Goal: Information Seeking & Learning: Learn about a topic

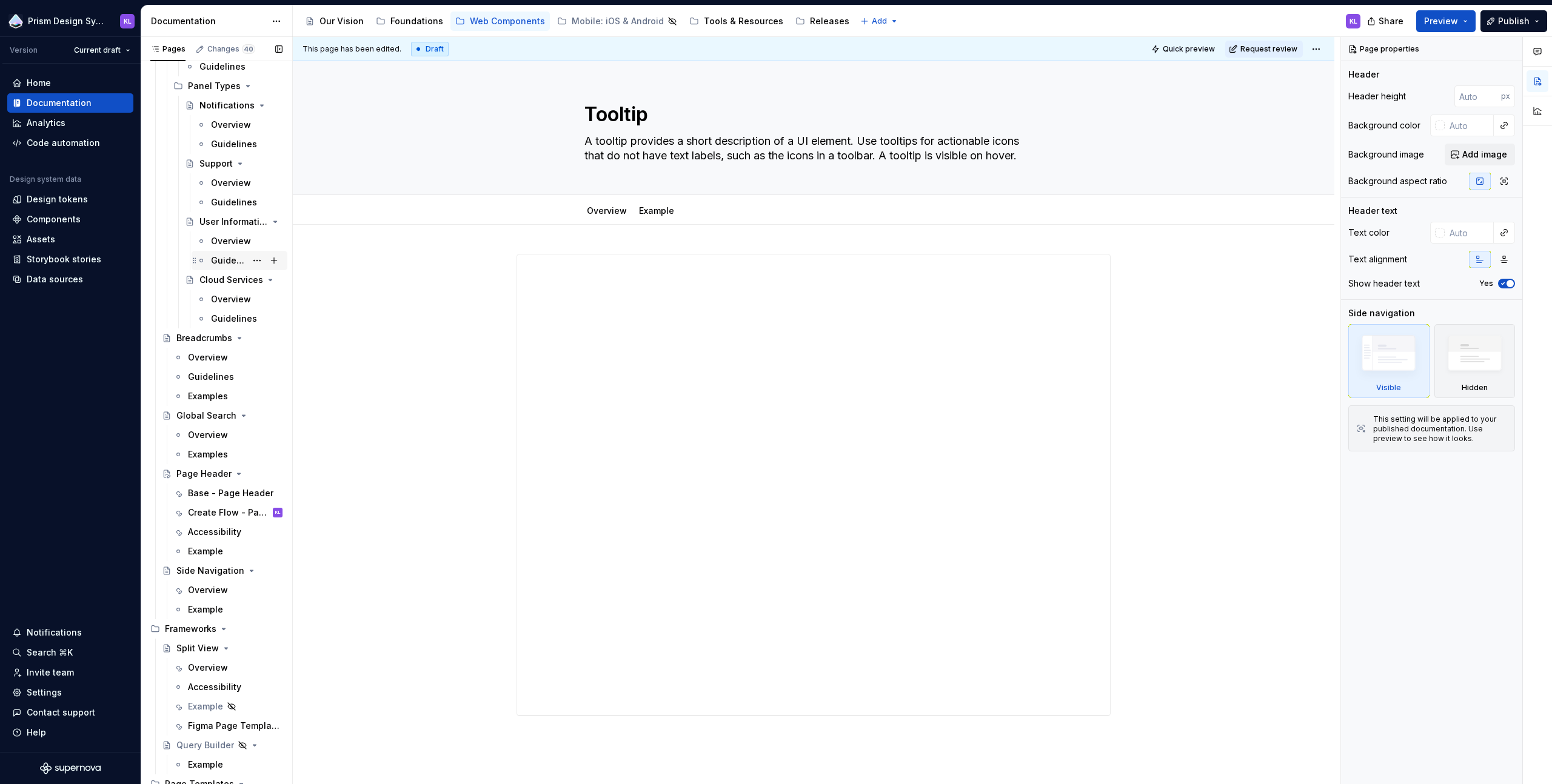
scroll to position [1139, 0]
click at [199, 469] on div "Page Header" at bounding box center [204, 471] width 55 height 12
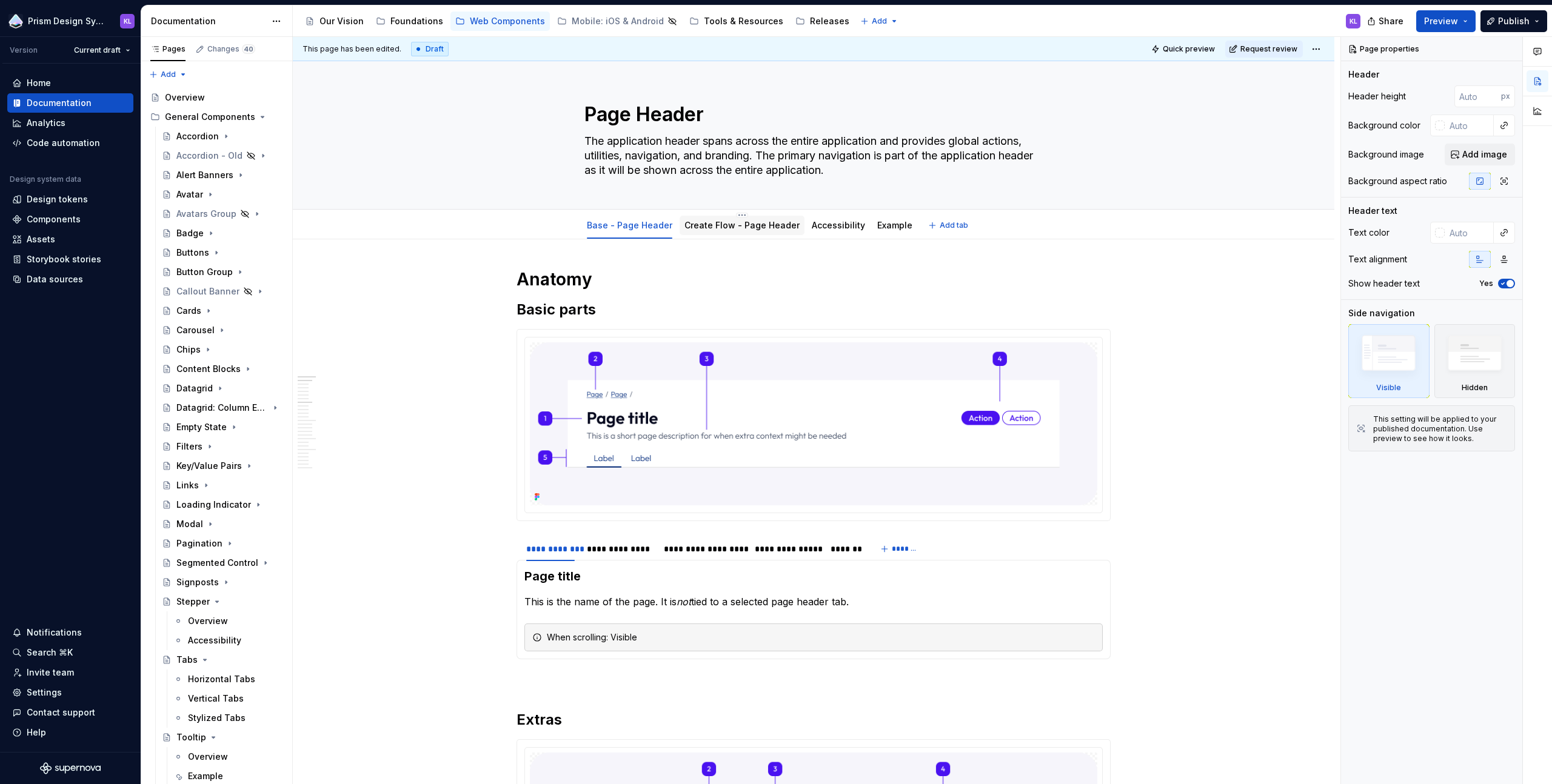
click at [725, 224] on link "Create Flow - Page Header" at bounding box center [742, 225] width 115 height 11
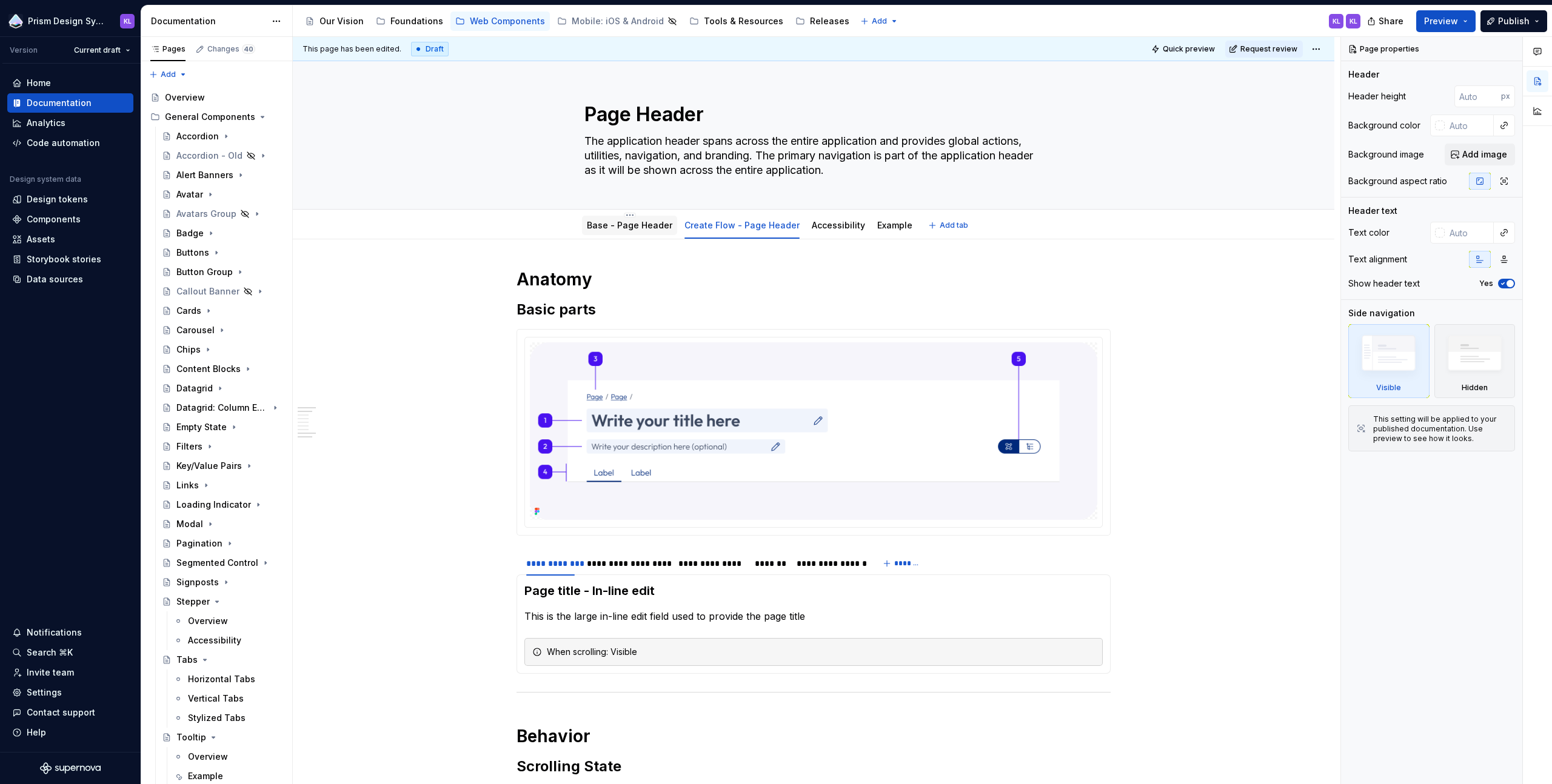
click at [640, 226] on link "Base - Page Header" at bounding box center [629, 225] width 85 height 11
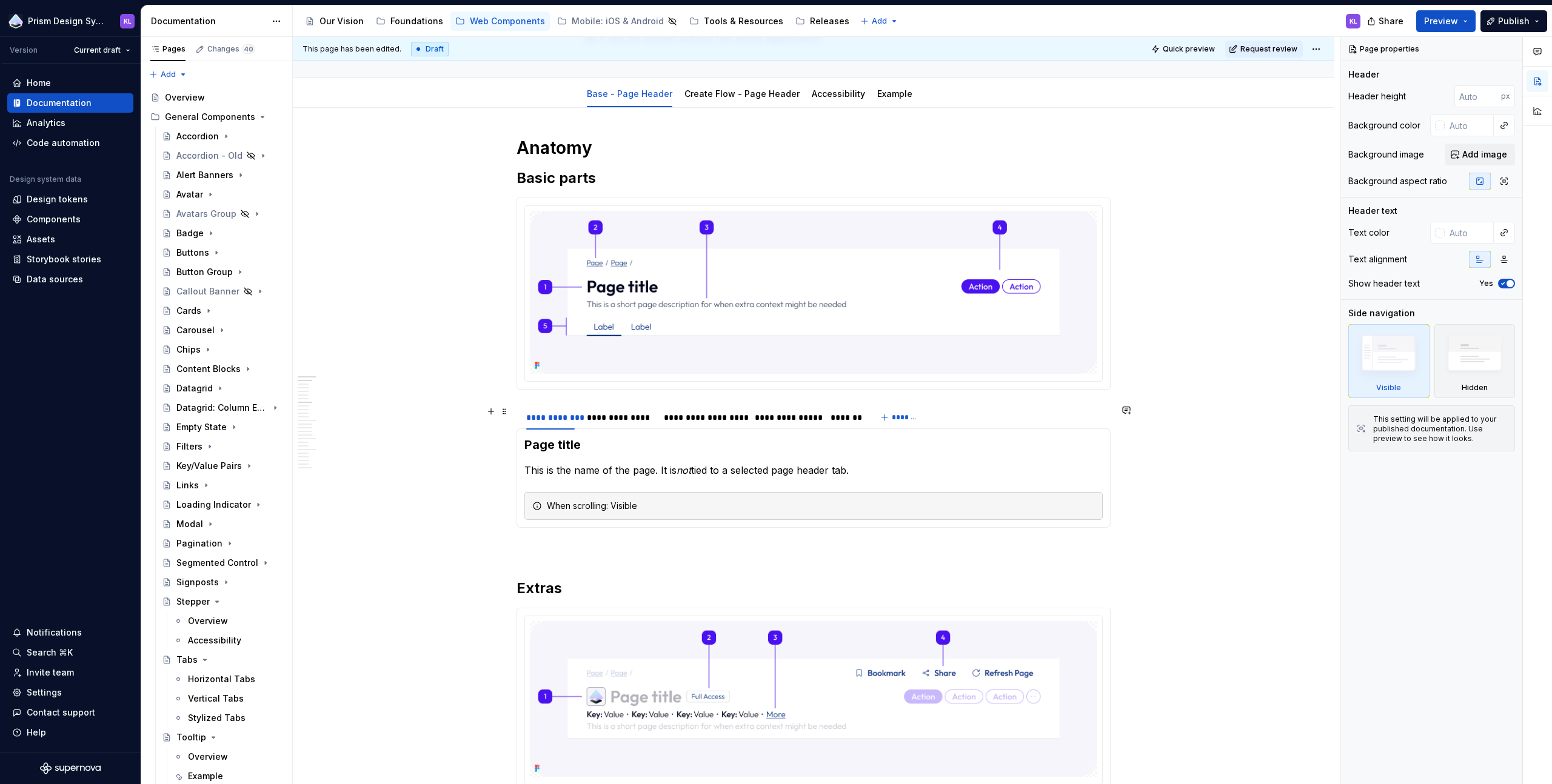
scroll to position [123, 0]
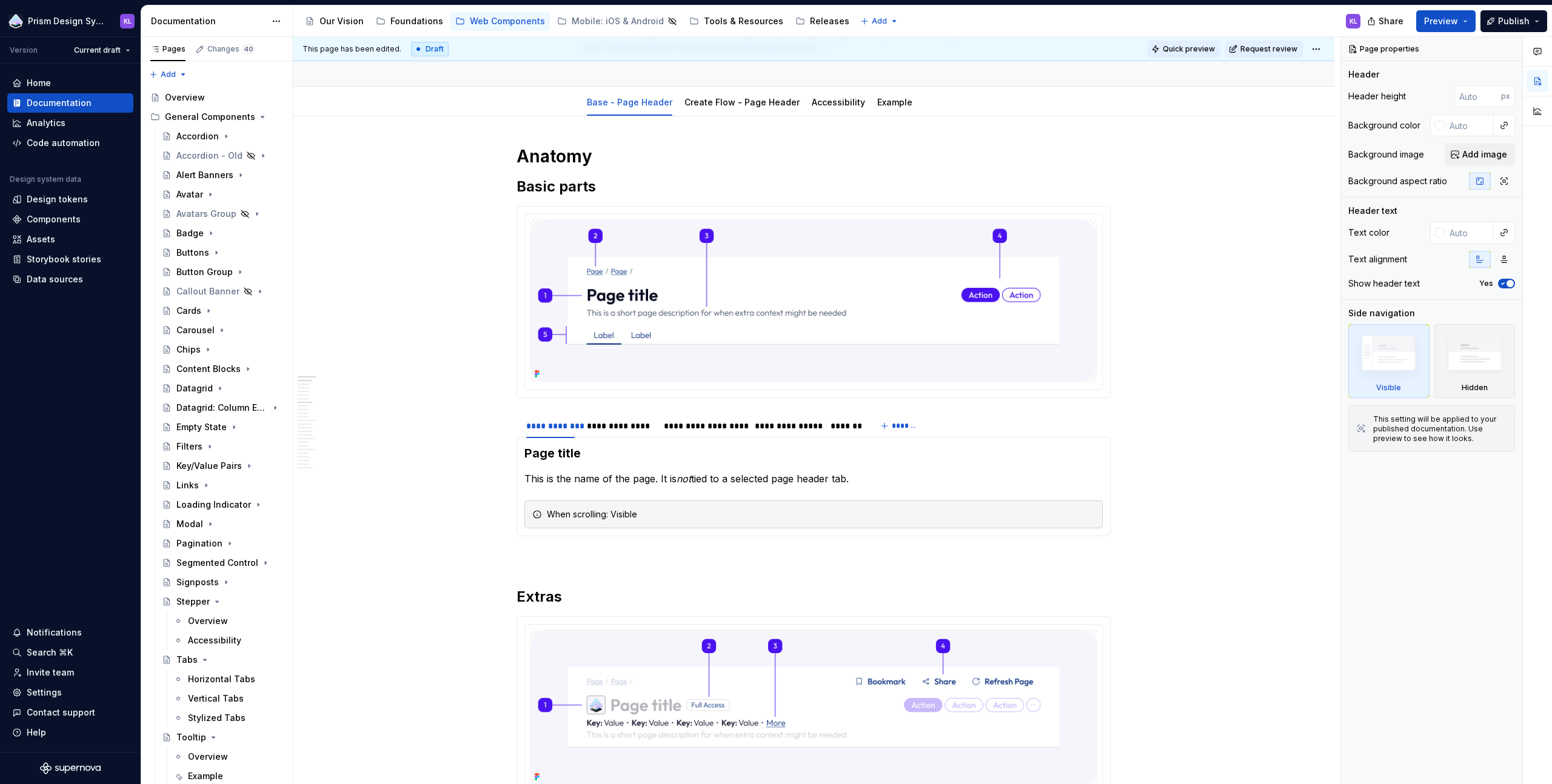
click at [1035, 51] on span "Quick preview" at bounding box center [1189, 49] width 52 height 10
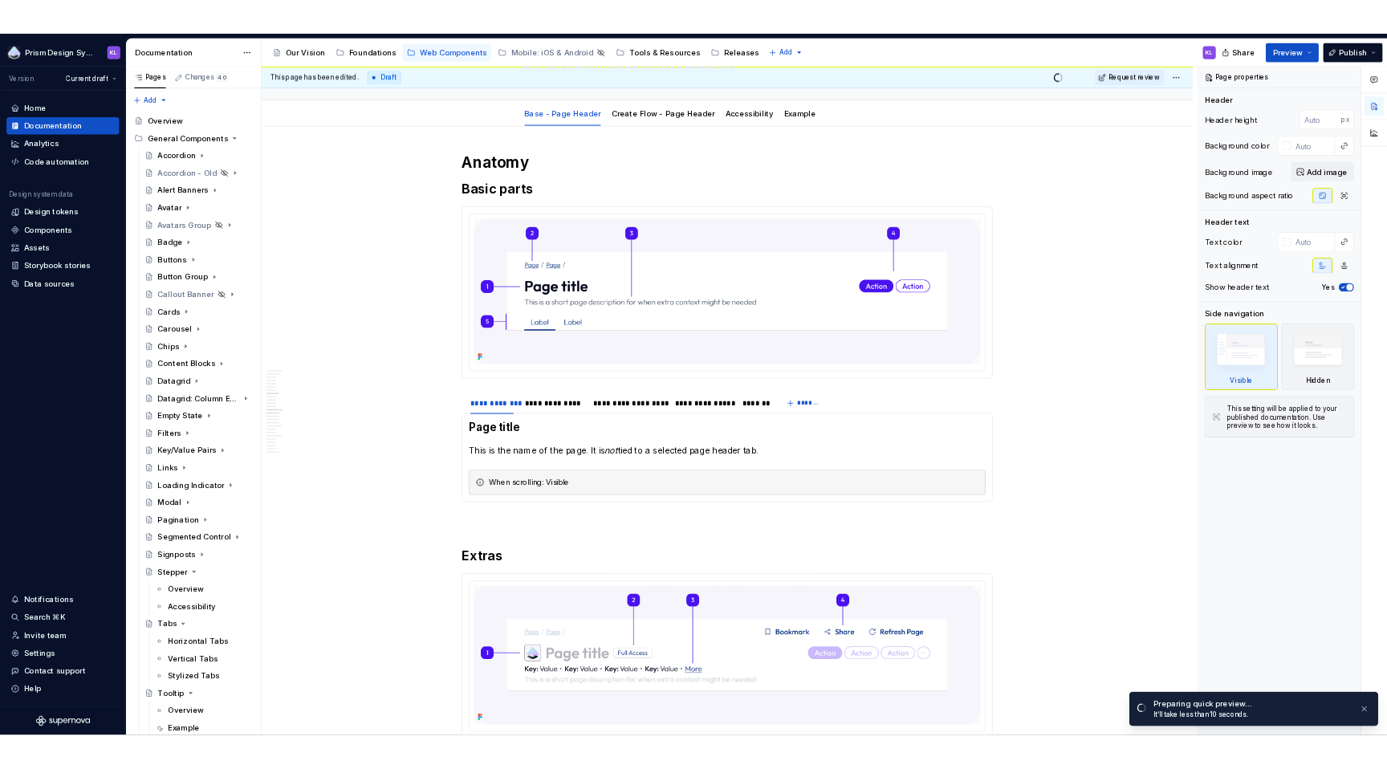
scroll to position [570, 0]
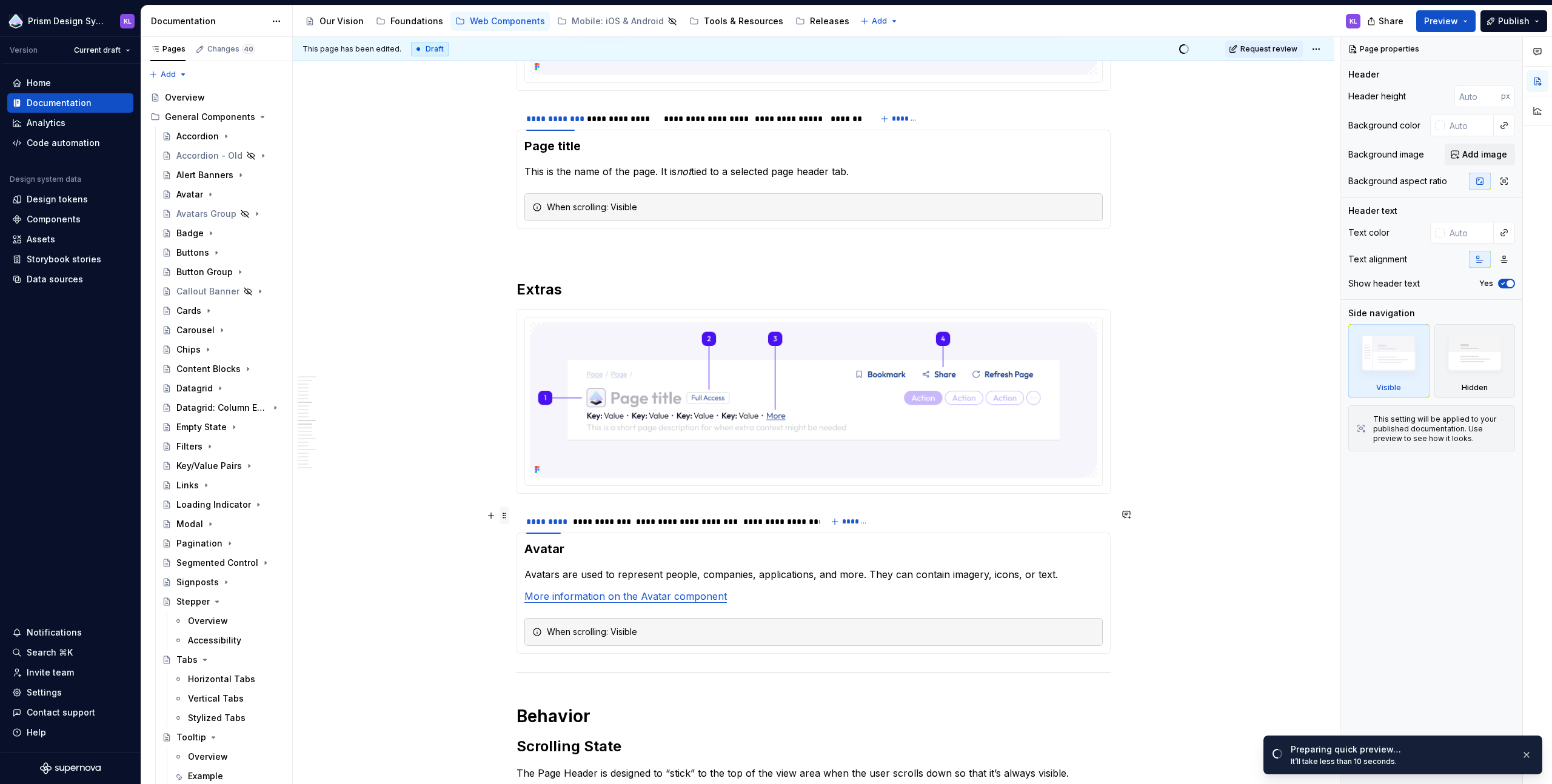
click at [506, 515] on span at bounding box center [504, 516] width 10 height 17
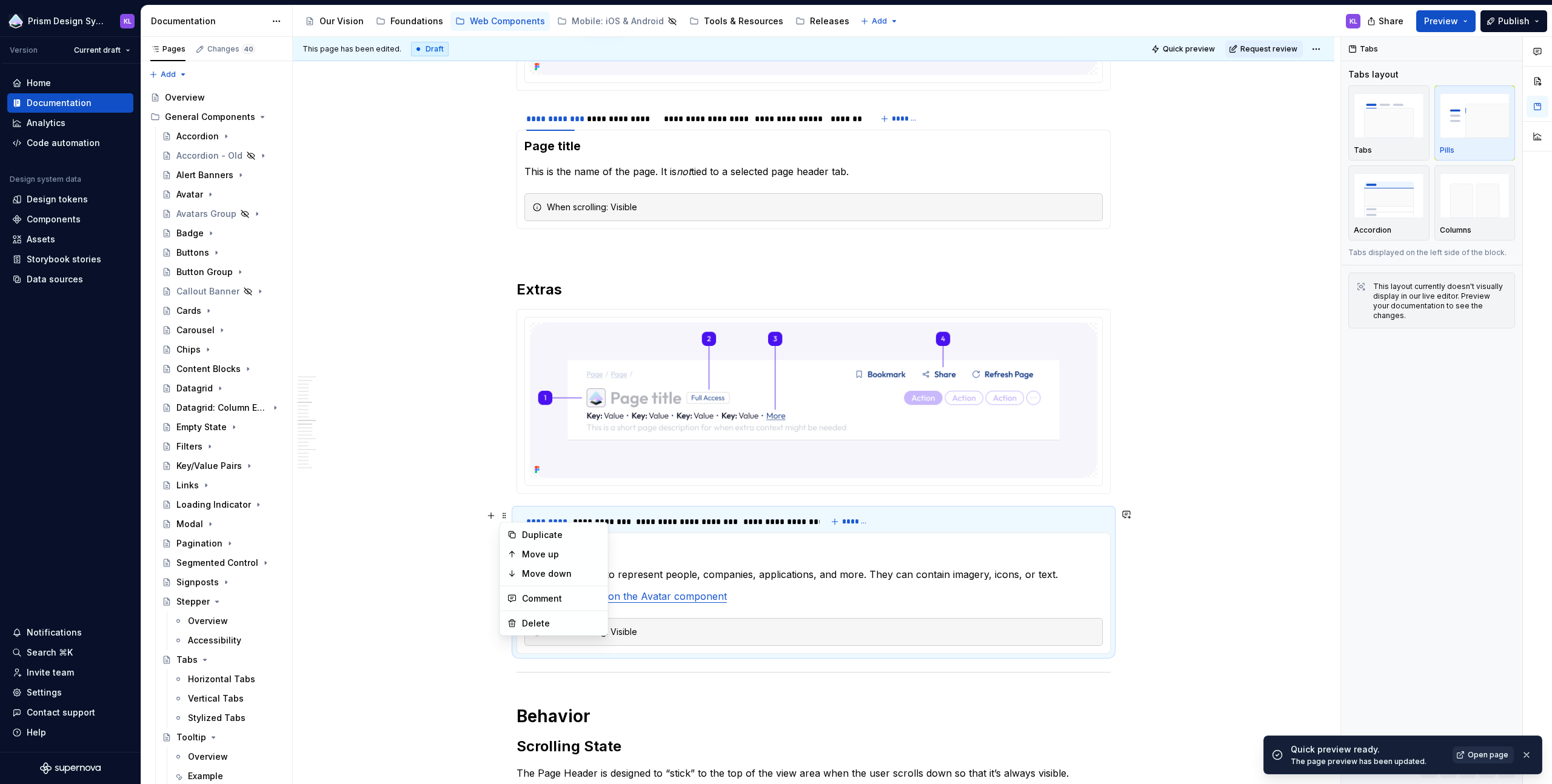
click at [1035, 568] on span "Open page" at bounding box center [1489, 755] width 41 height 10
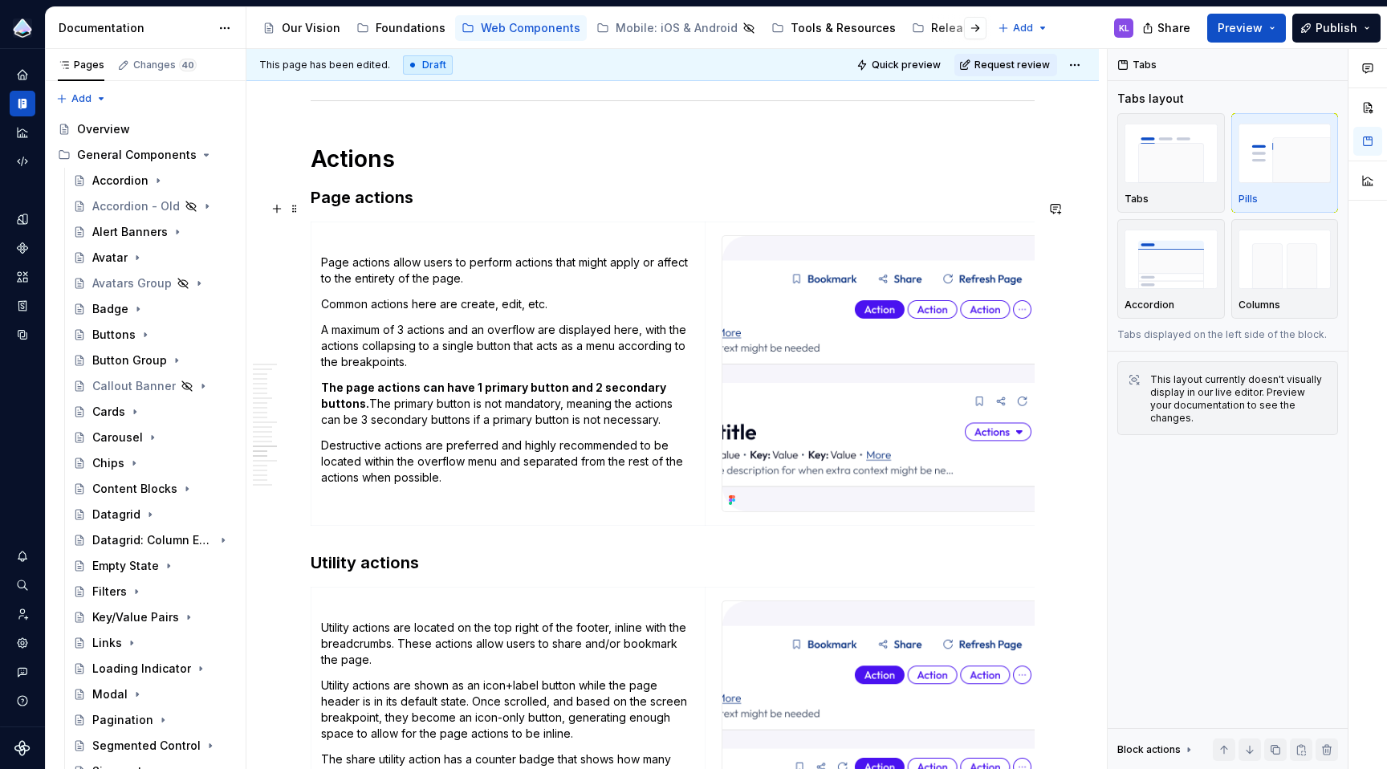
scroll to position [4195, 0]
click at [512, 268] on td "Page actions allow users to perform actions that might apply or affect to the e…" at bounding box center [508, 375] width 394 height 303
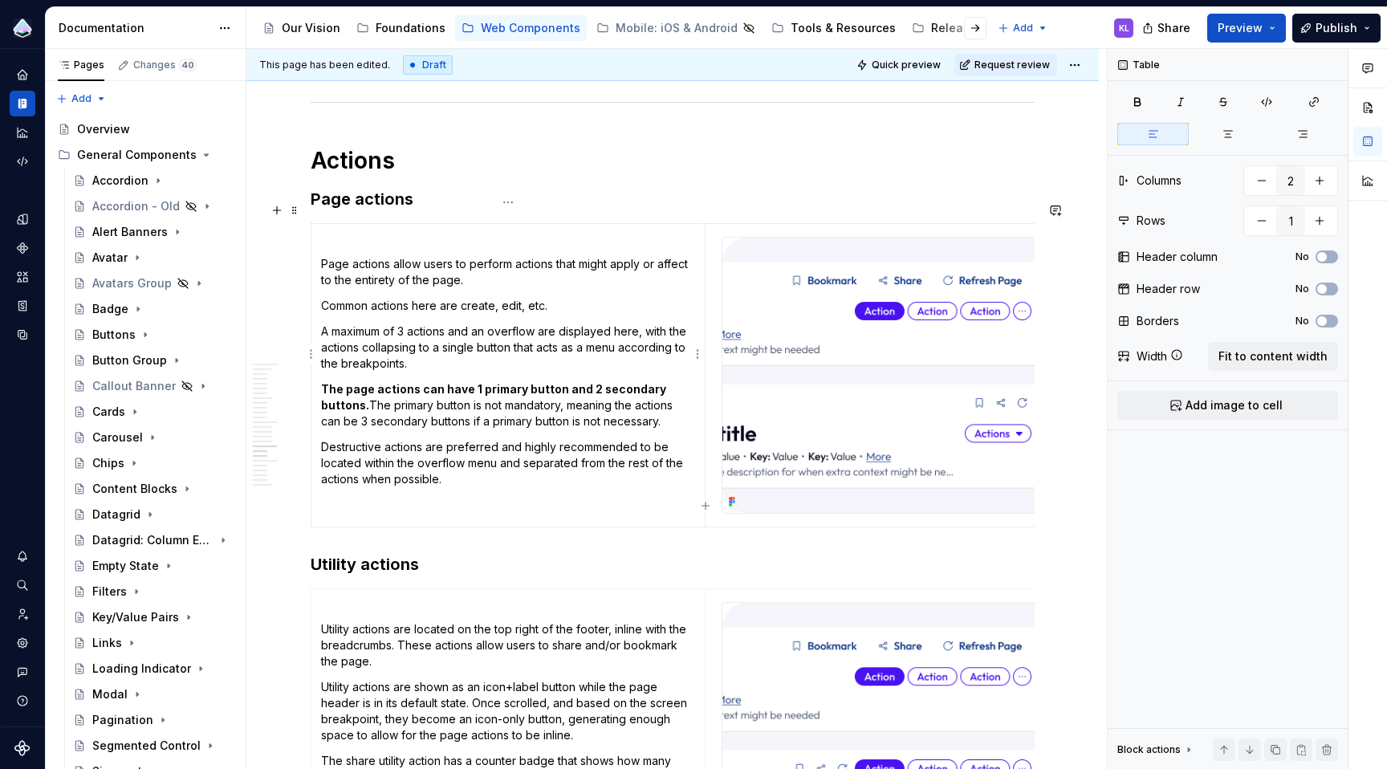
click at [456, 266] on p "Page actions allow users to perform actions that might apply or affect to the e…" at bounding box center [508, 272] width 374 height 32
click at [470, 262] on p "Page actions allow users to perform actions that might apply or affect to the e…" at bounding box center [508, 272] width 374 height 32
click at [323, 298] on p "Common actions here are create, edit, etc." at bounding box center [508, 306] width 374 height 16
click at [299, 207] on span at bounding box center [294, 210] width 13 height 22
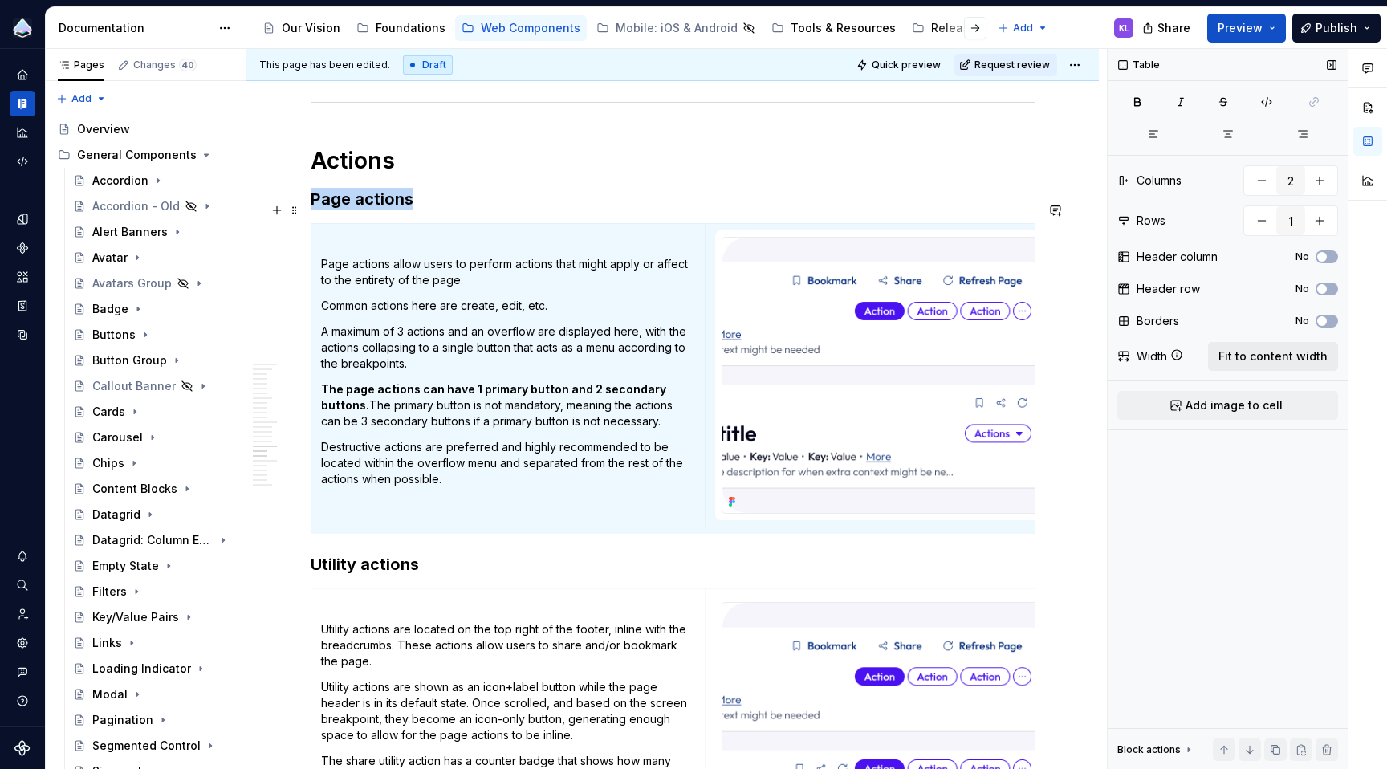
click at [1307, 358] on span "Fit to content width" at bounding box center [1272, 356] width 109 height 16
type textarea "*"
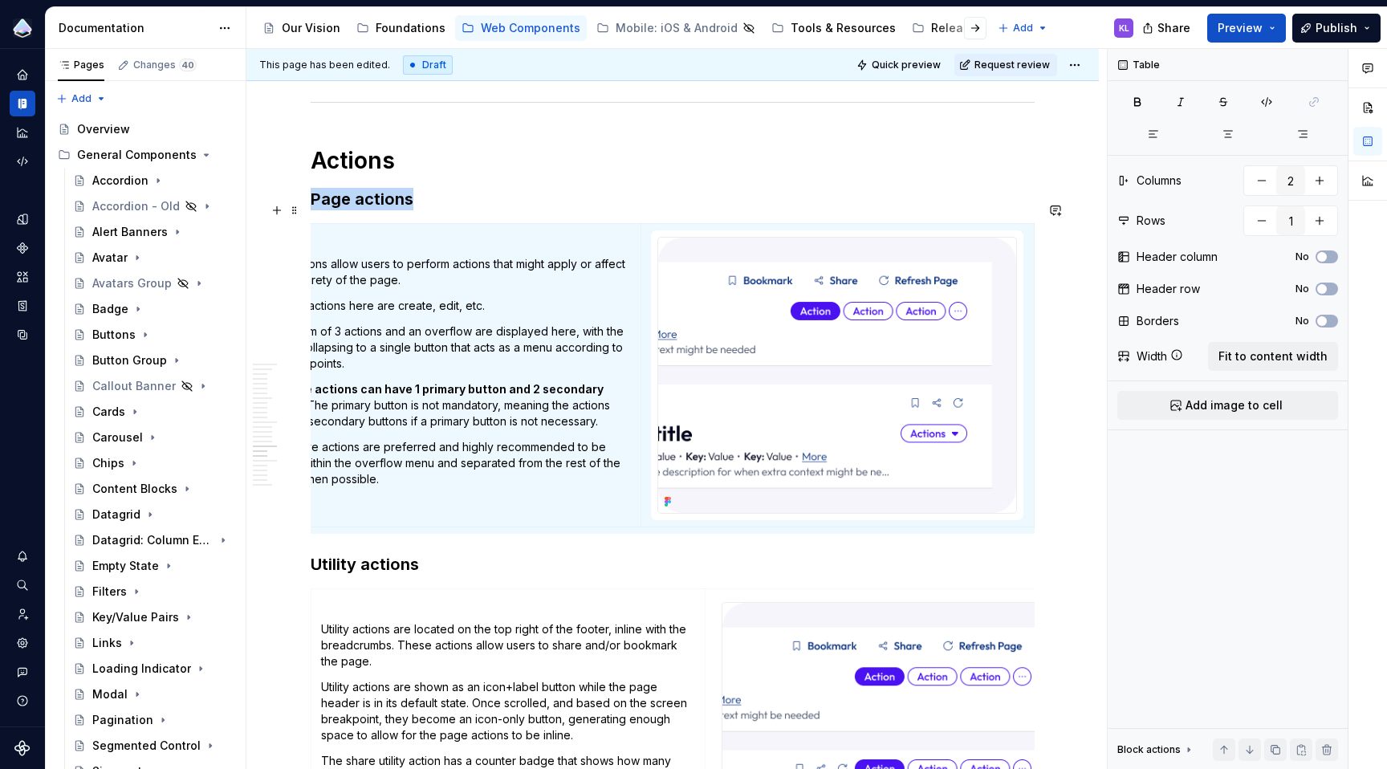
scroll to position [0, 0]
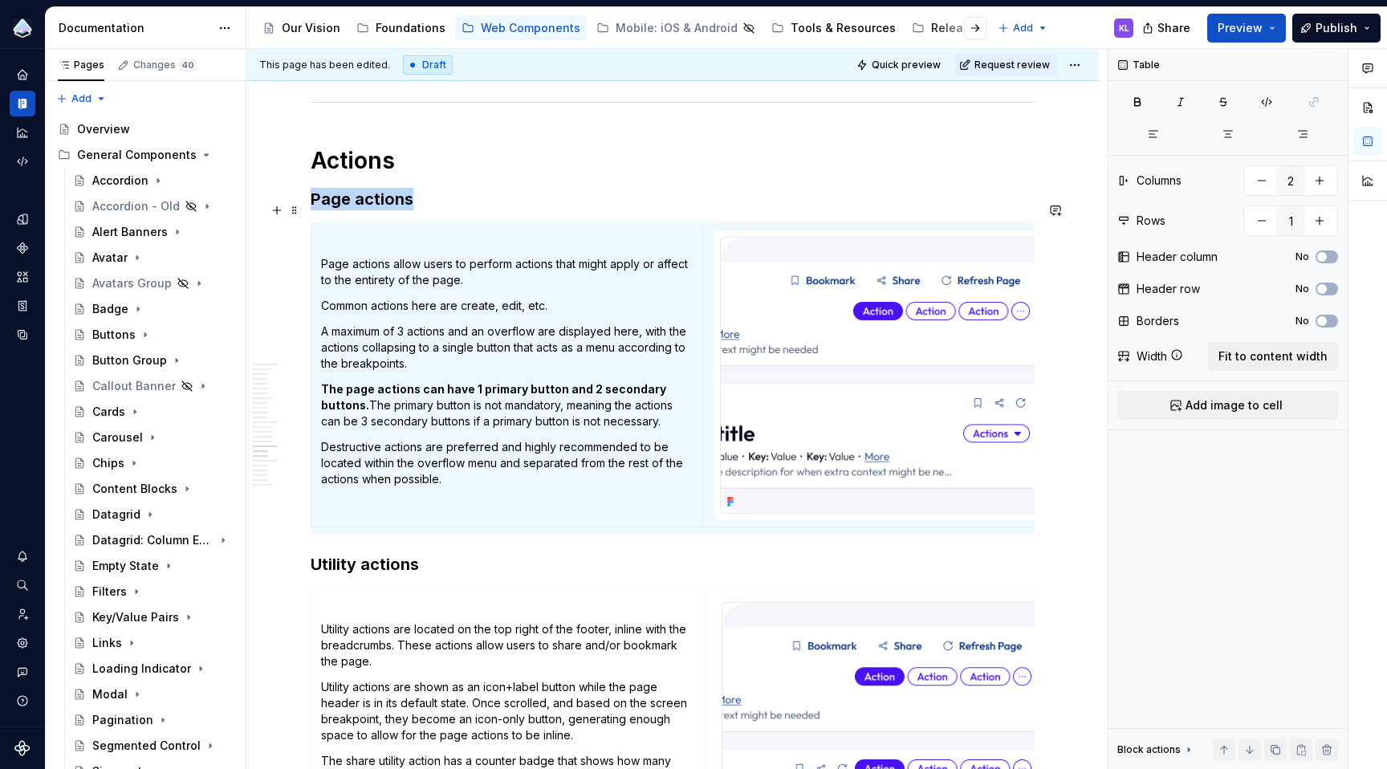
click at [277, 214] on button "button" at bounding box center [277, 210] width 22 height 22
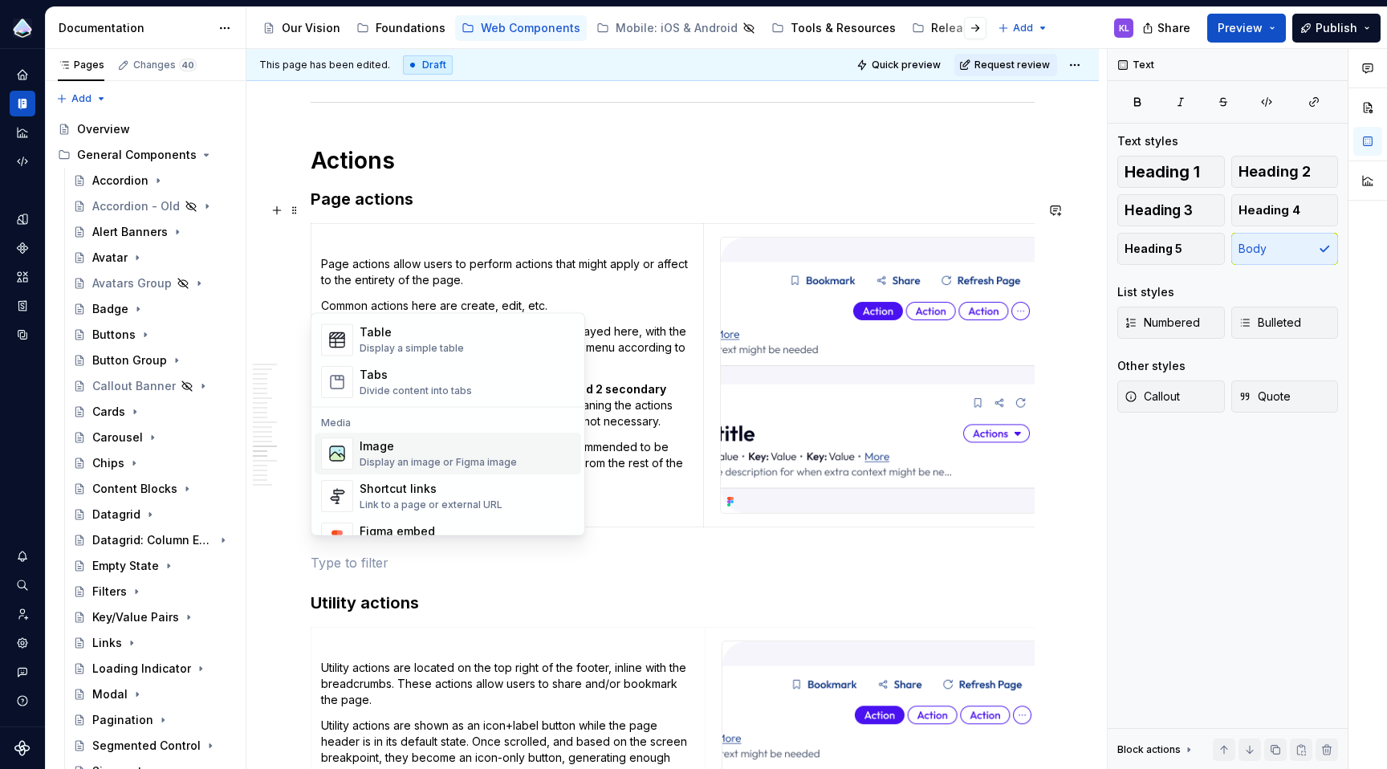
scroll to position [587, 0]
click at [456, 392] on div "Divide content into tabs" at bounding box center [416, 393] width 112 height 13
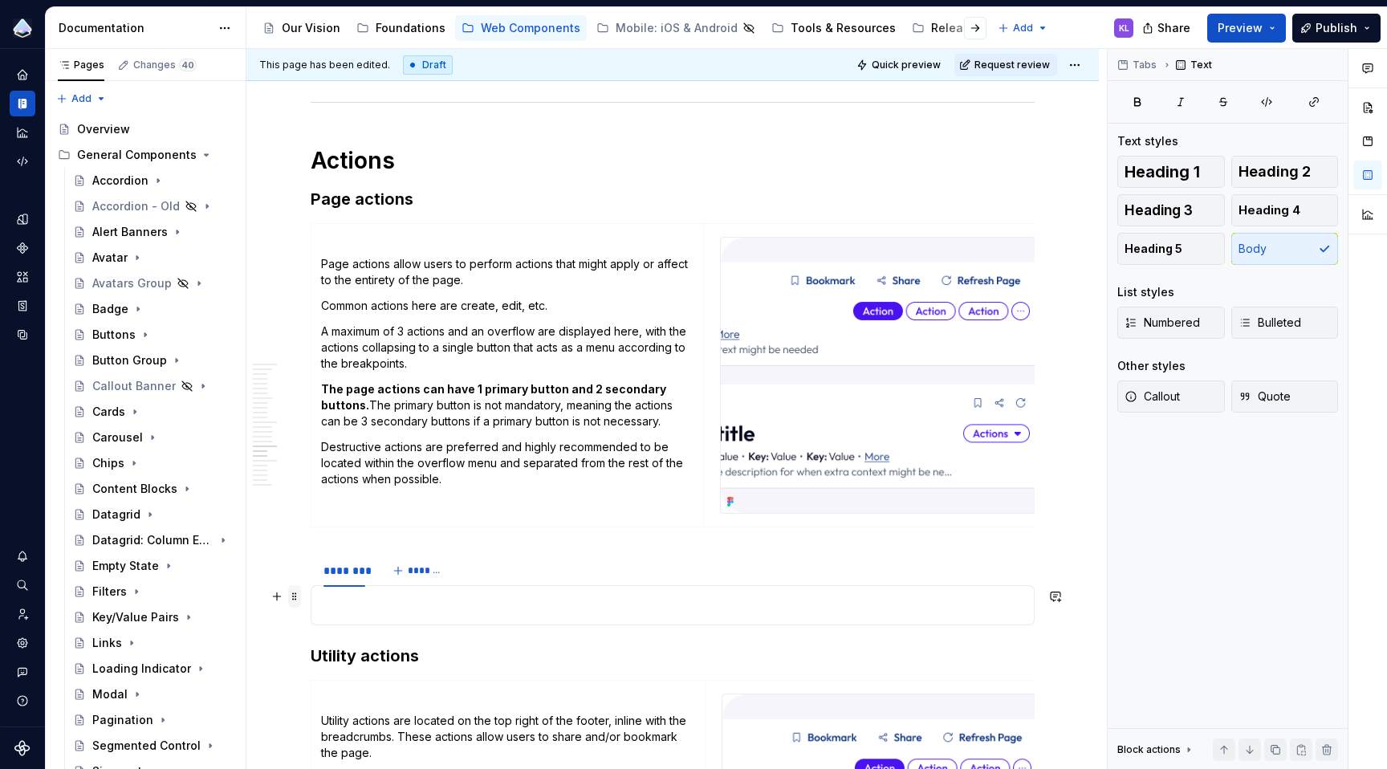
click at [296, 595] on span at bounding box center [294, 596] width 13 height 22
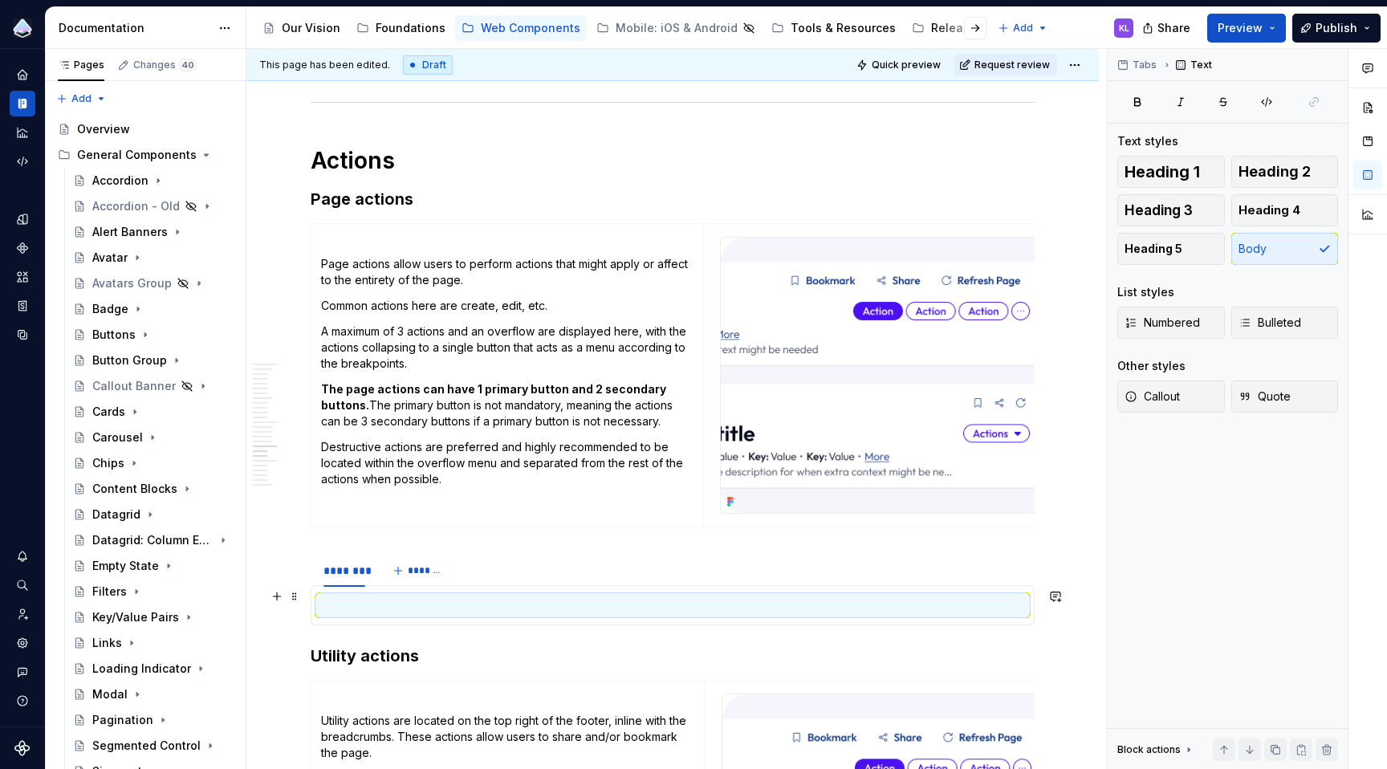
click at [299, 557] on span at bounding box center [294, 554] width 13 height 22
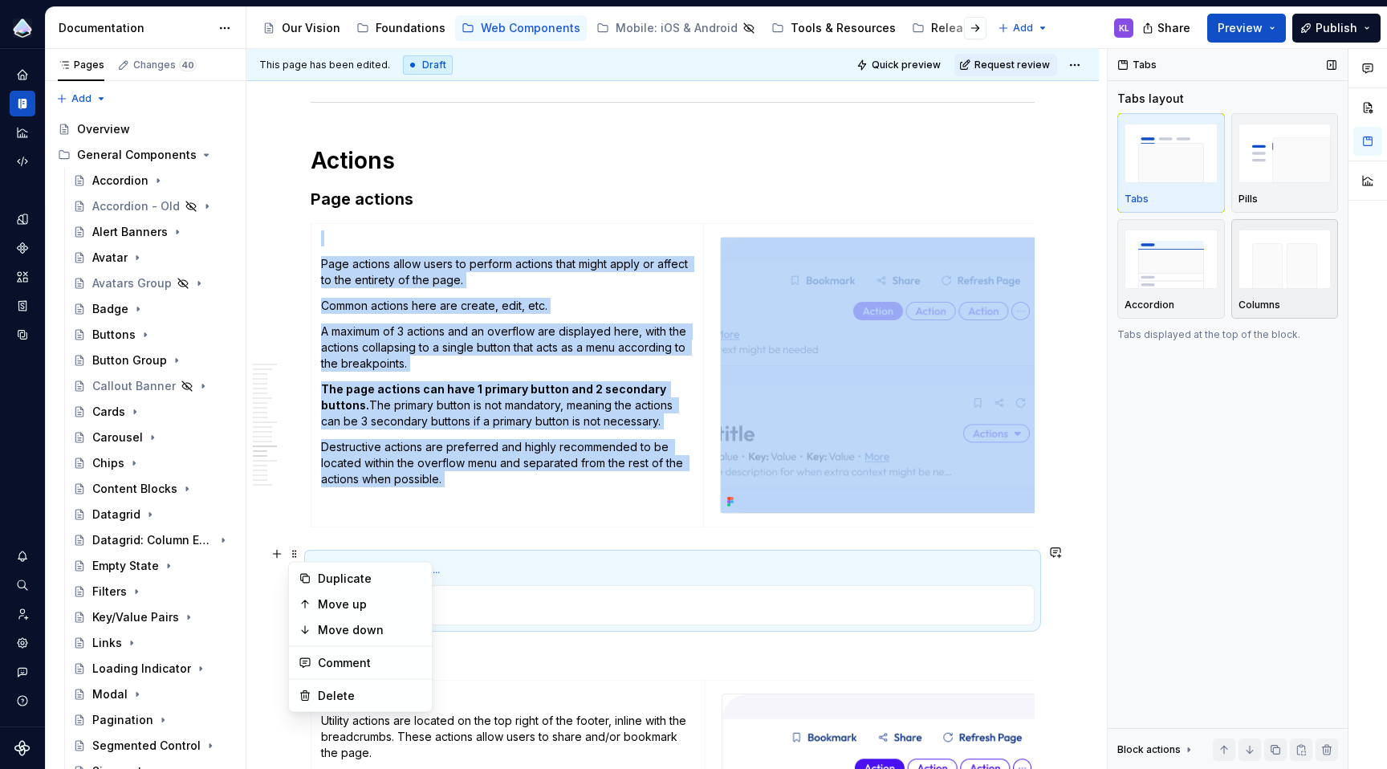
click at [1286, 270] on img "button" at bounding box center [1284, 259] width 93 height 59
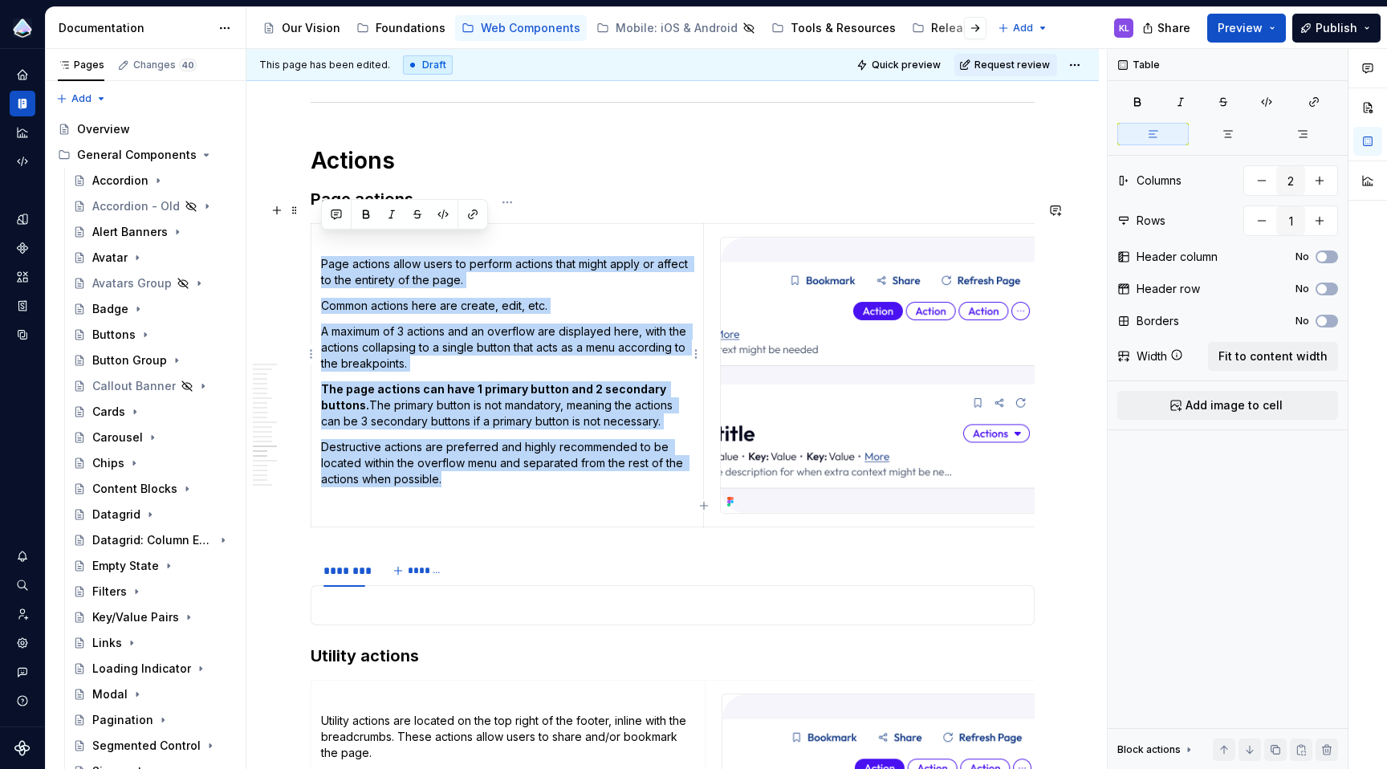
drag, startPoint x: 447, startPoint y: 456, endPoint x: 322, endPoint y: 240, distance: 249.6
click at [322, 240] on td "Page actions allow users to perform actions that might apply or affect to the e…" at bounding box center [507, 375] width 392 height 303
copy td "Page actions allow users to perform actions that might apply or affect to the e…"
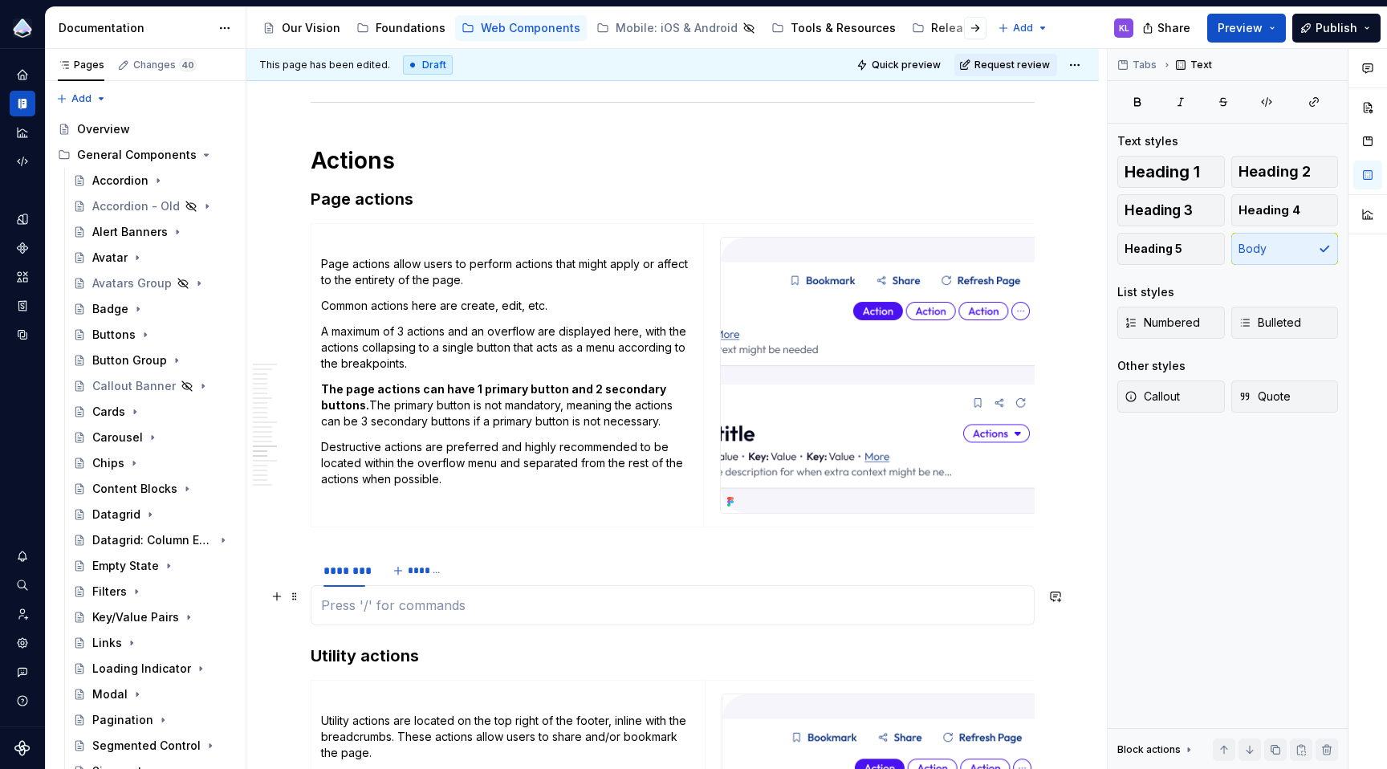
click at [446, 595] on p at bounding box center [672, 604] width 703 height 19
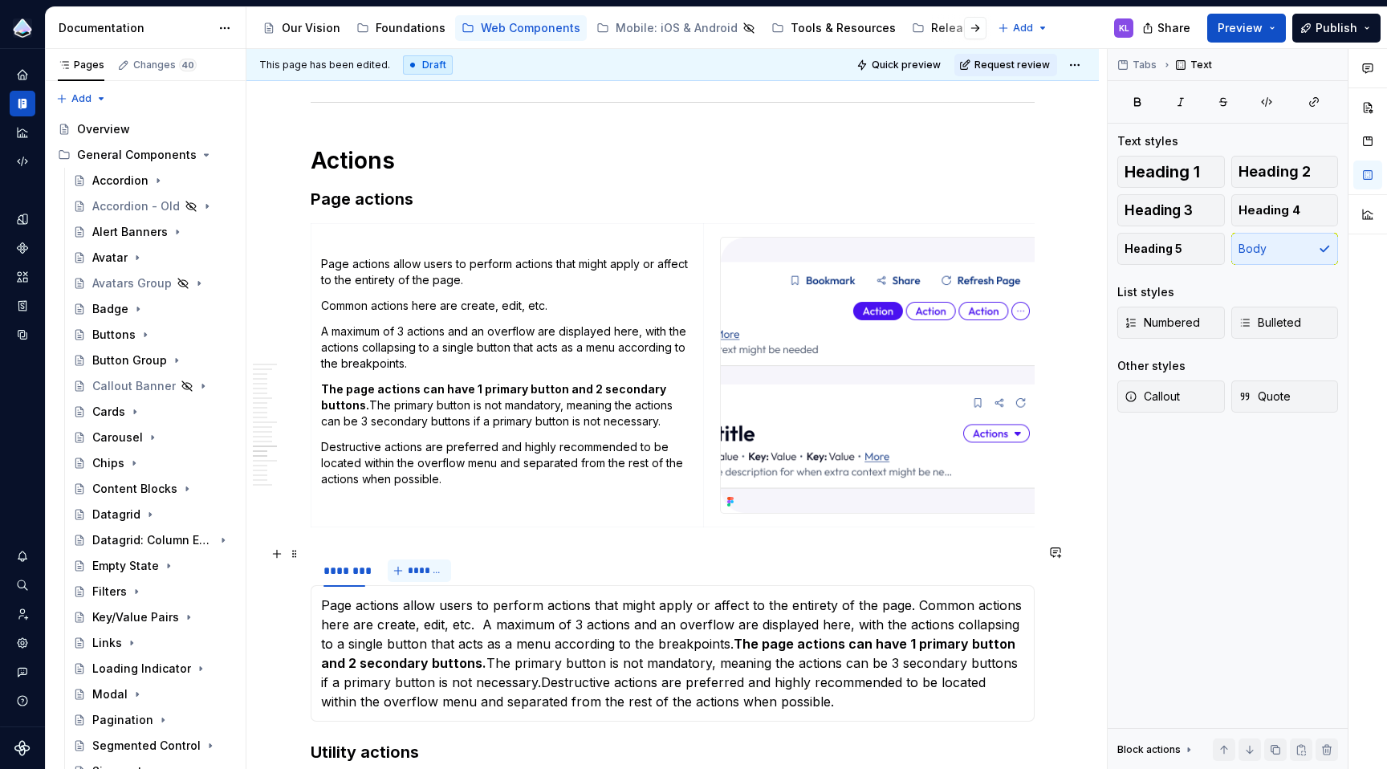
click at [422, 564] on span "*******" at bounding box center [426, 570] width 36 height 13
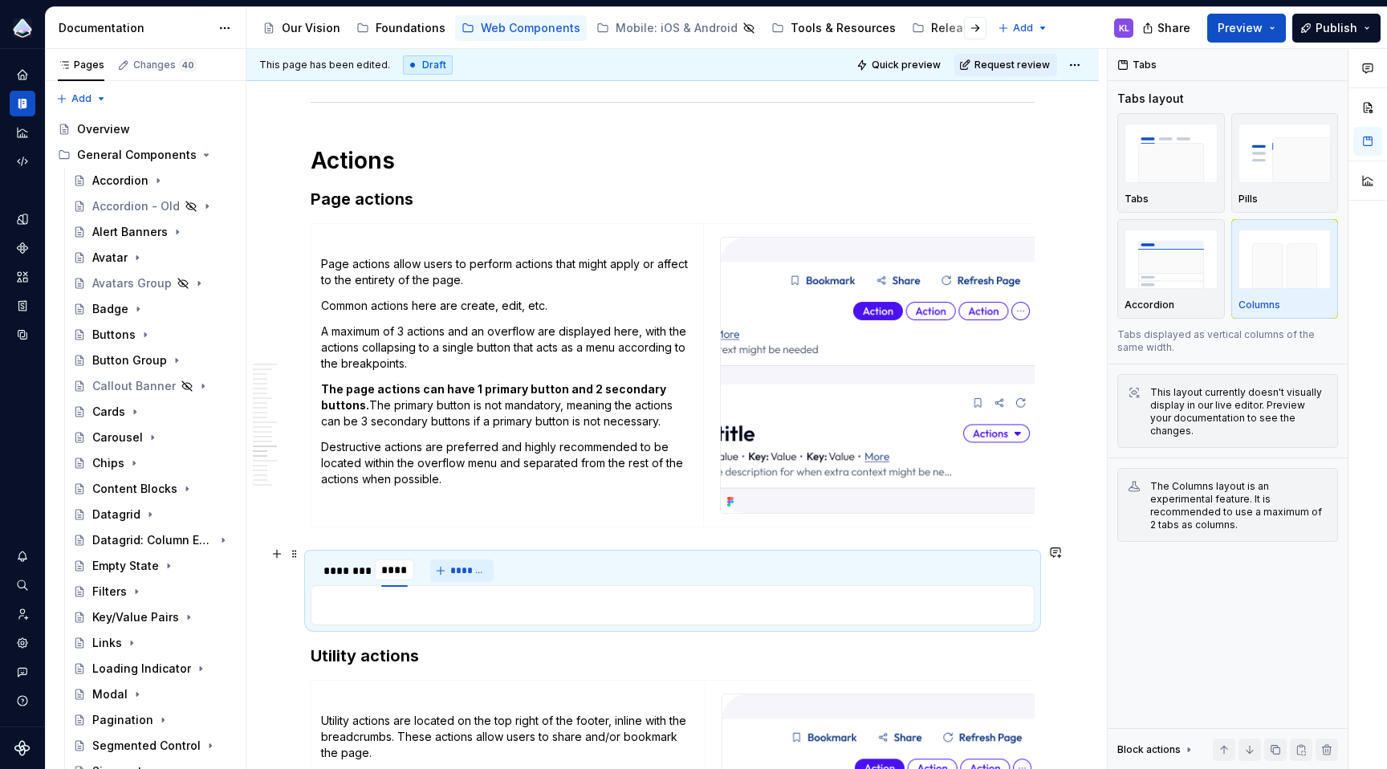
type input "*****"
click at [343, 563] on div "********" at bounding box center [344, 571] width 42 height 16
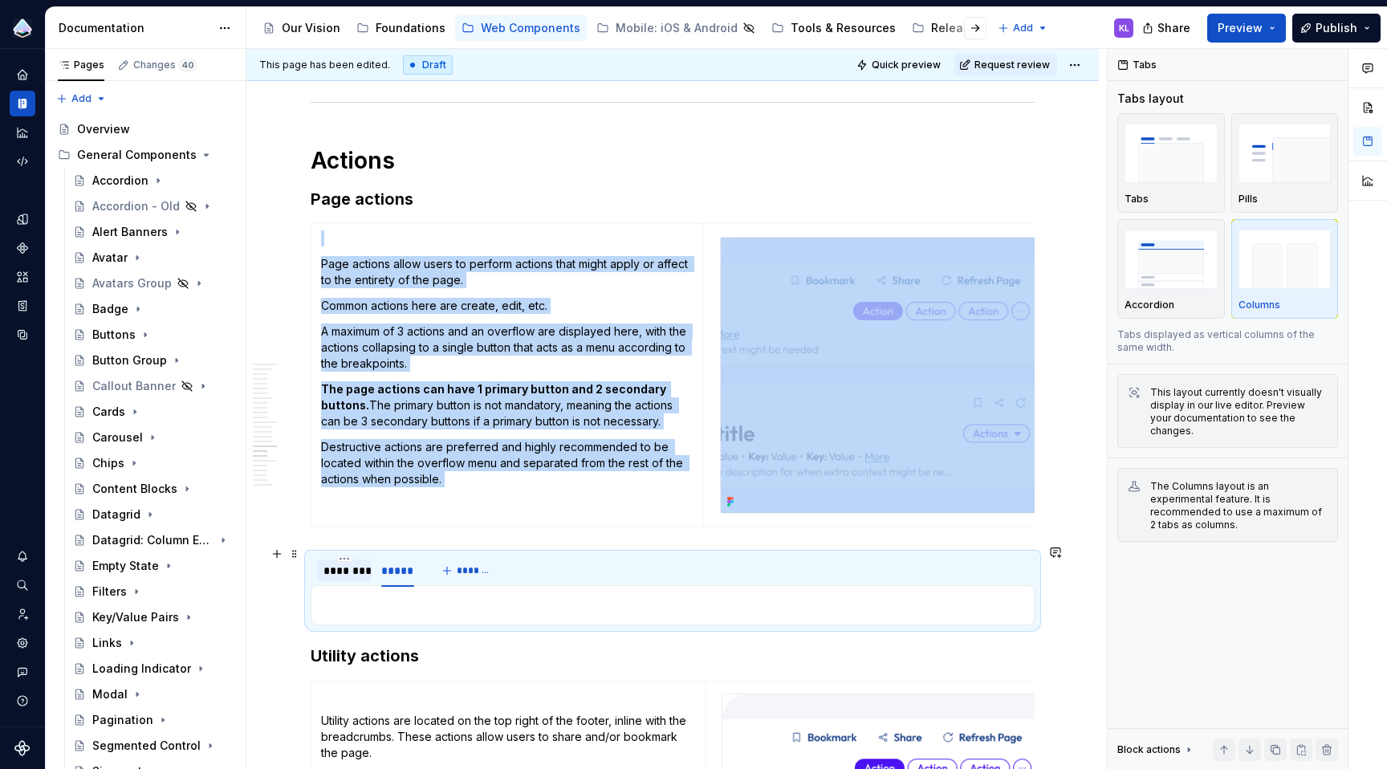
click at [343, 563] on div "********" at bounding box center [344, 571] width 42 height 16
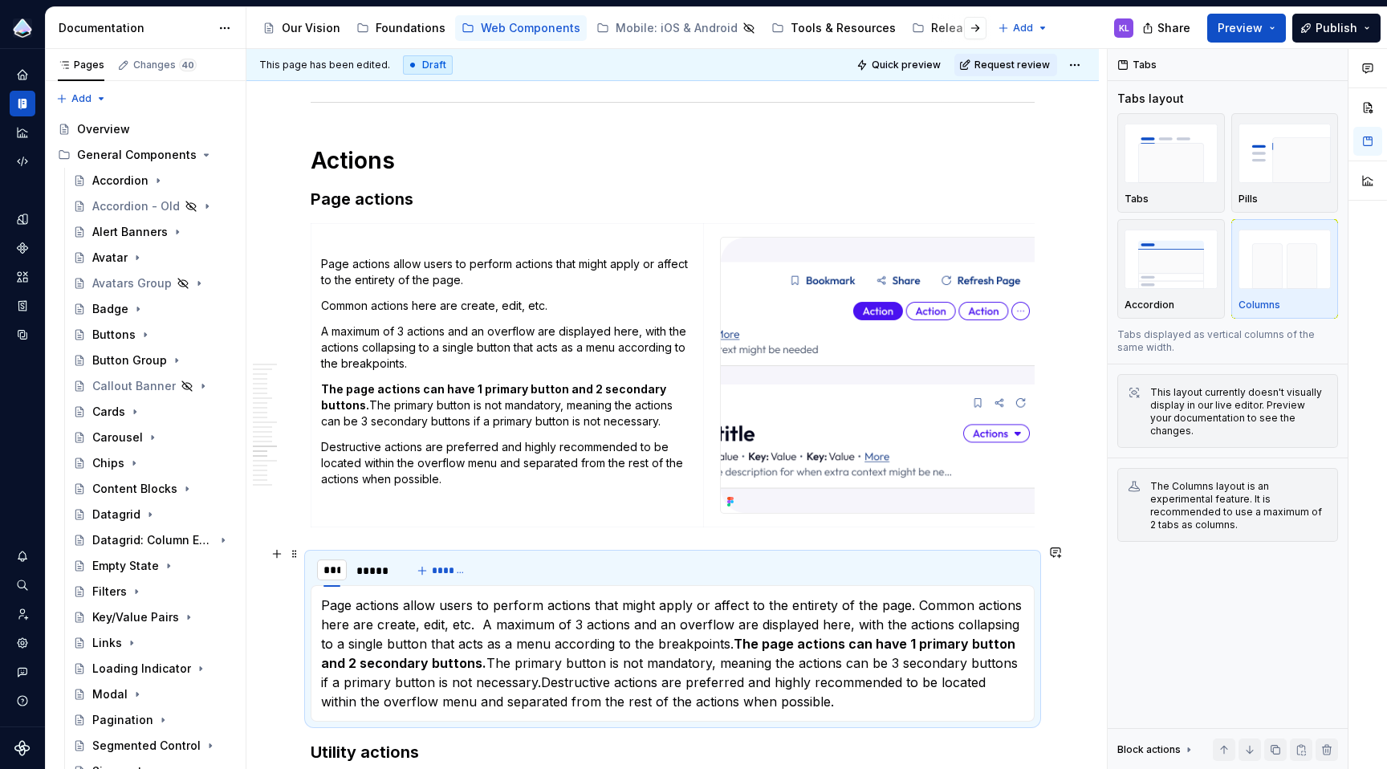
type input "****"
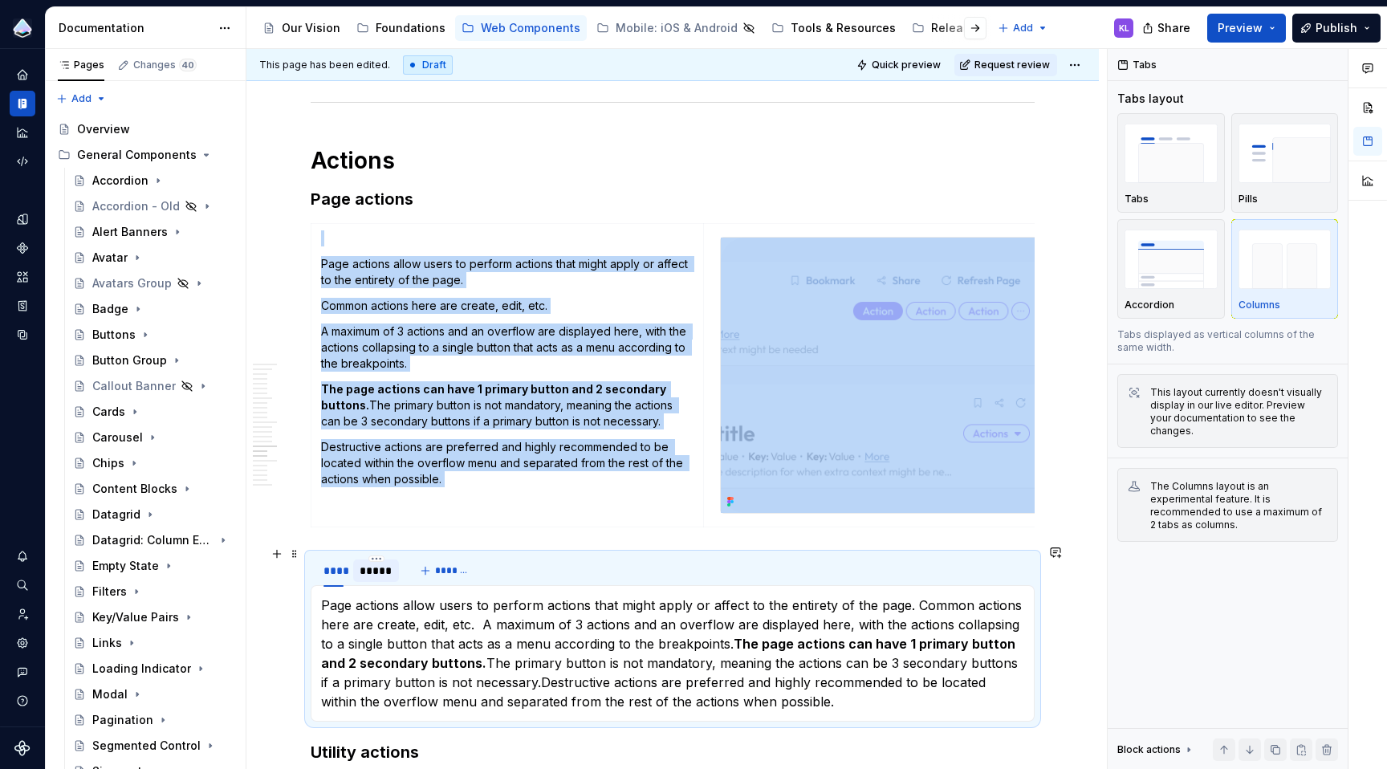
click at [378, 563] on div "*****" at bounding box center [376, 571] width 33 height 16
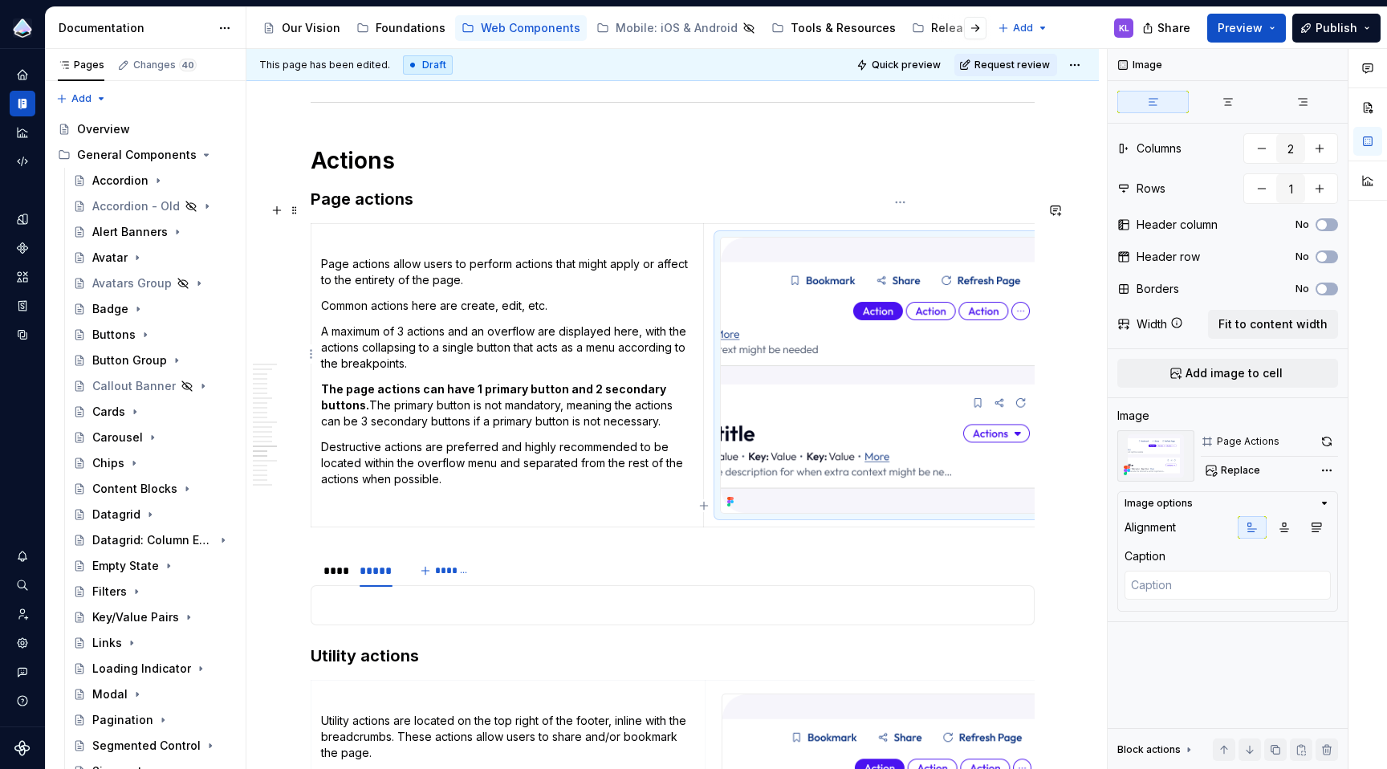
click at [915, 389] on img at bounding box center [900, 375] width 358 height 275
click at [494, 595] on p at bounding box center [672, 604] width 703 height 19
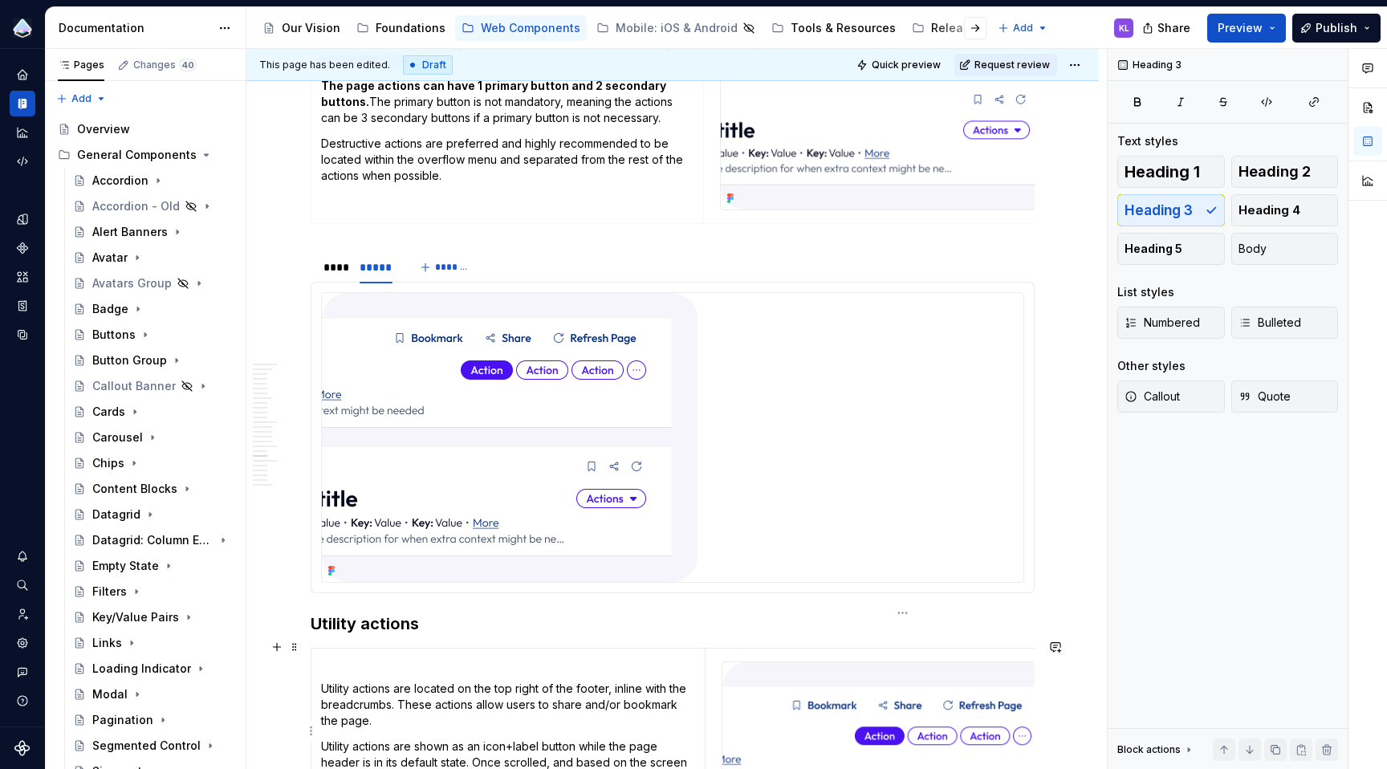
scroll to position [4497, 0]
click at [905, 67] on span "Quick preview" at bounding box center [906, 65] width 69 height 13
click at [1075, 69] on html "Prism Design System KL Design system data Documentation Accessibility guide for…" at bounding box center [693, 384] width 1387 height 769
click at [1112, 124] on div "Open preview" at bounding box center [1144, 122] width 104 height 16
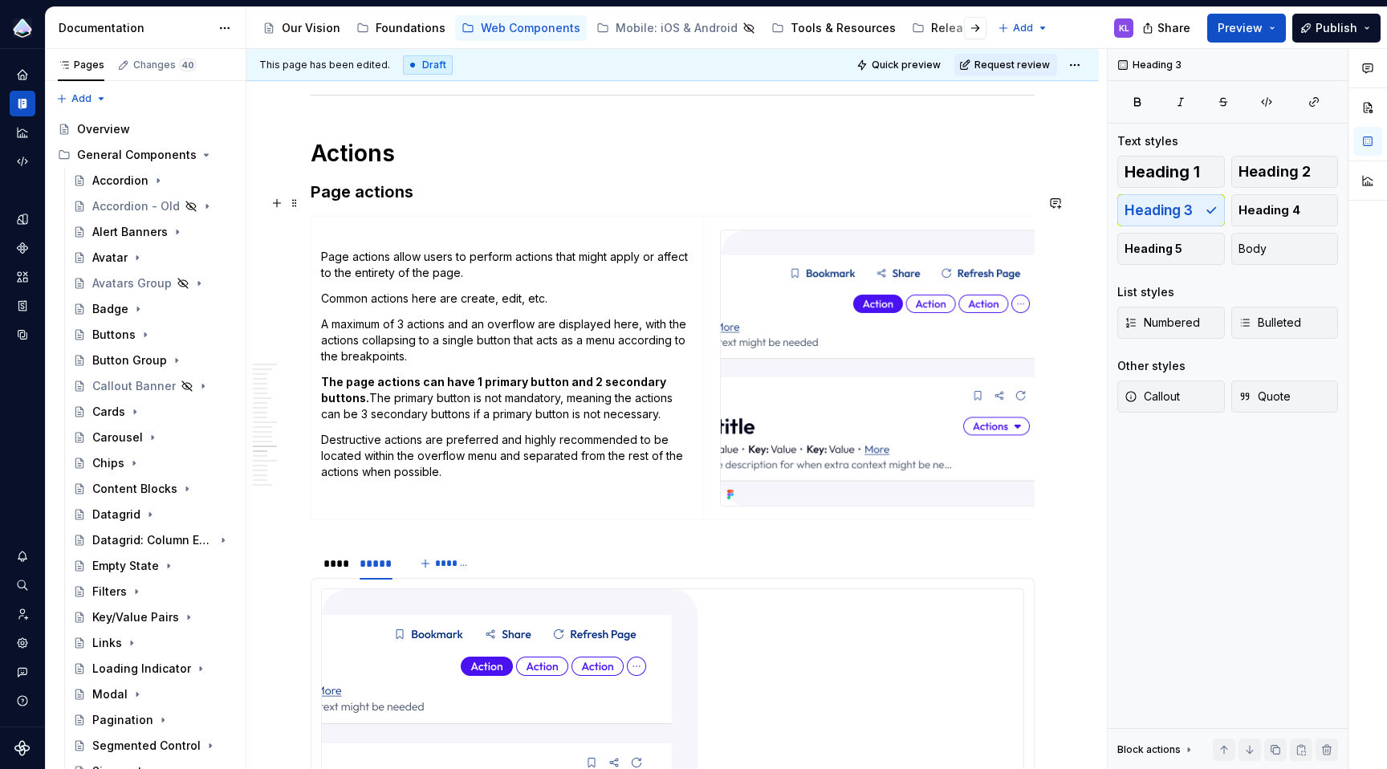
scroll to position [4328, 0]
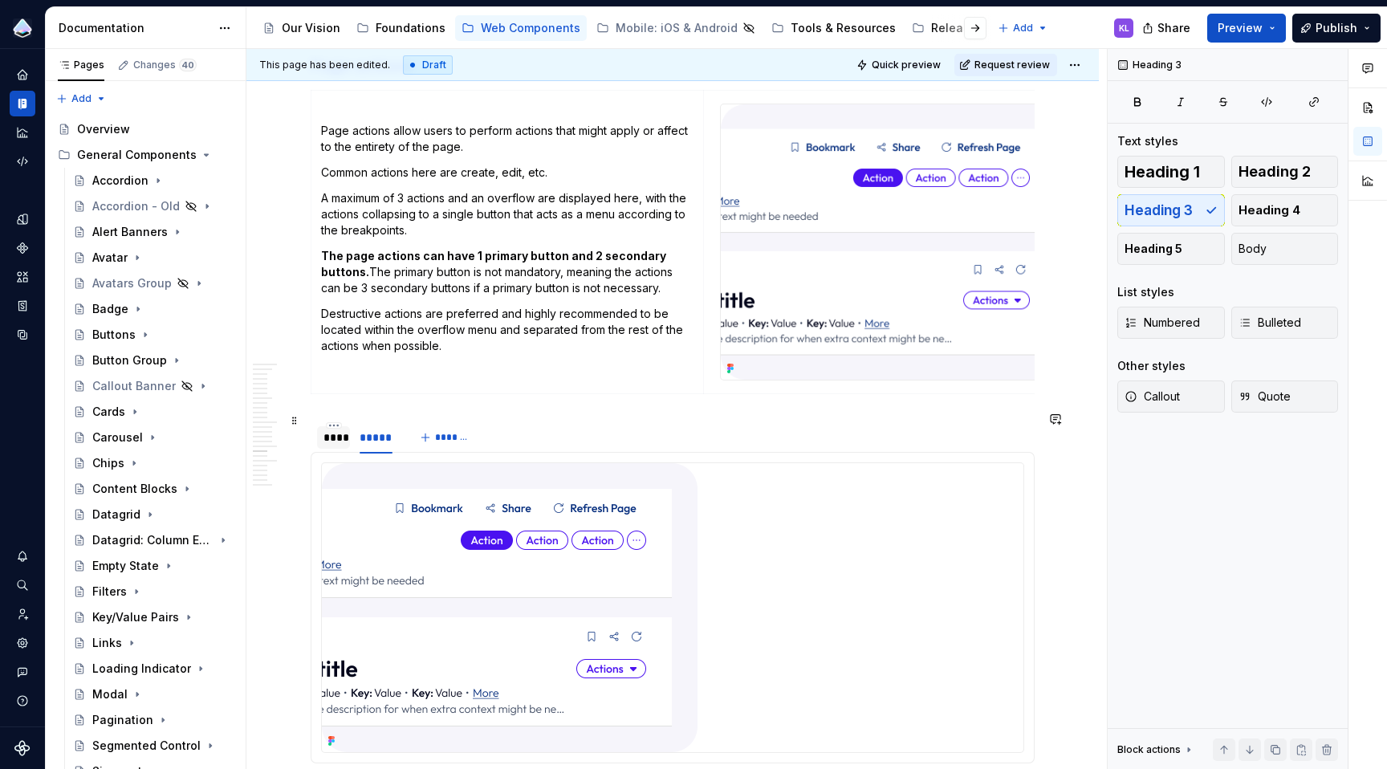
click at [339, 436] on div "****" at bounding box center [333, 437] width 20 height 16
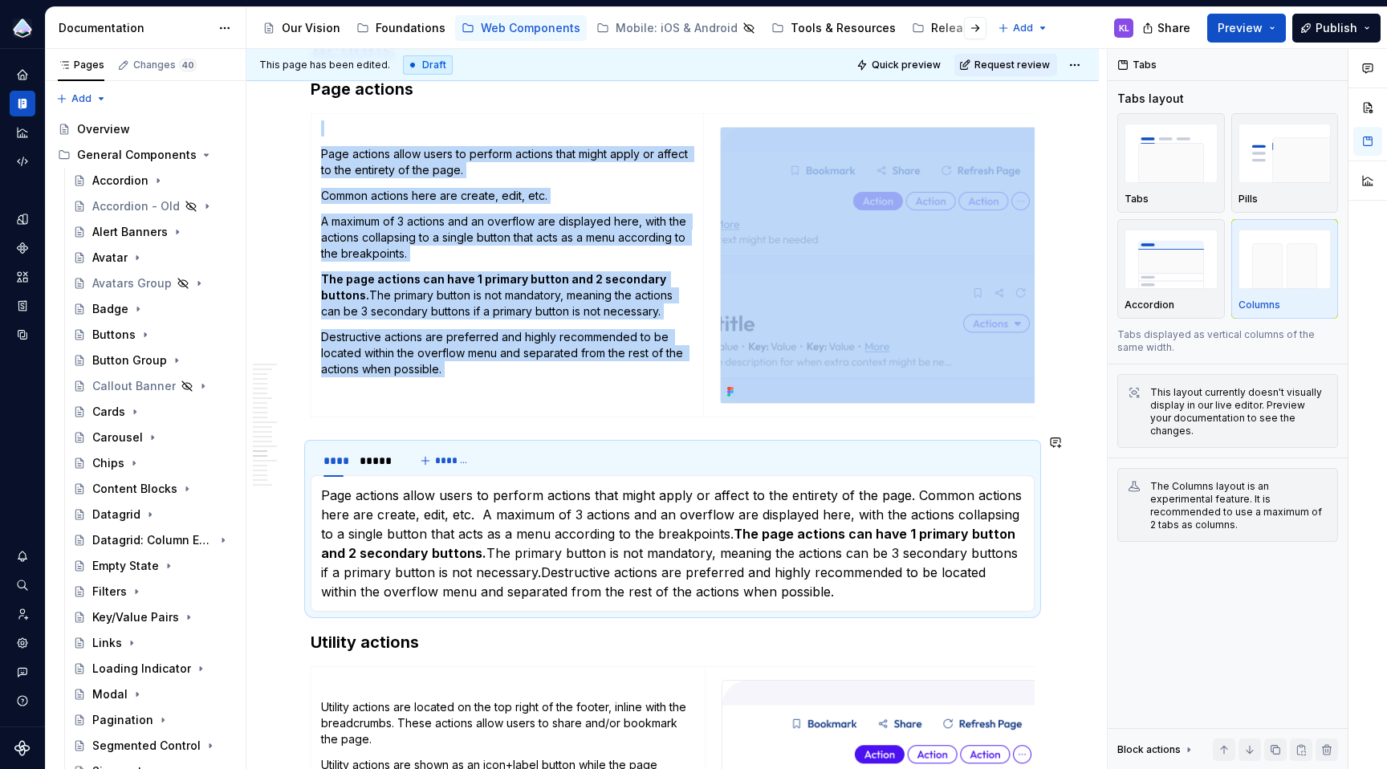
scroll to position [4298, 0]
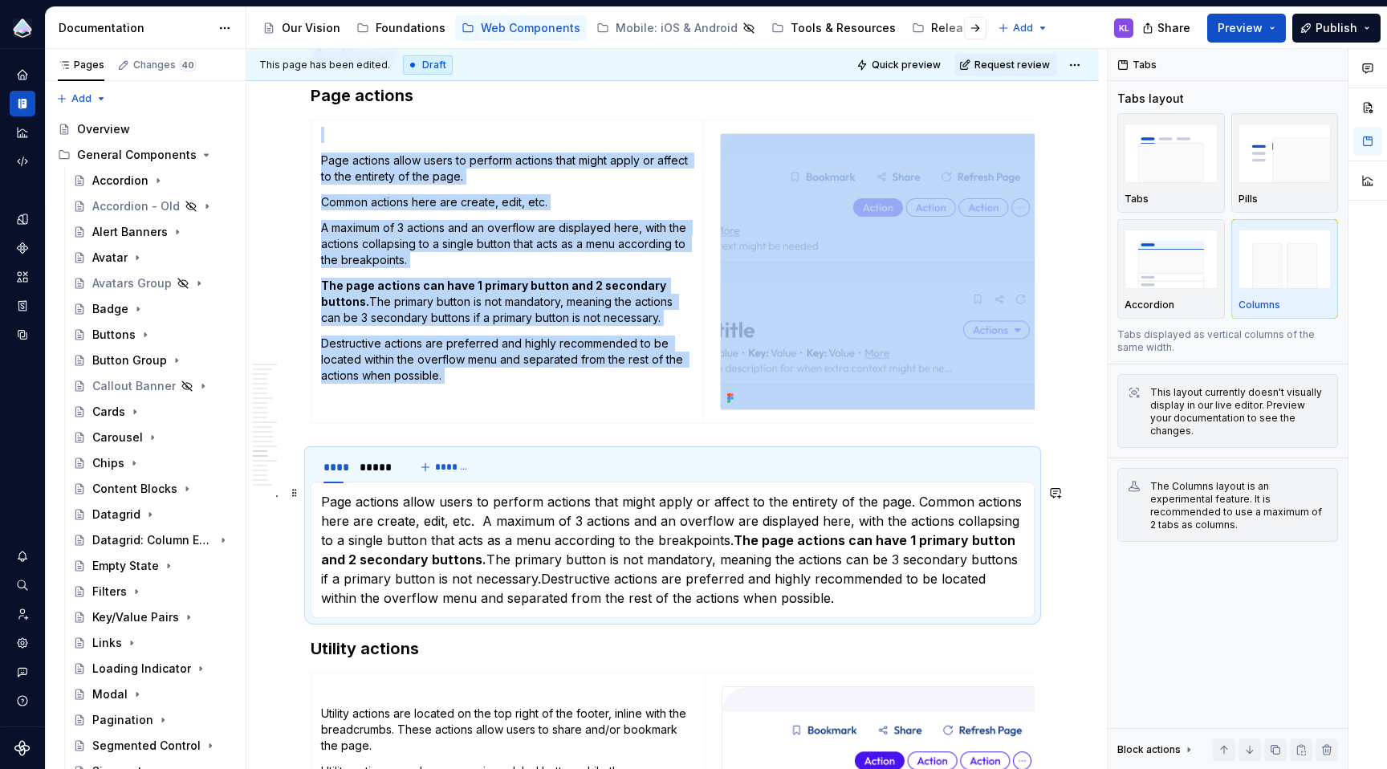
click at [912, 494] on p "Page actions allow users to perform actions that might apply or affect to the e…" at bounding box center [672, 550] width 703 height 116
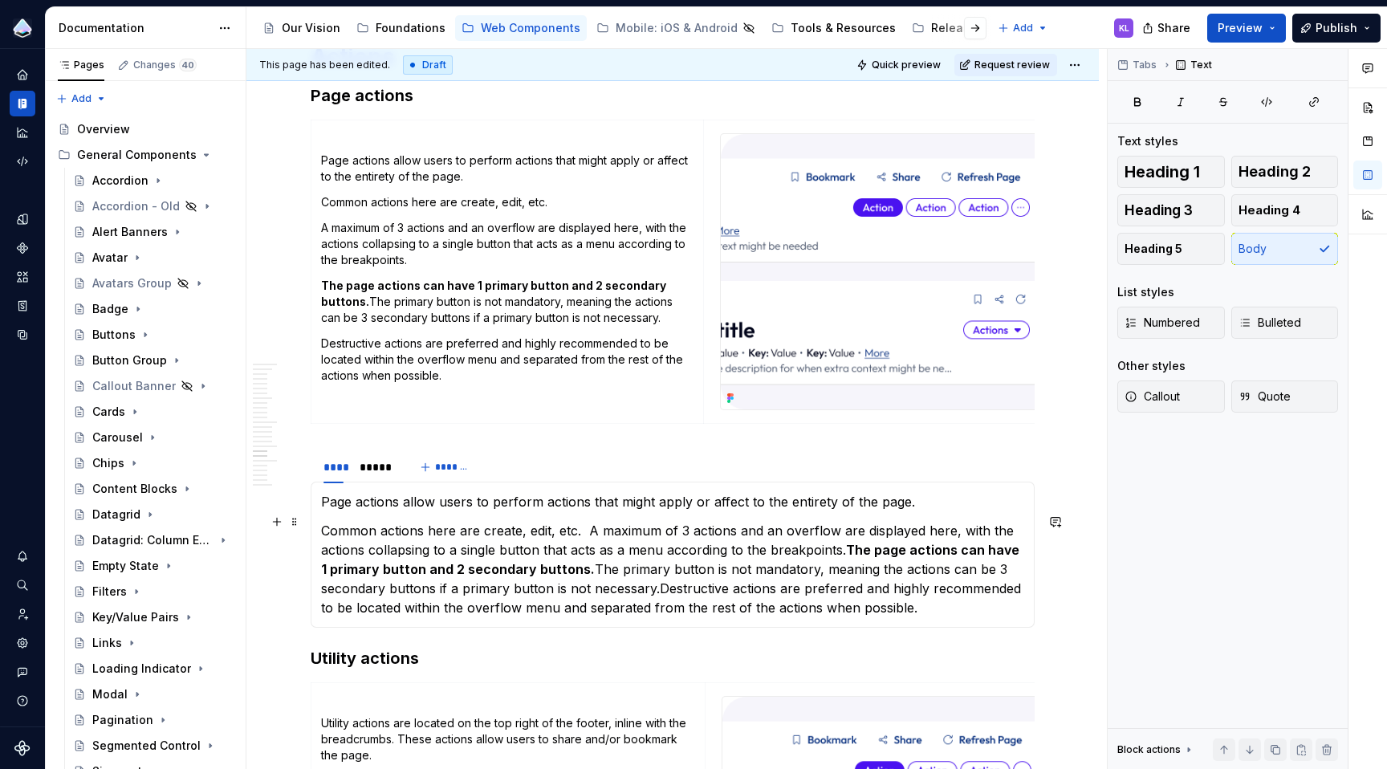
click at [587, 522] on p "Common actions here are create, edit, etc.  A maximum of 3 actions and an overf…" at bounding box center [672, 569] width 703 height 96
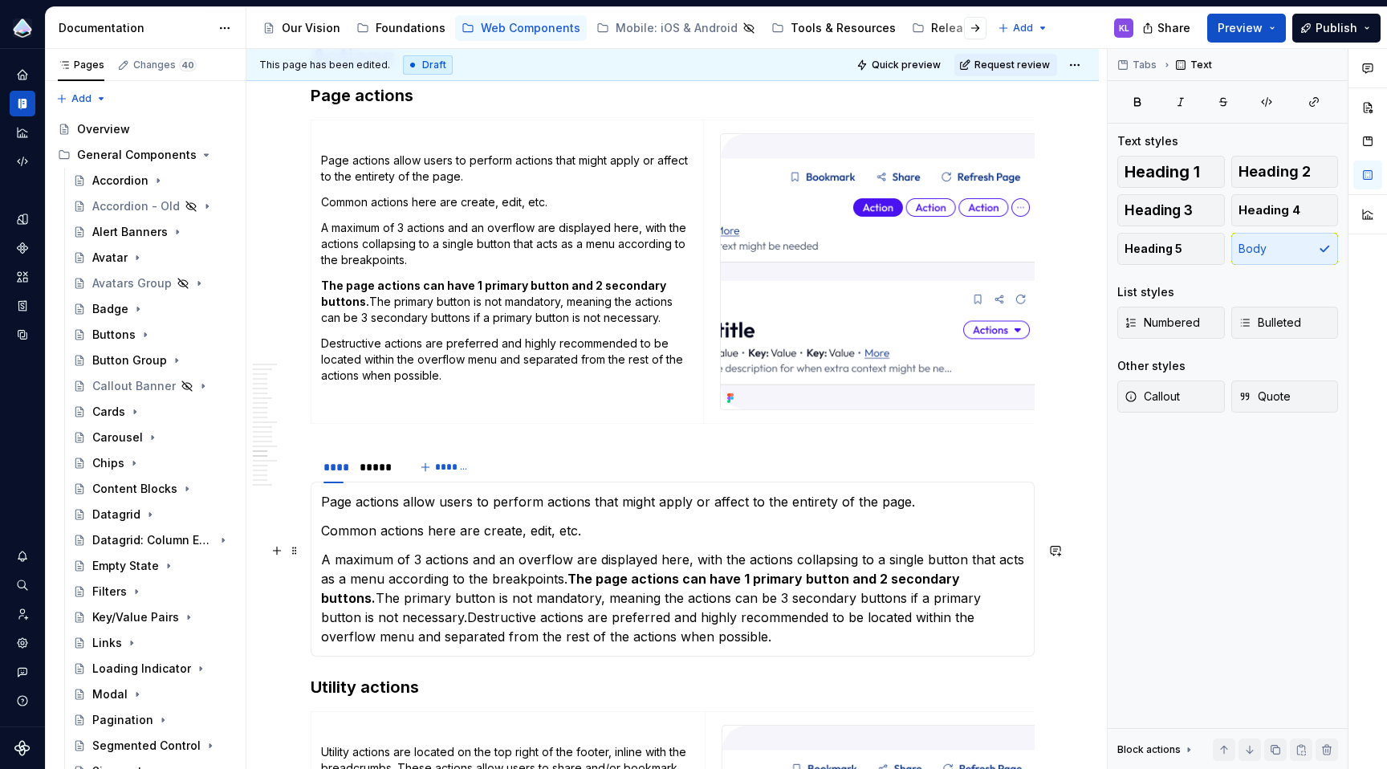
click at [563, 570] on p "A maximum of 3 actions and an overflow are displayed here, with the actions col…" at bounding box center [672, 598] width 703 height 96
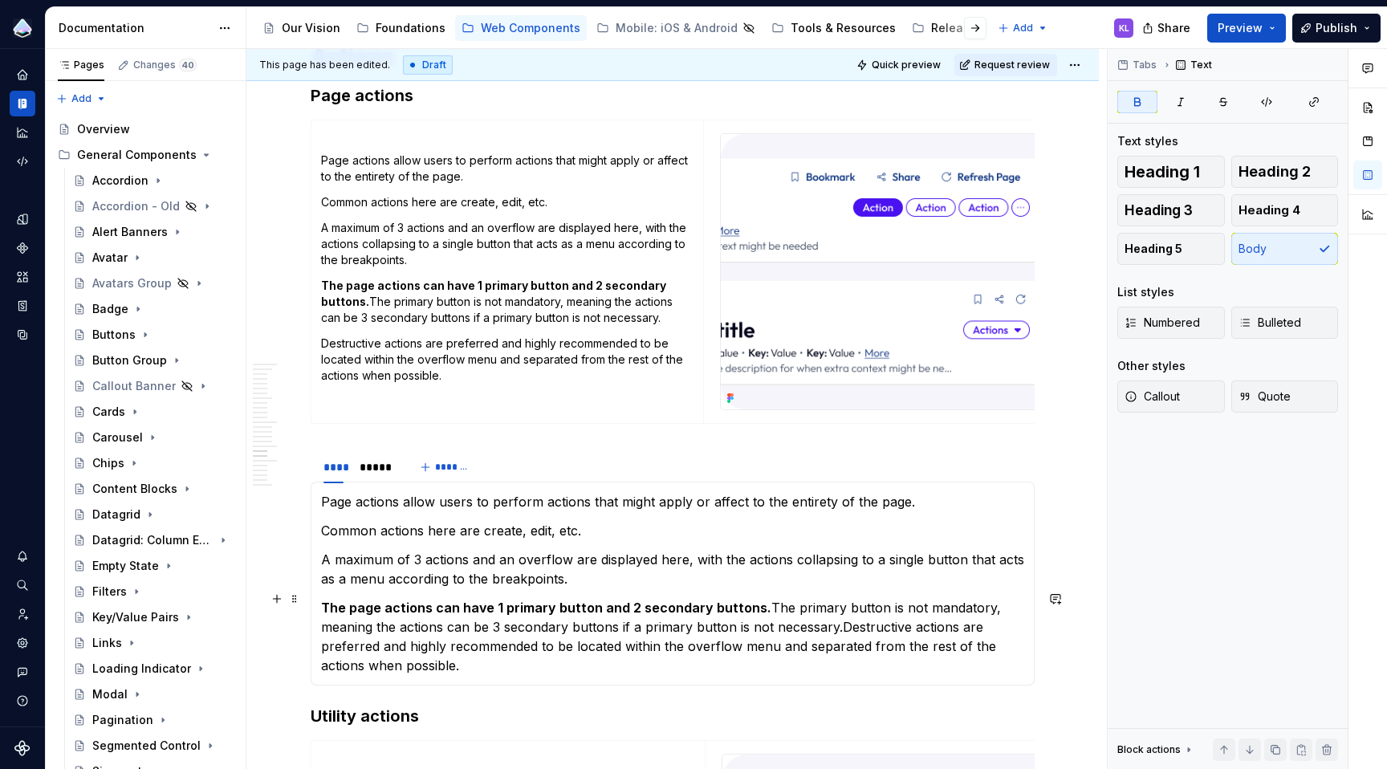
click at [839, 619] on p "The page actions can have 1 primary button and 2 secondary buttons. The primary…" at bounding box center [672, 636] width 703 height 77
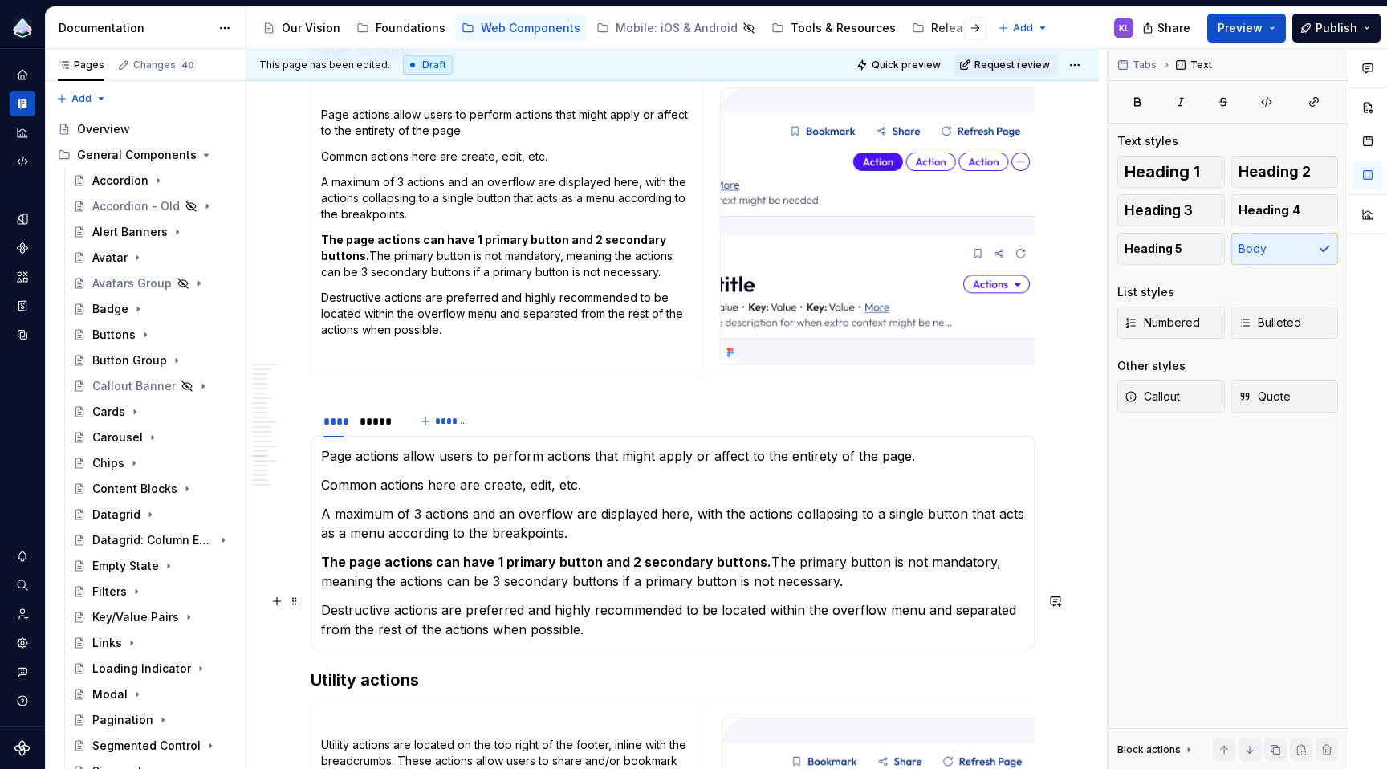
scroll to position [4367, 0]
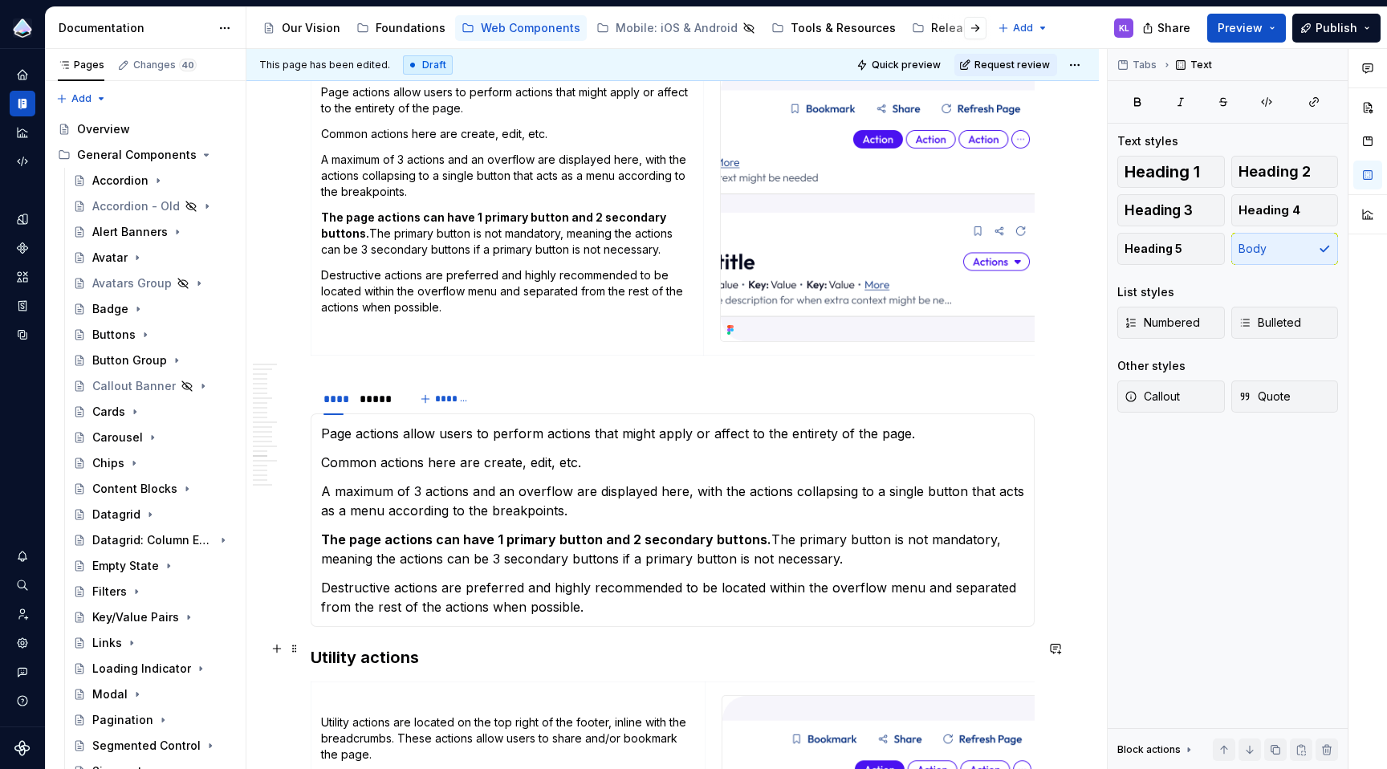
click at [782, 646] on h3 "Utility actions" at bounding box center [673, 657] width 724 height 22
click at [900, 60] on span "Quick preview" at bounding box center [906, 65] width 69 height 13
type textarea "*"
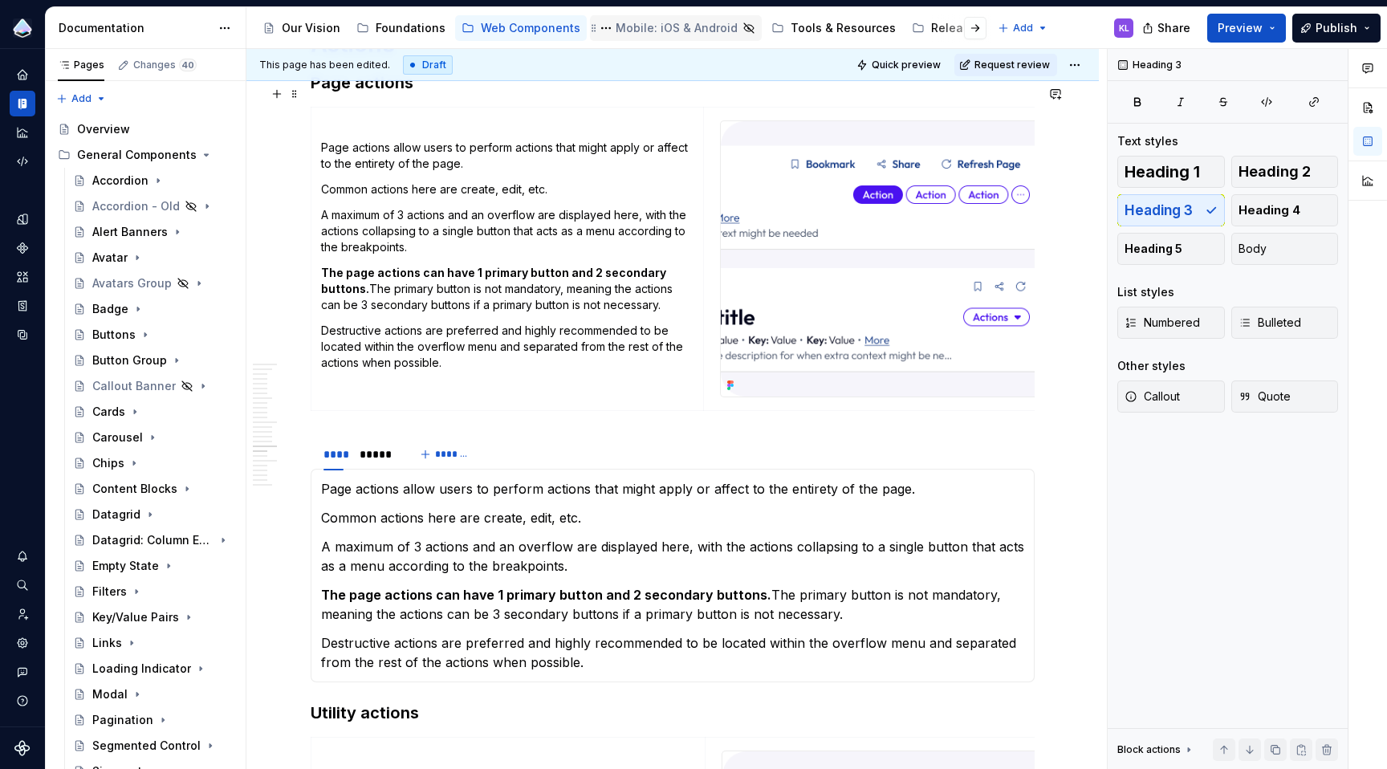
scroll to position [4152, 0]
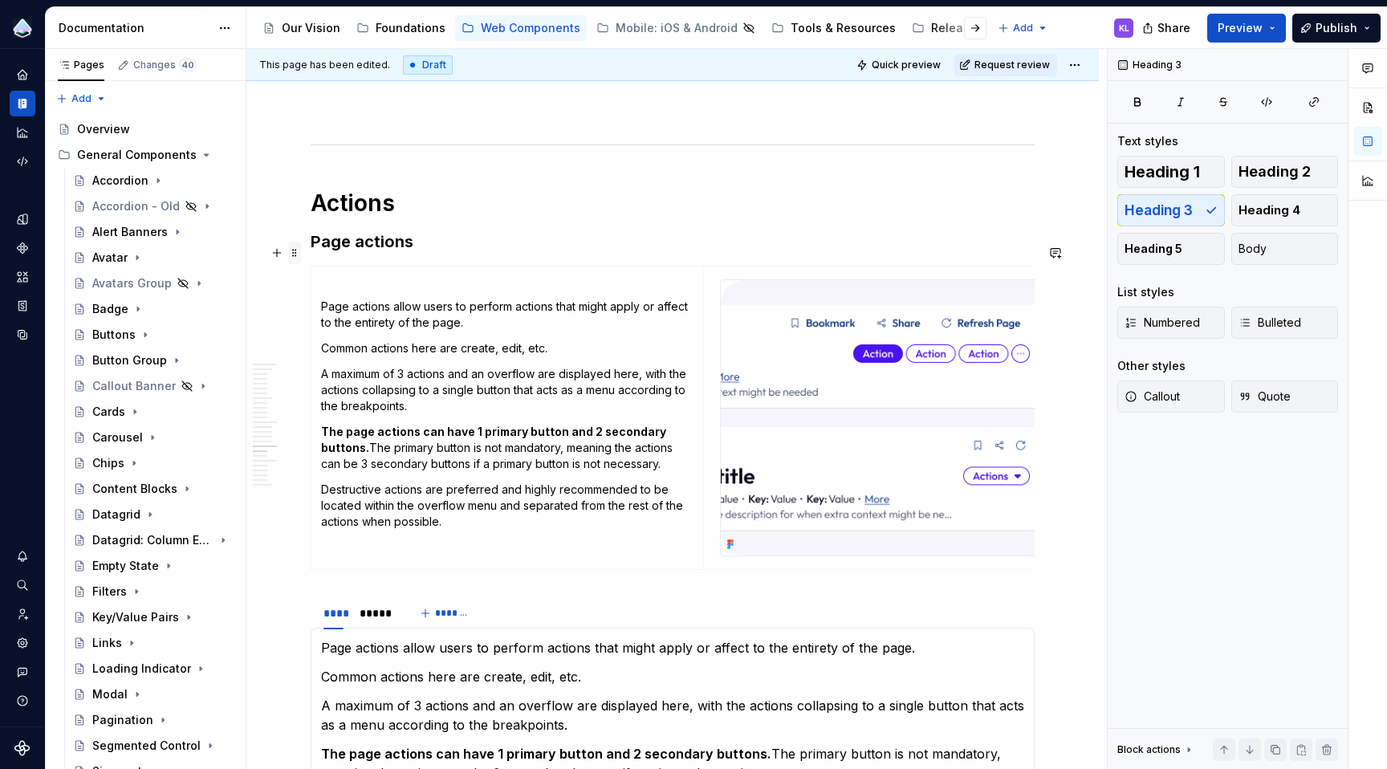
click at [295, 244] on span at bounding box center [294, 253] width 13 height 22
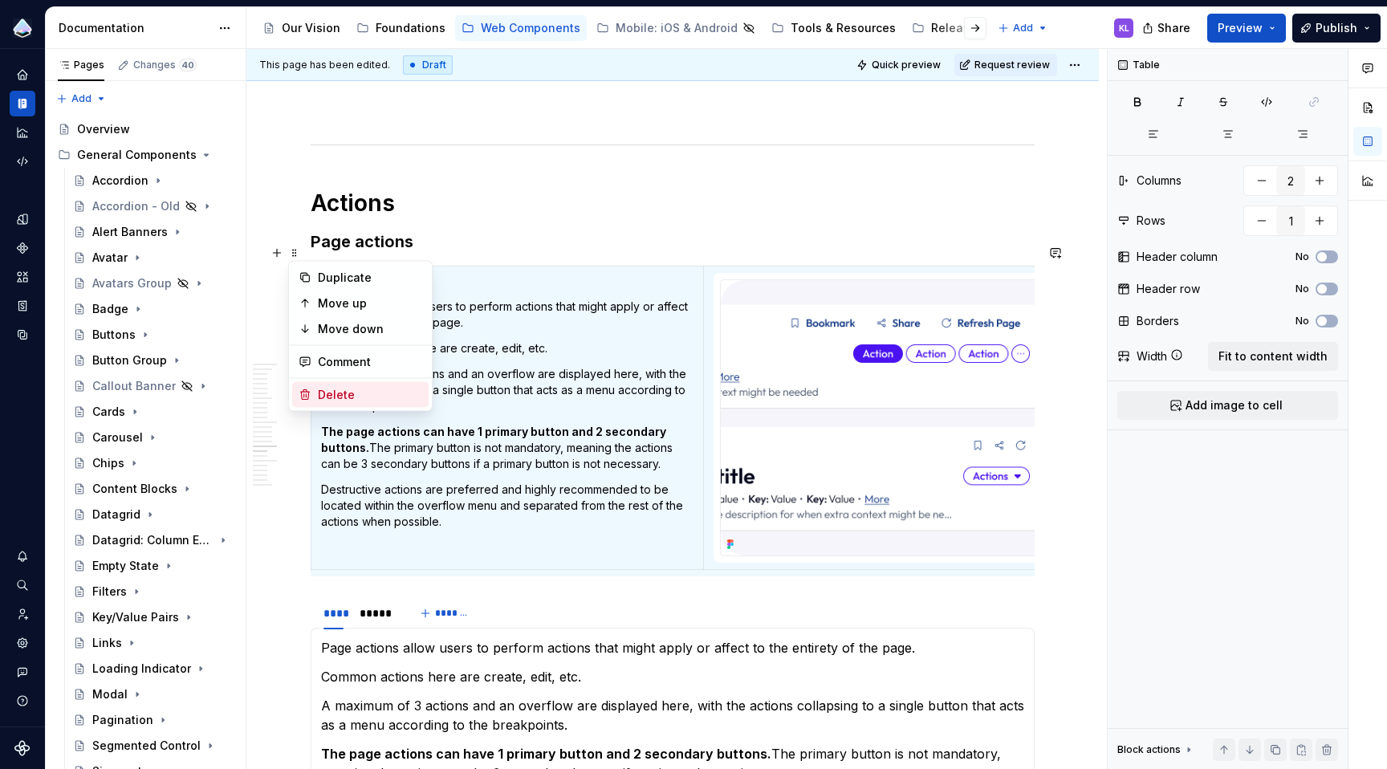
click at [330, 394] on div "Delete" at bounding box center [370, 395] width 104 height 16
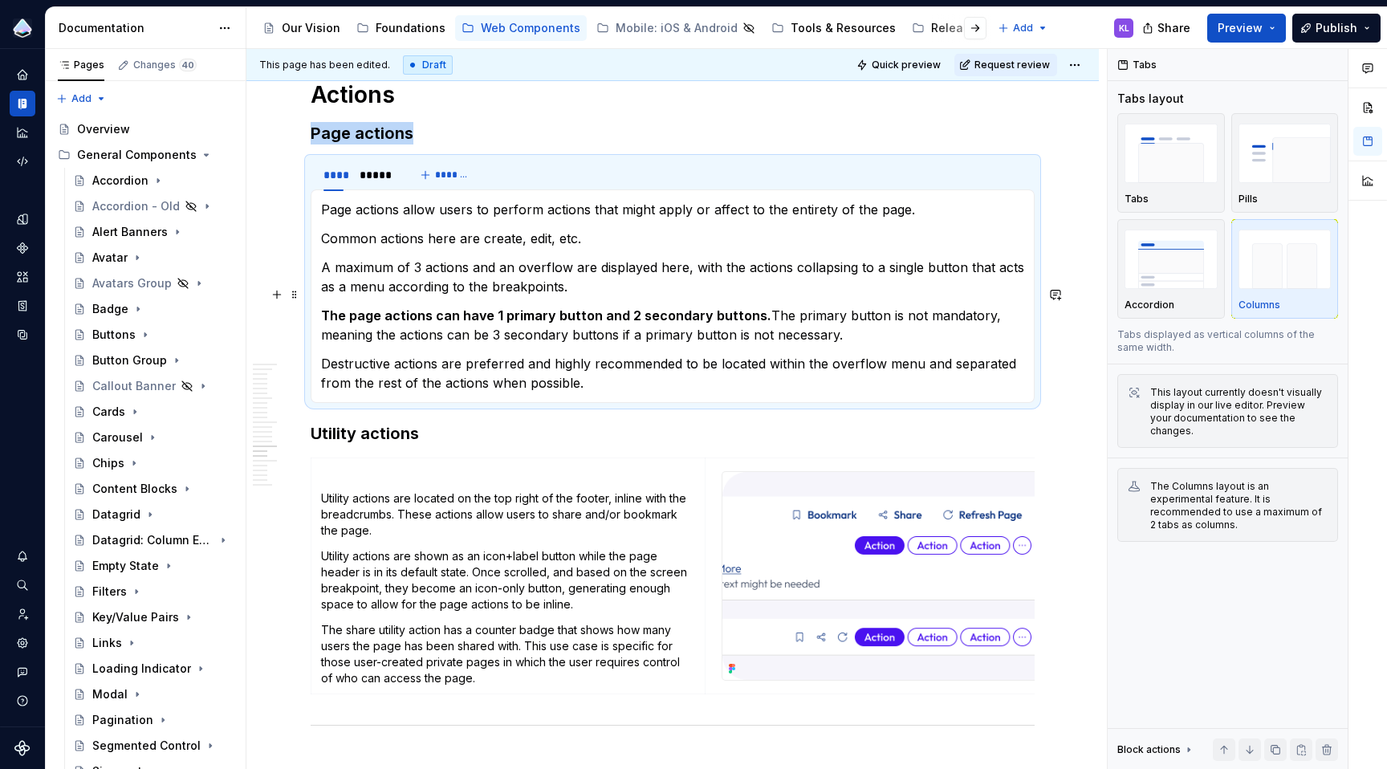
scroll to position [4472, 0]
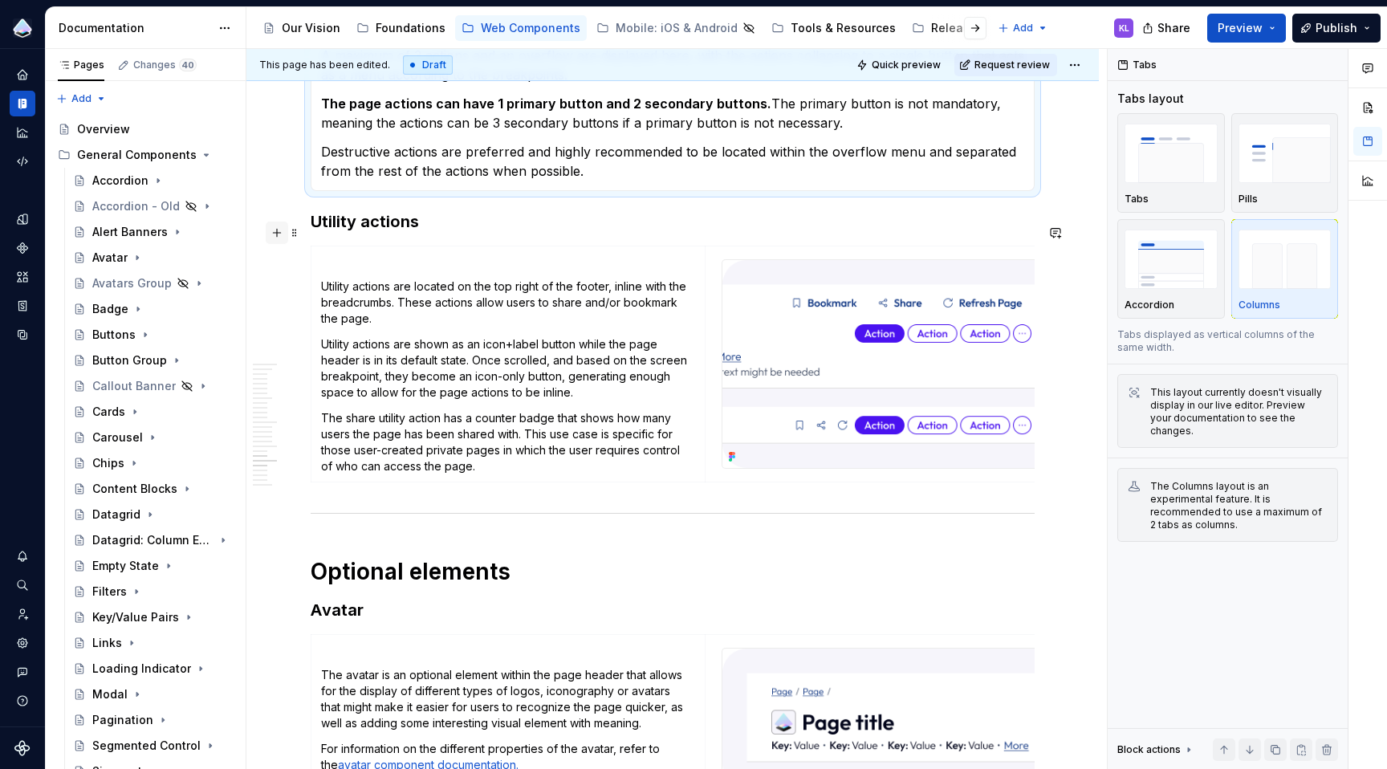
click at [273, 234] on button "button" at bounding box center [277, 232] width 22 height 22
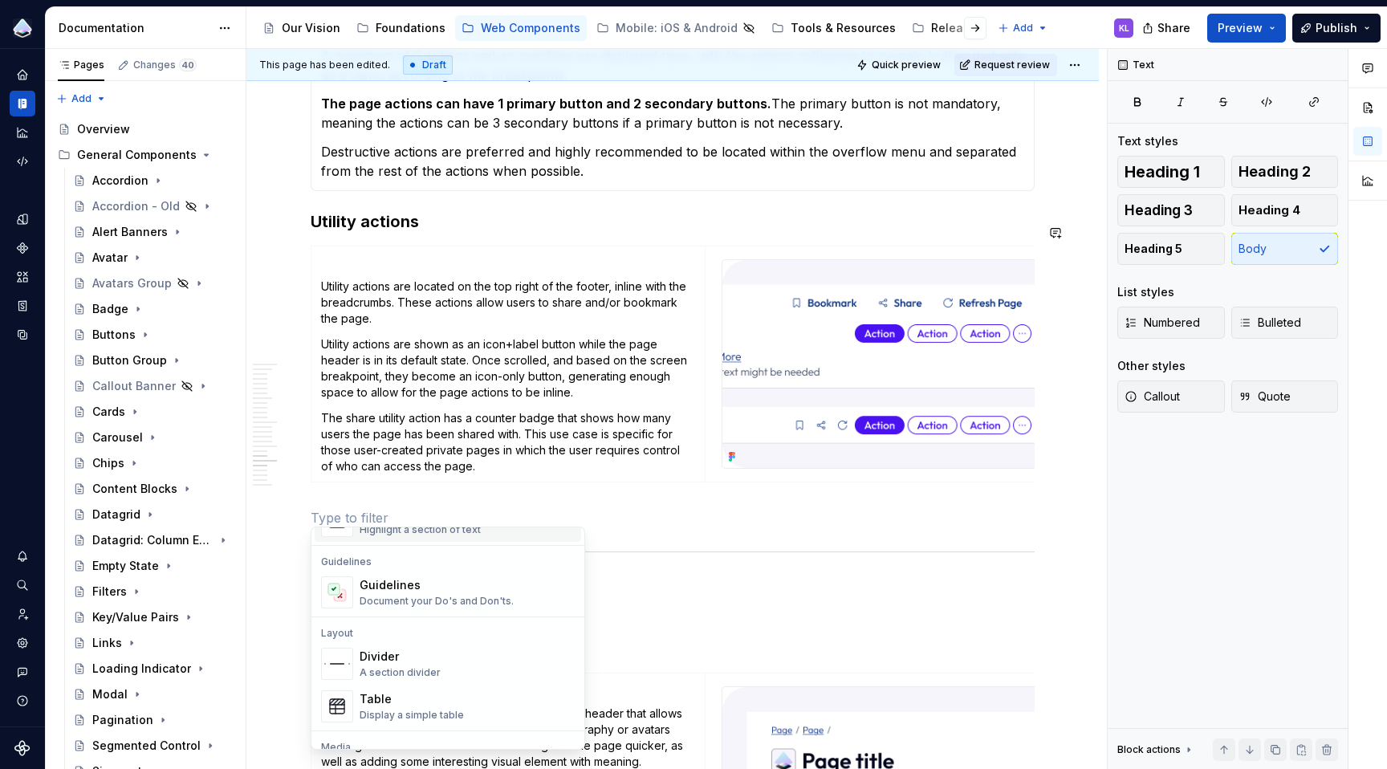
scroll to position [518, 0]
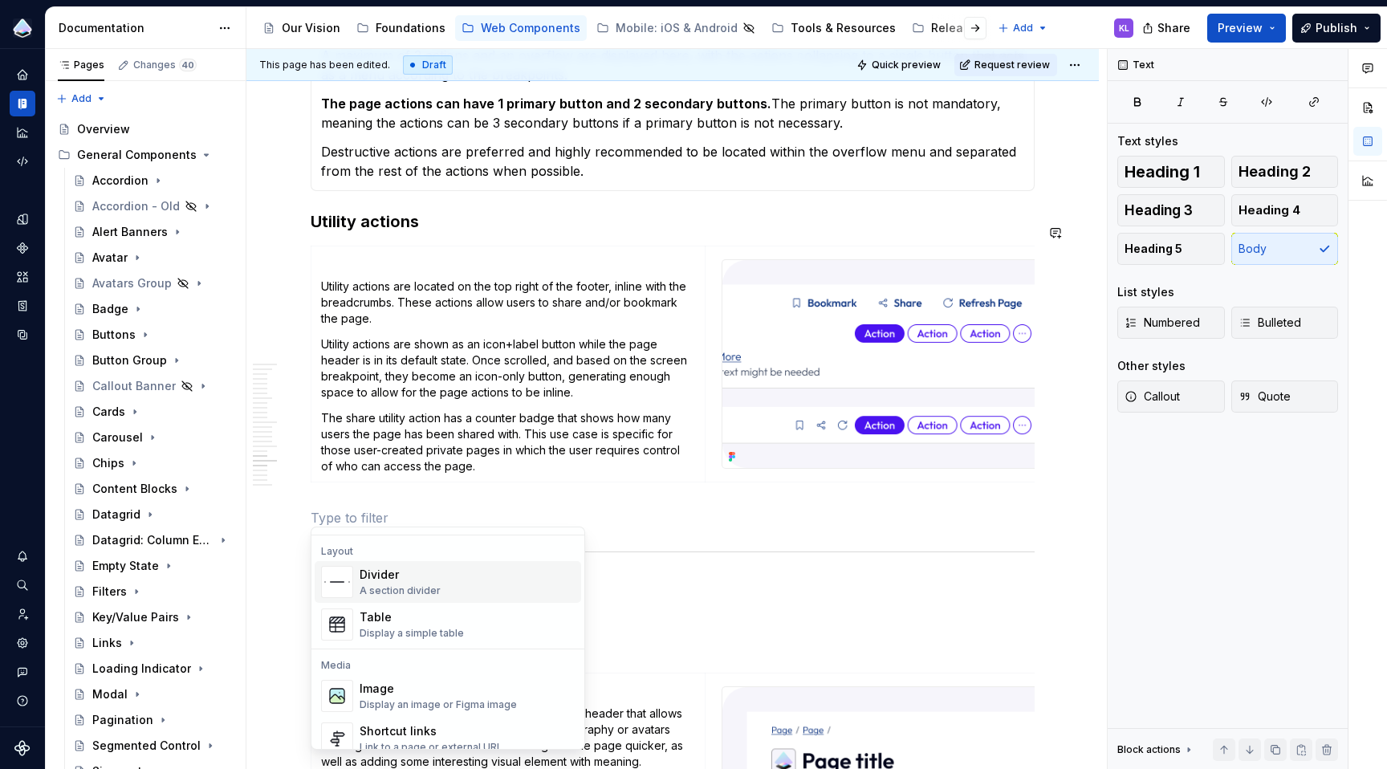
click at [498, 508] on p at bounding box center [673, 517] width 724 height 19
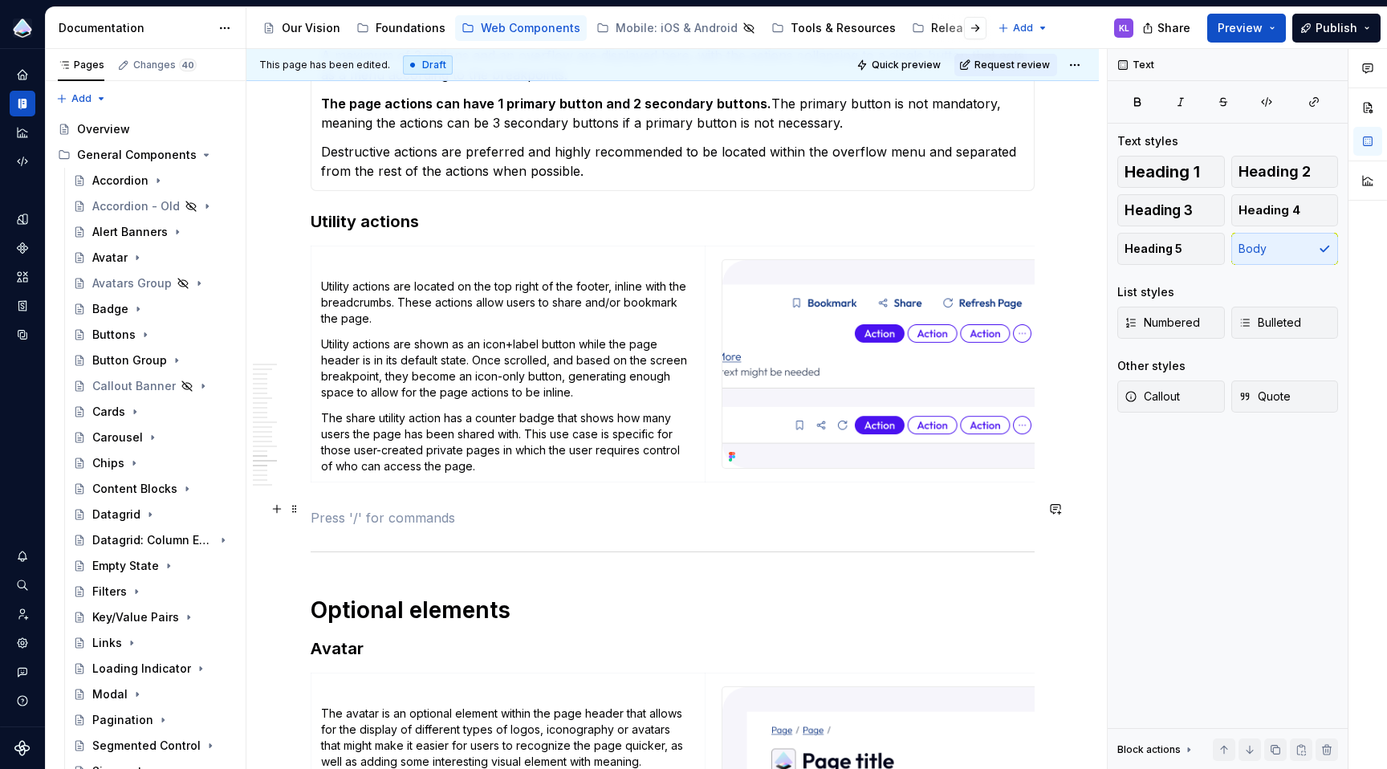
click at [372, 512] on p at bounding box center [673, 517] width 724 height 19
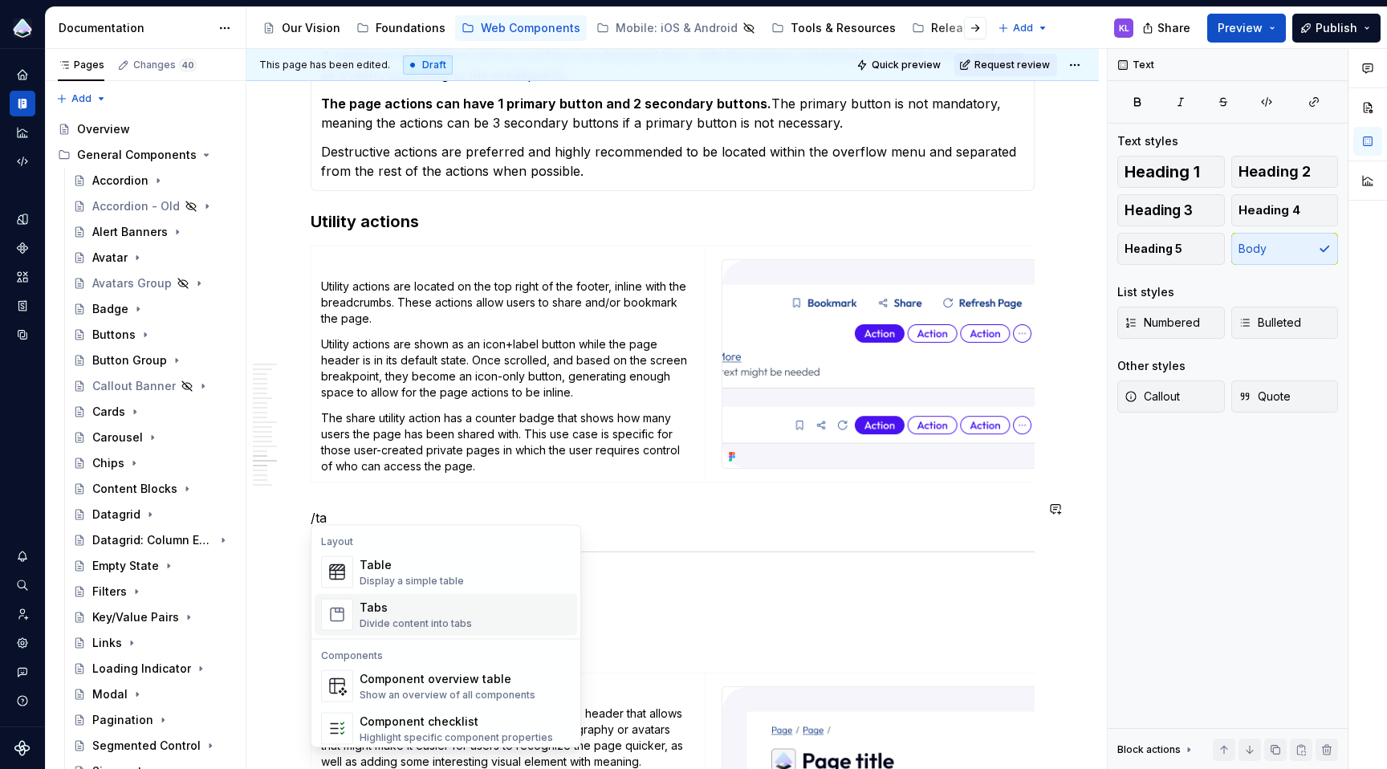
click at [425, 608] on div "Tabs" at bounding box center [416, 607] width 112 height 16
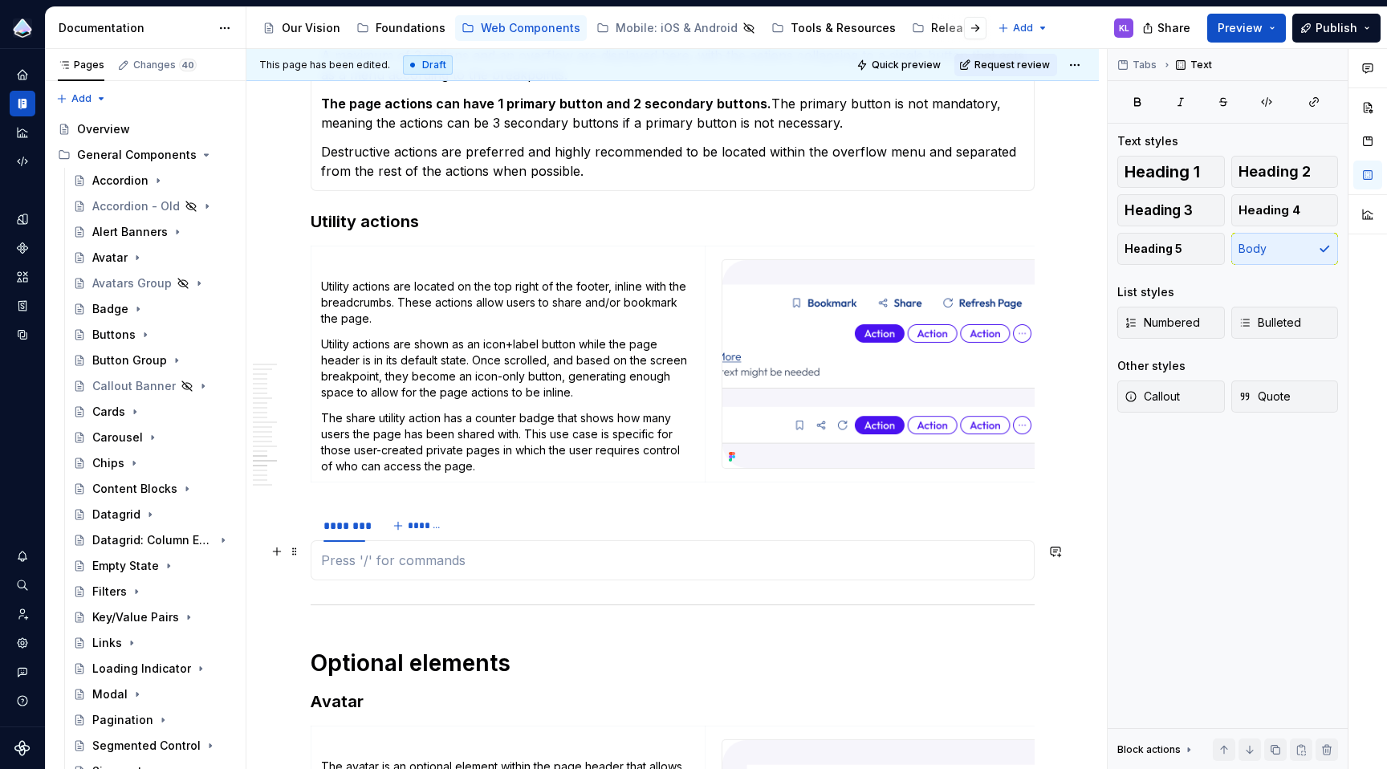
type textarea "*"
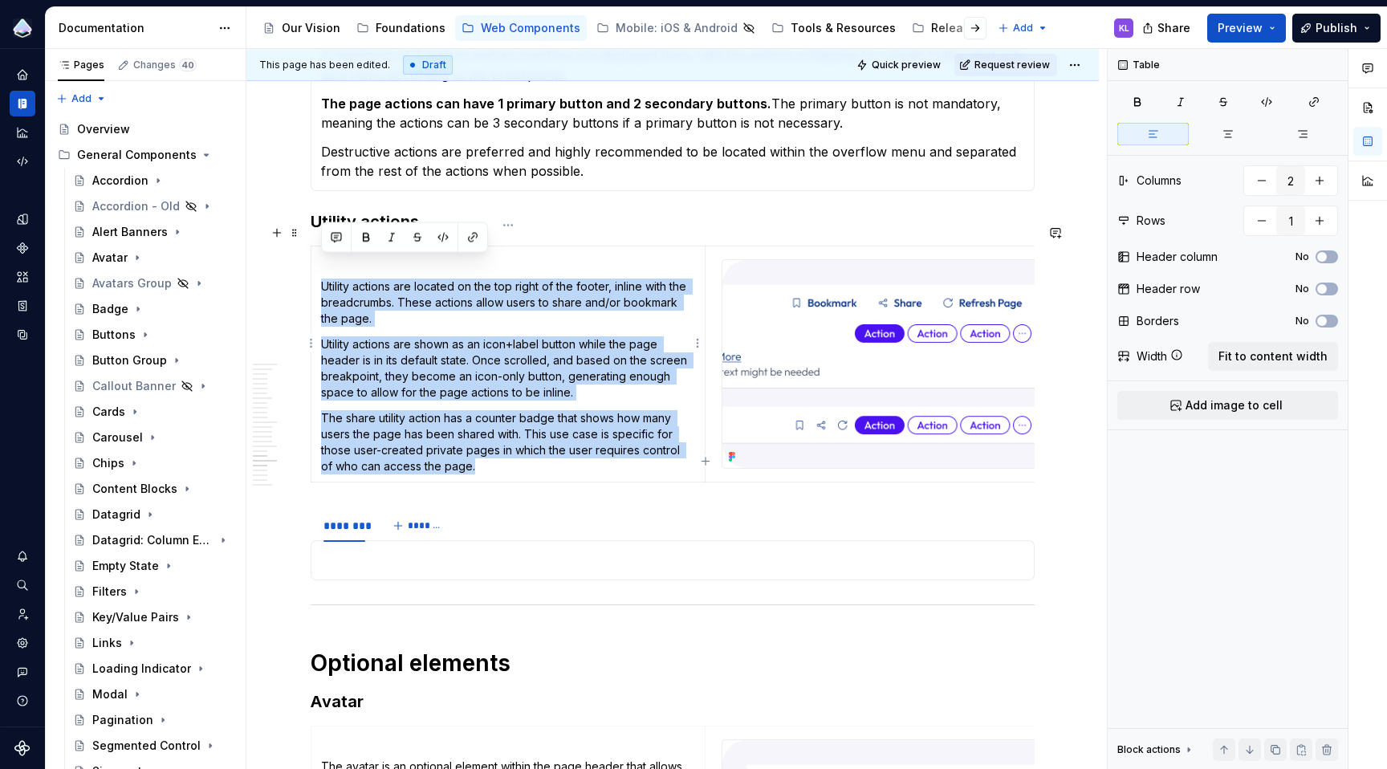
drag, startPoint x: 323, startPoint y: 264, endPoint x: 497, endPoint y: 440, distance: 246.9
click at [497, 440] on td "Utility actions are located on the top right of the footer, inline with the bre…" at bounding box center [508, 364] width 394 height 236
copy td "Utility actions are located on the top right of the footer, inline with the bre…"
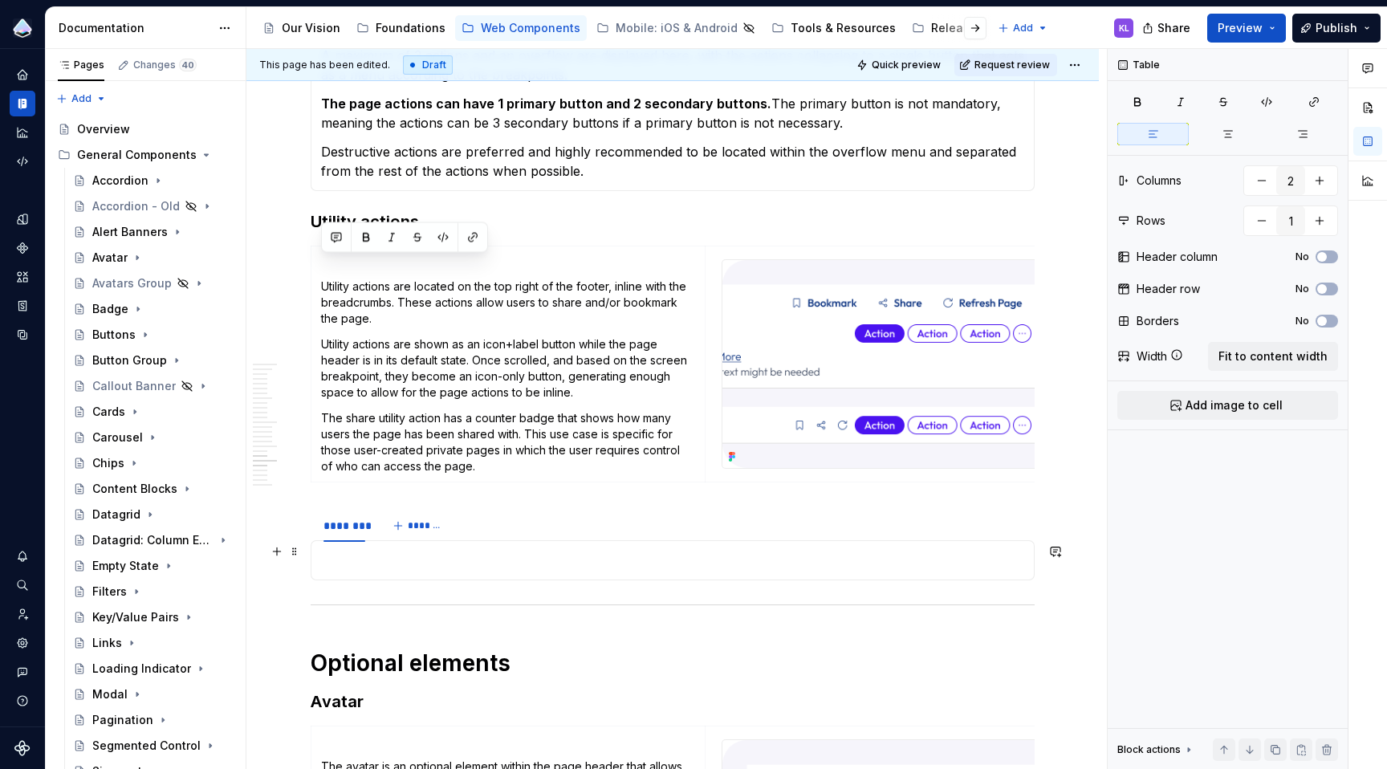
click at [457, 551] on p at bounding box center [672, 560] width 703 height 19
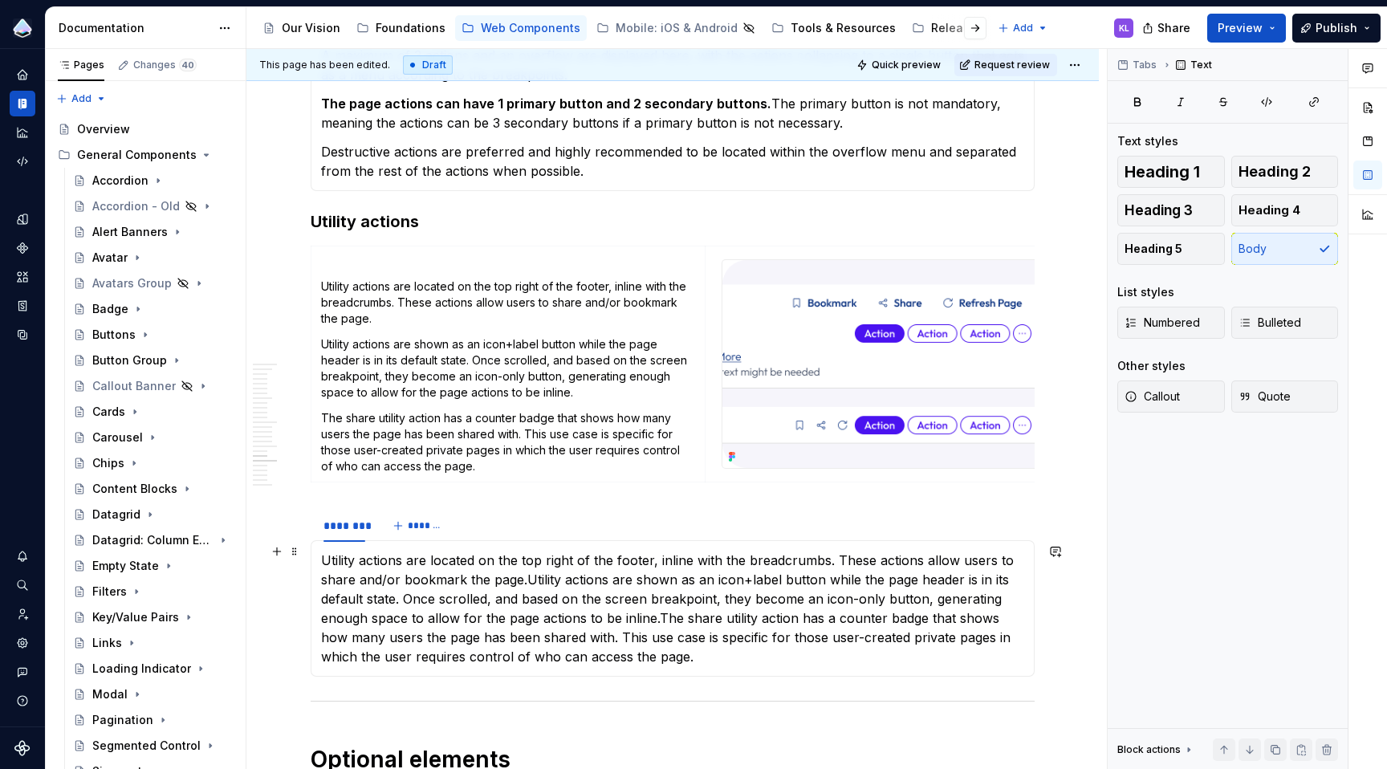
click at [522, 571] on p "Utility actions are located on the top right of the footer, inline with the bre…" at bounding box center [672, 609] width 703 height 116
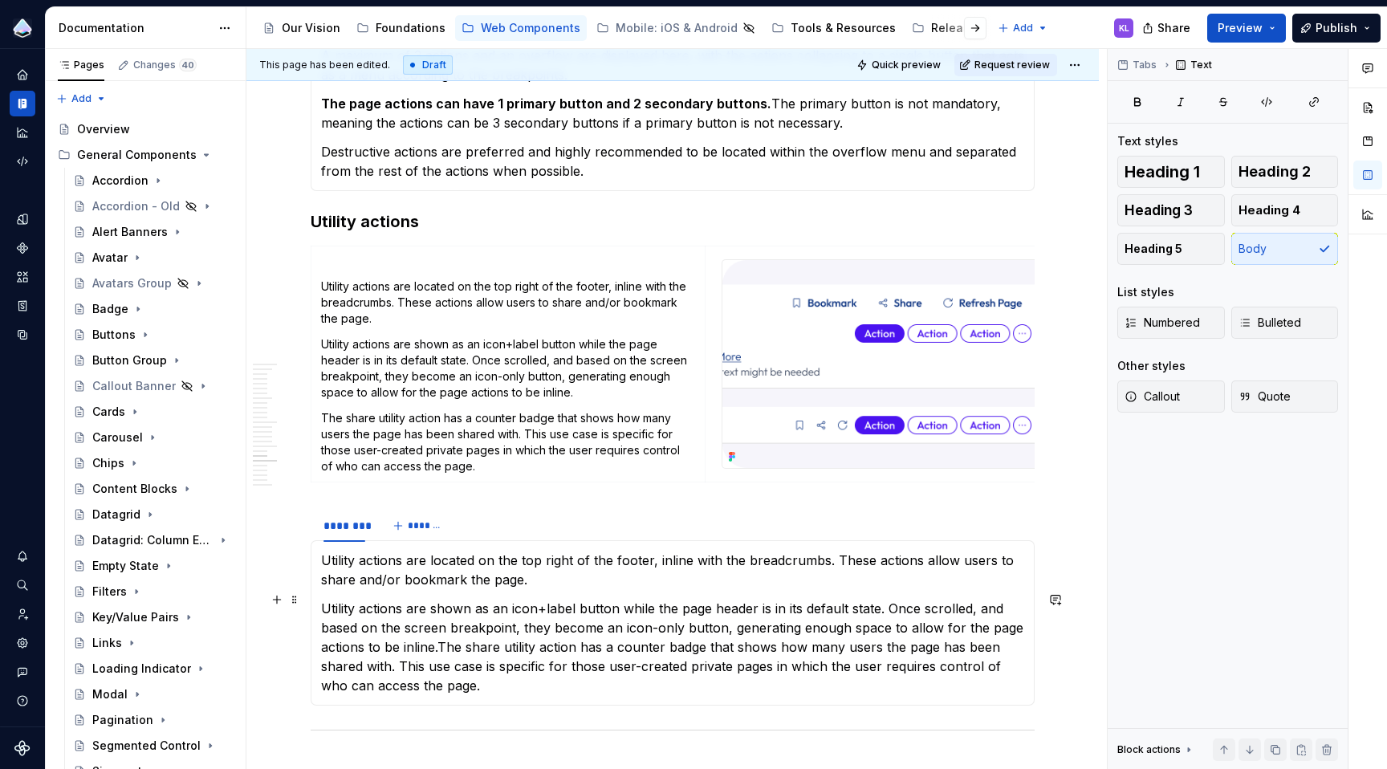
click at [440, 636] on p "Utility actions are shown as an icon+label button while the page header is in i…" at bounding box center [672, 647] width 703 height 96
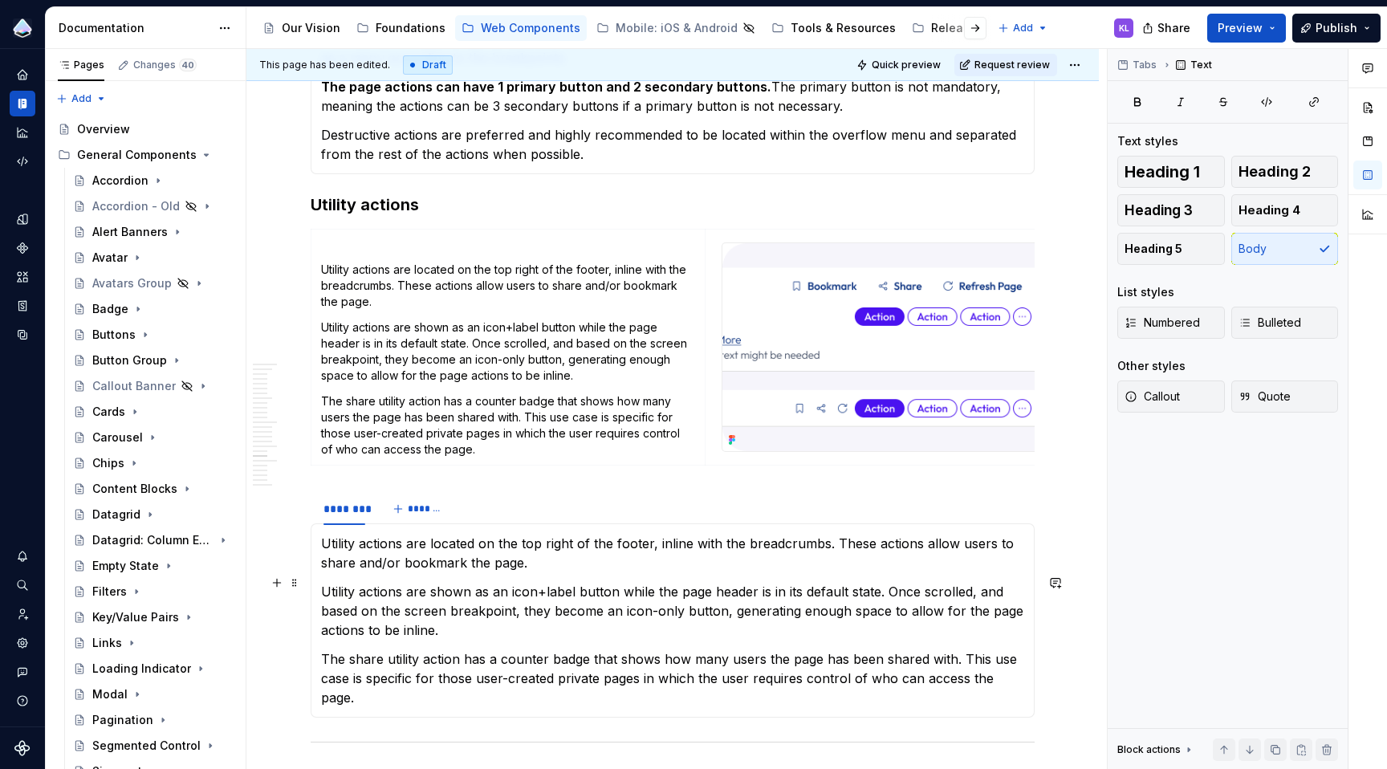
scroll to position [4501, 0]
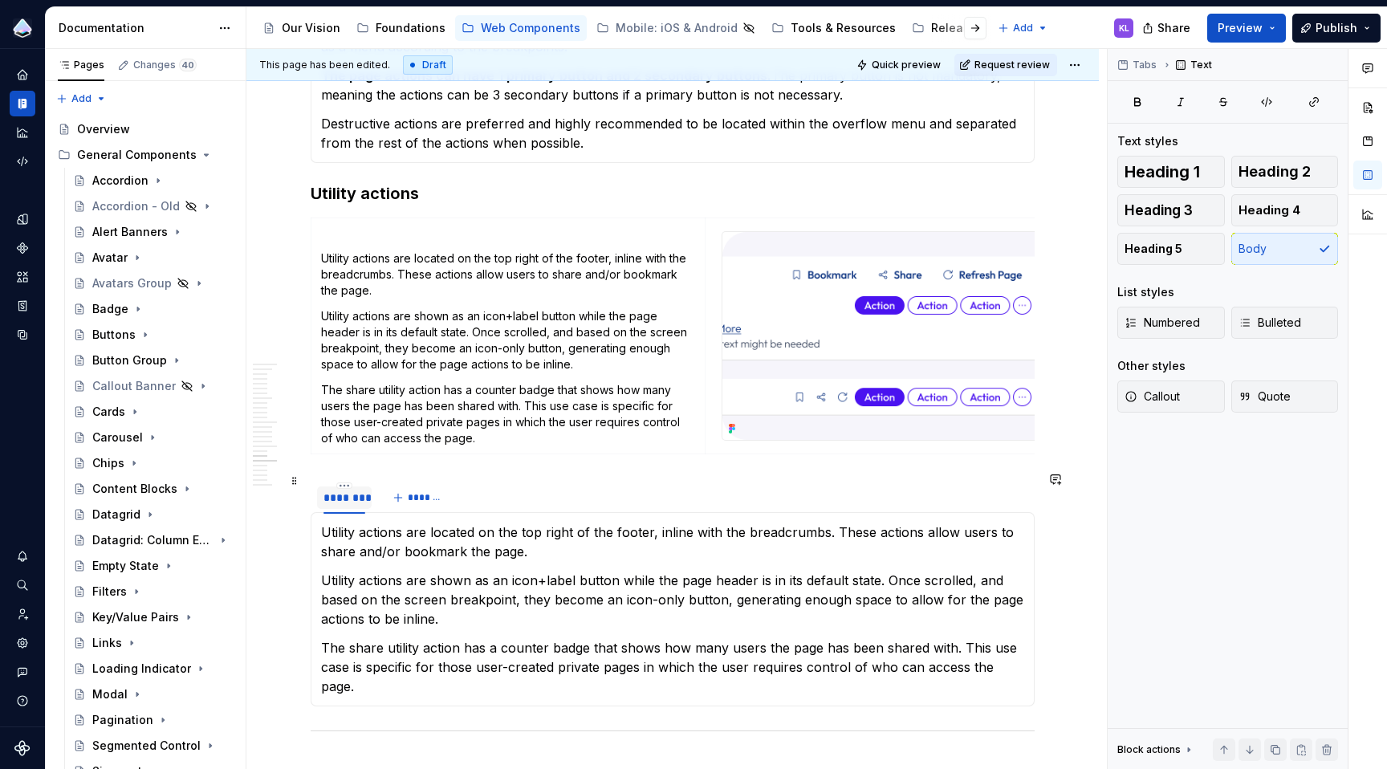
click at [339, 491] on div "********" at bounding box center [344, 498] width 42 height 16
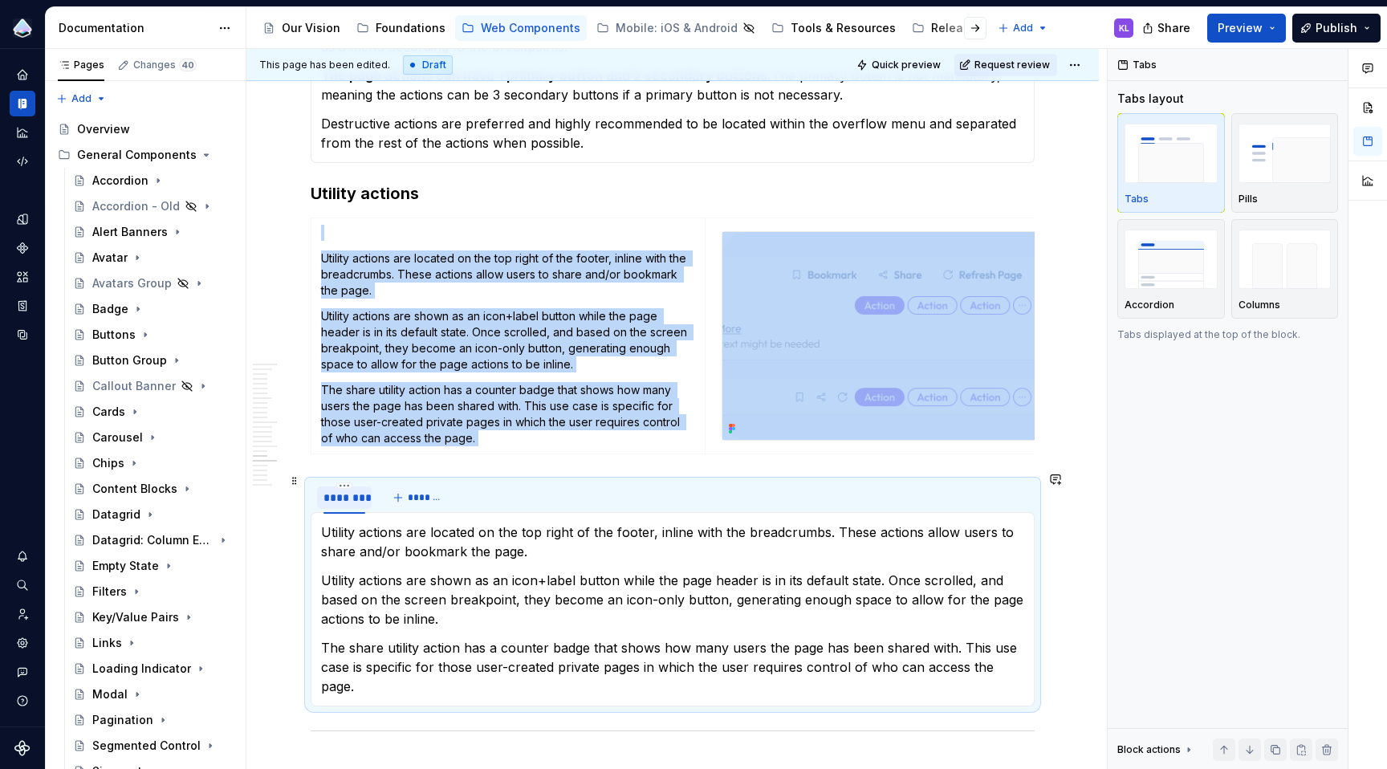
click at [339, 491] on div "********" at bounding box center [344, 498] width 42 height 16
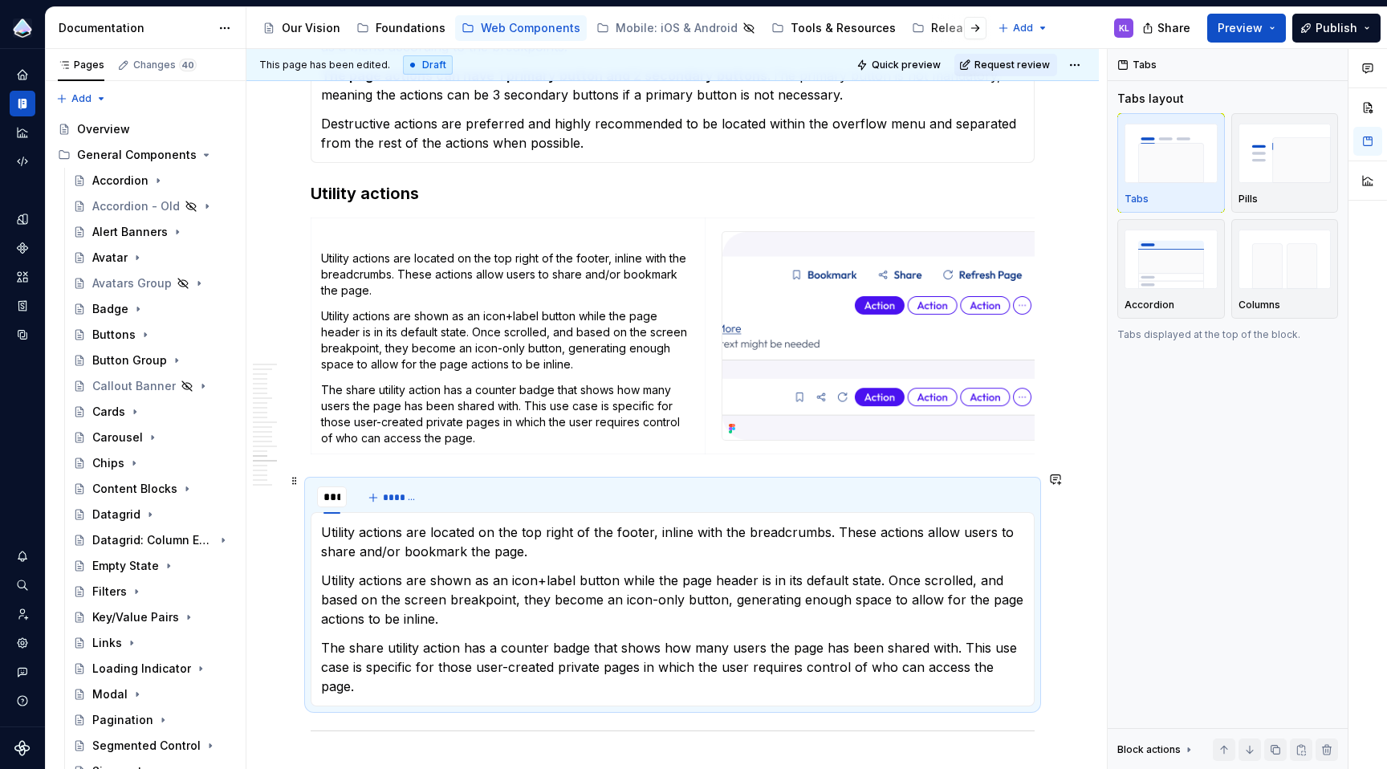
type input "****"
click at [389, 491] on span "*******" at bounding box center [405, 497] width 36 height 13
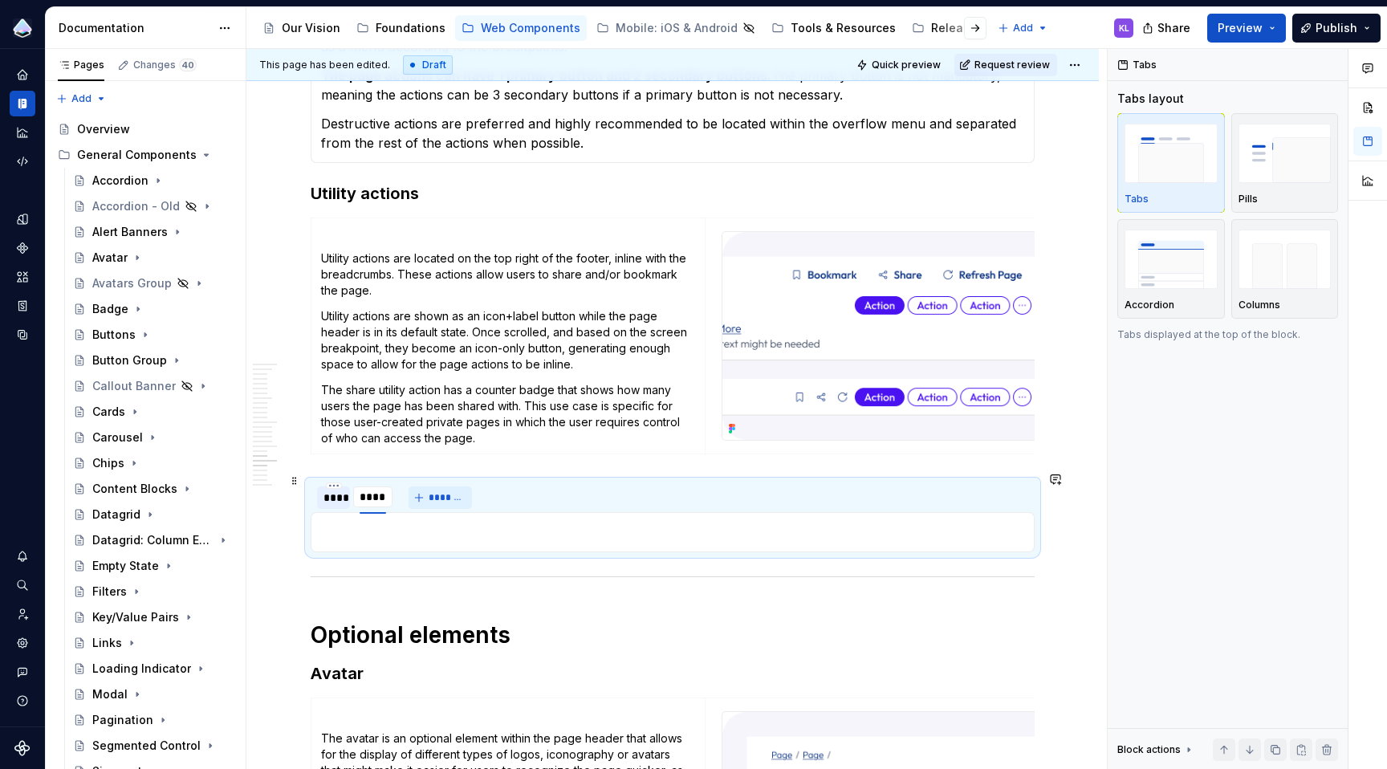
type input "*****"
type textarea "*"
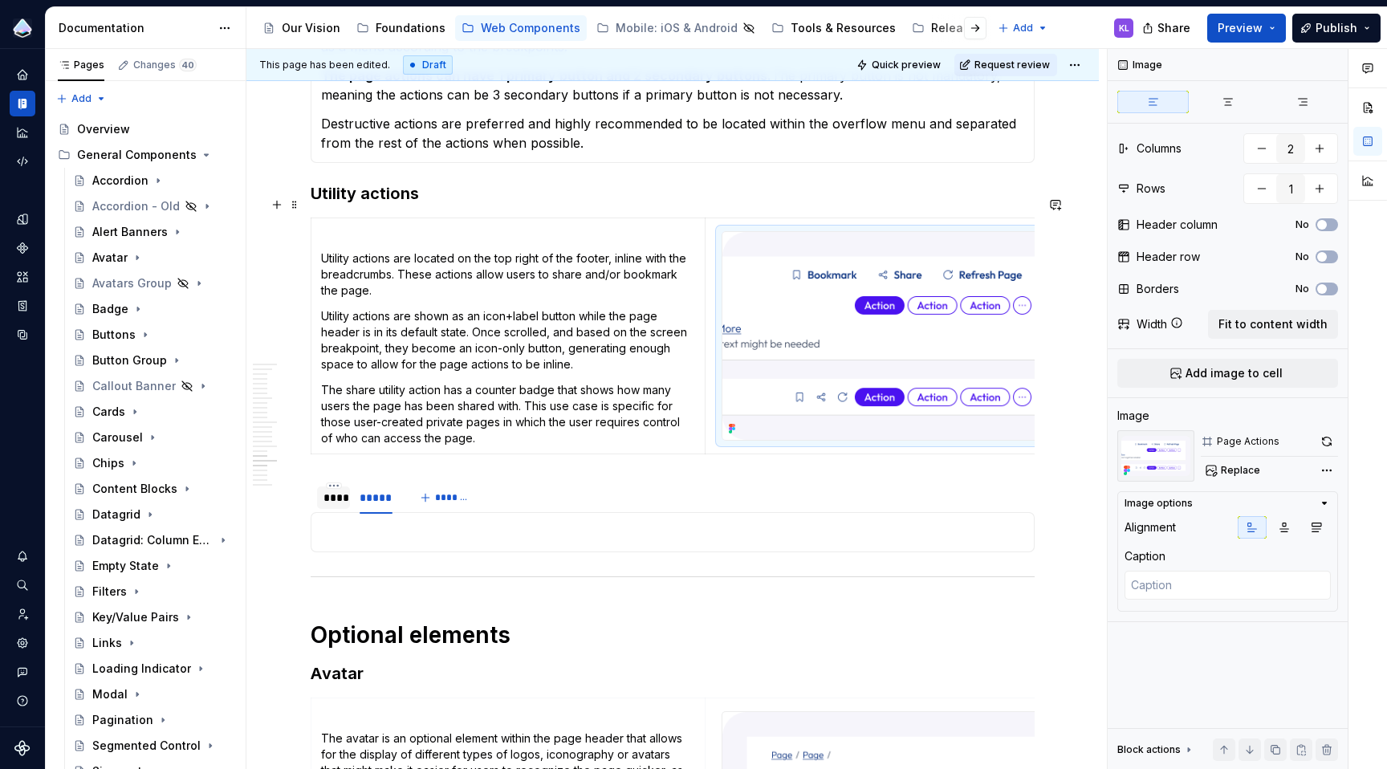
click at [957, 303] on img at bounding box center [901, 336] width 358 height 208
click at [900, 304] on img at bounding box center [901, 336] width 358 height 208
click at [753, 535] on div "Utility actions are located on the top right of the footer, inline with the bre…" at bounding box center [673, 532] width 724 height 40
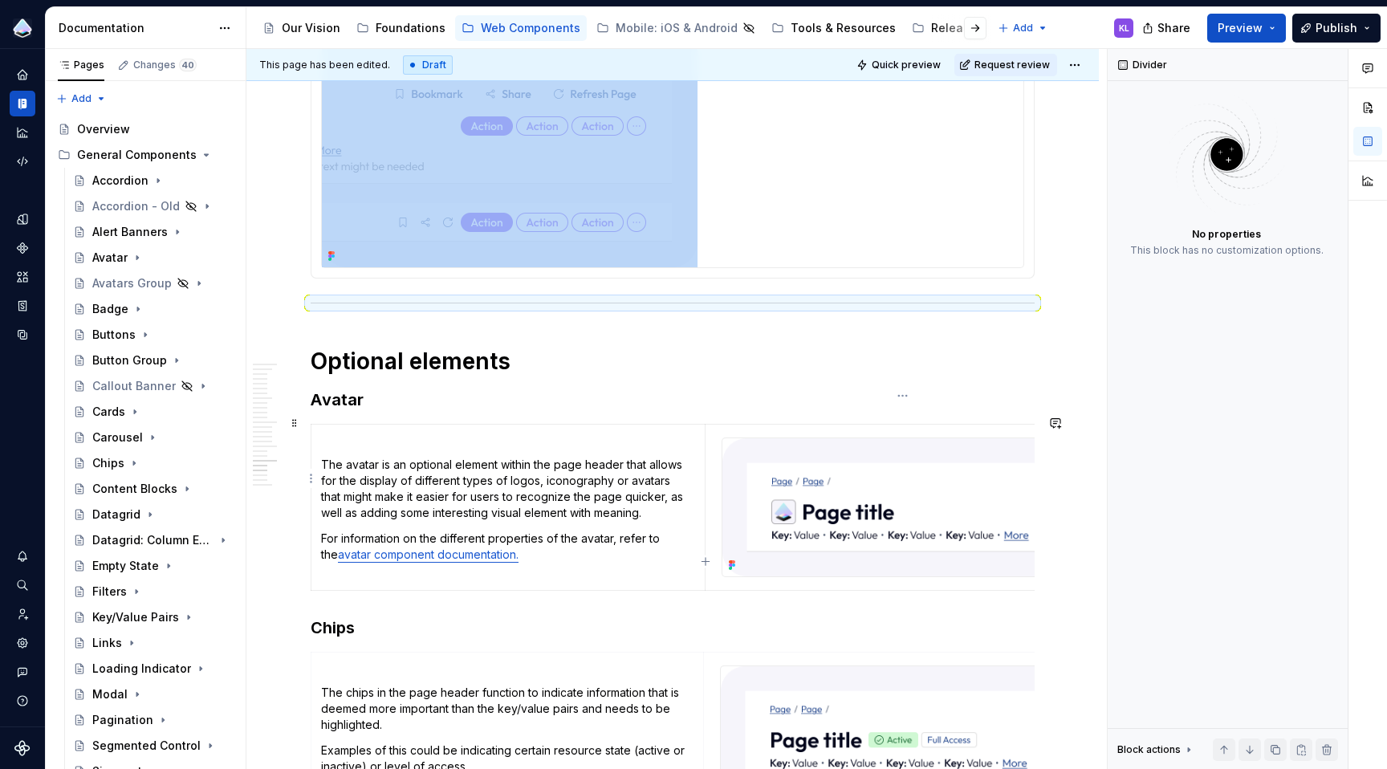
scroll to position [4994, 0]
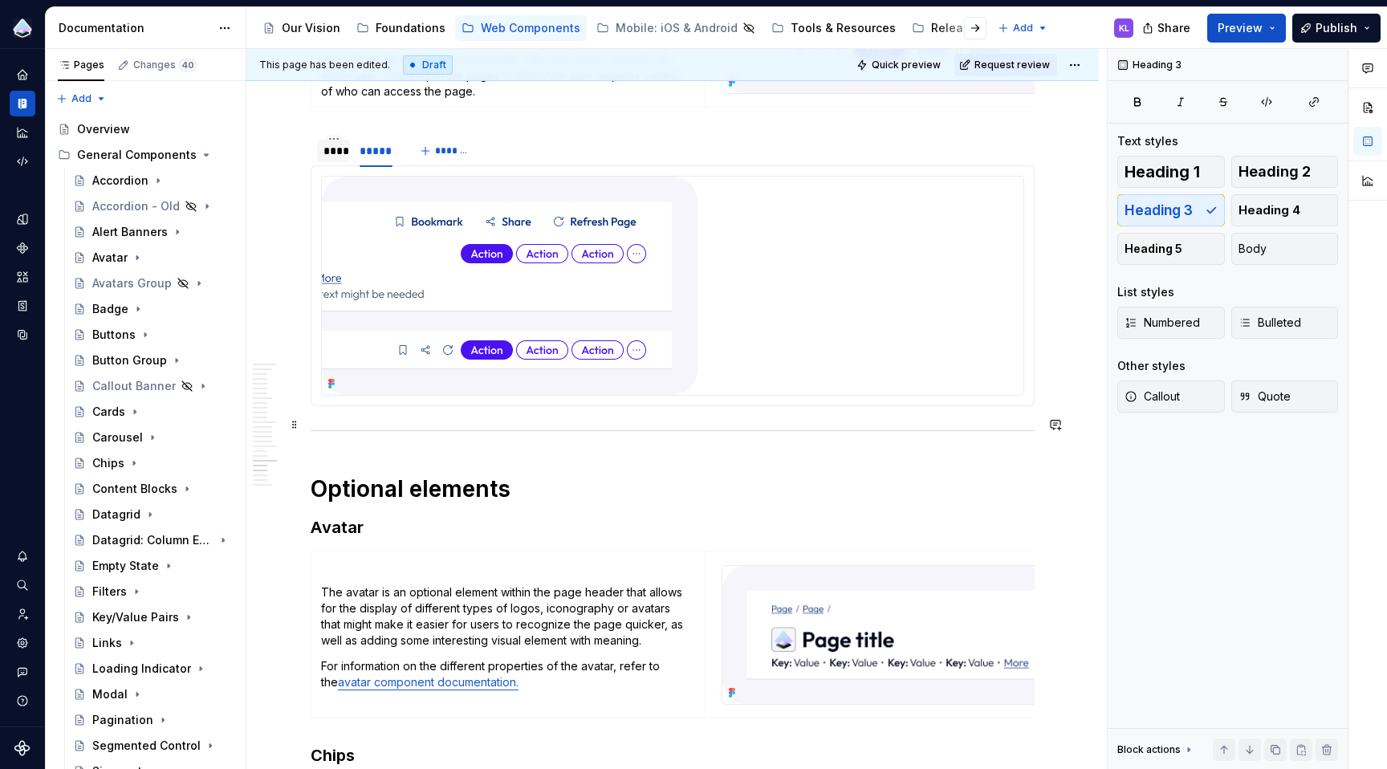
scroll to position [4798, 0]
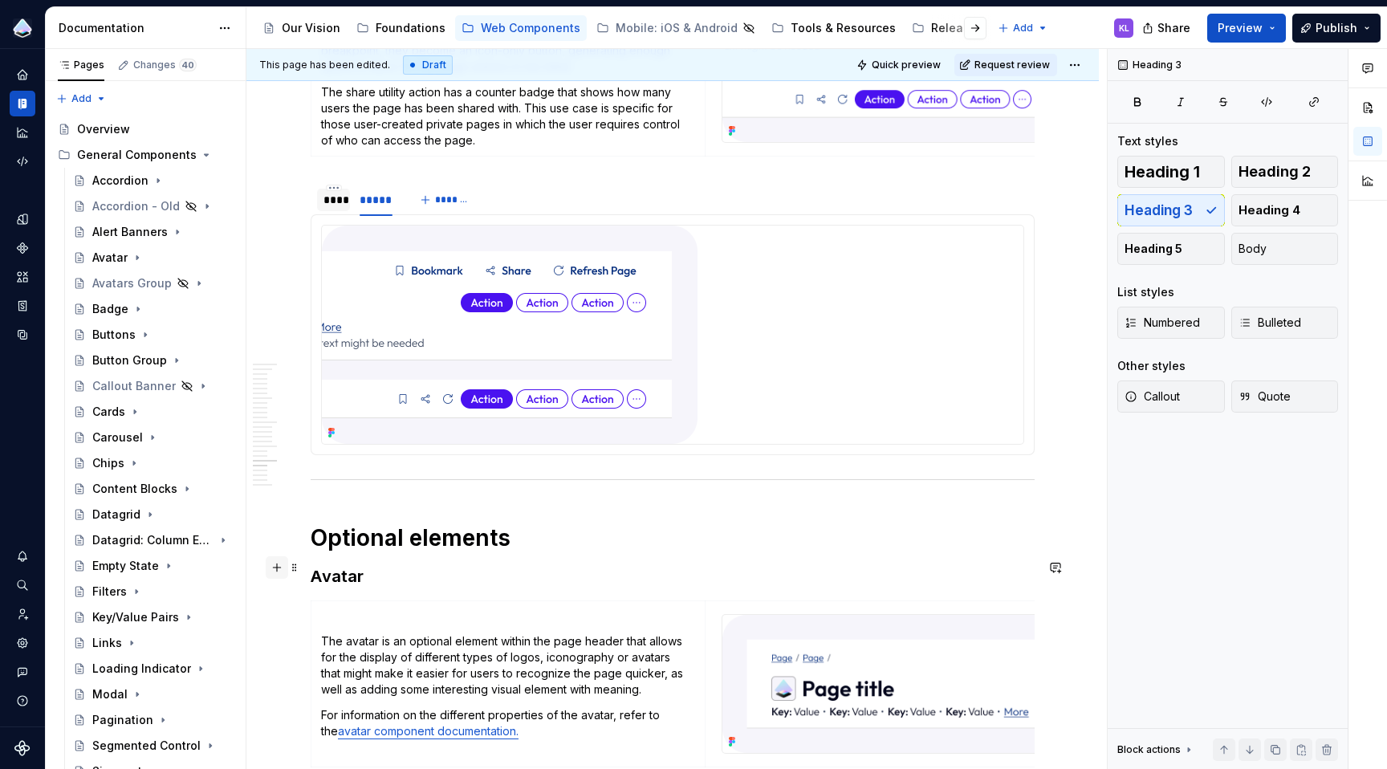
click at [278, 567] on button "button" at bounding box center [277, 567] width 22 height 22
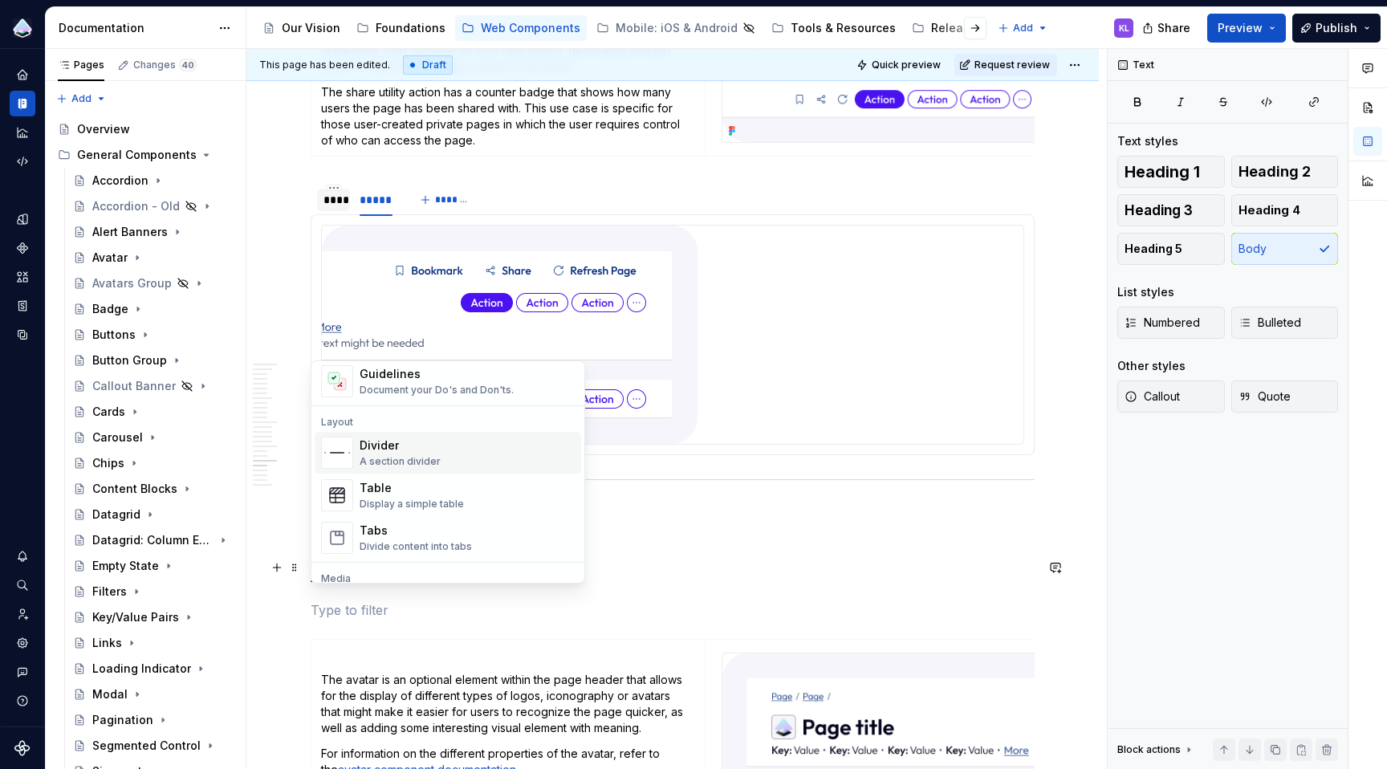
scroll to position [483, 0]
click at [451, 526] on div "Tabs" at bounding box center [416, 528] width 112 height 16
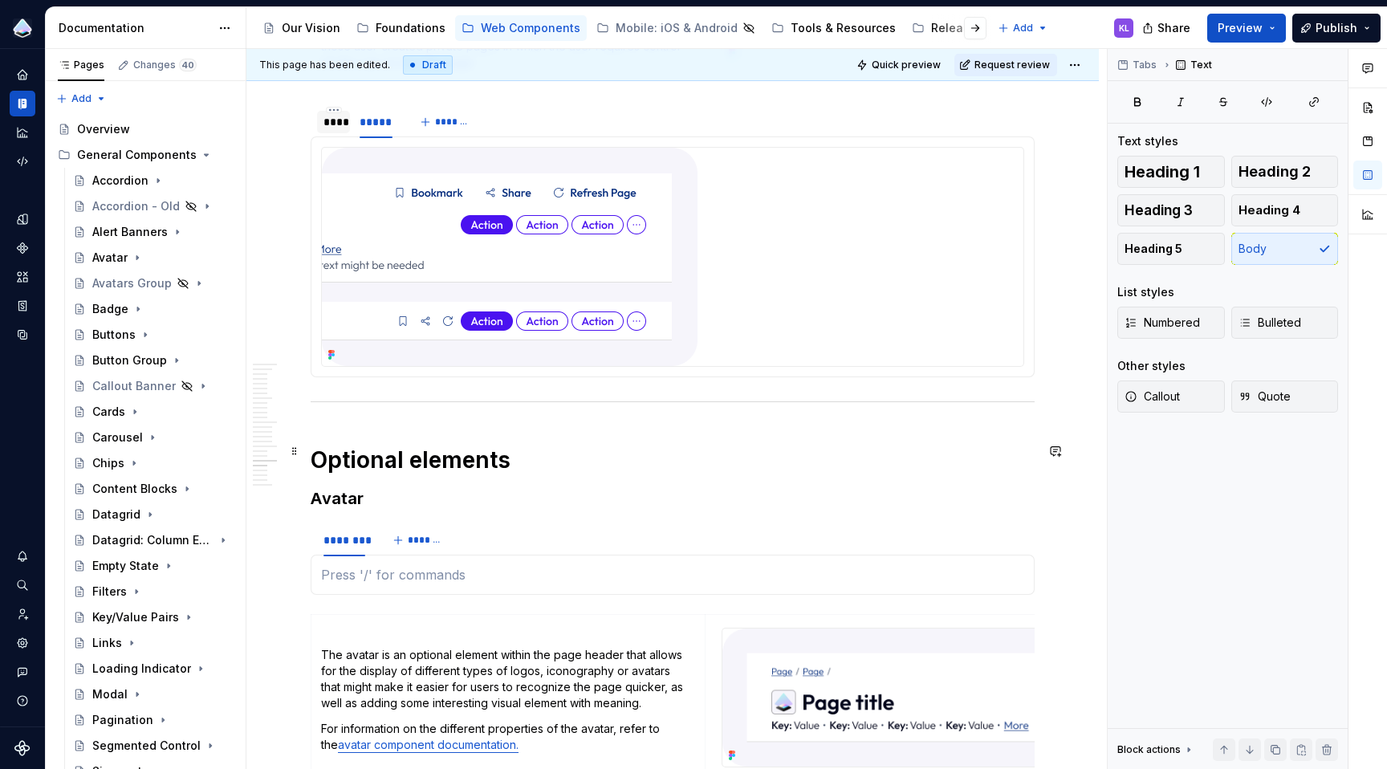
scroll to position [4932, 0]
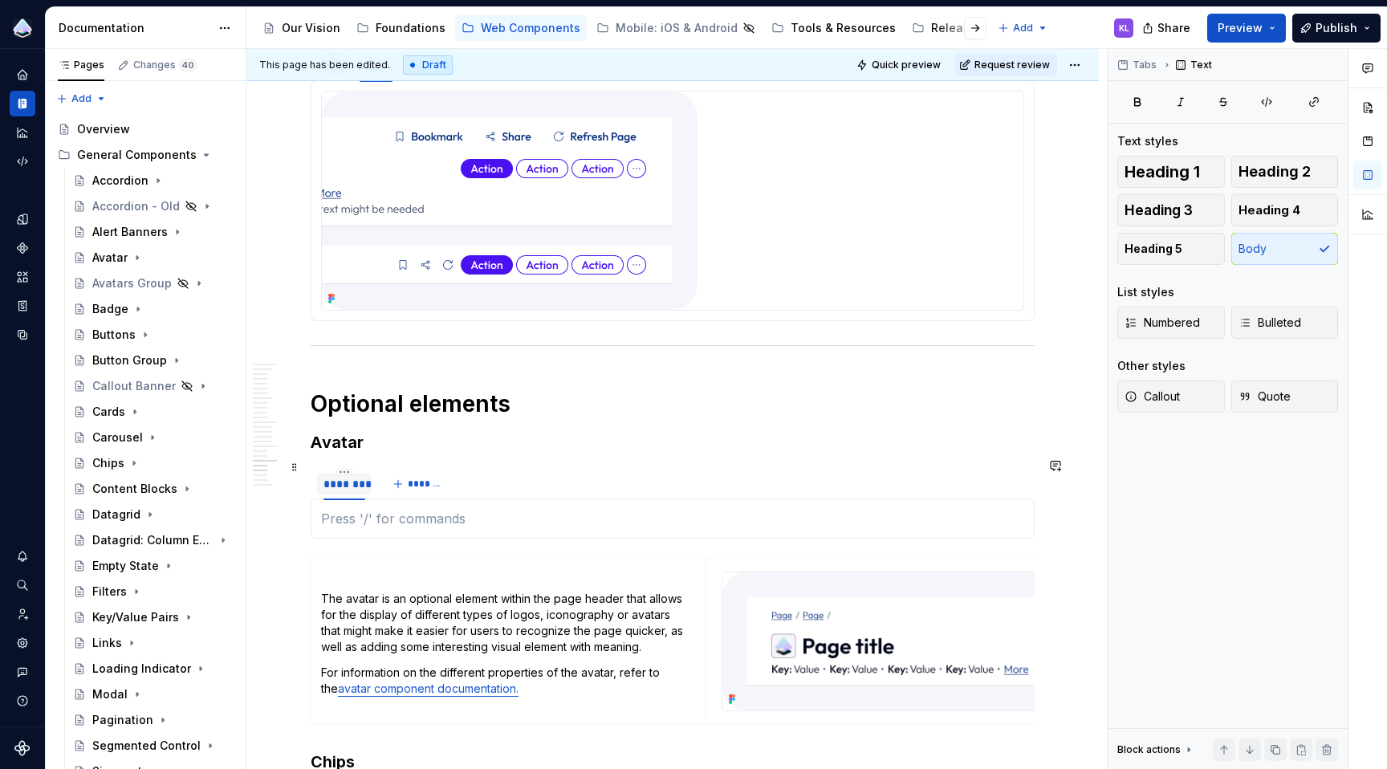
click at [352, 476] on div "********" at bounding box center [344, 484] width 42 height 16
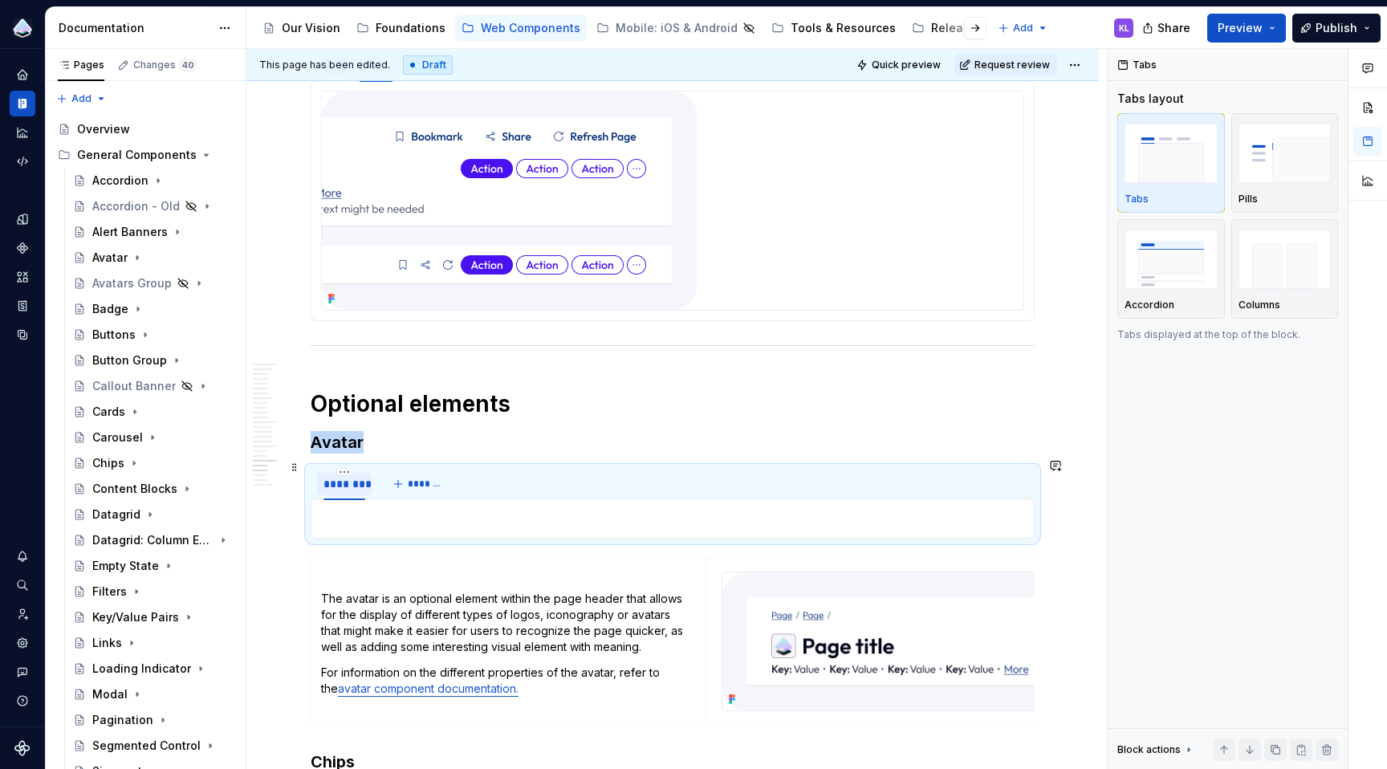
click at [352, 476] on div "********" at bounding box center [344, 484] width 42 height 16
type input "****"
click at [415, 478] on span "*******" at bounding box center [405, 484] width 36 height 13
type input "*****"
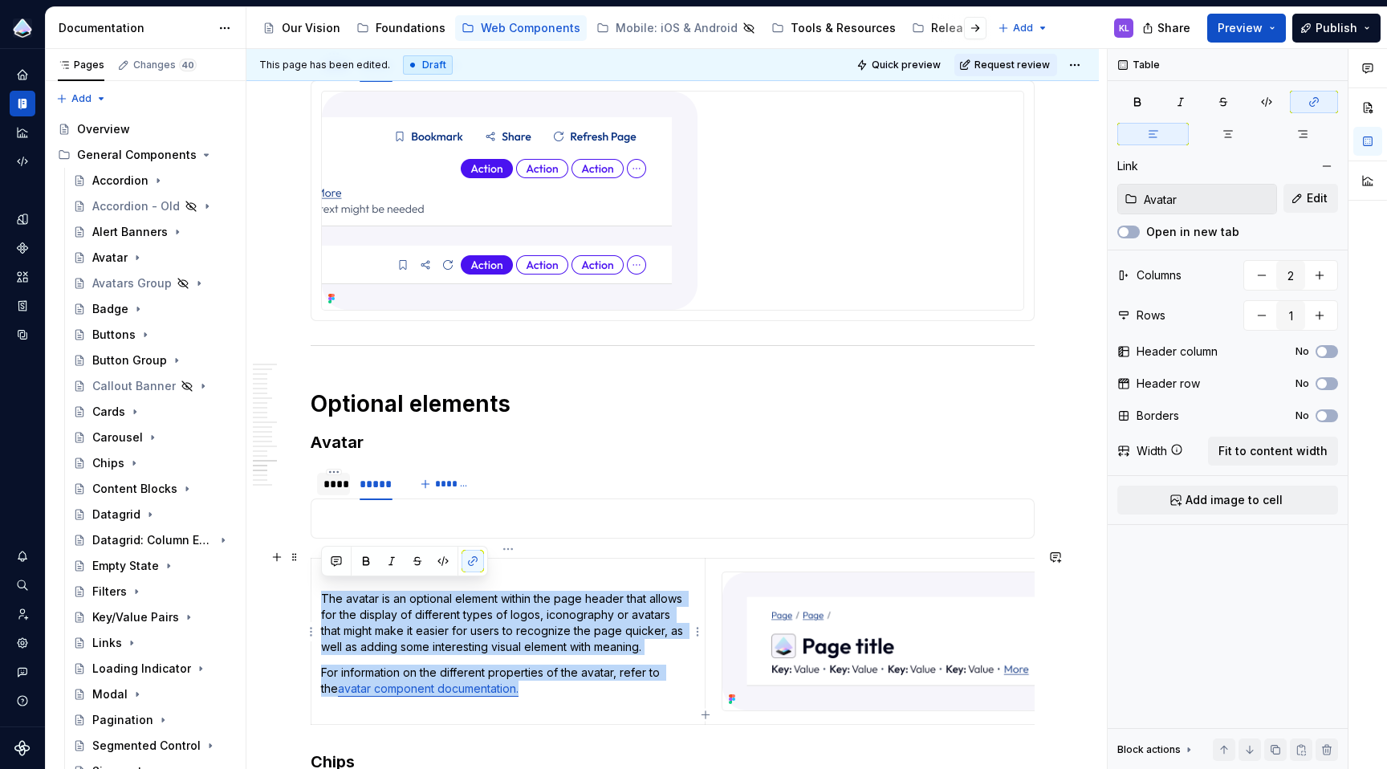
drag, startPoint x: 530, startPoint y: 680, endPoint x: 324, endPoint y: 595, distance: 222.4
click at [324, 595] on td "The avatar is an optional element within the page header that allows for the di…" at bounding box center [508, 642] width 394 height 166
copy td "The avatar is an optional element within the page header that allows for the di…"
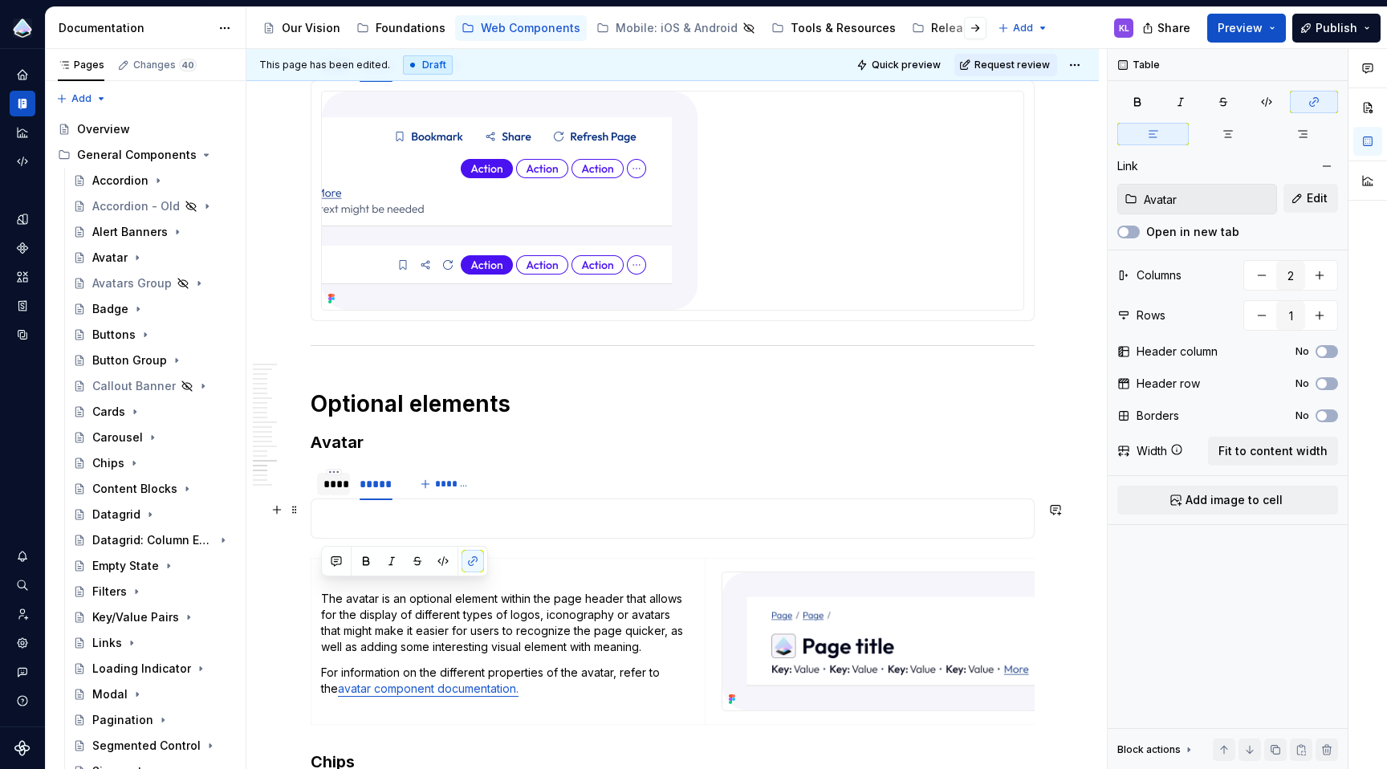
click at [360, 510] on p at bounding box center [672, 518] width 703 height 19
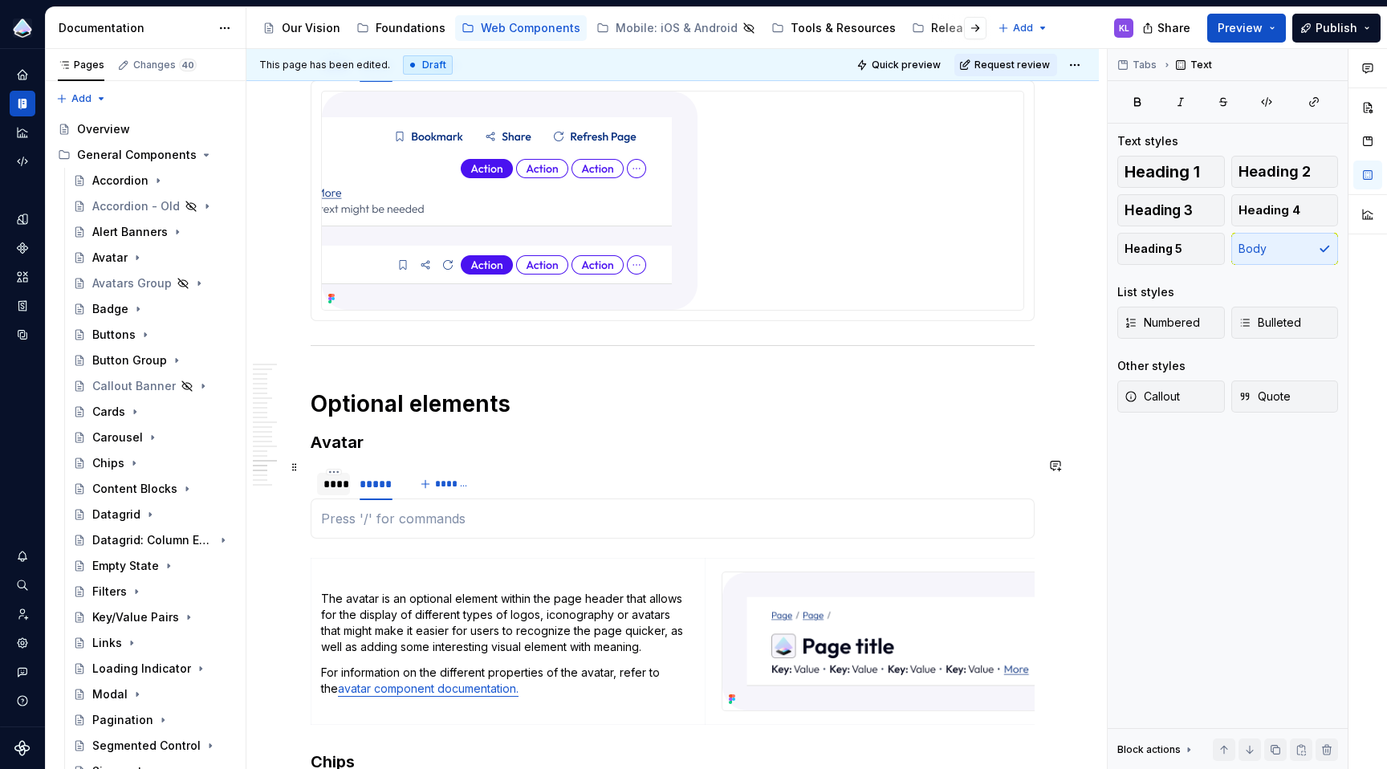
click at [335, 476] on div "****" at bounding box center [333, 484] width 20 height 16
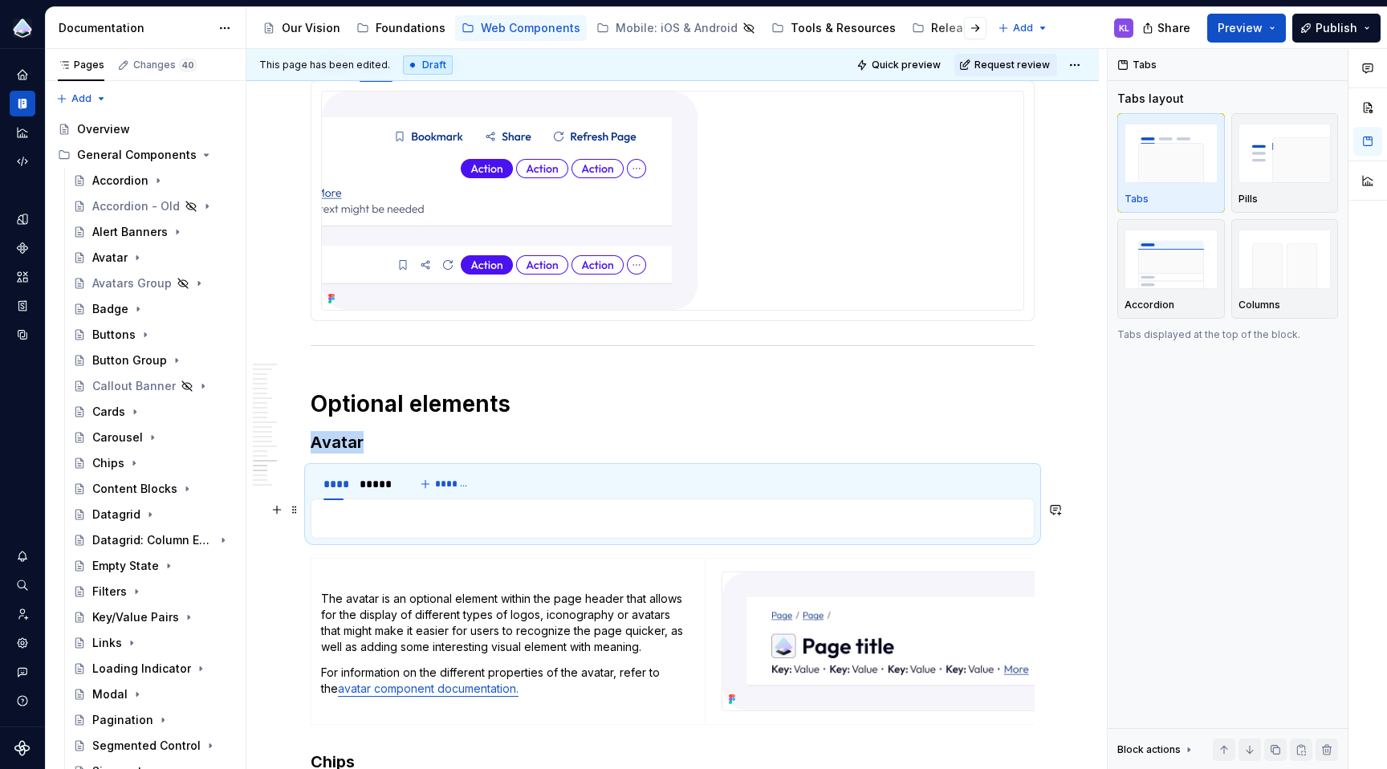
click at [368, 514] on p at bounding box center [672, 518] width 703 height 19
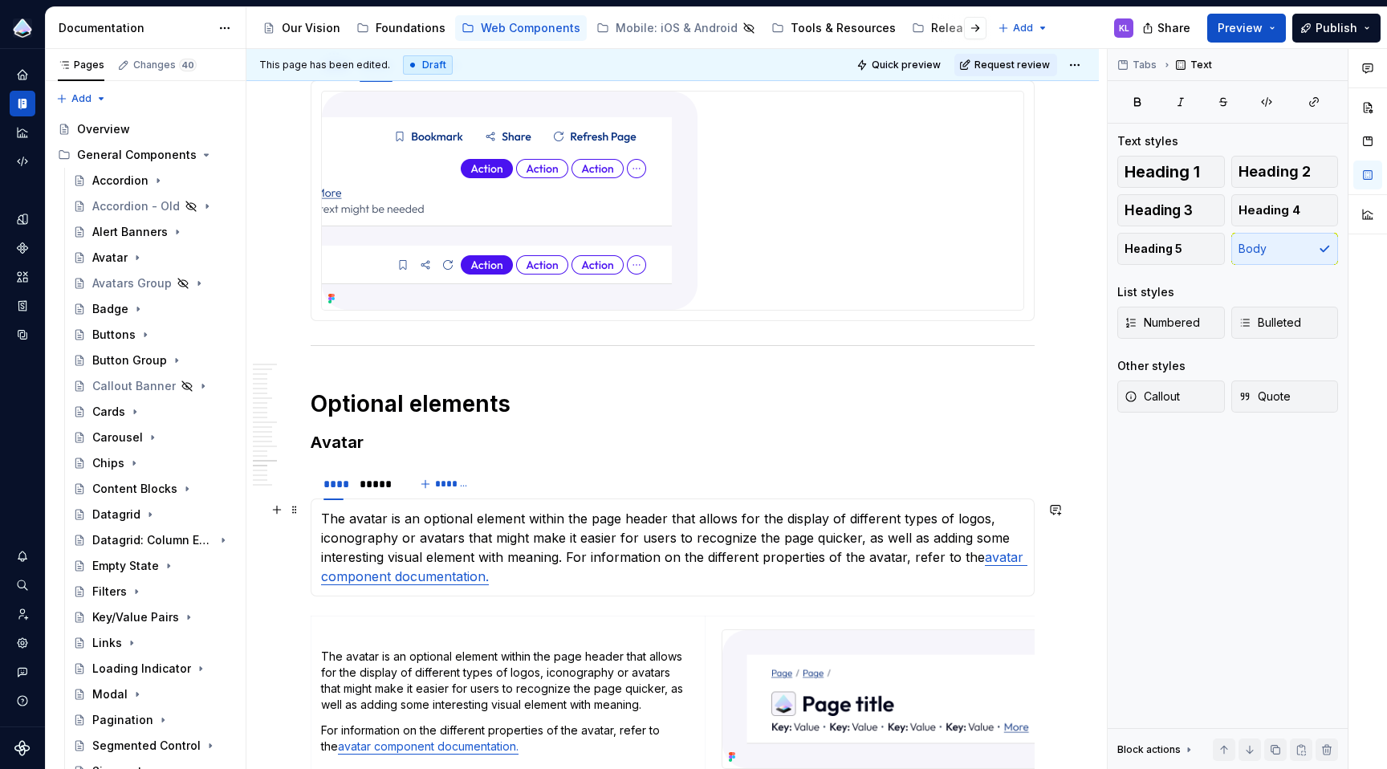
click at [570, 548] on p "The avatar is an optional element within the page header that allows for the di…" at bounding box center [672, 547] width 703 height 77
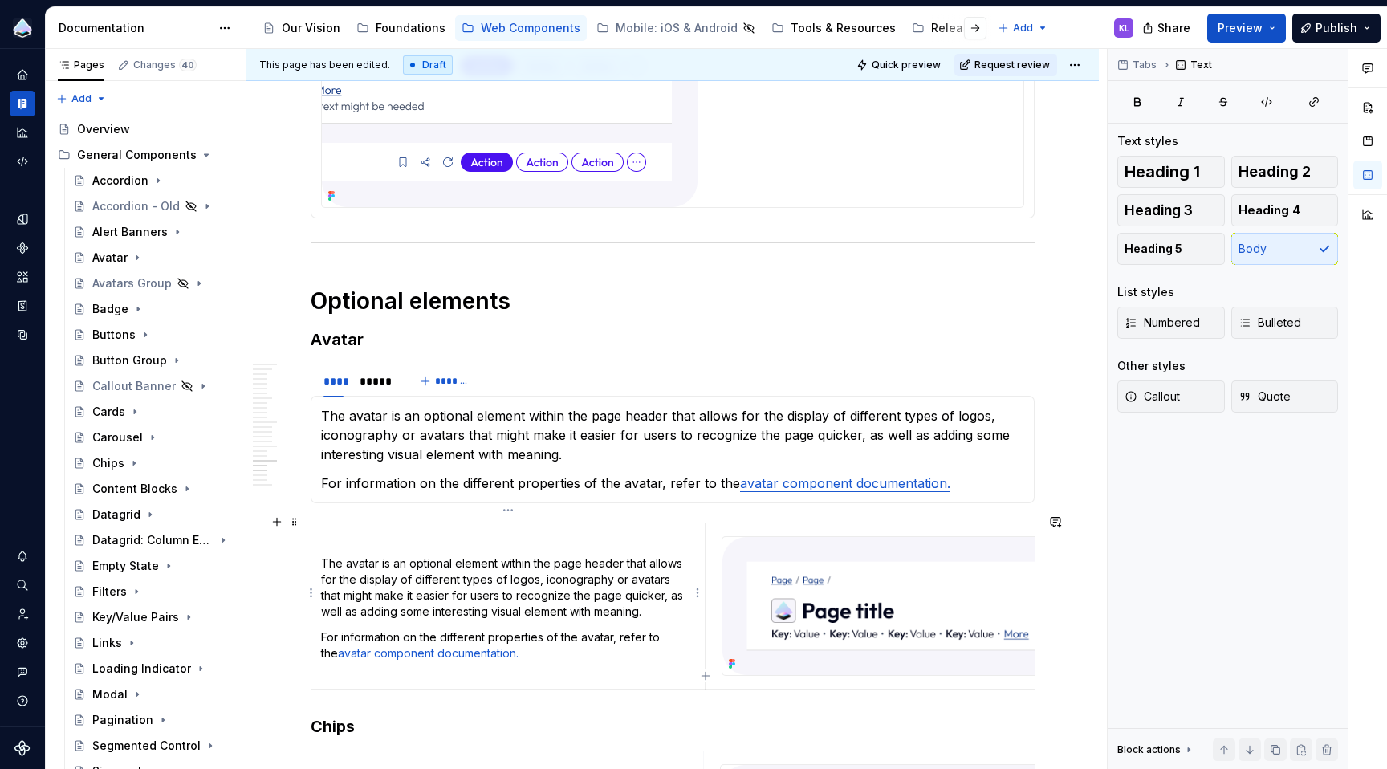
scroll to position [5039, 0]
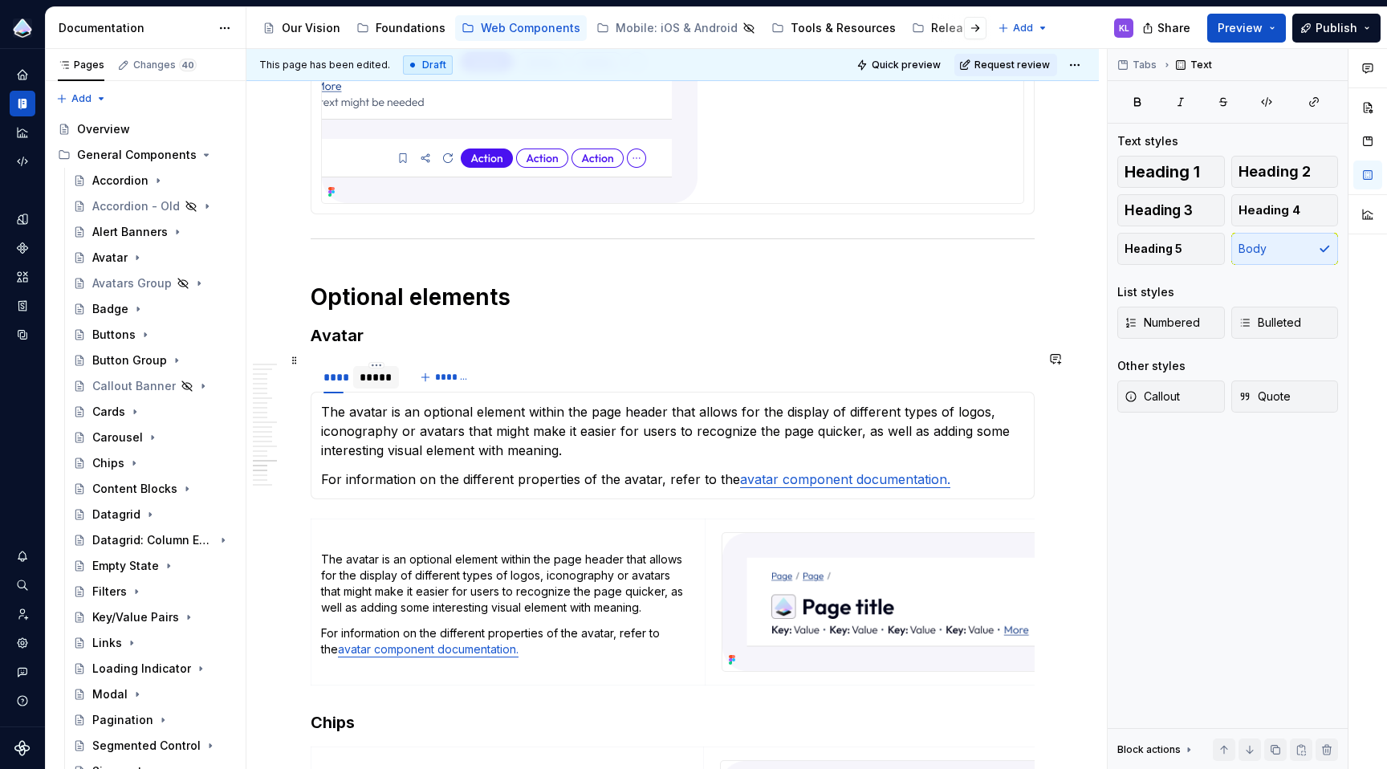
click at [384, 369] on div "*****" at bounding box center [376, 377] width 33 height 16
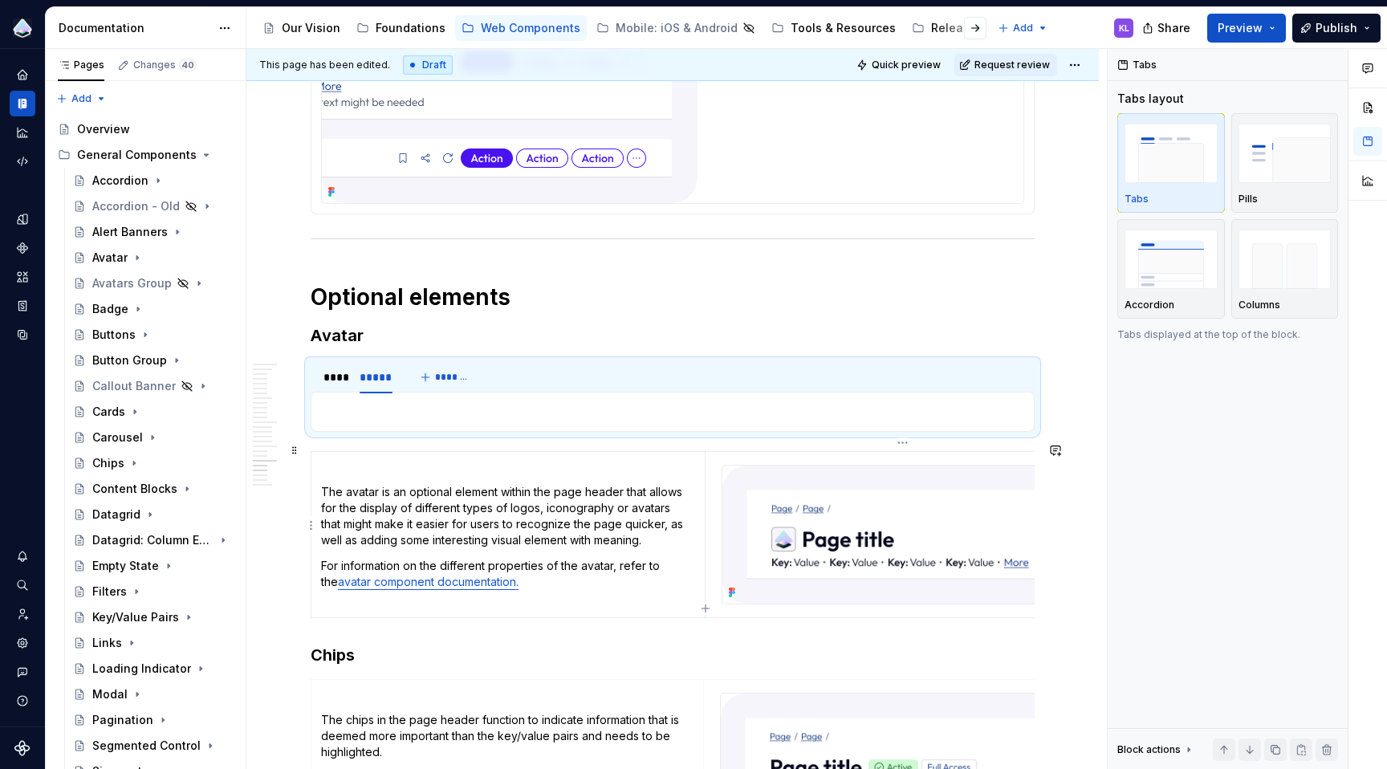
click at [945, 570] on img at bounding box center [901, 534] width 358 height 138
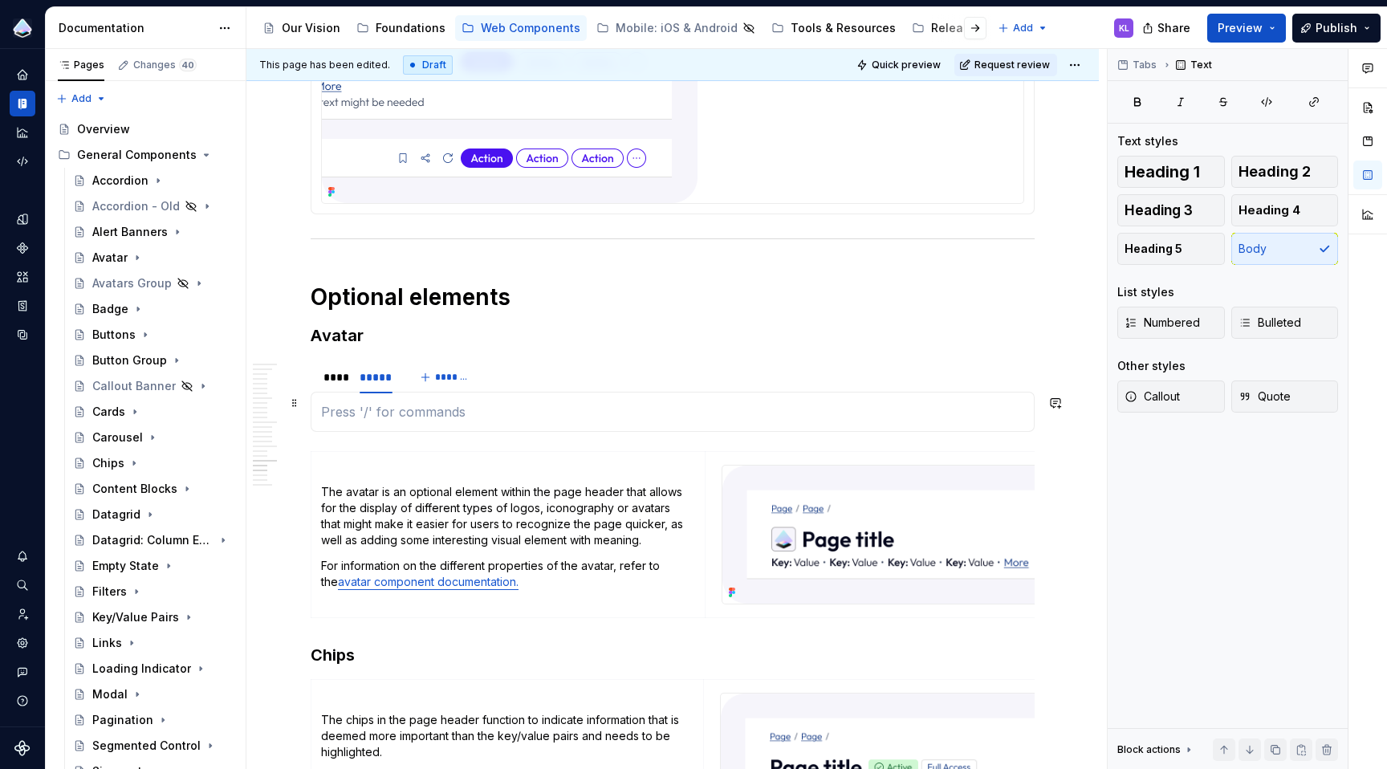
click at [636, 402] on p at bounding box center [672, 411] width 703 height 19
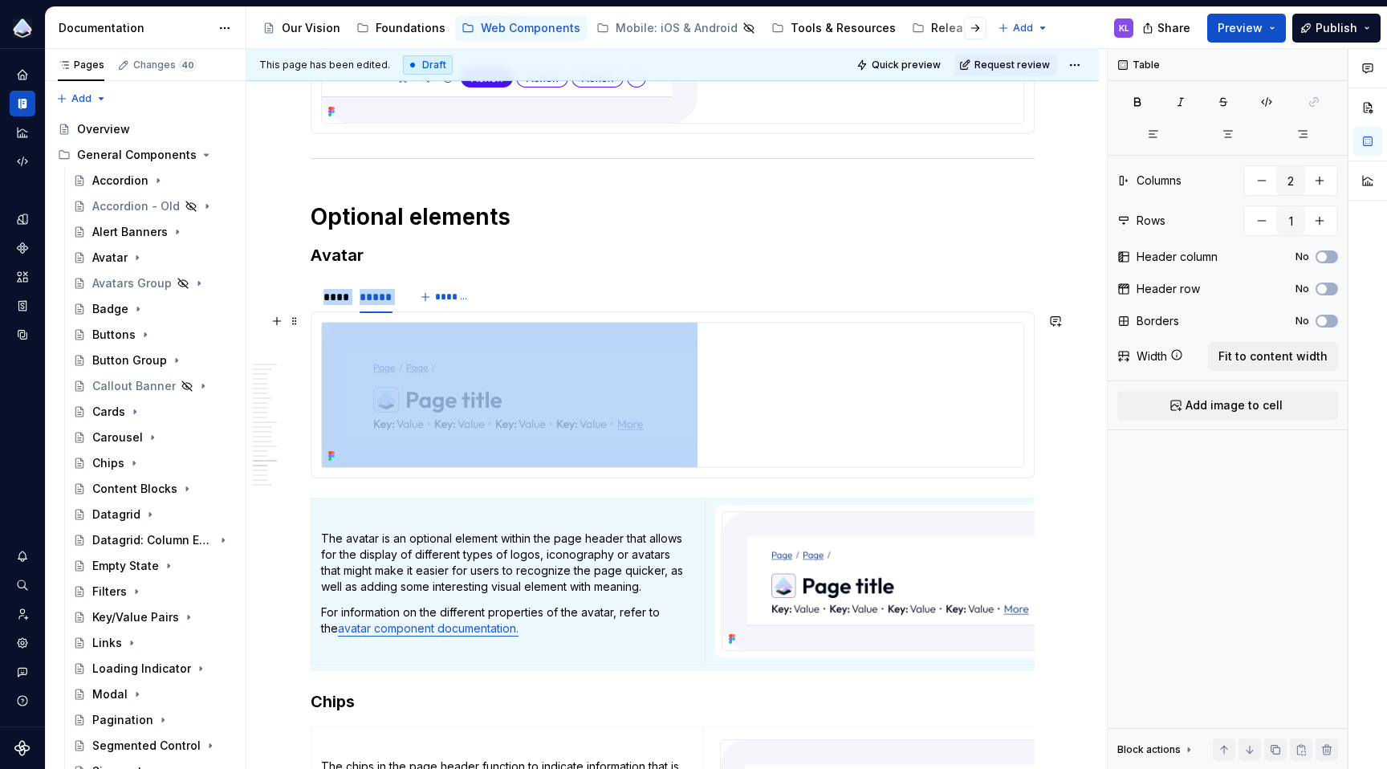
scroll to position [5261, 0]
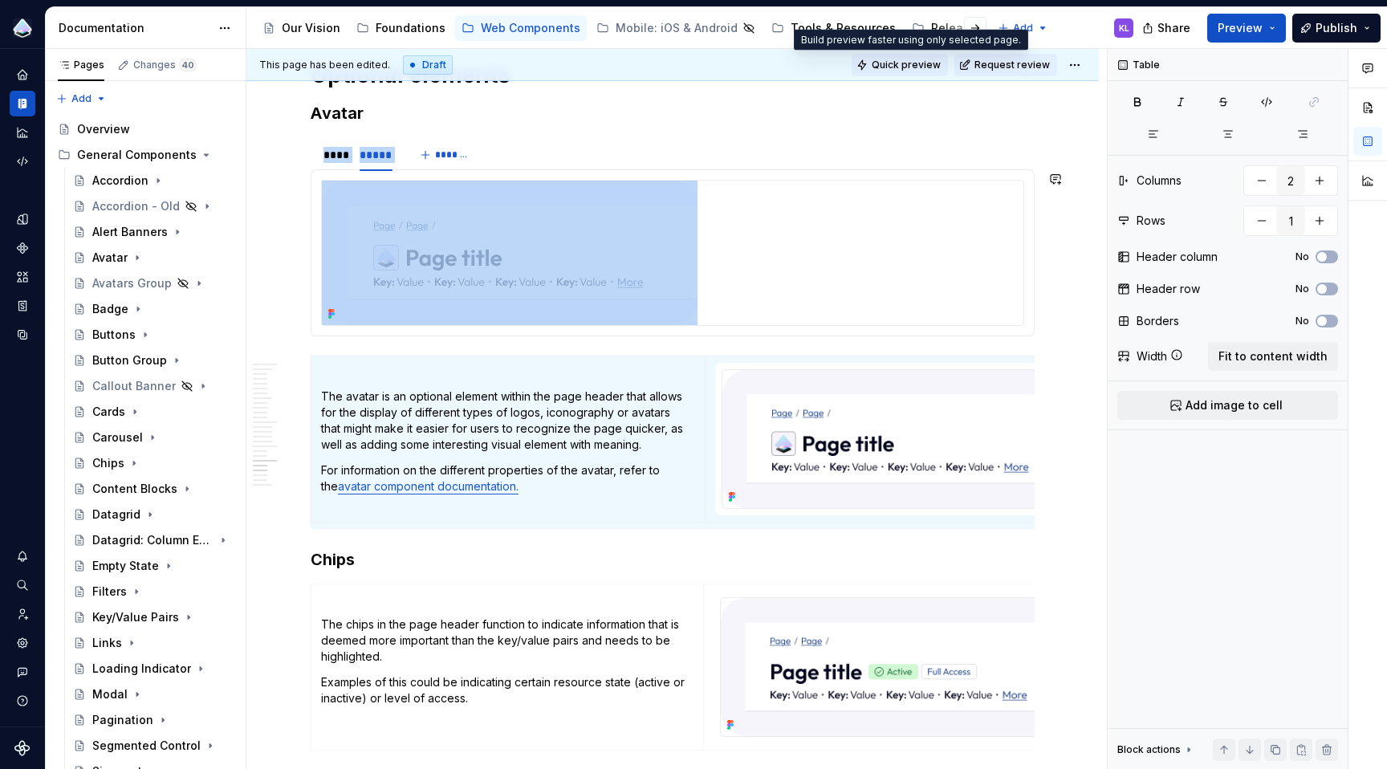
click at [907, 61] on span "Quick preview" at bounding box center [906, 65] width 69 height 13
type textarea "*"
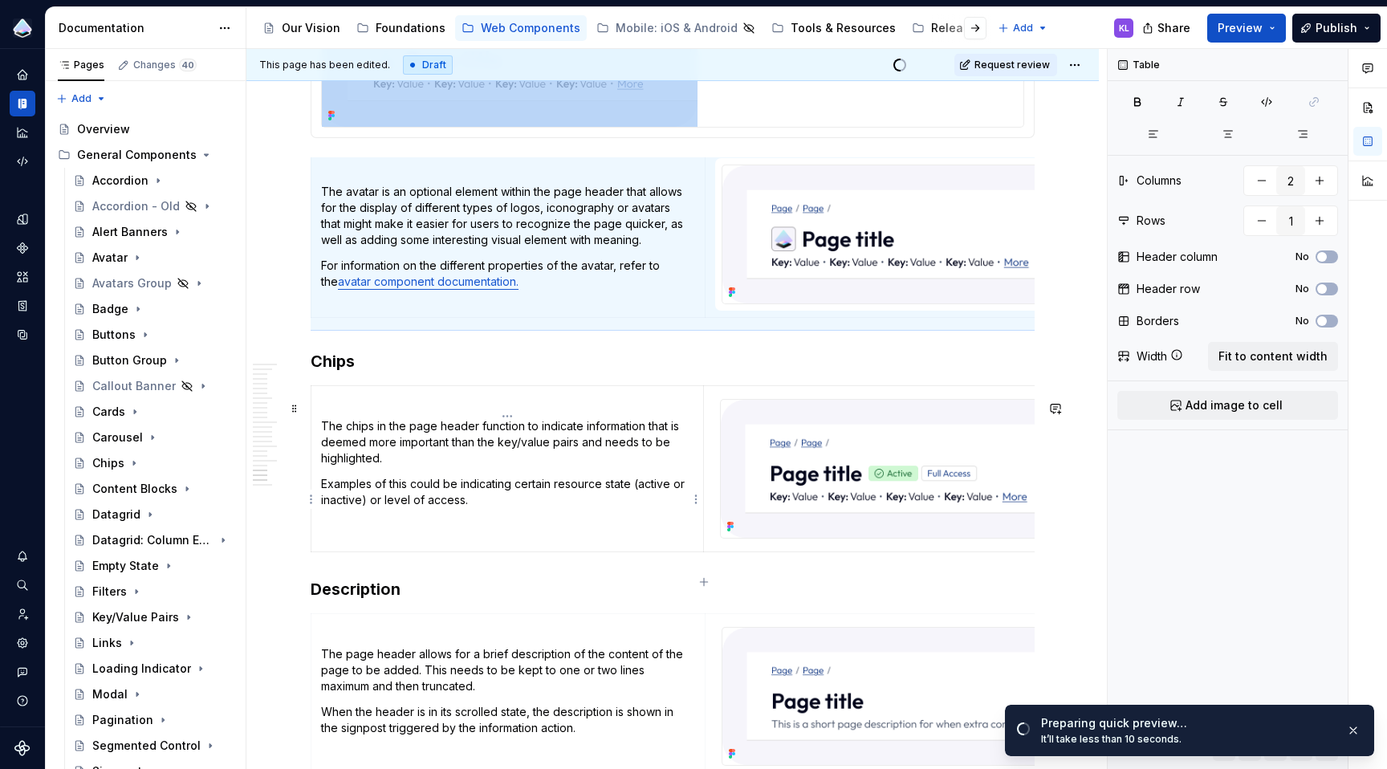
scroll to position [5556, 0]
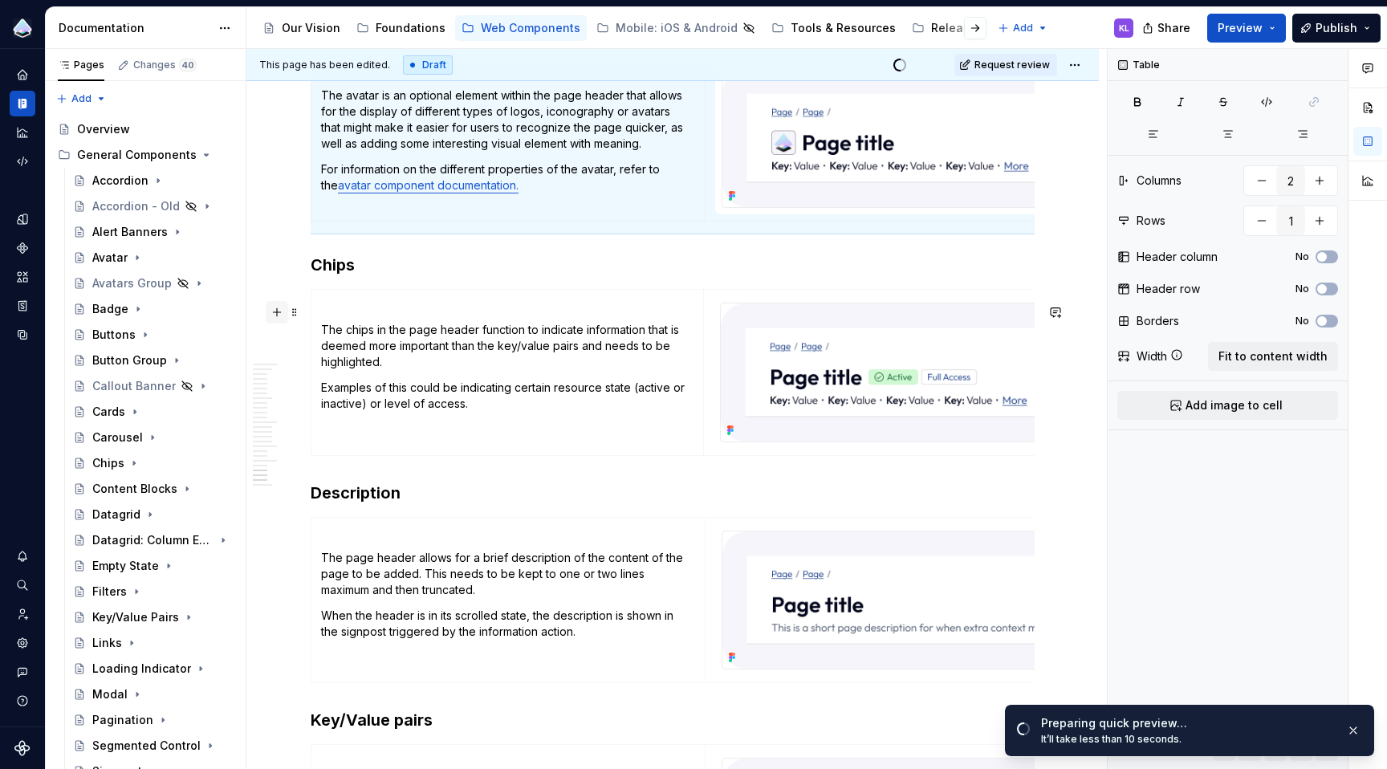
click at [278, 311] on button "button" at bounding box center [277, 312] width 22 height 22
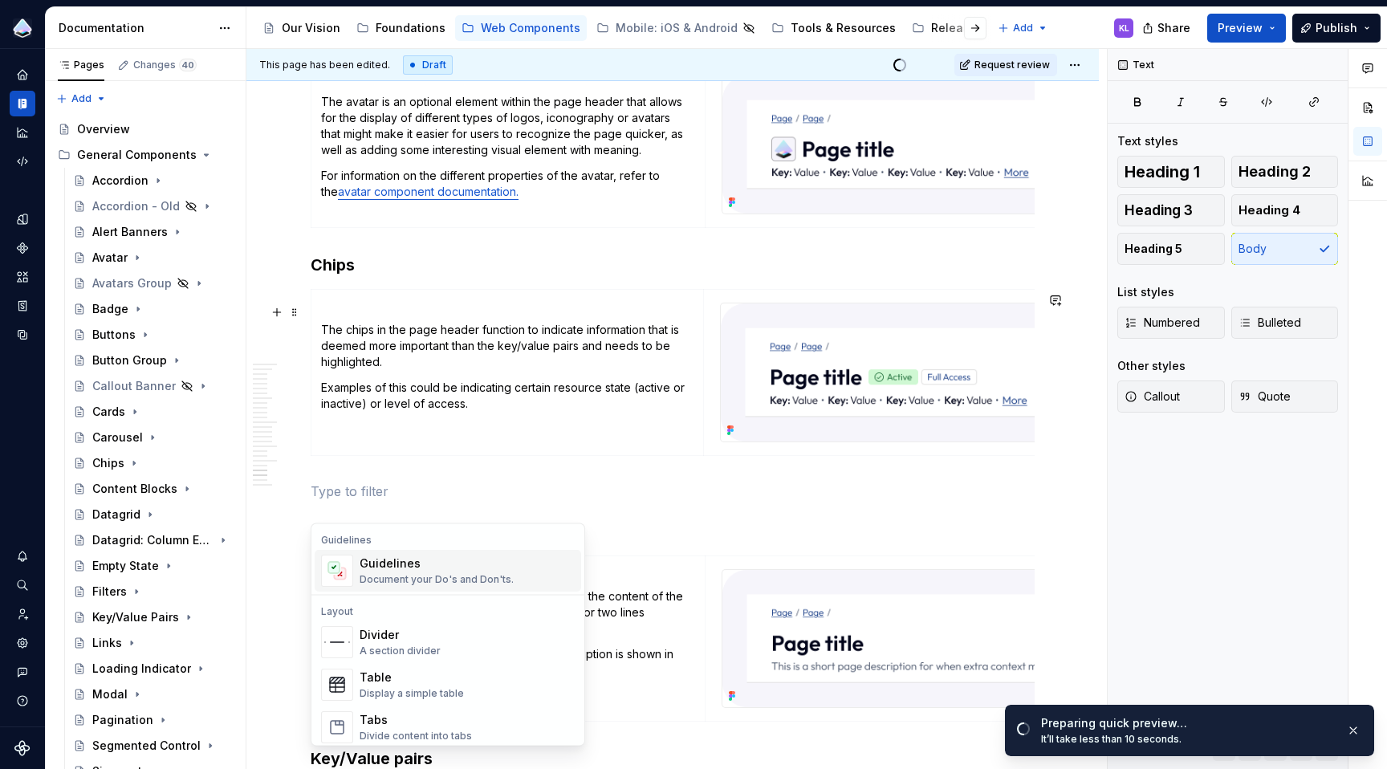
scroll to position [468, 0]
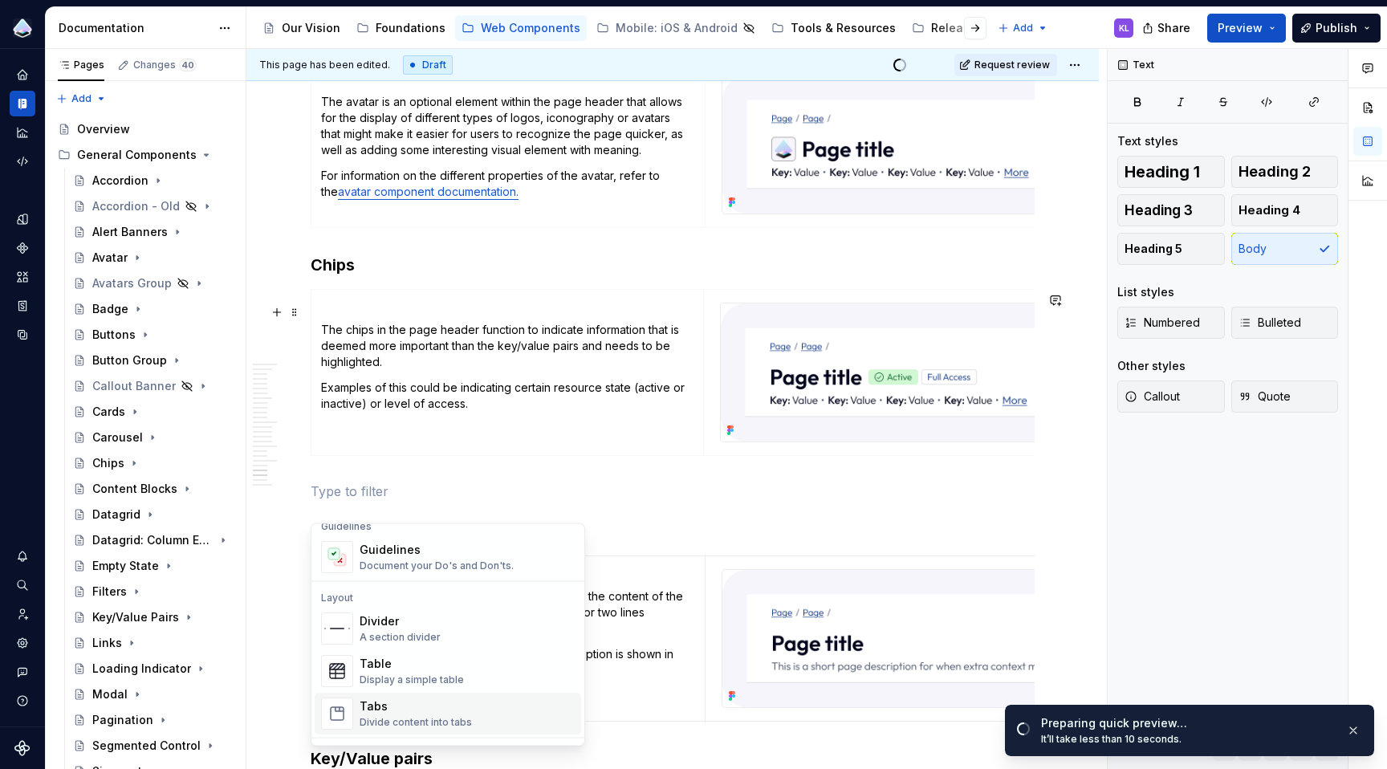
click at [431, 706] on div "Tabs" at bounding box center [416, 706] width 112 height 16
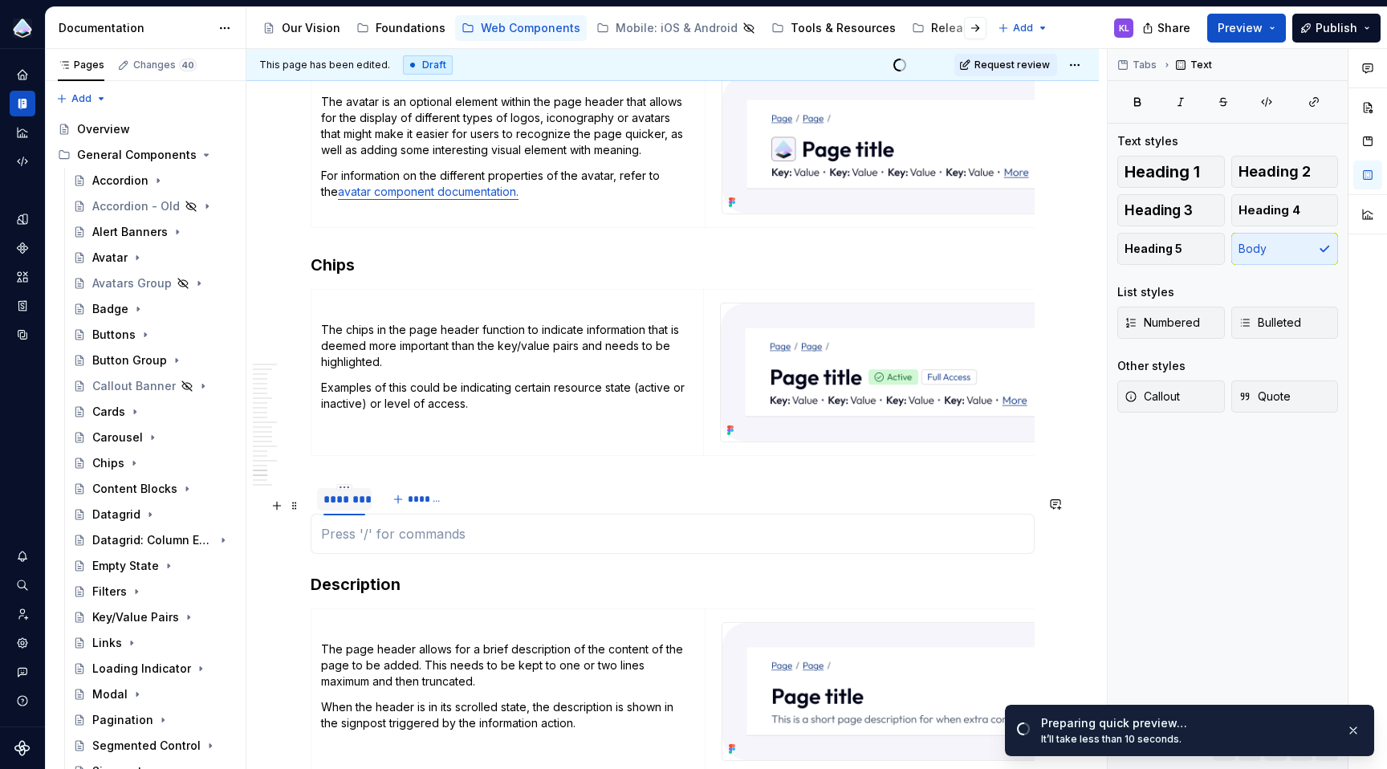
click at [339, 507] on div "********" at bounding box center [344, 499] width 42 height 16
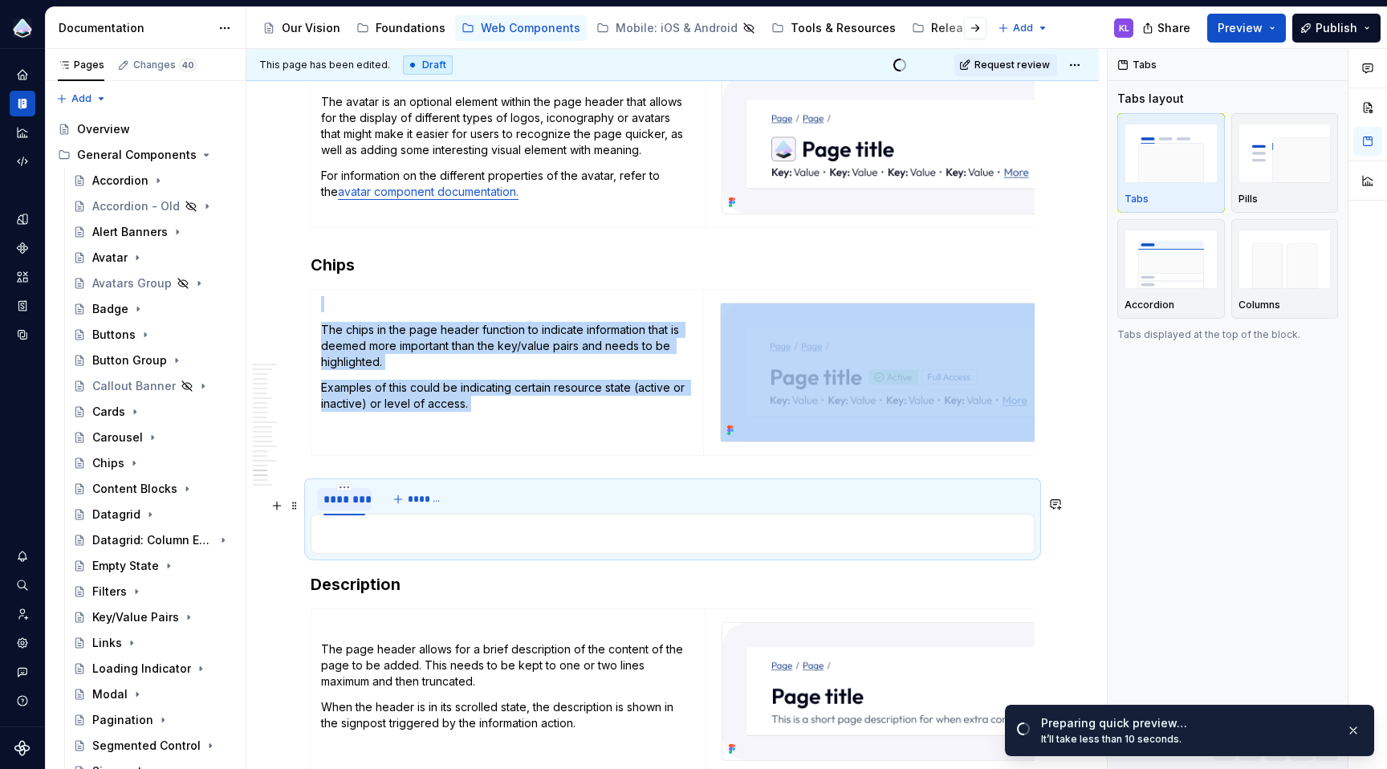
click at [339, 507] on div "********" at bounding box center [344, 499] width 42 height 16
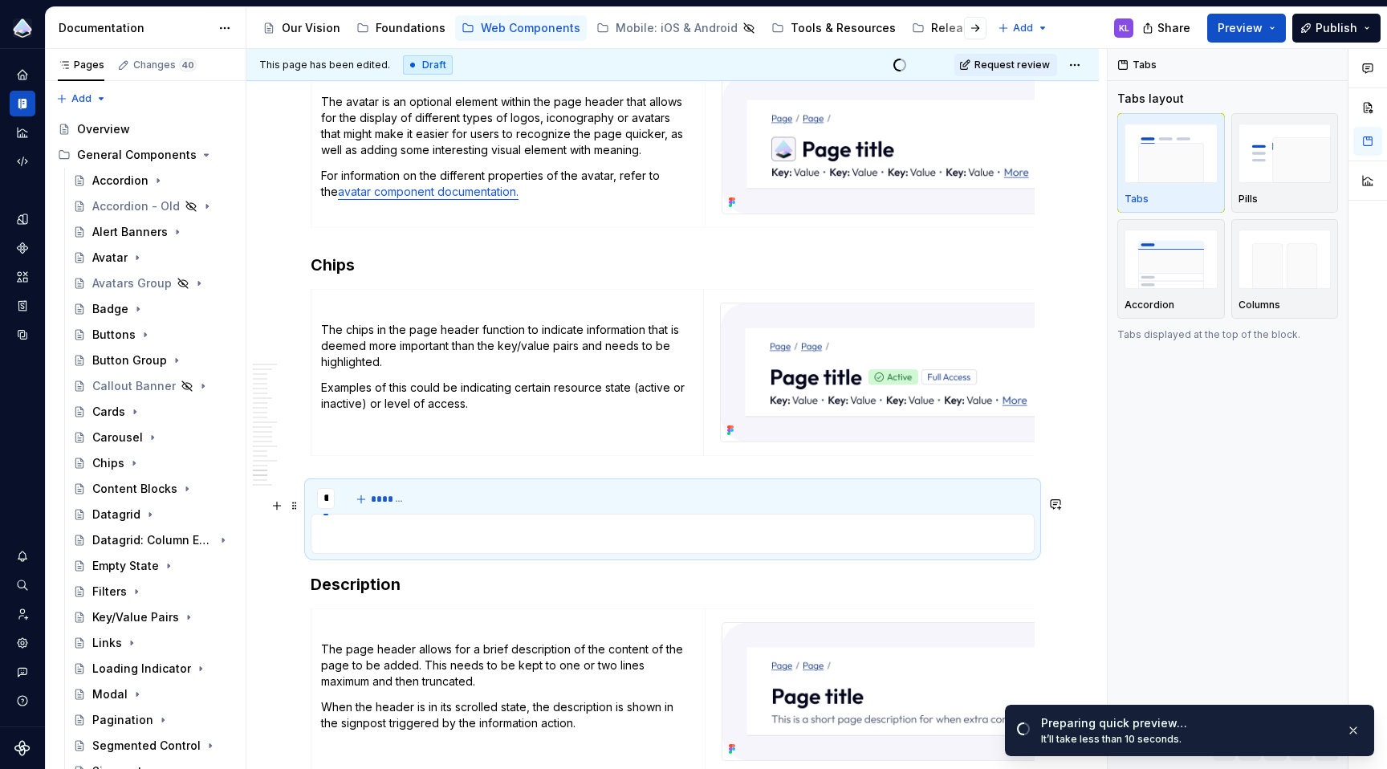
type input "**"
type textarea "*"
type input "****"
type textarea "*"
click at [390, 506] on span "*******" at bounding box center [405, 499] width 36 height 13
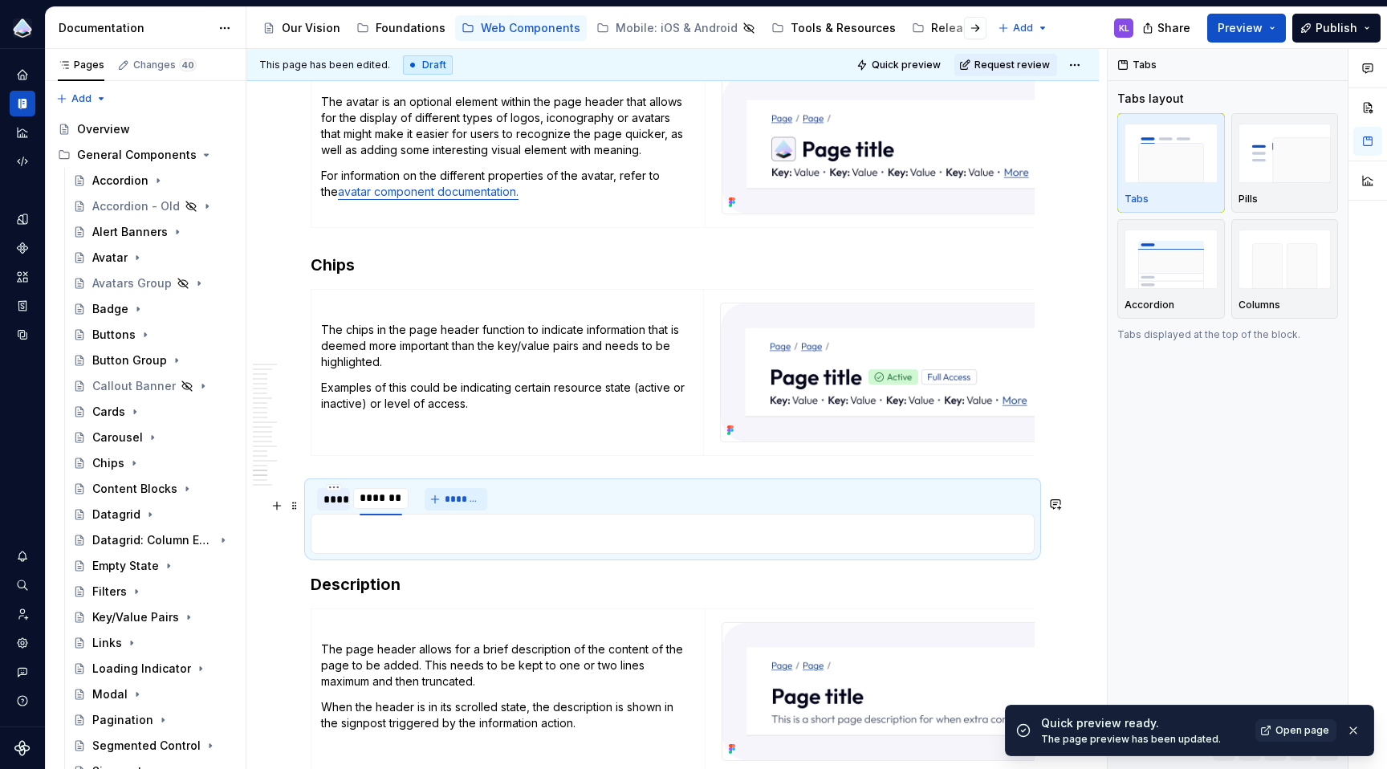
click at [390, 509] on input "********" at bounding box center [380, 498] width 55 height 29
type input "***"
type textarea "*"
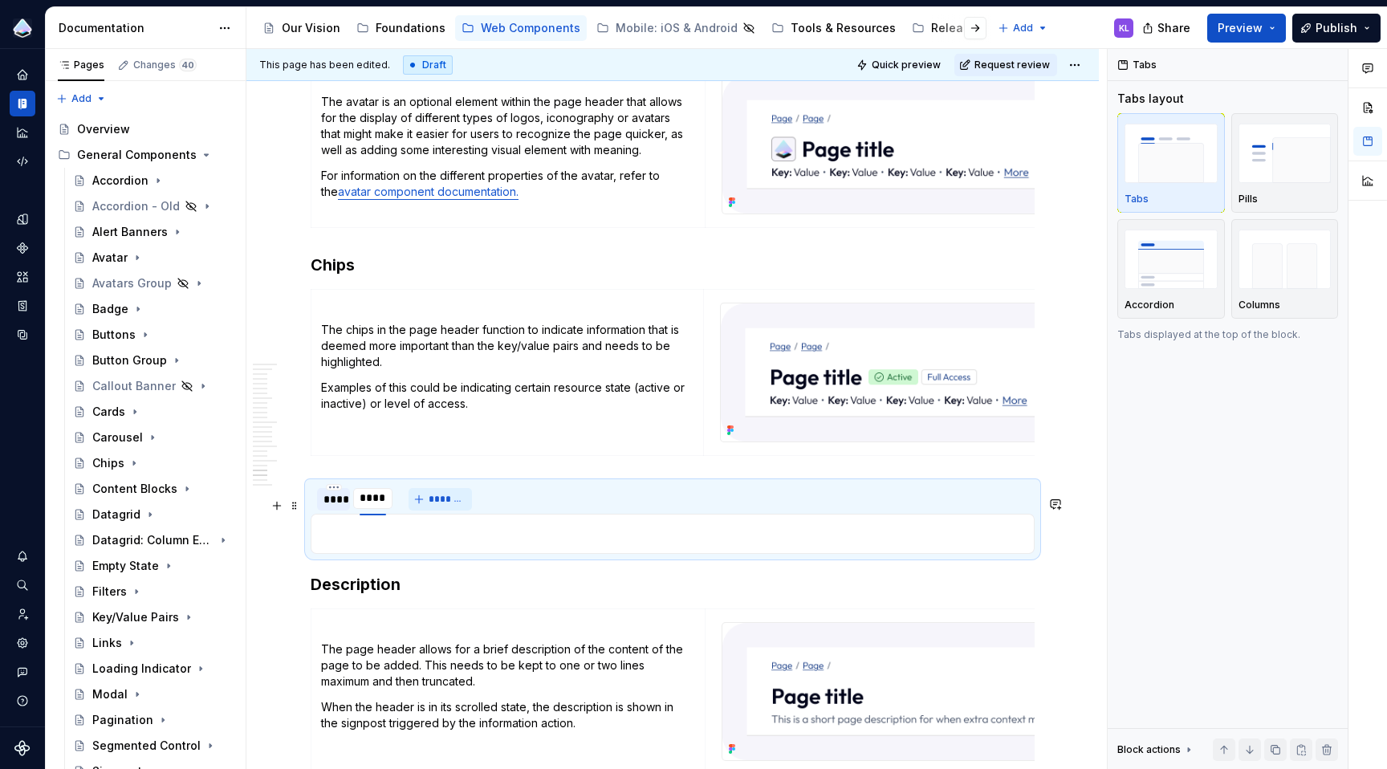
type input "*****"
click at [429, 536] on div at bounding box center [673, 534] width 724 height 40
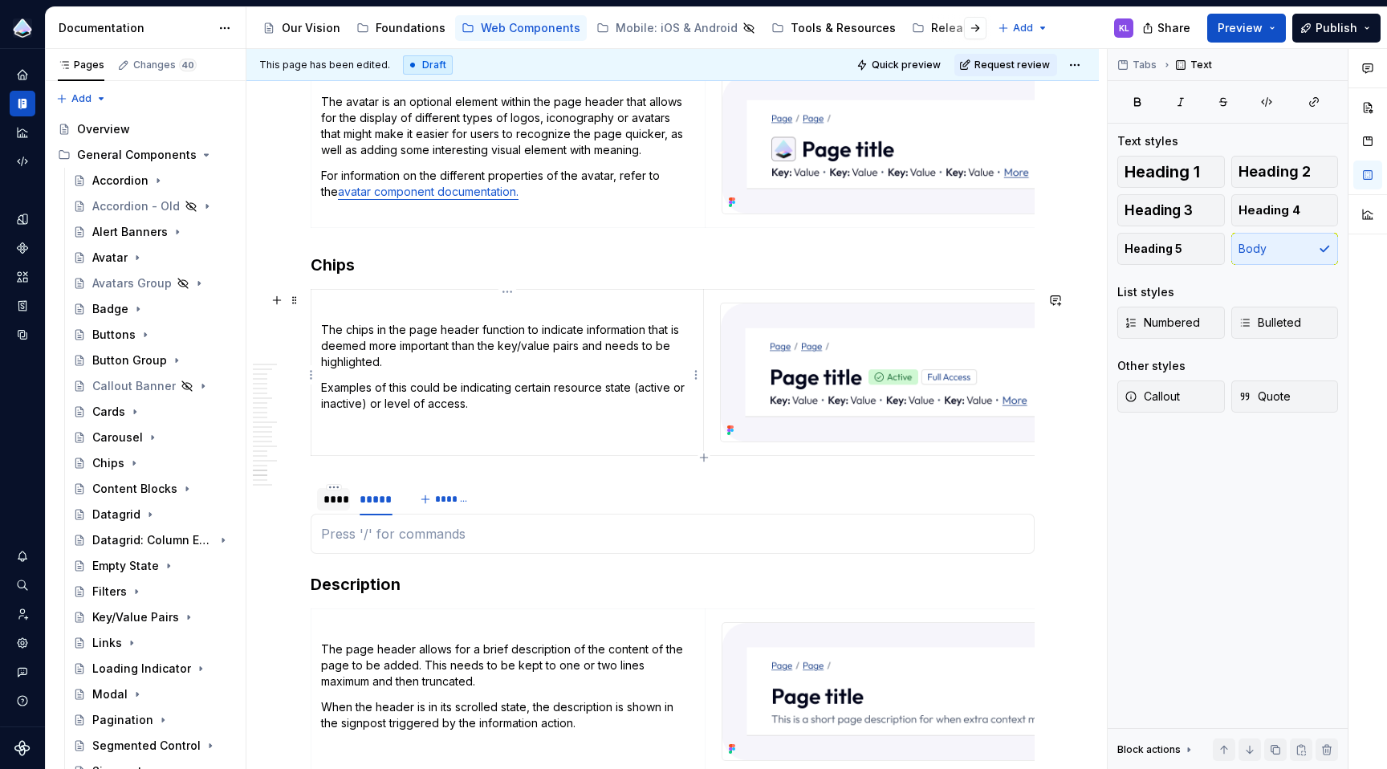
click at [399, 354] on p "The chips in the page header function to indicate information that is deemed mo…" at bounding box center [507, 346] width 372 height 48
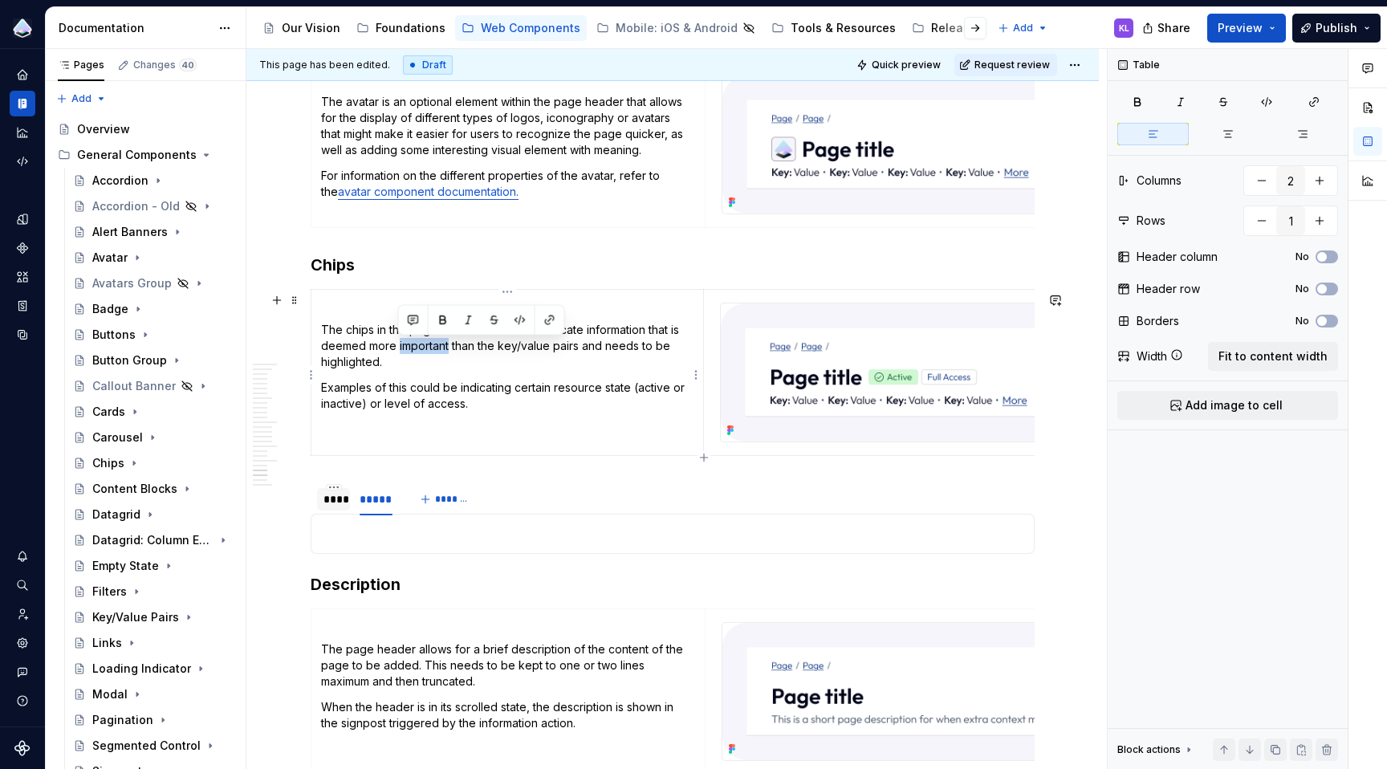
click at [399, 354] on p "The chips in the page header function to indicate information that is deemed mo…" at bounding box center [507, 346] width 372 height 48
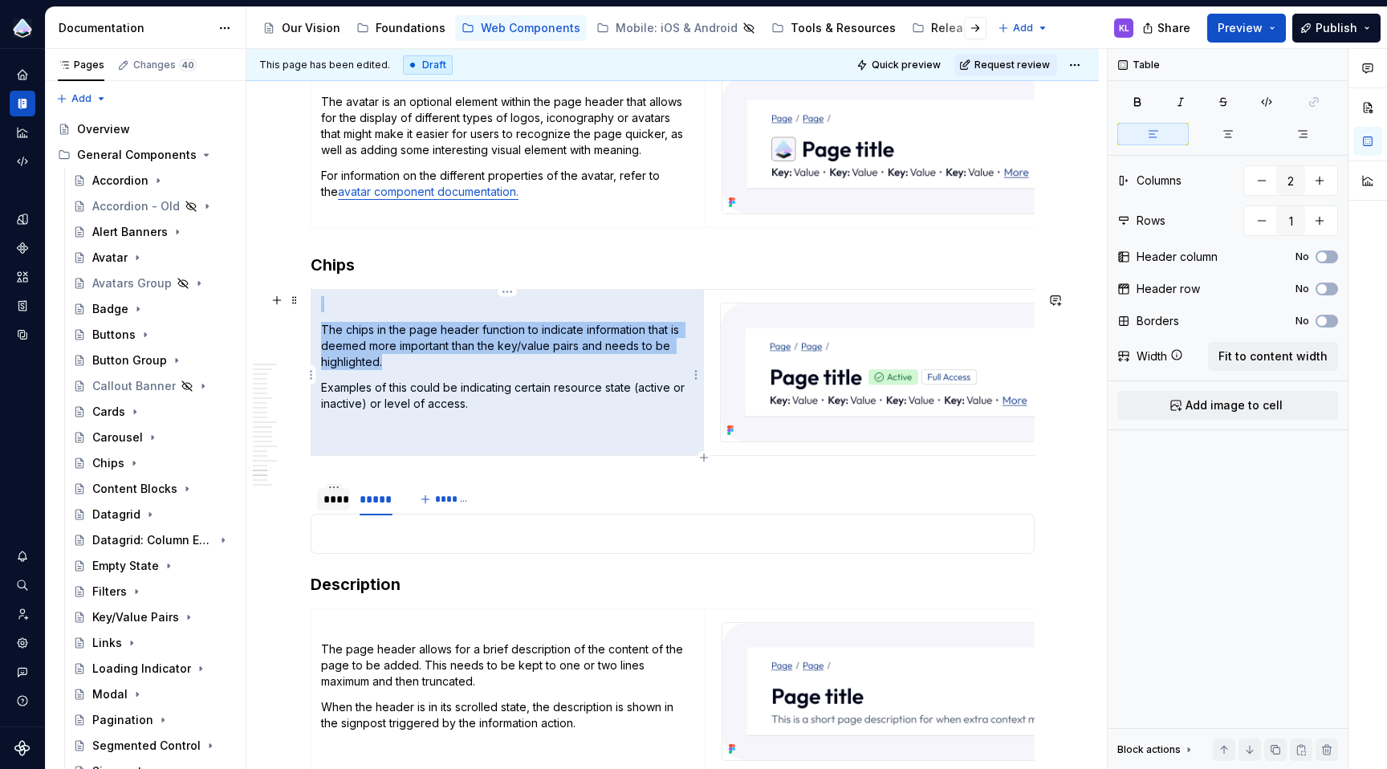
click at [444, 375] on td "The chips in the page header function to indicate information that is deemed mo…" at bounding box center [507, 373] width 392 height 166
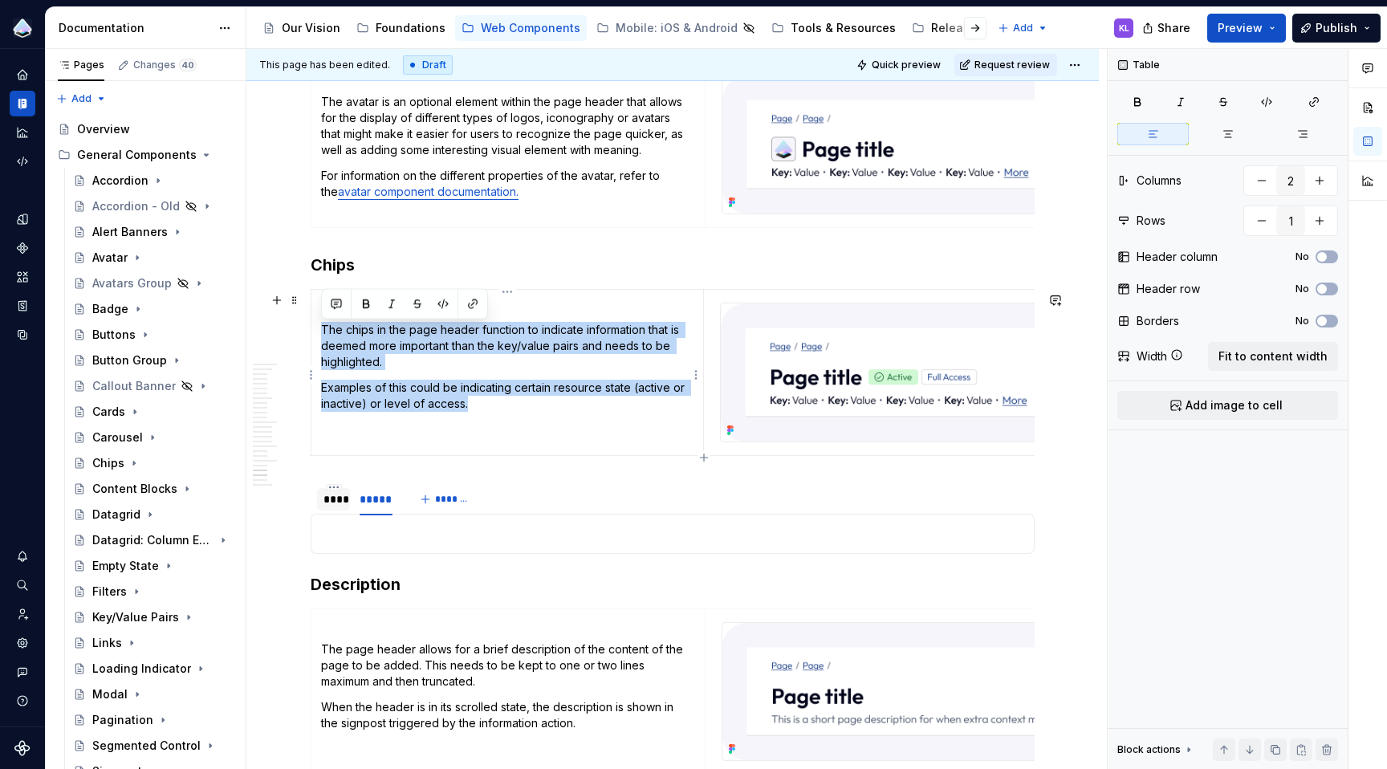
drag, startPoint x: 475, startPoint y: 406, endPoint x: 322, endPoint y: 333, distance: 169.8
click at [322, 333] on td "The chips in the page header function to indicate information that is deemed mo…" at bounding box center [507, 373] width 392 height 166
copy td "The chips in the page header function to indicate information that is deemed mo…"
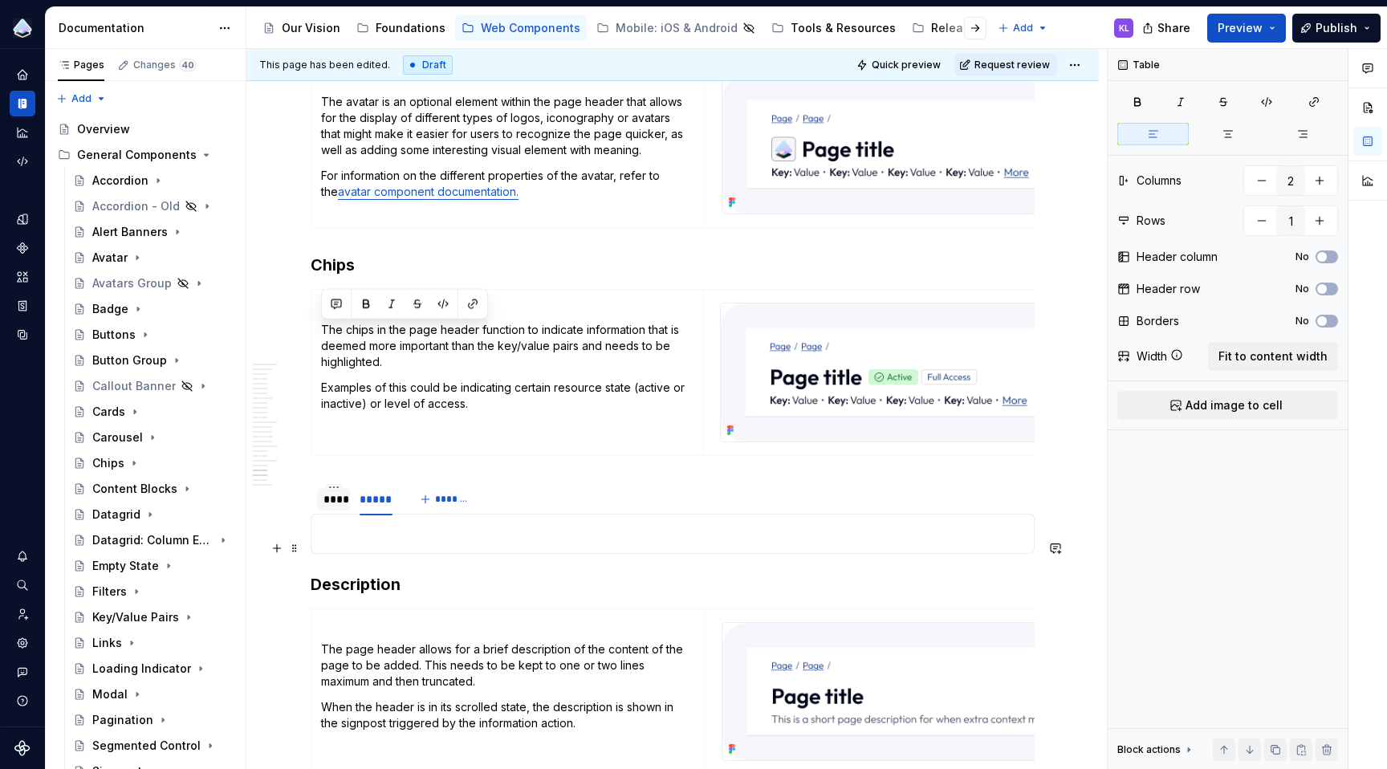
click at [415, 543] on p at bounding box center [672, 533] width 703 height 19
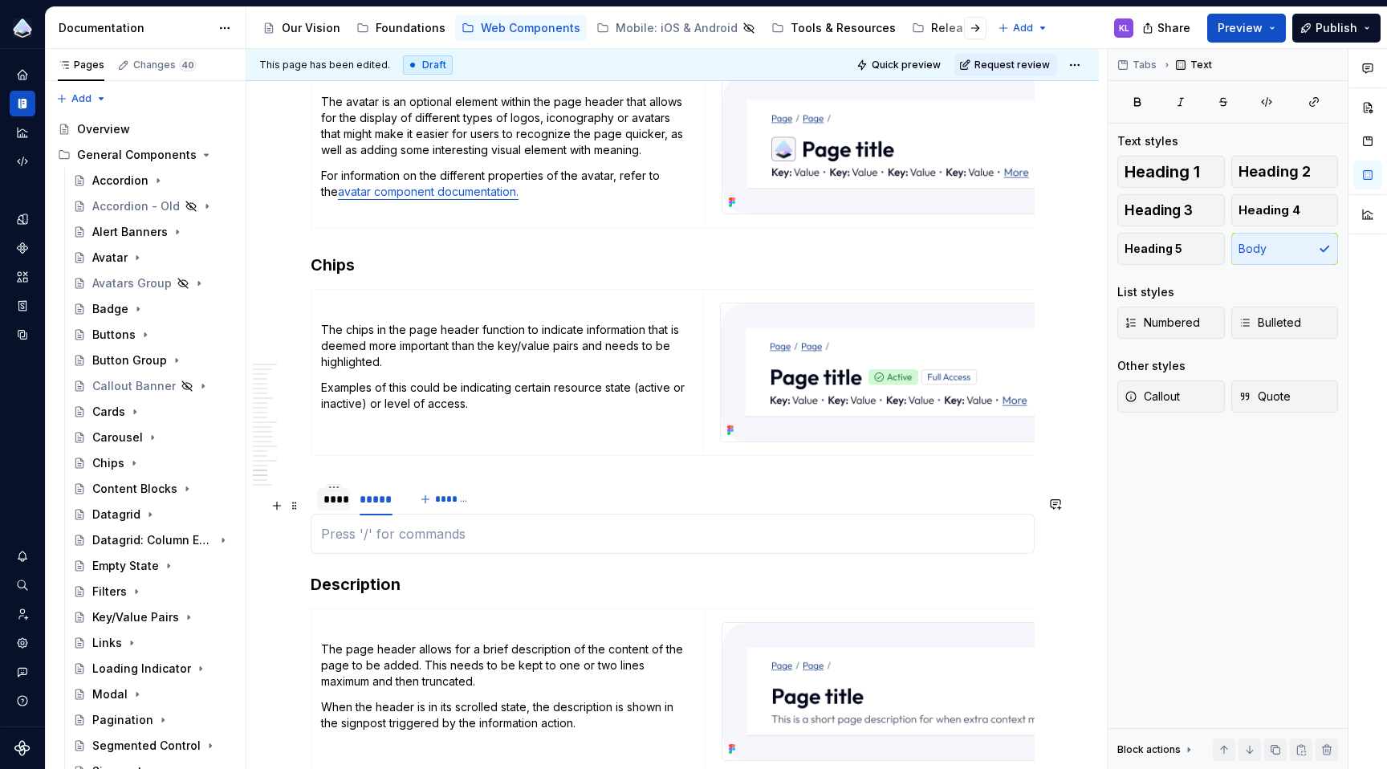
click at [328, 507] on div "****" at bounding box center [333, 499] width 20 height 16
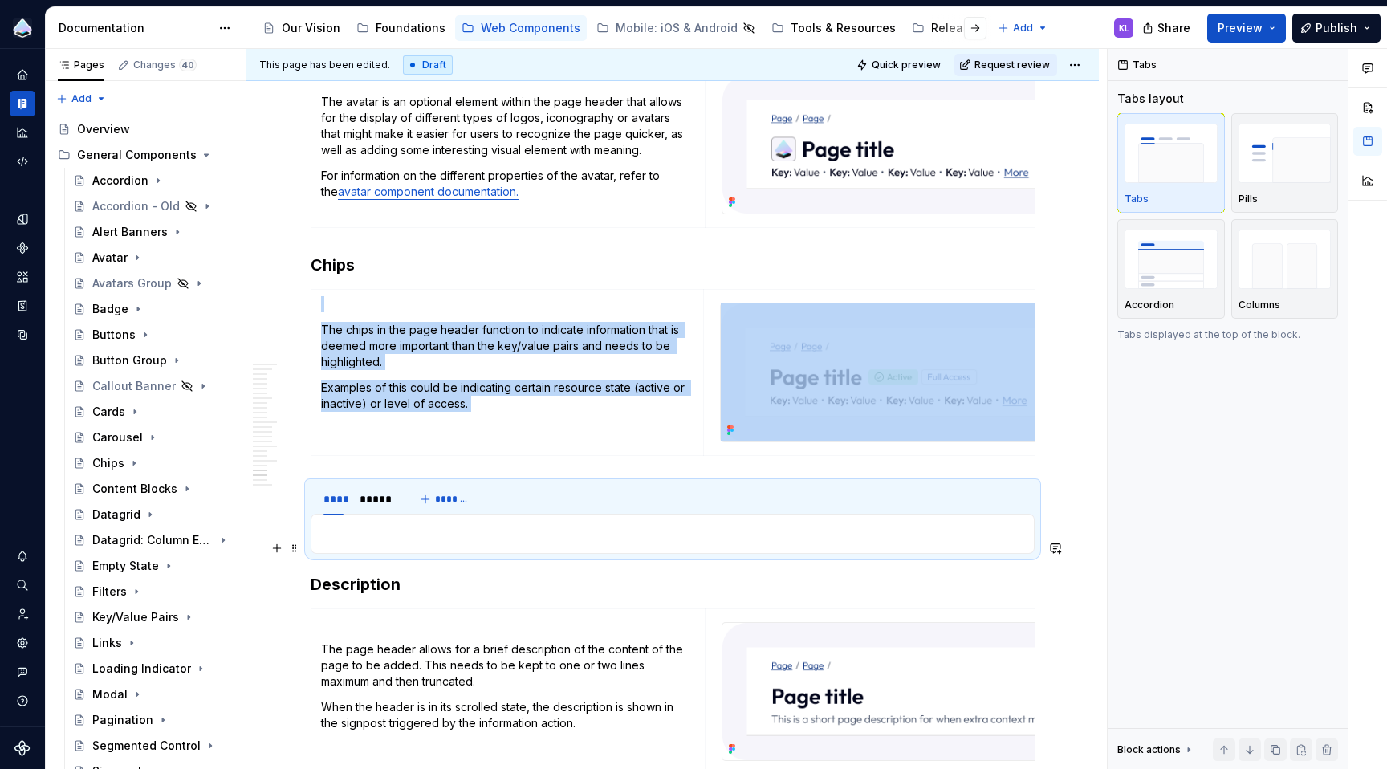
click at [385, 543] on p at bounding box center [672, 533] width 703 height 19
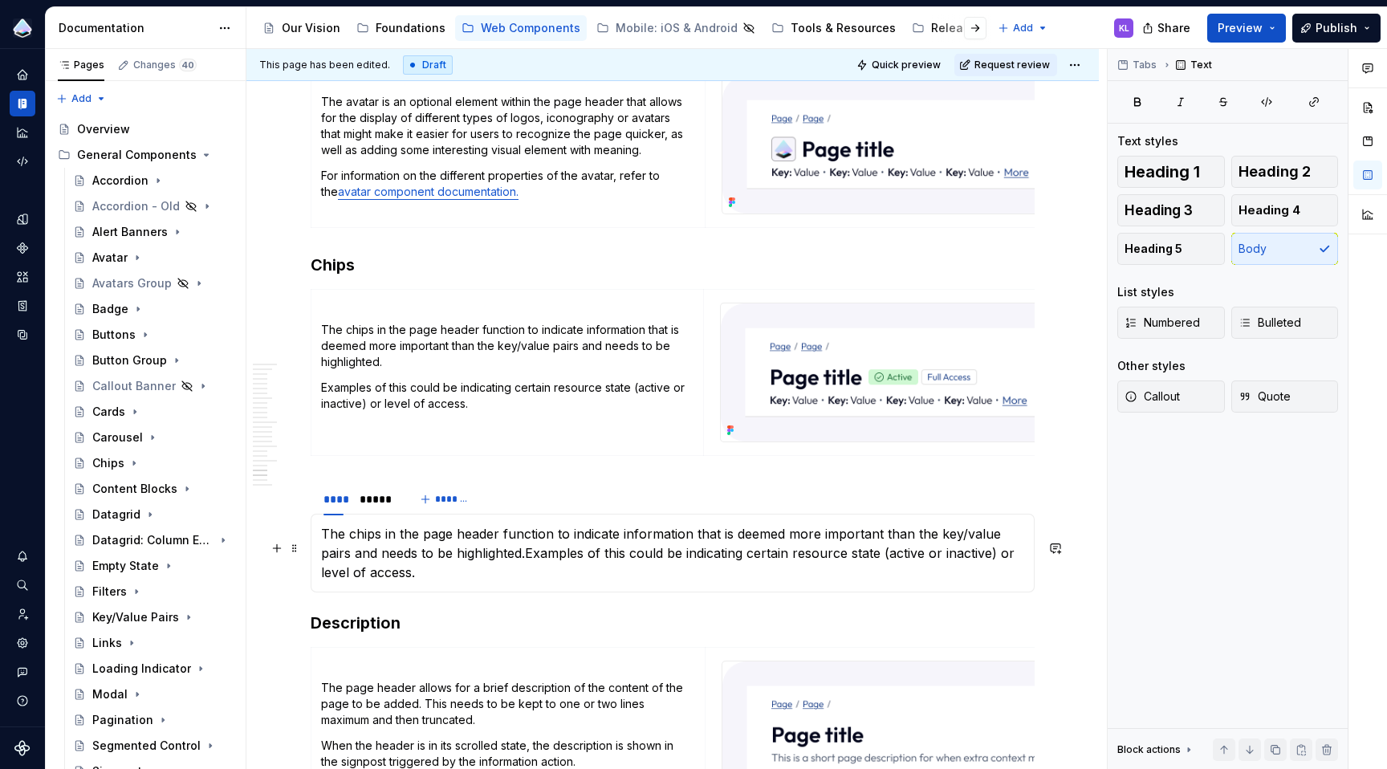
click at [528, 572] on p "The chips in the page header function to indicate information that is deemed mo…" at bounding box center [672, 553] width 703 height 58
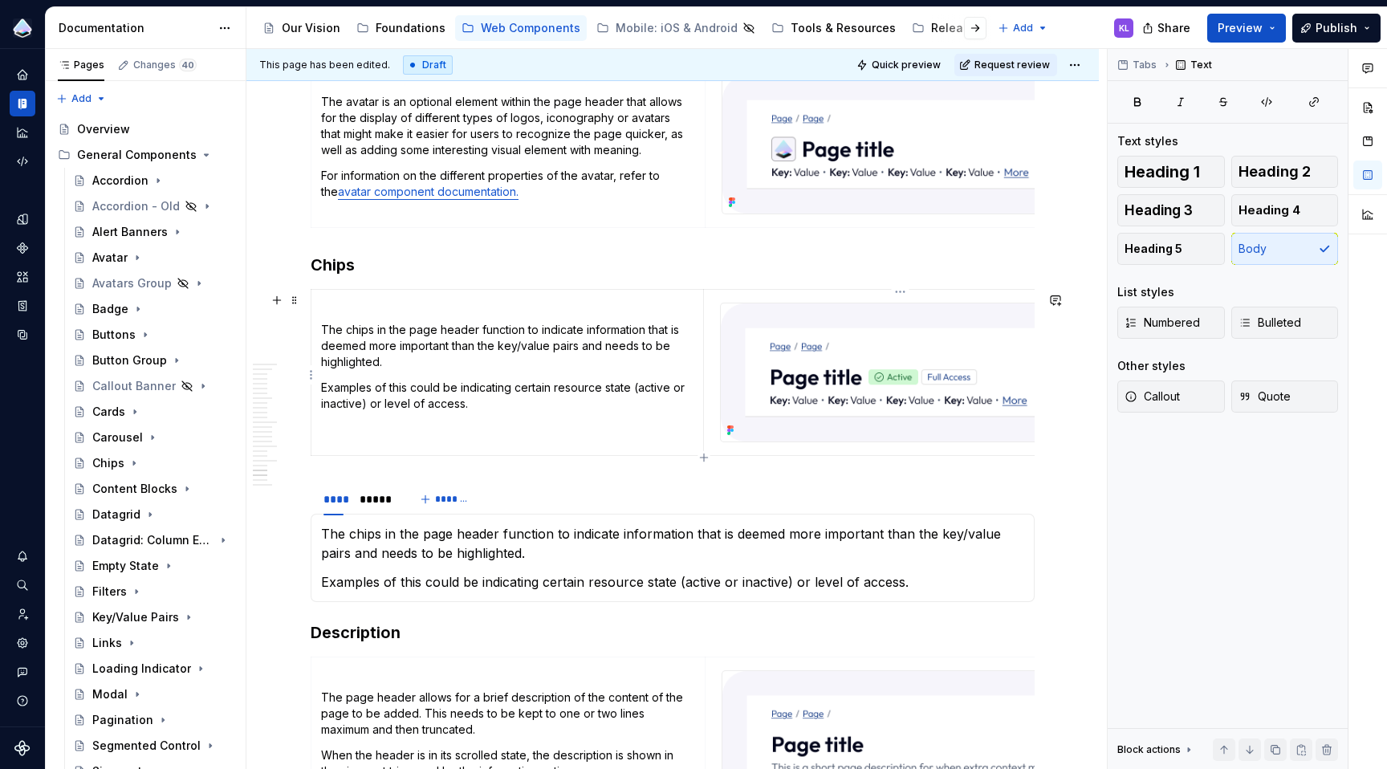
click at [834, 397] on img at bounding box center [900, 372] width 358 height 138
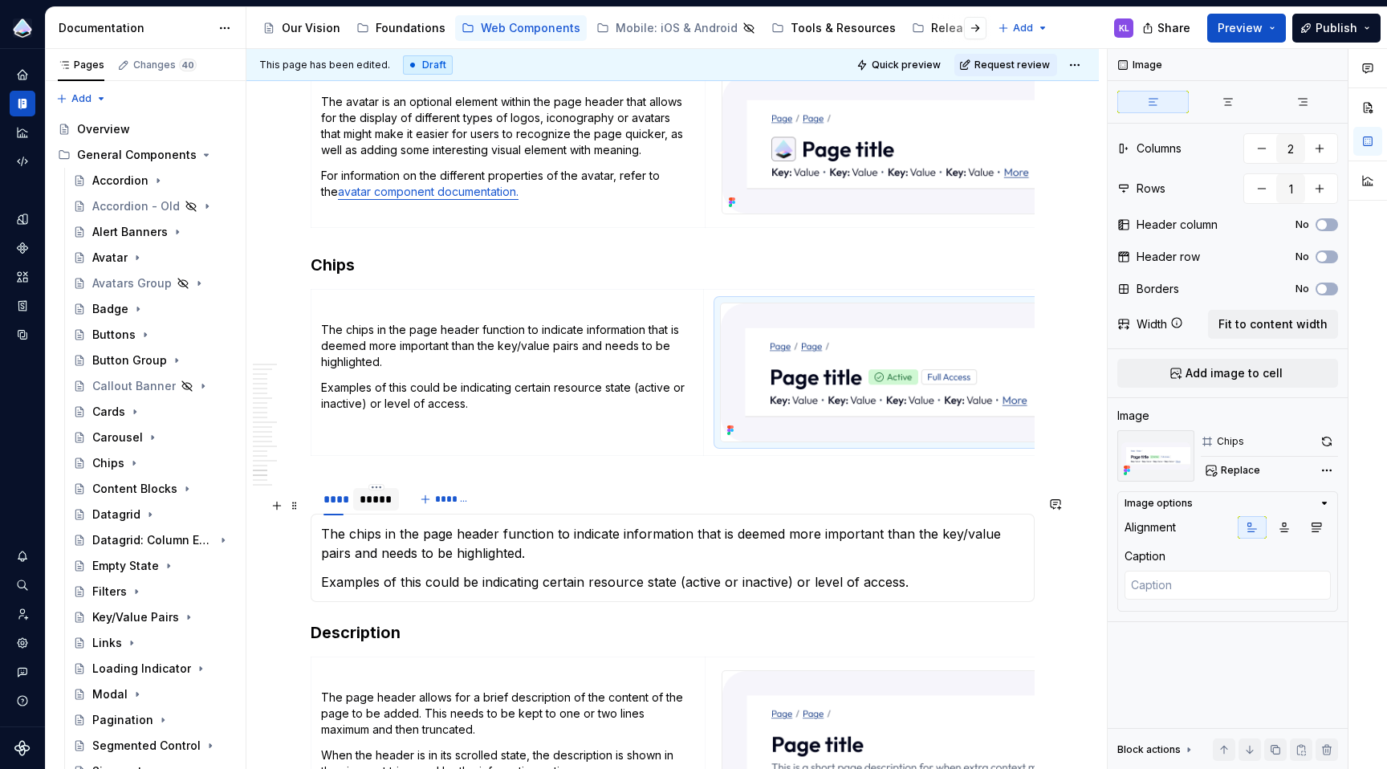
click at [377, 507] on div "*****" at bounding box center [376, 499] width 33 height 16
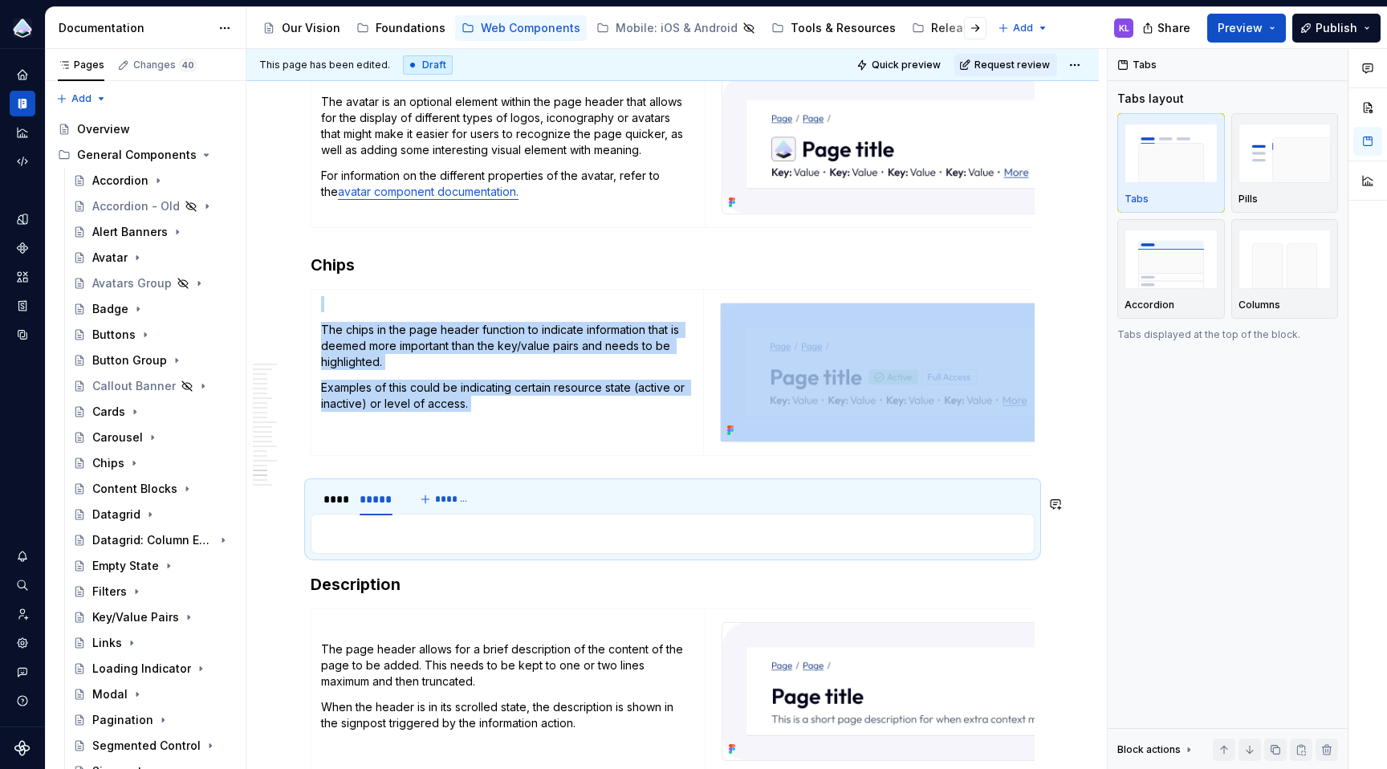
click at [668, 554] on div "The chips in the page header function to indicate information that is deemed mo…" at bounding box center [673, 534] width 724 height 40
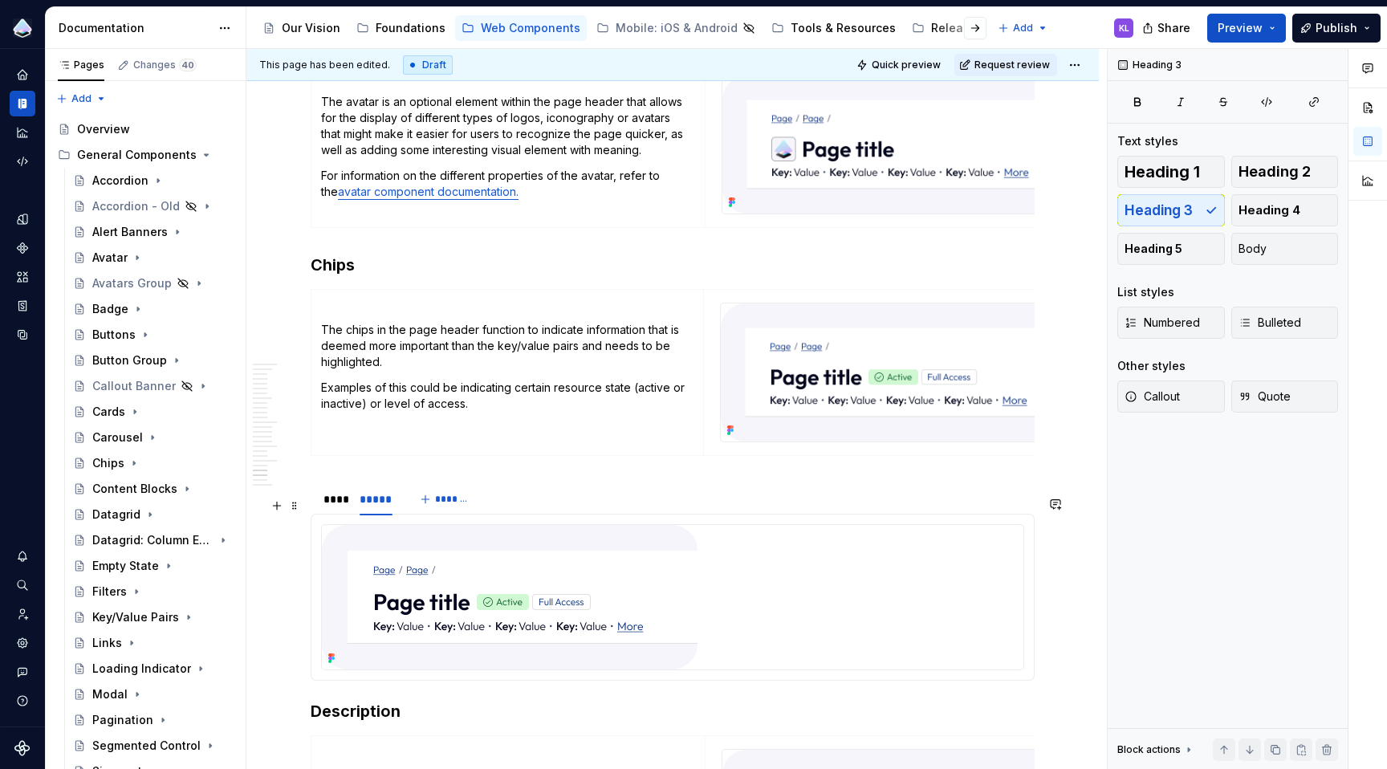
click at [676, 499] on div "**** ***** *******" at bounding box center [673, 499] width 724 height 32
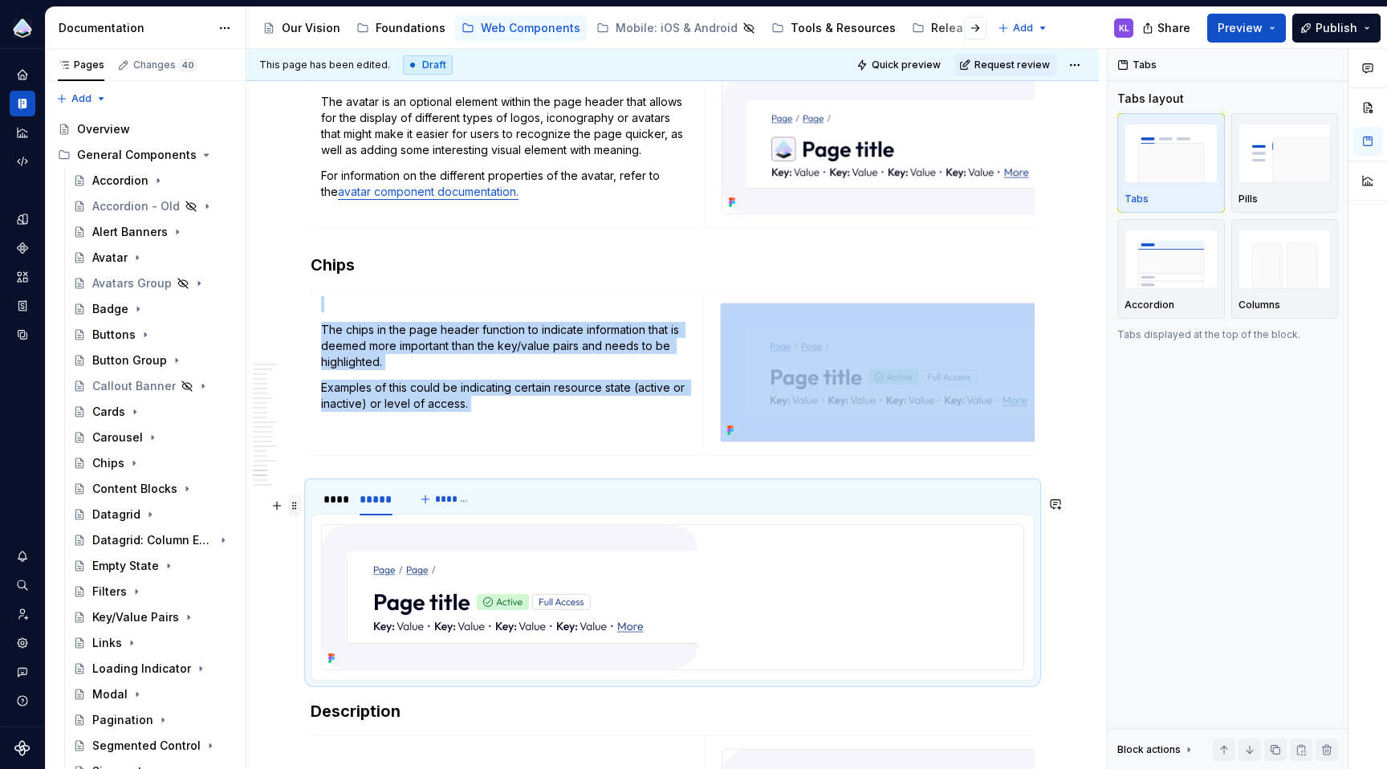
click at [295, 506] on span at bounding box center [294, 505] width 13 height 22
click at [1319, 240] on img "button" at bounding box center [1284, 259] width 93 height 59
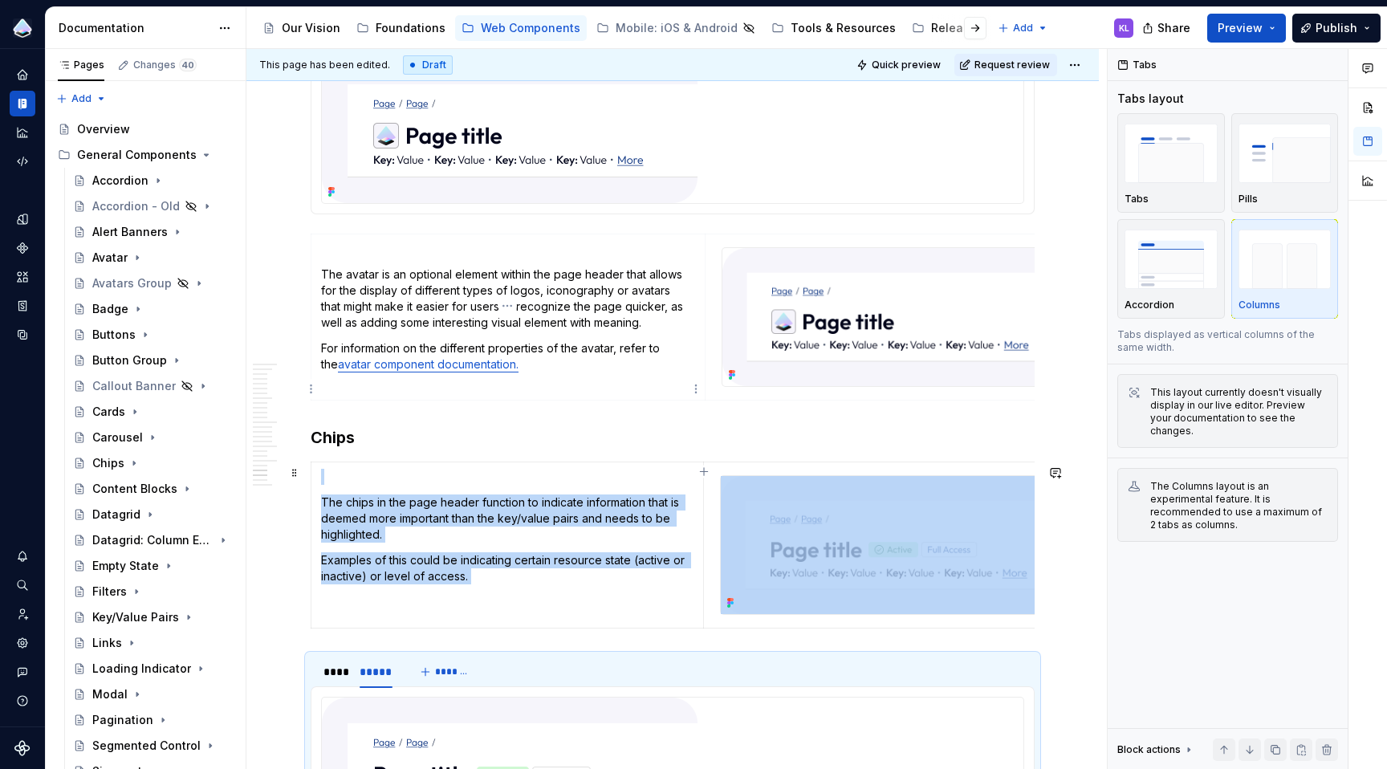
scroll to position [5281, 0]
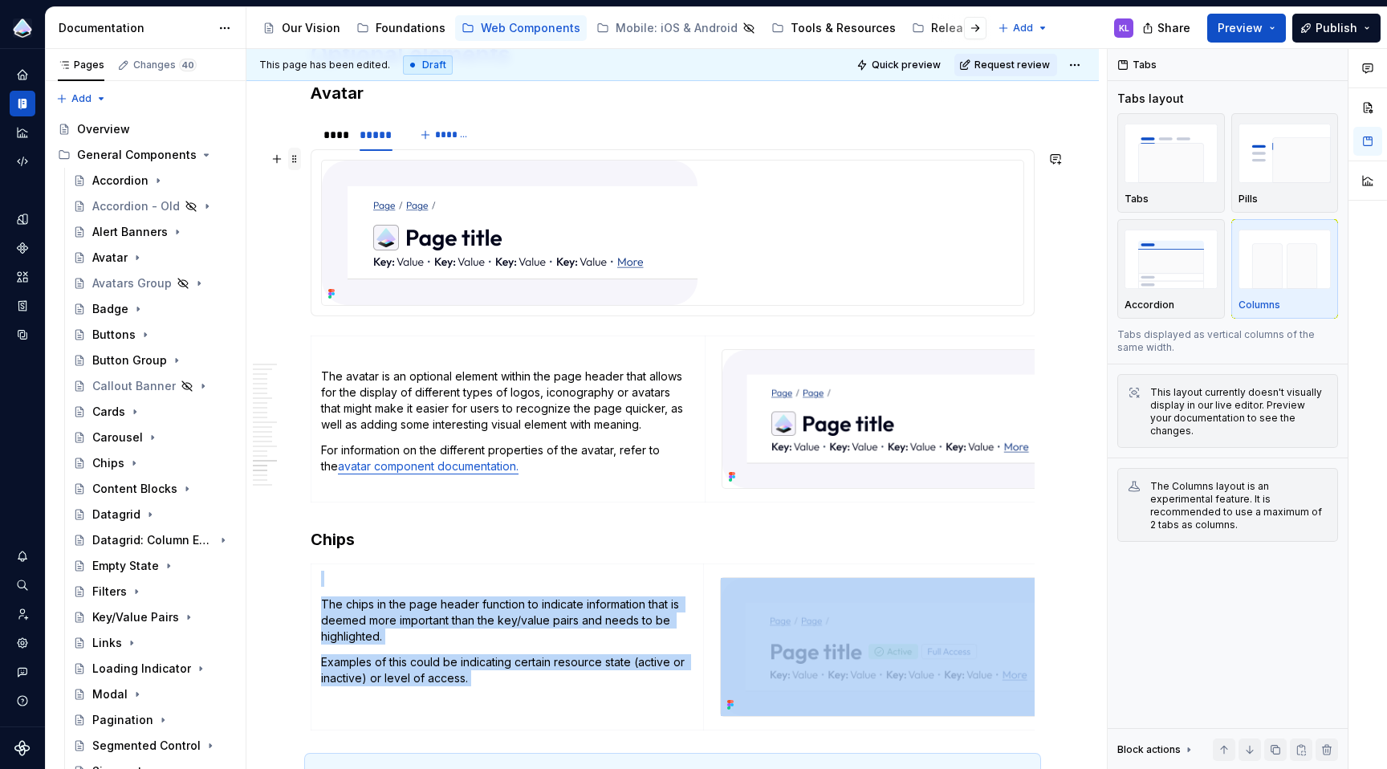
click at [297, 161] on span at bounding box center [294, 159] width 13 height 22
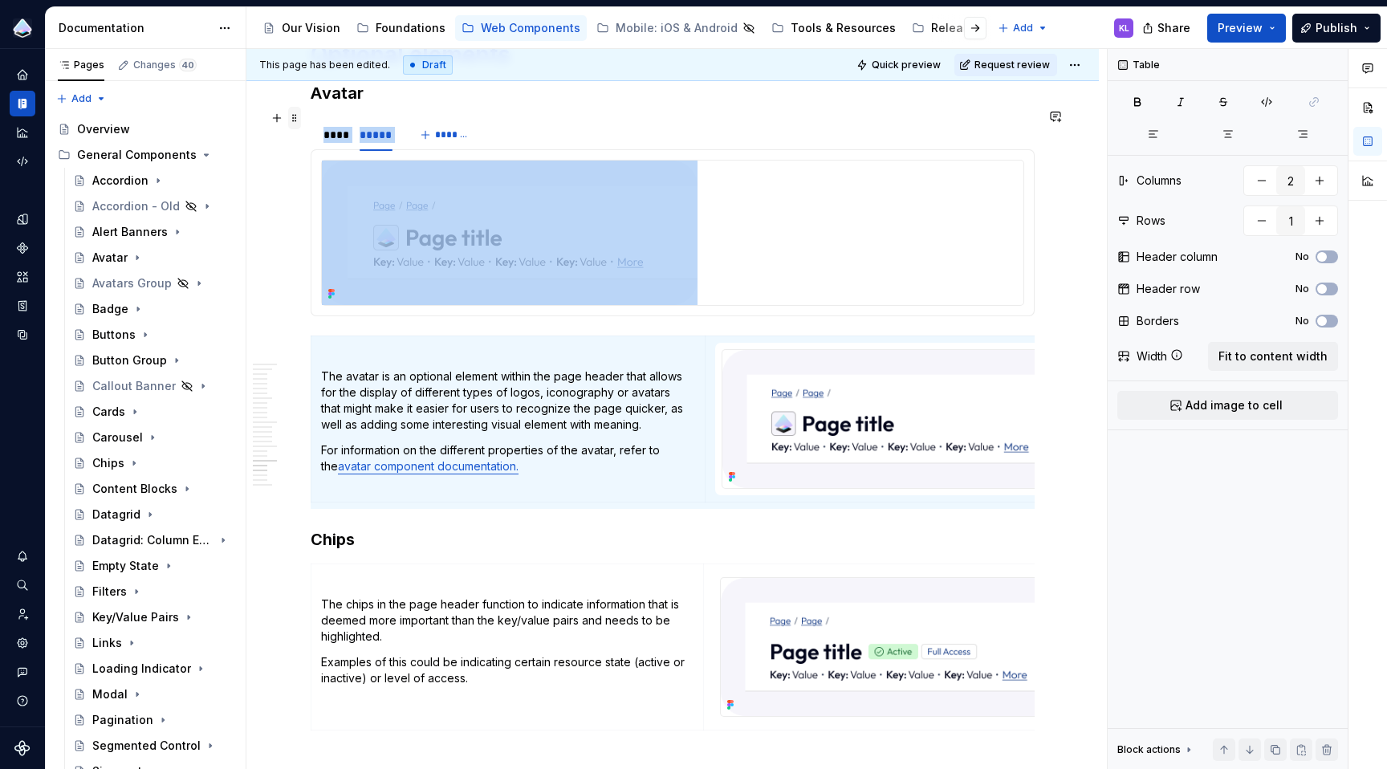
click at [292, 119] on span at bounding box center [294, 118] width 13 height 22
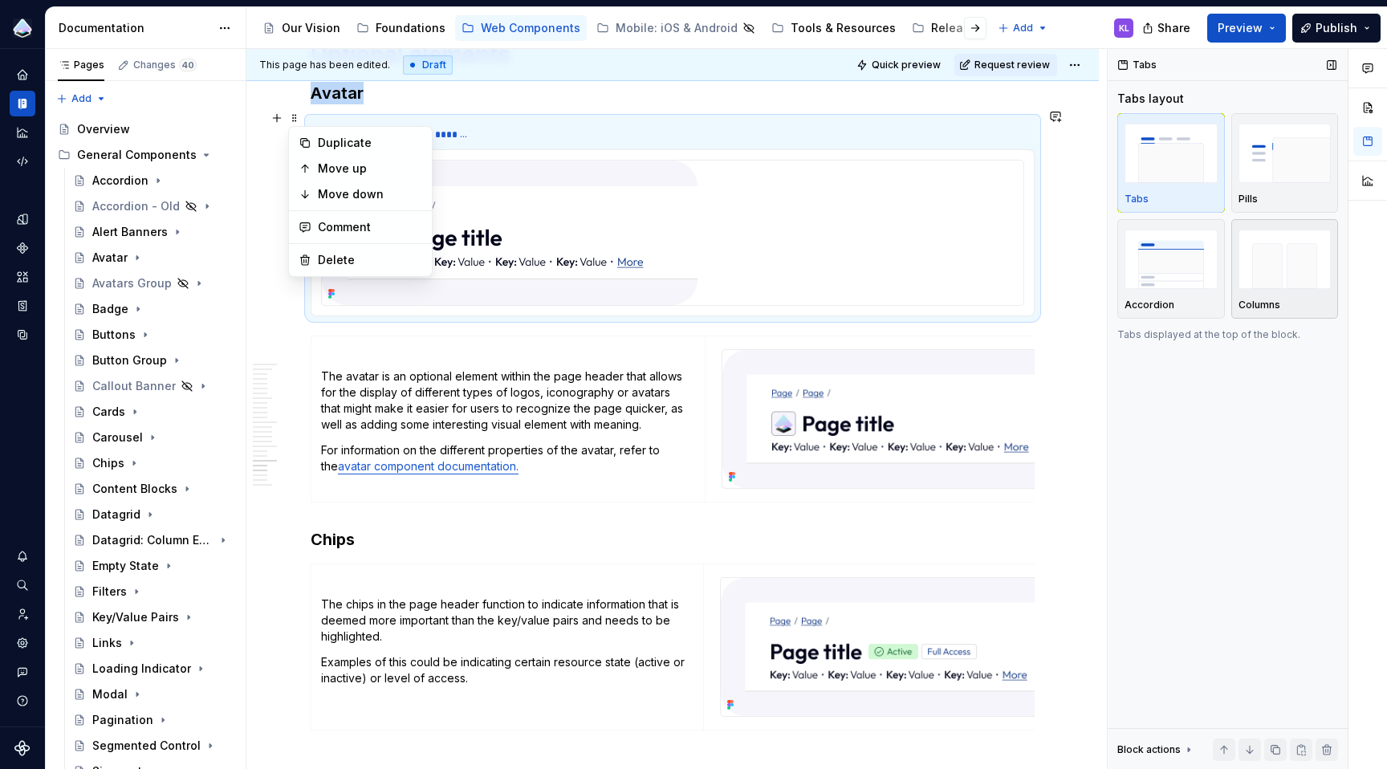
click at [1256, 246] on img "button" at bounding box center [1284, 259] width 93 height 59
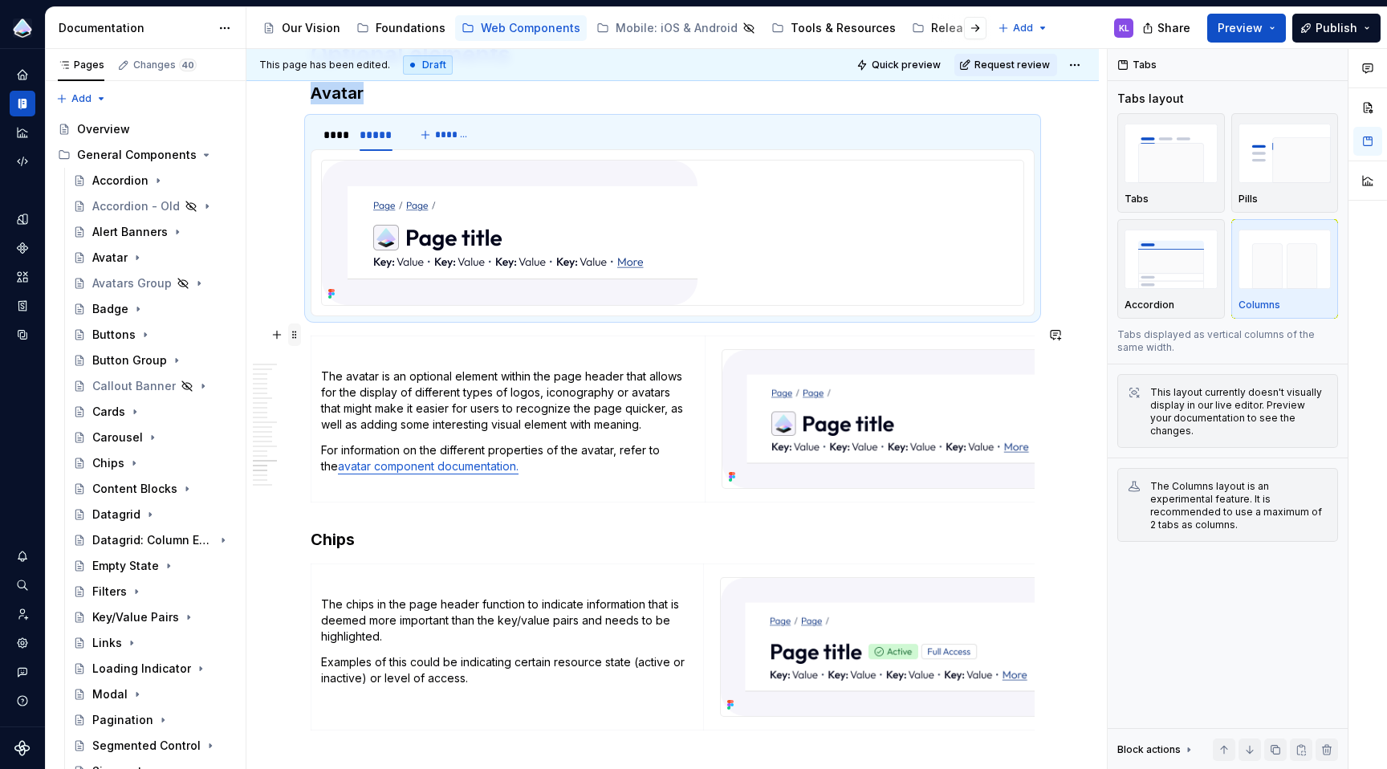
click at [295, 335] on span at bounding box center [294, 334] width 13 height 22
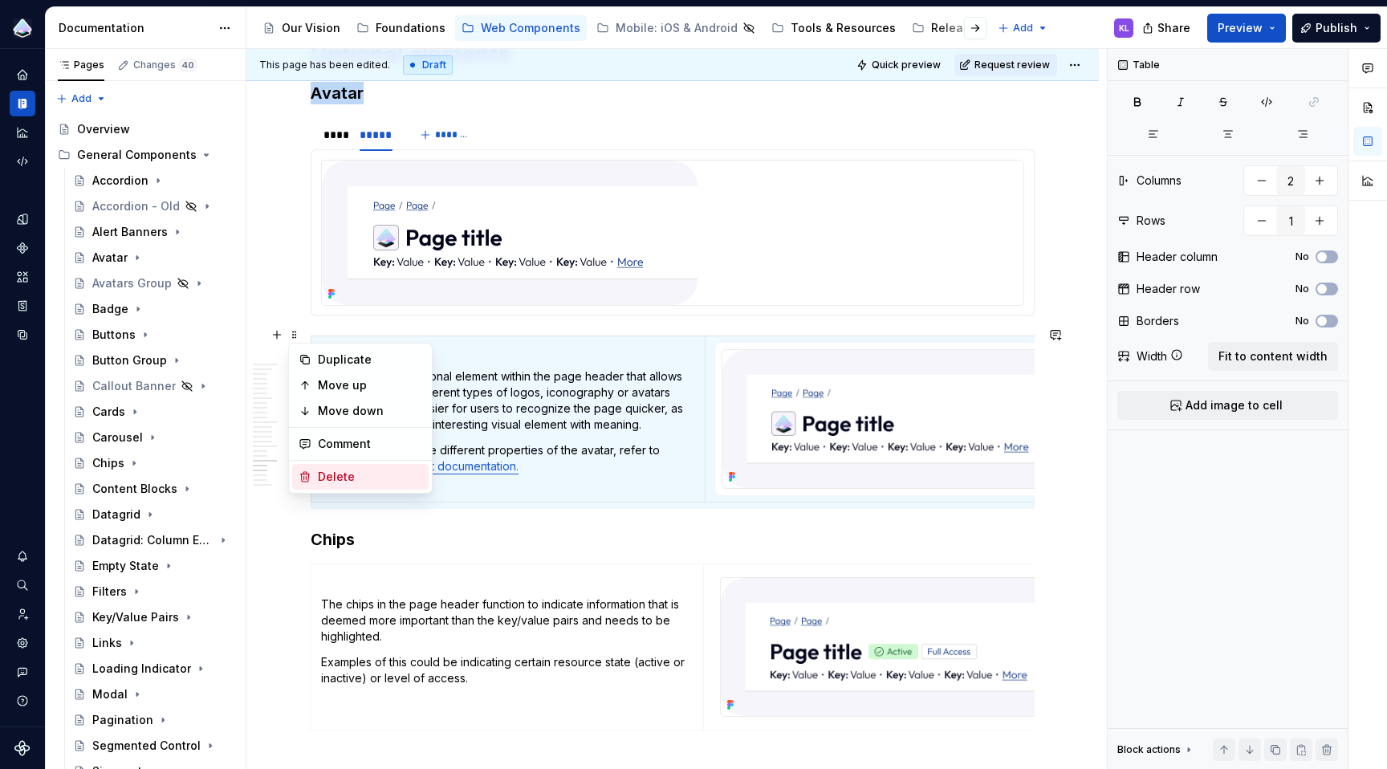
click at [378, 476] on div "Delete" at bounding box center [370, 477] width 104 height 16
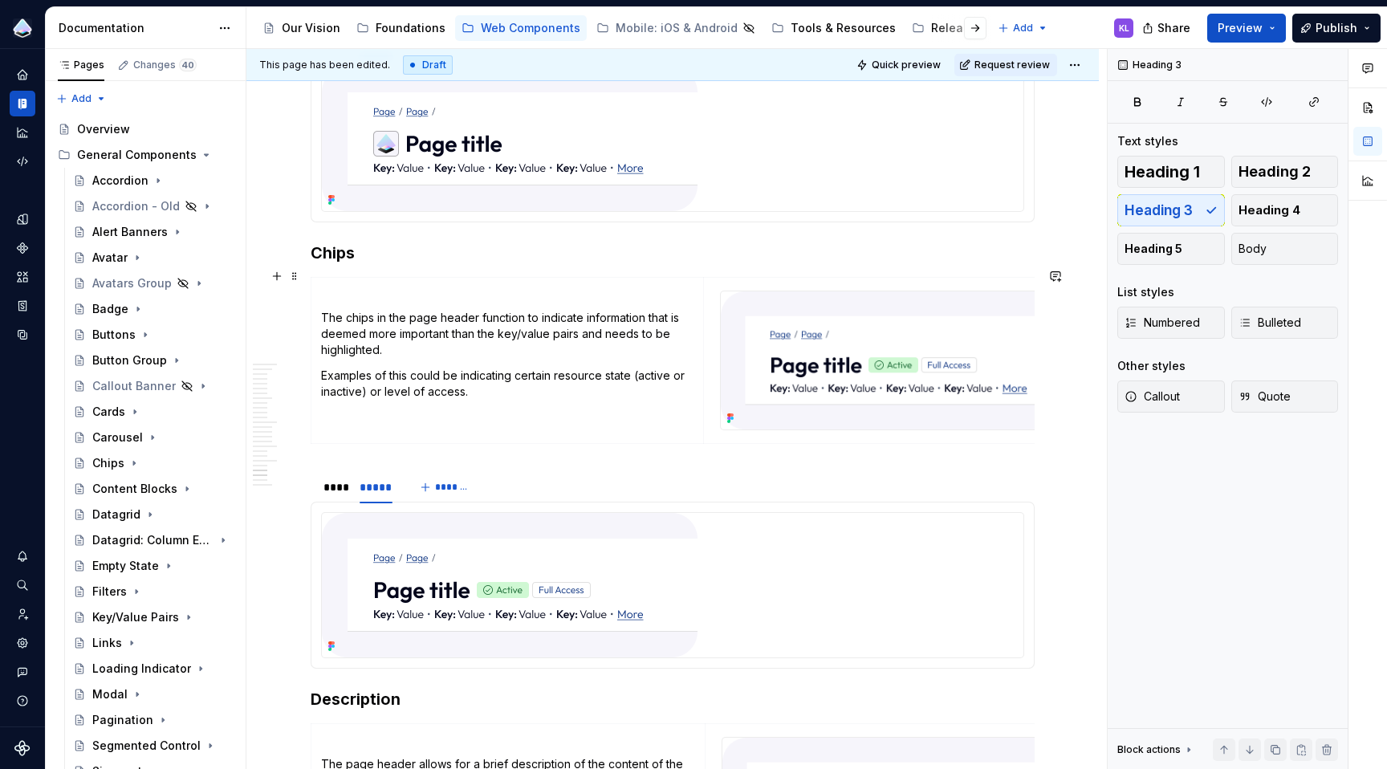
scroll to position [5378, 0]
click at [292, 274] on span at bounding box center [294, 273] width 13 height 22
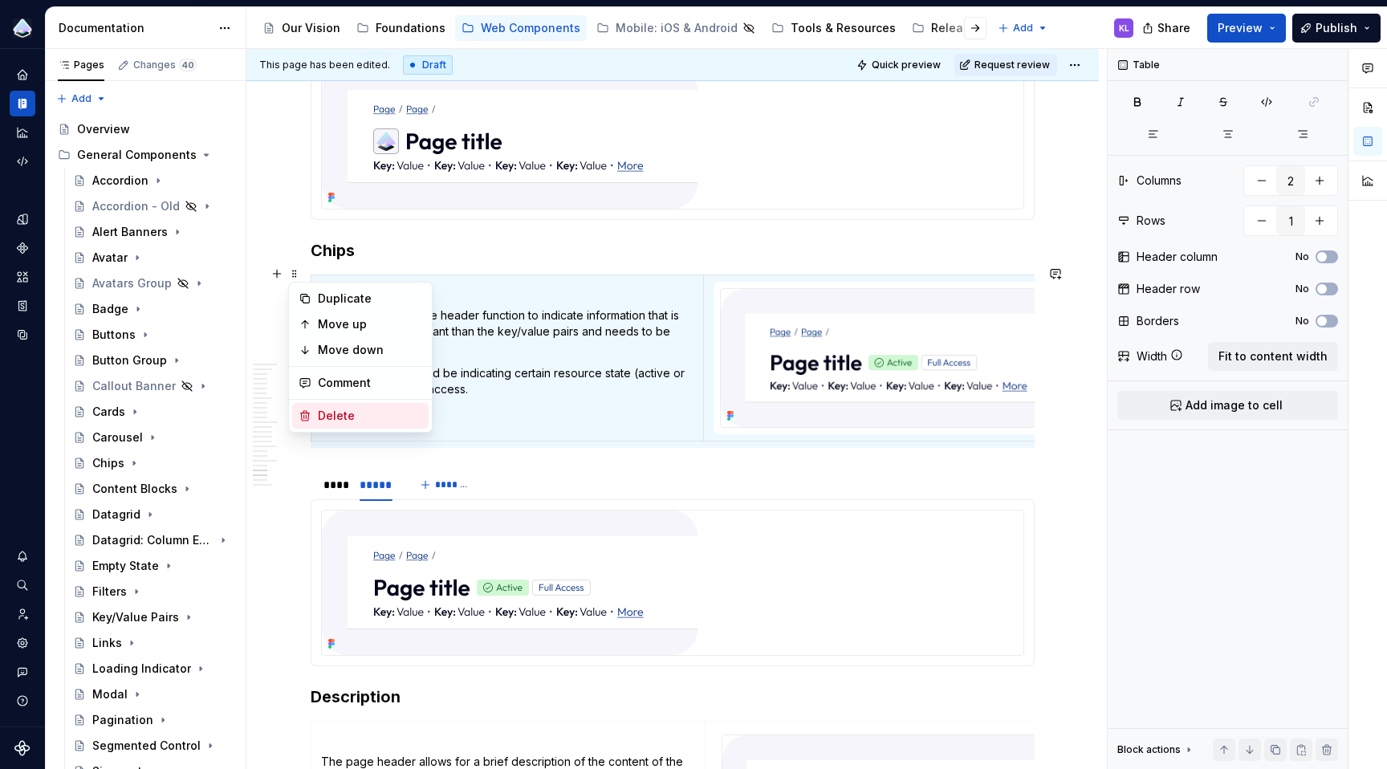
click at [360, 416] on div "Delete" at bounding box center [370, 416] width 104 height 16
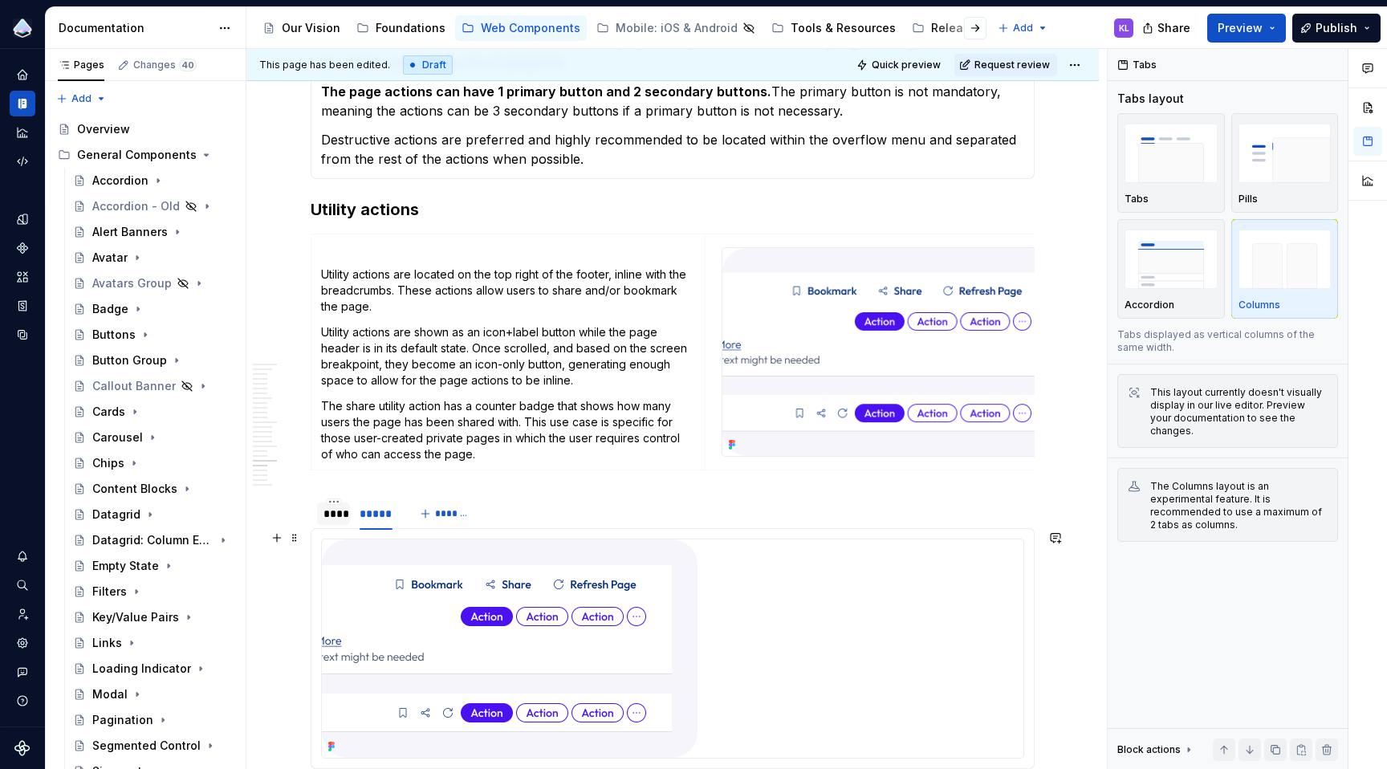
scroll to position [4478, 0]
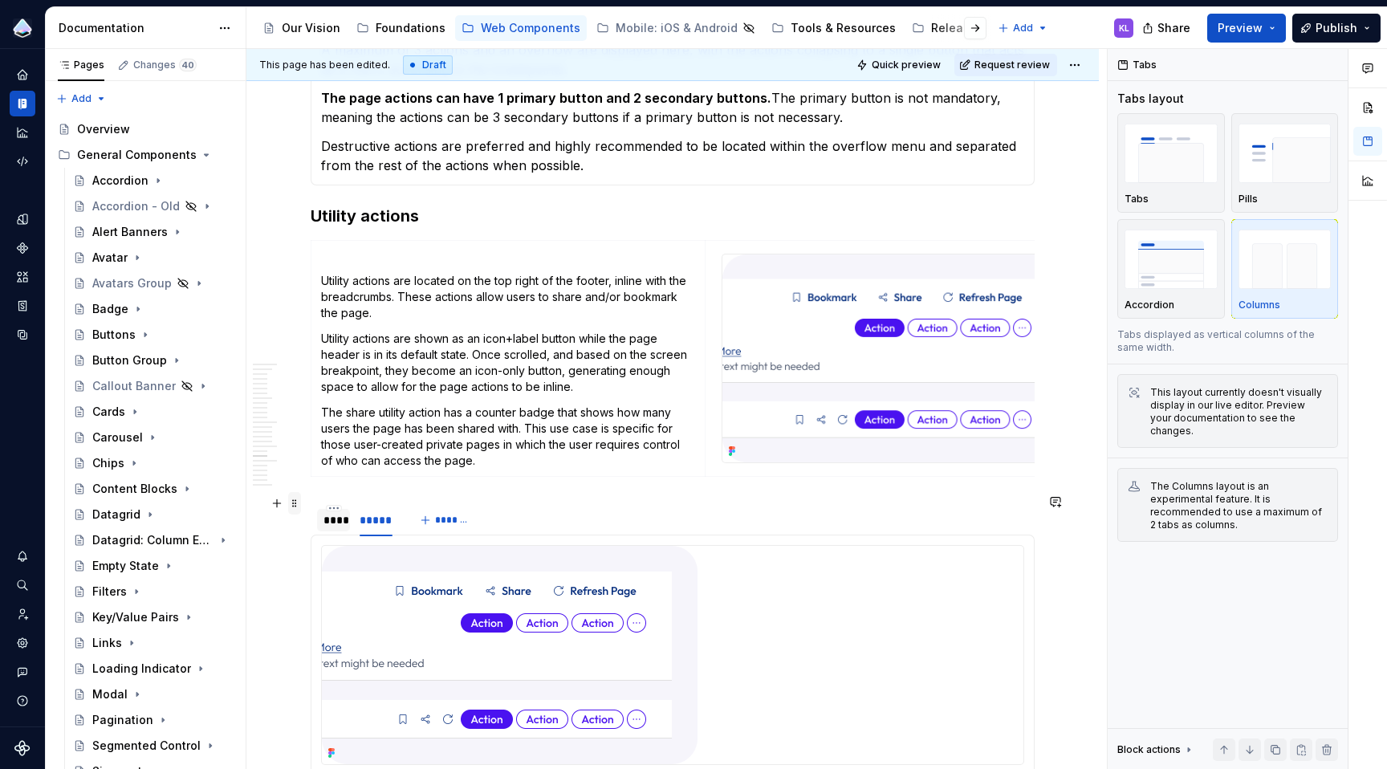
click at [293, 505] on span at bounding box center [294, 503] width 13 height 22
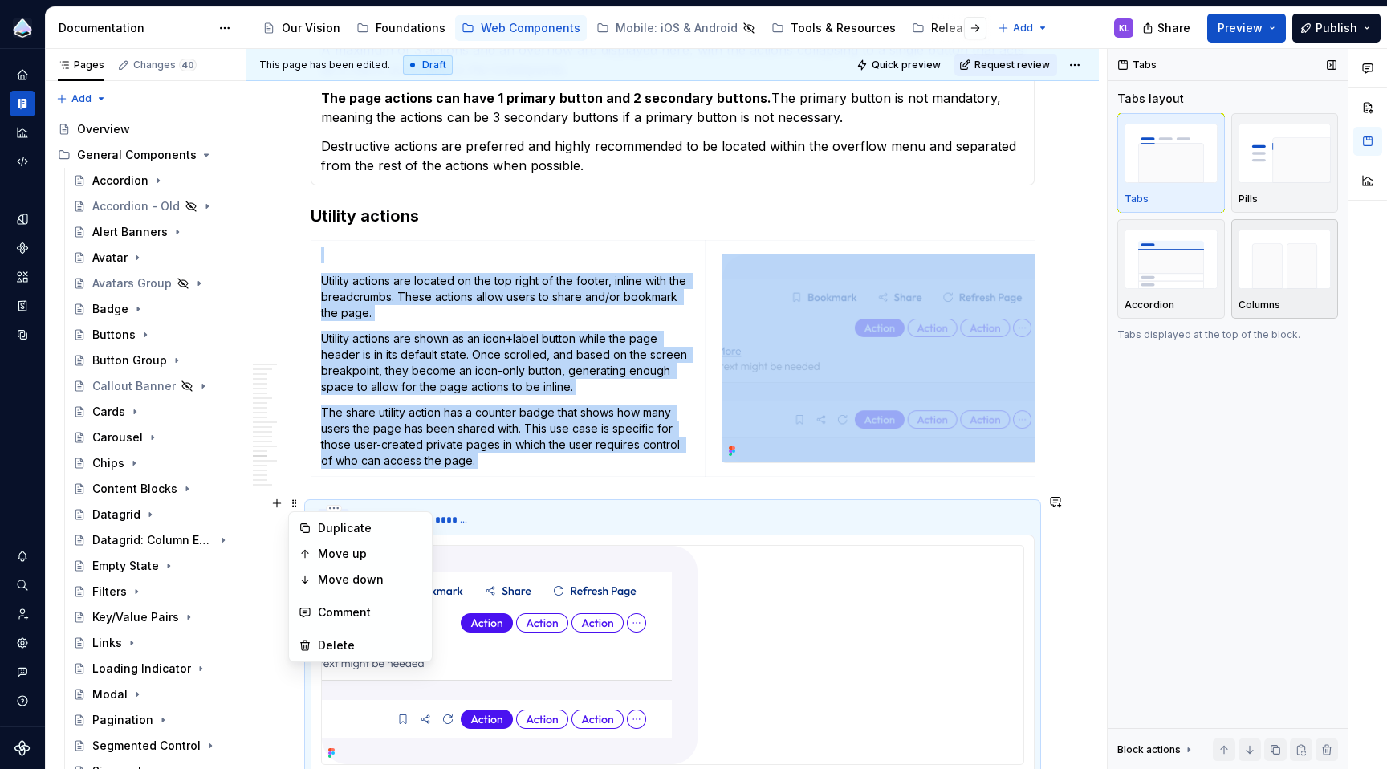
click at [1306, 273] on img "button" at bounding box center [1284, 259] width 93 height 59
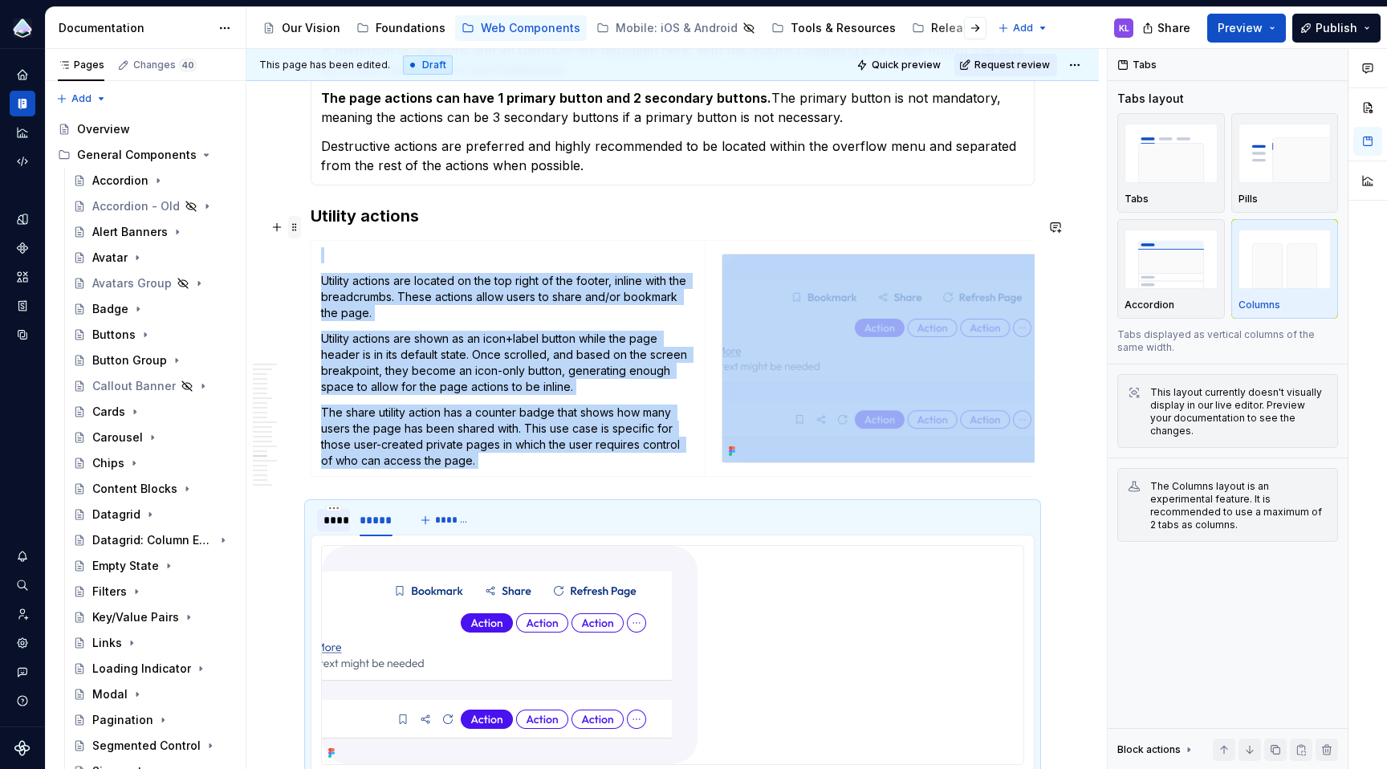
click at [297, 226] on span at bounding box center [294, 227] width 13 height 22
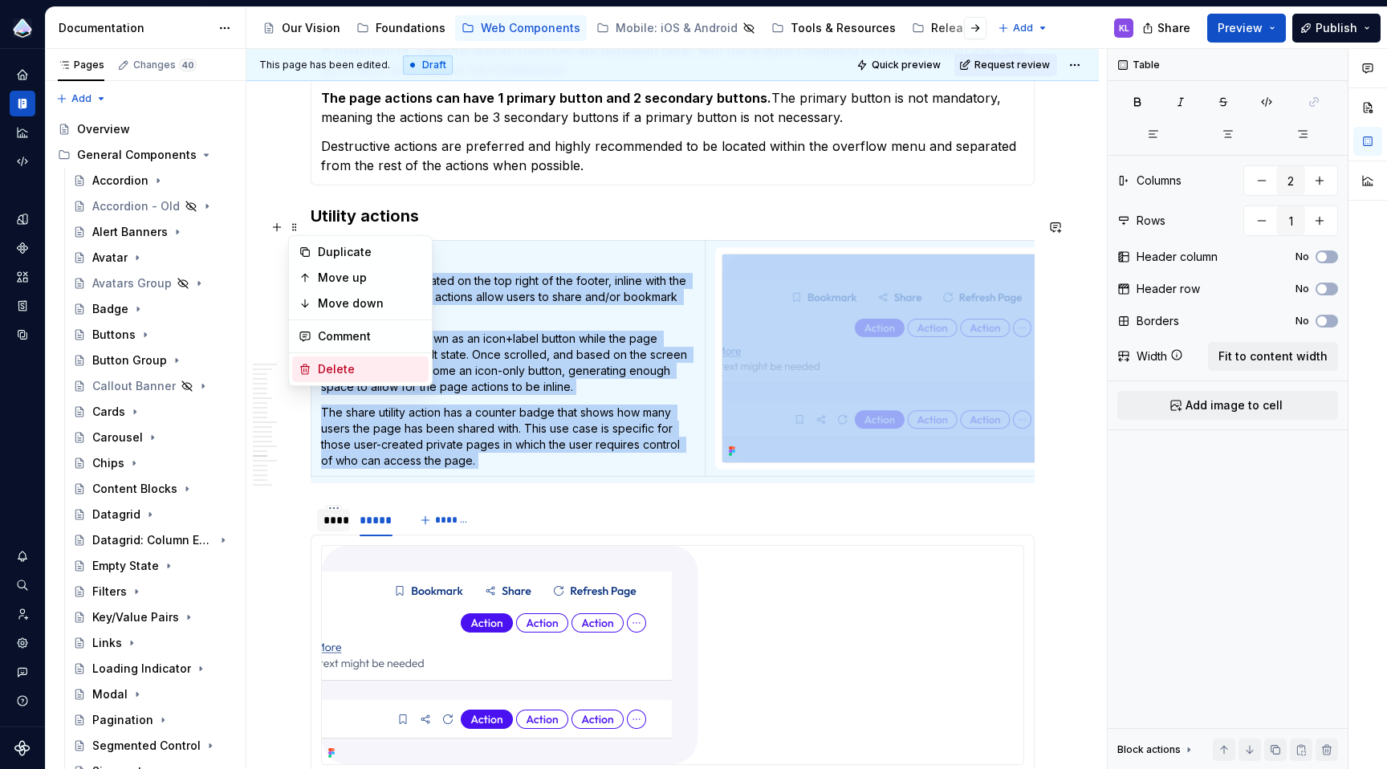
click at [362, 372] on div "Delete" at bounding box center [370, 369] width 104 height 16
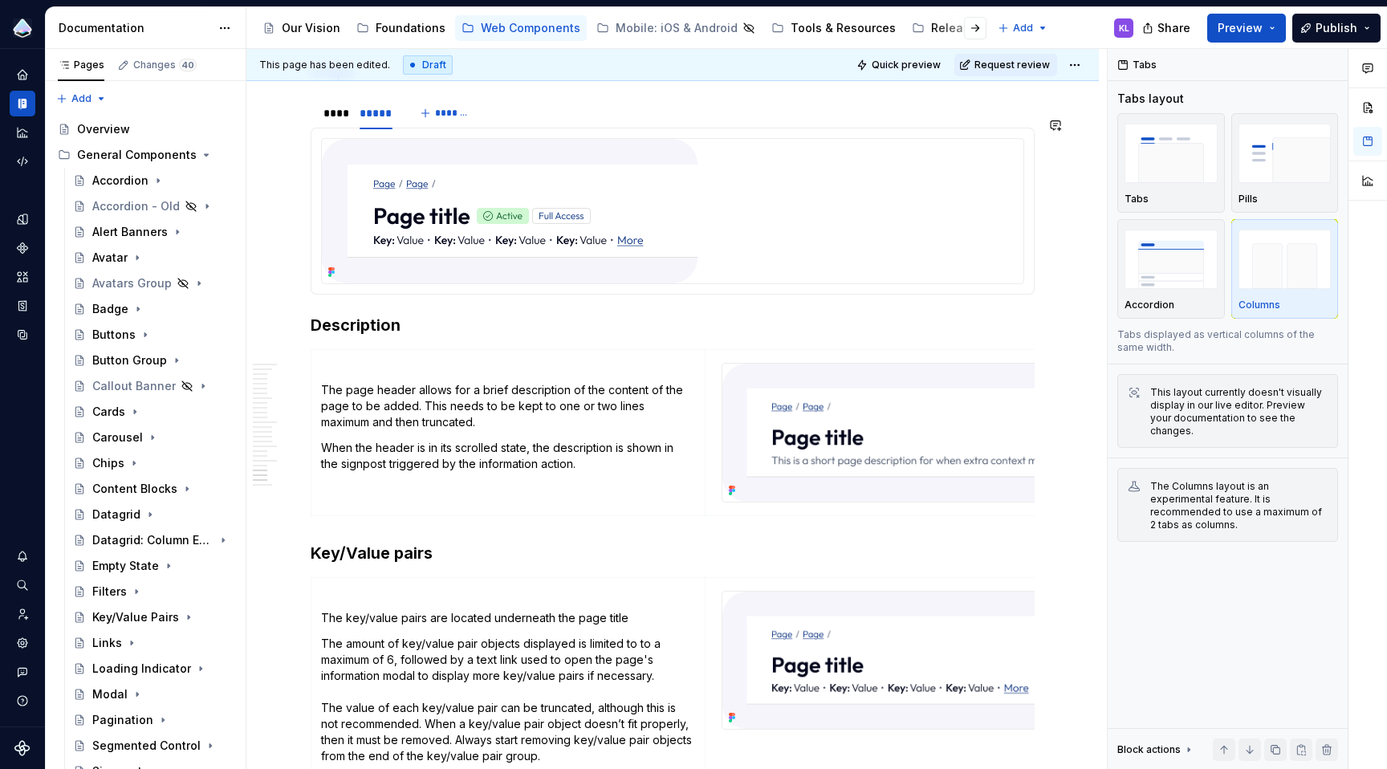
scroll to position [5354, 0]
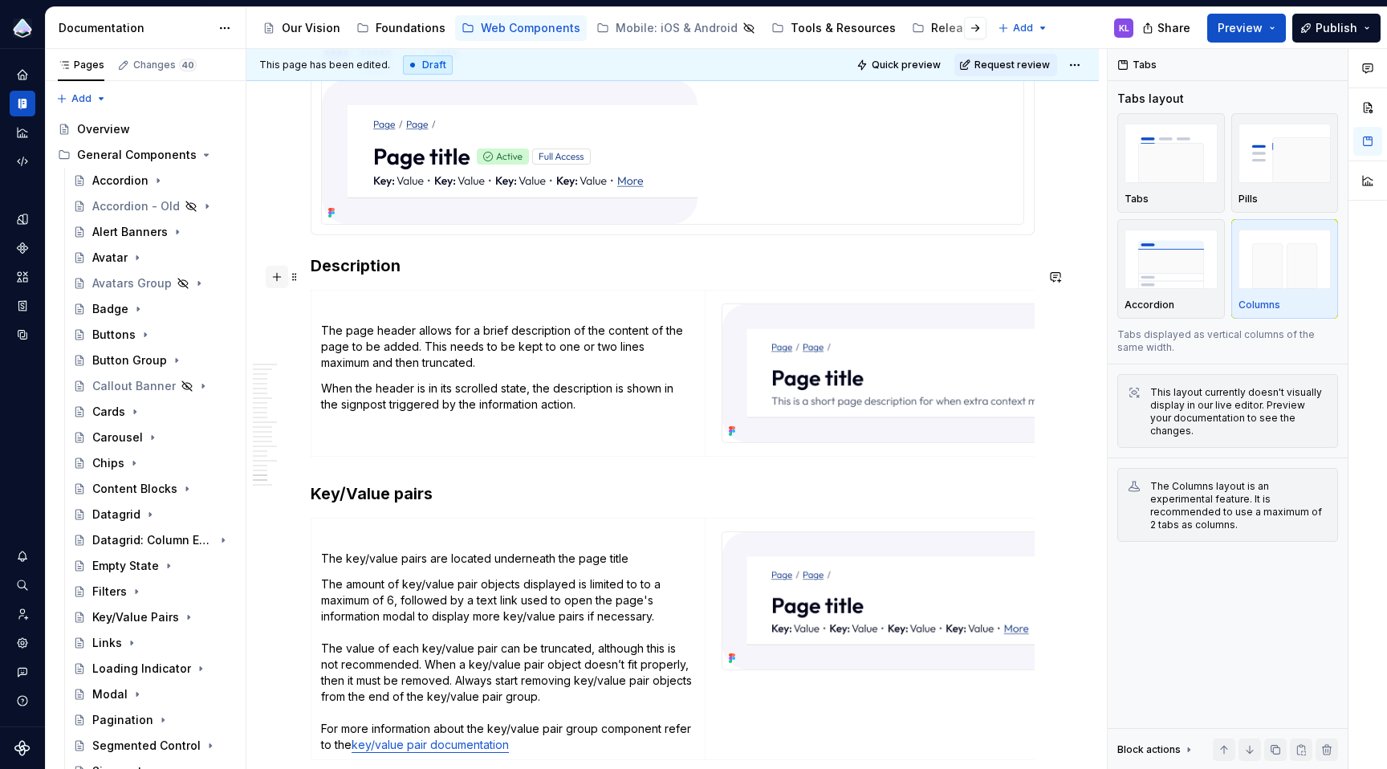
click at [278, 274] on button "button" at bounding box center [277, 277] width 22 height 22
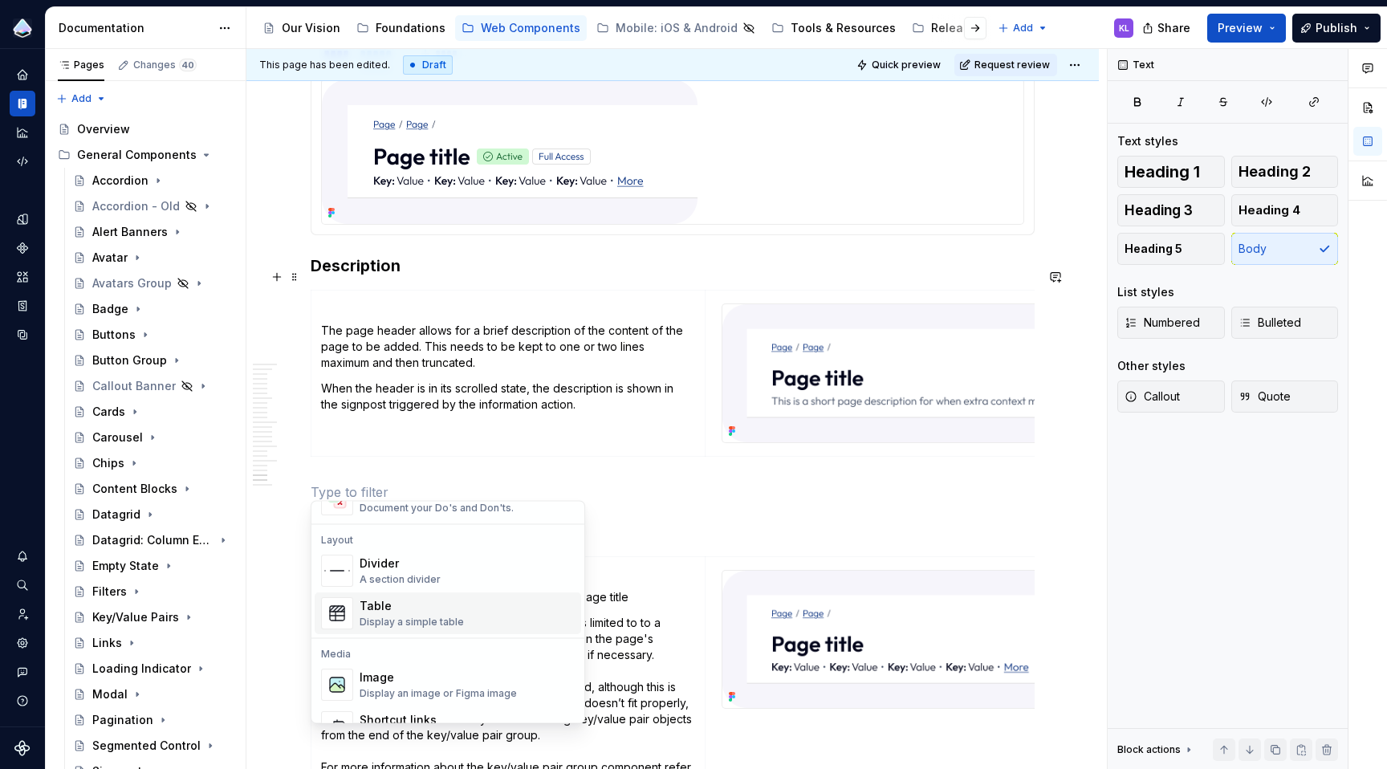
scroll to position [498, 0]
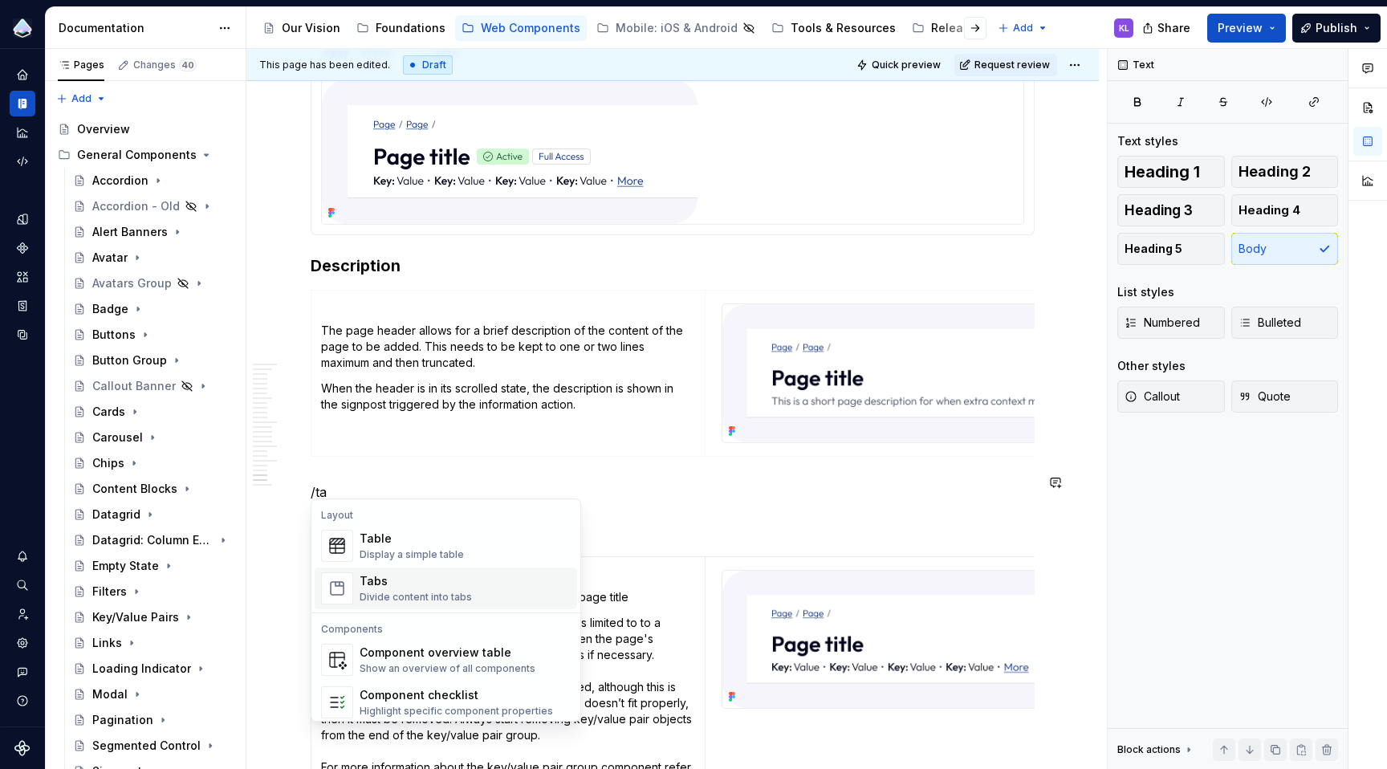
click at [372, 592] on div "Divide content into tabs" at bounding box center [416, 597] width 112 height 13
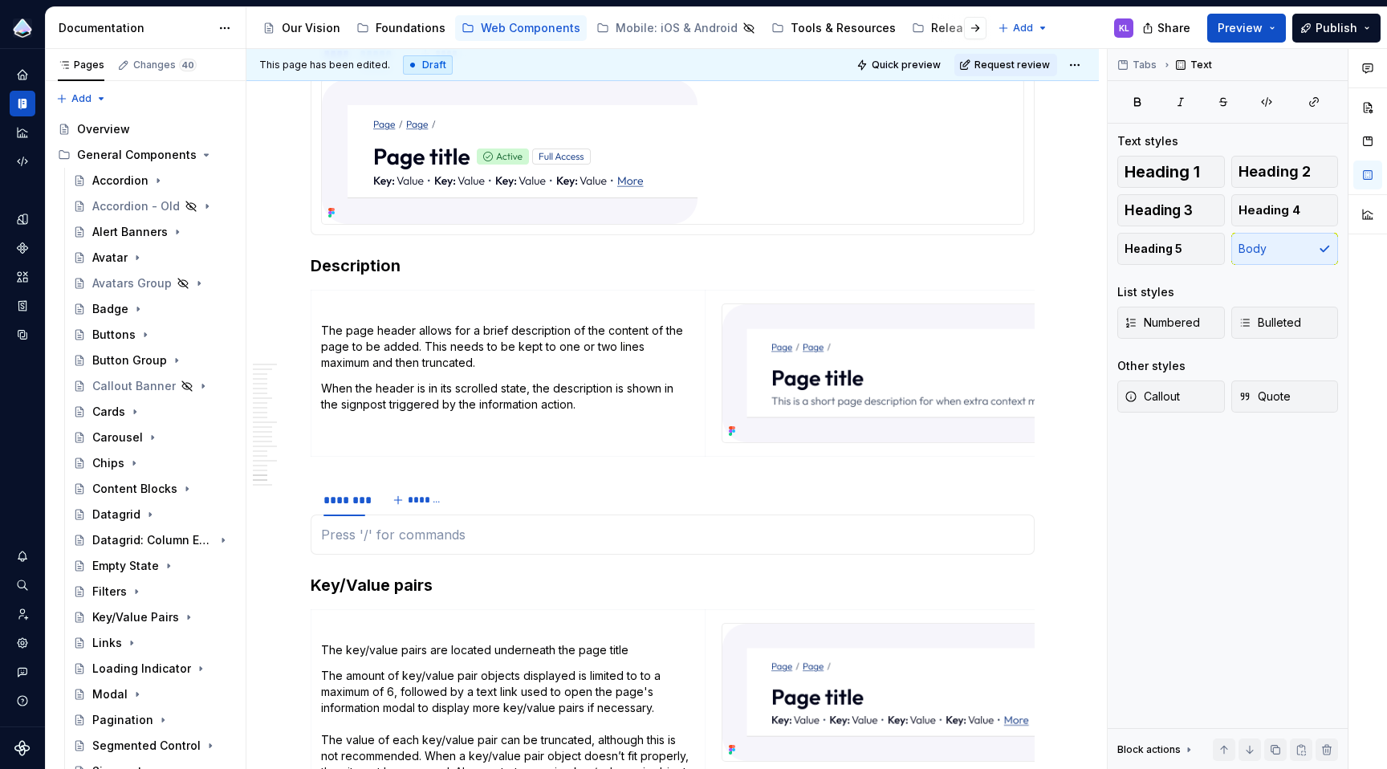
type textarea "*"
click at [380, 352] on td "The page header allows for a brief description of the content of the page to be…" at bounding box center [508, 374] width 394 height 166
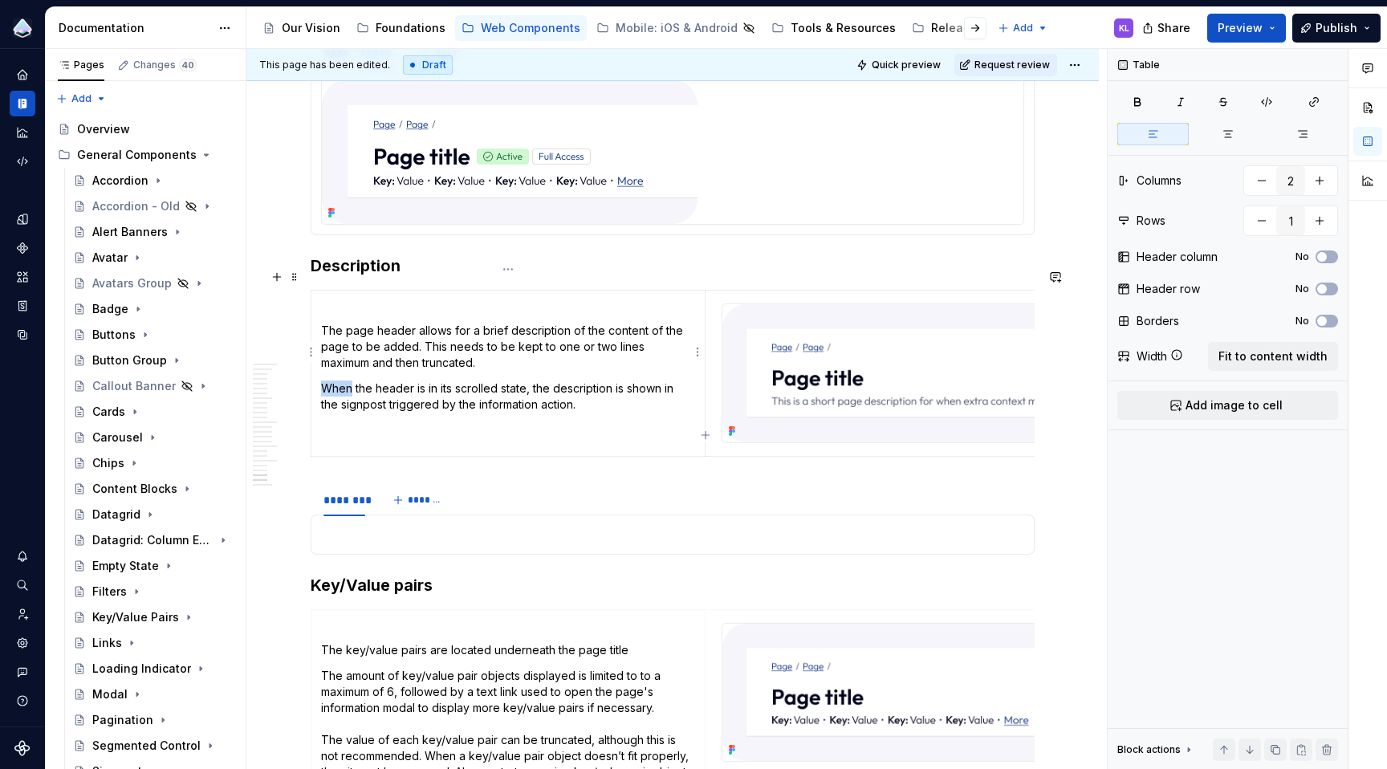
click at [380, 352] on td "The page header allows for a brief description of the content of the page to be…" at bounding box center [508, 374] width 394 height 166
click at [380, 352] on div at bounding box center [404, 339] width 167 height 30
click at [392, 380] on p "When the header is in its scrolled state, the description is shown in the signp…" at bounding box center [508, 396] width 374 height 32
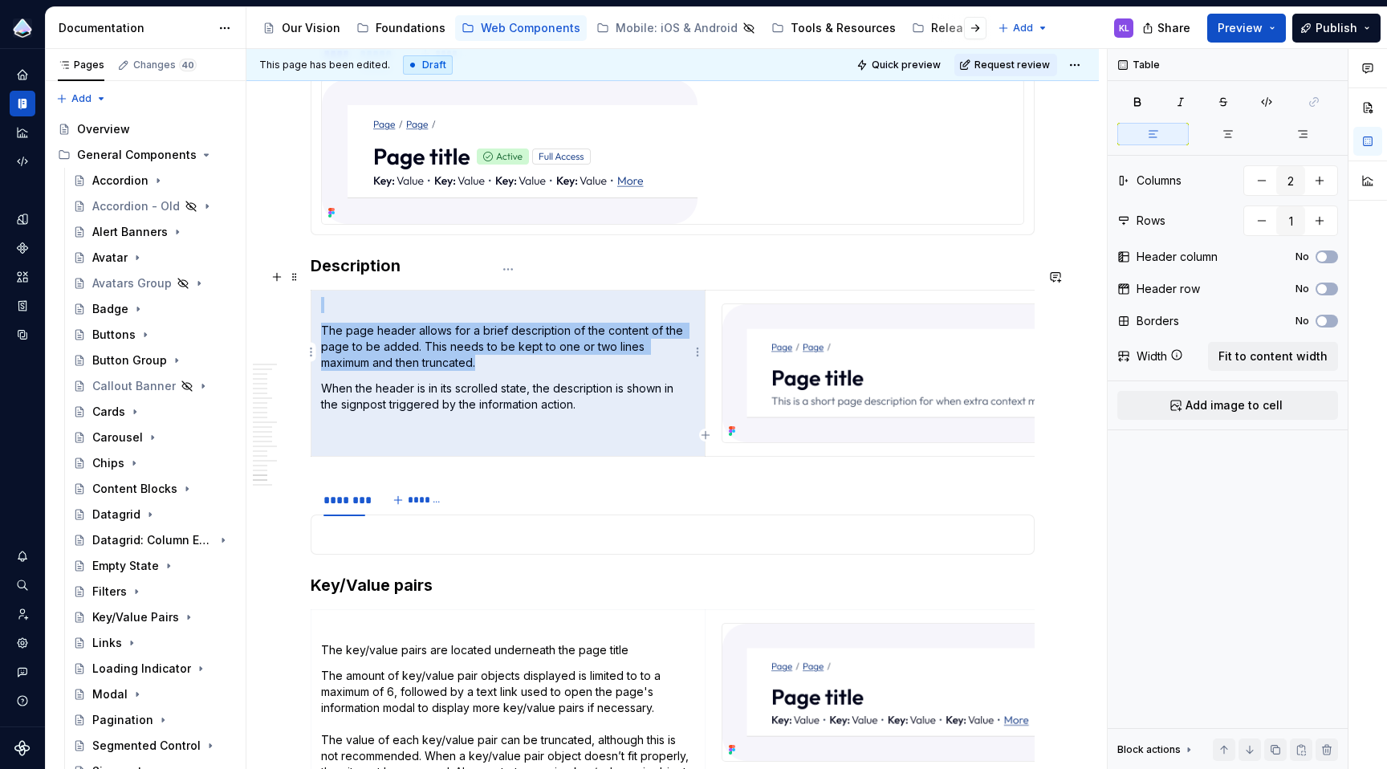
click at [392, 380] on p "When the header is in its scrolled state, the description is shown in the signp…" at bounding box center [508, 396] width 374 height 32
drag, startPoint x: 588, startPoint y: 385, endPoint x: 320, endPoint y: 312, distance: 277.8
click at [320, 312] on td "The page header allows for a brief description of the content of the page to be…" at bounding box center [508, 374] width 394 height 166
copy td "The page header allows for a brief description of the content of the page to be…"
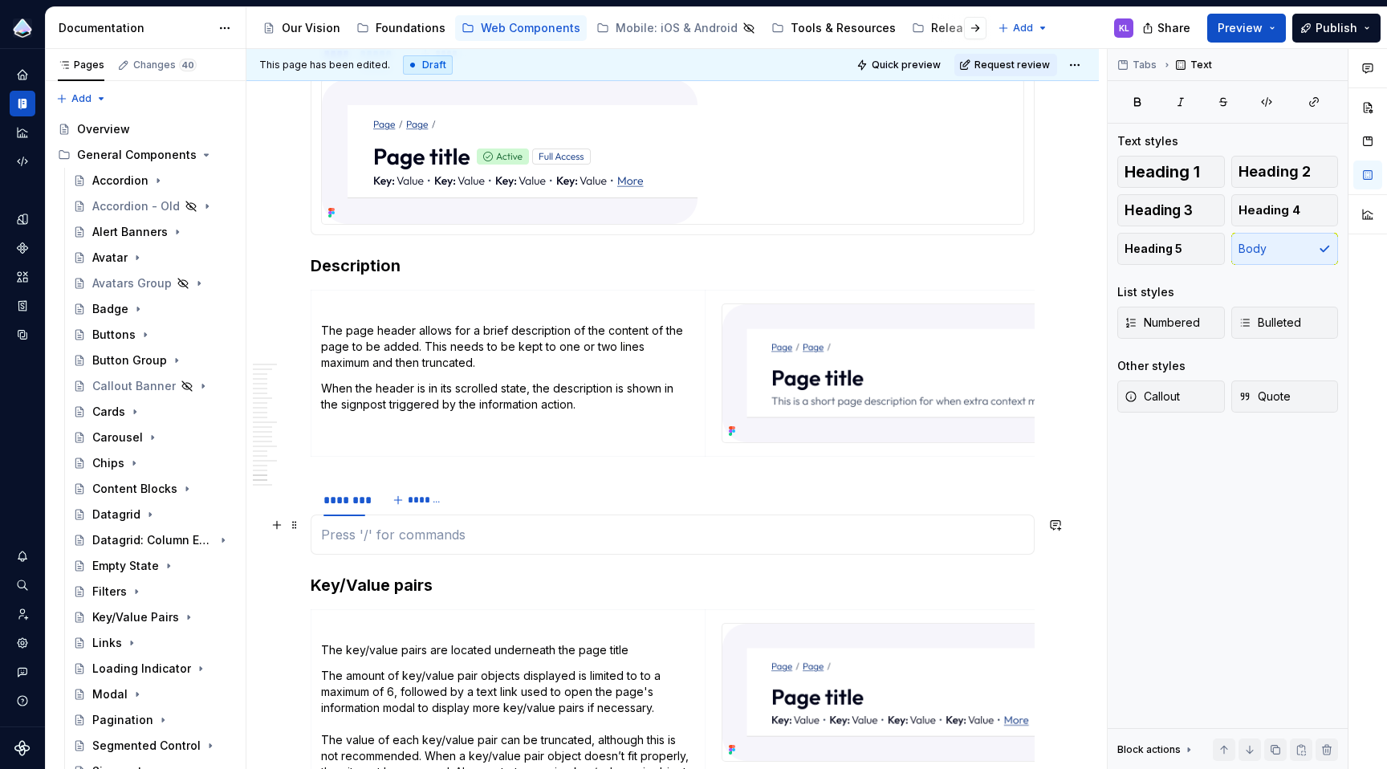
click at [397, 528] on p at bounding box center [672, 534] width 703 height 19
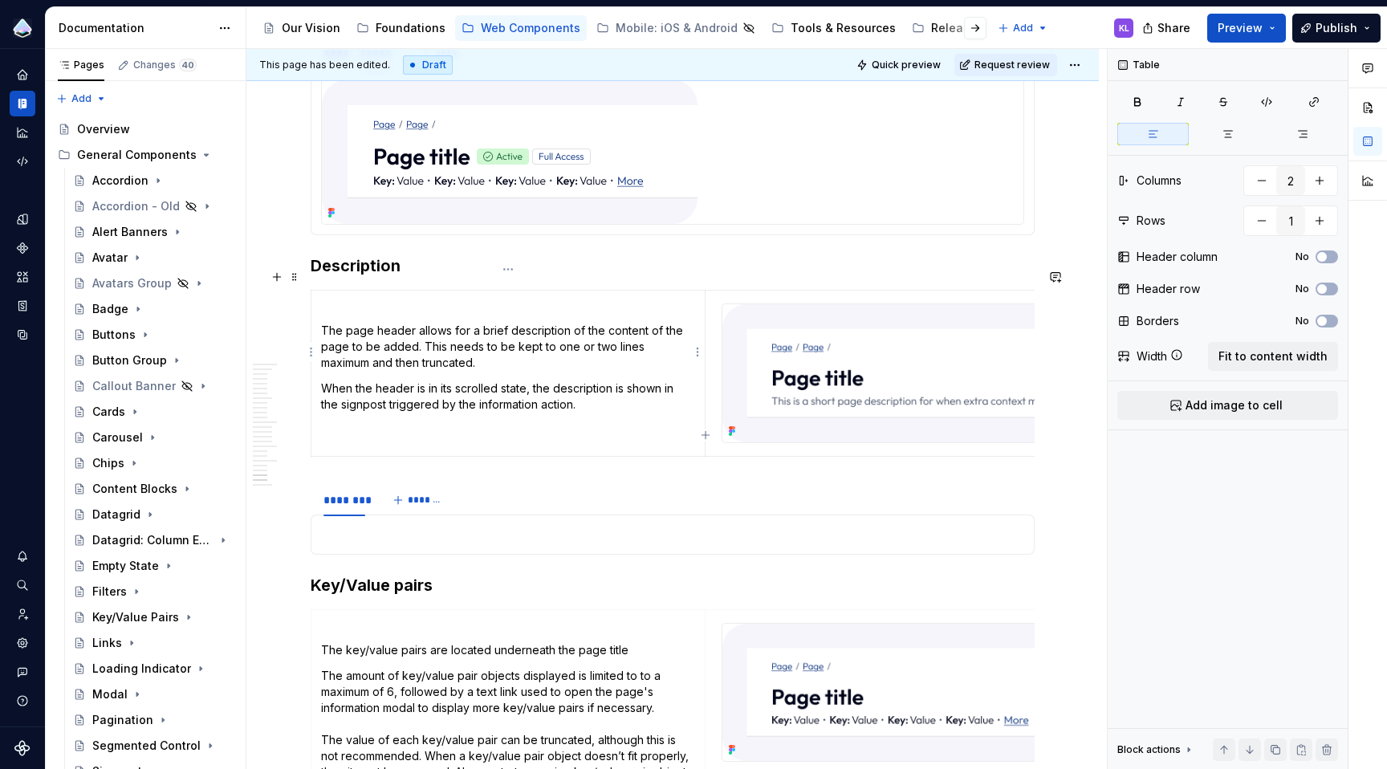
click at [324, 323] on p "The page header allows for a brief description of the content of the page to be…" at bounding box center [508, 347] width 374 height 48
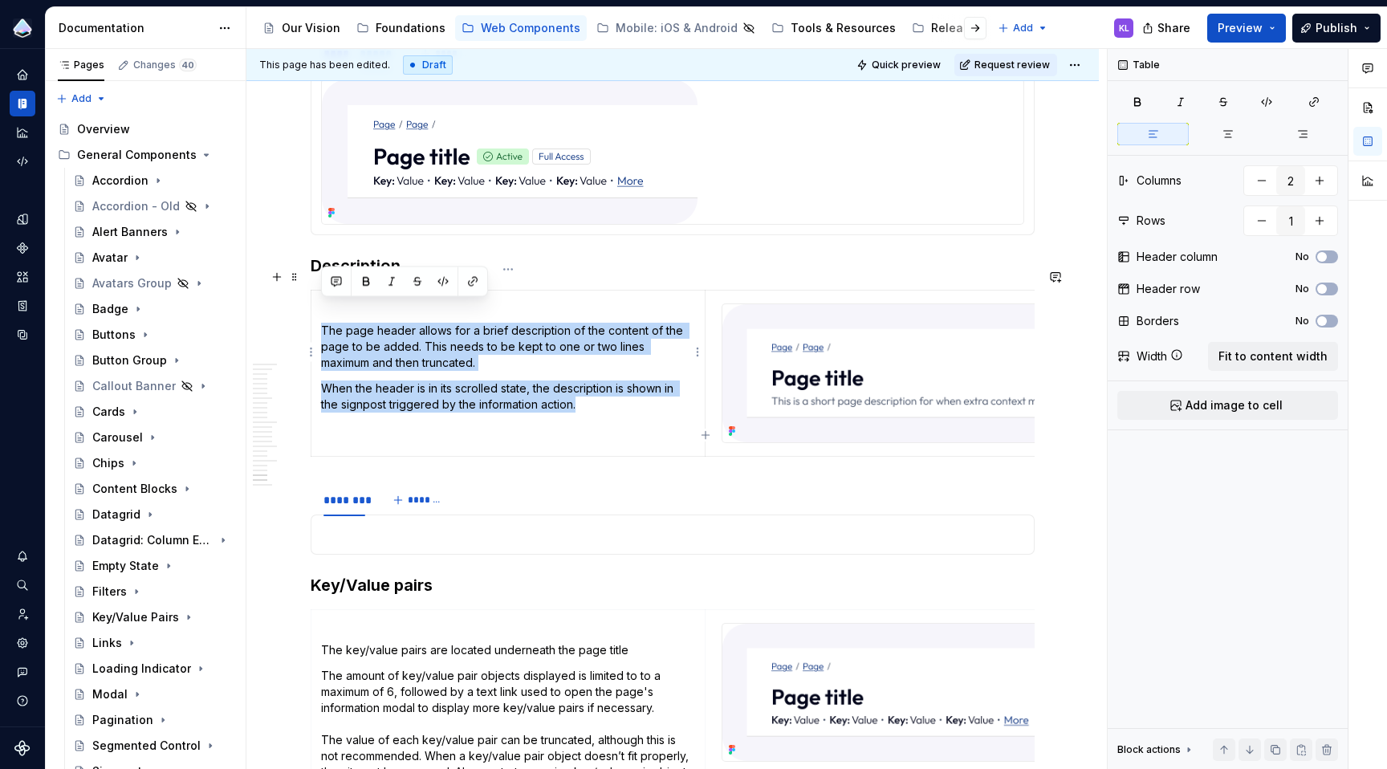
drag, startPoint x: 321, startPoint y: 307, endPoint x: 575, endPoint y: 382, distance: 265.1
click at [575, 382] on td "The page header allows for a brief description of the content of the page to be…" at bounding box center [508, 374] width 394 height 166
copy td "The page header allows for a brief description of the content of the page to be…"
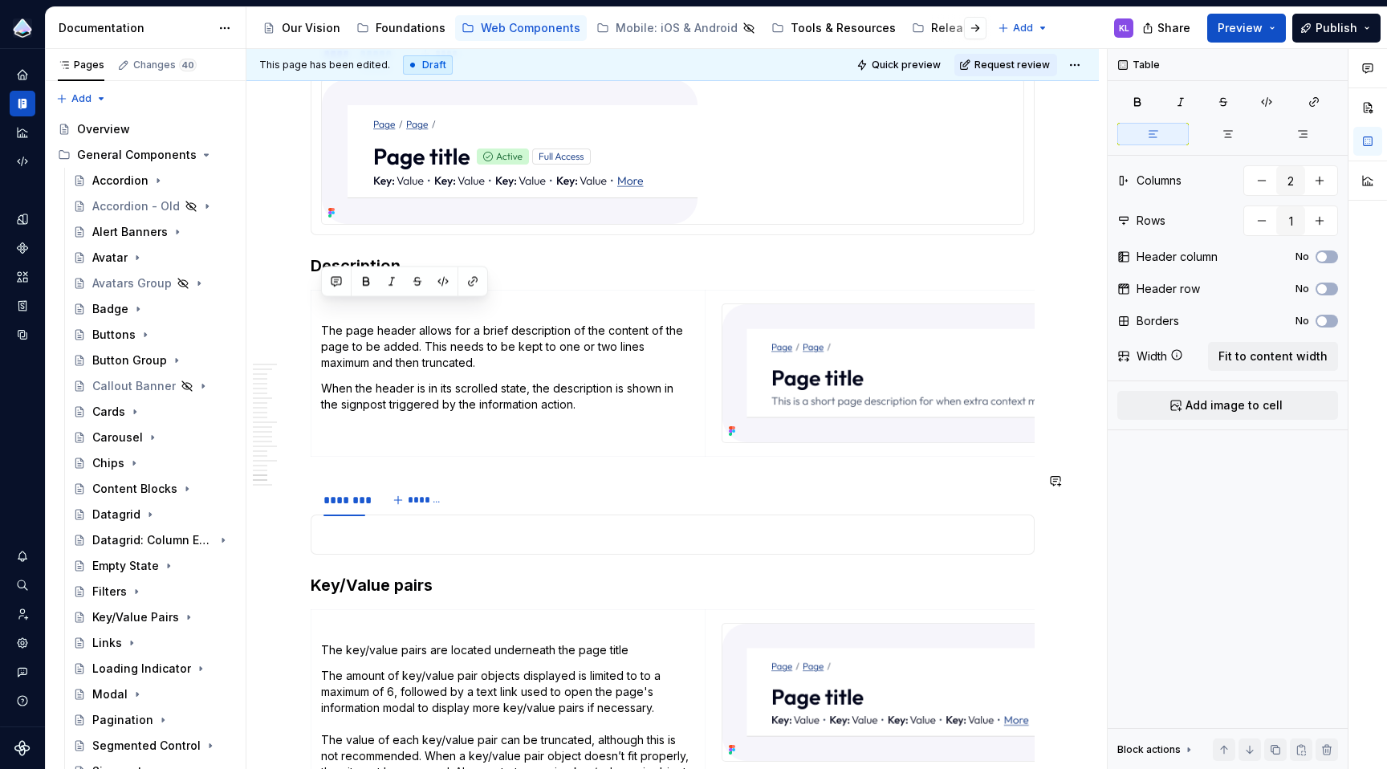
click at [557, 538] on div at bounding box center [673, 534] width 724 height 40
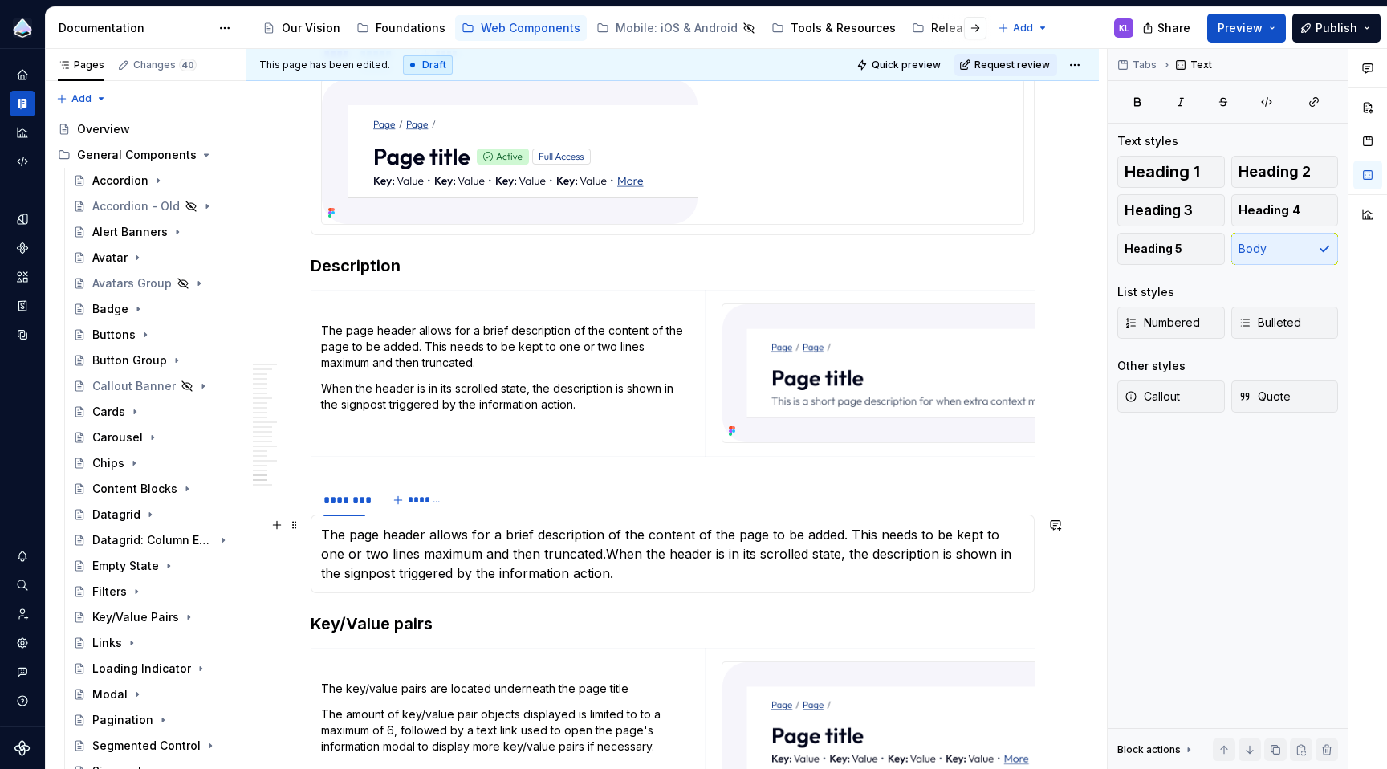
click at [576, 542] on p "The page header allows for a brief description of the content of the page to be…" at bounding box center [672, 554] width 703 height 58
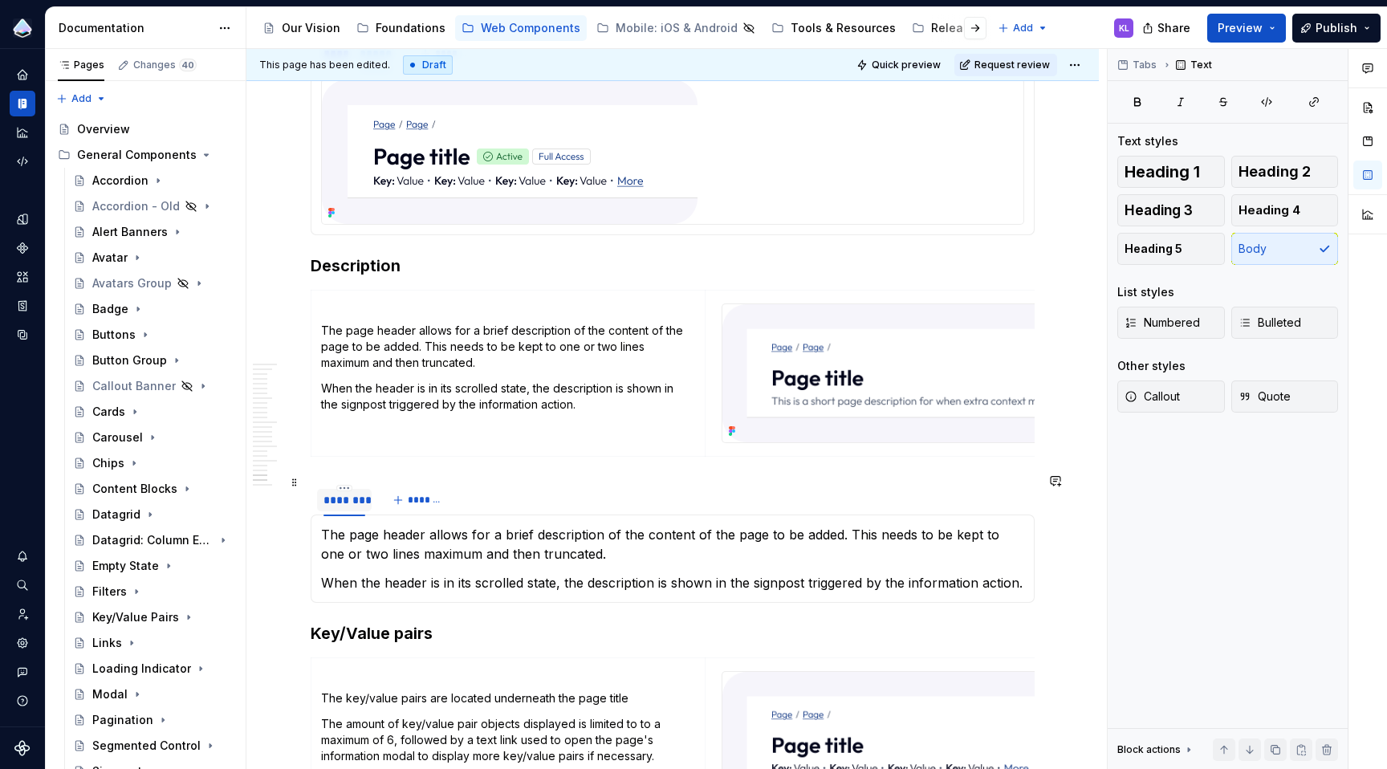
click at [356, 492] on div "********" at bounding box center [344, 500] width 42 height 16
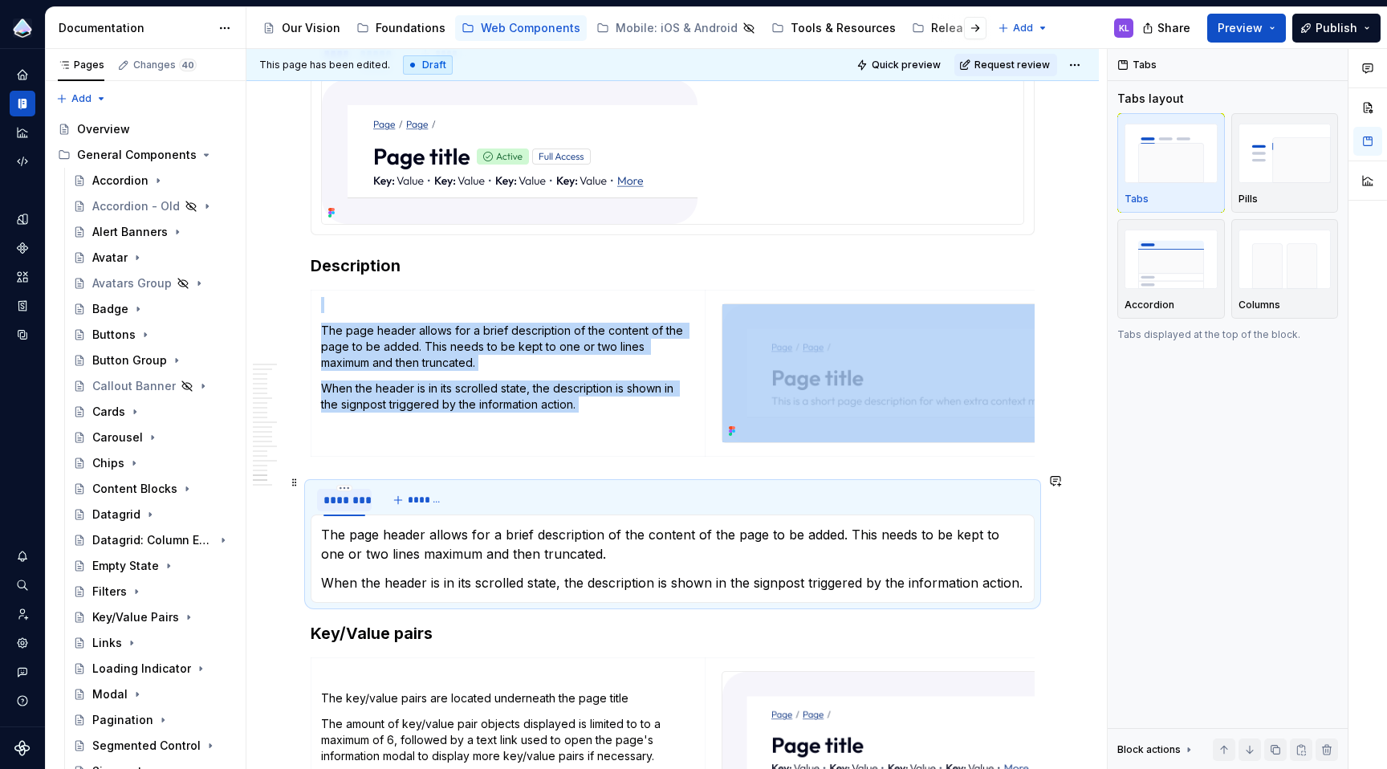
click at [356, 492] on div "********" at bounding box center [344, 500] width 42 height 16
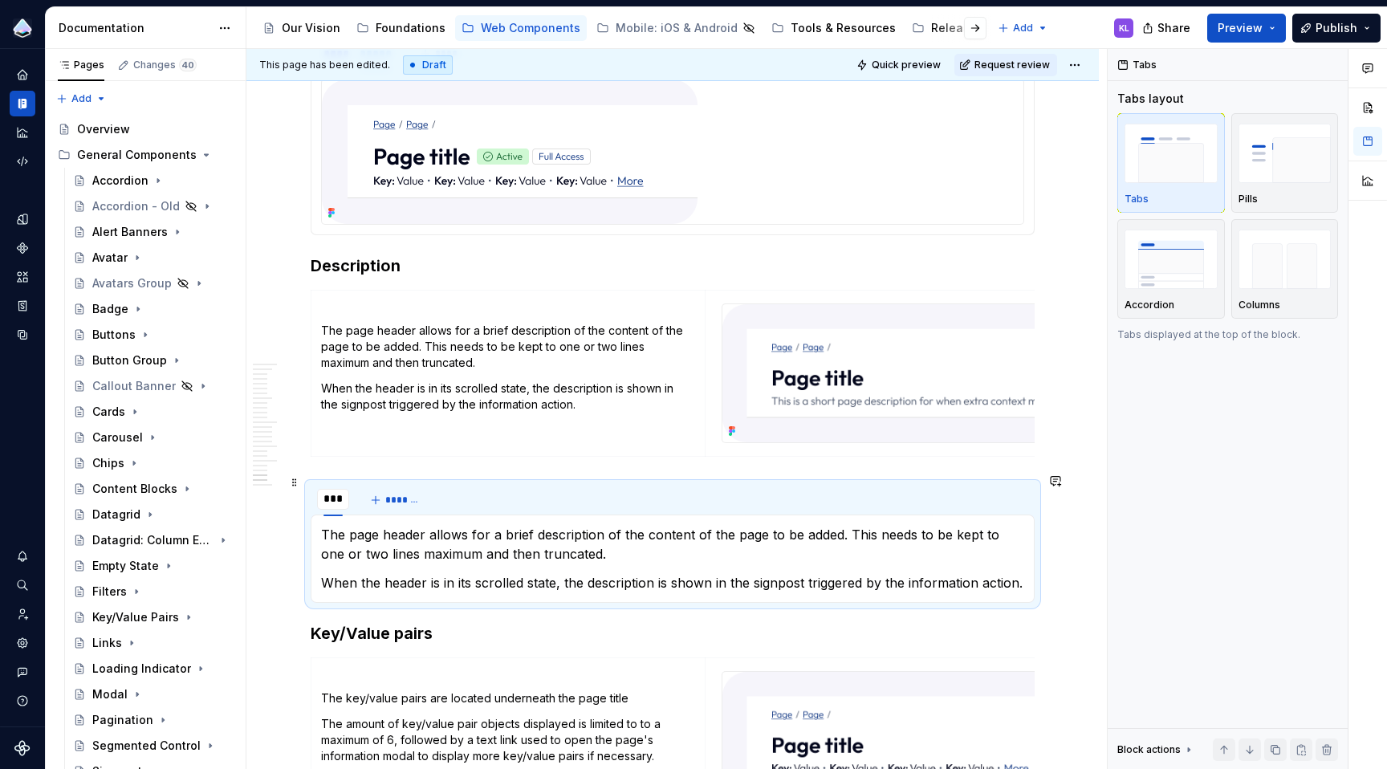
type input "****"
click at [404, 494] on span "*******" at bounding box center [410, 500] width 36 height 13
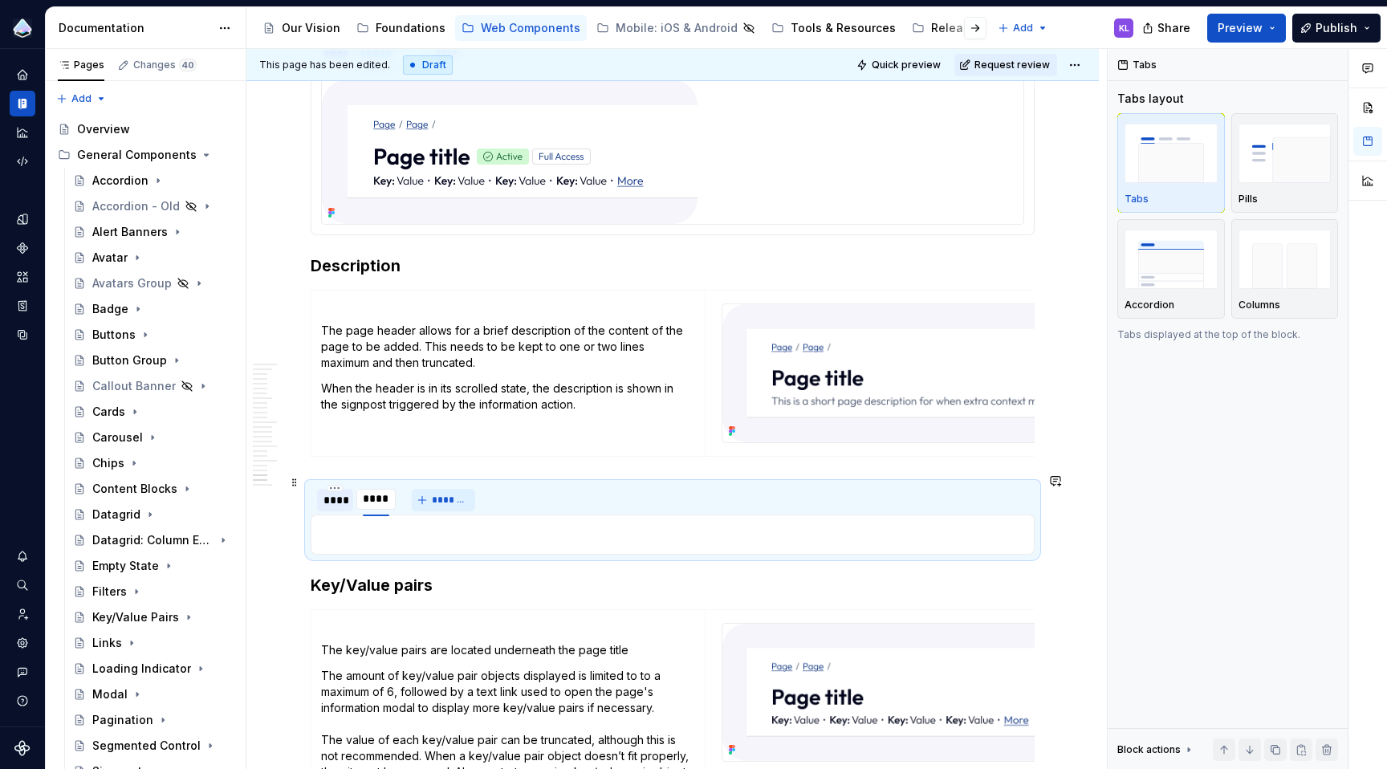
type input "*****"
type textarea "*"
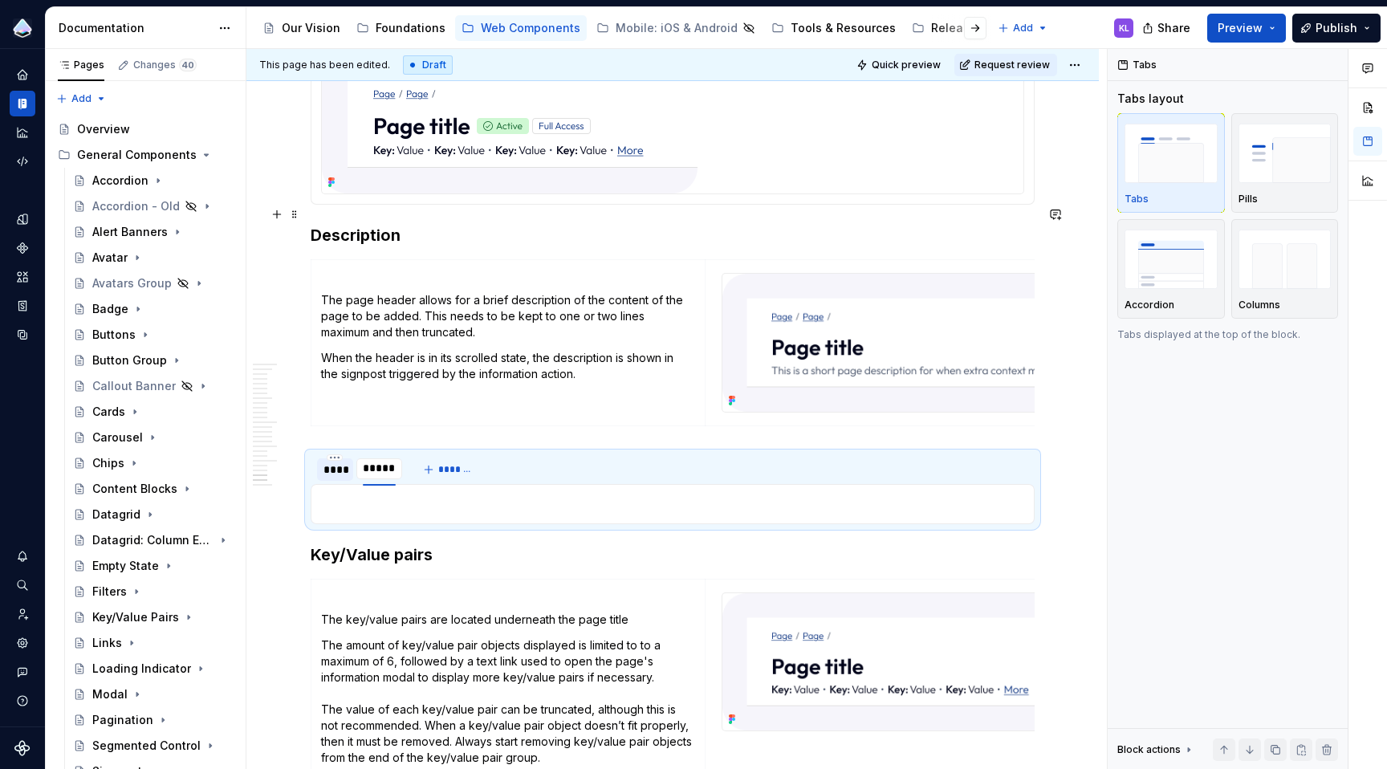
scroll to position [5387, 0]
click at [360, 456] on input "*****" at bounding box center [379, 466] width 47 height 29
type input "*****"
click at [330, 460] on div "****" at bounding box center [334, 467] width 23 height 16
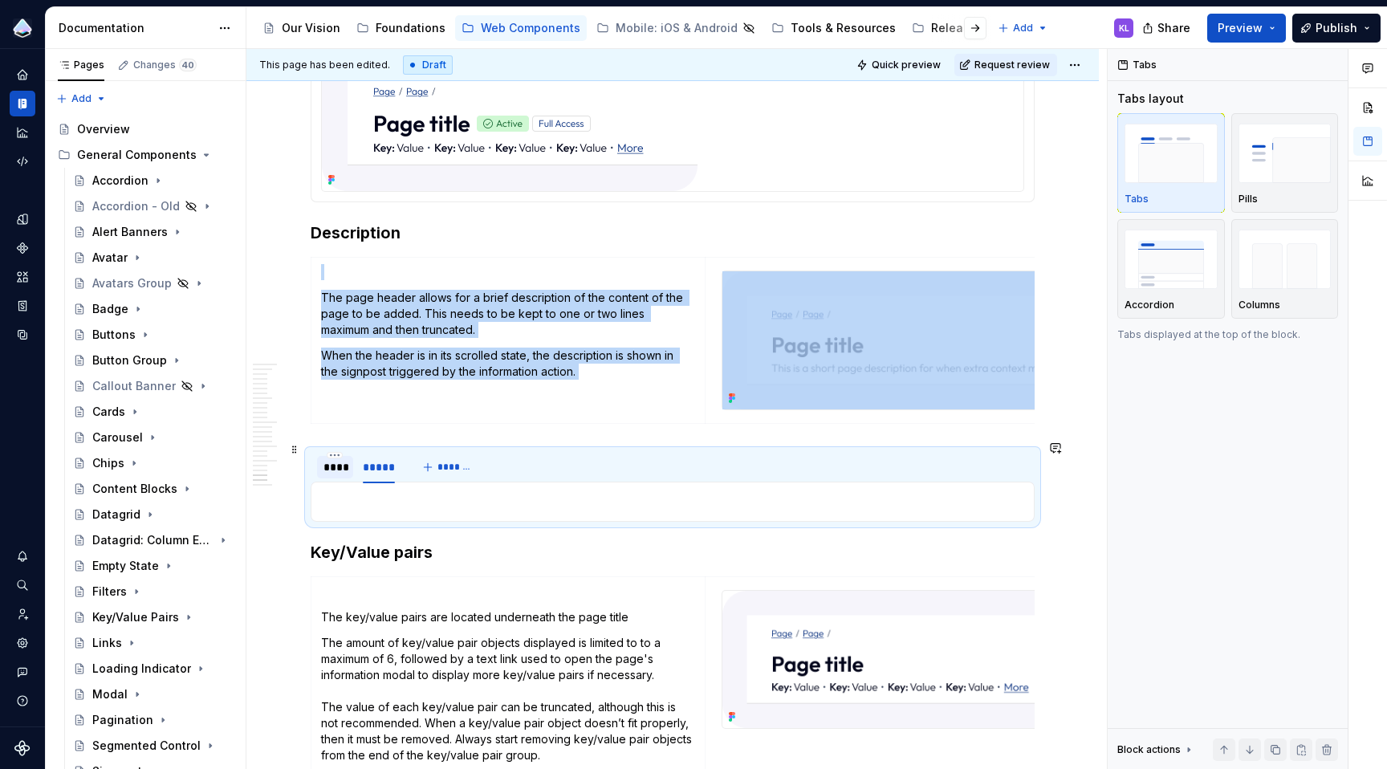
click at [330, 460] on div "****" at bounding box center [334, 467] width 23 height 16
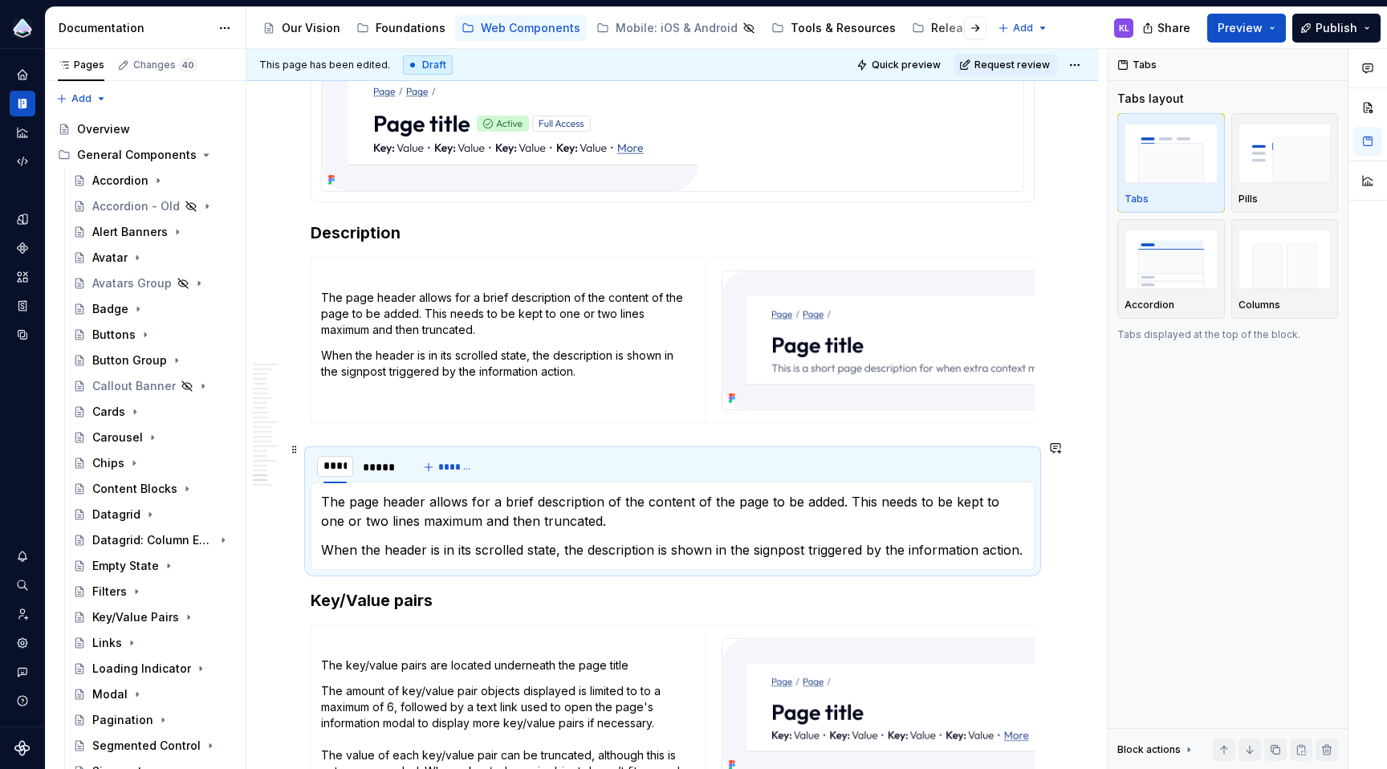
click at [330, 459] on input "****" at bounding box center [335, 466] width 36 height 29
type input "****"
type textarea "*"
click at [861, 304] on img at bounding box center [901, 340] width 358 height 138
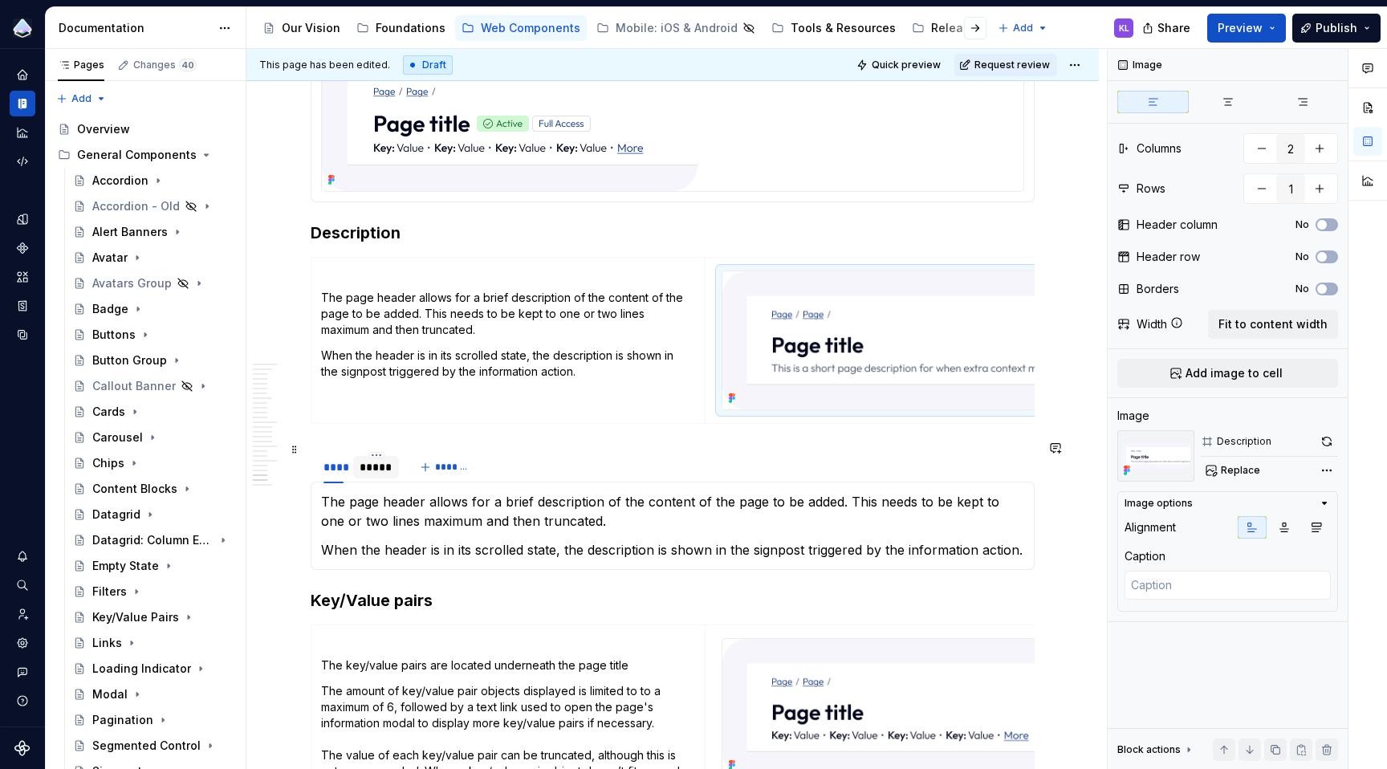
click at [370, 460] on div "*****" at bounding box center [376, 467] width 33 height 16
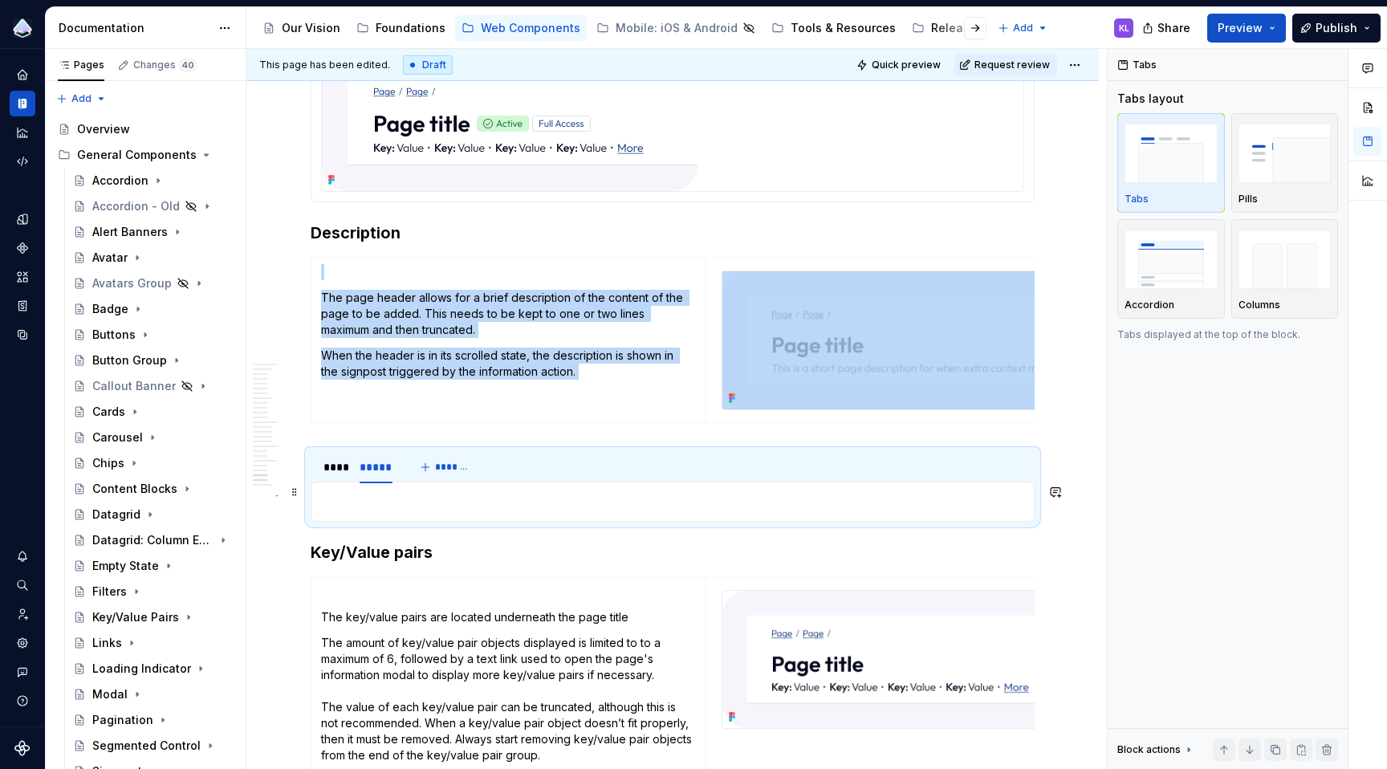
click at [484, 494] on p at bounding box center [672, 501] width 703 height 19
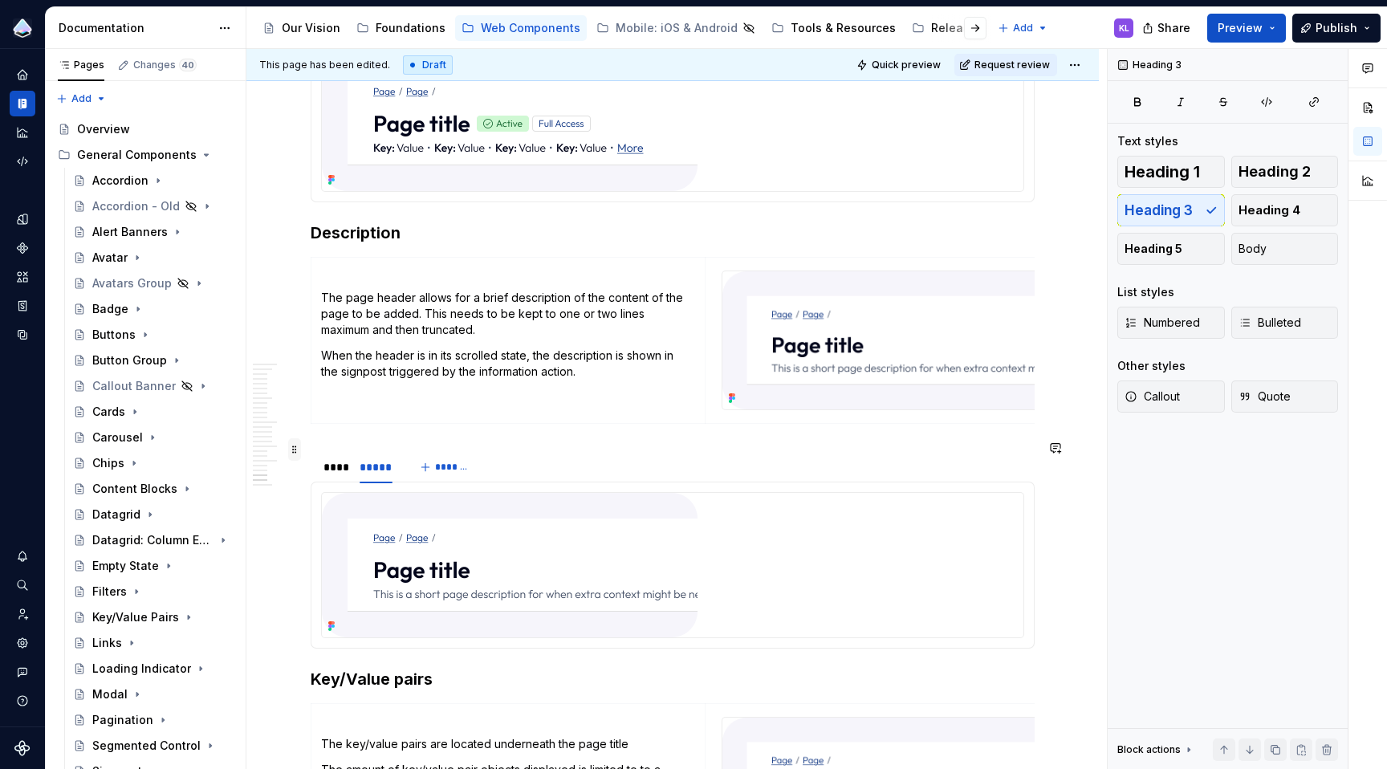
click at [299, 447] on span at bounding box center [294, 449] width 13 height 22
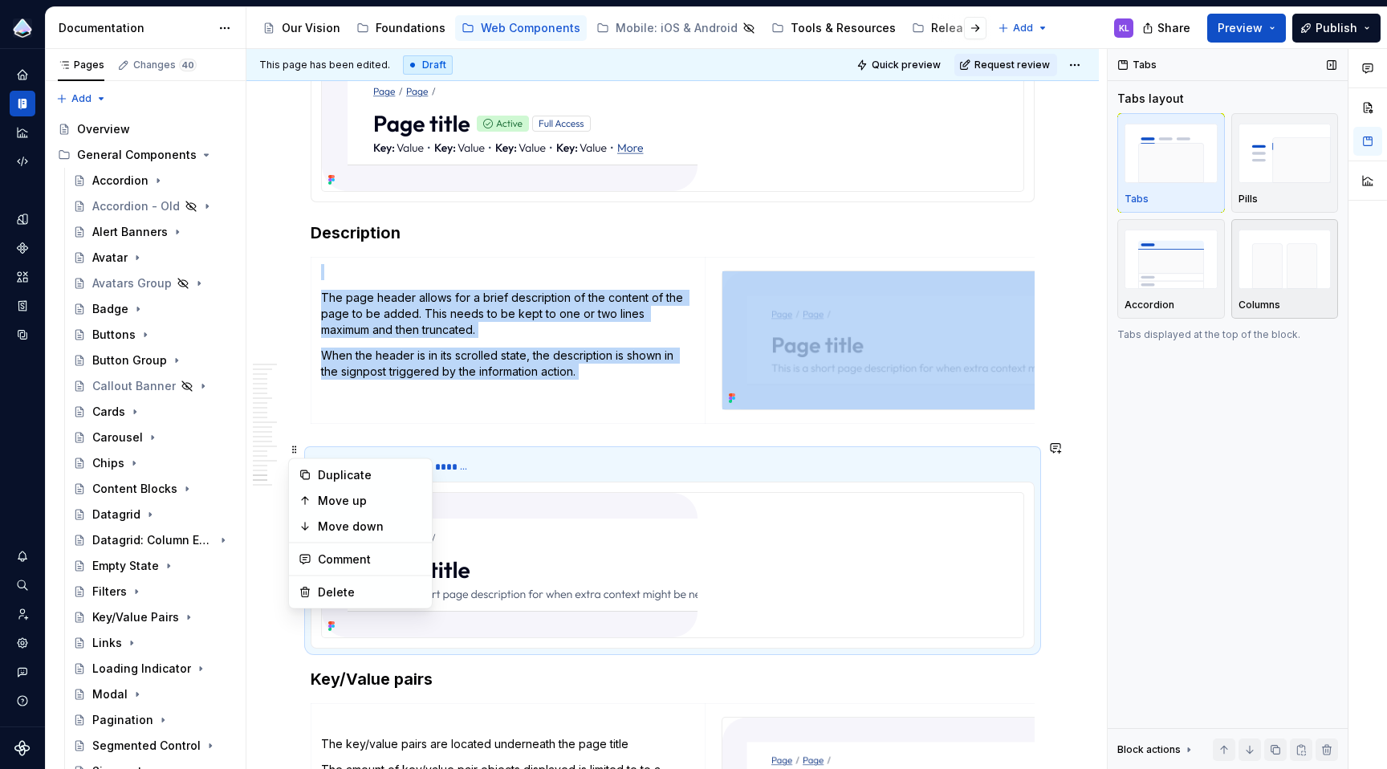
click at [1292, 270] on img "button" at bounding box center [1284, 259] width 93 height 59
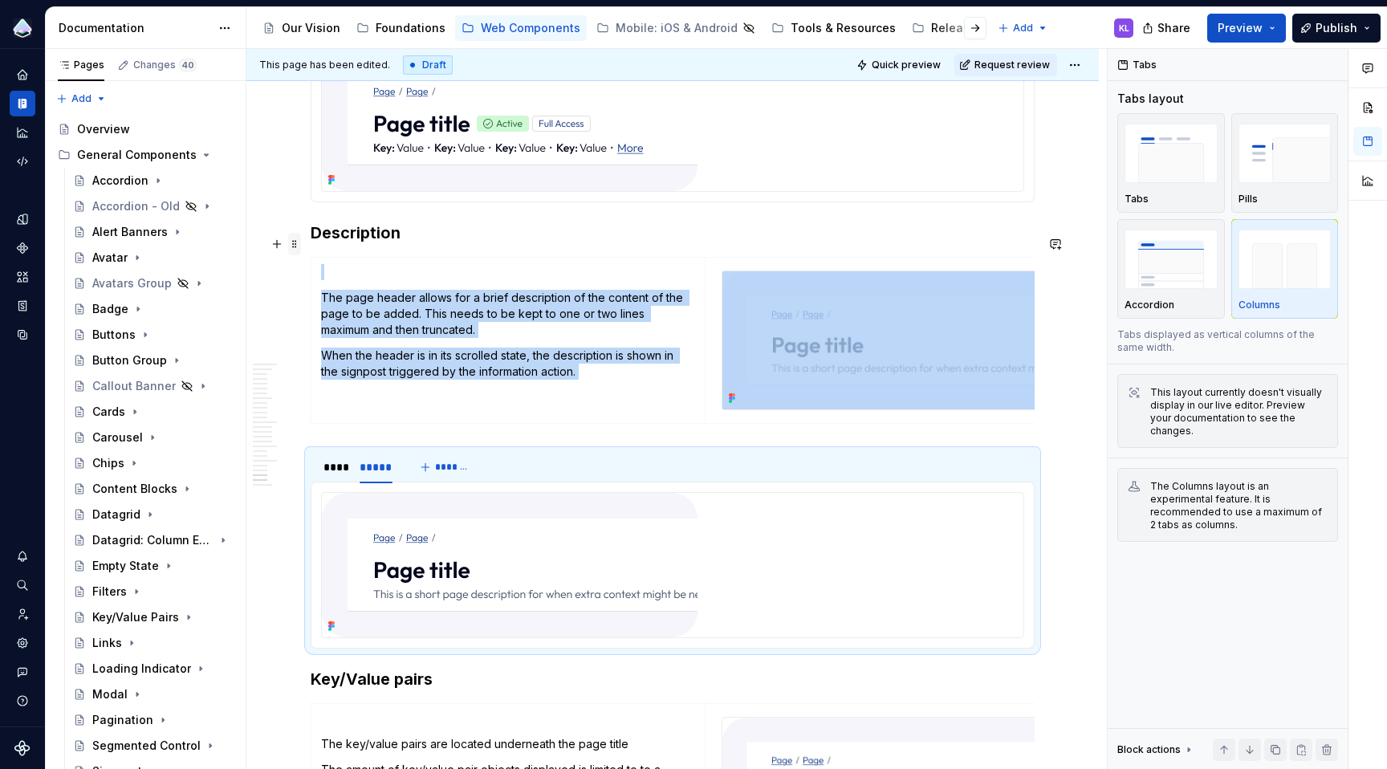
click at [293, 244] on span at bounding box center [294, 244] width 13 height 22
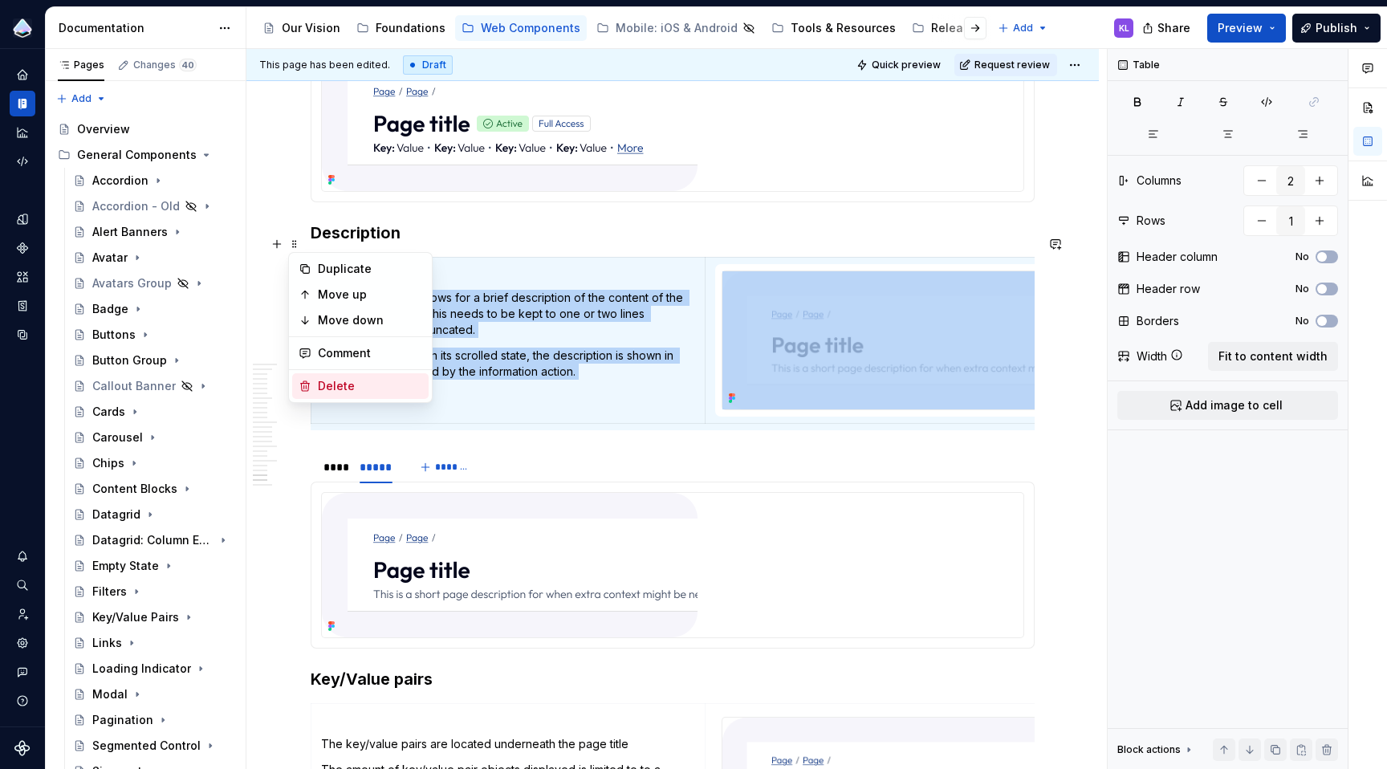
click at [383, 384] on div "Delete" at bounding box center [370, 386] width 104 height 16
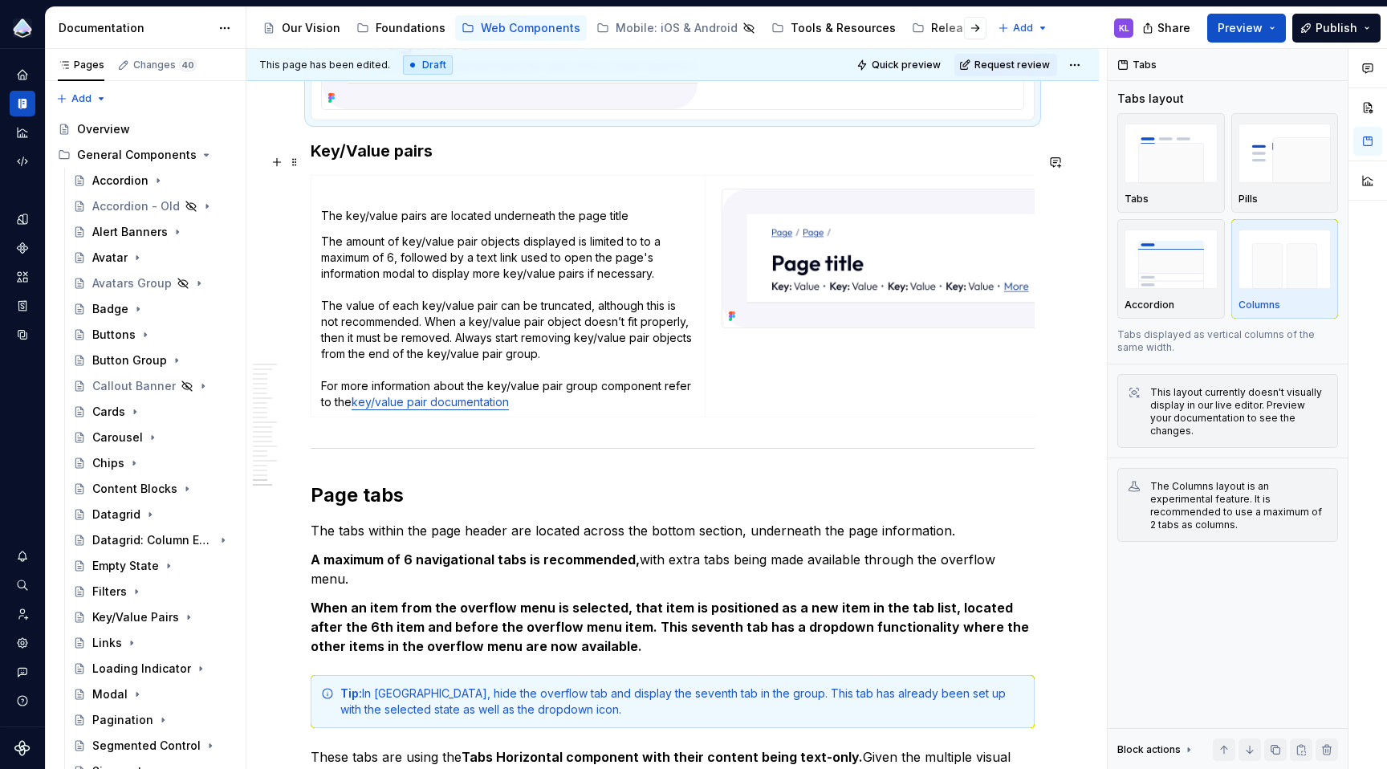
scroll to position [5723, 0]
click at [280, 161] on button "button" at bounding box center [277, 161] width 22 height 22
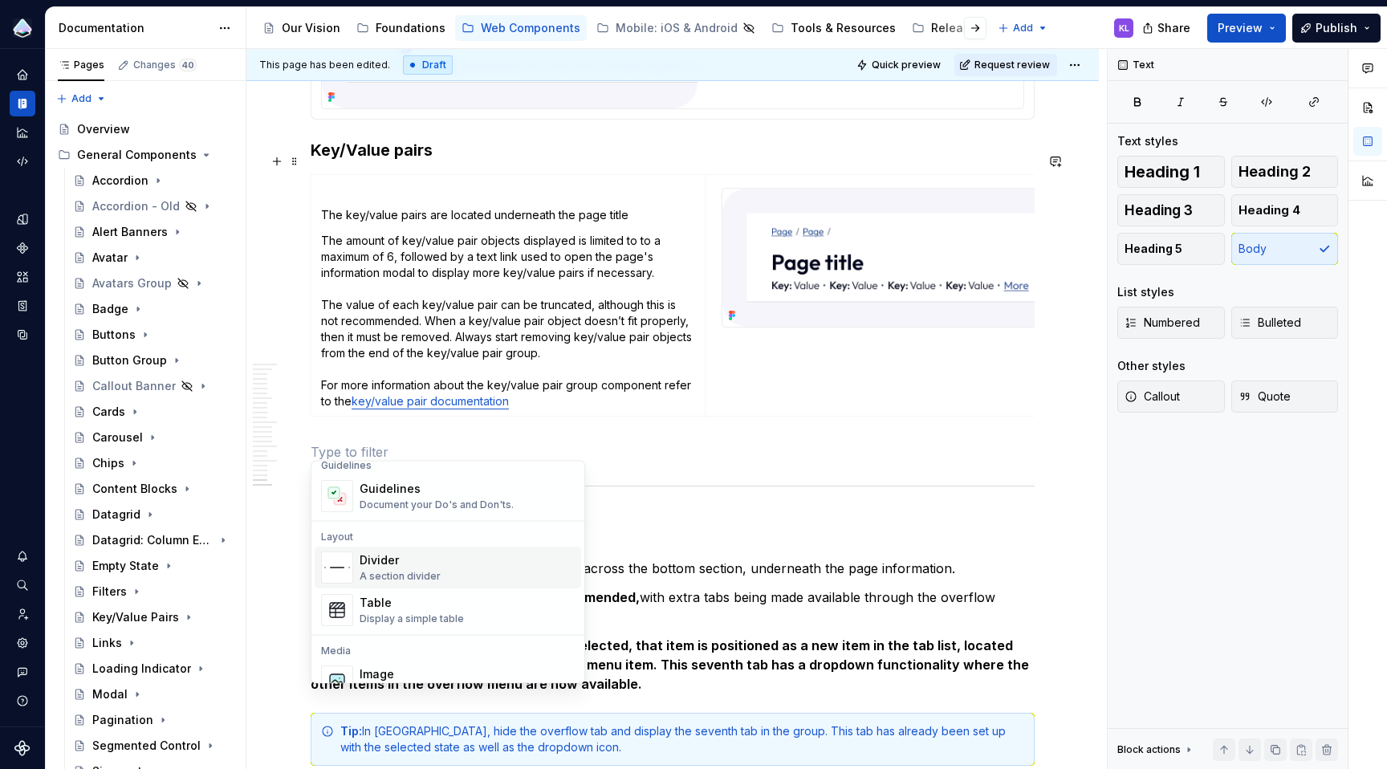
scroll to position [496, 0]
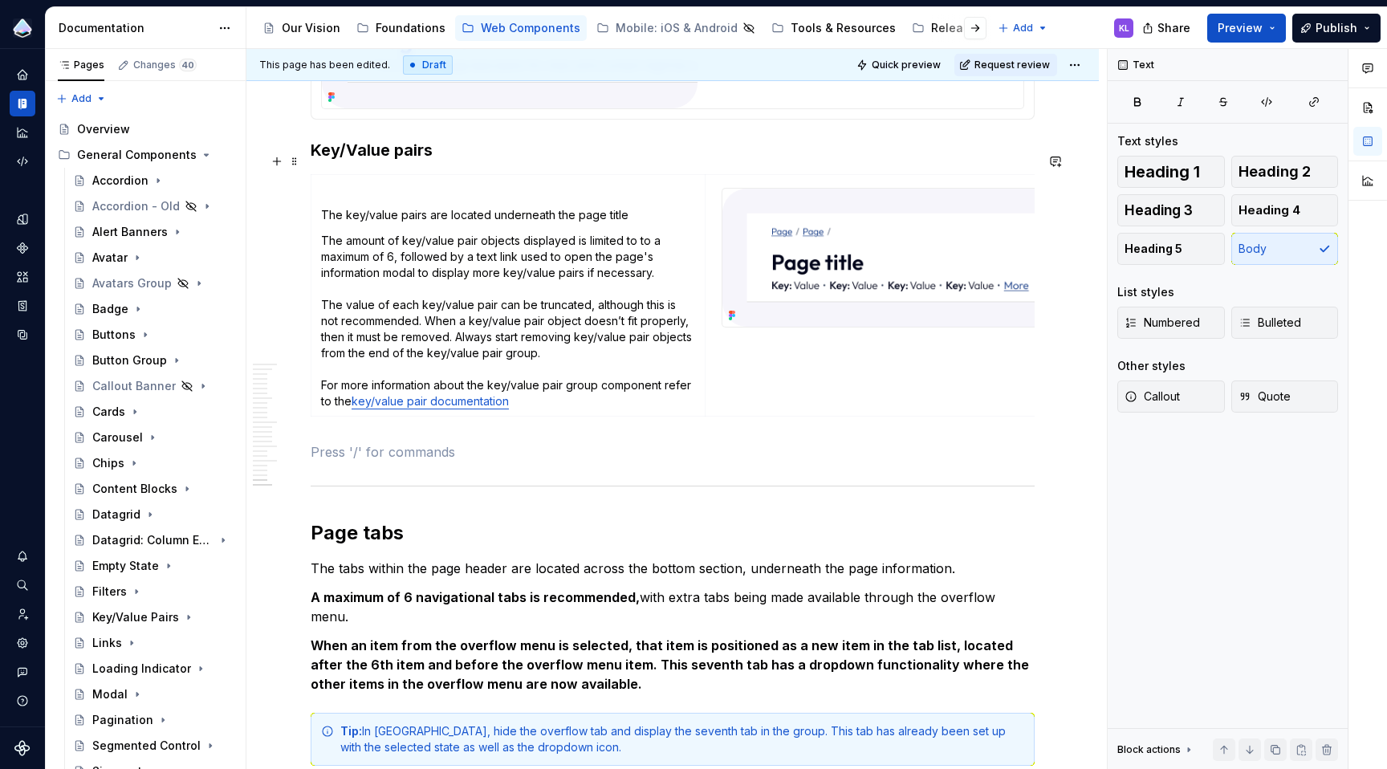
click at [824, 446] on p at bounding box center [673, 451] width 724 height 19
click at [408, 449] on p at bounding box center [673, 451] width 724 height 19
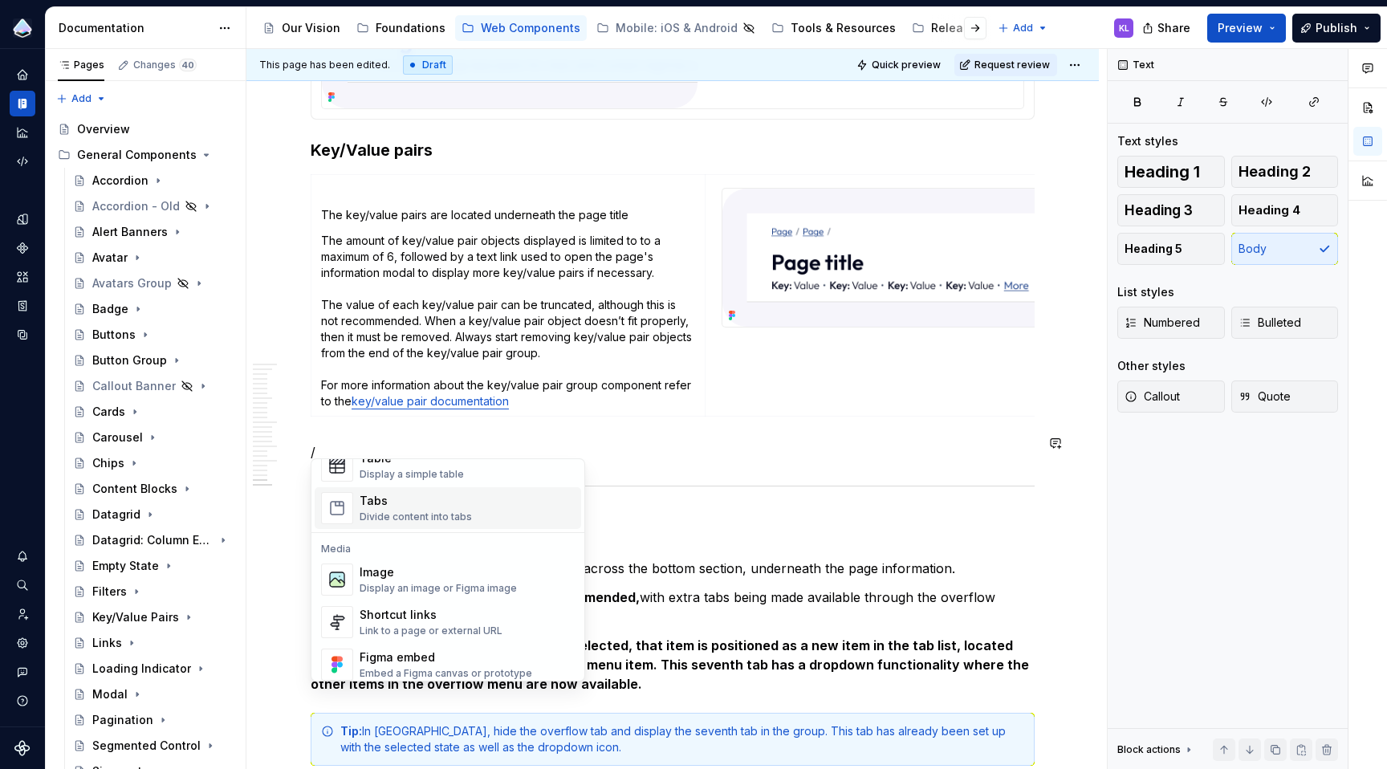
scroll to position [617, 0]
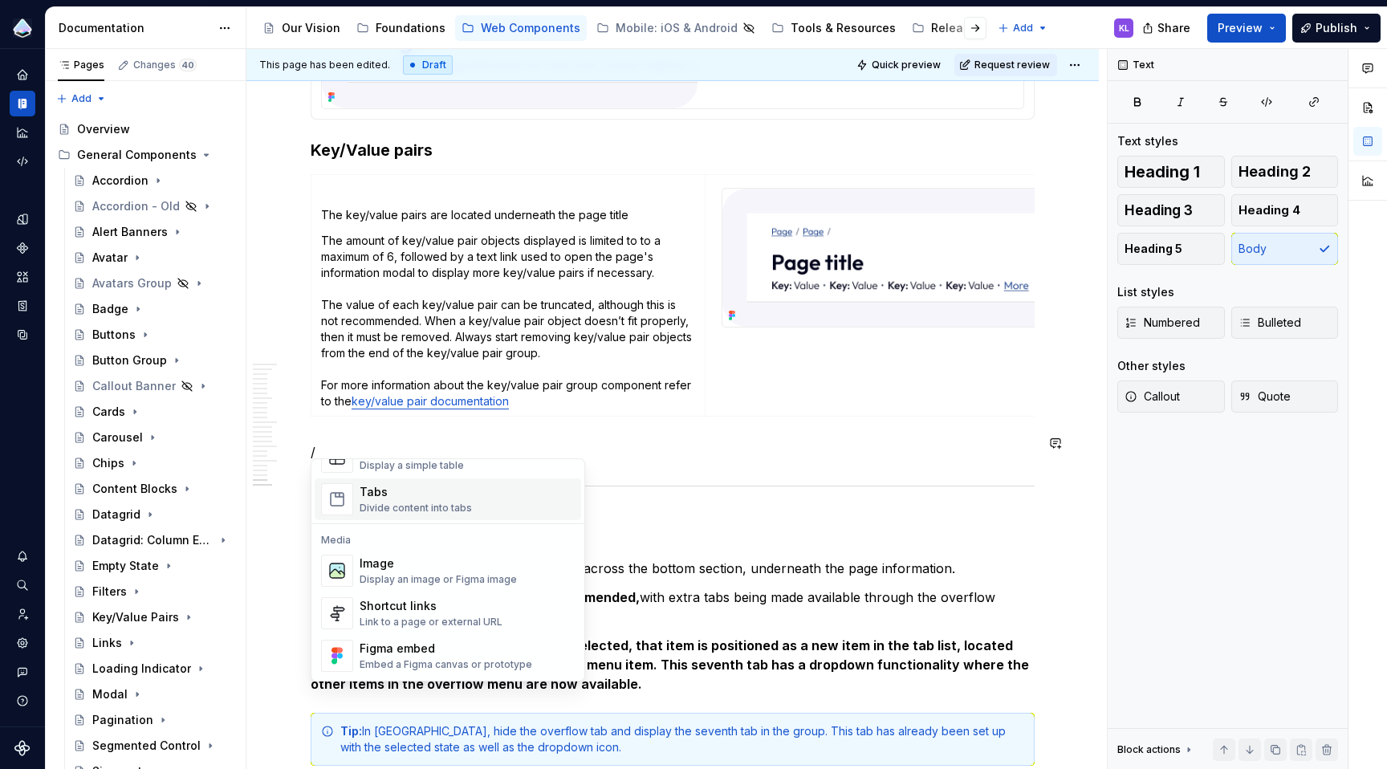
click at [441, 494] on div "Tabs" at bounding box center [416, 492] width 112 height 16
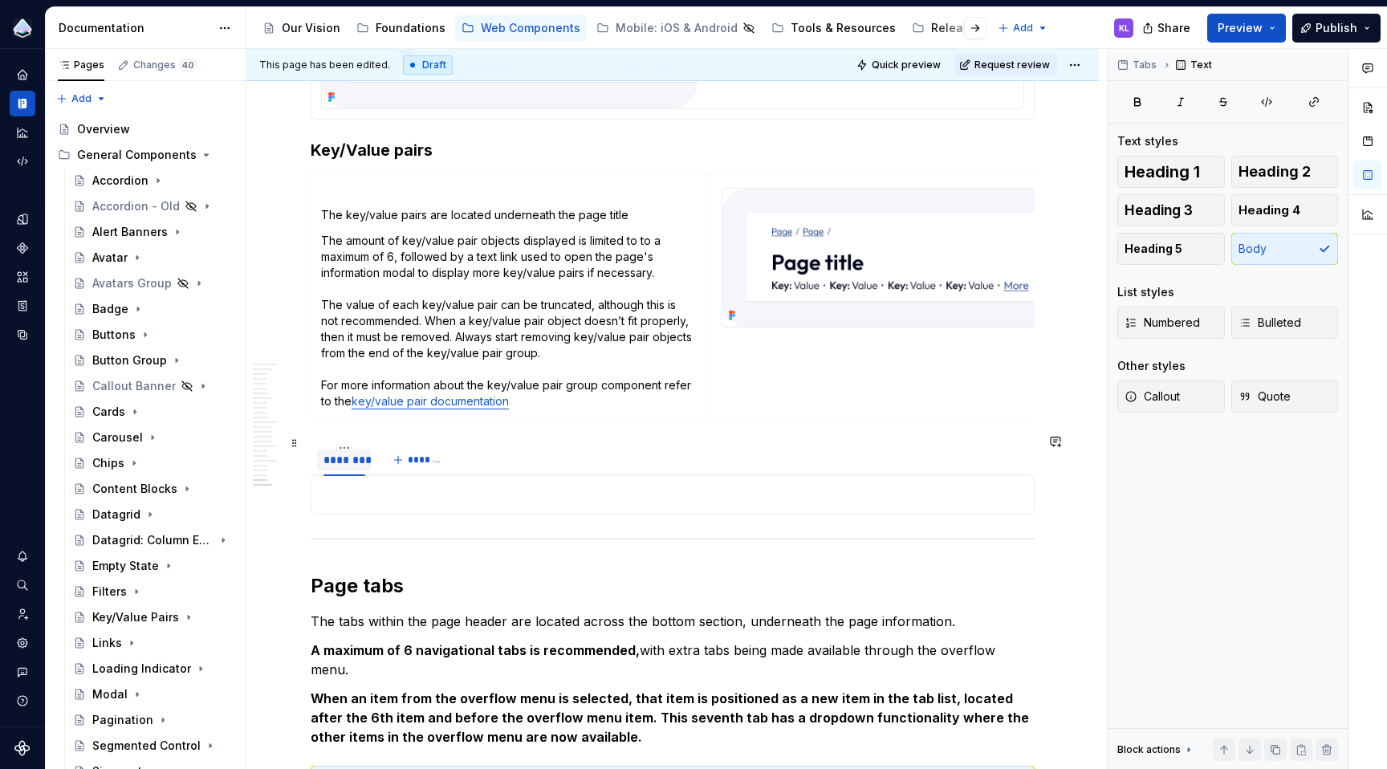
click at [344, 452] on div "********" at bounding box center [344, 460] width 42 height 16
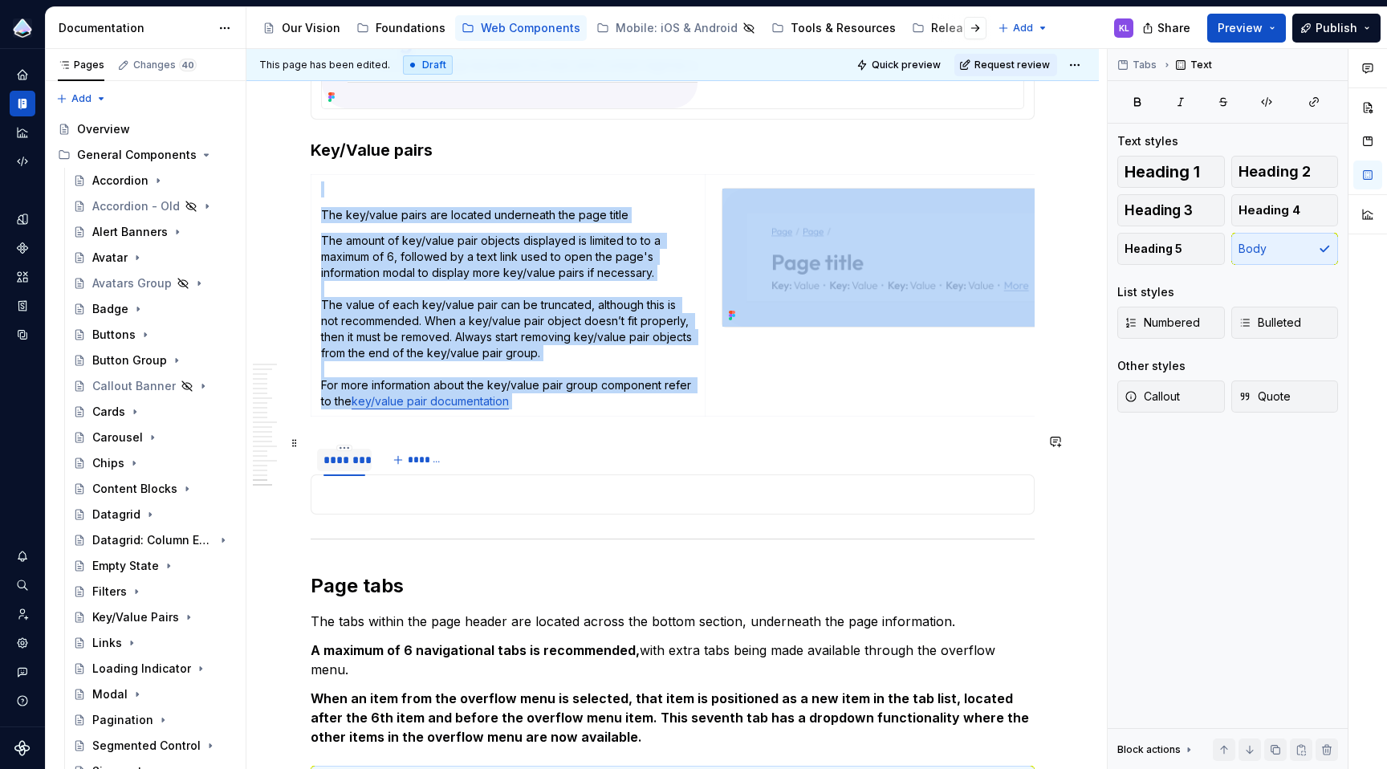
click at [344, 452] on div "********" at bounding box center [344, 460] width 42 height 16
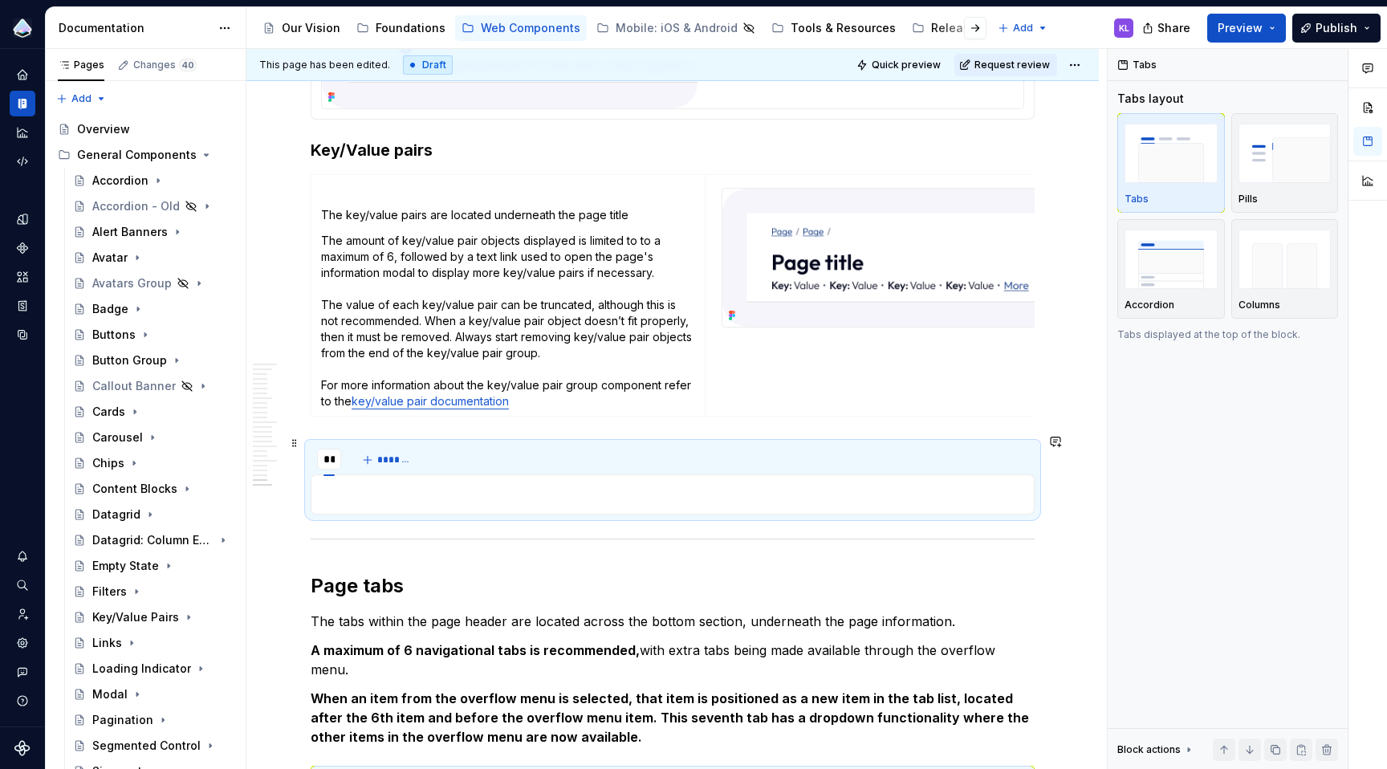
type input "****"
click at [388, 453] on span "*******" at bounding box center [405, 459] width 36 height 13
type input "*****"
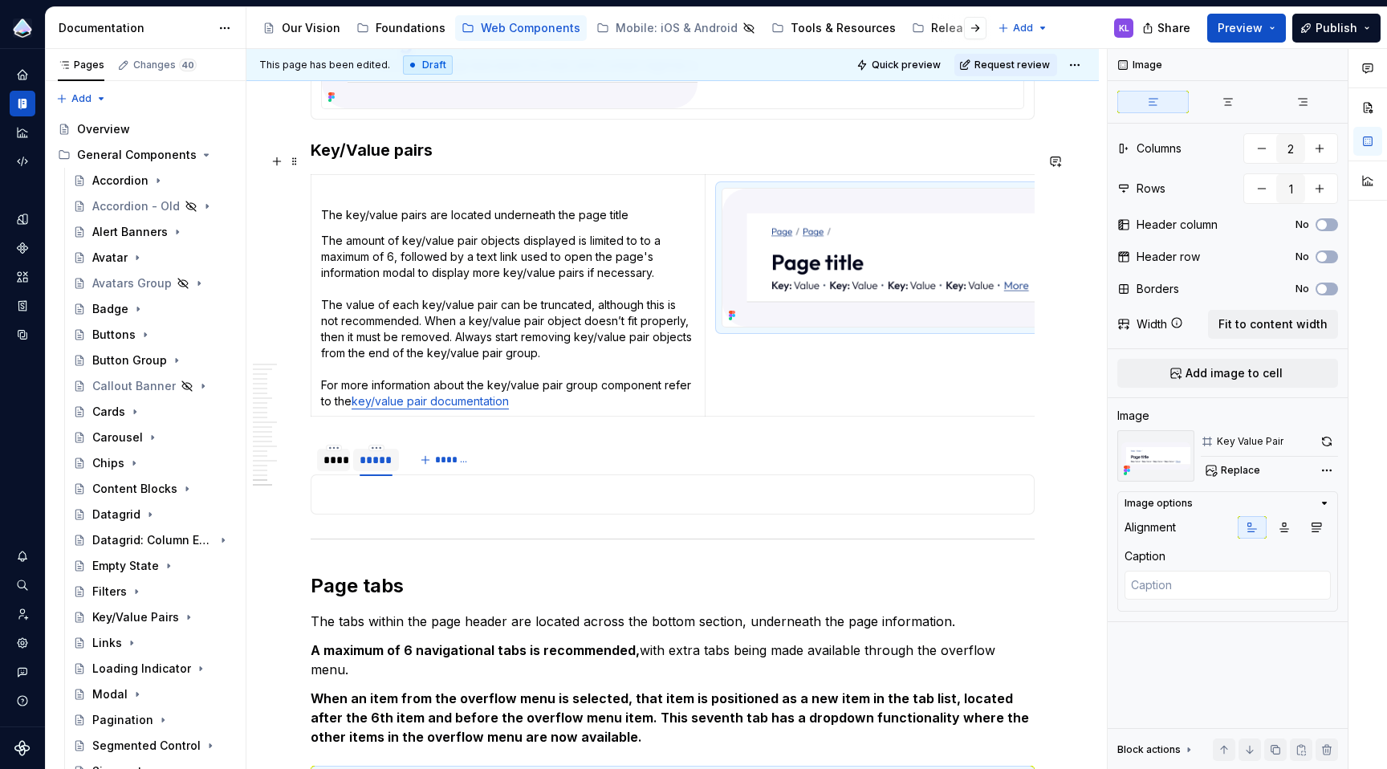
click at [882, 197] on img at bounding box center [901, 258] width 358 height 138
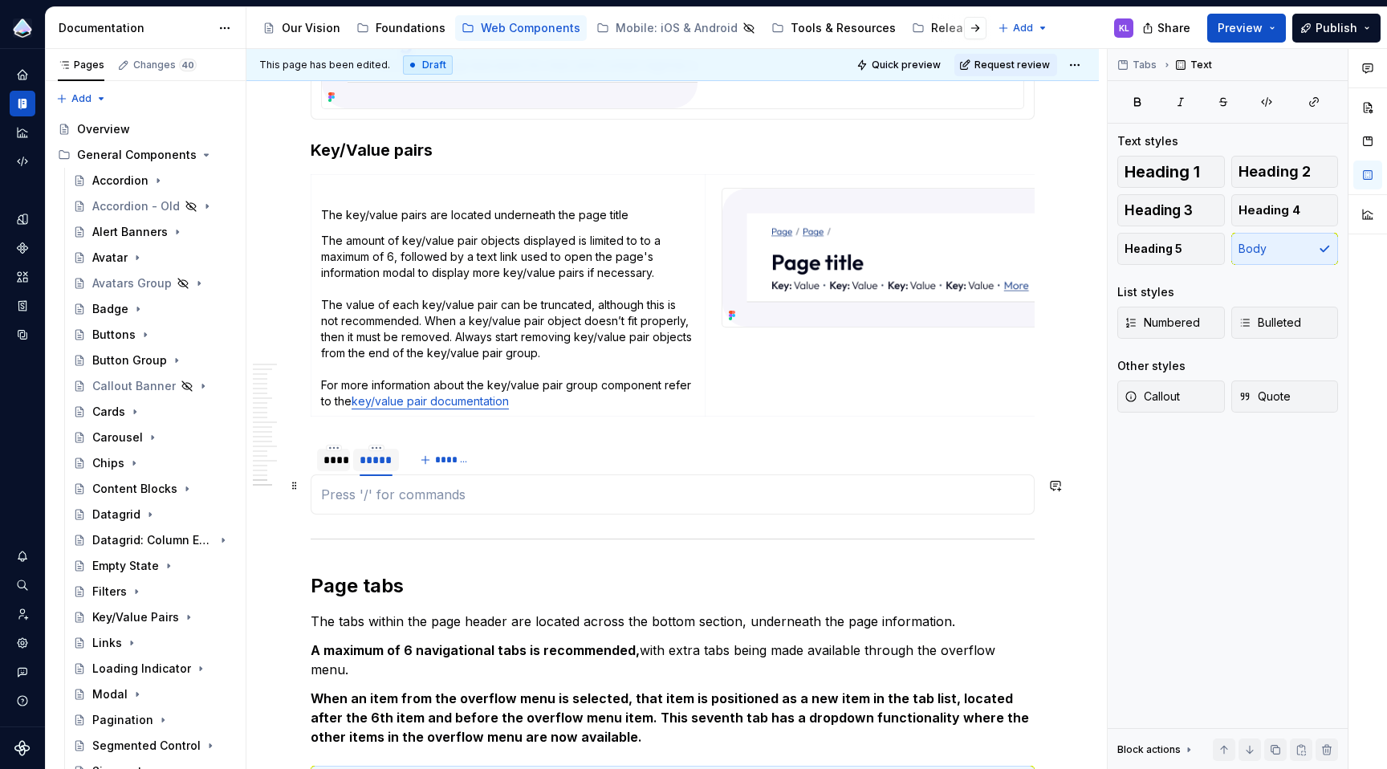
click at [675, 485] on p at bounding box center [672, 494] width 703 height 19
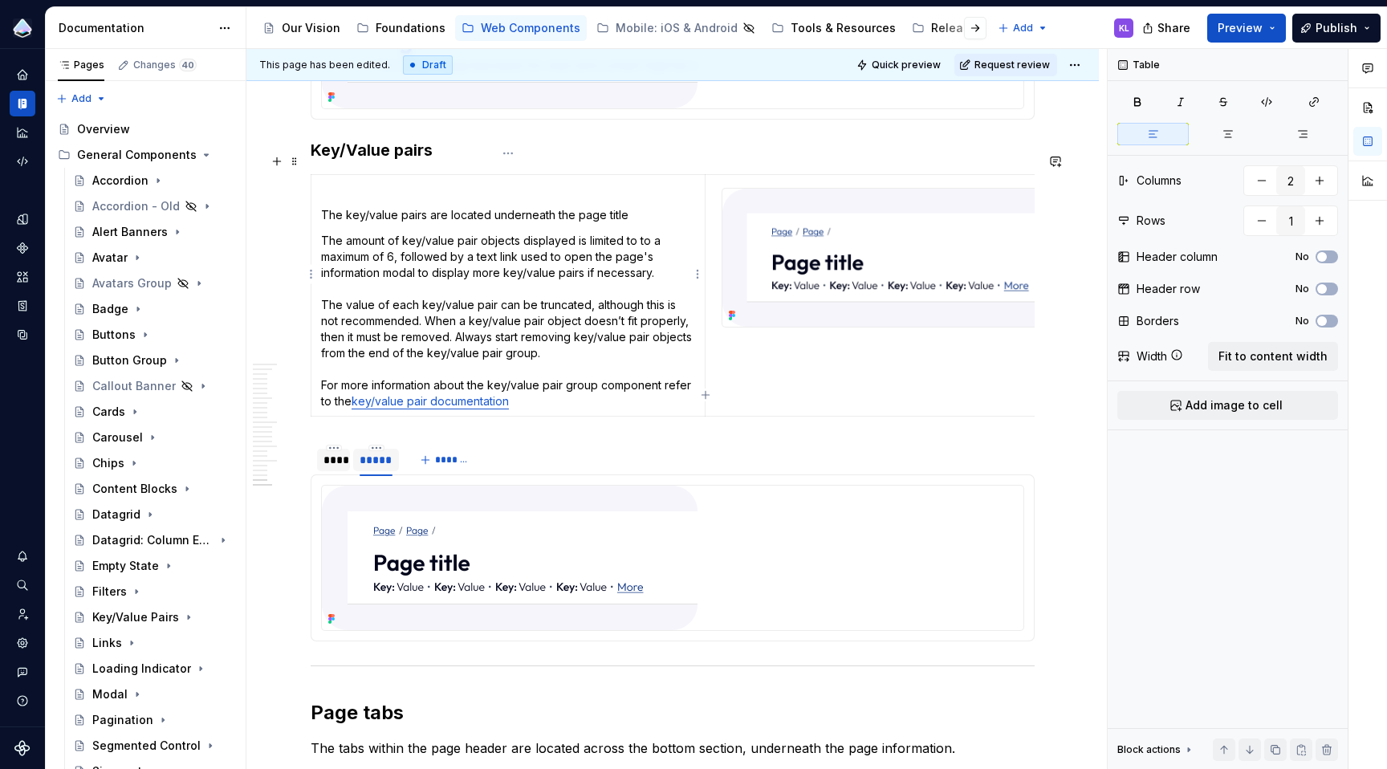
click at [441, 284] on p "The amount of key/value pair objects displayed is limited to to a maximum of 6,…" at bounding box center [508, 321] width 374 height 177
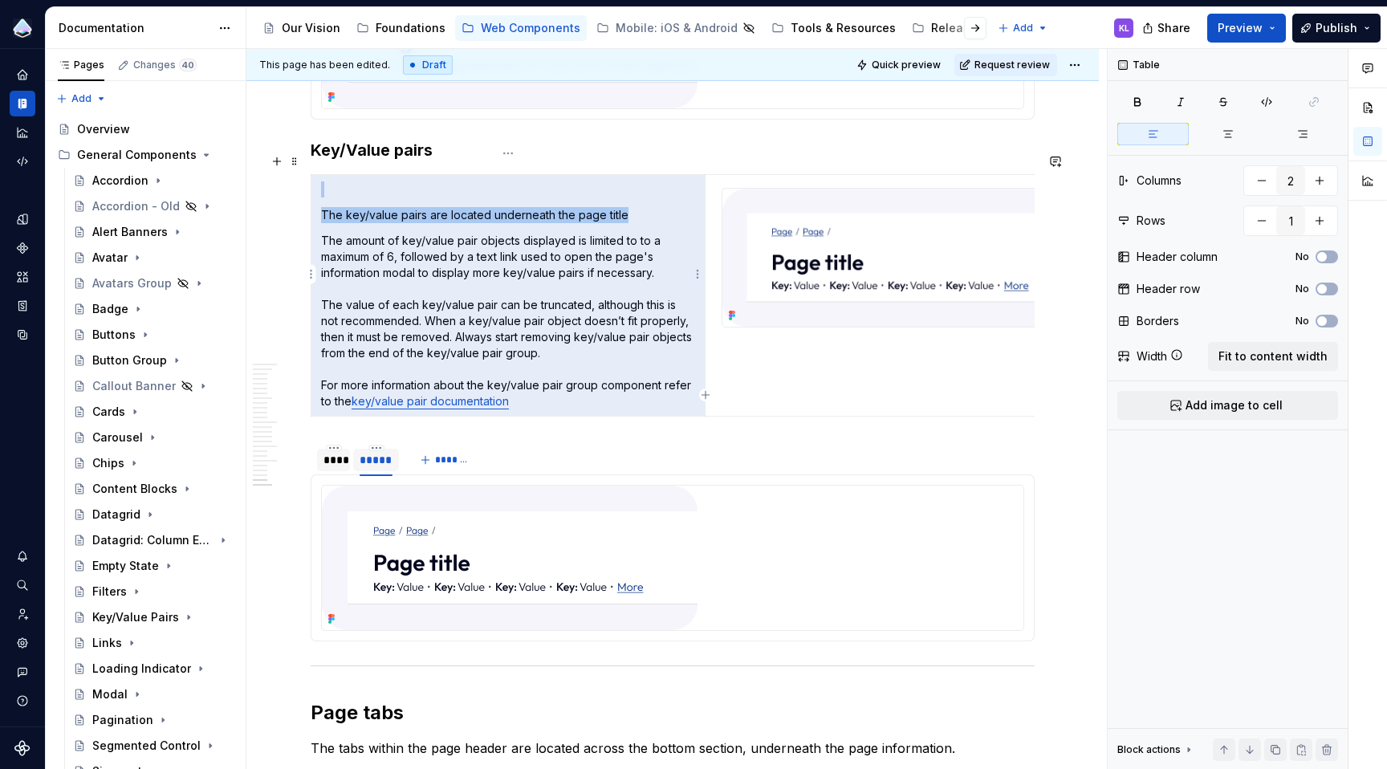
click at [591, 361] on p "The amount of key/value pair objects displayed is limited to to a maximum of 6,…" at bounding box center [508, 321] width 374 height 177
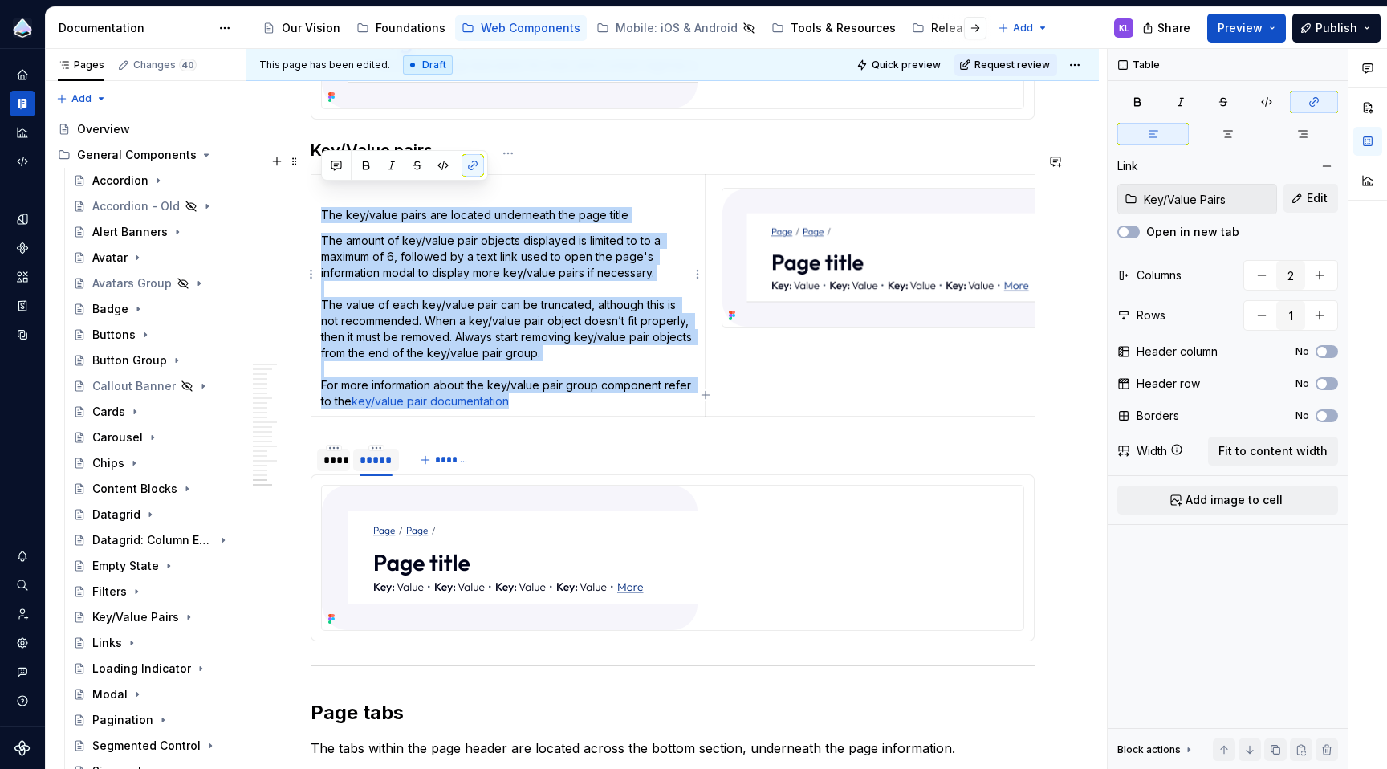
drag, startPoint x: 564, startPoint y: 377, endPoint x: 324, endPoint y: 190, distance: 304.2
click at [324, 190] on td "The key/value pairs are located underneath the page title The amount of key/val…" at bounding box center [508, 296] width 394 height 242
copy td "The key/value pairs are located underneath the page title The amount of key/val…"
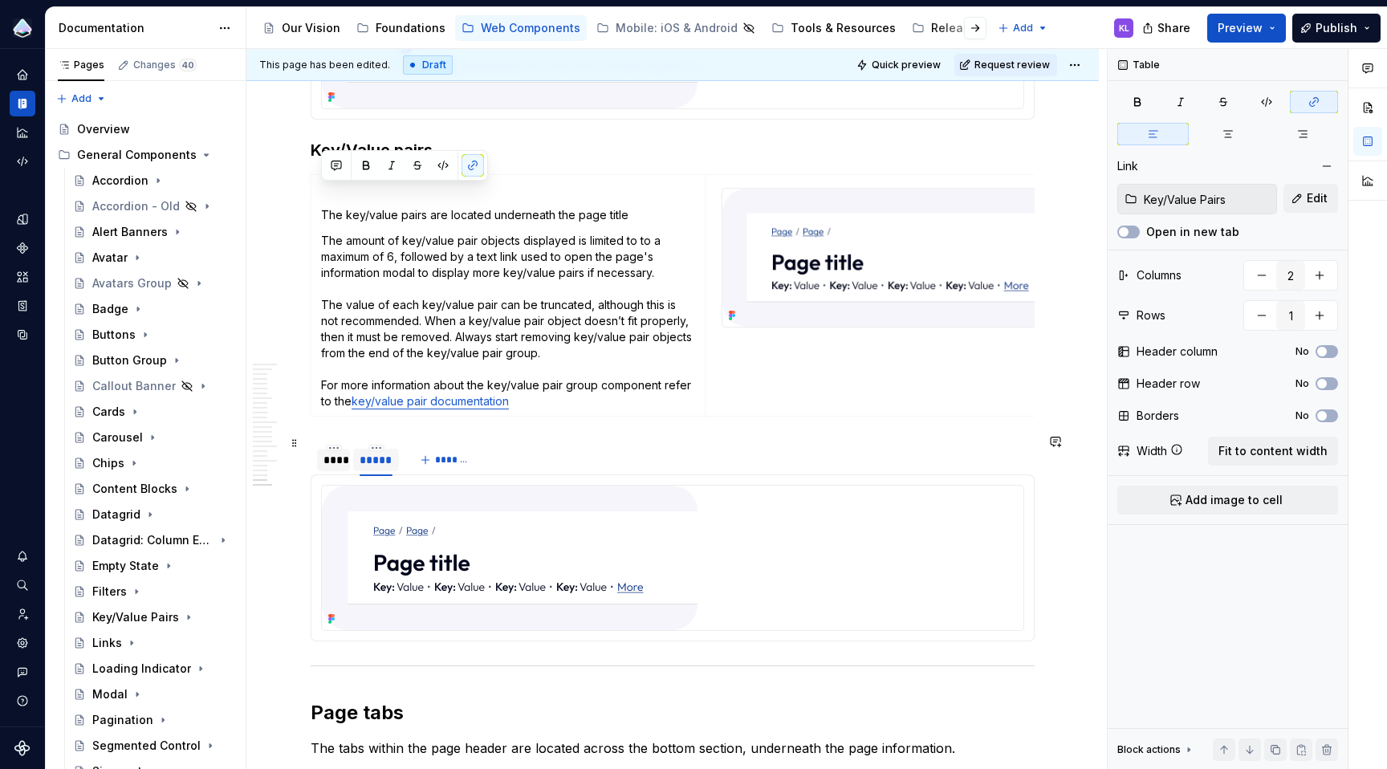
click at [341, 452] on div "****" at bounding box center [333, 460] width 20 height 16
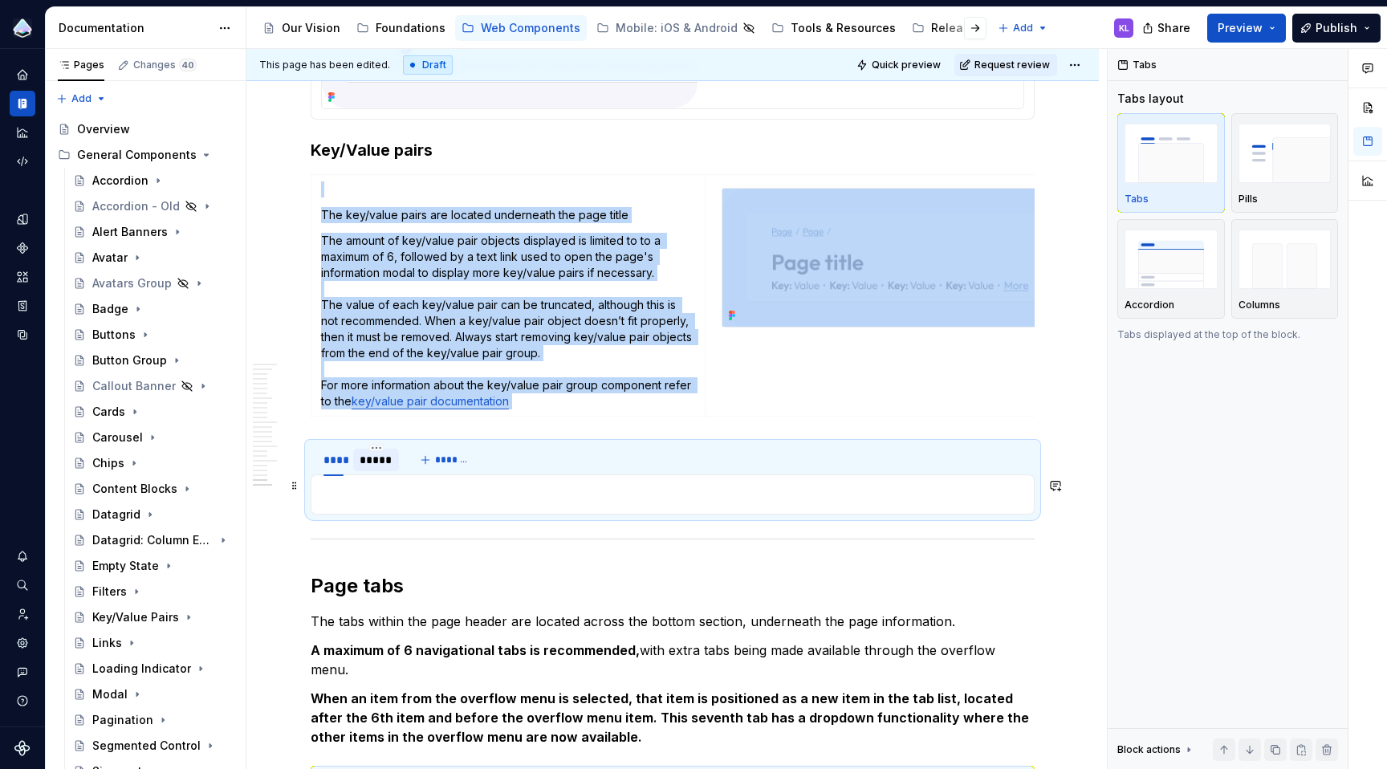
click at [424, 486] on p at bounding box center [672, 494] width 703 height 19
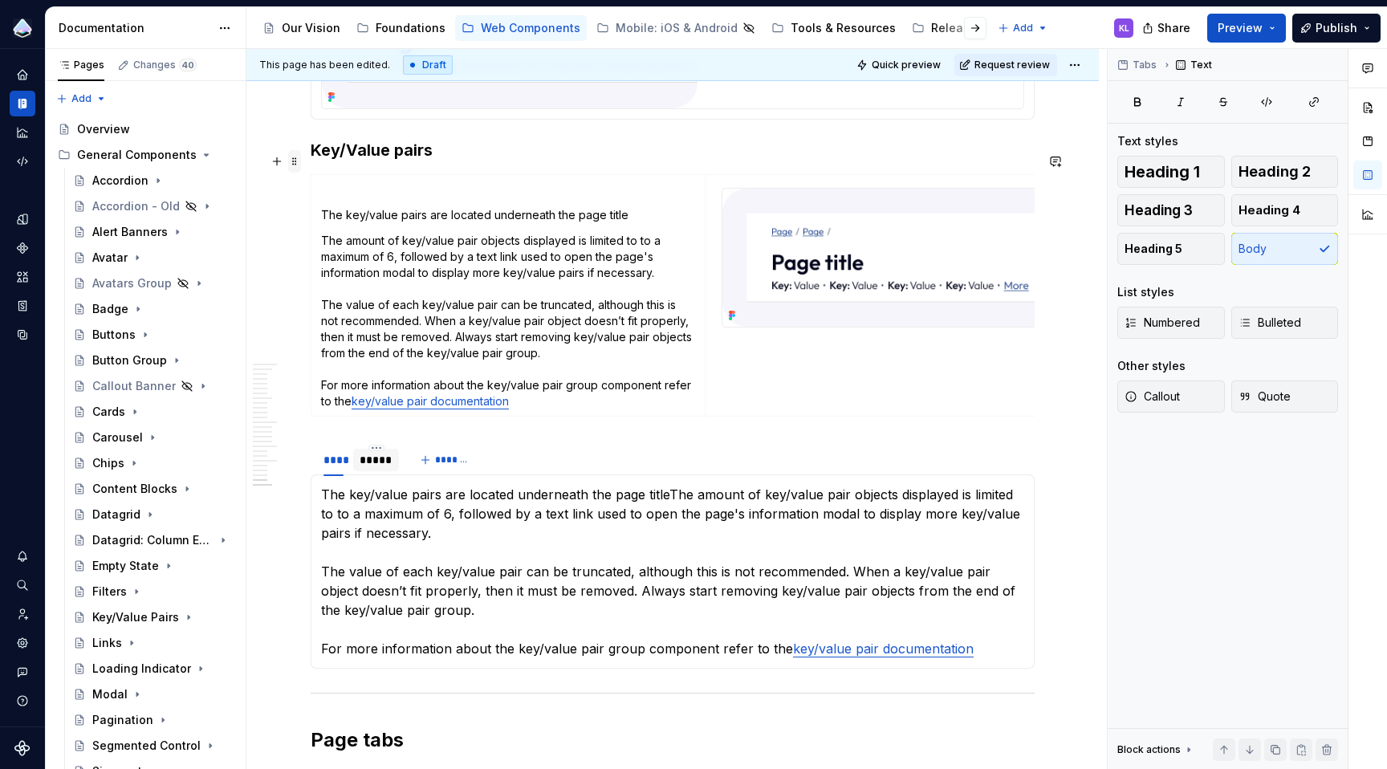
click at [295, 163] on span at bounding box center [294, 161] width 13 height 22
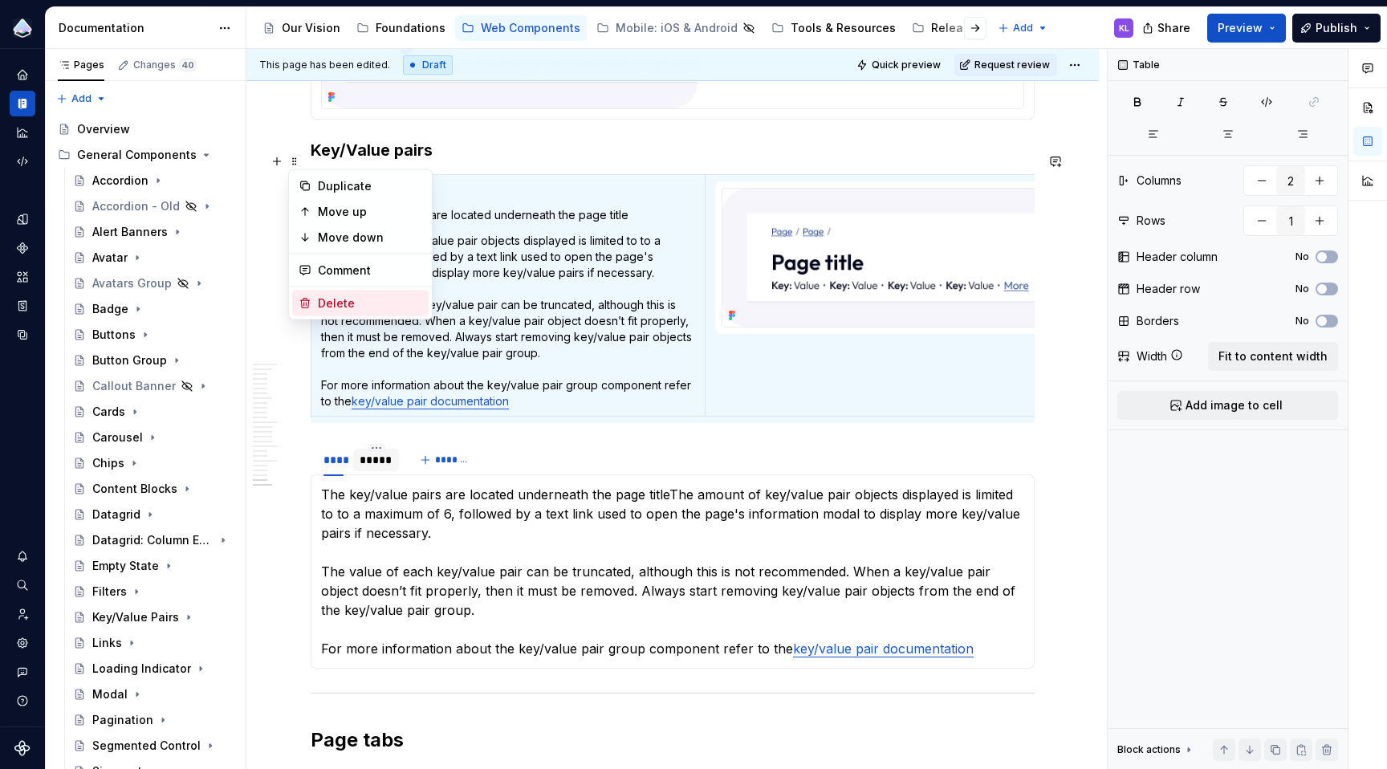
click at [351, 305] on div "Delete" at bounding box center [370, 303] width 104 height 16
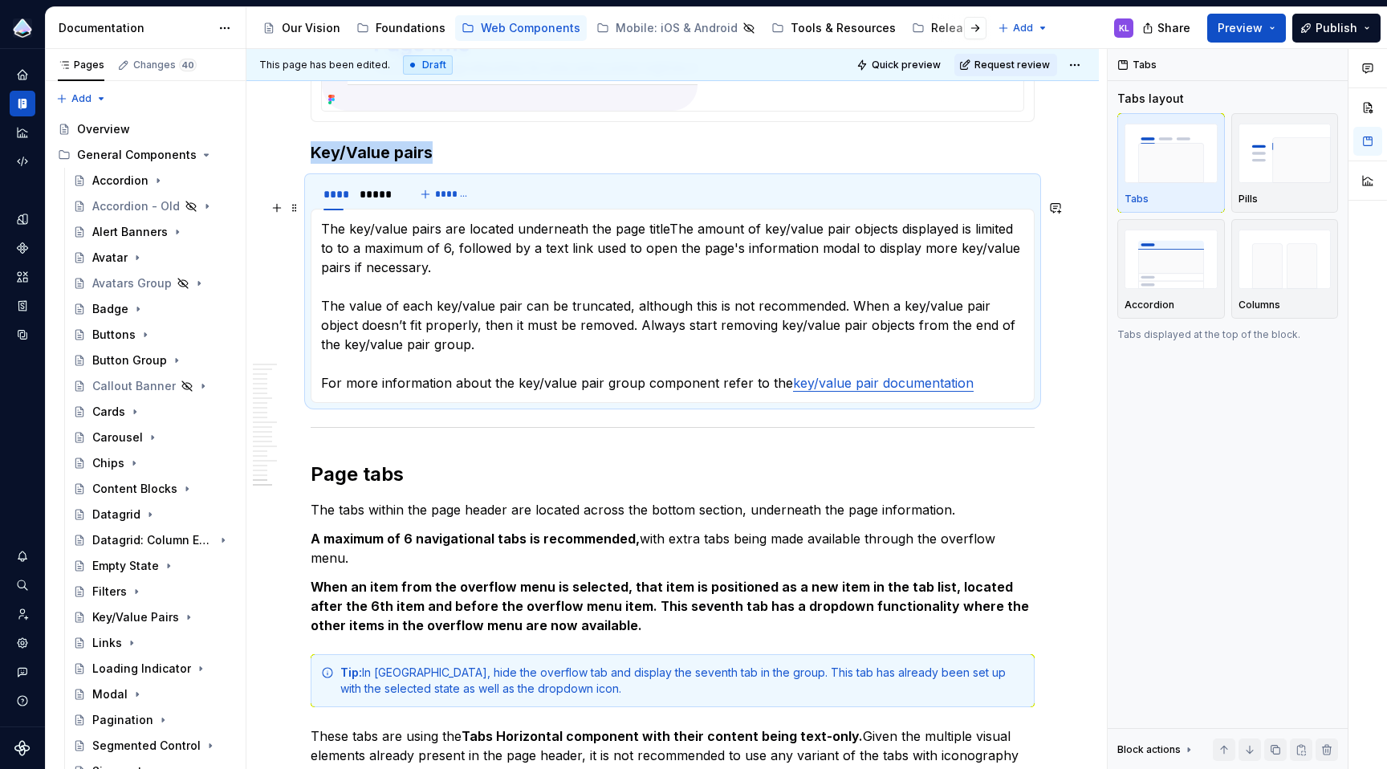
scroll to position [5720, 0]
click at [897, 60] on span "Quick preview" at bounding box center [906, 65] width 69 height 13
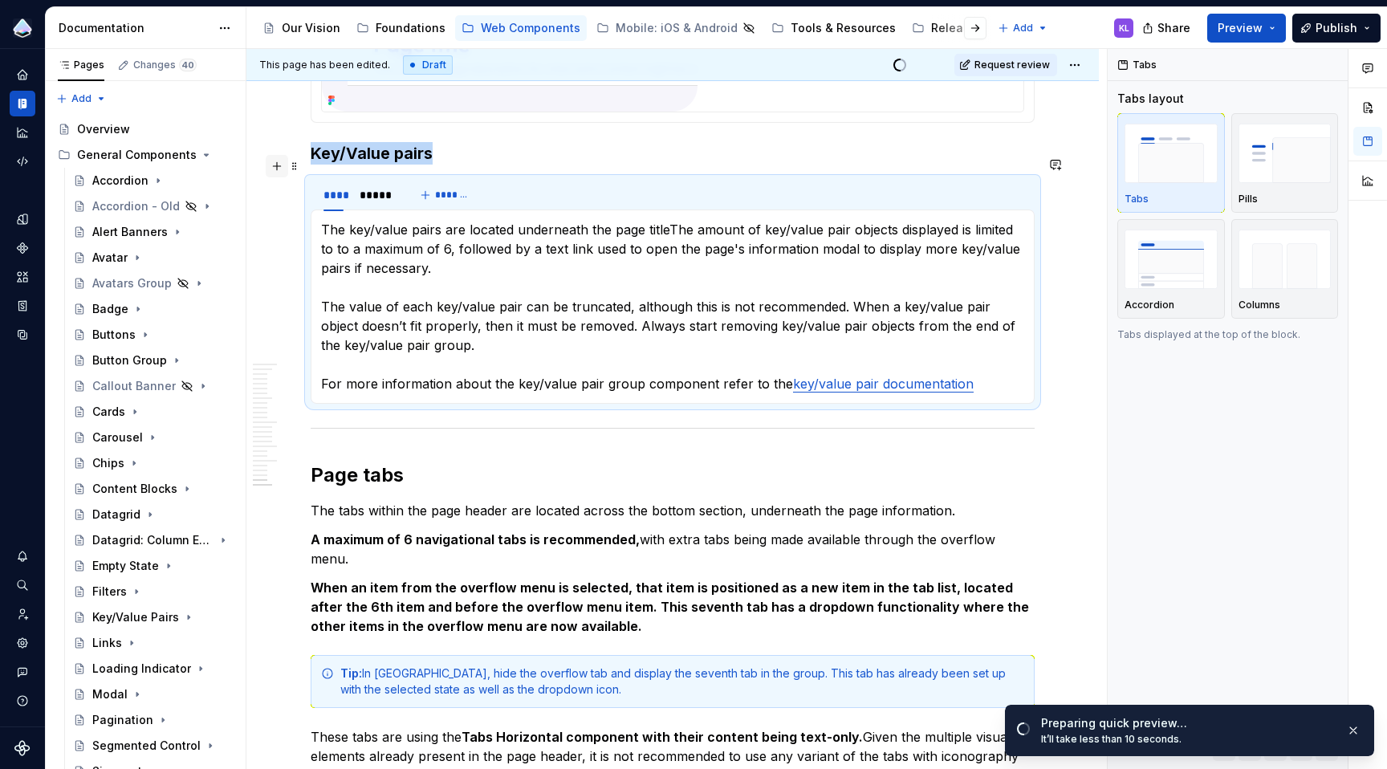
click at [286, 161] on button "button" at bounding box center [277, 166] width 22 height 22
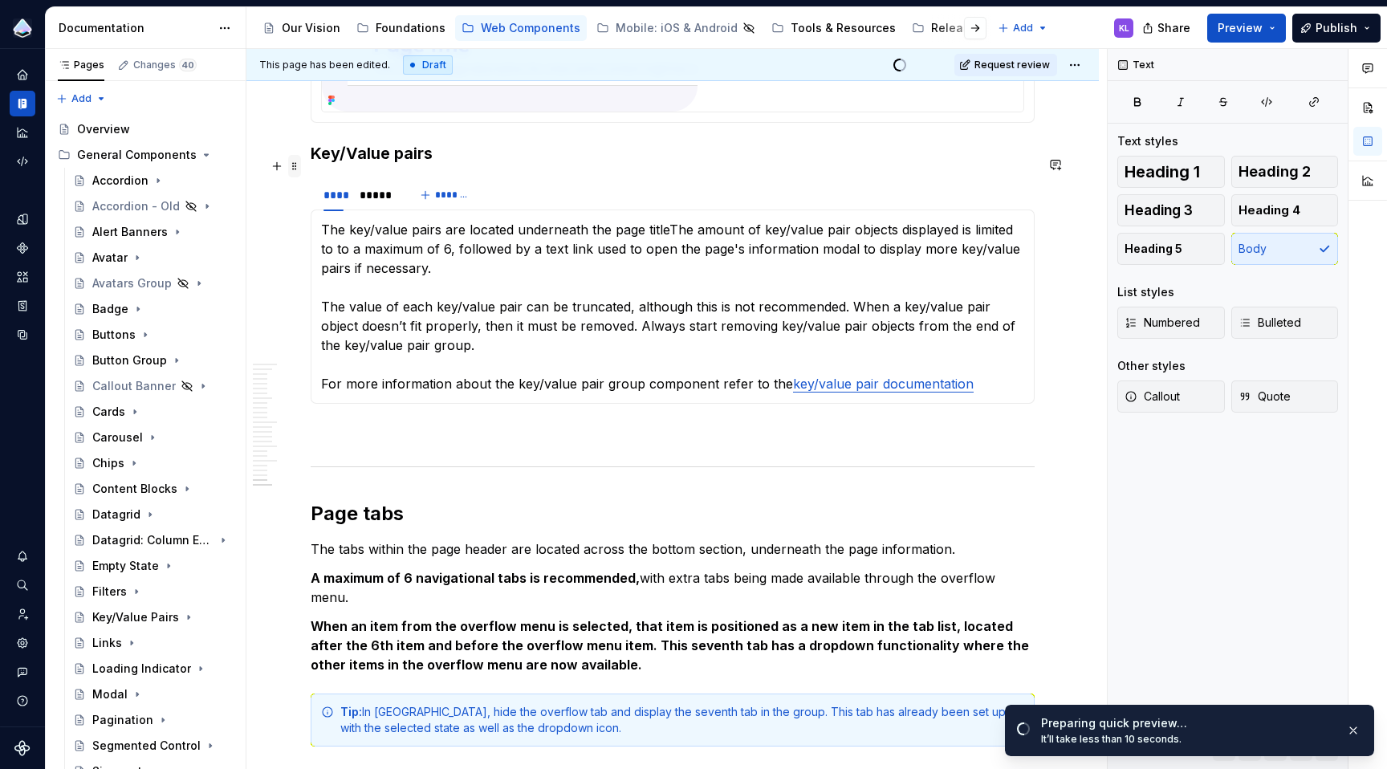
click at [299, 164] on span at bounding box center [294, 166] width 13 height 22
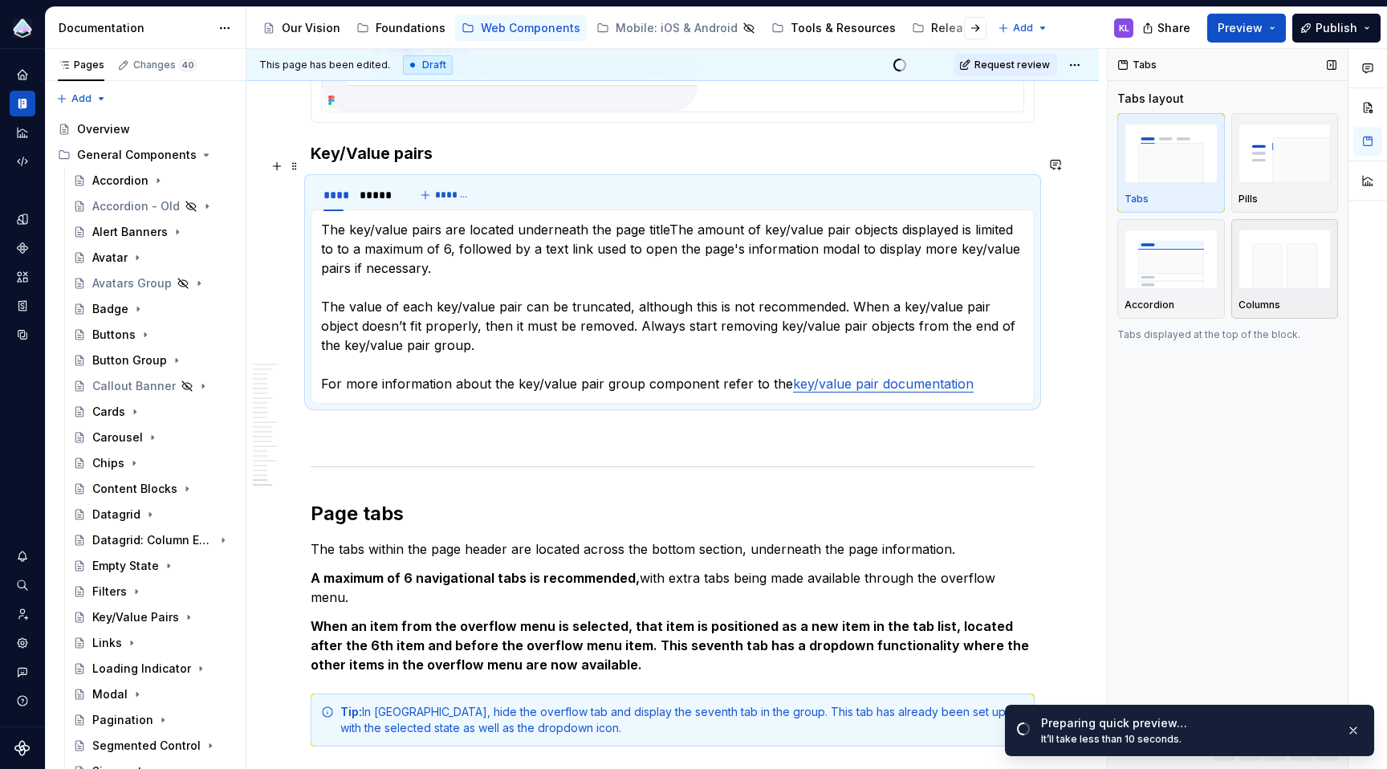
click at [1262, 273] on img "button" at bounding box center [1284, 259] width 93 height 59
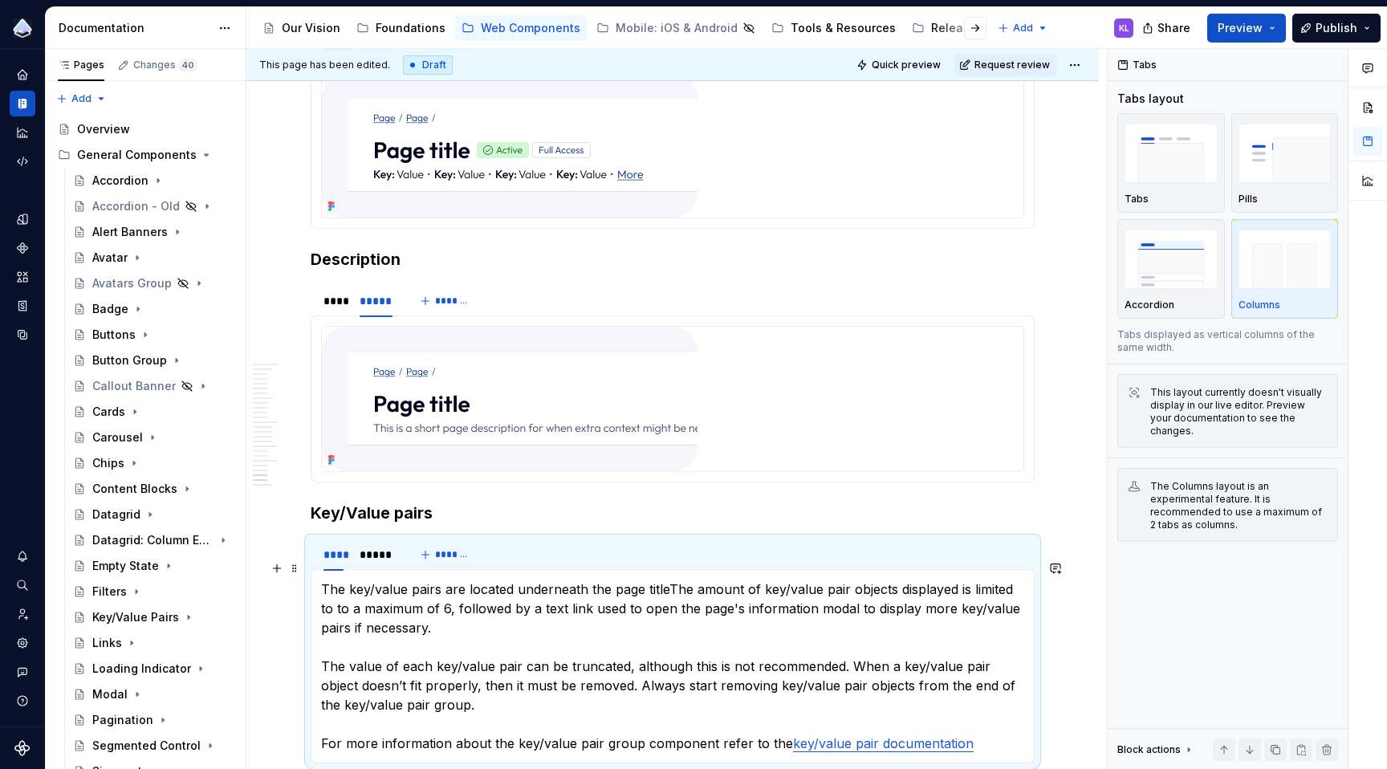
scroll to position [5359, 0]
click at [906, 64] on span "Quick preview" at bounding box center [906, 65] width 69 height 13
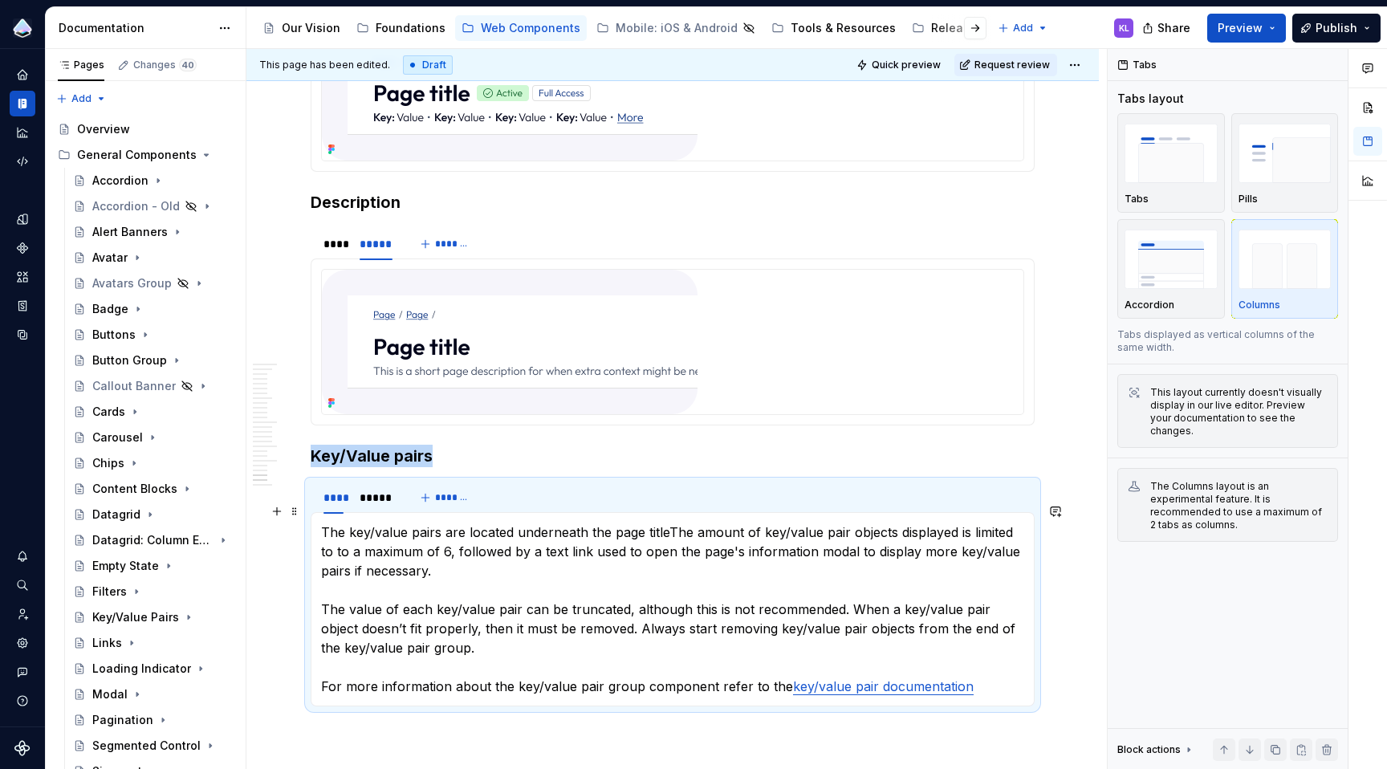
scroll to position [5423, 0]
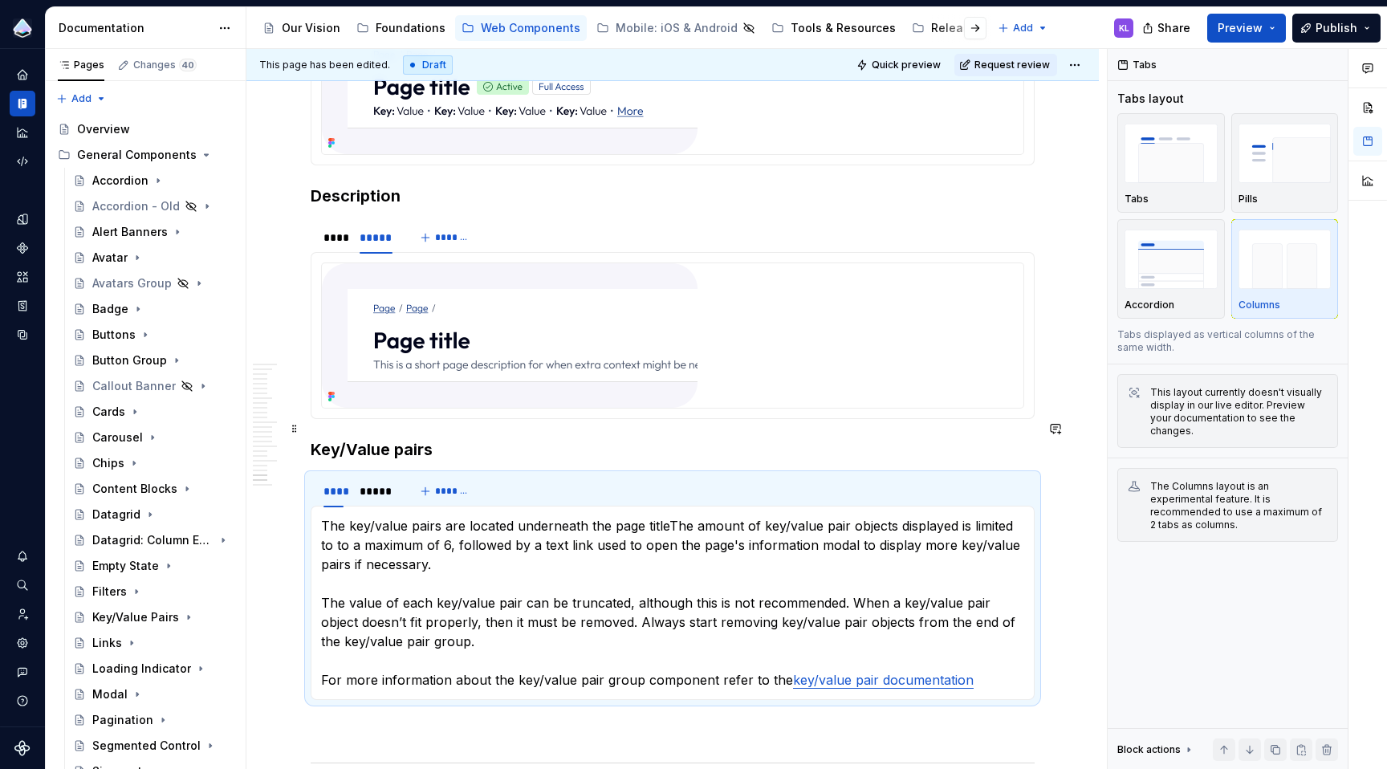
click at [313, 438] on h3 "Key/Value pairs" at bounding box center [673, 449] width 724 height 22
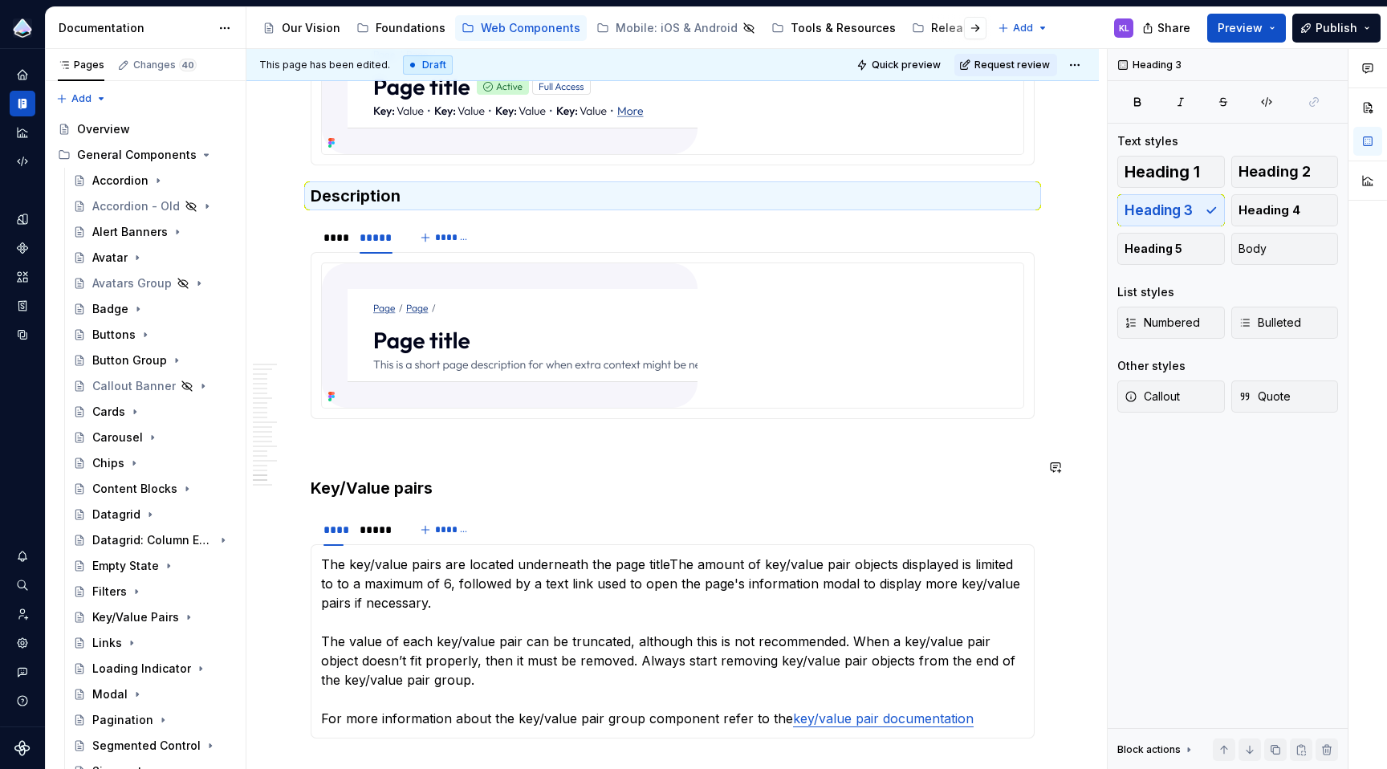
scroll to position [5320, 0]
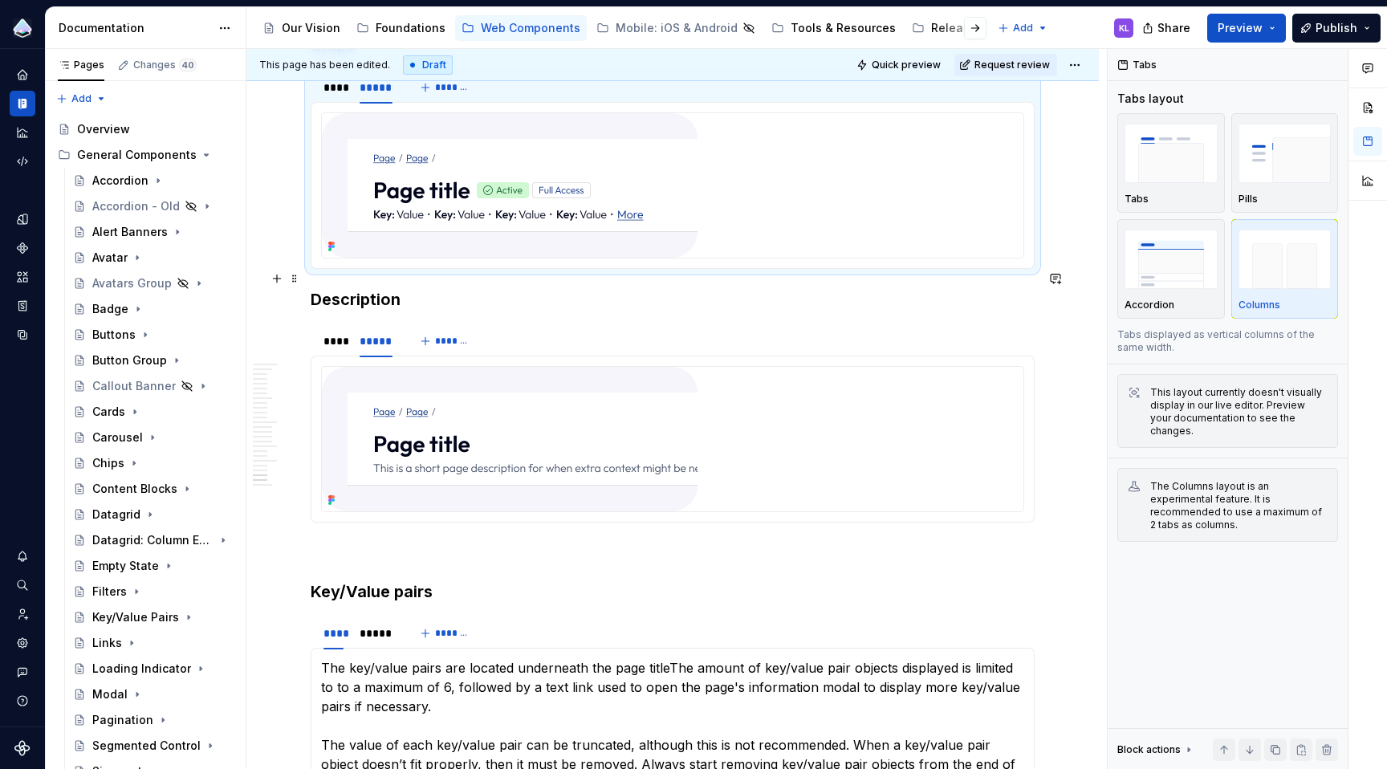
click at [314, 288] on h3 "Description" at bounding box center [673, 299] width 724 height 22
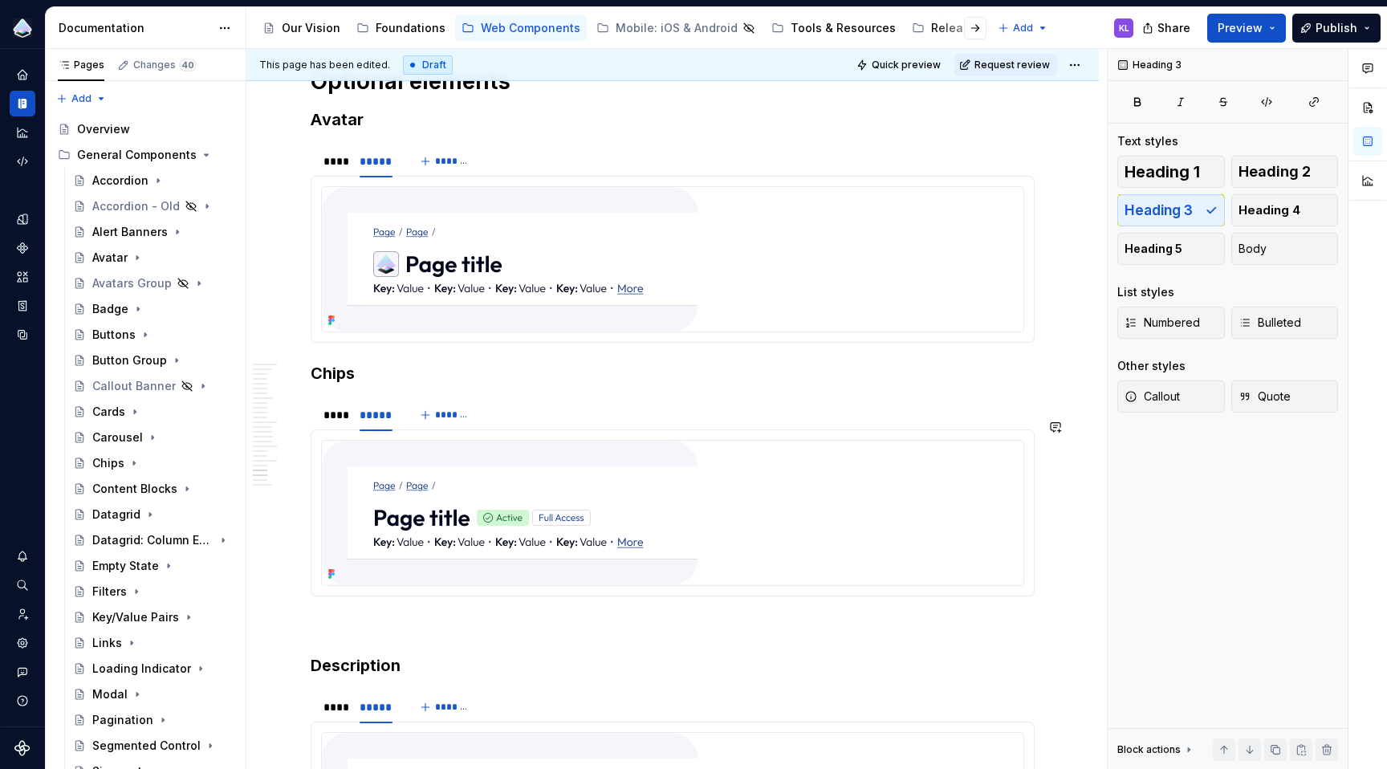
scroll to position [4942, 0]
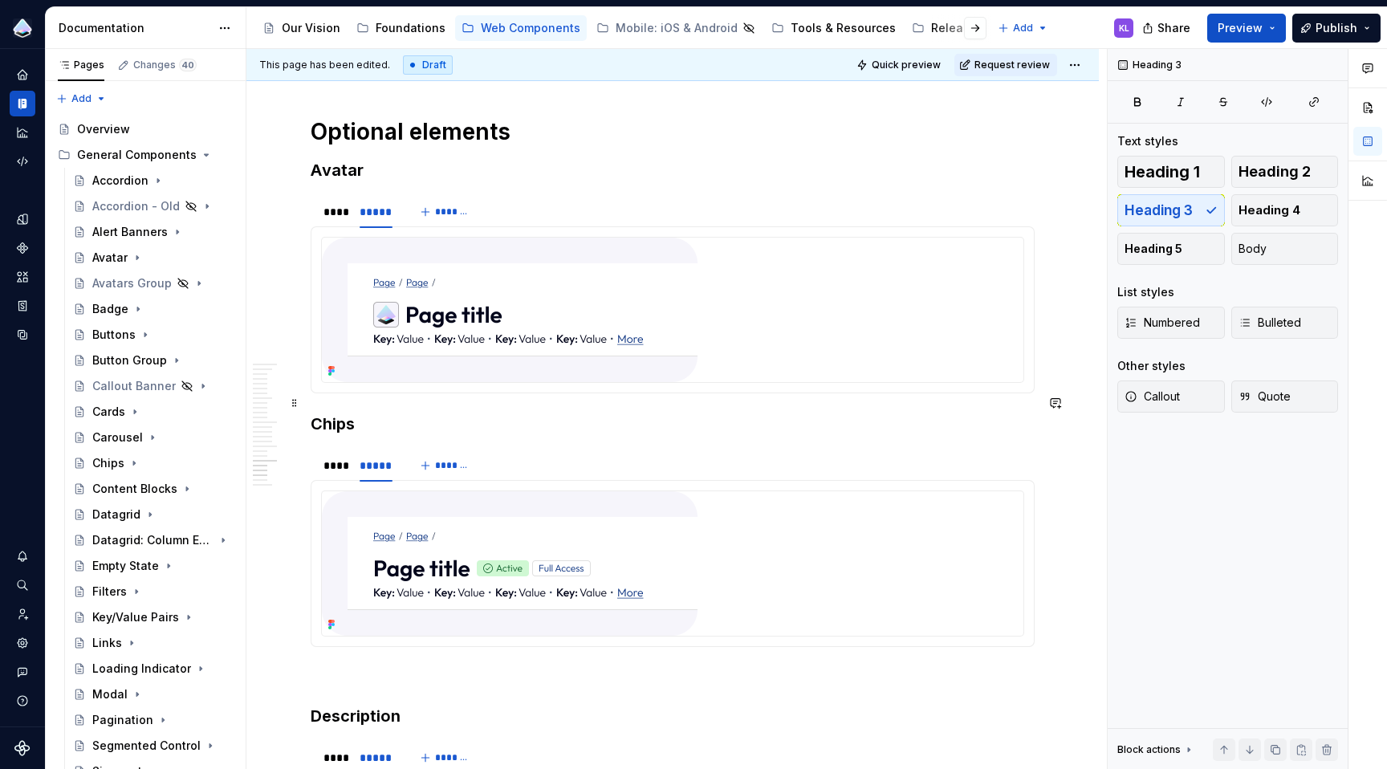
click at [314, 412] on h3 "Chips" at bounding box center [673, 423] width 724 height 22
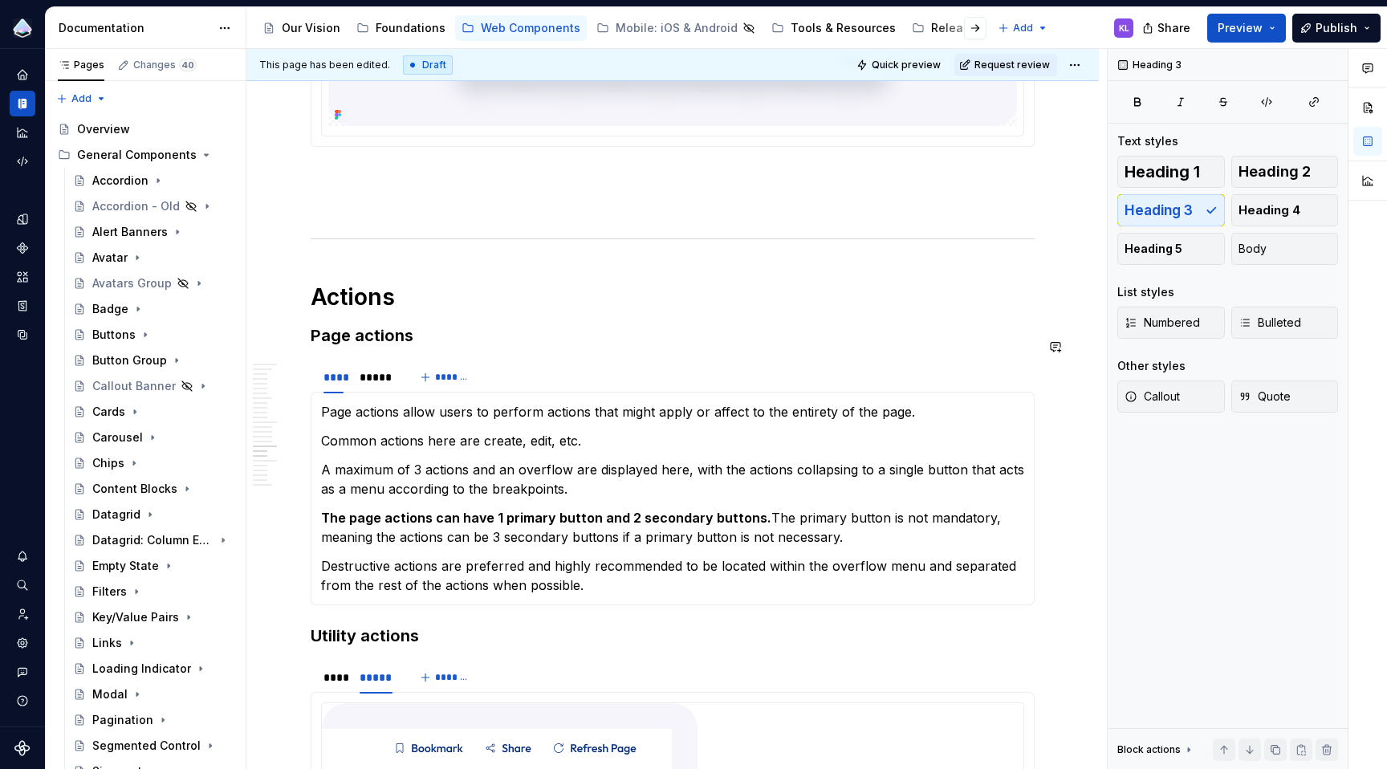
scroll to position [4046, 0]
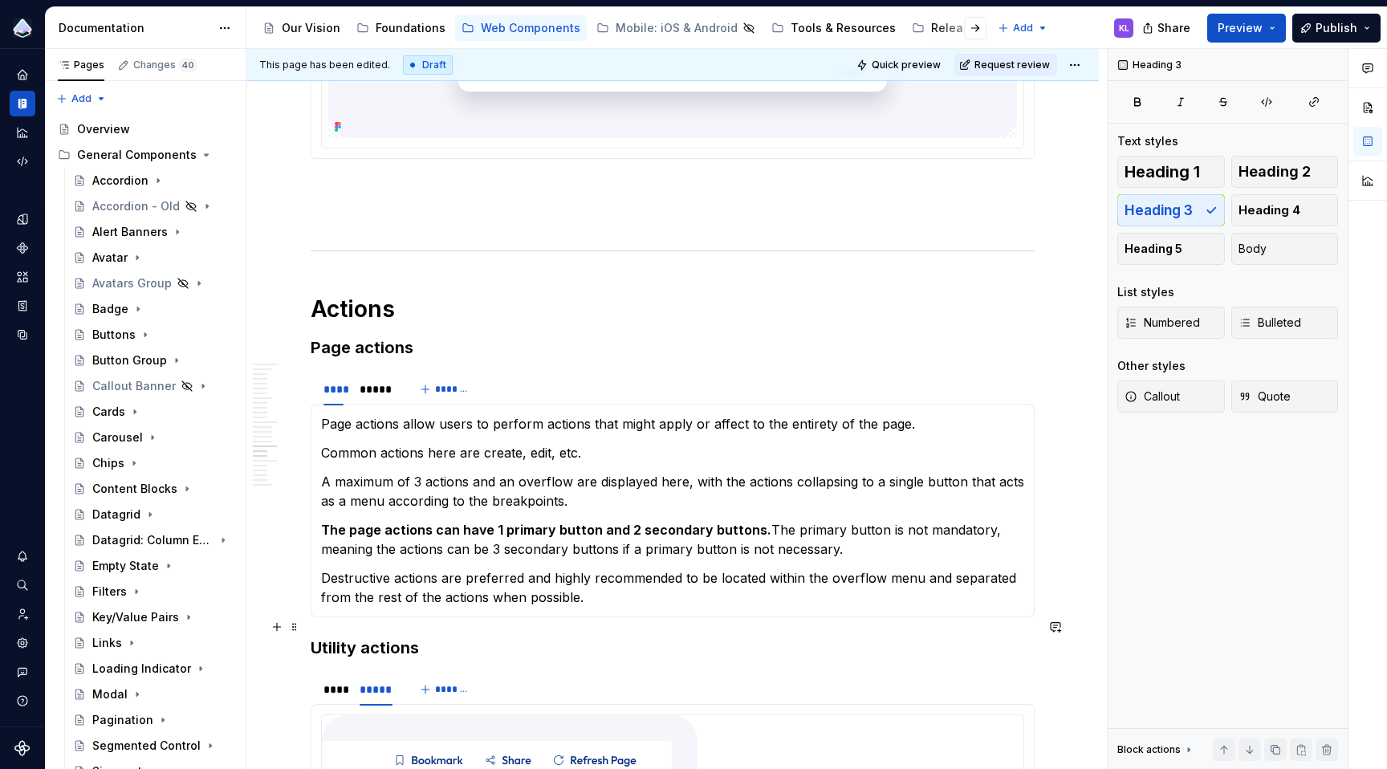
click at [313, 636] on h3 "Utility actions" at bounding box center [673, 647] width 724 height 22
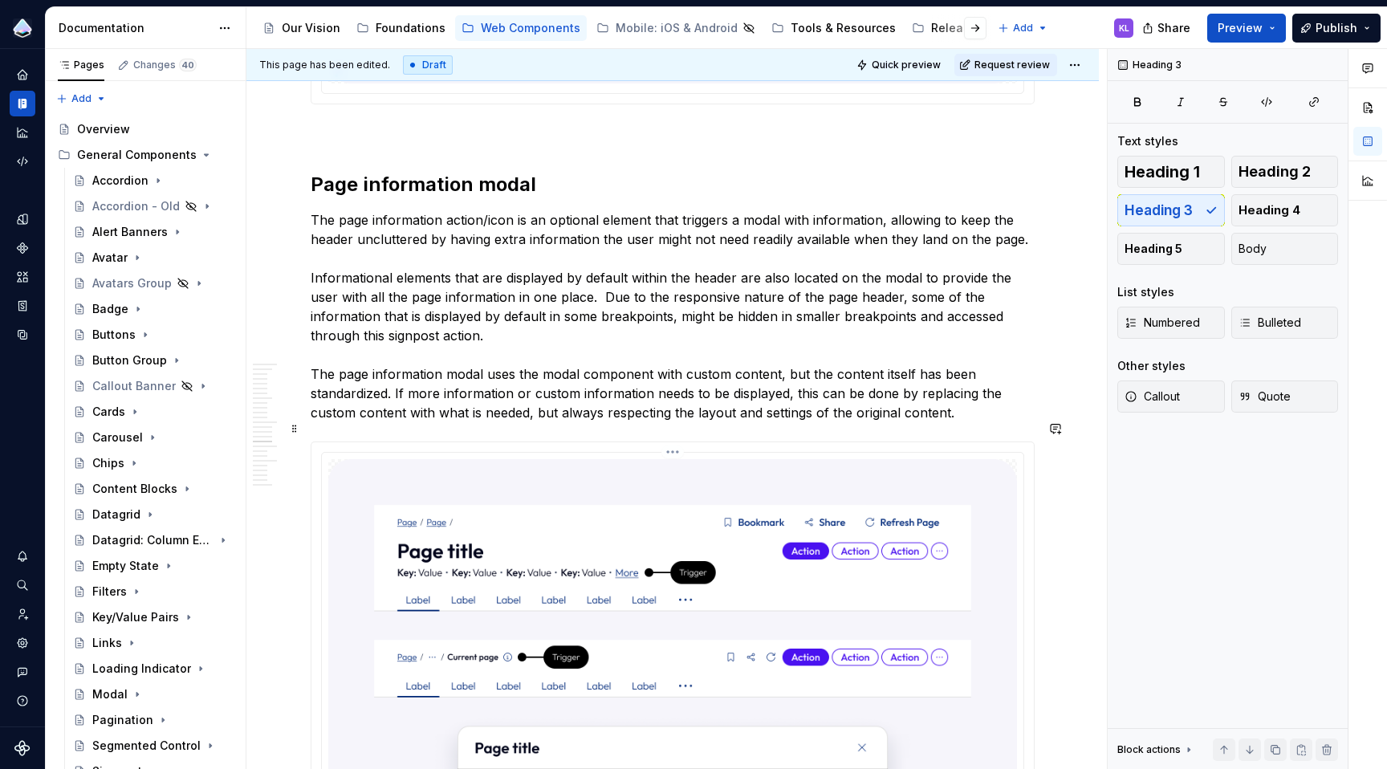
scroll to position [3313, 0]
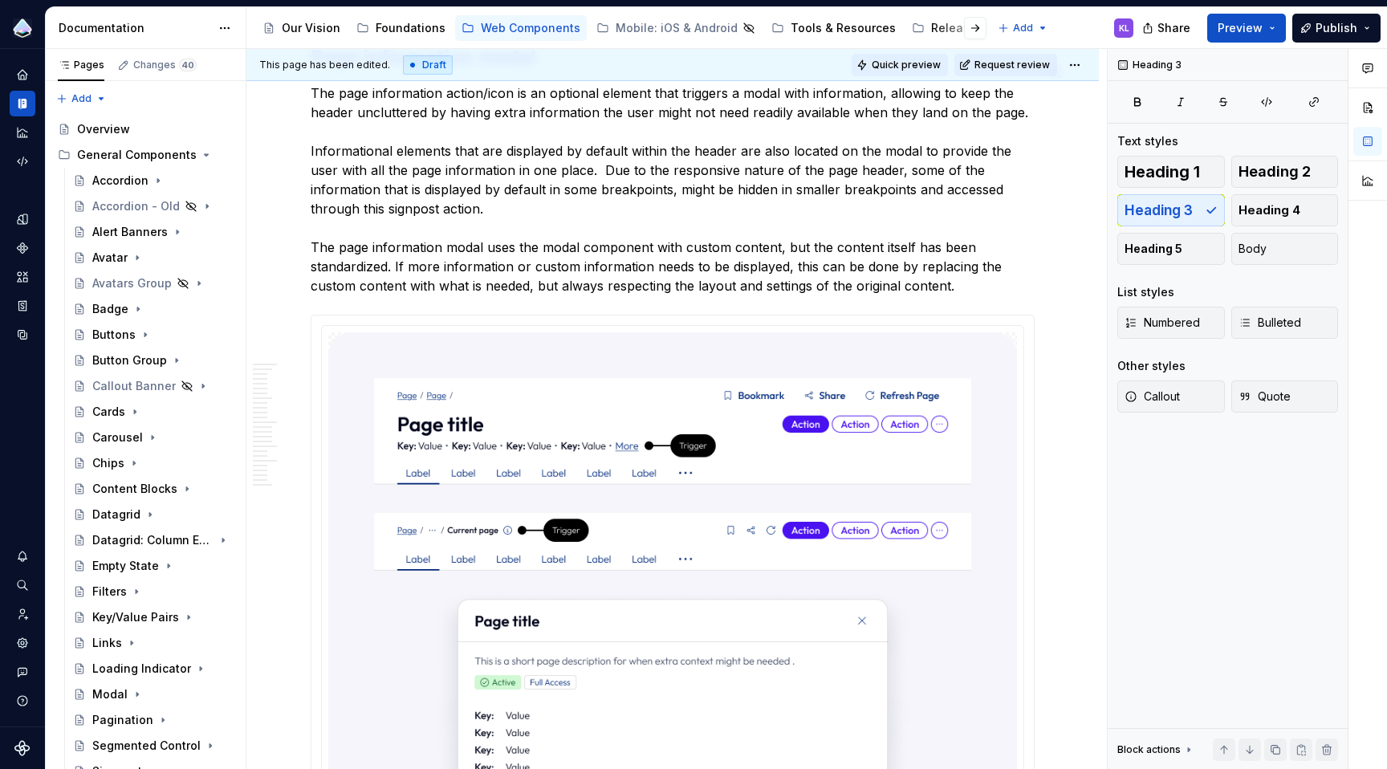
click at [898, 65] on span "Quick preview" at bounding box center [906, 65] width 69 height 13
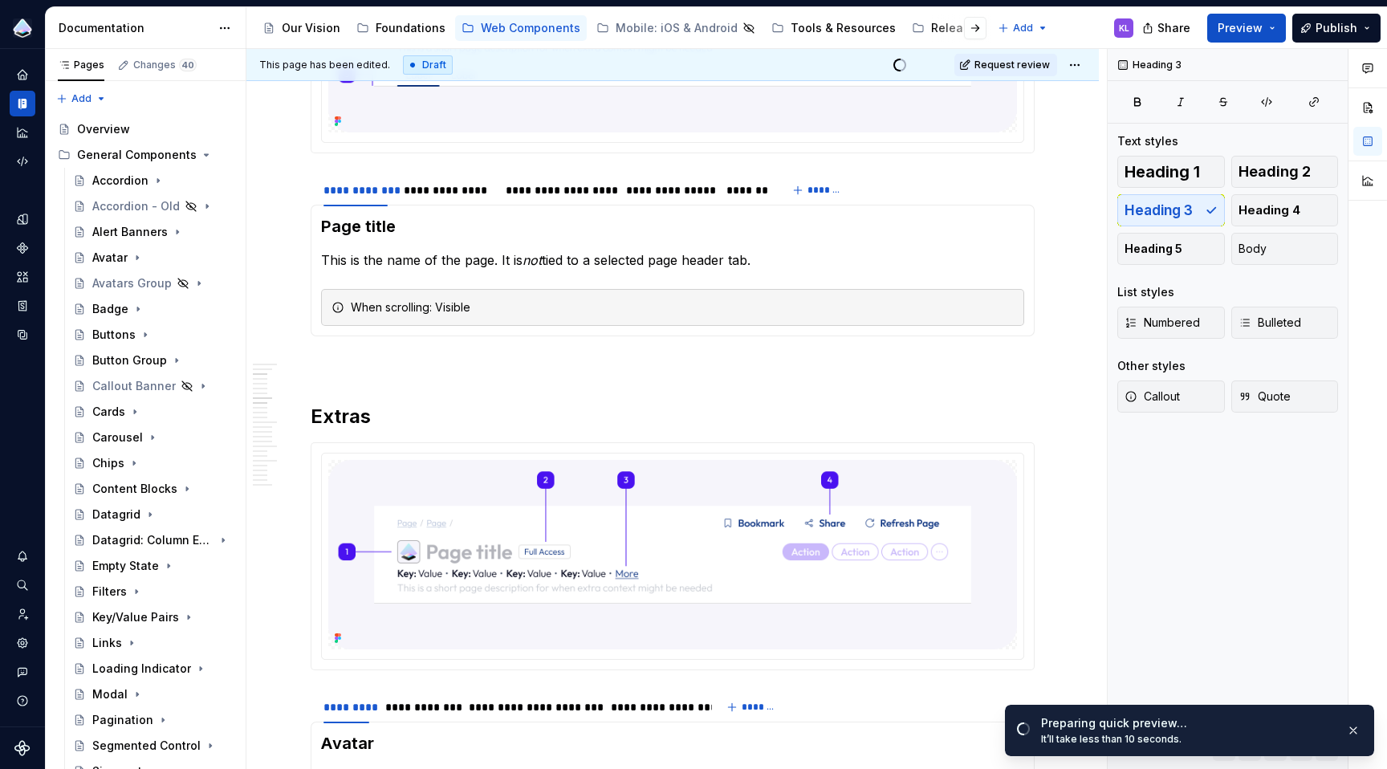
scroll to position [0, 0]
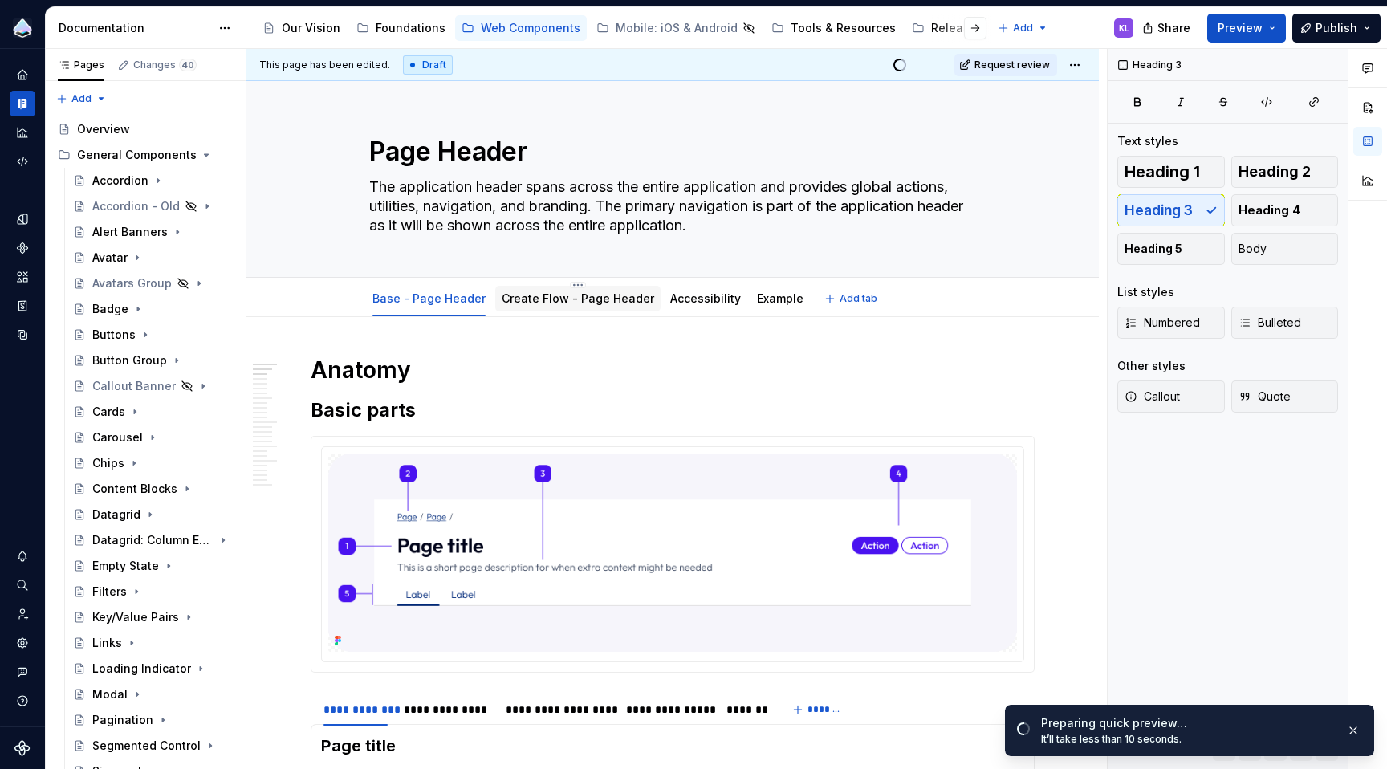
click at [542, 297] on link "Create Flow - Page Header" at bounding box center [578, 298] width 152 height 14
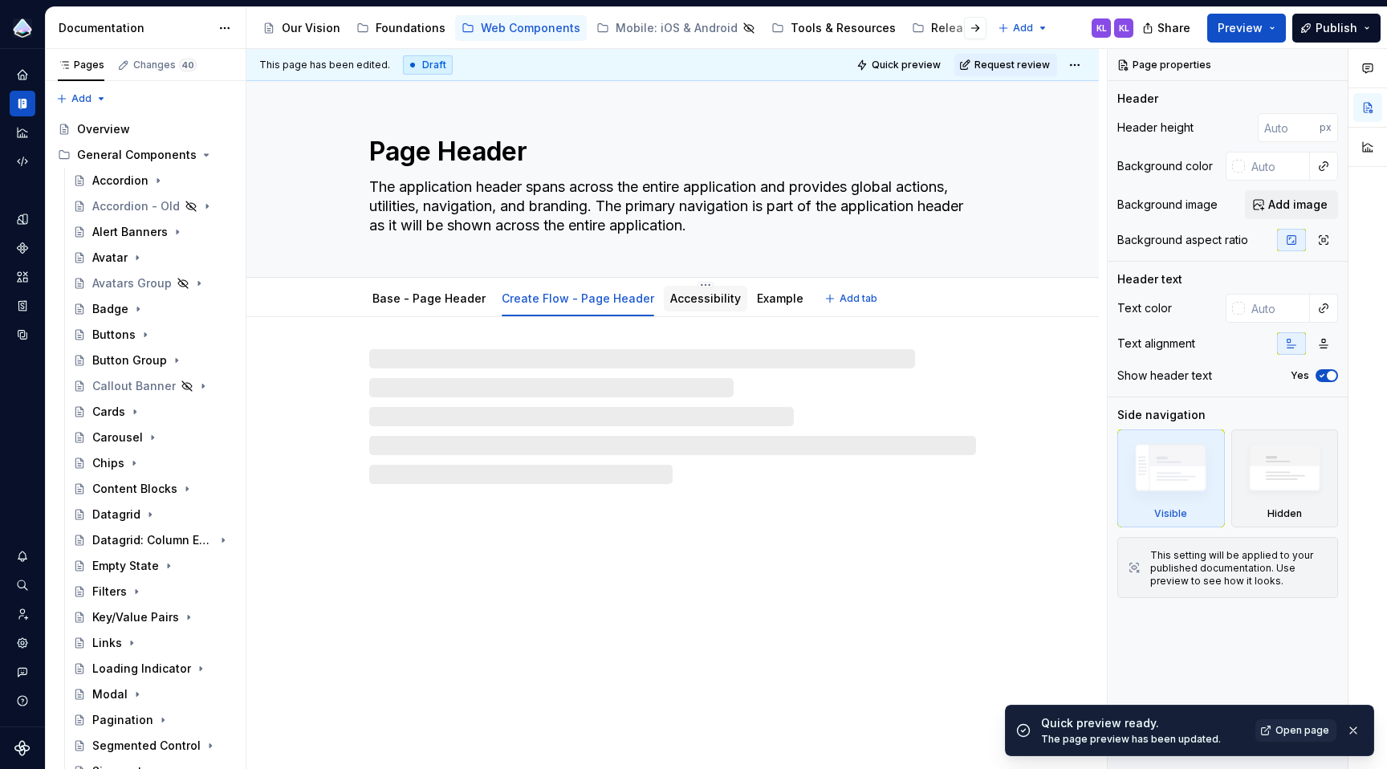
click at [699, 295] on link "Accessibility" at bounding box center [705, 298] width 71 height 14
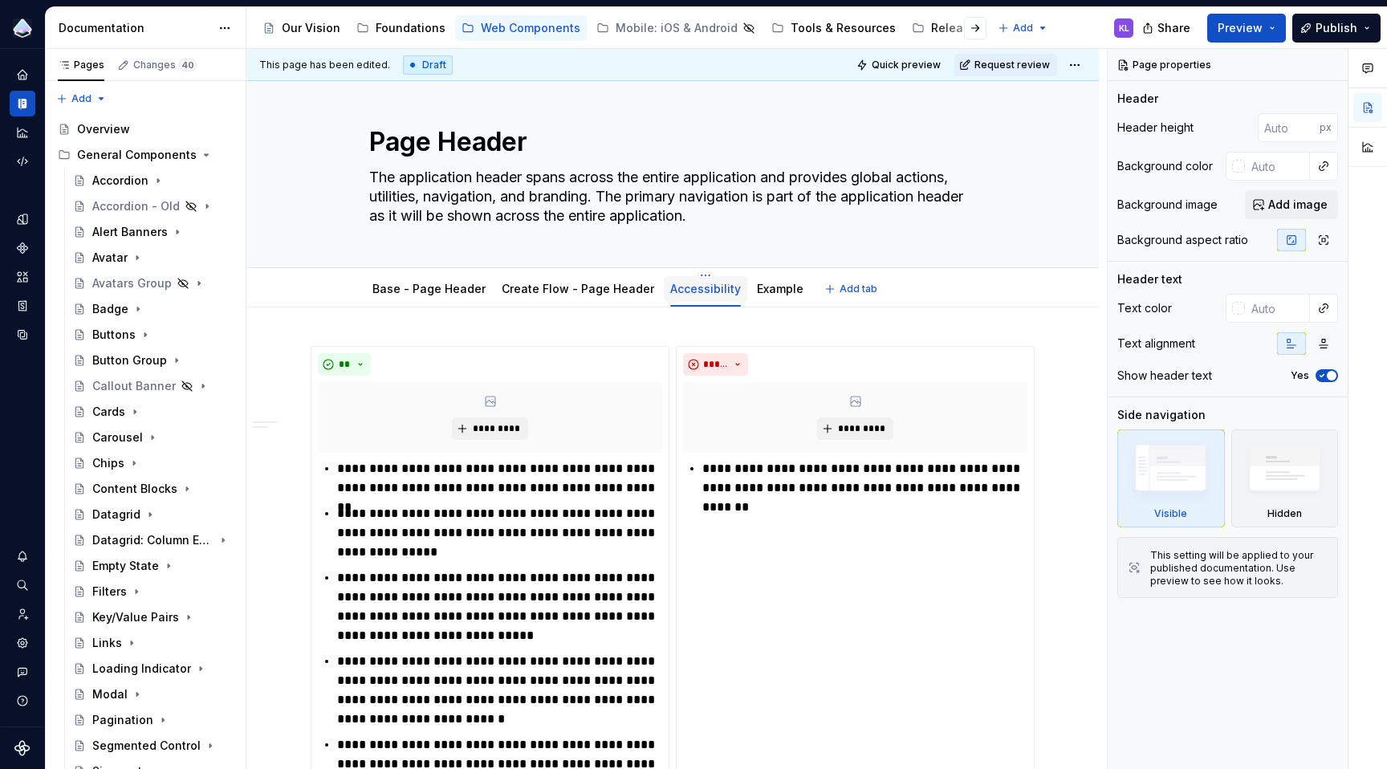
type textarea "*"
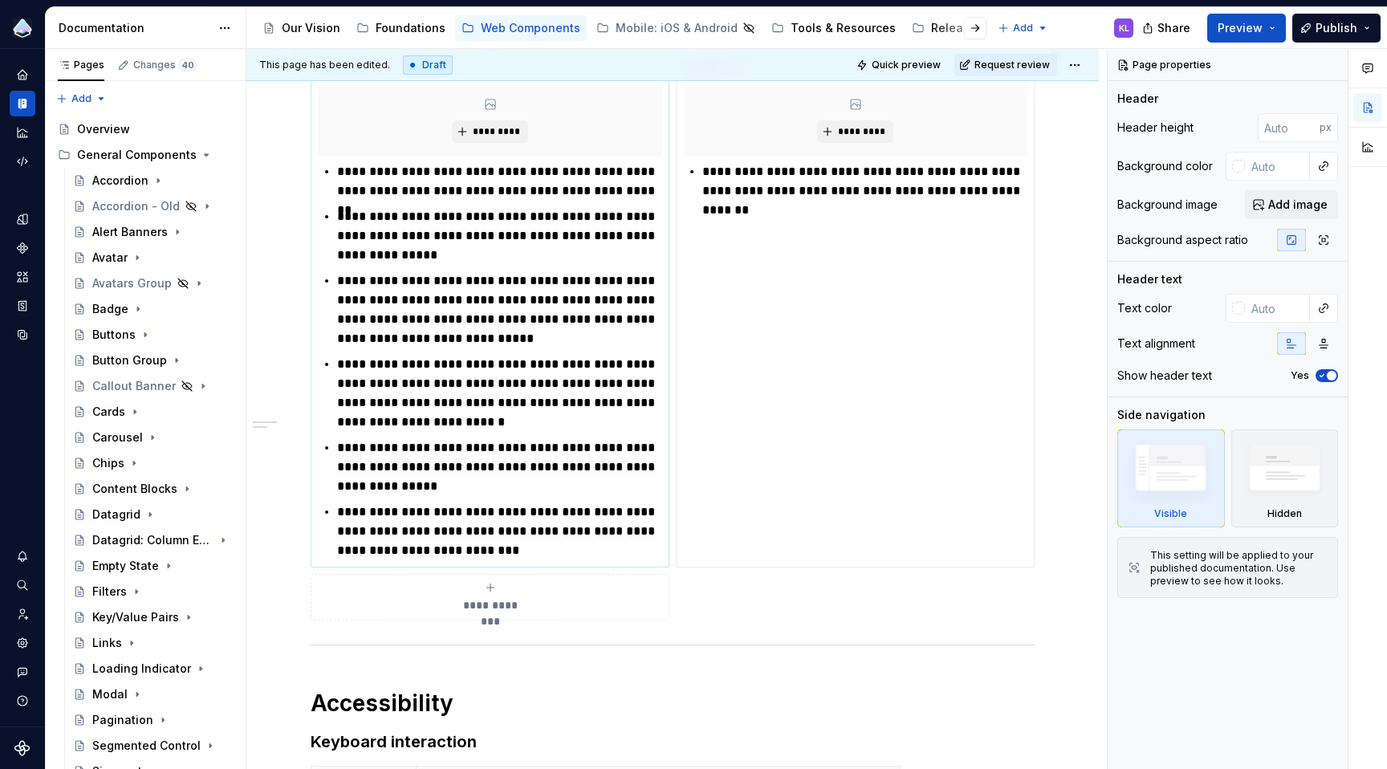
click at [482, 172] on p "**********" at bounding box center [499, 181] width 325 height 39
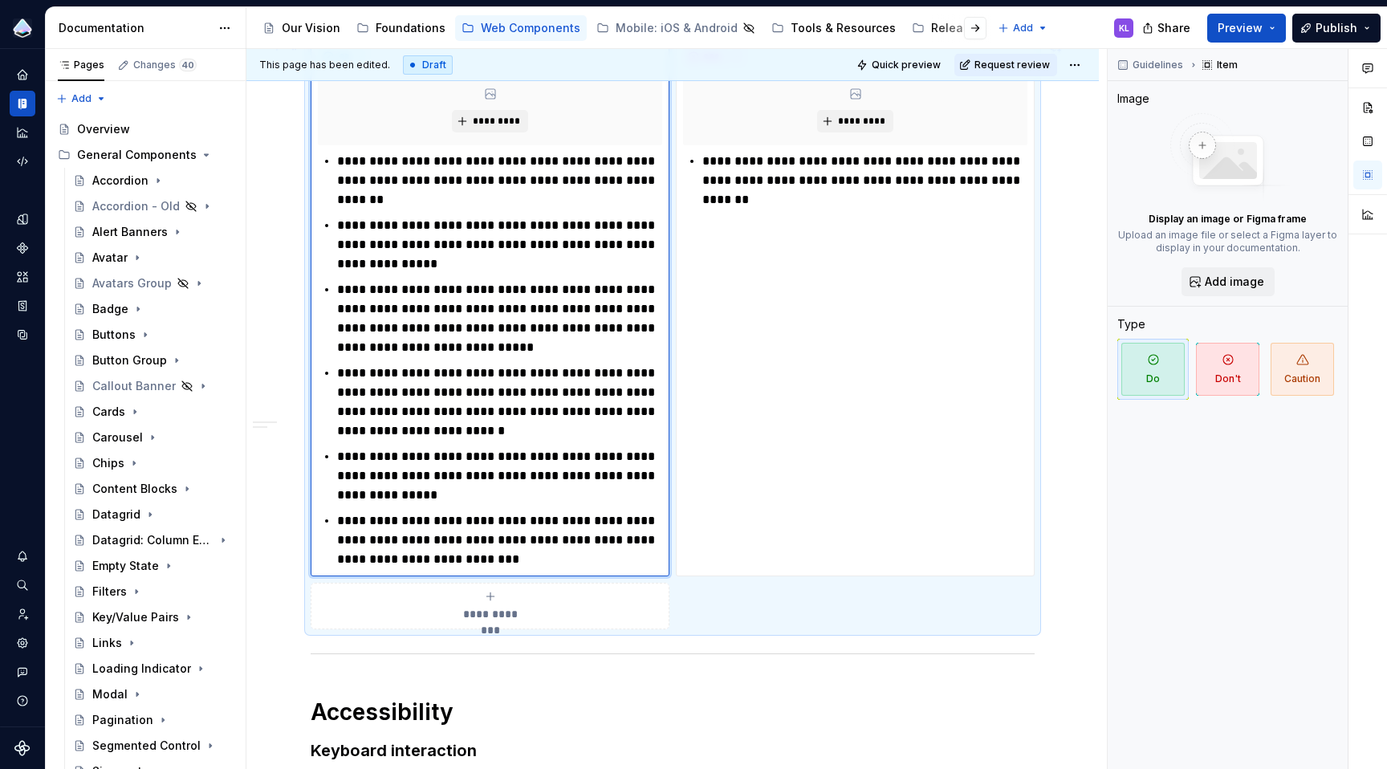
scroll to position [0, 0]
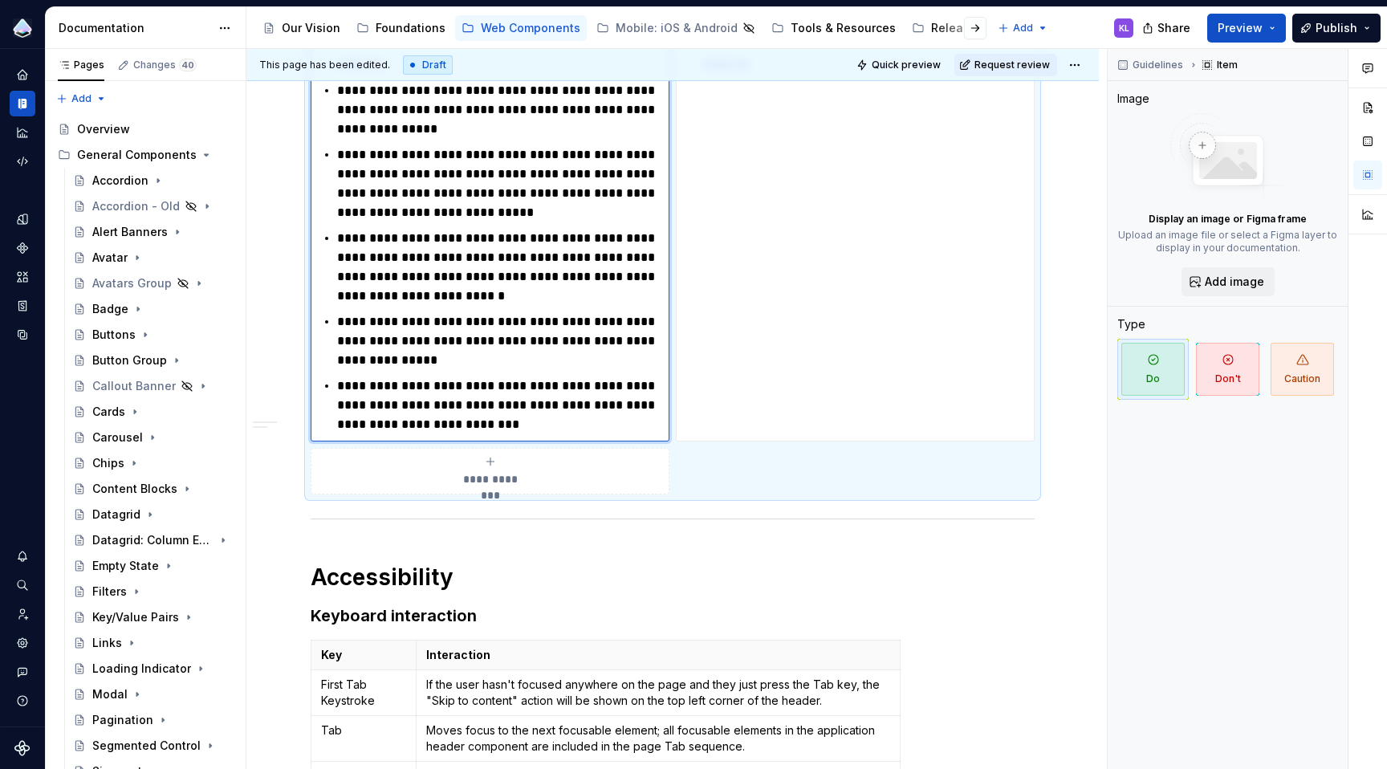
type textarea "*"
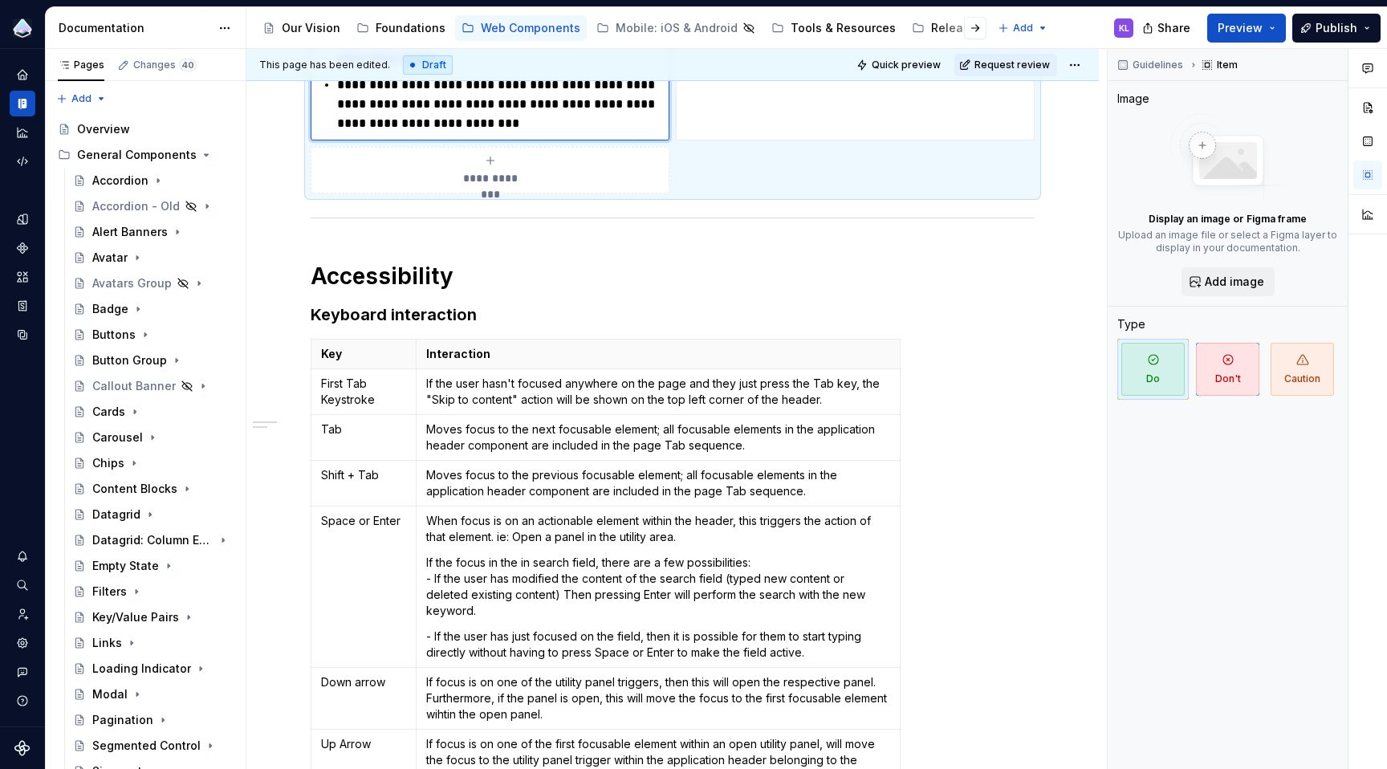
scroll to position [1030, 0]
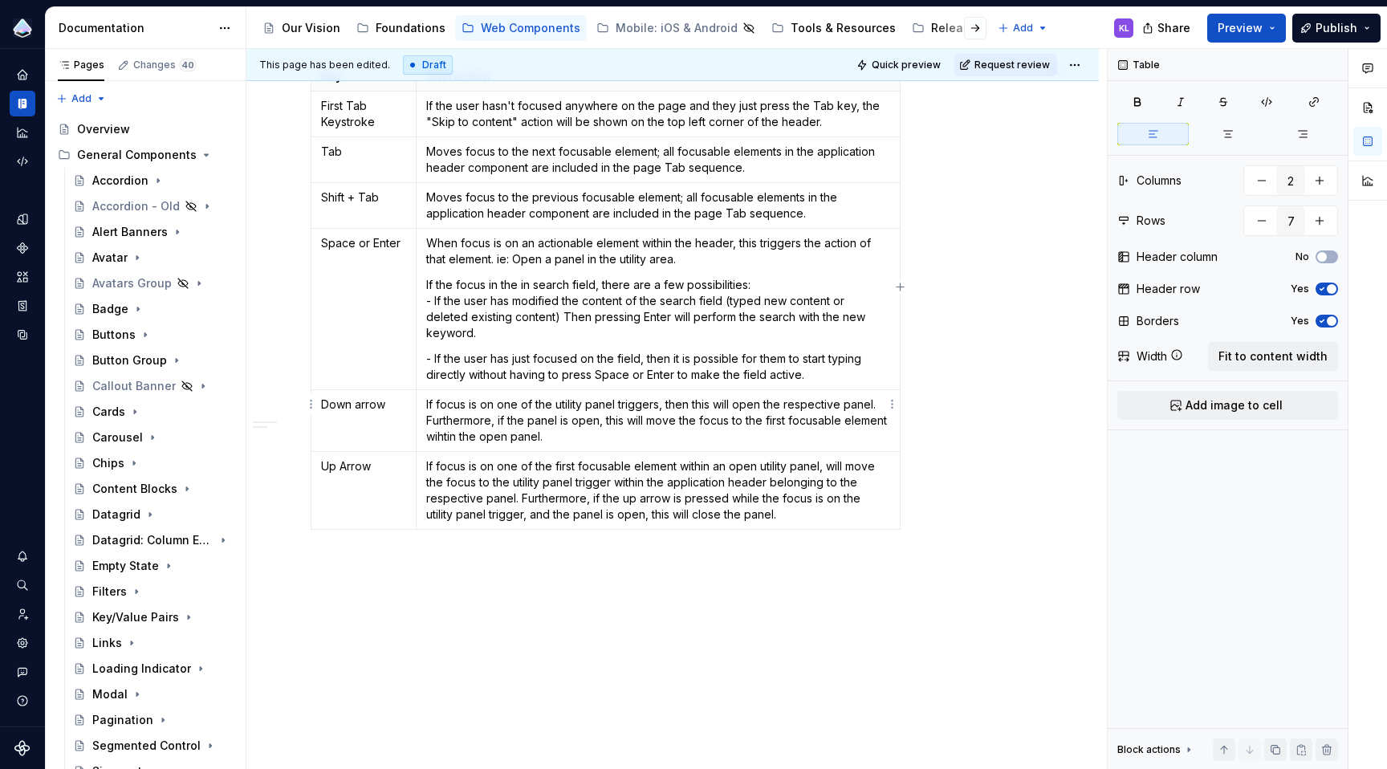
click at [482, 423] on p "If focus is on one of the utility panel triggers, then this will open the respe…" at bounding box center [658, 420] width 464 height 48
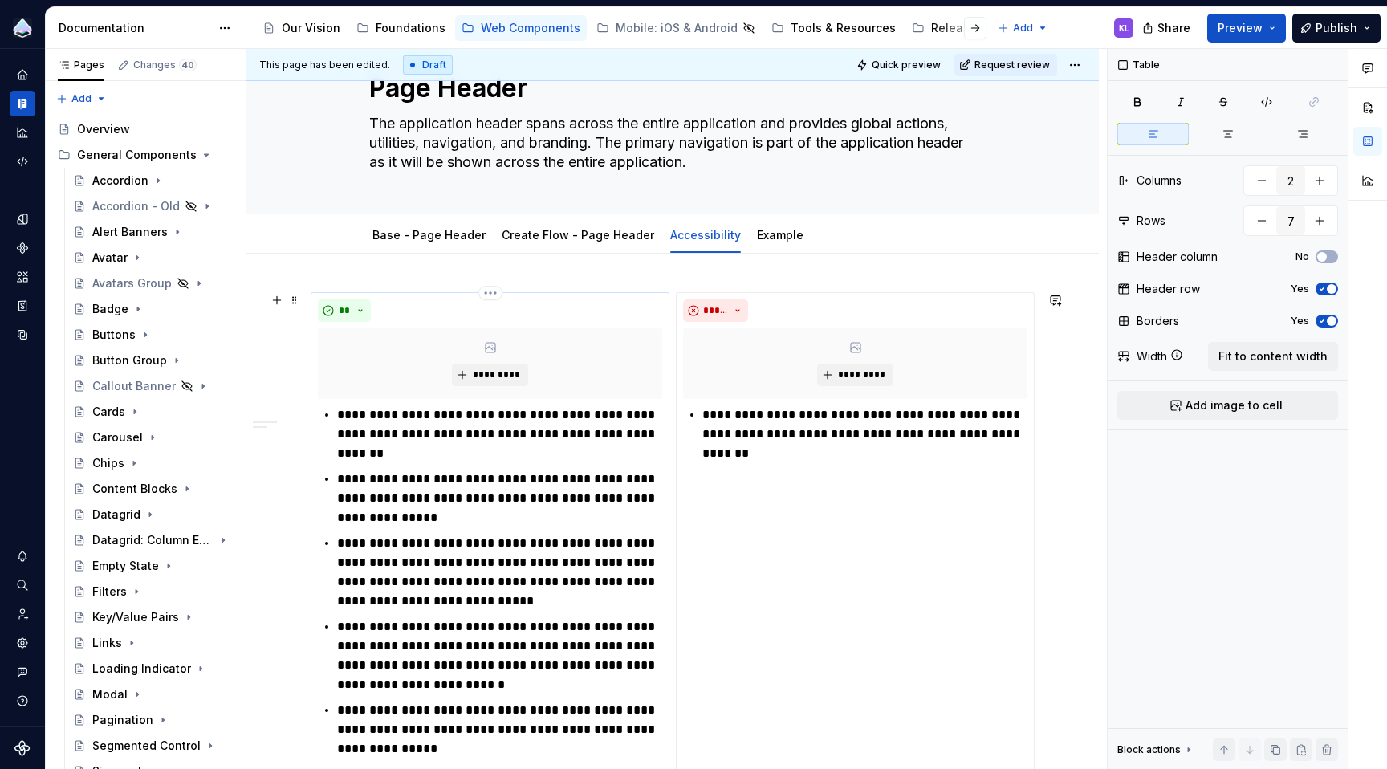
scroll to position [0, 0]
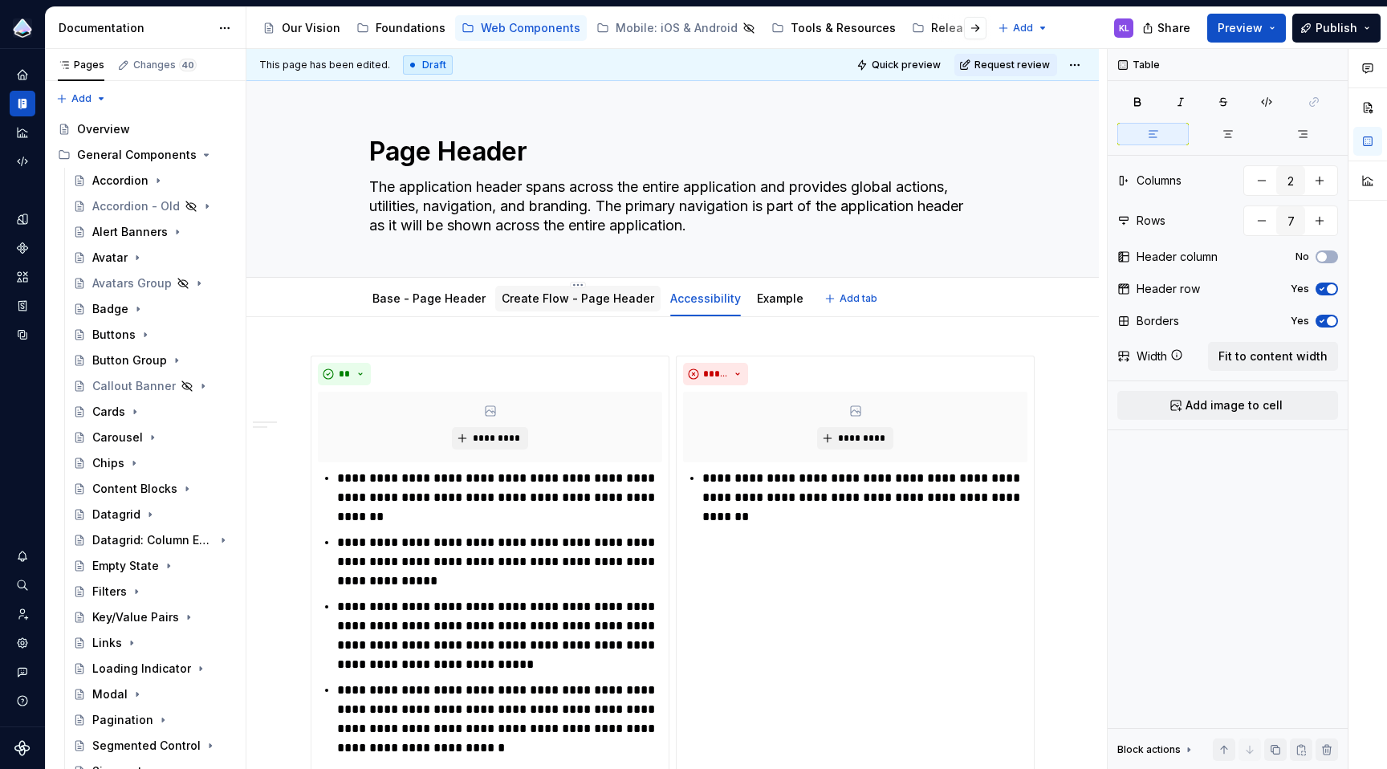
click at [606, 299] on link "Create Flow - Page Header" at bounding box center [578, 298] width 152 height 14
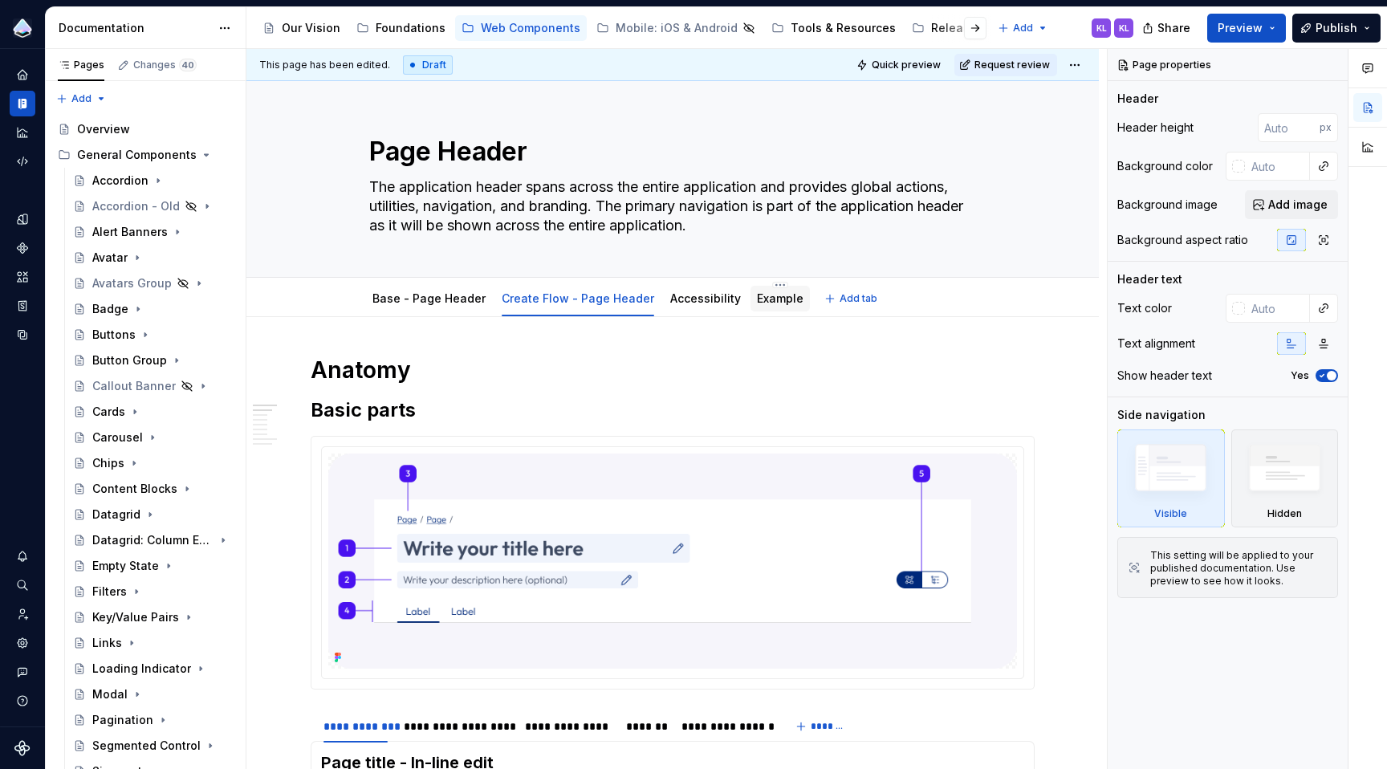
click at [776, 303] on link "Example" at bounding box center [780, 298] width 47 height 14
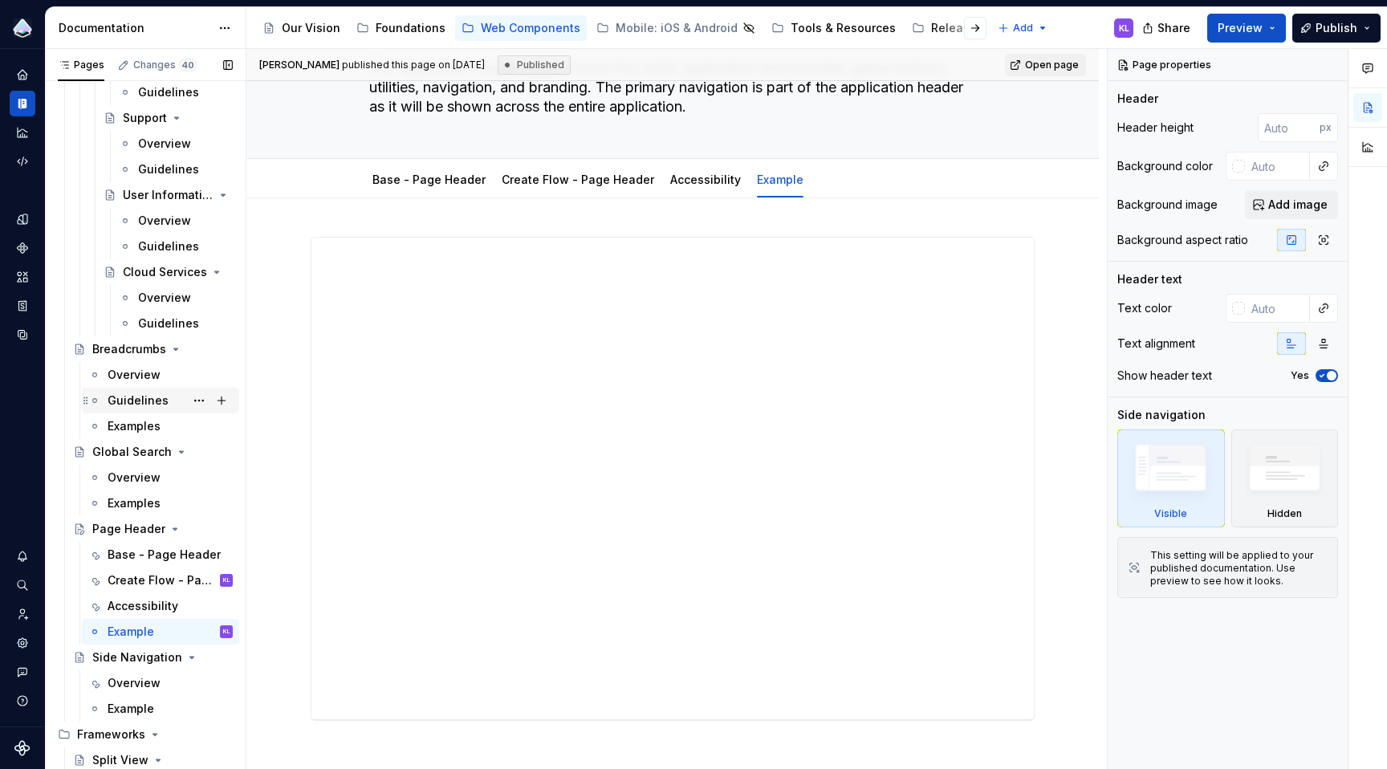
scroll to position [1802, 0]
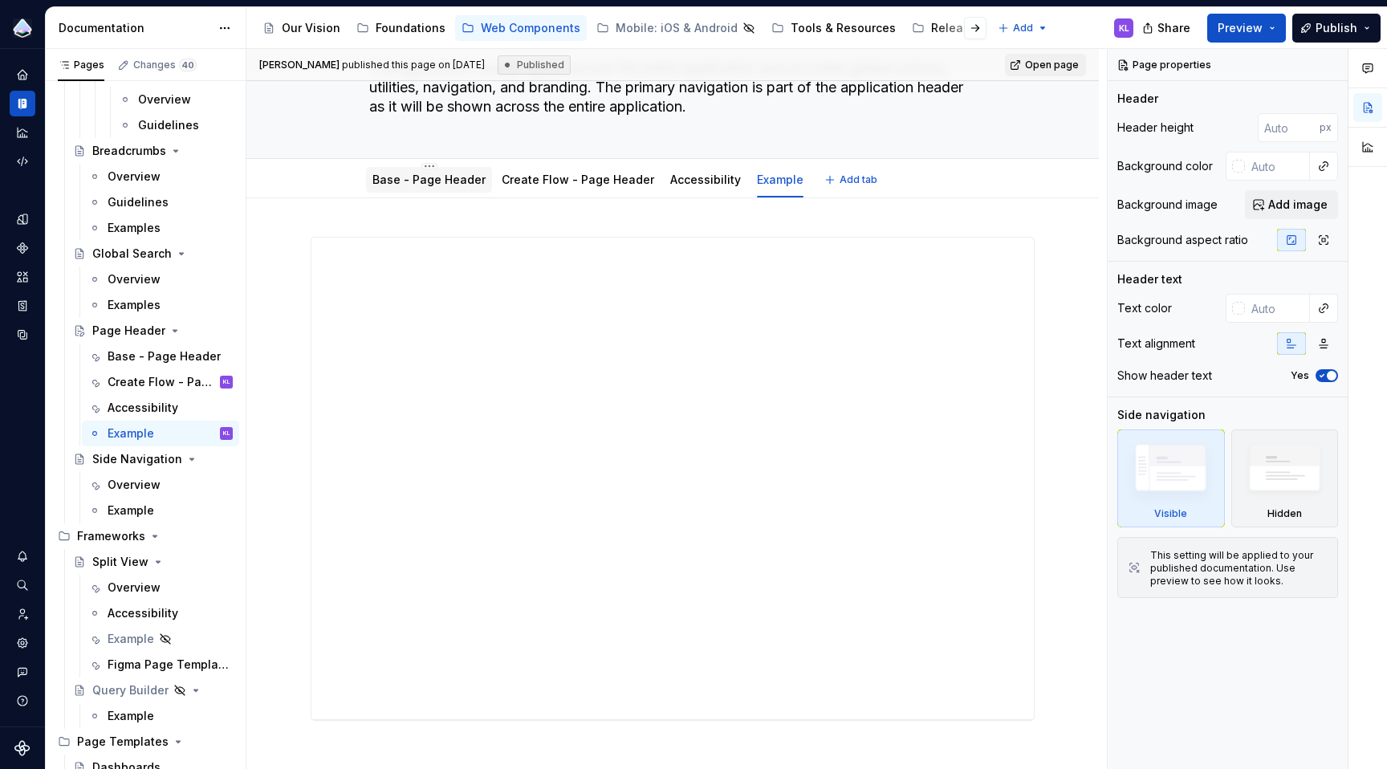
click at [415, 180] on link "Base - Page Header" at bounding box center [428, 180] width 113 height 14
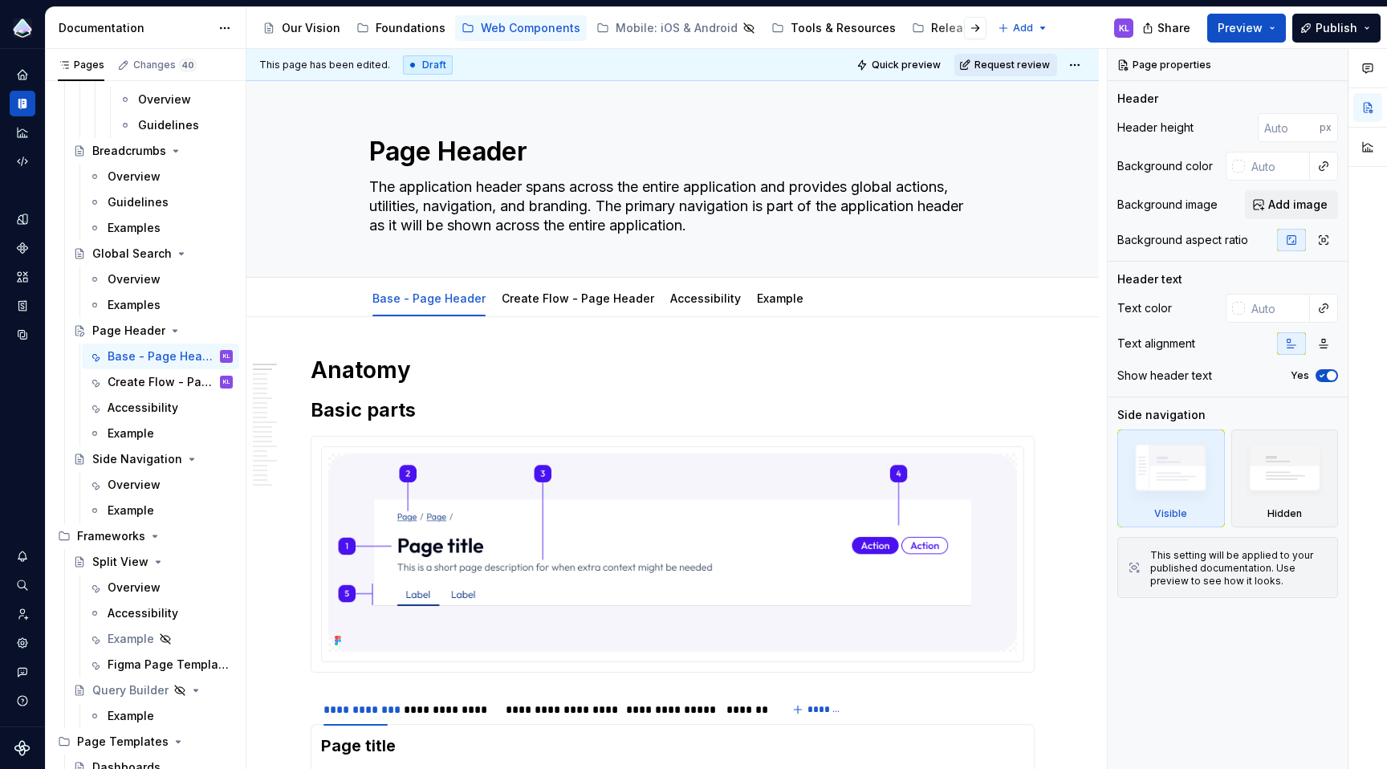
click at [1029, 63] on span "Request review" at bounding box center [1011, 65] width 75 height 13
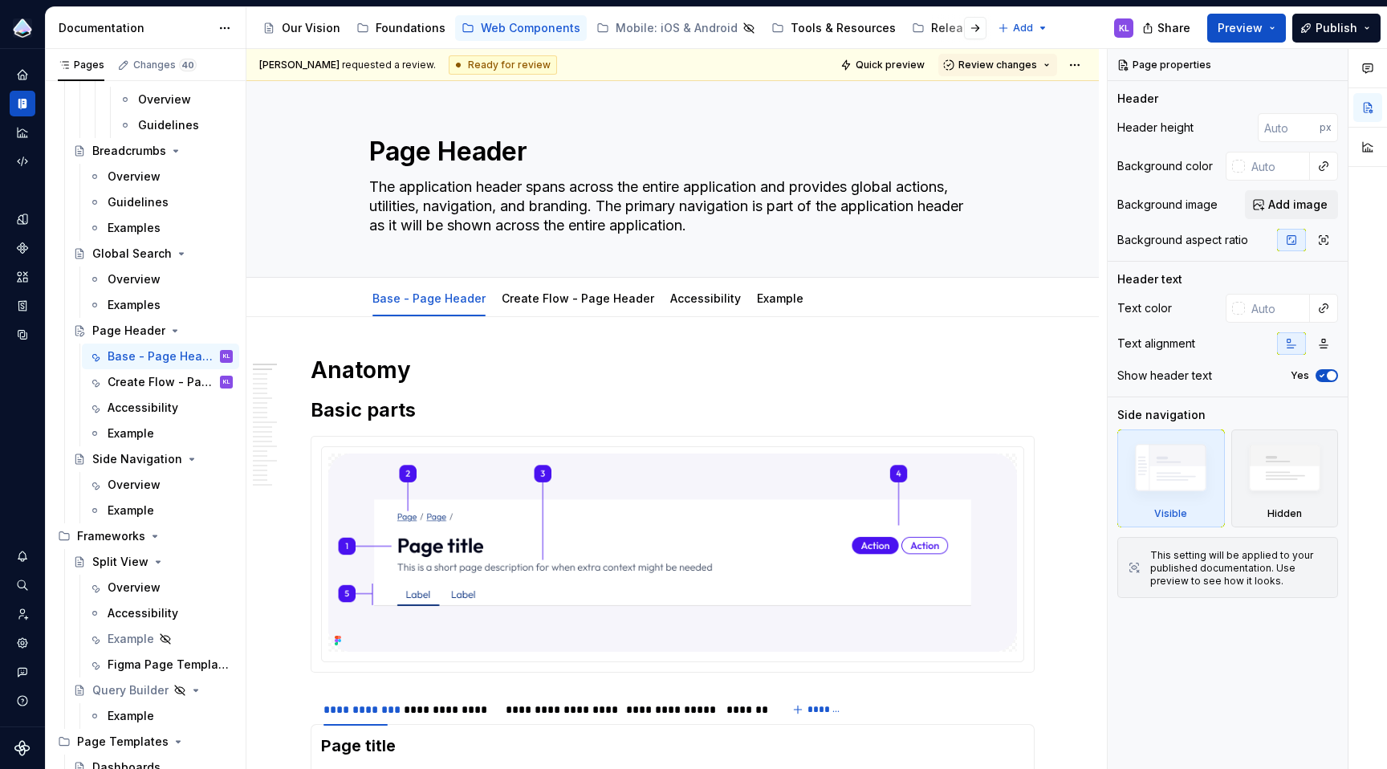
click at [1029, 63] on span "Review changes" at bounding box center [997, 65] width 79 height 13
click at [1024, 112] on div "This page is ready to publish." at bounding box center [1041, 112] width 140 height 13
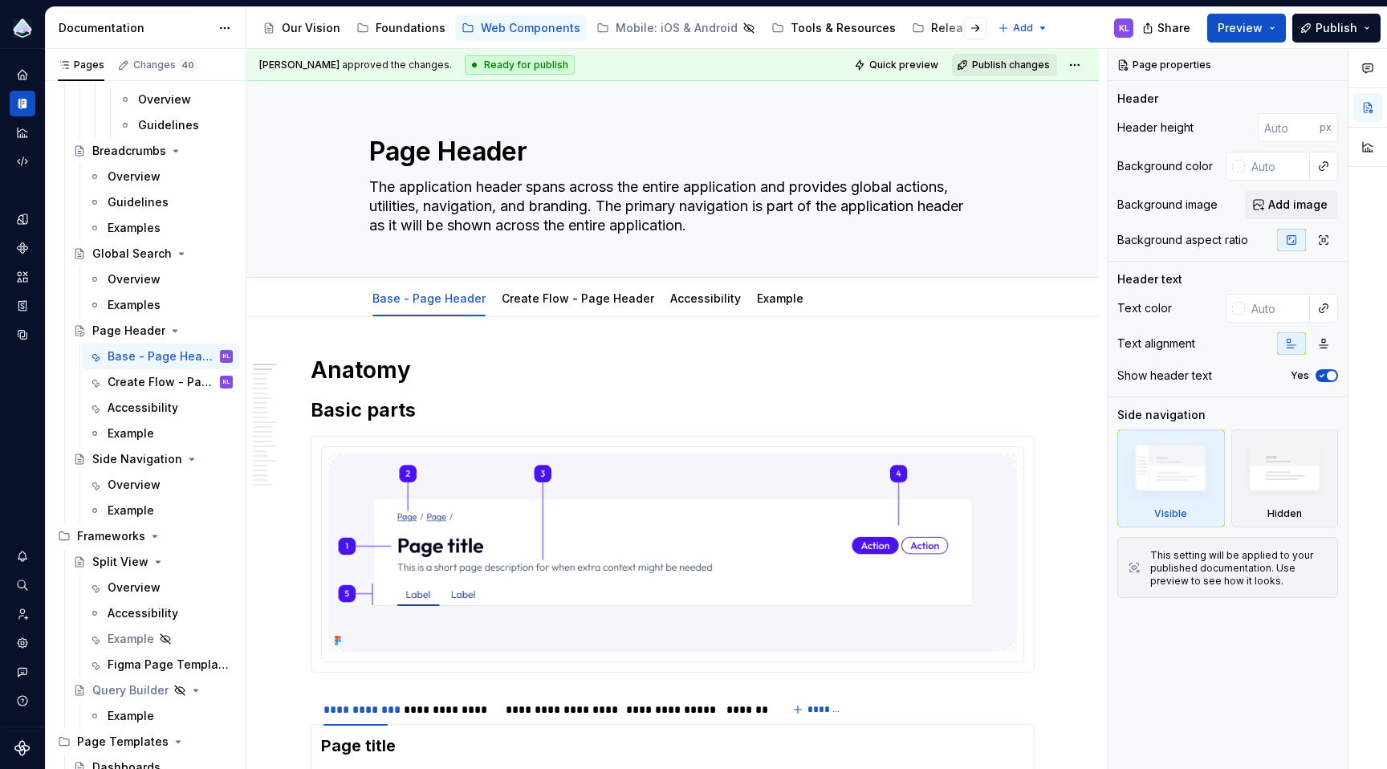
click at [1029, 63] on span "Publish changes" at bounding box center [1011, 65] width 78 height 13
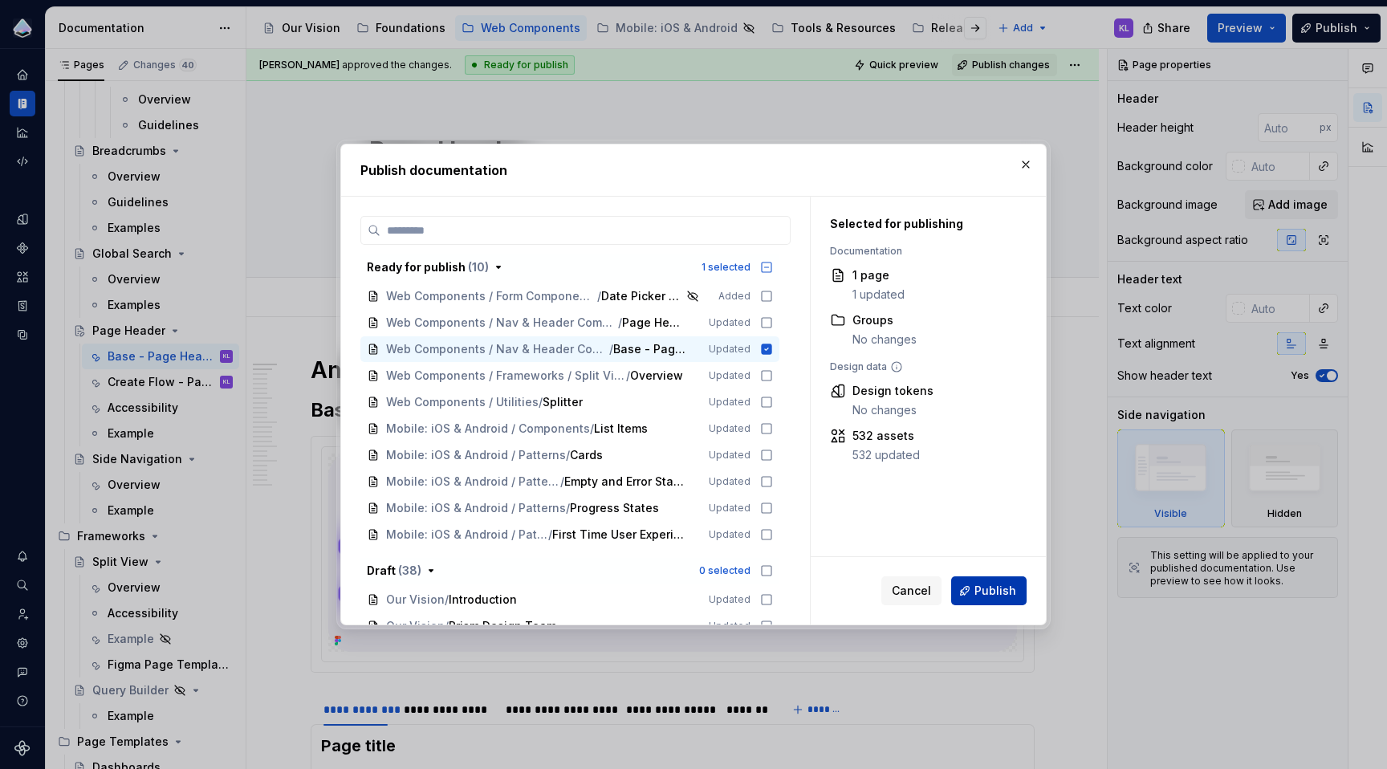
click at [985, 586] on span "Publish" at bounding box center [995, 591] width 42 height 16
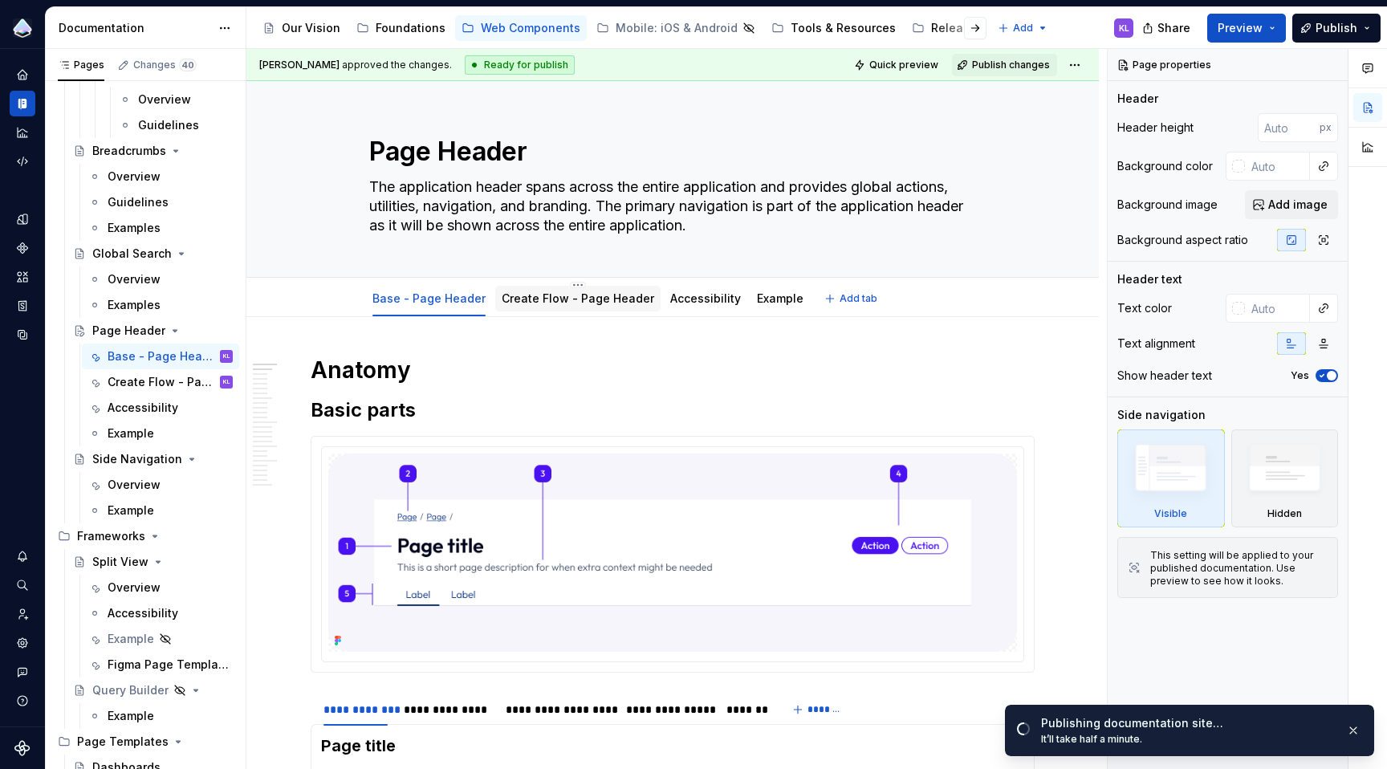
click at [551, 295] on link "Create Flow - Page Header" at bounding box center [578, 298] width 152 height 14
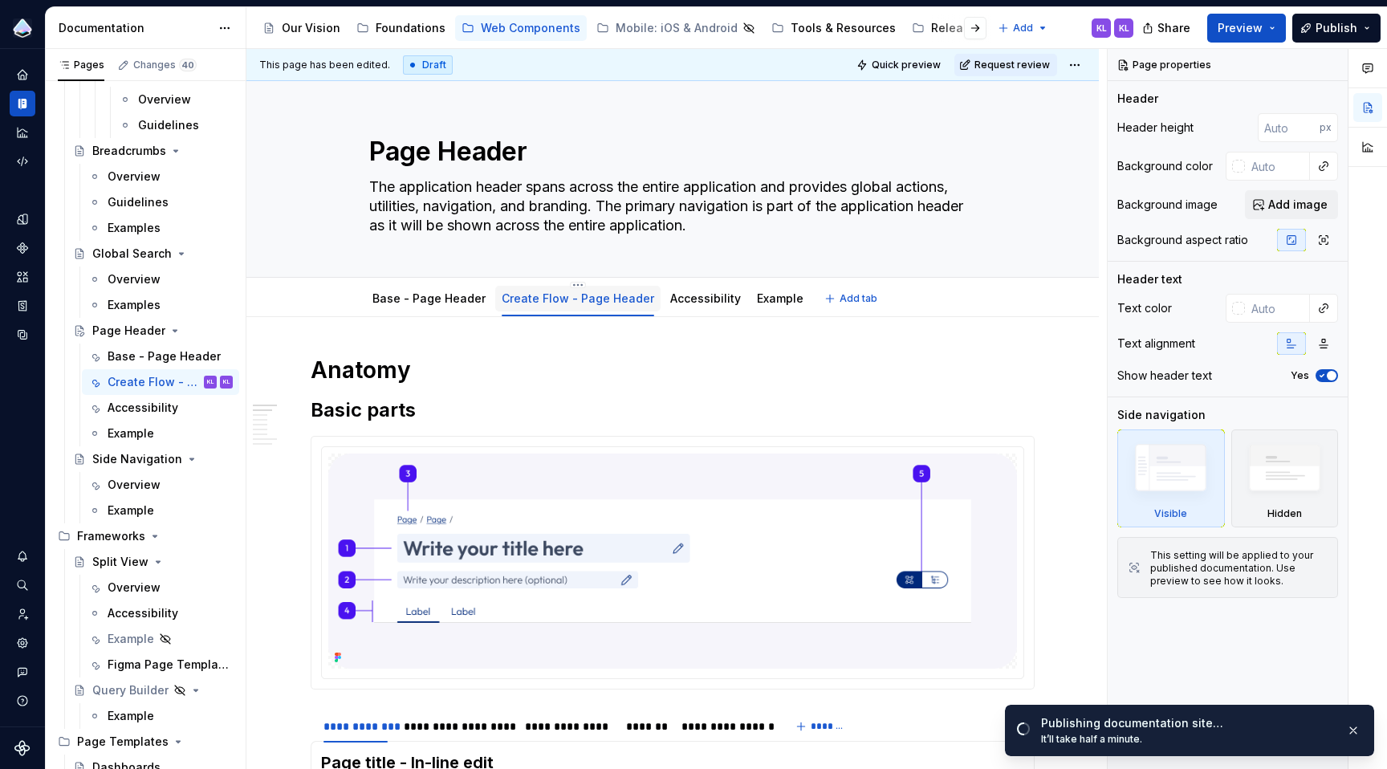
click at [568, 299] on link "Create Flow - Page Header" at bounding box center [578, 298] width 152 height 14
click at [539, 302] on link "Create Flow - Page Header" at bounding box center [578, 298] width 152 height 14
click at [555, 299] on link "Create Flow - Page Header" at bounding box center [578, 298] width 152 height 14
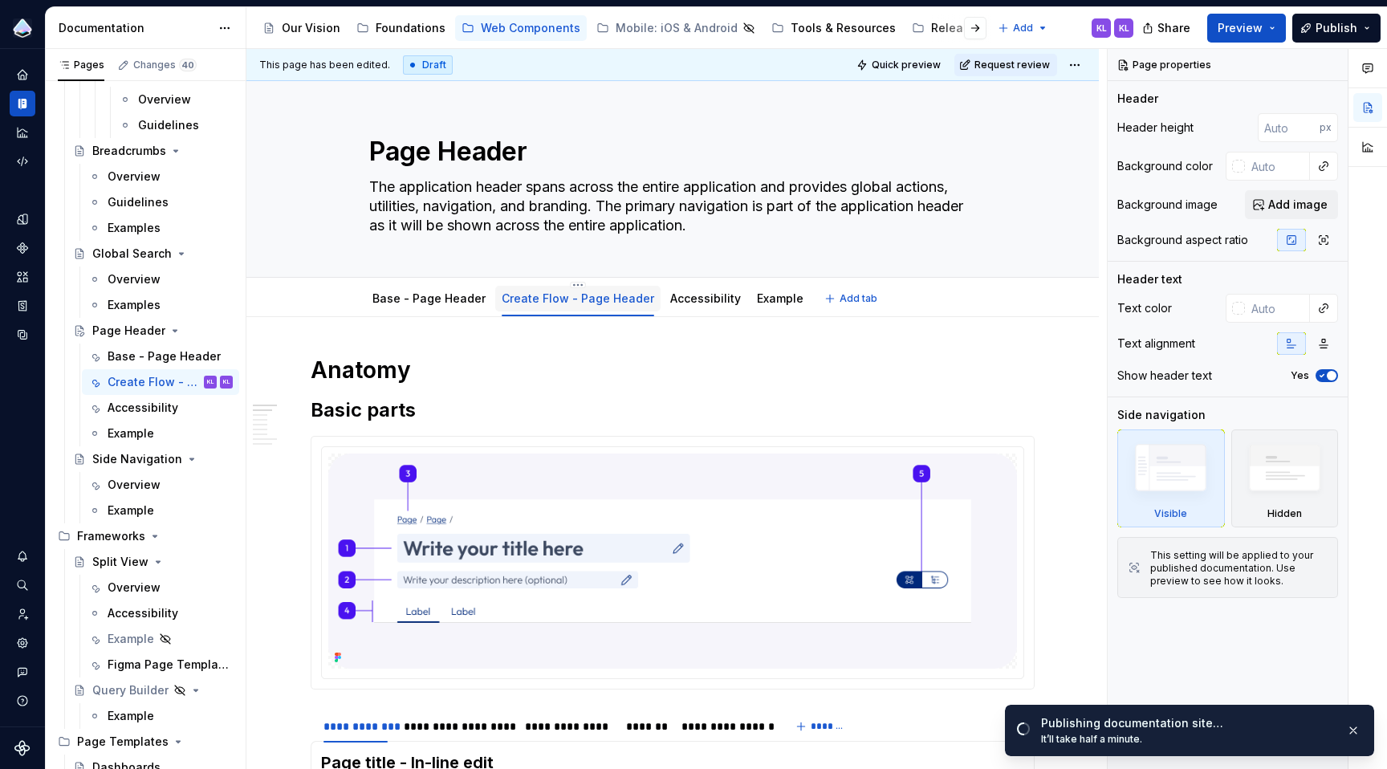
click at [555, 299] on link "Create Flow - Page Header" at bounding box center [578, 298] width 152 height 14
click at [567, 282] on html "Prism Design System KL Design system data Documentation Accessibility guide for…" at bounding box center [693, 384] width 1387 height 769
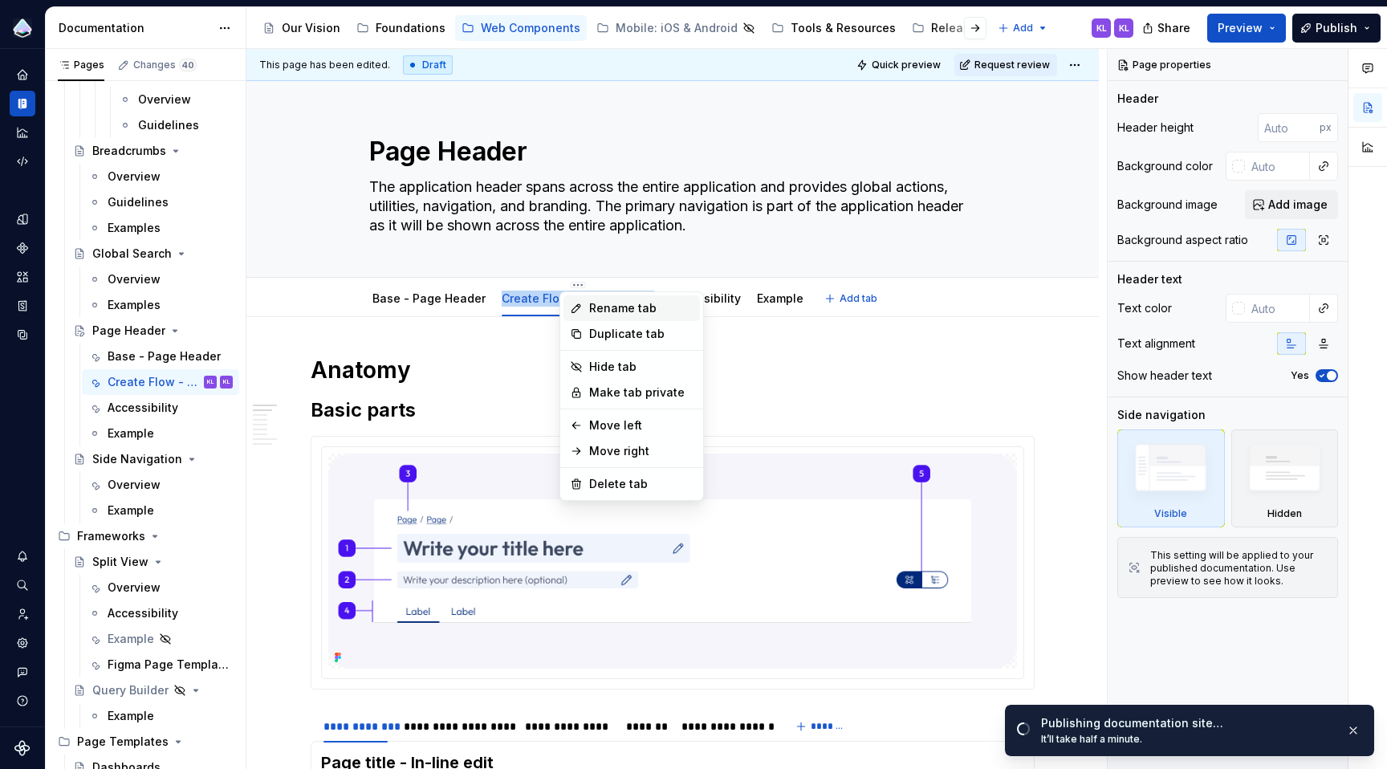
type textarea "*"
click at [595, 311] on div "Rename tab" at bounding box center [641, 308] width 104 height 16
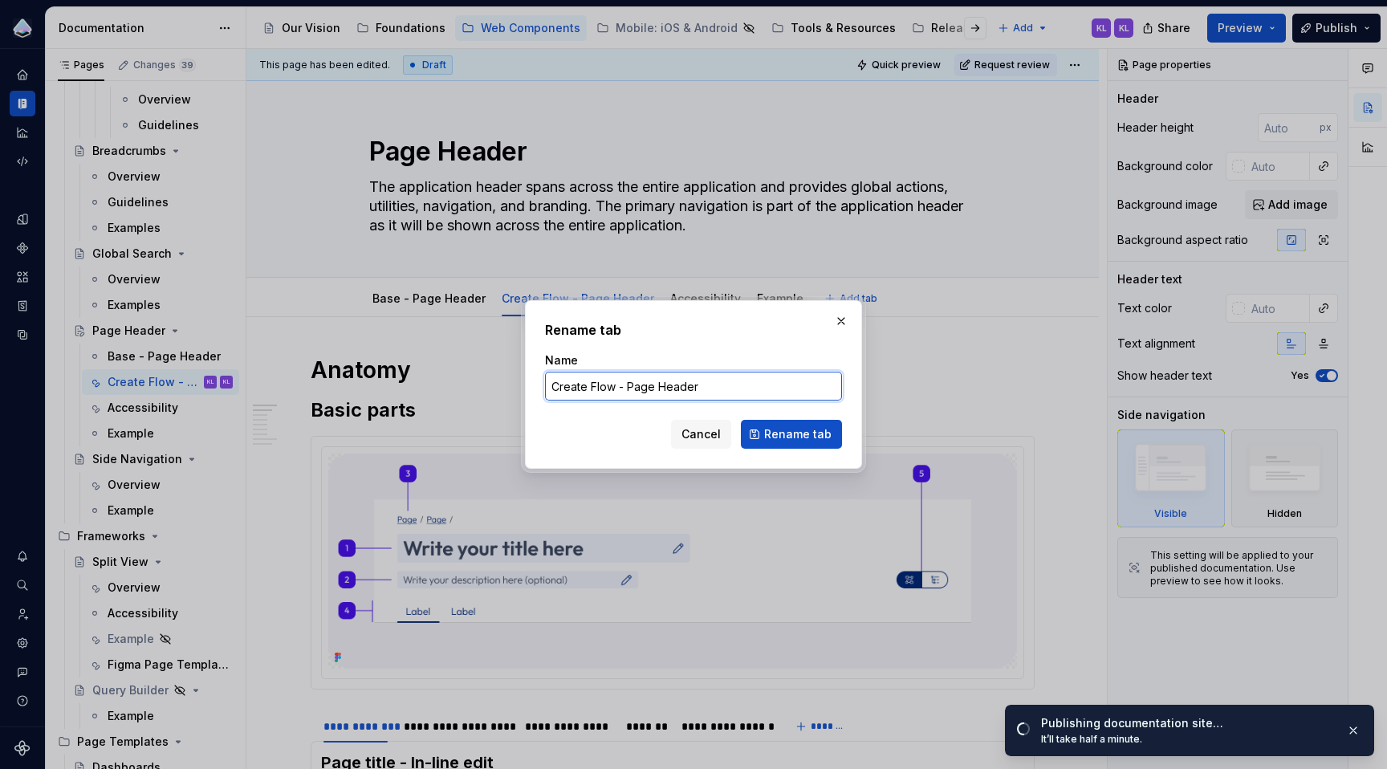
drag, startPoint x: 626, startPoint y: 386, endPoint x: 532, endPoint y: 383, distance: 94.0
click at [532, 383] on div "Rename tab Name Create Flow - Page Header Cancel Rename tab" at bounding box center [693, 384] width 337 height 169
type input "Inline Page Header"
type textarea "*"
type input "Inline Edit Page Header"
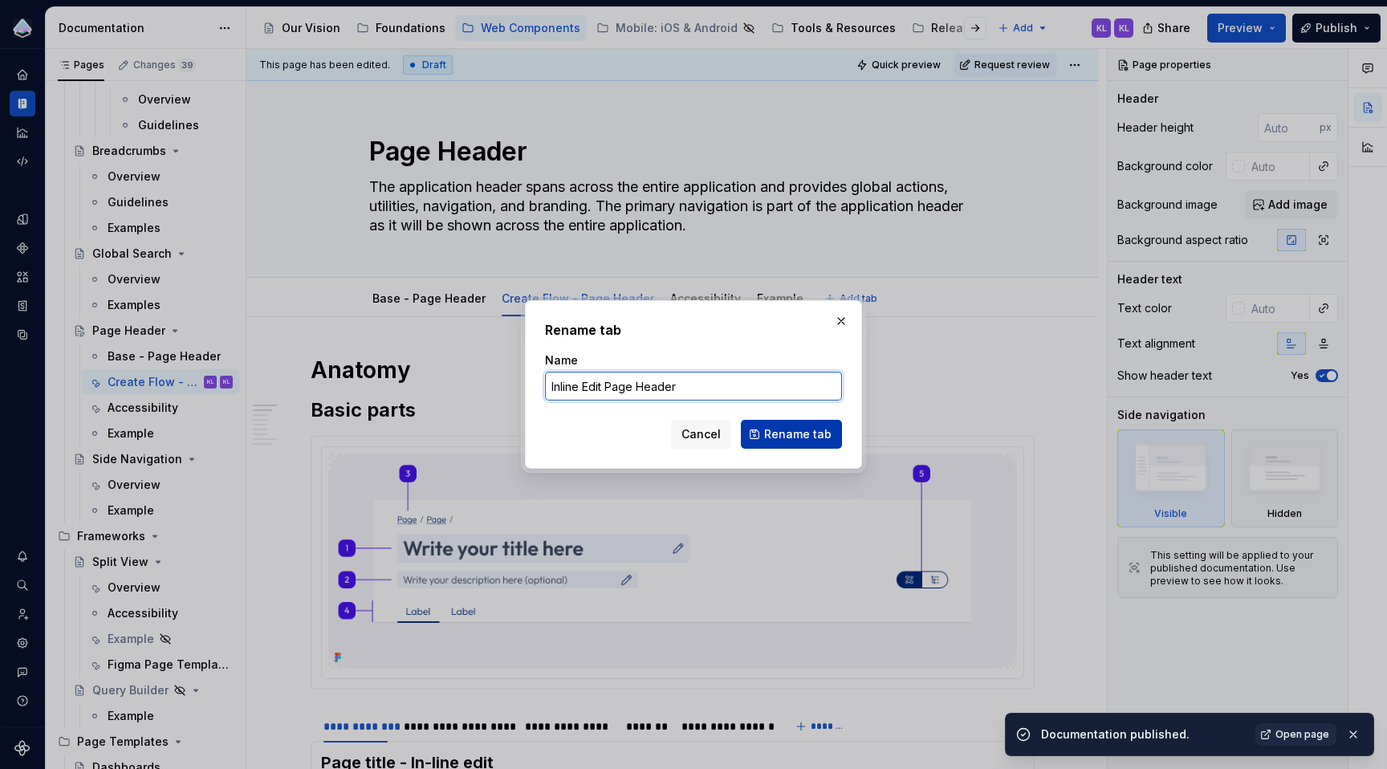
type textarea "*"
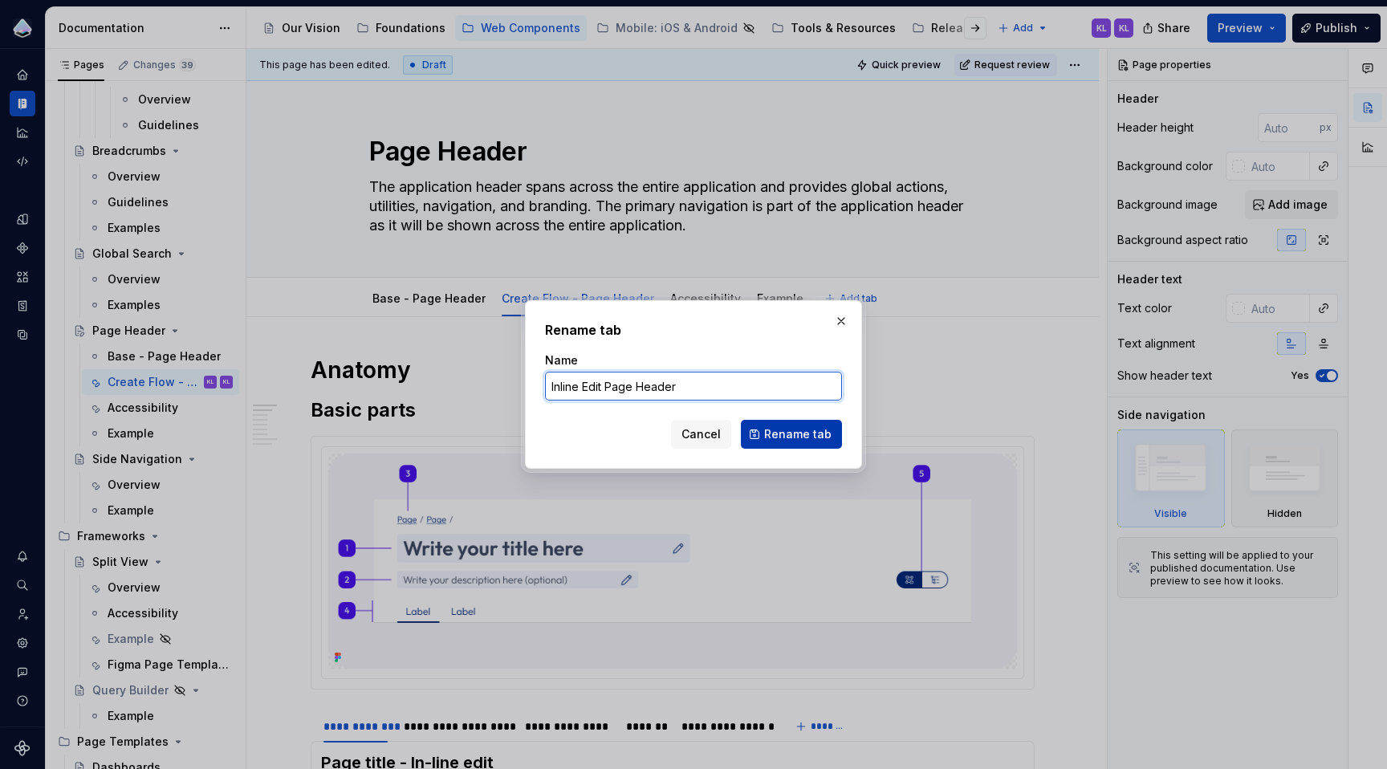
type input "Inline Edit Page Header"
click at [782, 441] on span "Rename tab" at bounding box center [797, 434] width 67 height 16
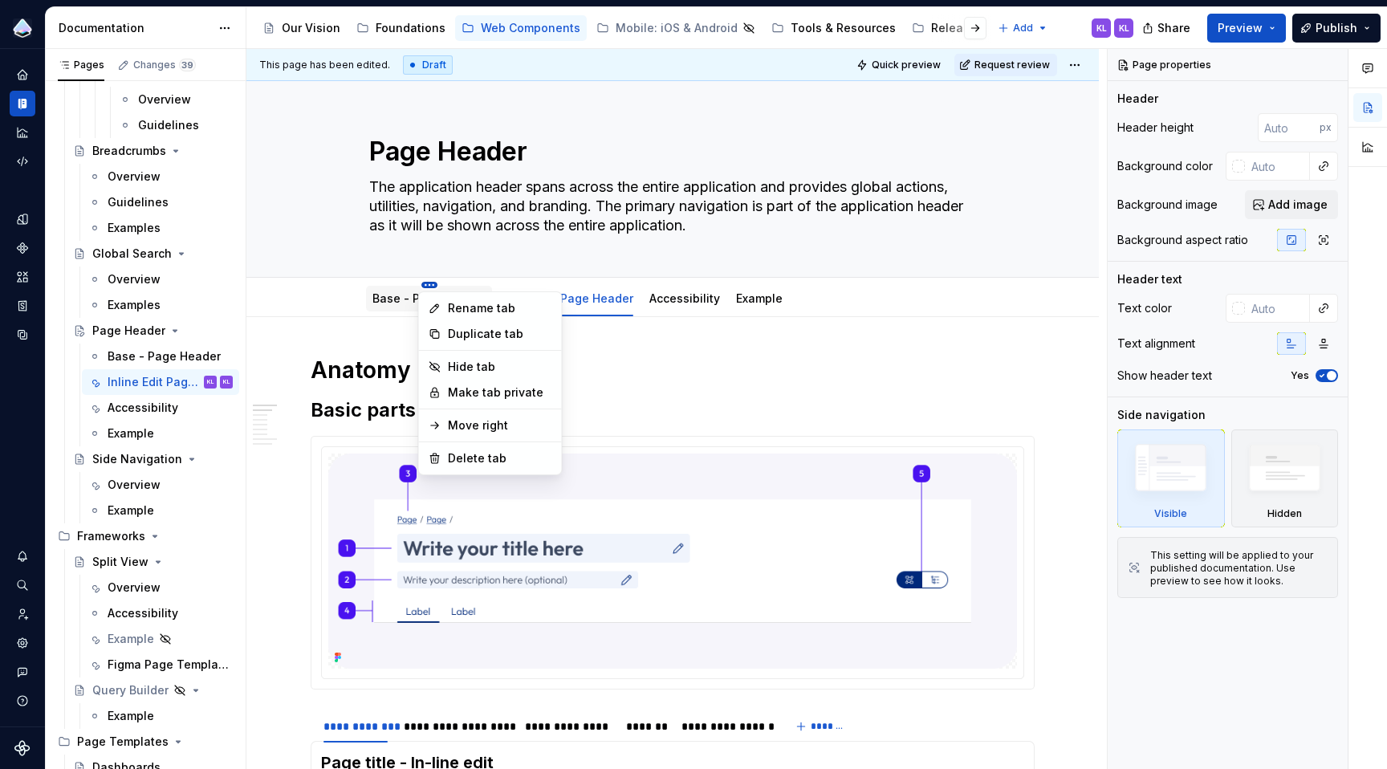
click at [427, 282] on html "Prism Design System KL Design system data Documentation Accessibility guide for…" at bounding box center [693, 384] width 1387 height 769
type textarea "*"
click at [449, 307] on div "Rename tab" at bounding box center [499, 308] width 104 height 16
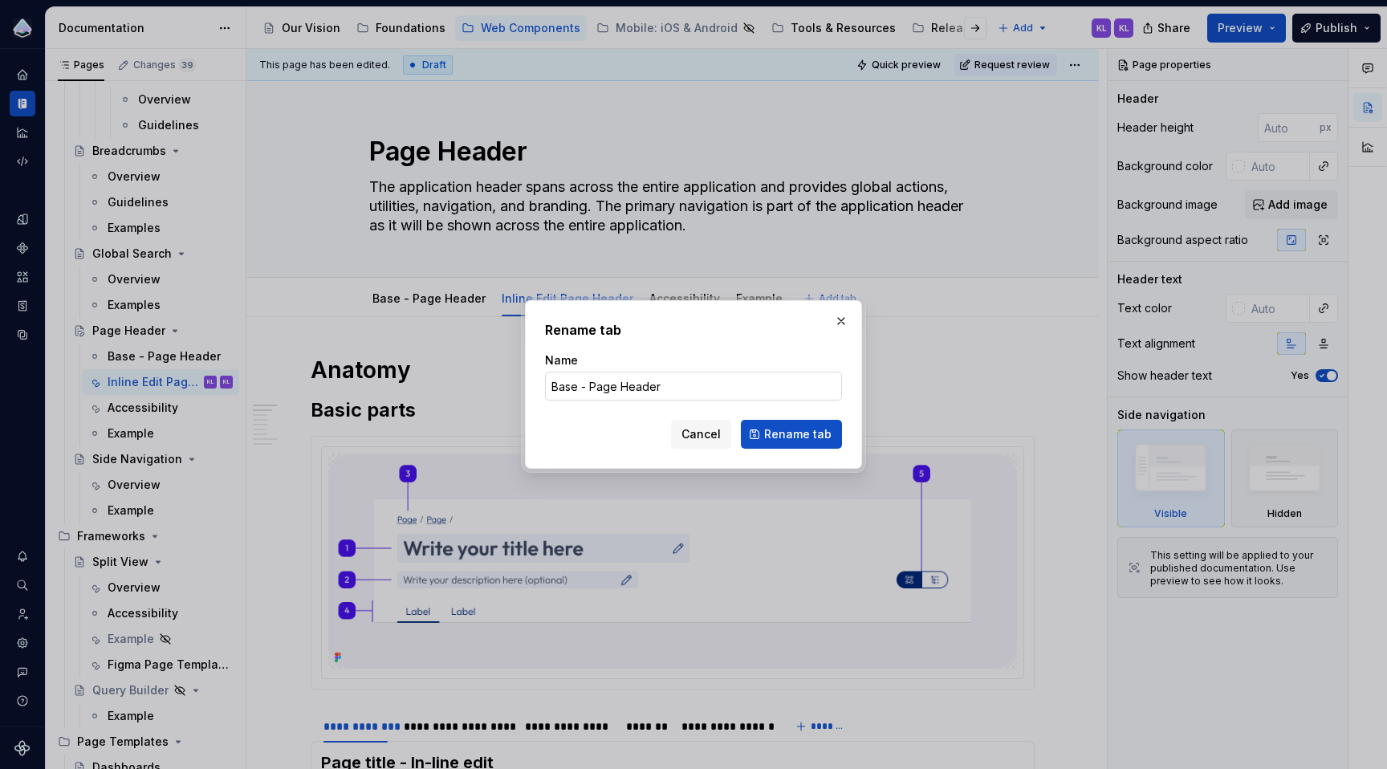
click at [591, 386] on input "Base - Page Header" at bounding box center [693, 386] width 297 height 29
click at [561, 386] on input "Base Page Header" at bounding box center [693, 386] width 297 height 29
type input "Base Page Header"
click at [811, 437] on span "Rename tab" at bounding box center [797, 434] width 67 height 16
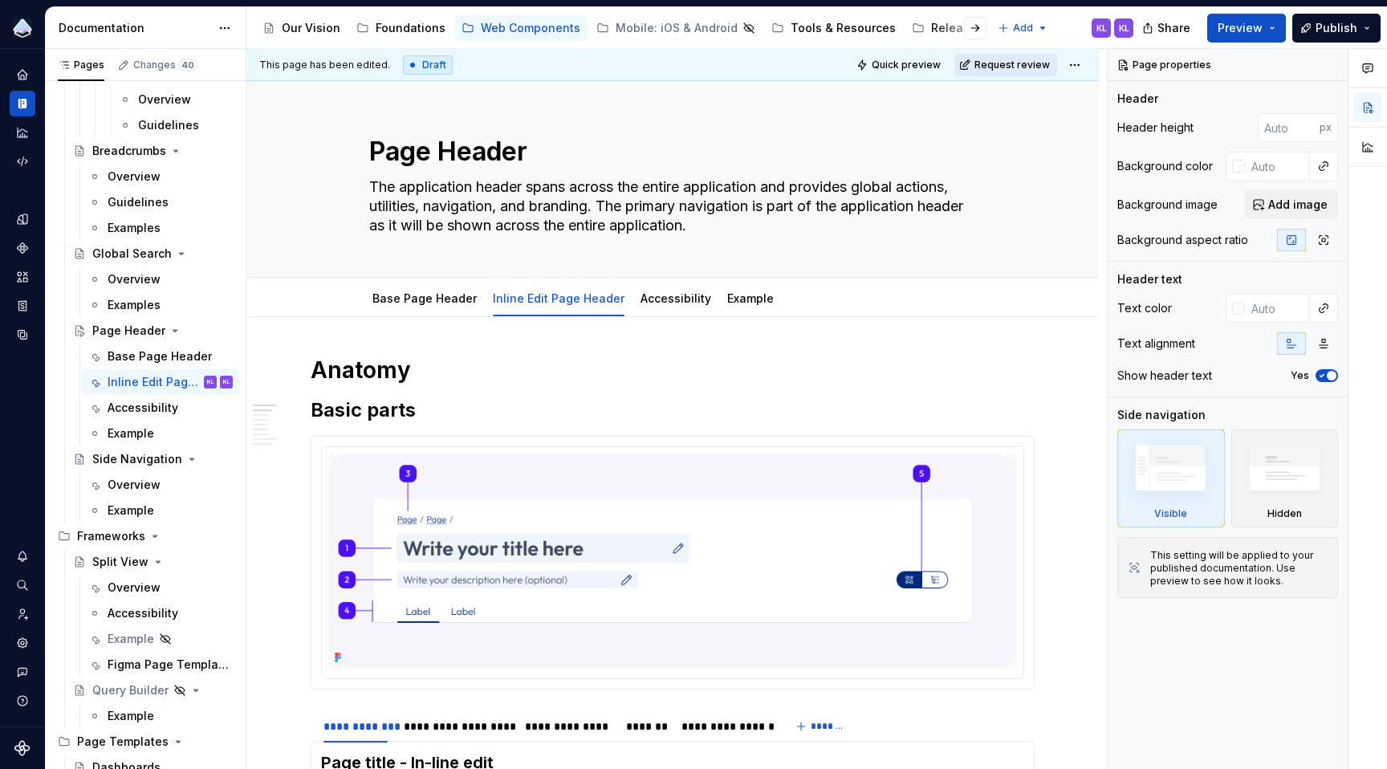
click at [1038, 67] on span "Request review" at bounding box center [1011, 65] width 75 height 13
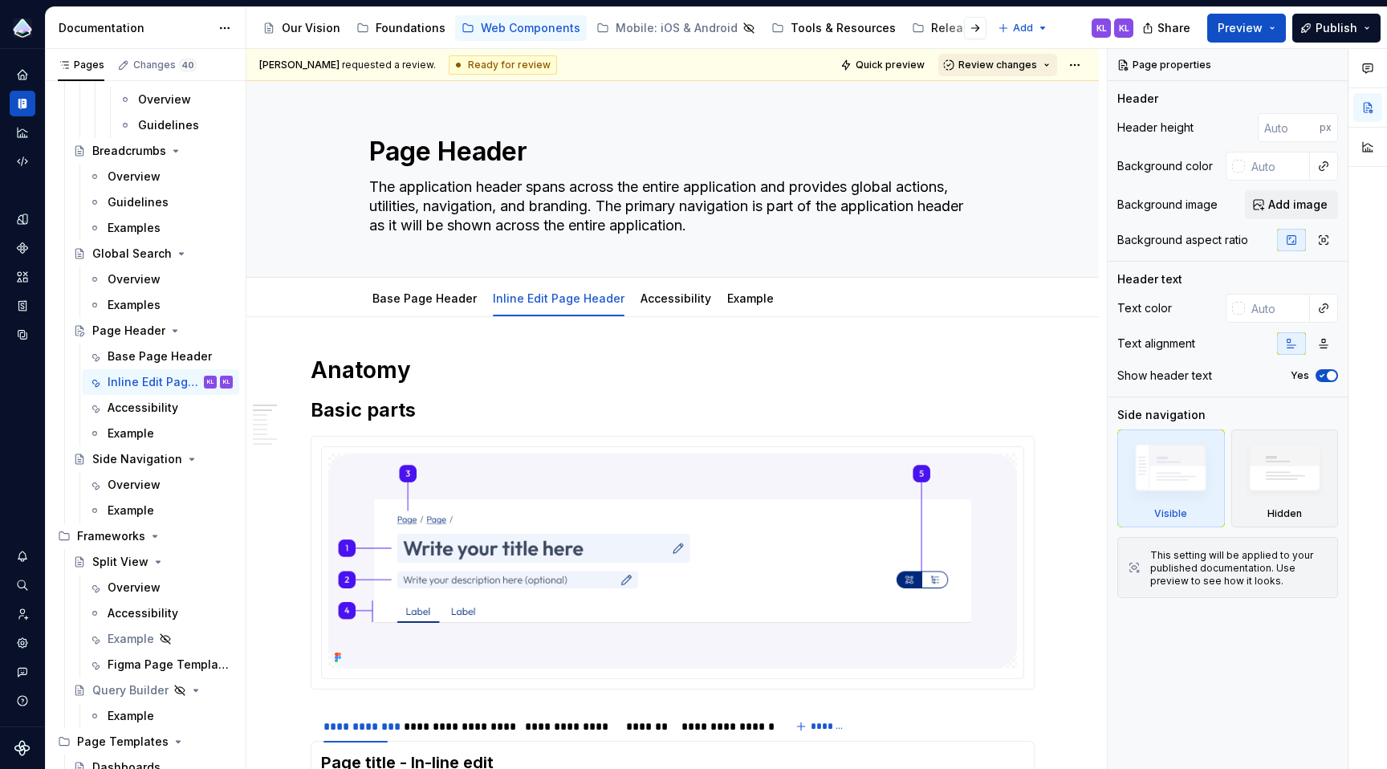
click at [1025, 70] on span "Review changes" at bounding box center [997, 65] width 79 height 13
click at [1018, 95] on div "Approve" at bounding box center [1041, 96] width 140 height 16
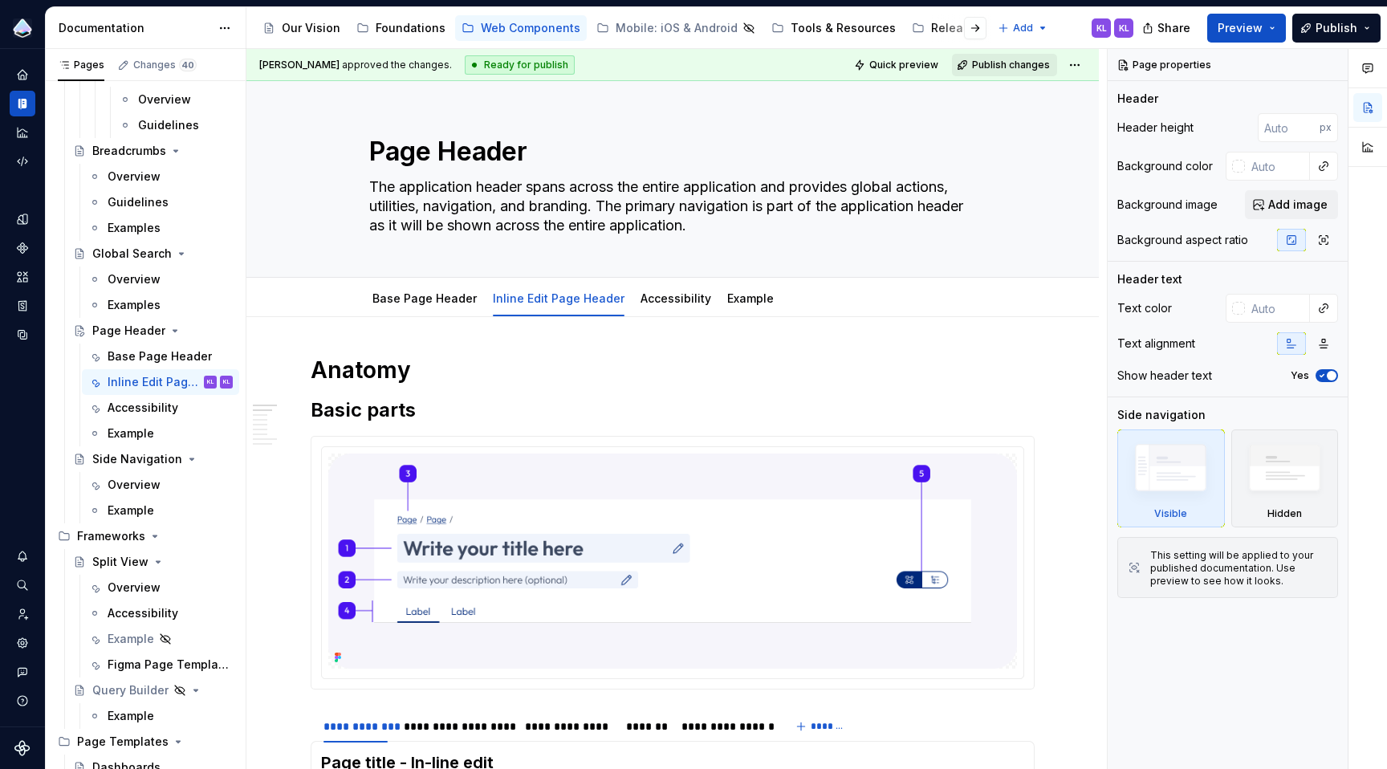
click at [1005, 64] on span "Publish changes" at bounding box center [1011, 65] width 78 height 13
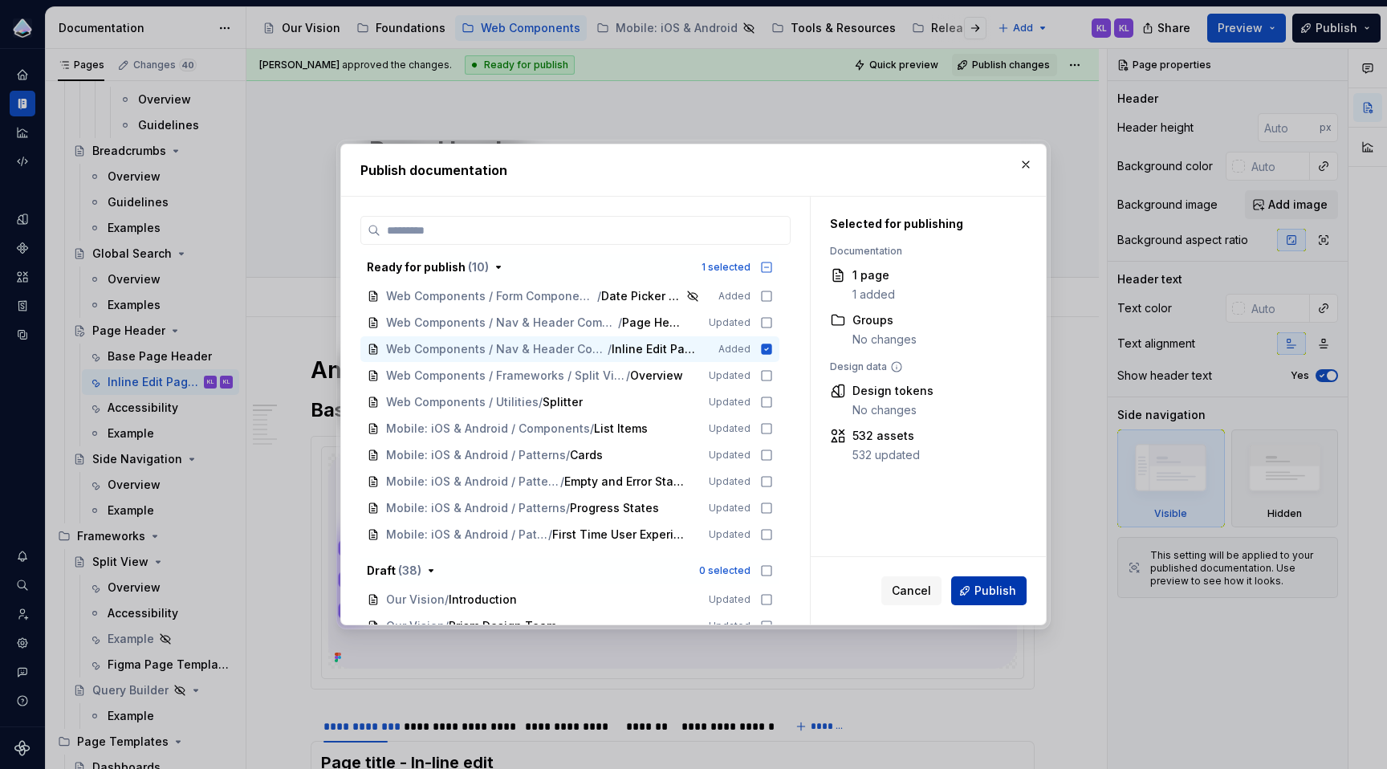
click at [994, 595] on span "Publish" at bounding box center [995, 591] width 42 height 16
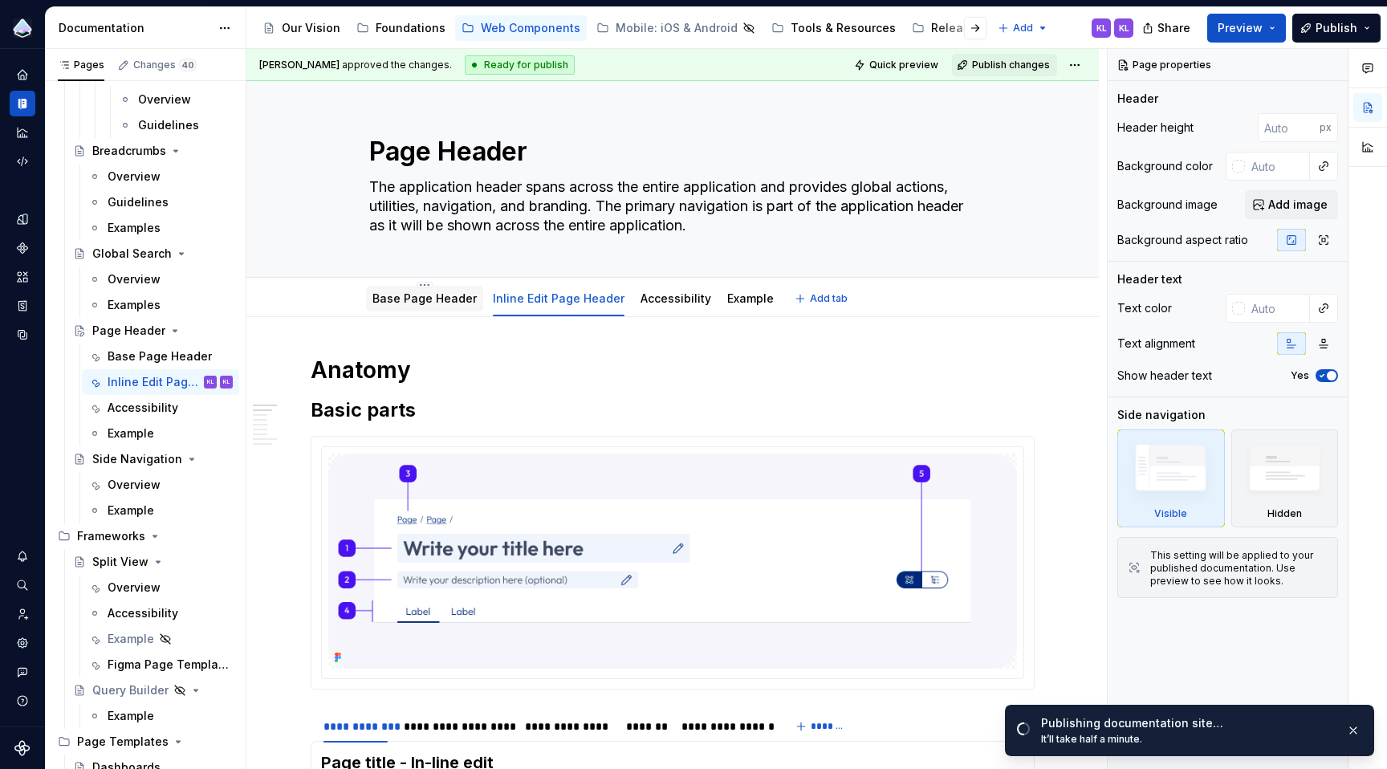
click at [435, 303] on link "Base Page Header" at bounding box center [424, 298] width 104 height 14
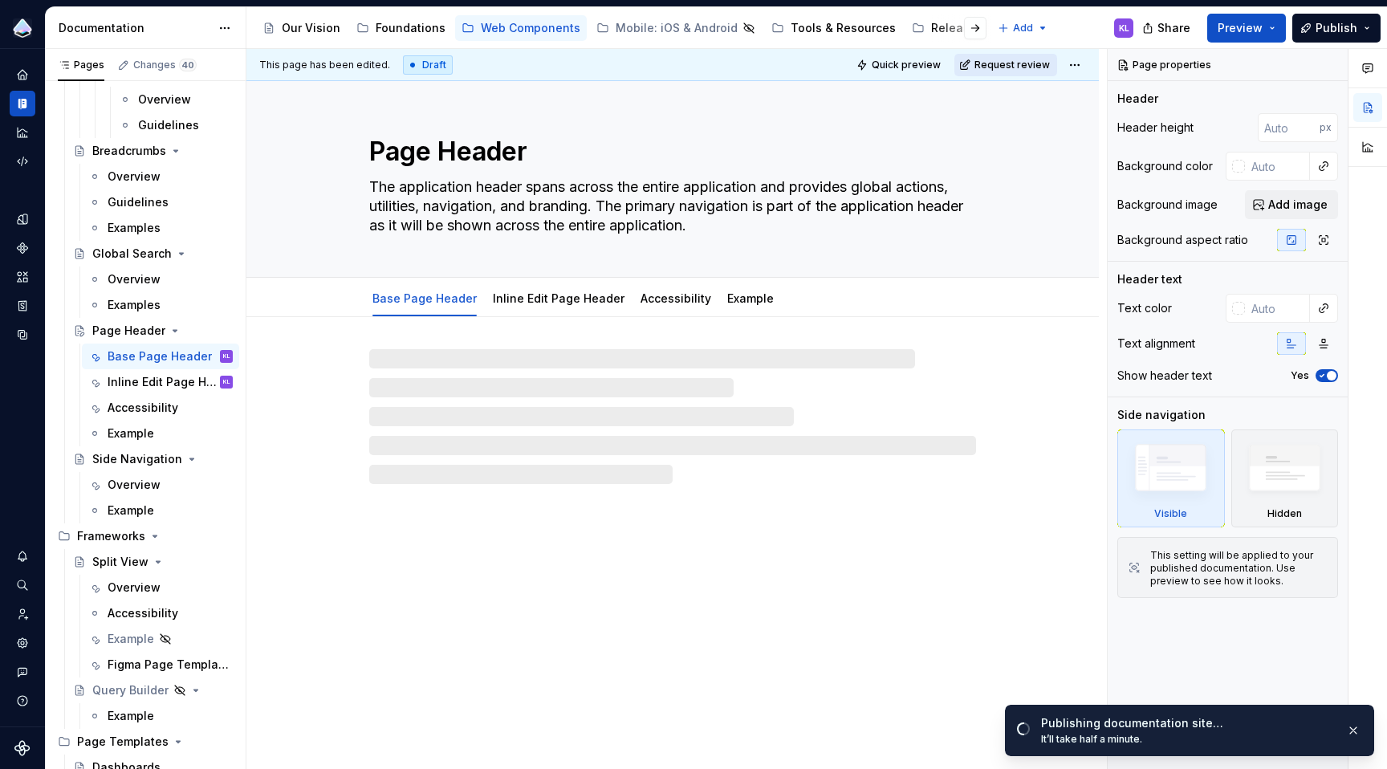
click at [1008, 63] on span "Request review" at bounding box center [1011, 65] width 75 height 13
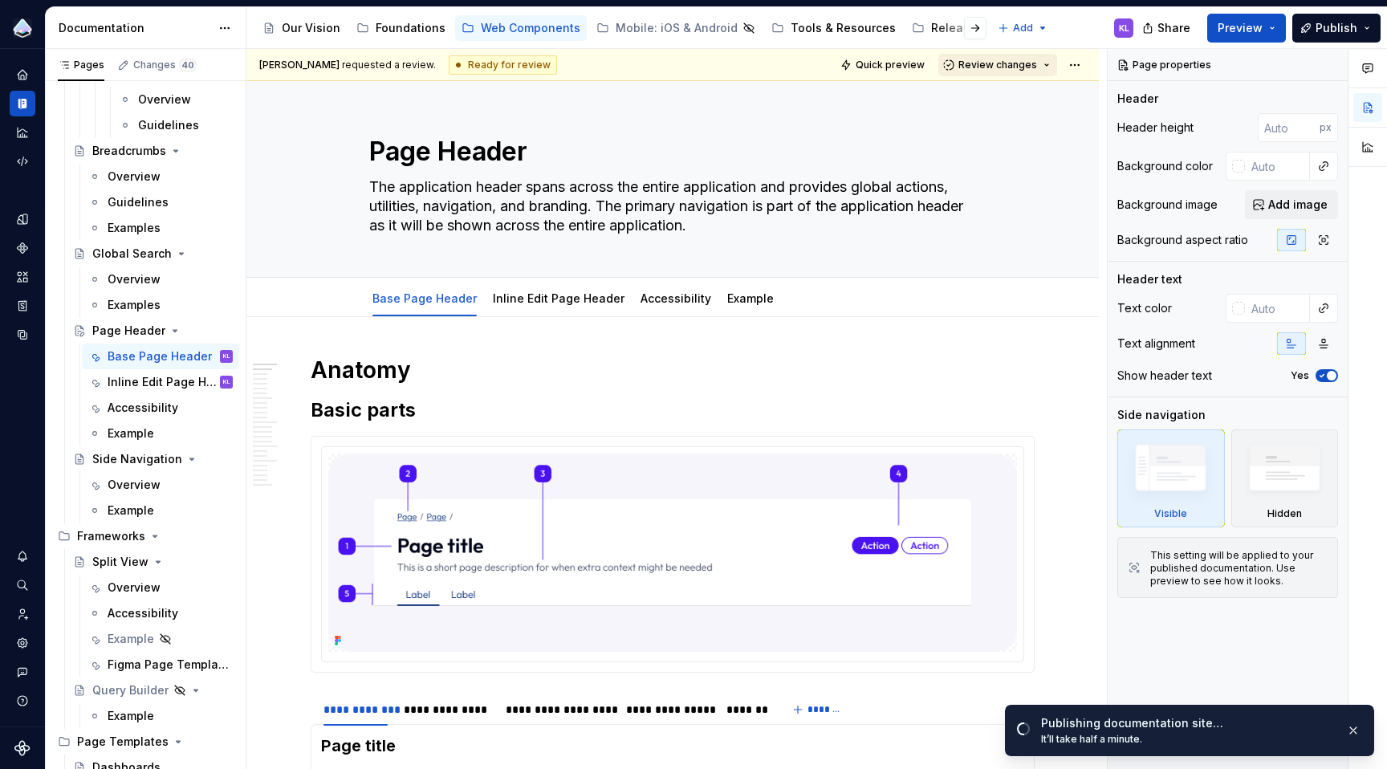
click at [1006, 67] on span "Review changes" at bounding box center [997, 65] width 79 height 13
click at [1008, 95] on div "Approve" at bounding box center [1041, 96] width 140 height 16
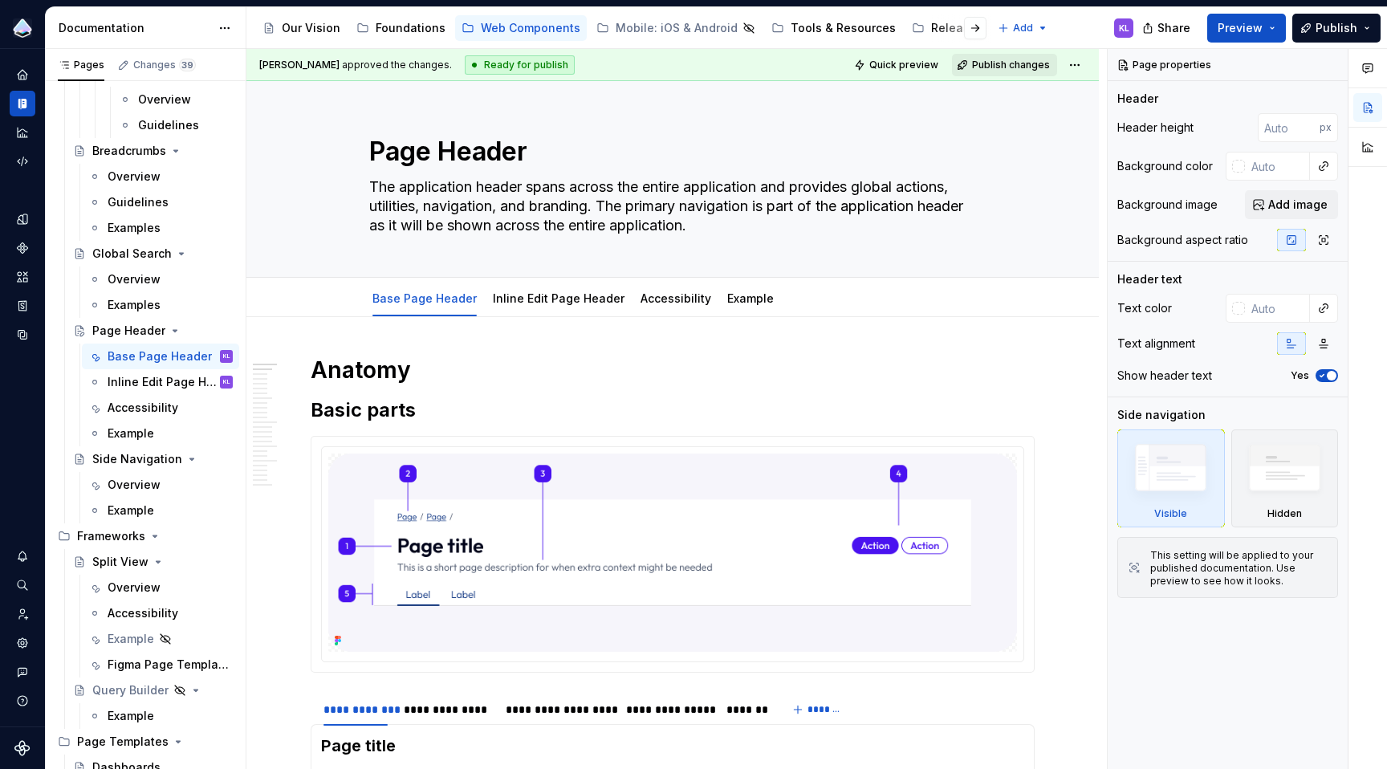
click at [1017, 64] on span "Publish changes" at bounding box center [1011, 65] width 78 height 13
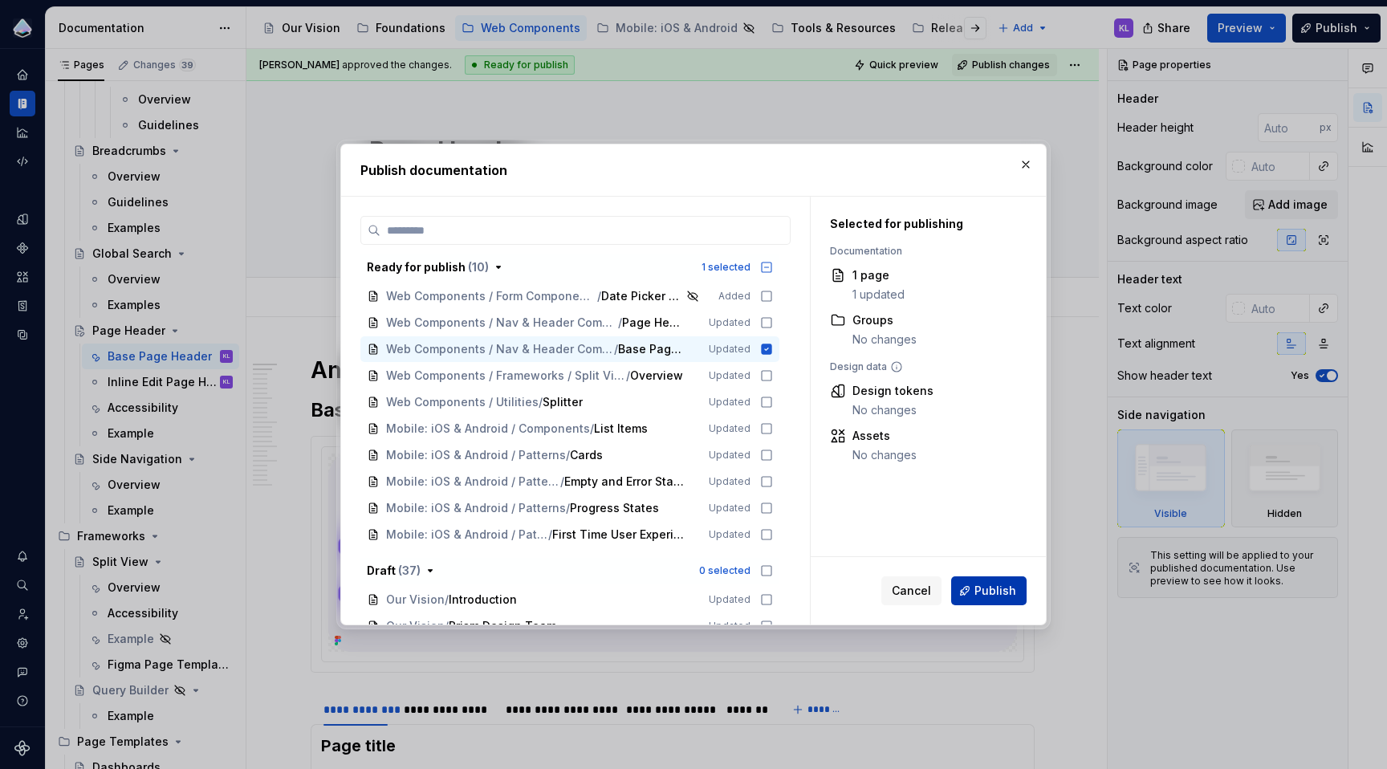
click at [998, 592] on span "Publish" at bounding box center [995, 591] width 42 height 16
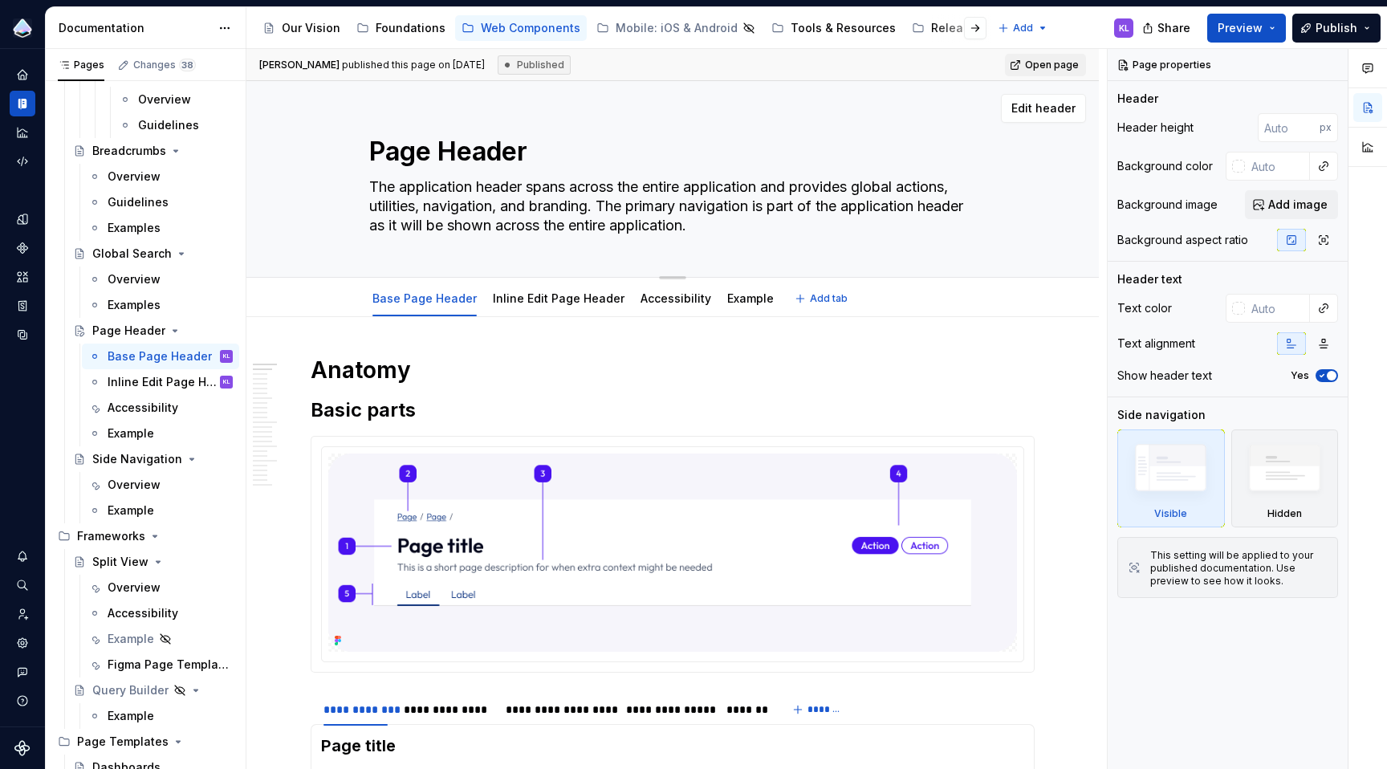
click at [717, 204] on textarea "The application header spans across the entire application and provides global …" at bounding box center [669, 206] width 607 height 64
click at [1052, 104] on span "Edit header" at bounding box center [1043, 108] width 64 height 16
click at [585, 206] on textarea "The application header spans across the entire application and provides global …" at bounding box center [669, 206] width 607 height 64
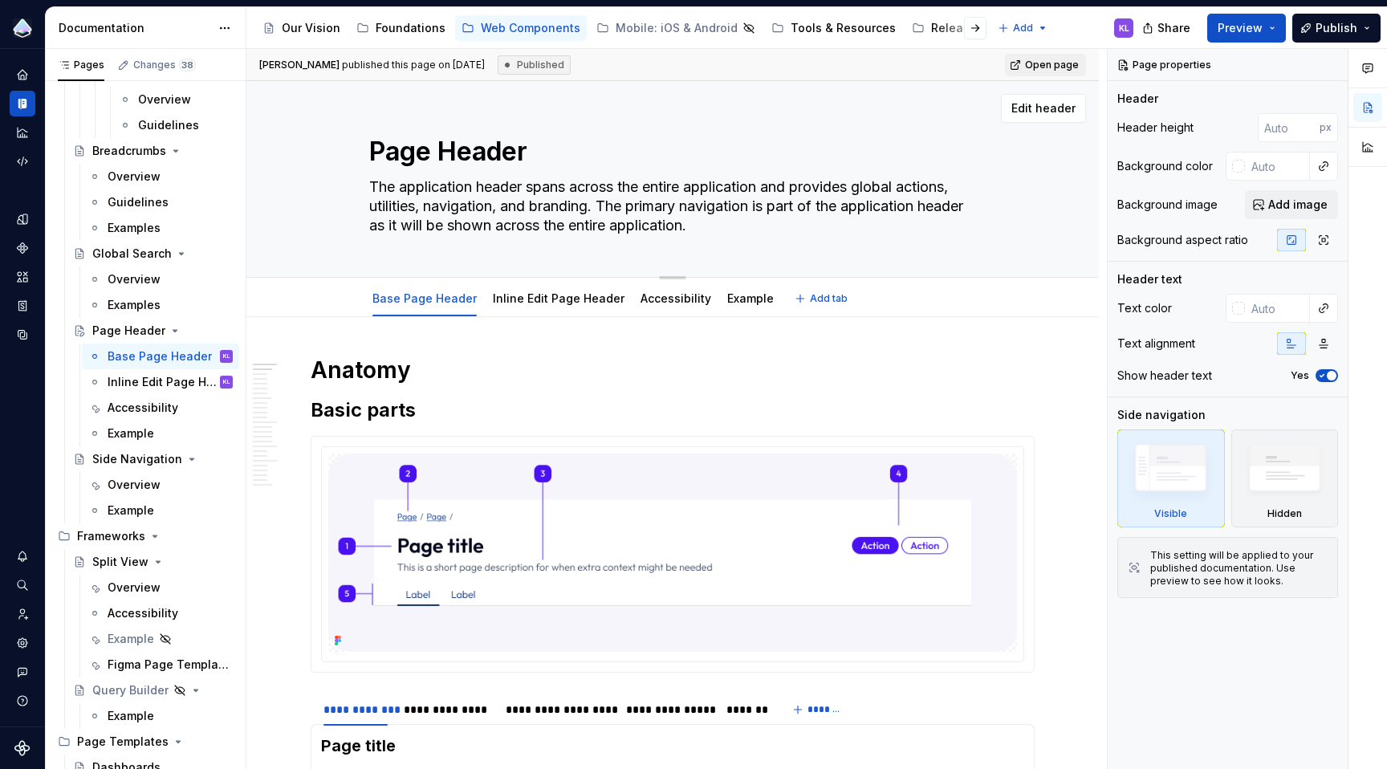
type textarea "*"
type textarea "T"
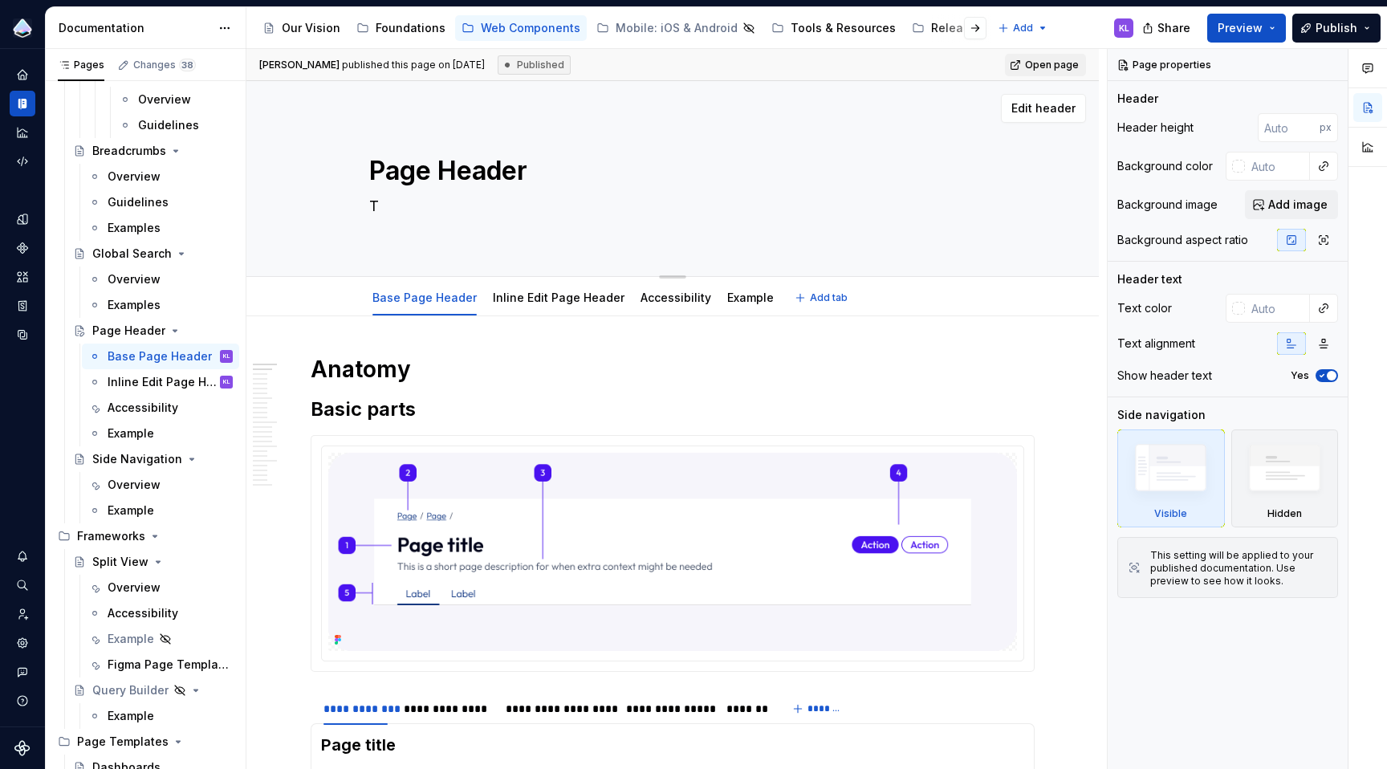
type textarea "*"
type textarea "Th"
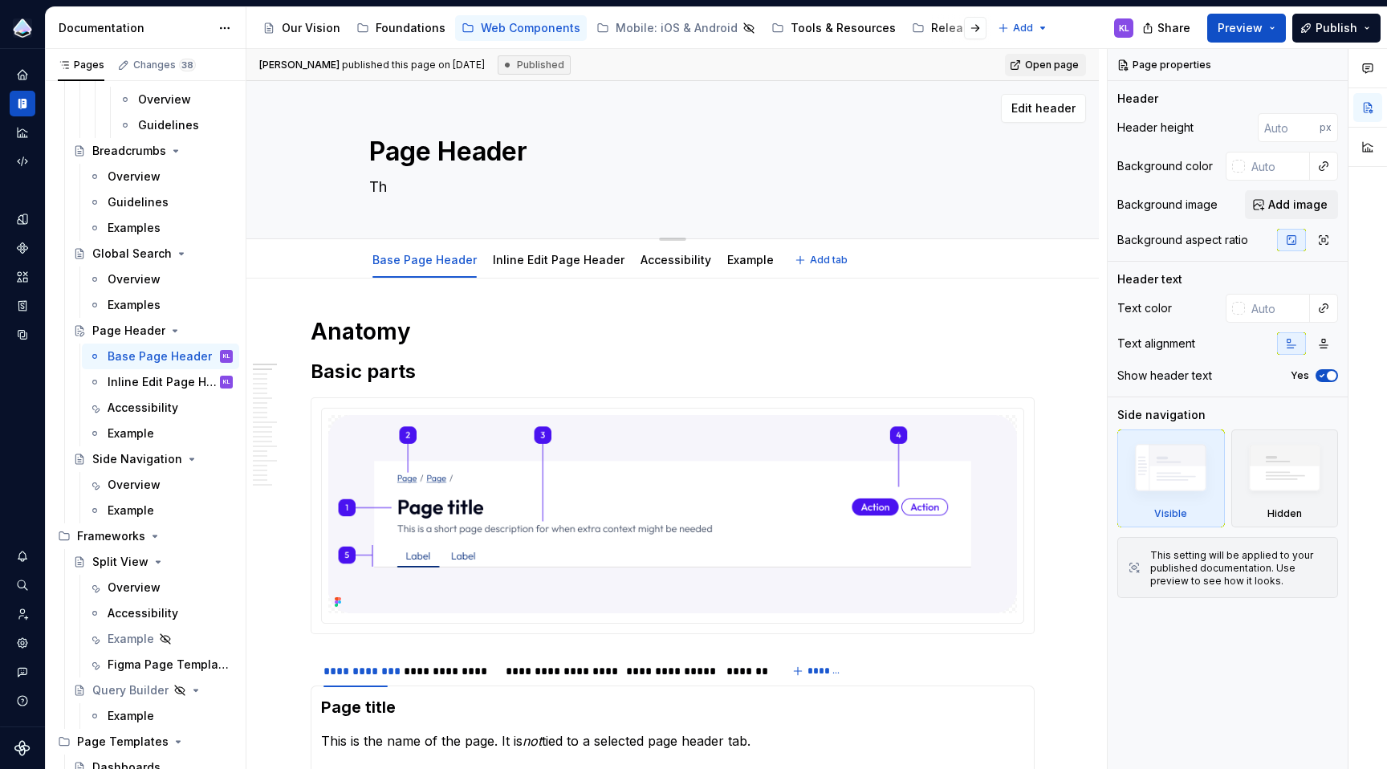
type textarea "*"
type textarea "The"
type textarea "*"
type textarea "The"
type textarea "*"
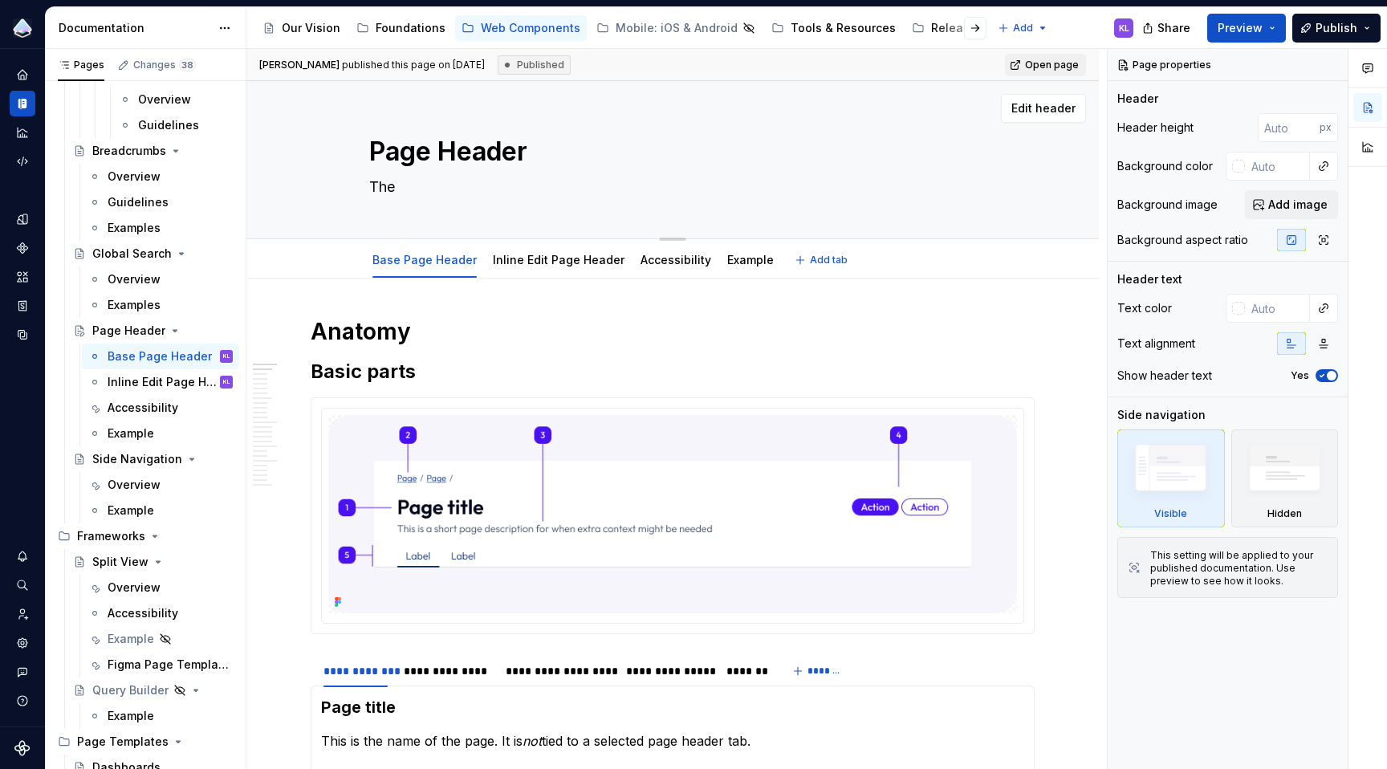
type textarea "The p"
type textarea "*"
type textarea "The pa"
type textarea "*"
type textarea "The pag"
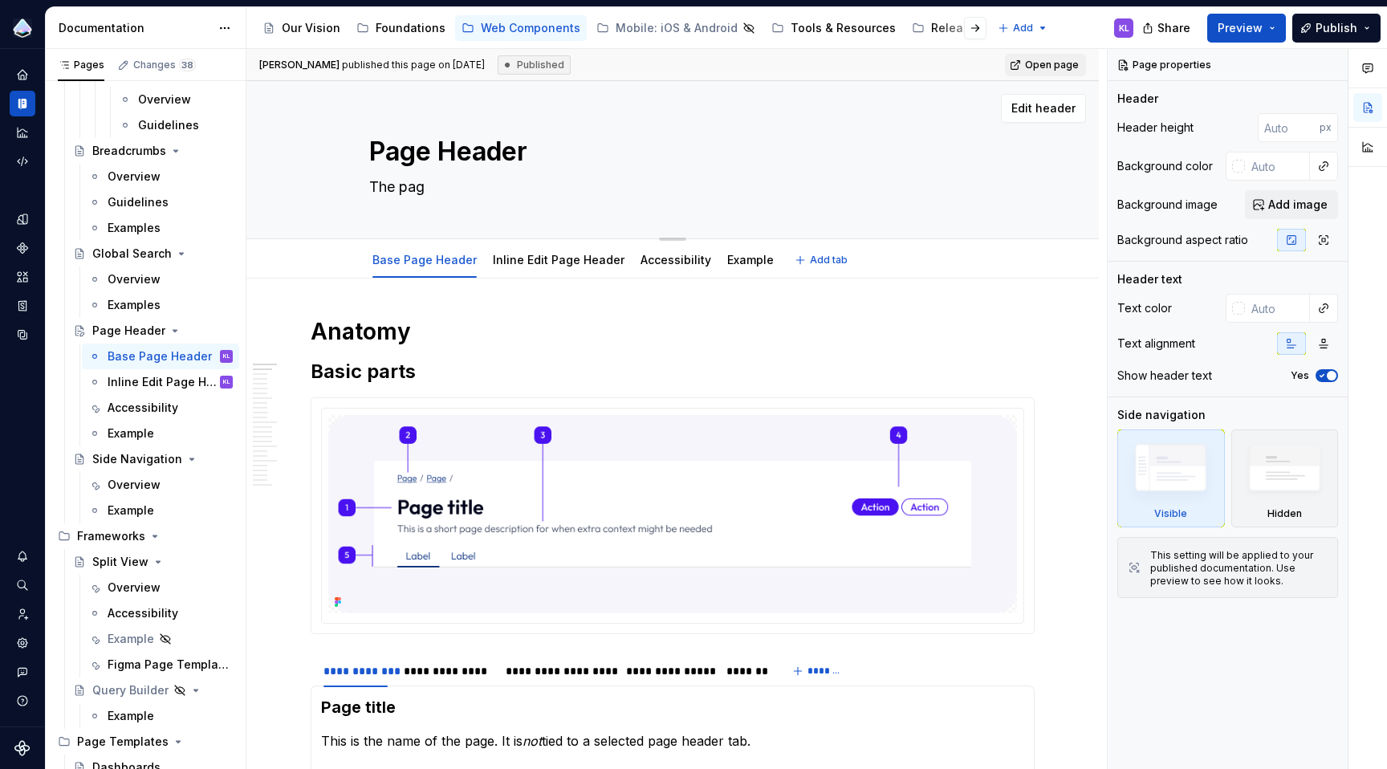
type textarea "*"
type textarea "The page"
type textarea "*"
type textarea "The page"
type textarea "*"
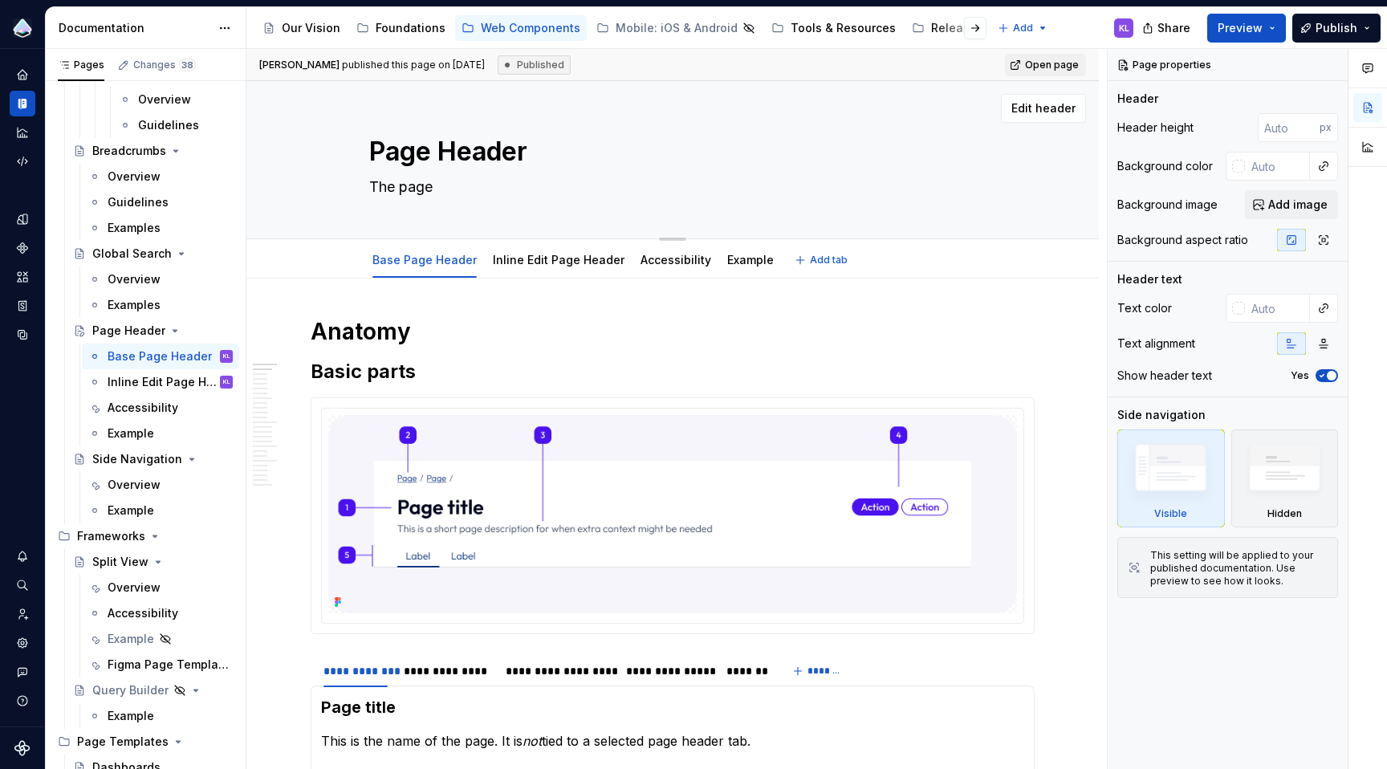
type textarea "The page"
type textarea "*"
type textarea "The pag"
type textarea "*"
type textarea "The pa"
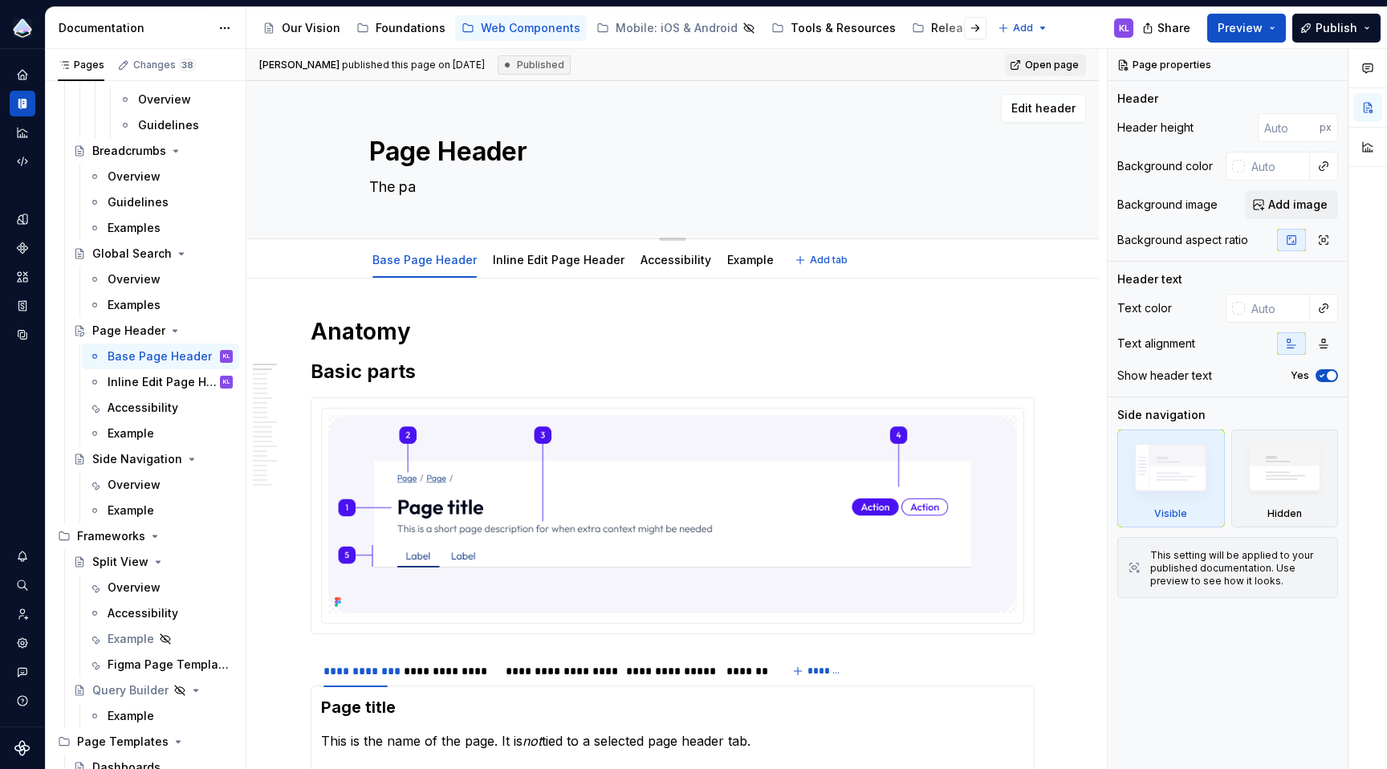
type textarea "*"
type textarea "The p"
type textarea "*"
type textarea "The"
type textarea "*"
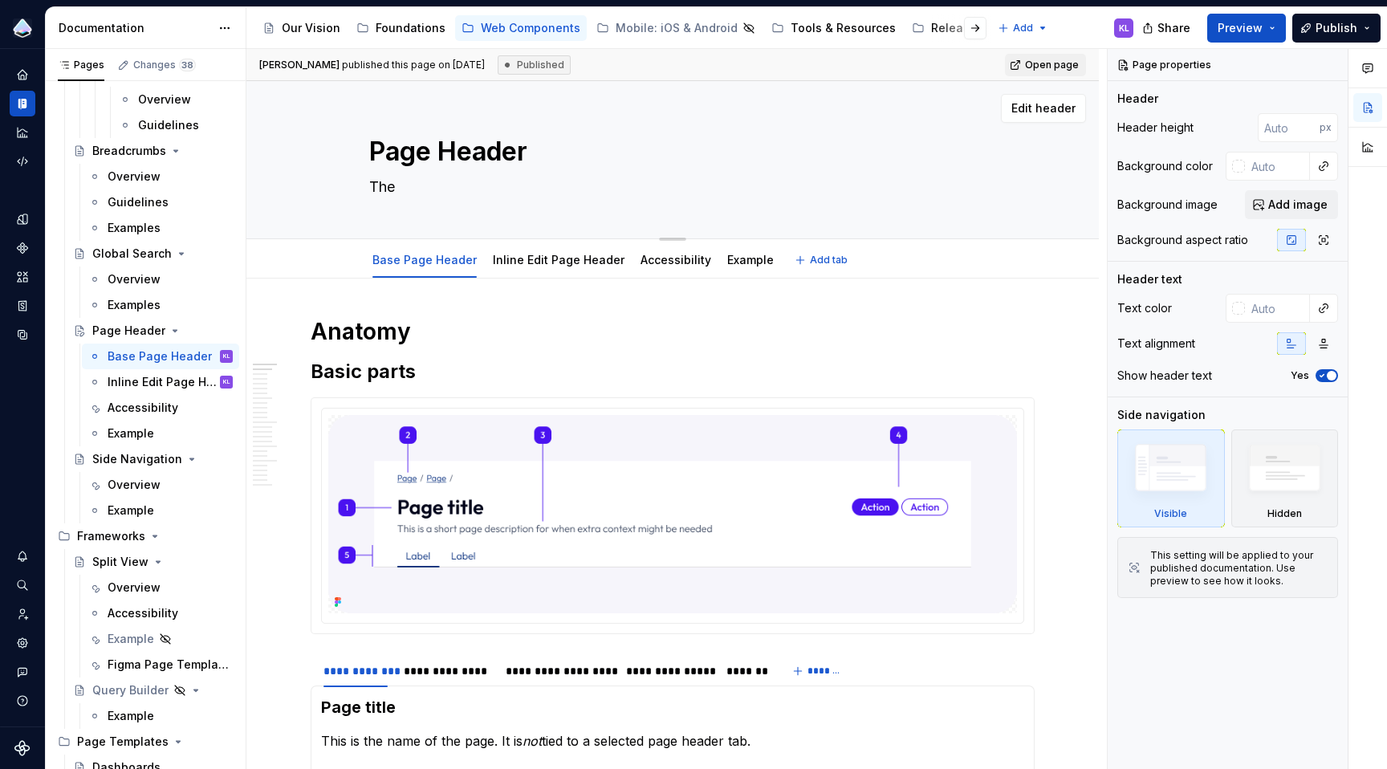
type textarea "The P"
type textarea "*"
type textarea "The Pa"
type textarea "*"
type textarea "The Pag"
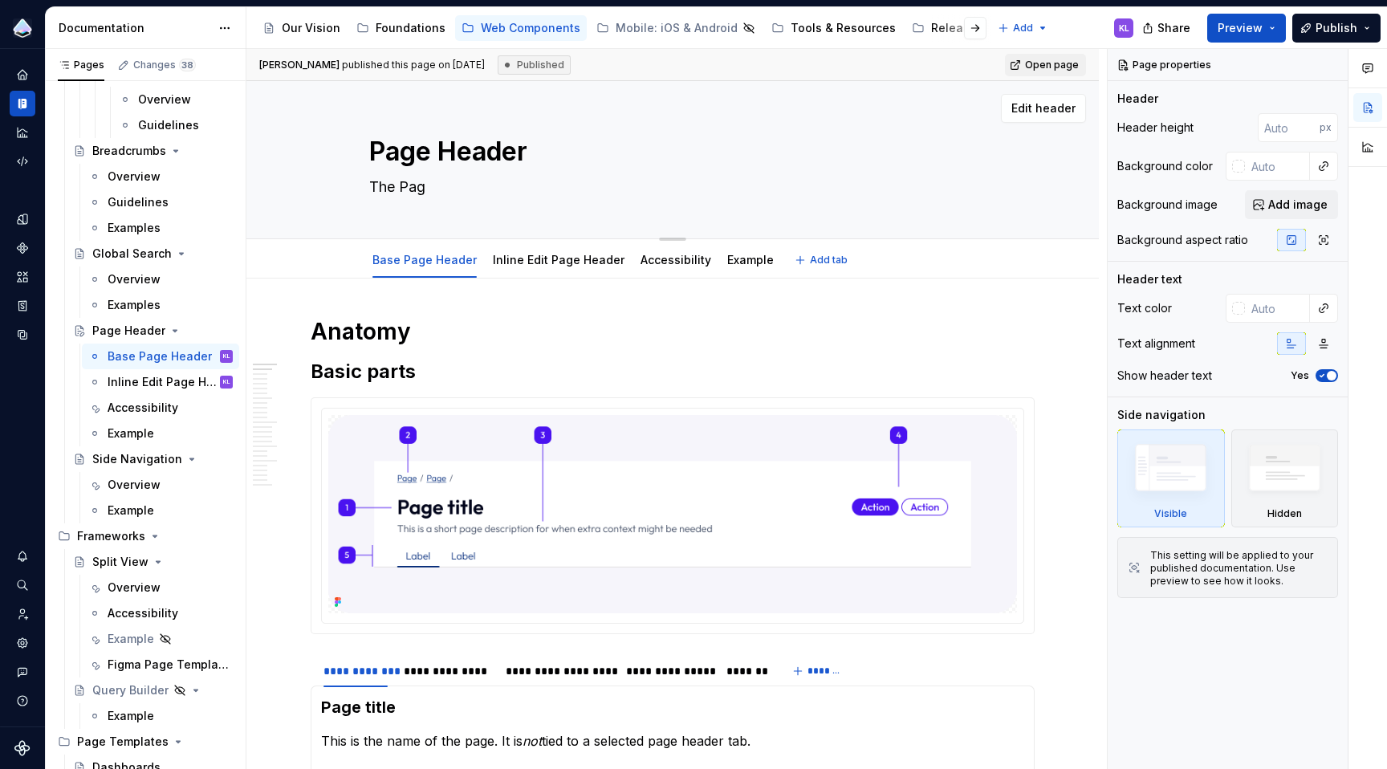
type textarea "*"
type textarea "The Page"
type textarea "*"
type textarea "The Page"
type textarea "*"
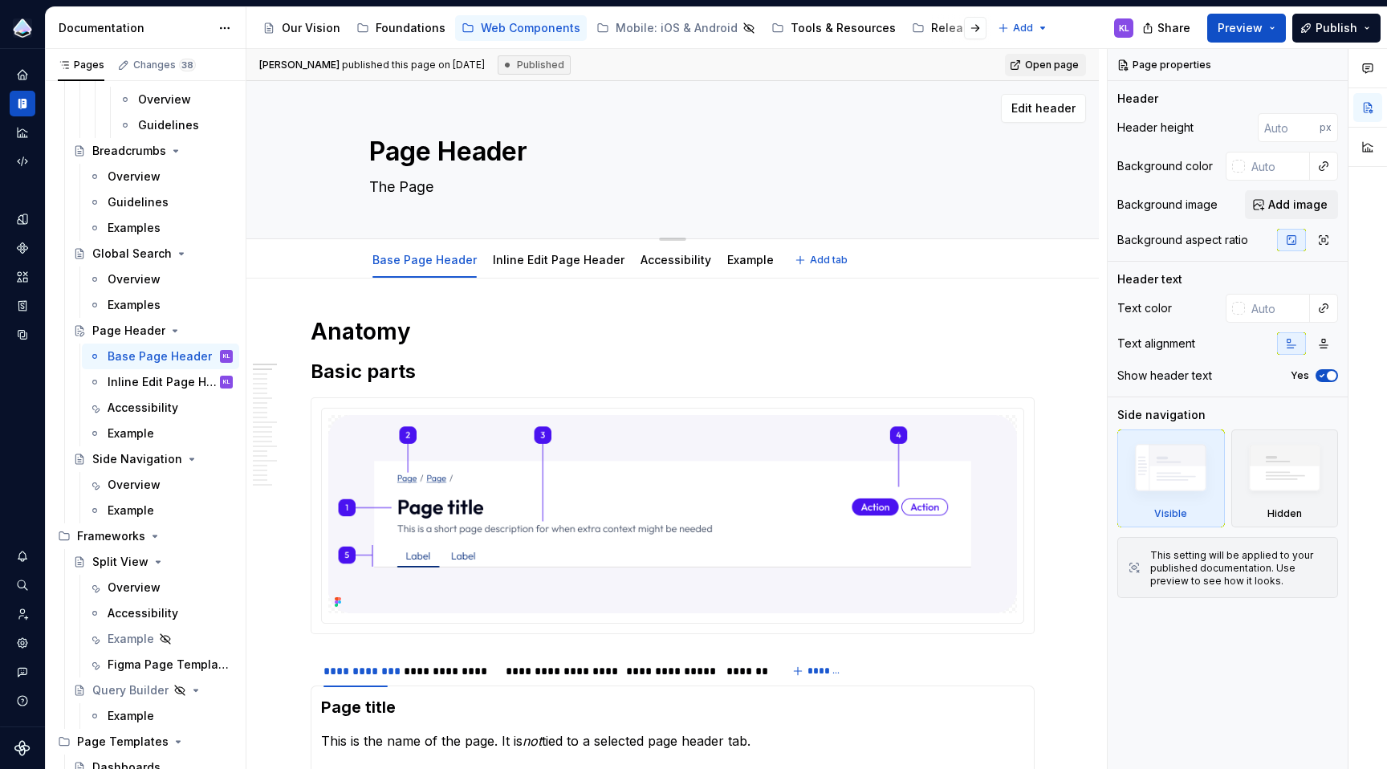
type textarea "The Page H"
type textarea "*"
type textarea "The Page He"
type textarea "*"
type textarea "The Page Hea"
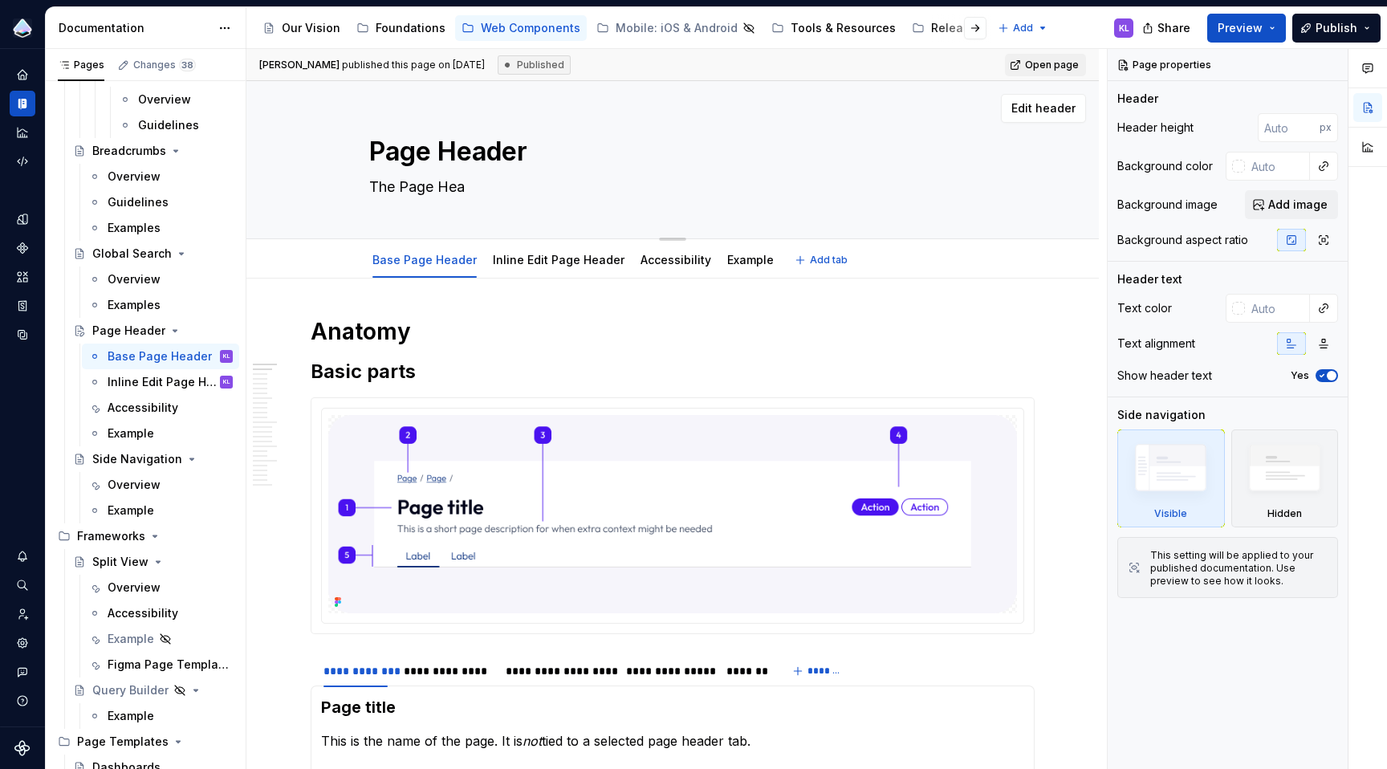
type textarea "*"
type textarea "The Page Head"
type textarea "*"
type textarea "The Page Heade"
type textarea "*"
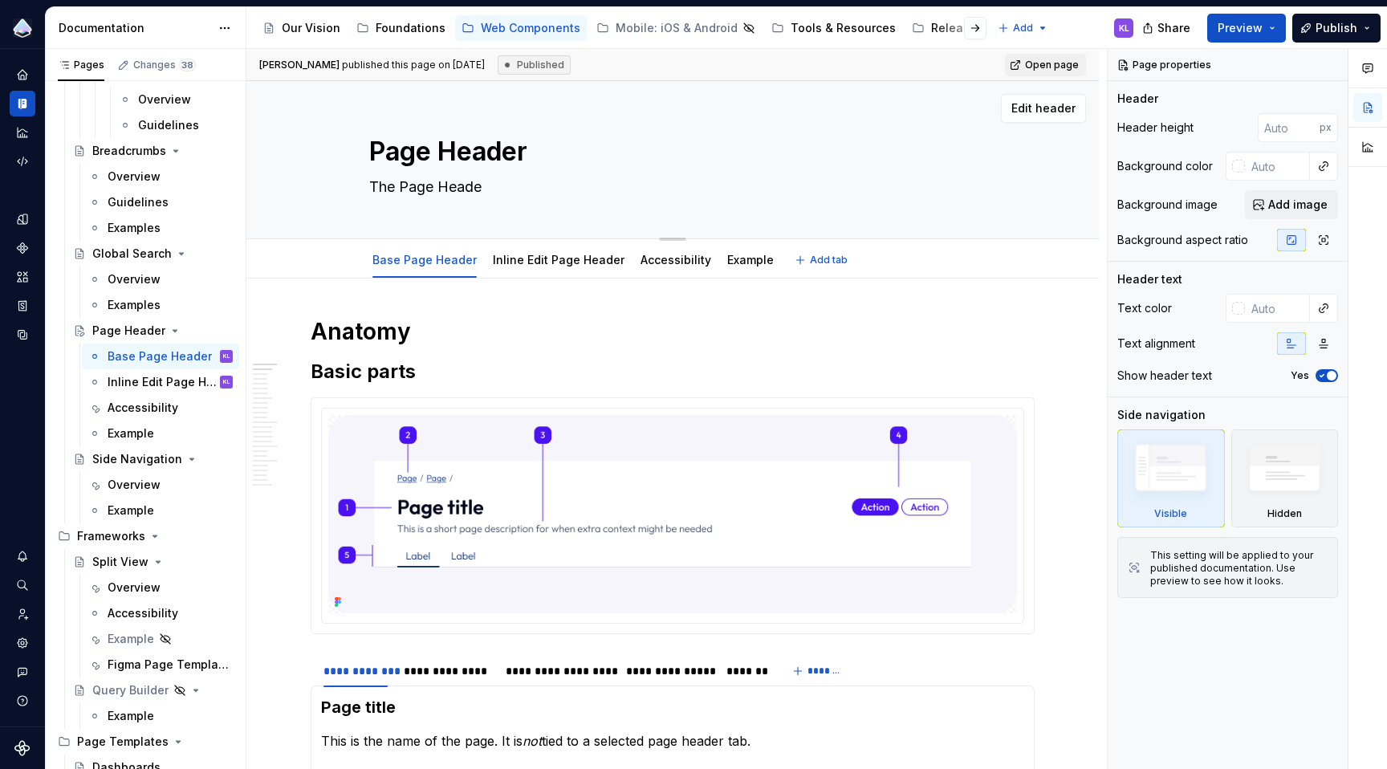
type textarea "The Page Header"
type textarea "*"
type textarea "The Page Header"
type textarea "*"
type textarea "The Page Header a"
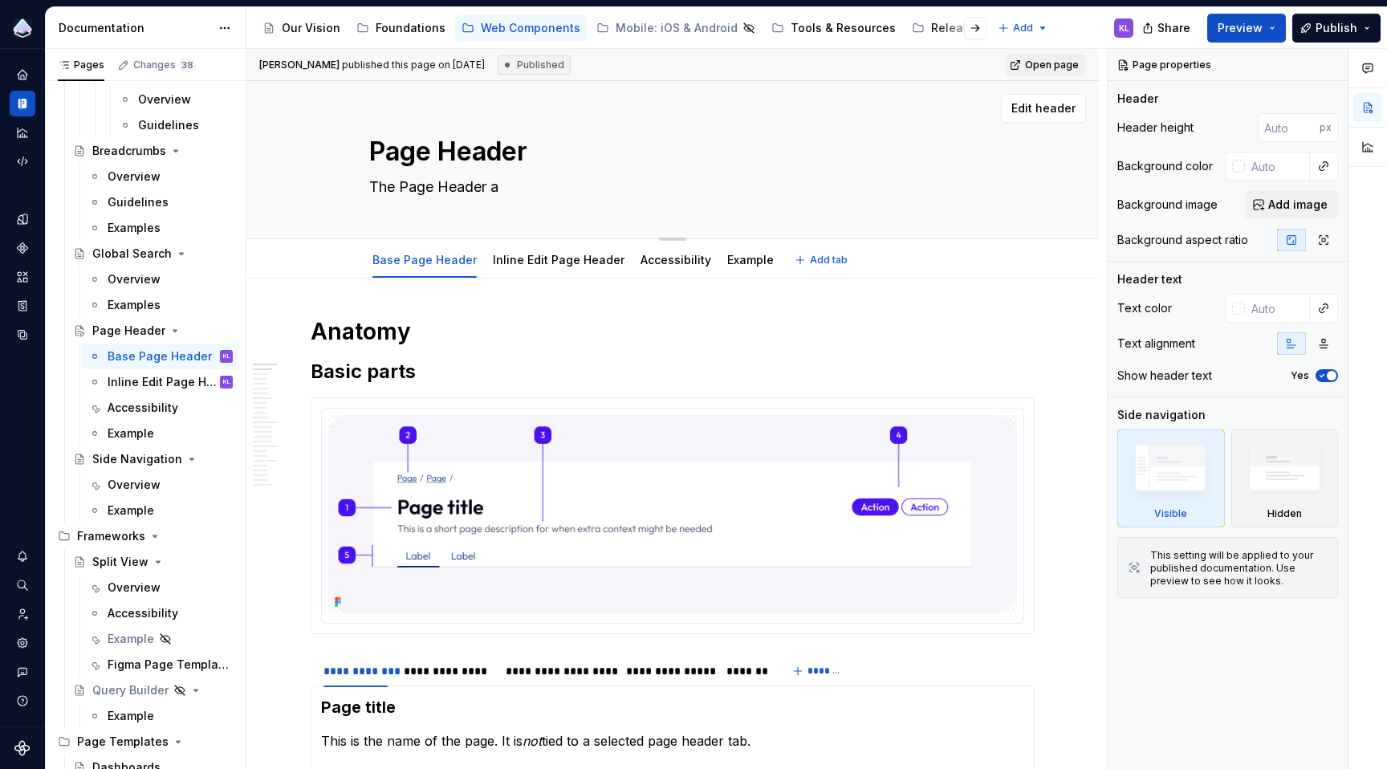
type textarea "*"
type textarea "The Page Header ap"
type textarea "*"
type textarea "The Page Header app"
type textarea "*"
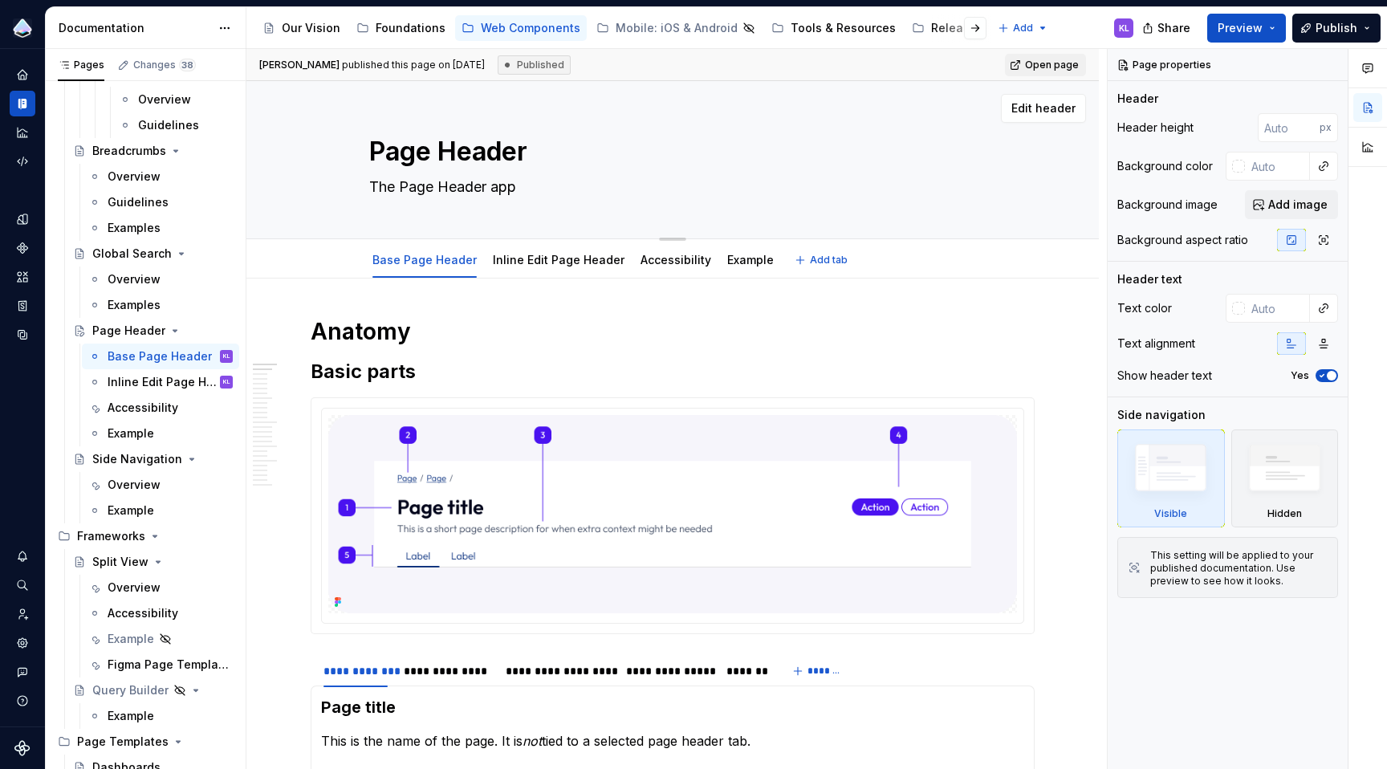
type textarea "The Page Header appe"
type textarea "*"
type textarea "The Page Header appea"
type textarea "*"
type textarea "The Page Header appear"
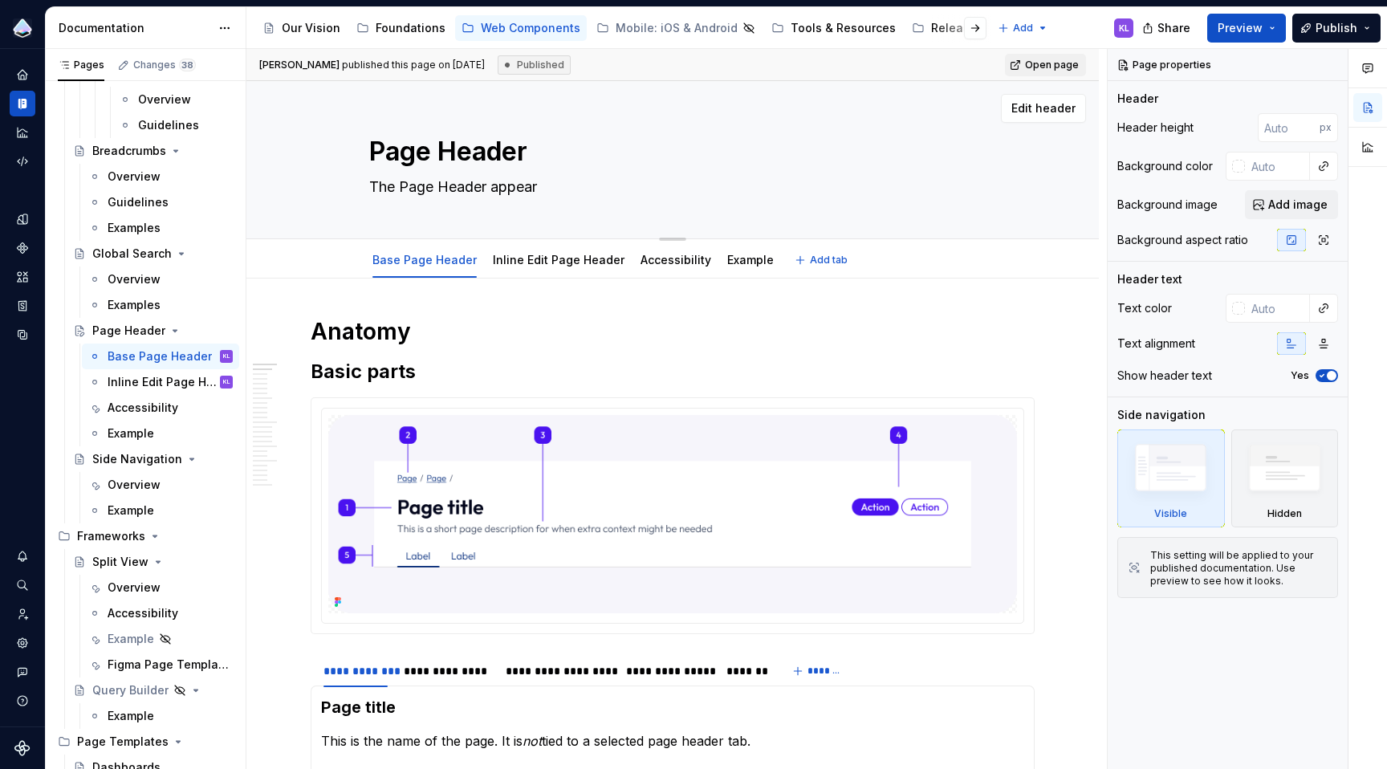
type textarea "*"
type textarea "The Page Header appear"
type textarea "*"
type textarea "The Page Header appear b"
type textarea "*"
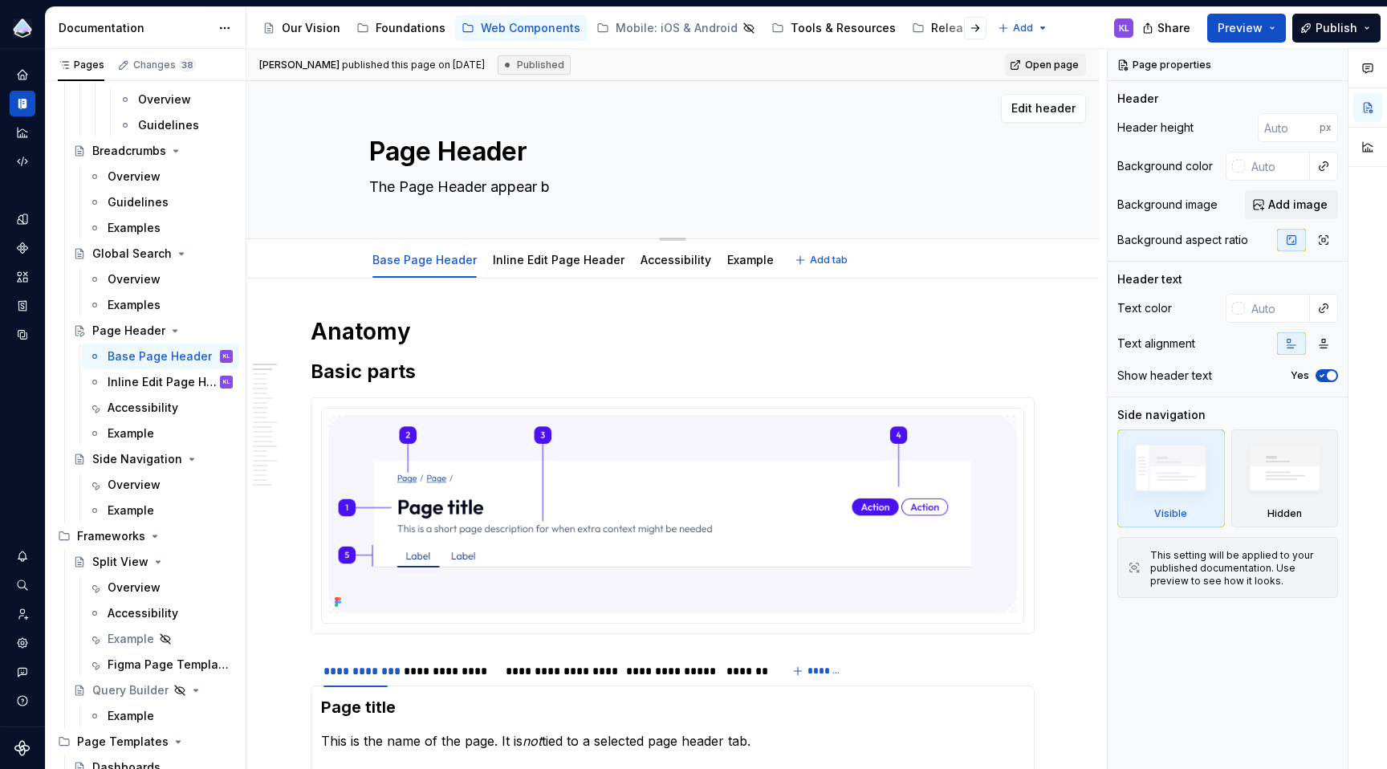
type textarea "The Page Header appear be"
type textarea "*"
type textarea "The Page Header appear bel"
type textarea "*"
type textarea "The Page Header appear belo"
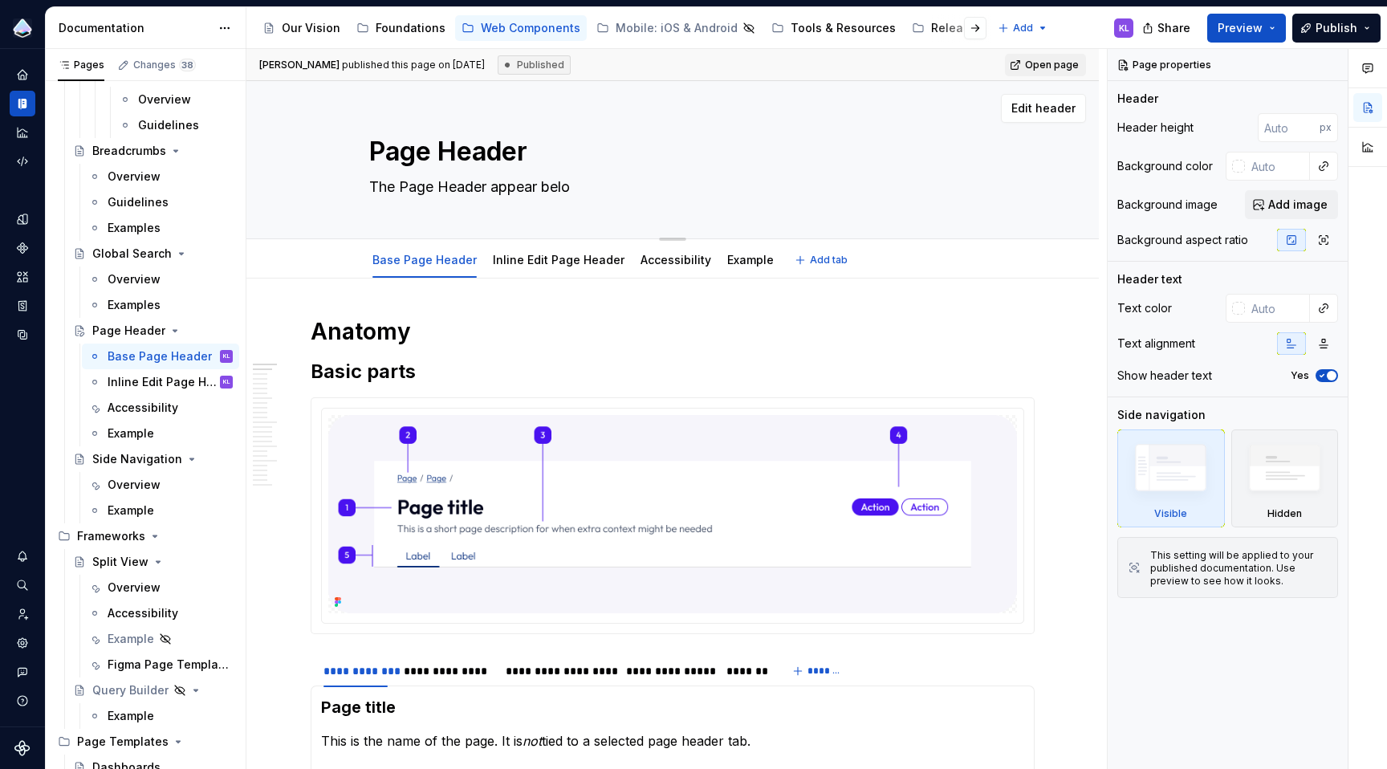
type textarea "*"
type textarea "The Page Header appear below"
type textarea "*"
type textarea "The Page Header appear below"
type textarea "*"
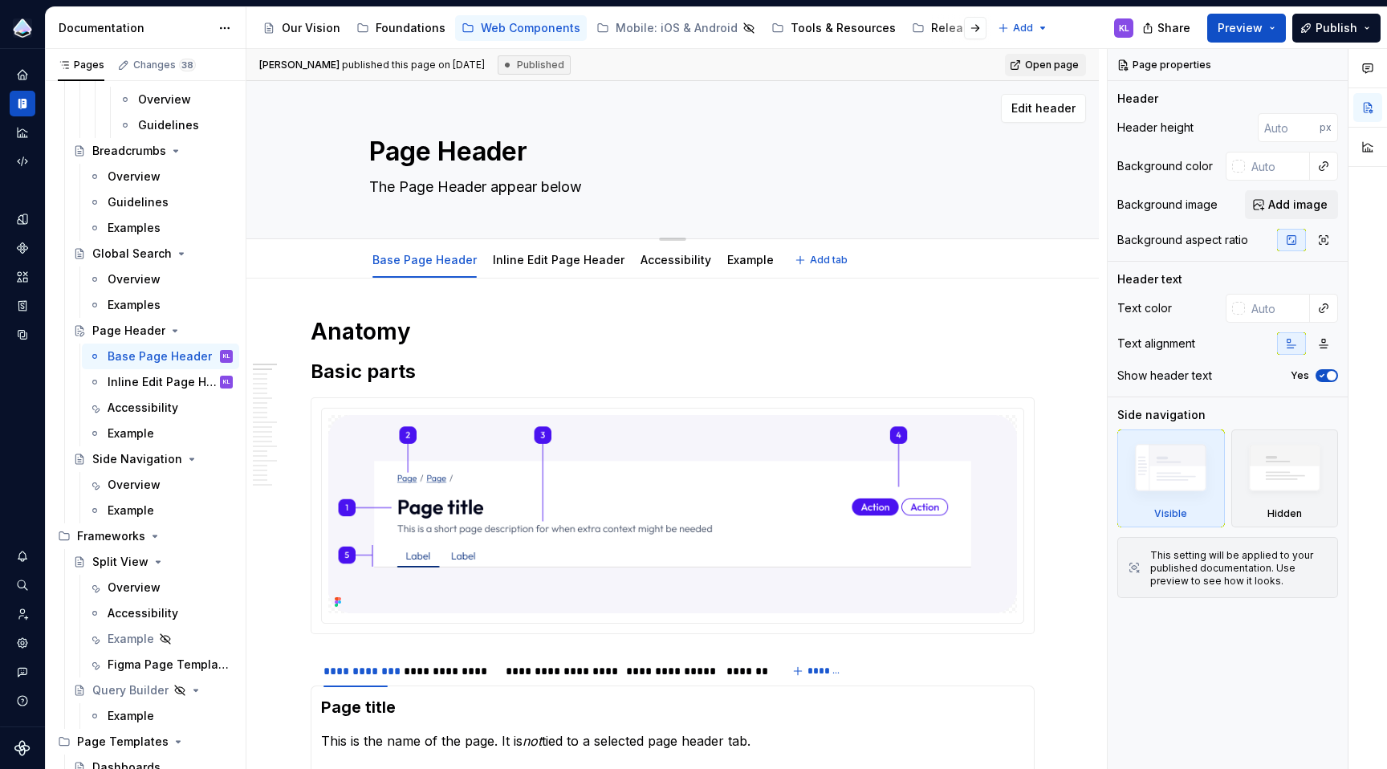
type textarea "The Page Header appear below t"
type textarea "*"
type textarea "The Page Header appear below th"
type textarea "*"
type textarea "The Page Header appear below the"
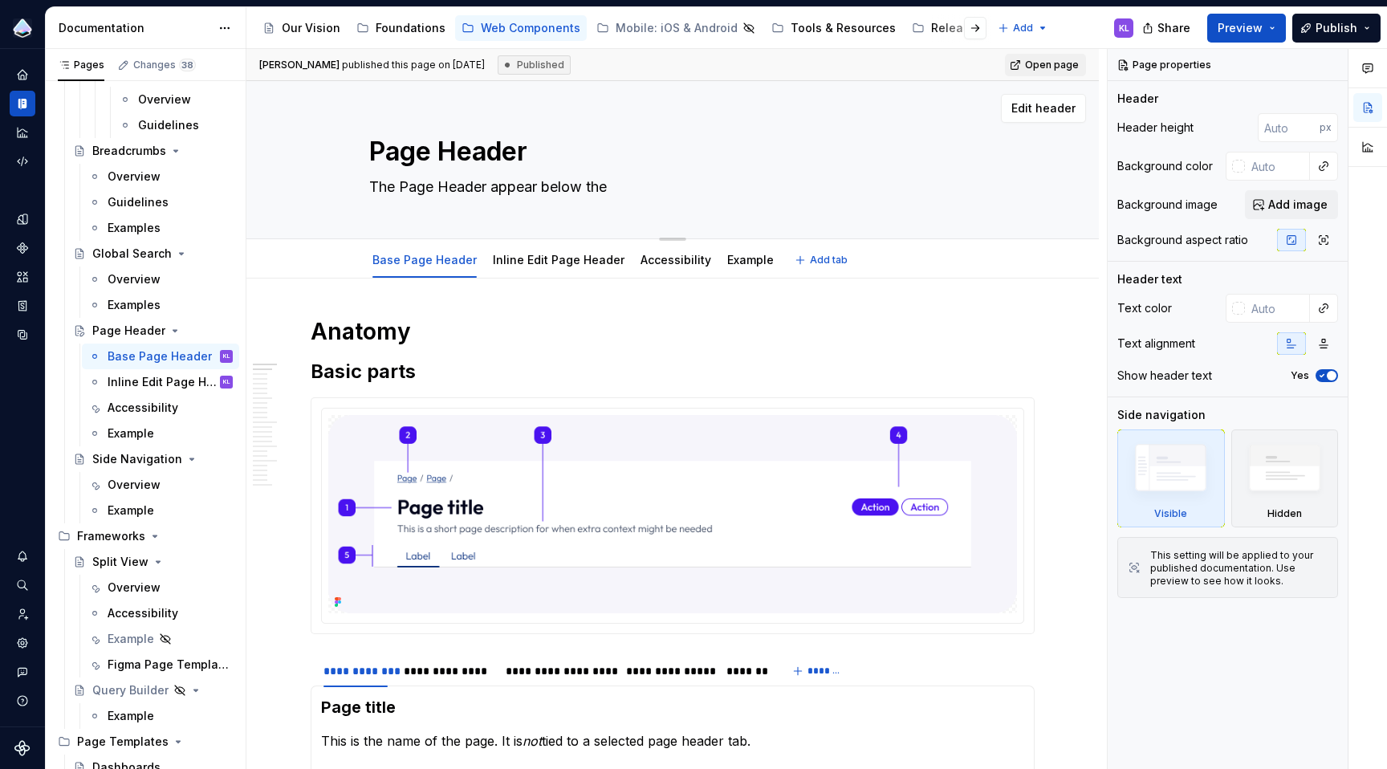
type textarea "*"
type textarea "The Page Header appear below the"
type textarea "*"
type textarea "The Page Header appear below the a"
type textarea "*"
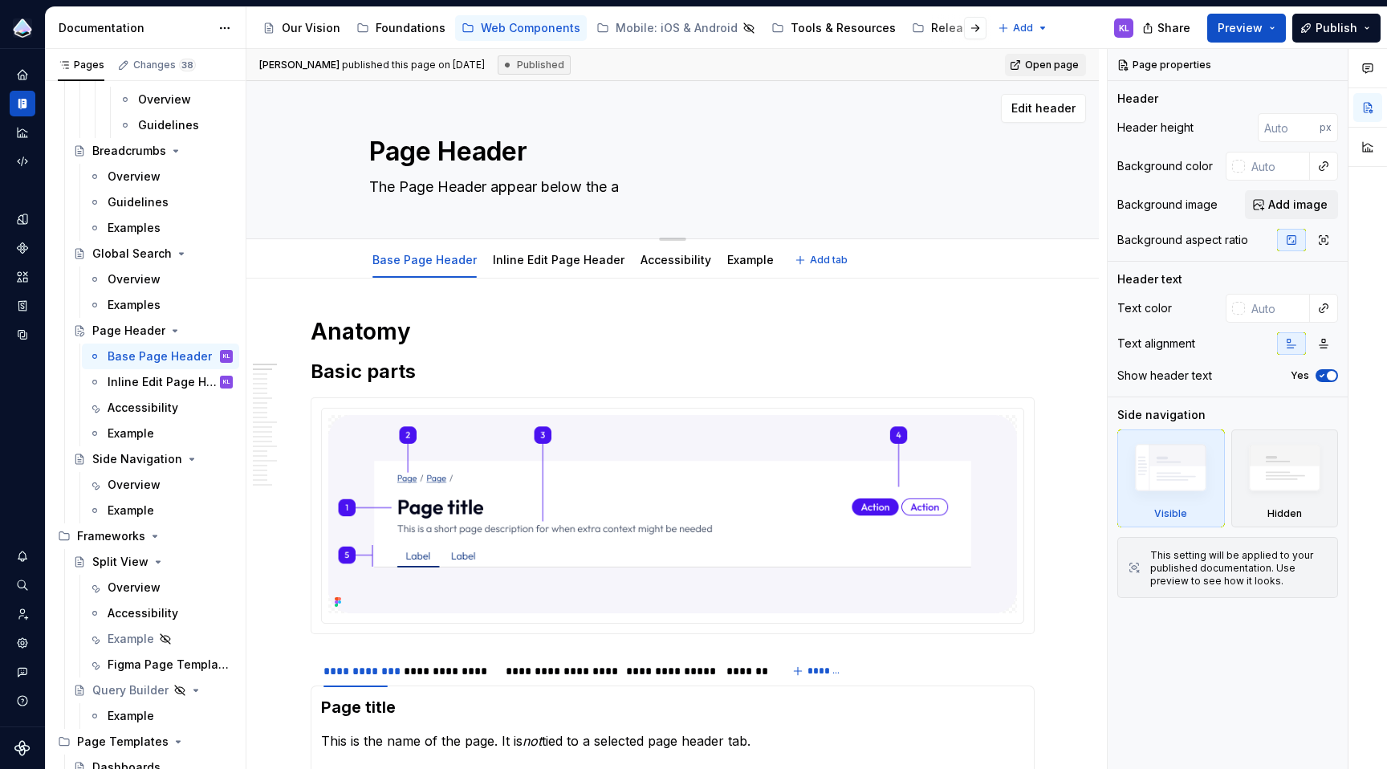
type textarea "The Page Header appear below the ap"
type textarea "*"
type textarea "The Page Header appear below the app"
type textarea "*"
type textarea "The Page Header appear below the appl"
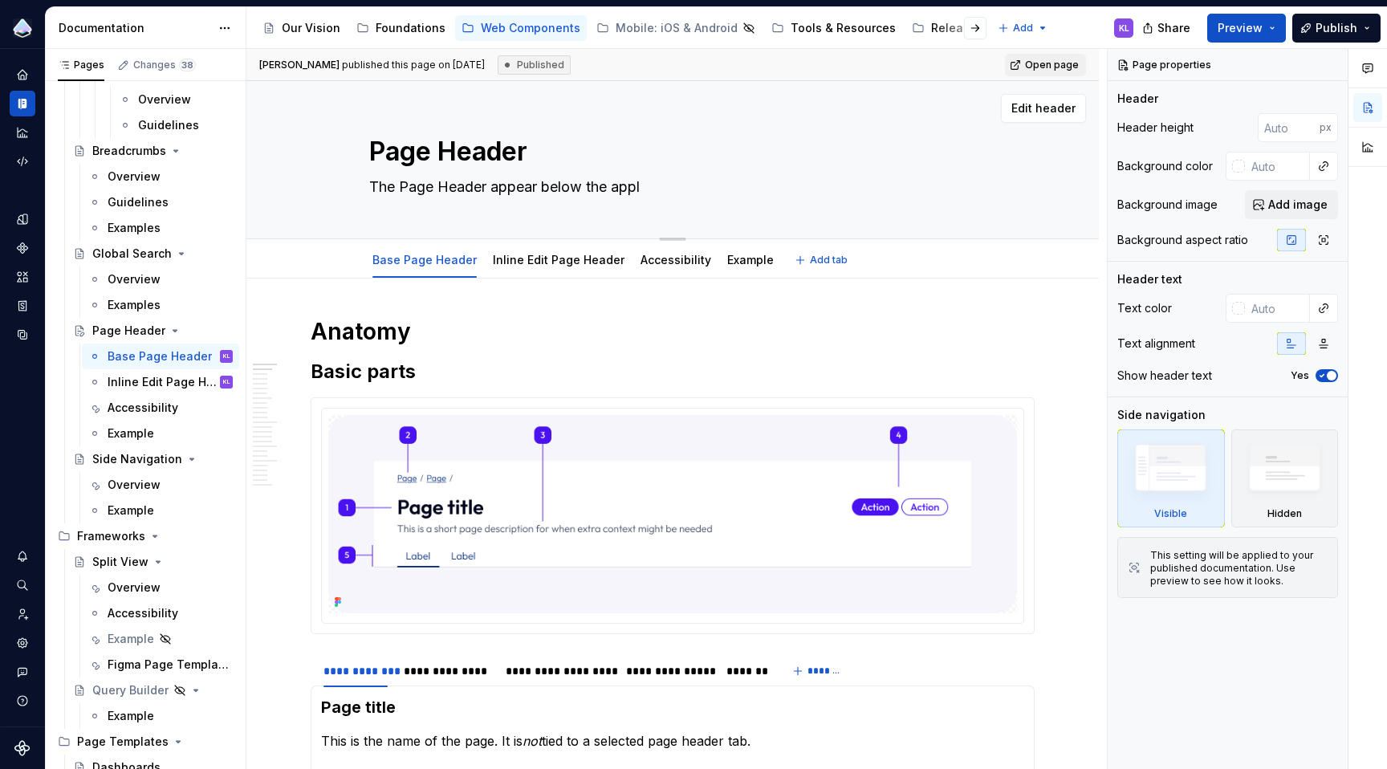
type textarea "*"
type textarea "The Page Header appear below the appli"
type textarea "*"
type textarea "The Page Header appear below the applic"
type textarea "*"
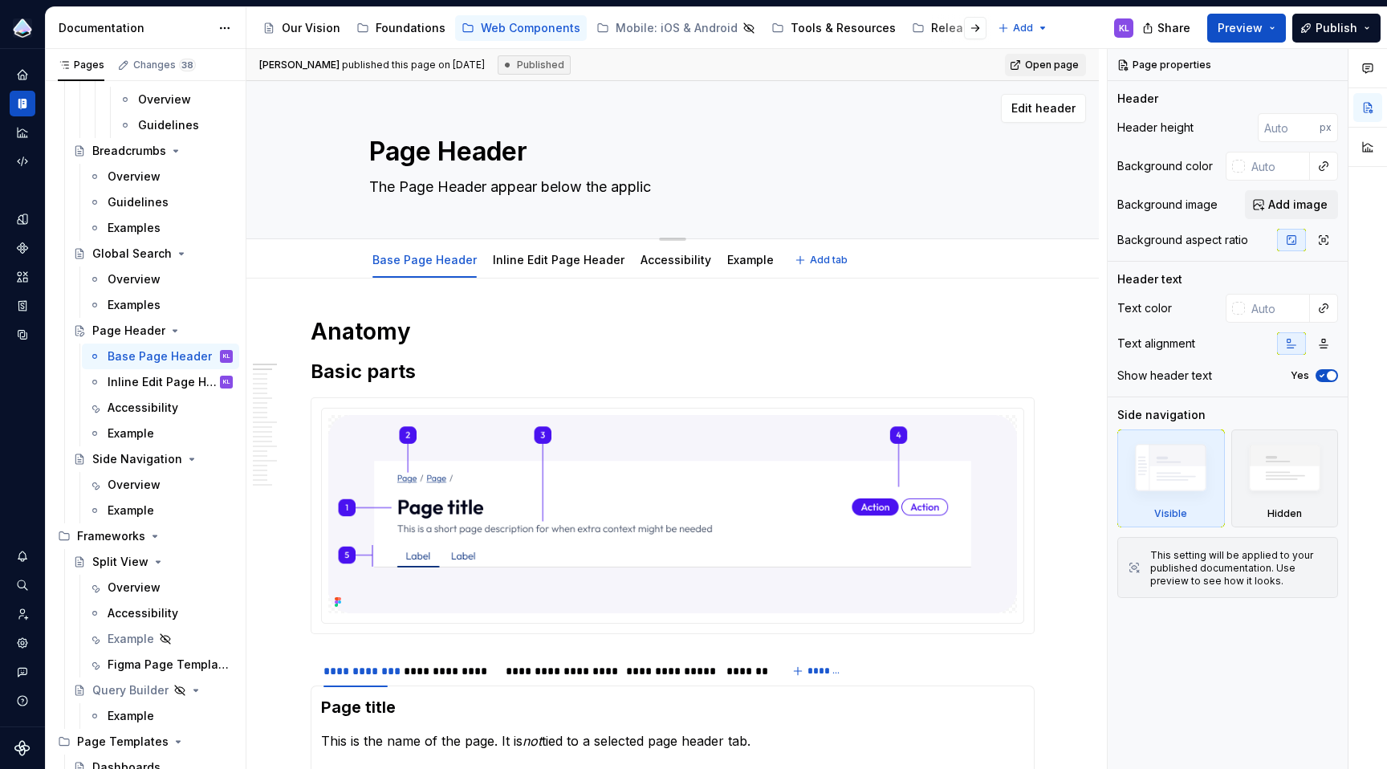
type textarea "The Page Header appear below the applica"
type textarea "*"
type textarea "The Page Header appear below the applicat"
type textarea "*"
type textarea "The Page Header appear below the applicati"
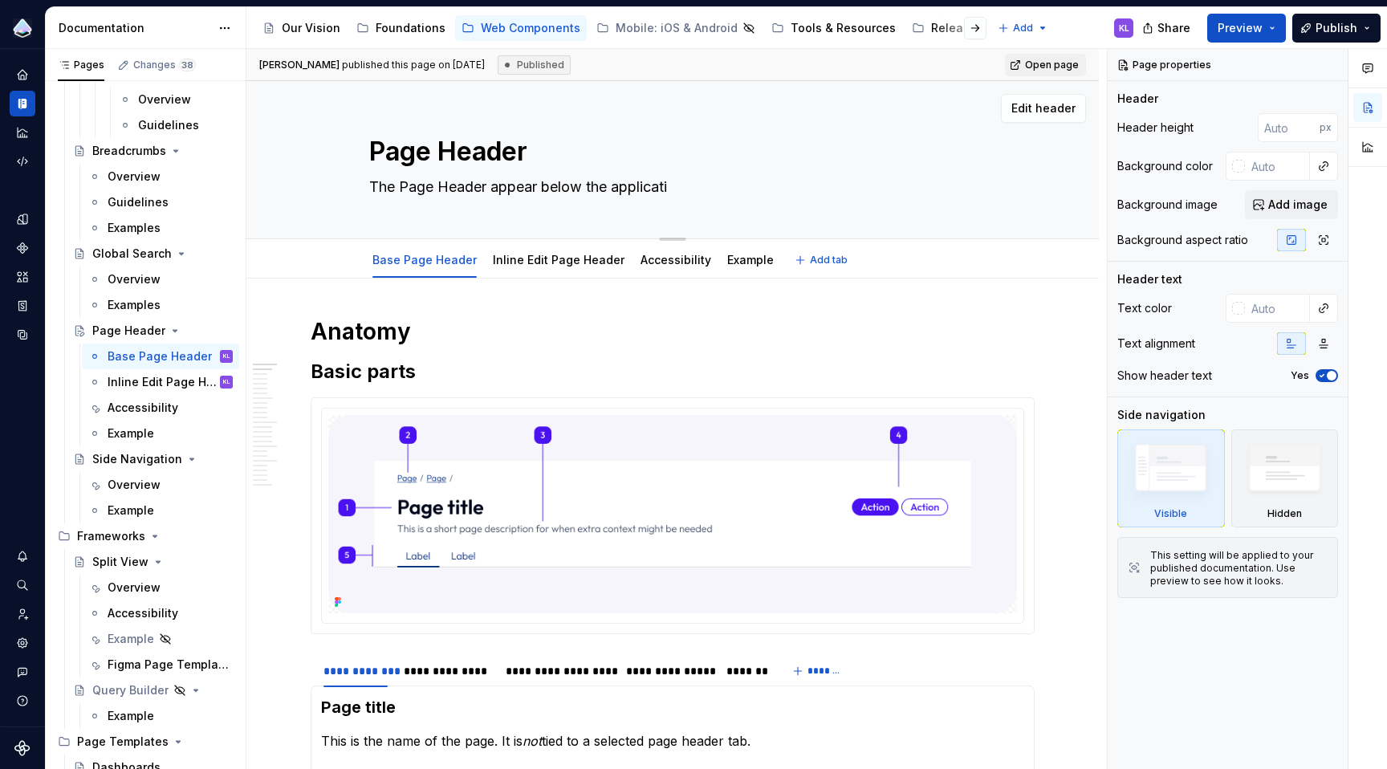
type textarea "*"
type textarea "The Page Header appear below the applicatio"
type textarea "*"
type textarea "The Page Header appear below the application"
type textarea "*"
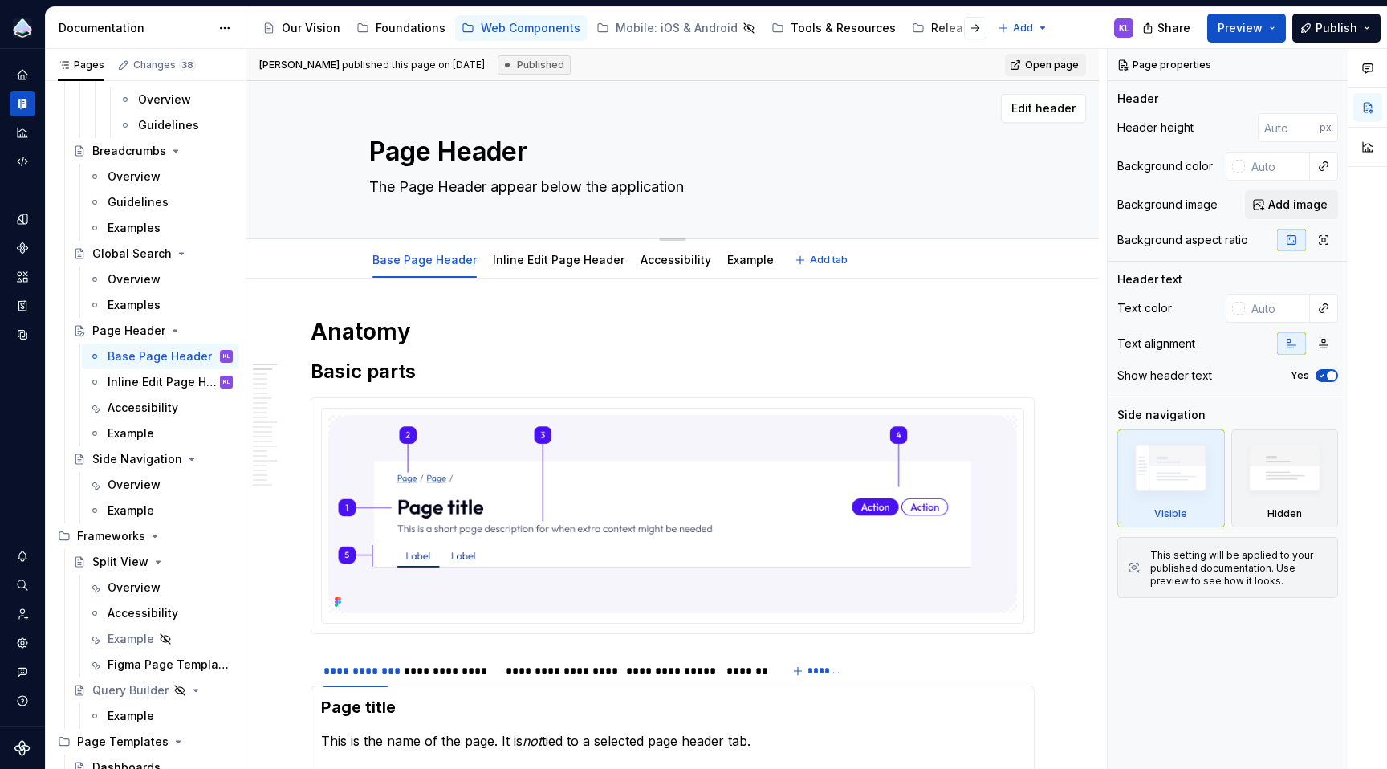
type textarea "The Page Header appear below the application"
type textarea "*"
type textarea "The Page Header appear below the application h"
type textarea "*"
type textarea "The Page Header appear below the application he"
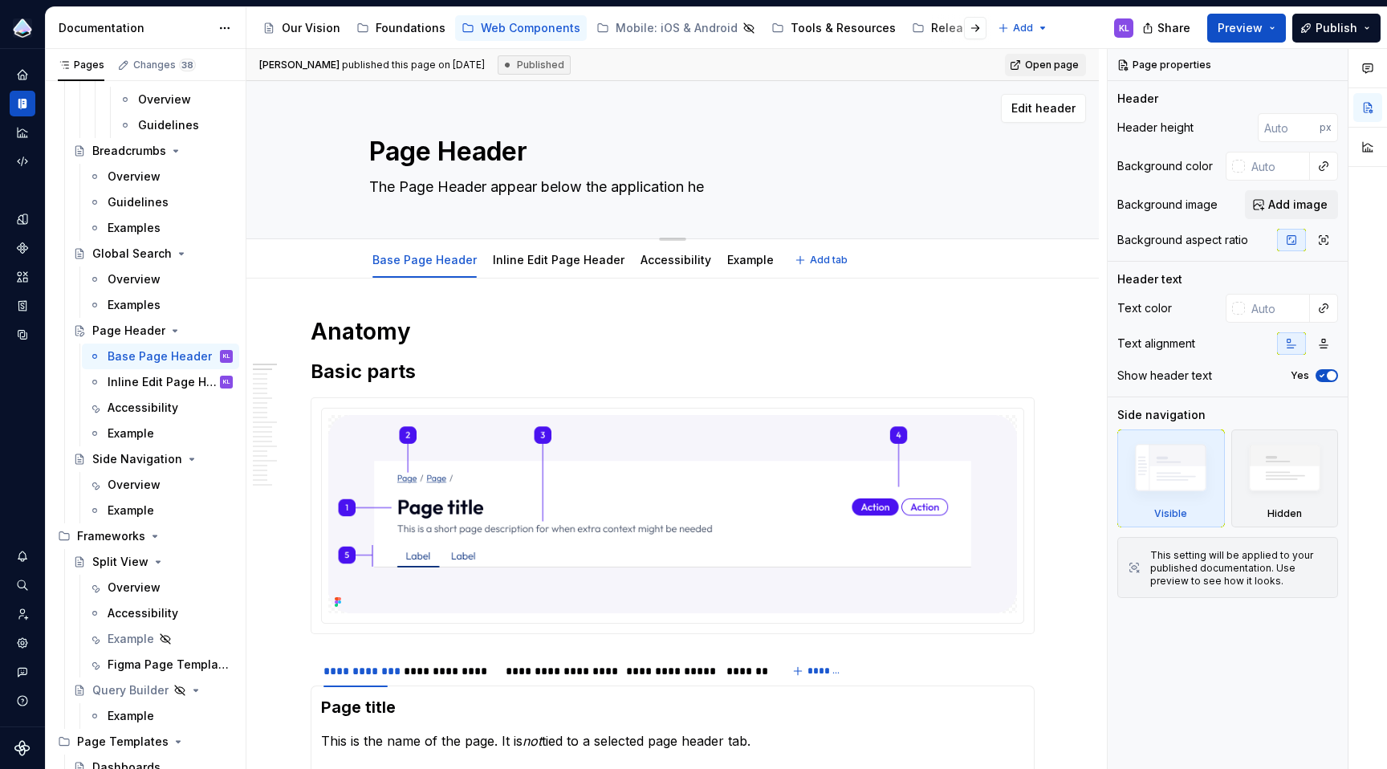
type textarea "*"
type textarea "The Page Header appear below the application hea"
type textarea "*"
type textarea "The Page Header appear below the application head"
type textarea "*"
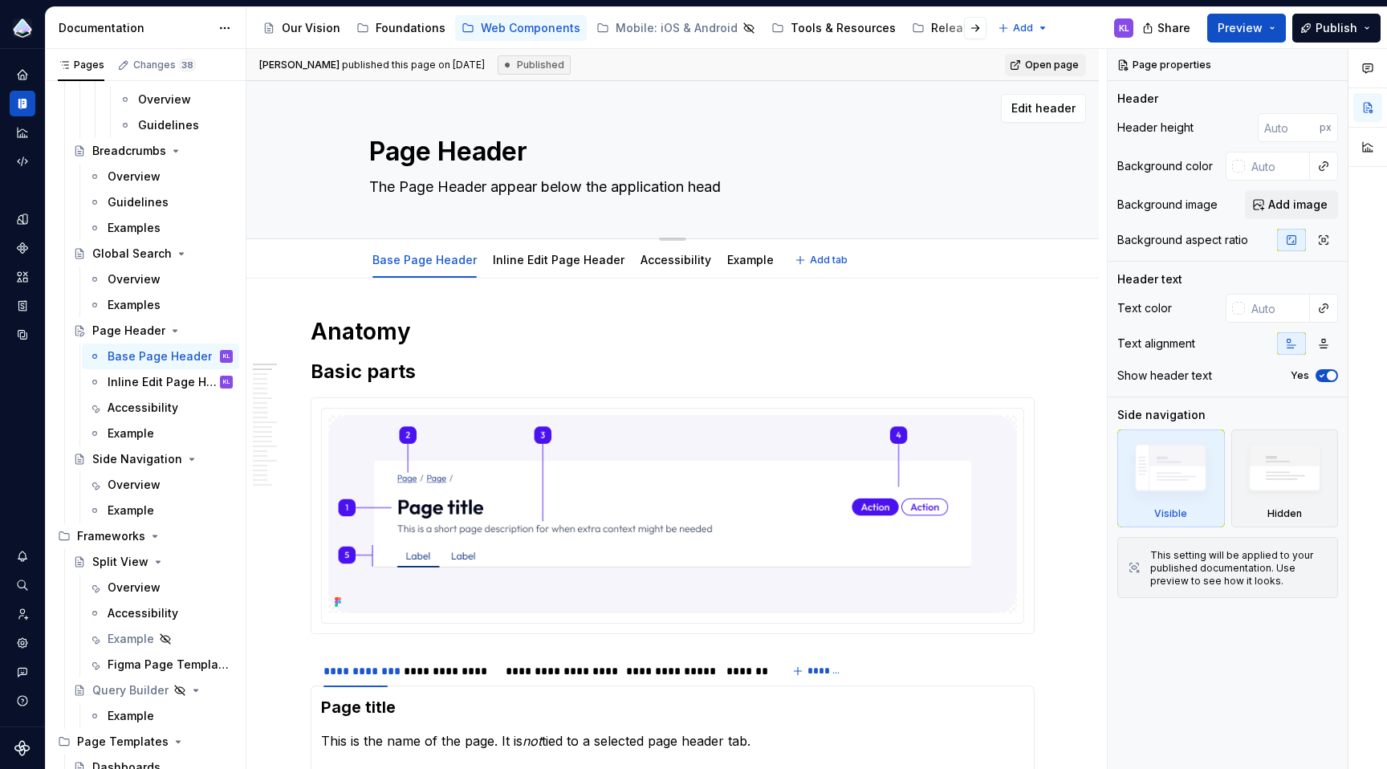
type textarea "The Page Header appear below the application heade"
type textarea "*"
type textarea "The Page Header appear below the application header"
type textarea "*"
type textarea "The Page Header appear below the application header,"
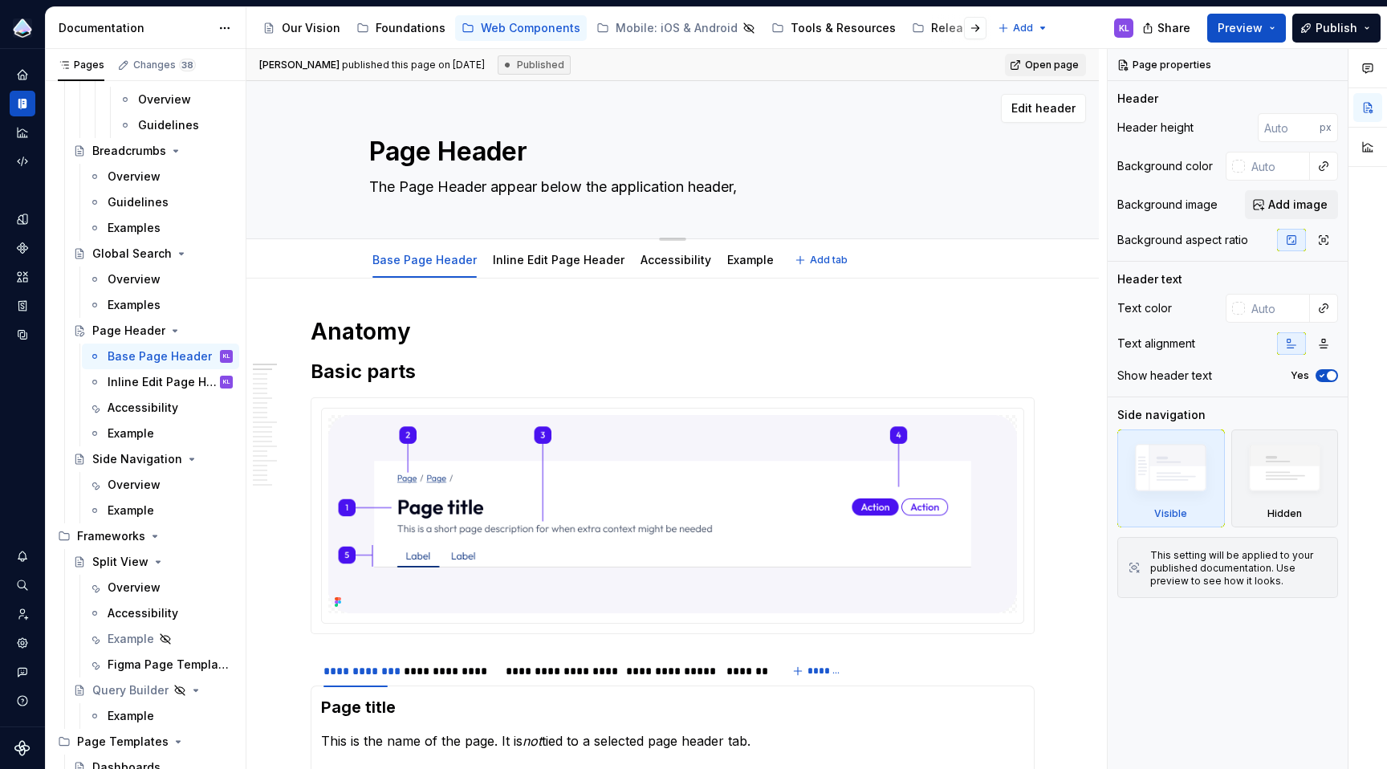
type textarea "*"
type textarea "The Page Header appear below the application header,"
type textarea "*"
type textarea "The Page Header appear below the application header, a"
type textarea "*"
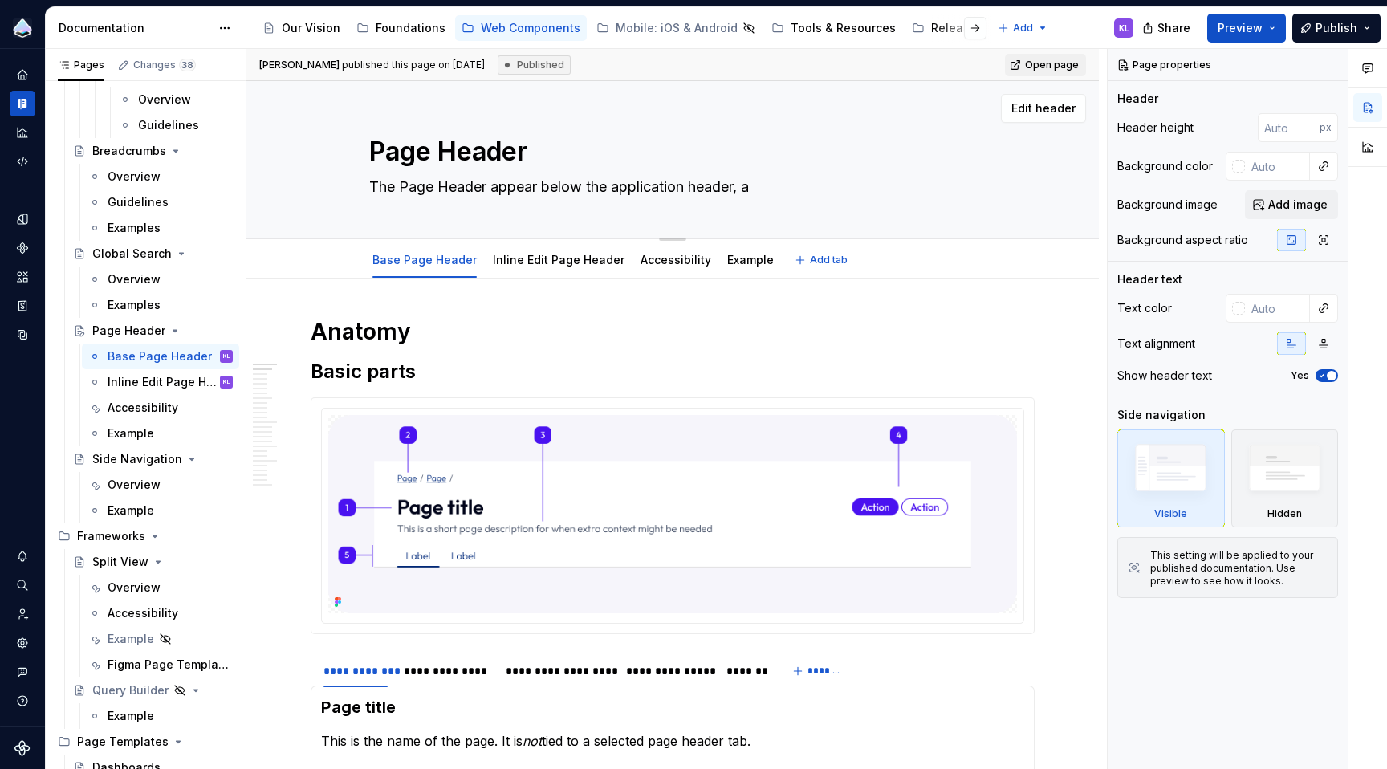
type textarea "The Page Header appear below the application header, an"
type textarea "*"
type textarea "The Page Header appear below the application header, and"
type textarea "*"
type textarea "The Page Header appear below the application header, and"
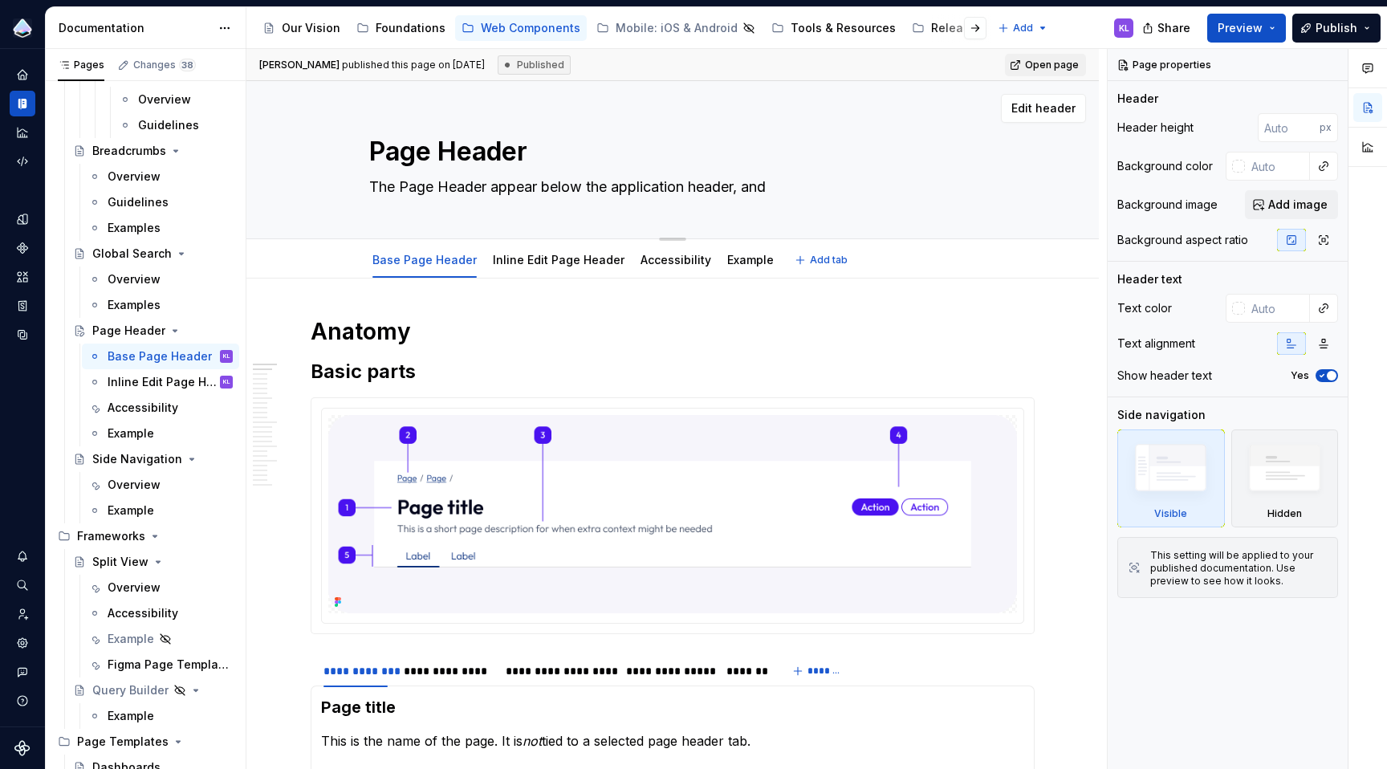
type textarea "*"
type textarea "The Page Header appear below the application header, and t"
type textarea "*"
type textarea "The Page Header appear below the application header, and to"
type textarea "*"
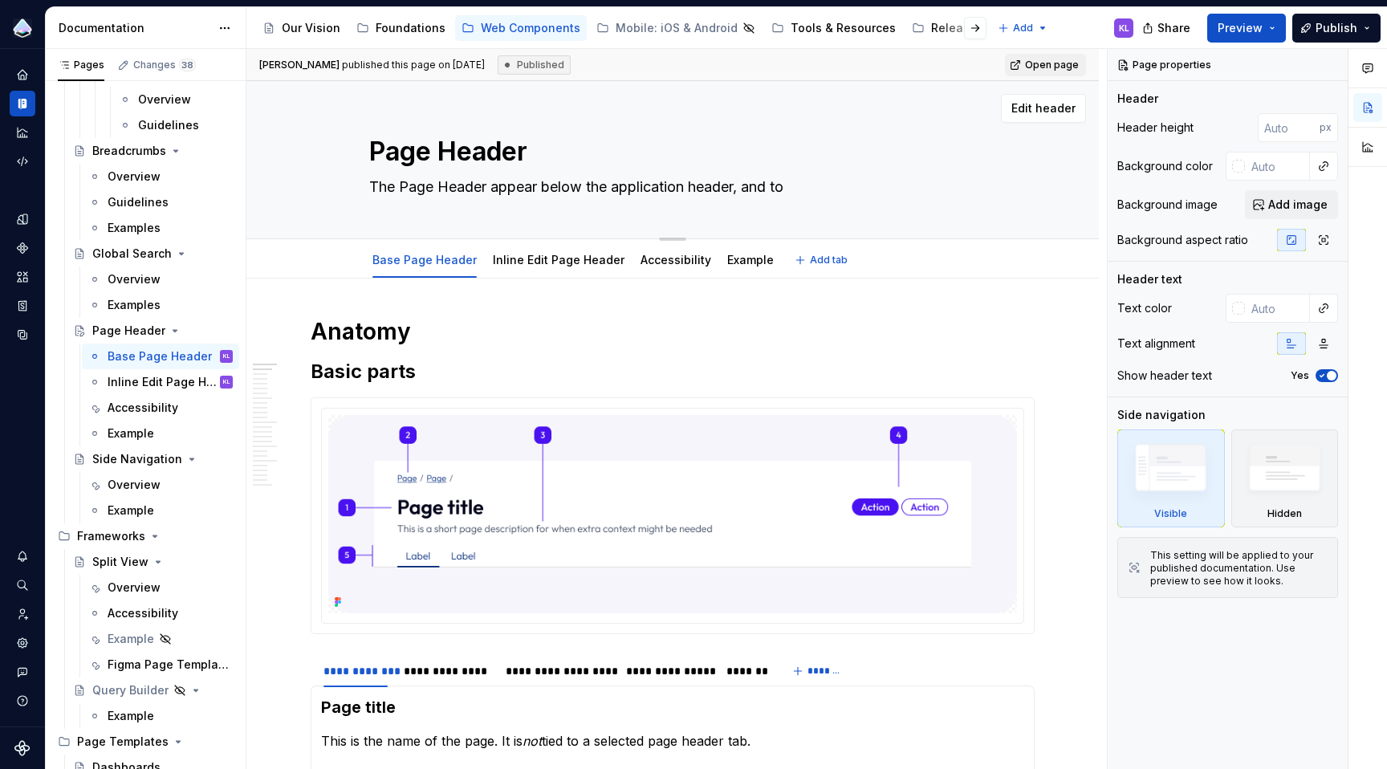
type textarea "The Page Header appear below the application header, and to"
type textarea "*"
type textarea "The Page Header appear below the application header, and to th"
type textarea "*"
type textarea "The Page Header appear below the application header, and to the"
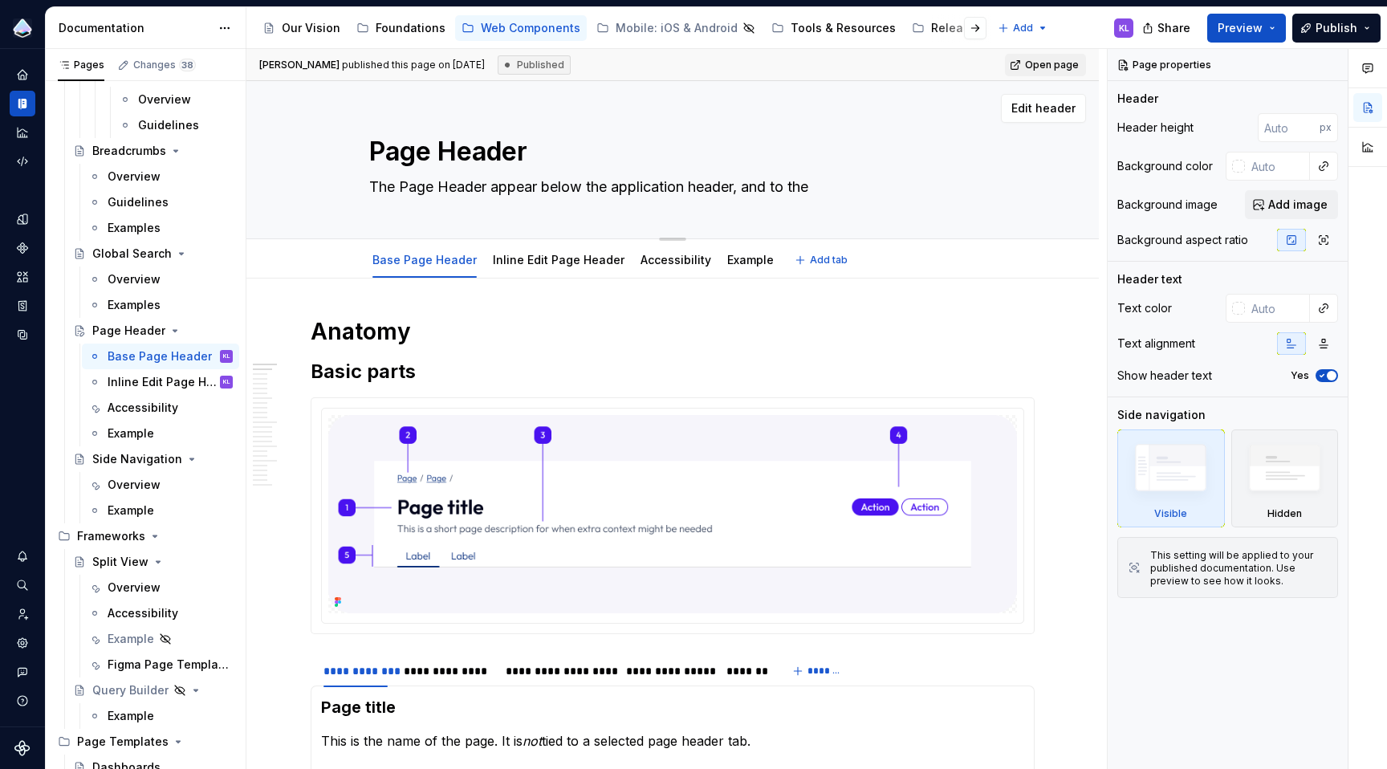
type textarea "*"
type textarea "The Page Header appear below the application header, and to the"
type textarea "*"
type textarea "The Page Header appear below the application header, and to the r"
type textarea "*"
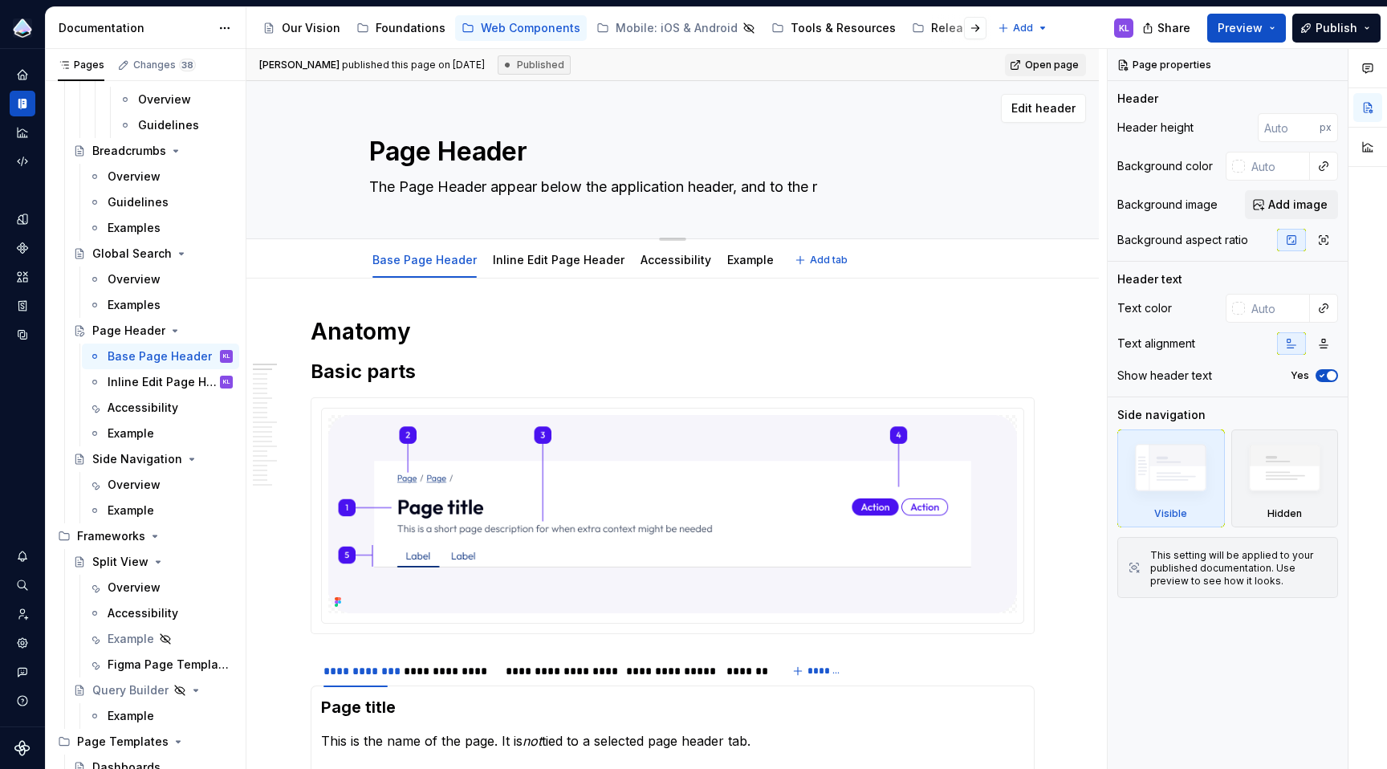
type textarea "The Page Header appear below the application header, and to the ri"
type textarea "*"
type textarea "The Page Header appear below the application header, and to the rig"
type textarea "*"
type textarea "The Page Header appear below the application header, and to the right"
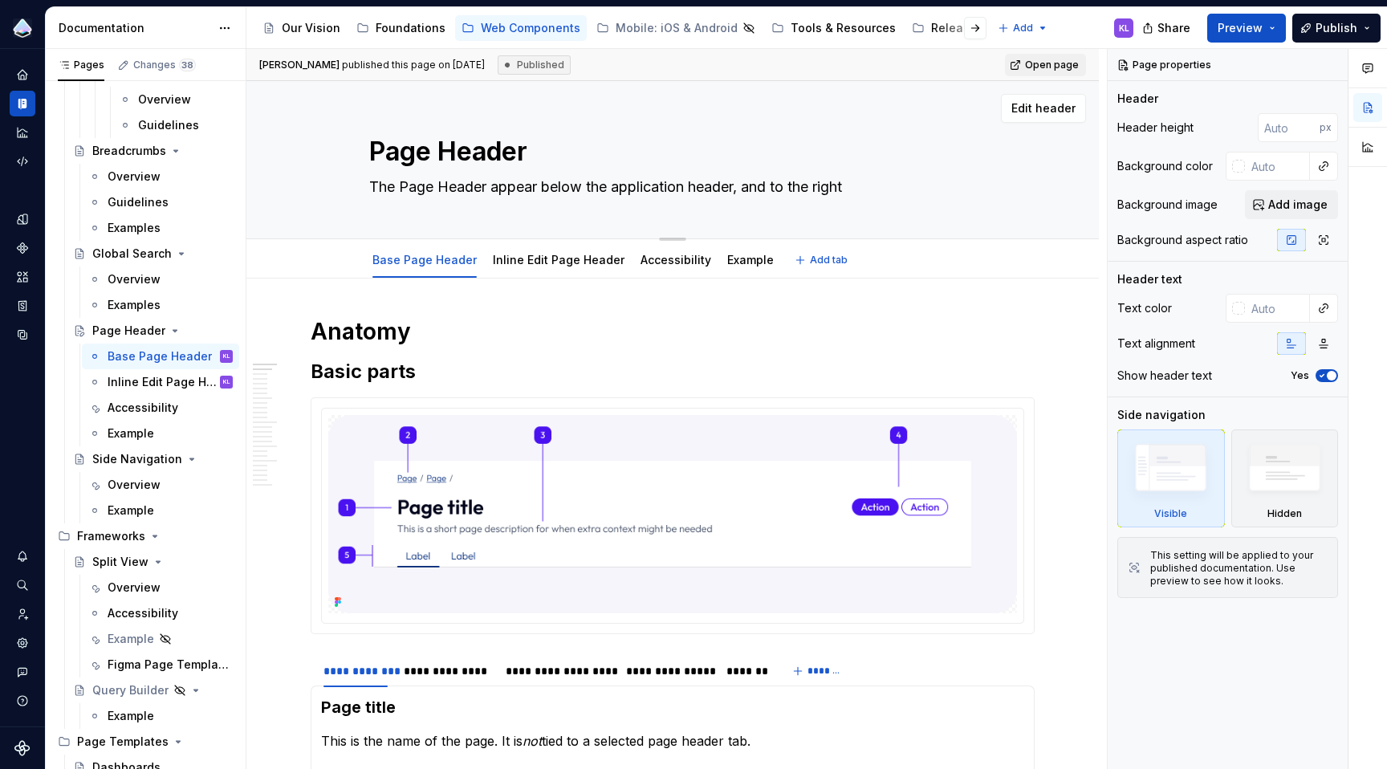
type textarea "*"
type textarea "The Page Header appear below the application header, and to the right o"
type textarea "*"
type textarea "The Page Header appear below the application header, and to the right of"
type textarea "*"
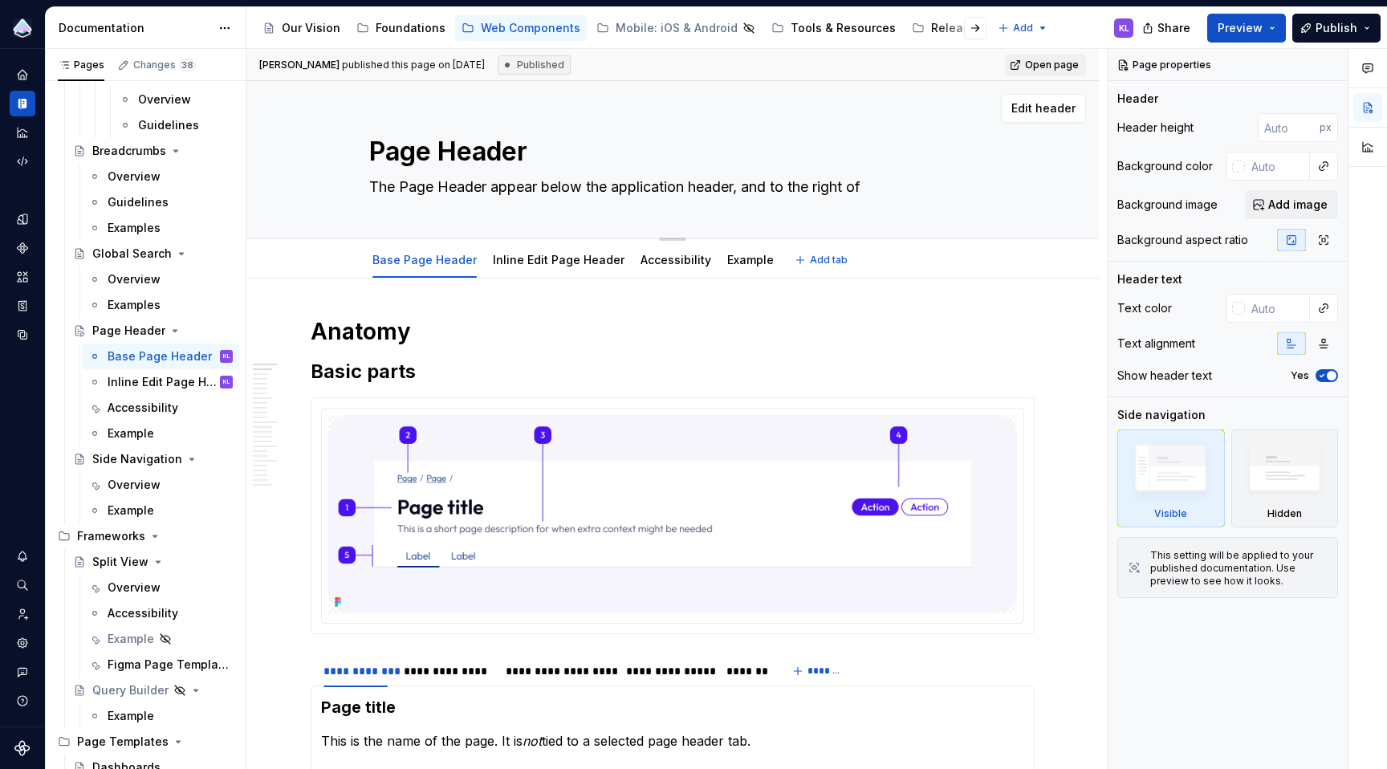
type textarea "The Page Header appear below the application header, and to the right of"
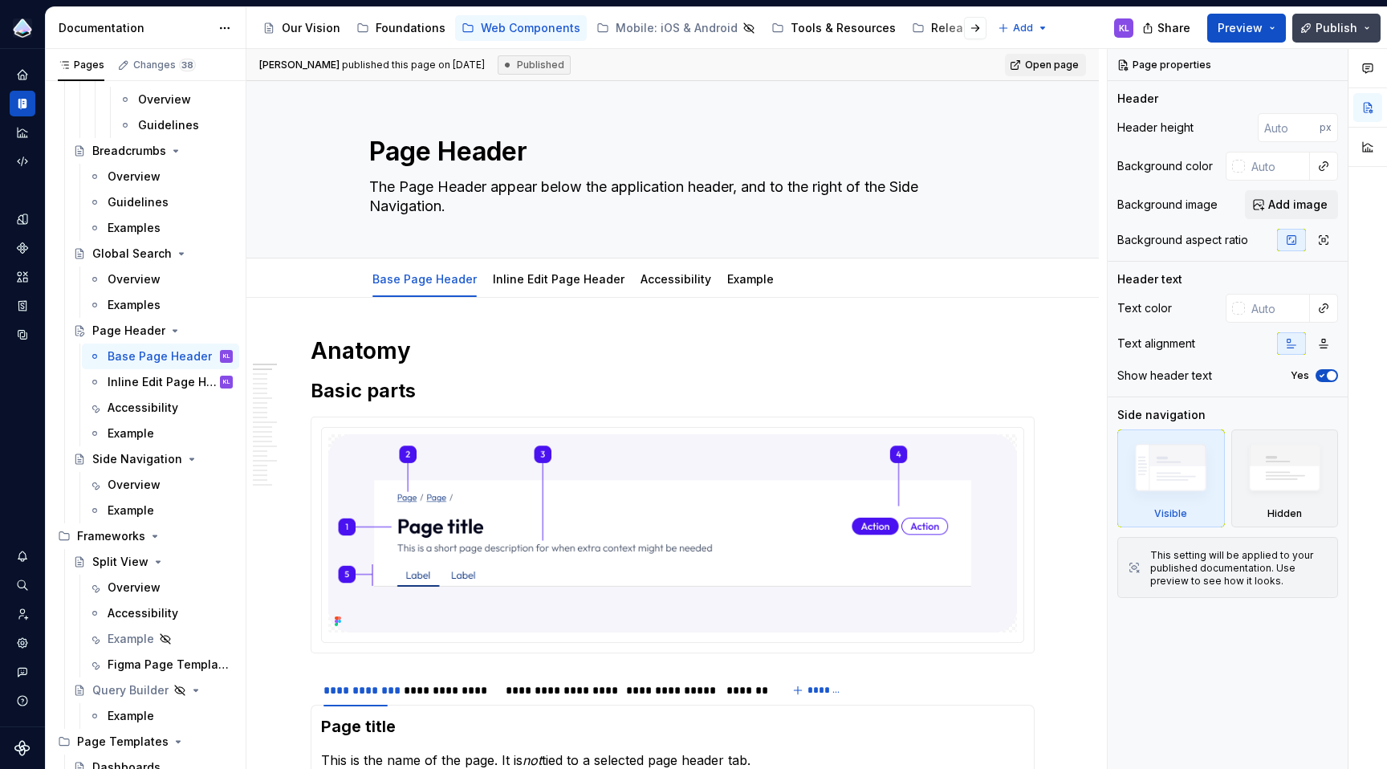
click at [1367, 30] on button "Publish" at bounding box center [1336, 28] width 88 height 29
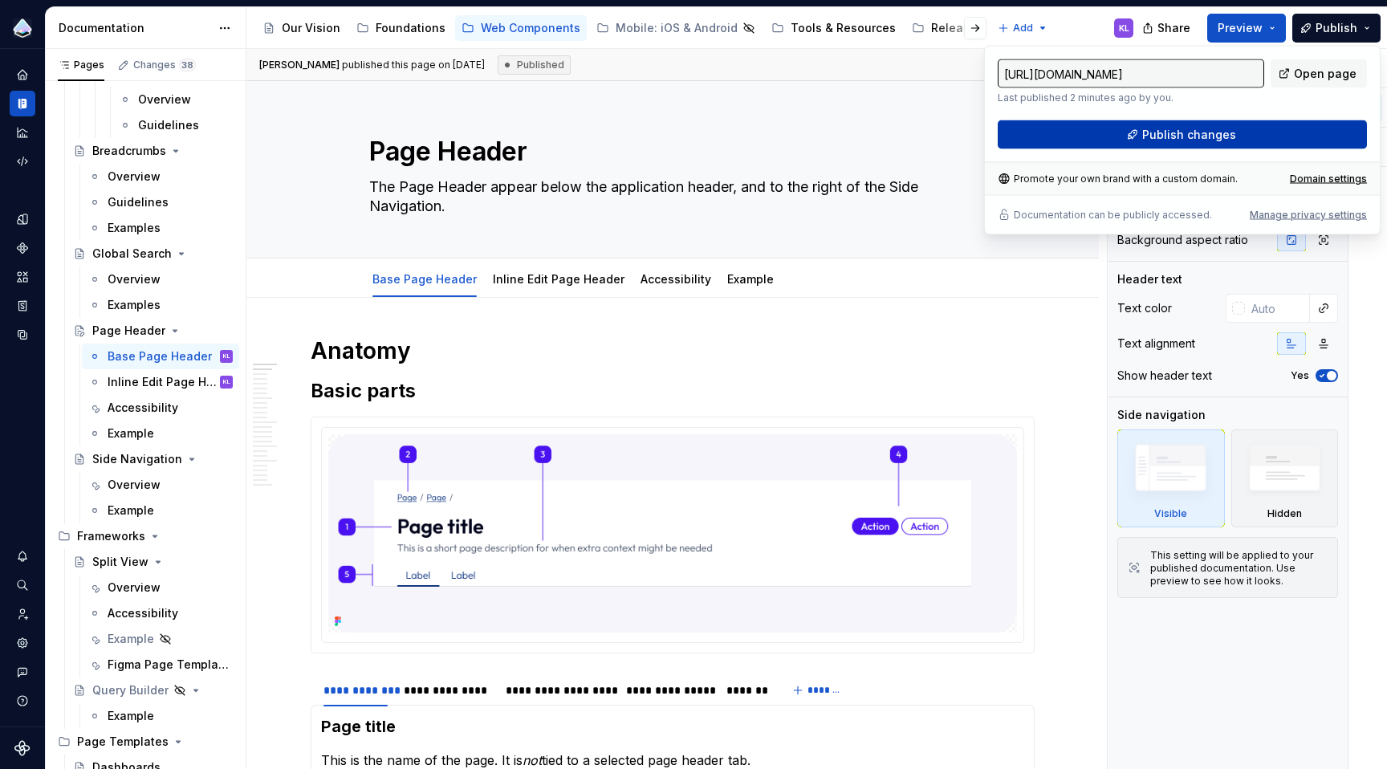
click at [1288, 132] on button "Publish changes" at bounding box center [1182, 134] width 369 height 29
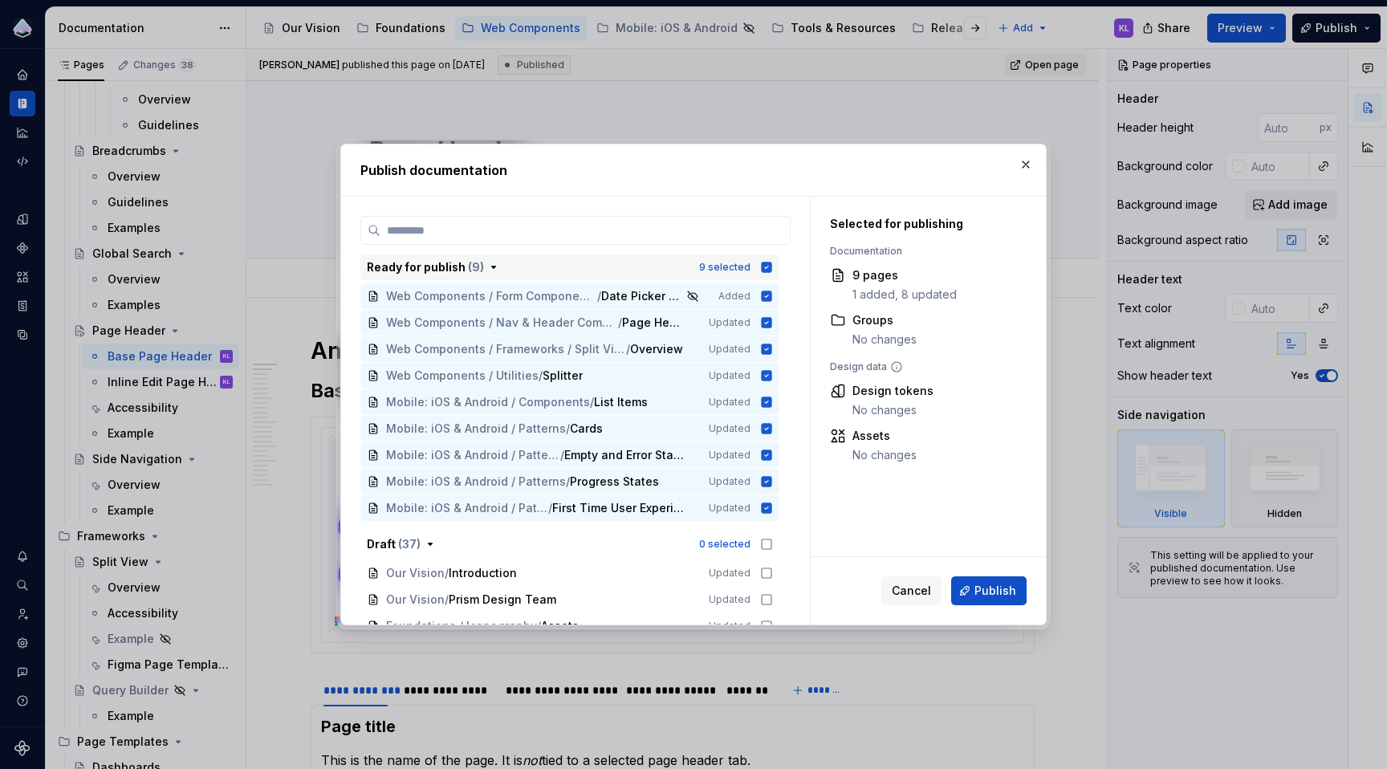
click at [763, 270] on icon "button" at bounding box center [767, 267] width 10 height 10
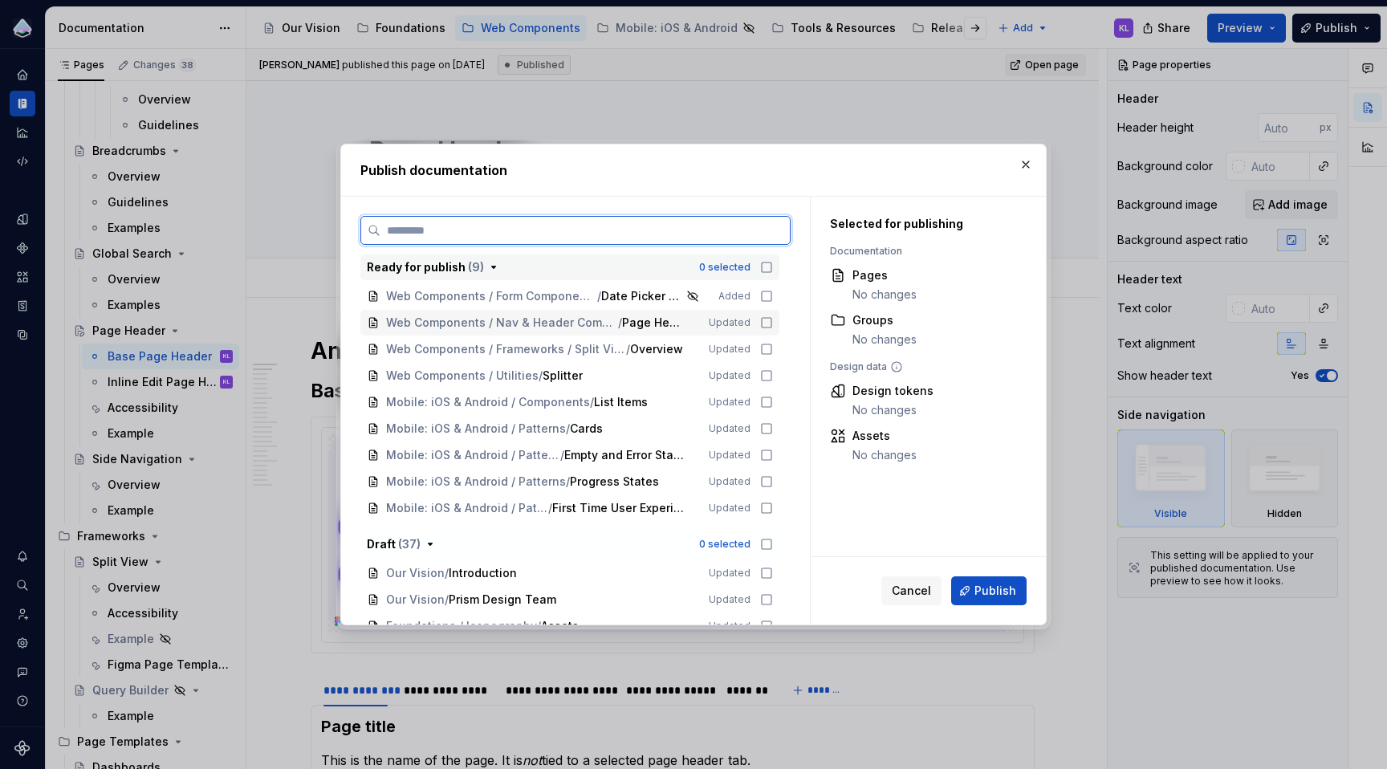
click at [766, 319] on icon at bounding box center [766, 322] width 13 height 13
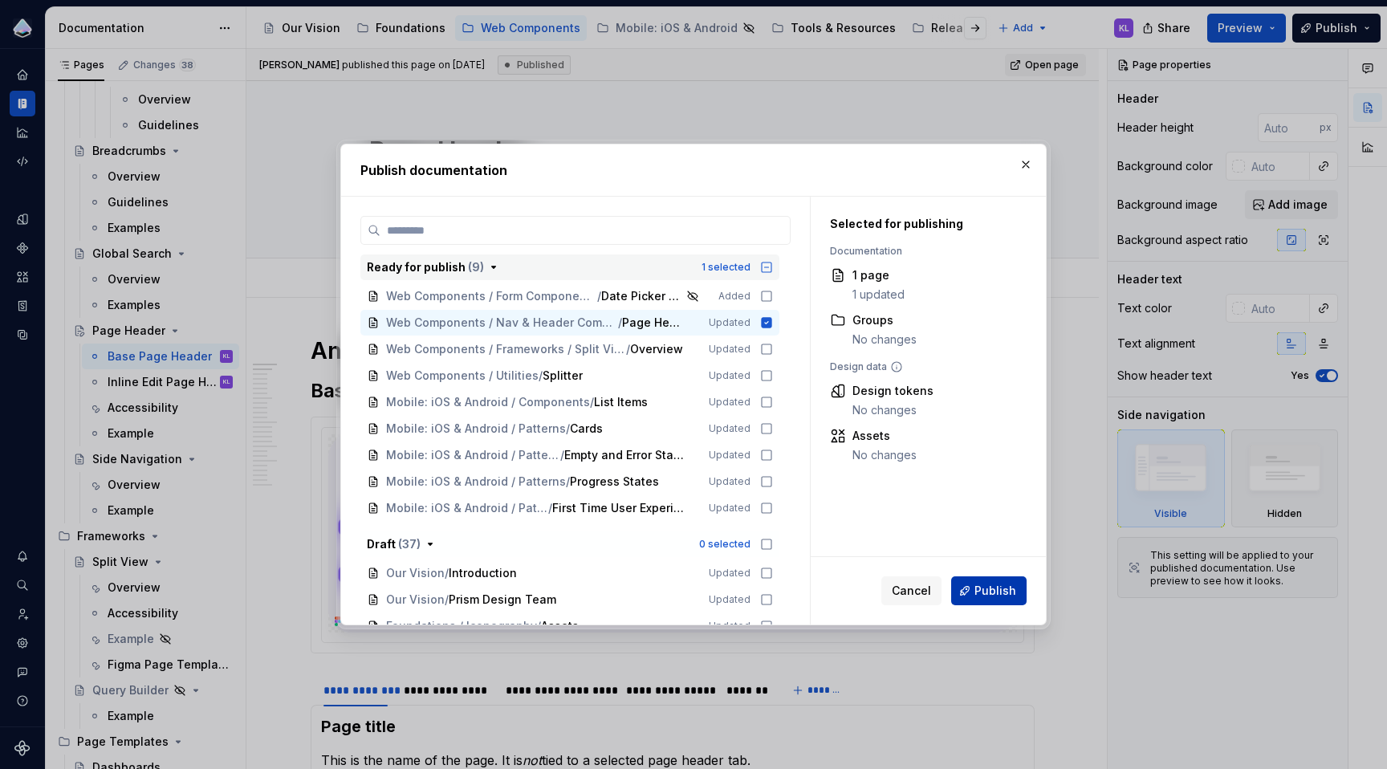
click at [979, 583] on span "Publish" at bounding box center [995, 591] width 42 height 16
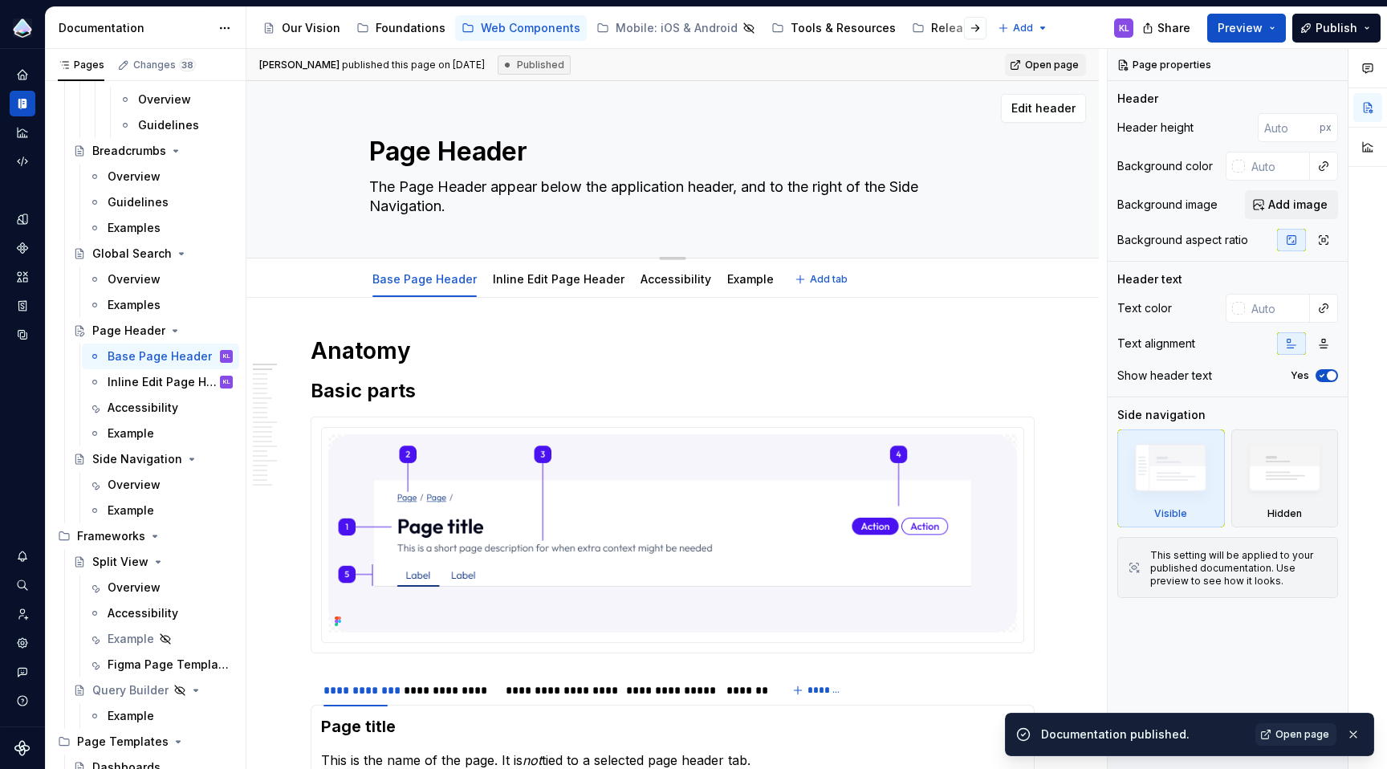
click at [589, 213] on textarea "The Page Header appear below the application header, and to the right of the Si…" at bounding box center [669, 196] width 607 height 45
click at [591, 210] on textarea "The Page Header appear below the application header, and to the right of the Si…" at bounding box center [669, 196] width 607 height 45
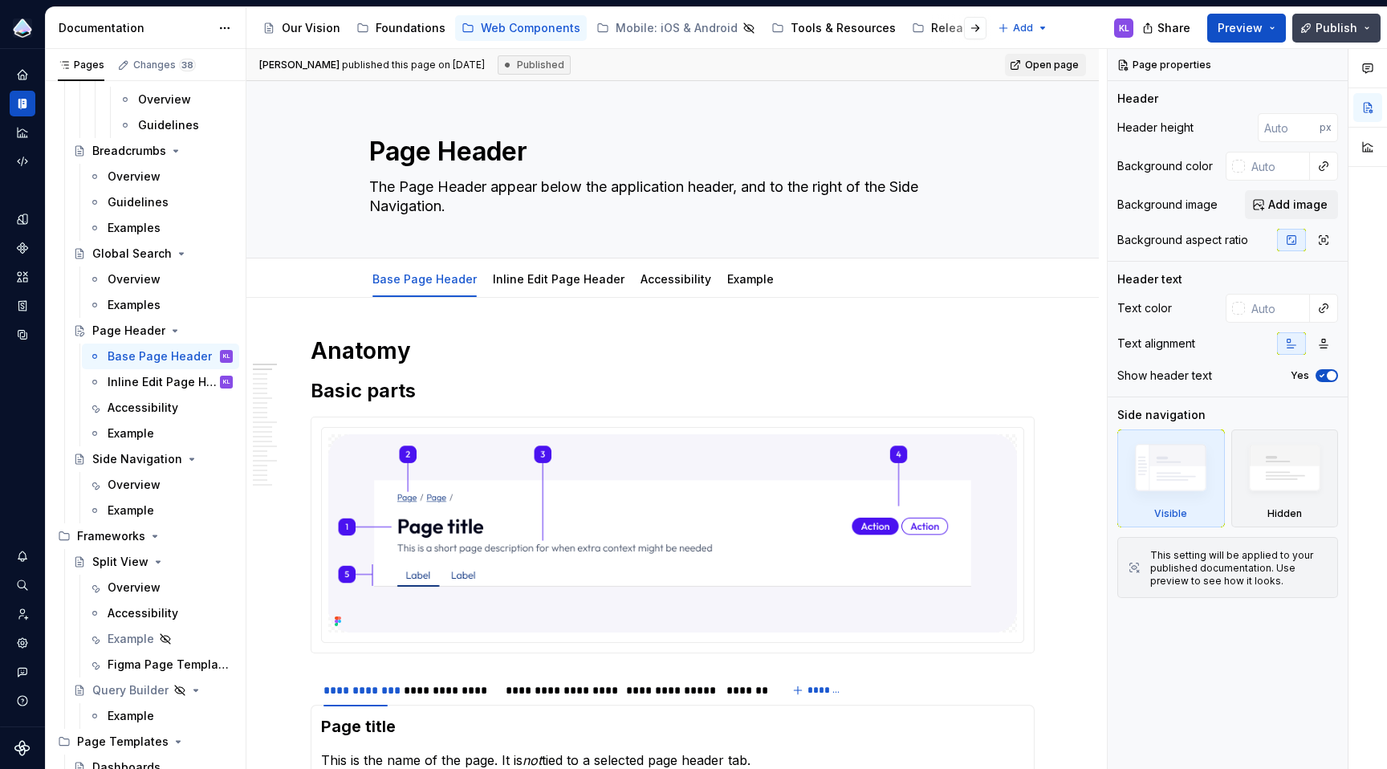
click at [1346, 27] on span "Publish" at bounding box center [1336, 28] width 42 height 16
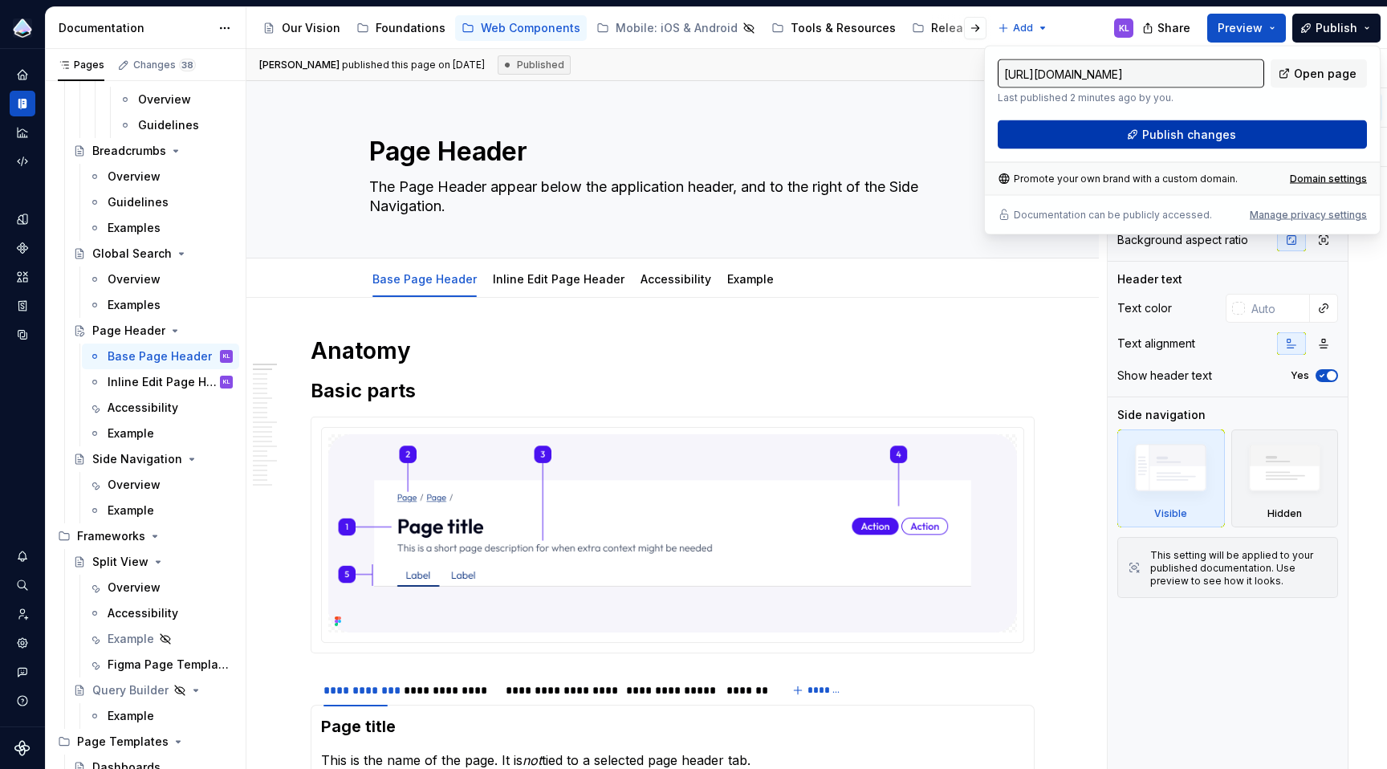
click at [1279, 128] on button "Publish changes" at bounding box center [1182, 134] width 369 height 29
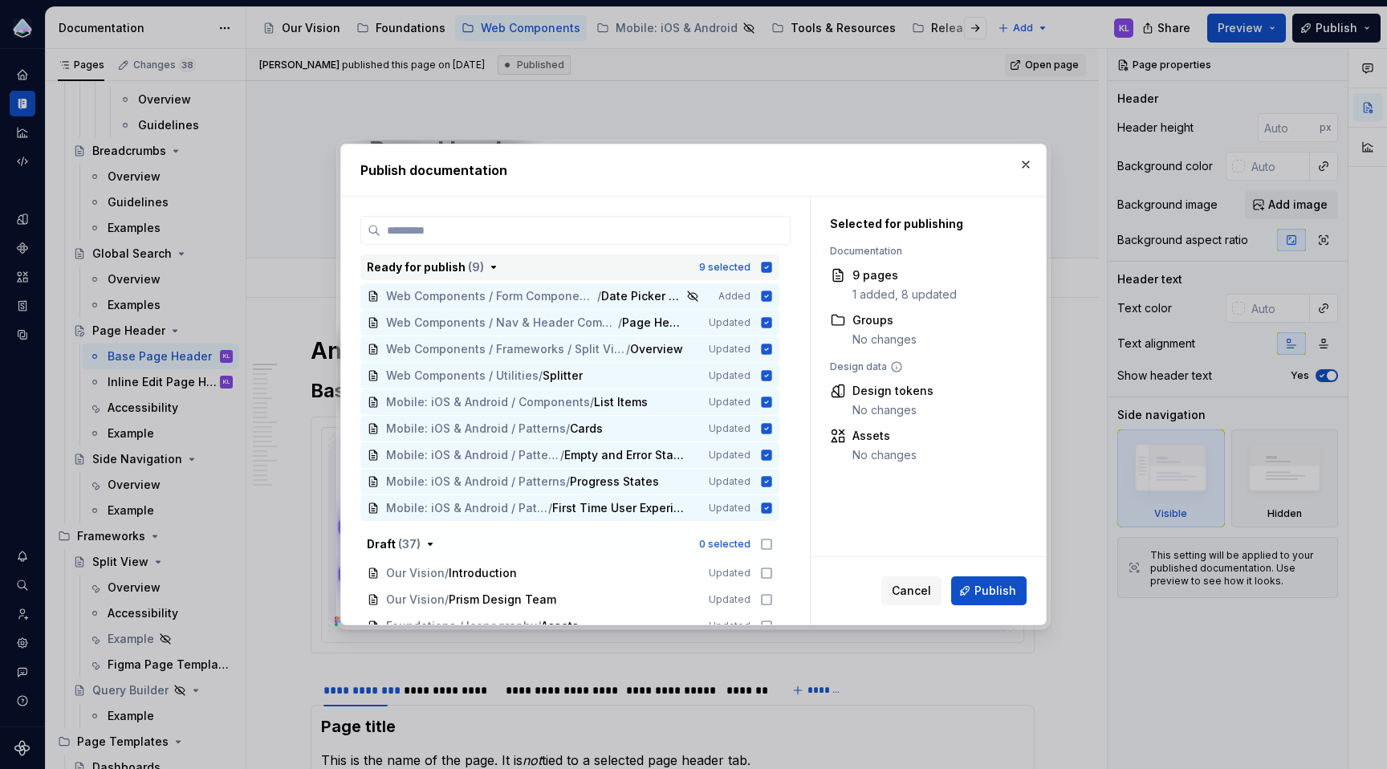
click at [762, 265] on icon "button" at bounding box center [767, 267] width 10 height 10
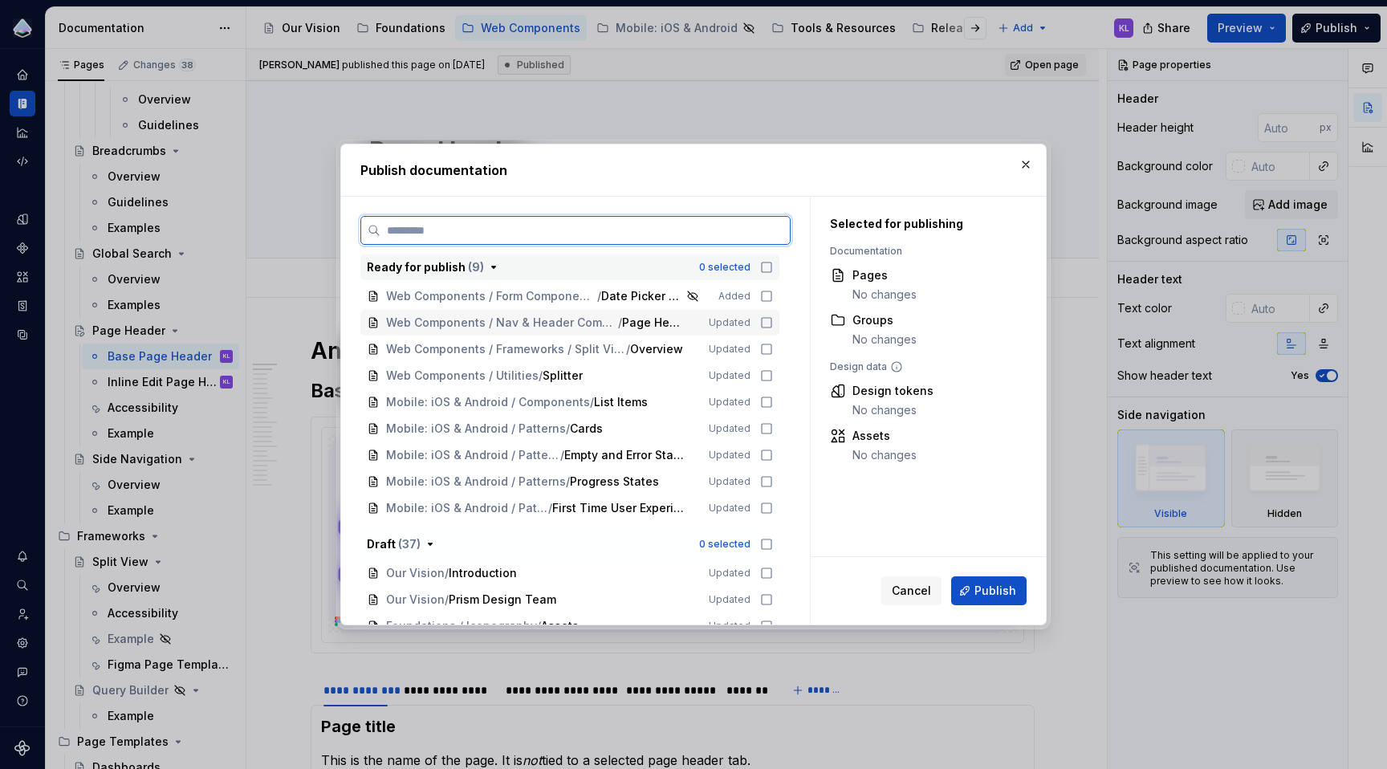
click at [765, 320] on icon at bounding box center [766, 322] width 13 height 13
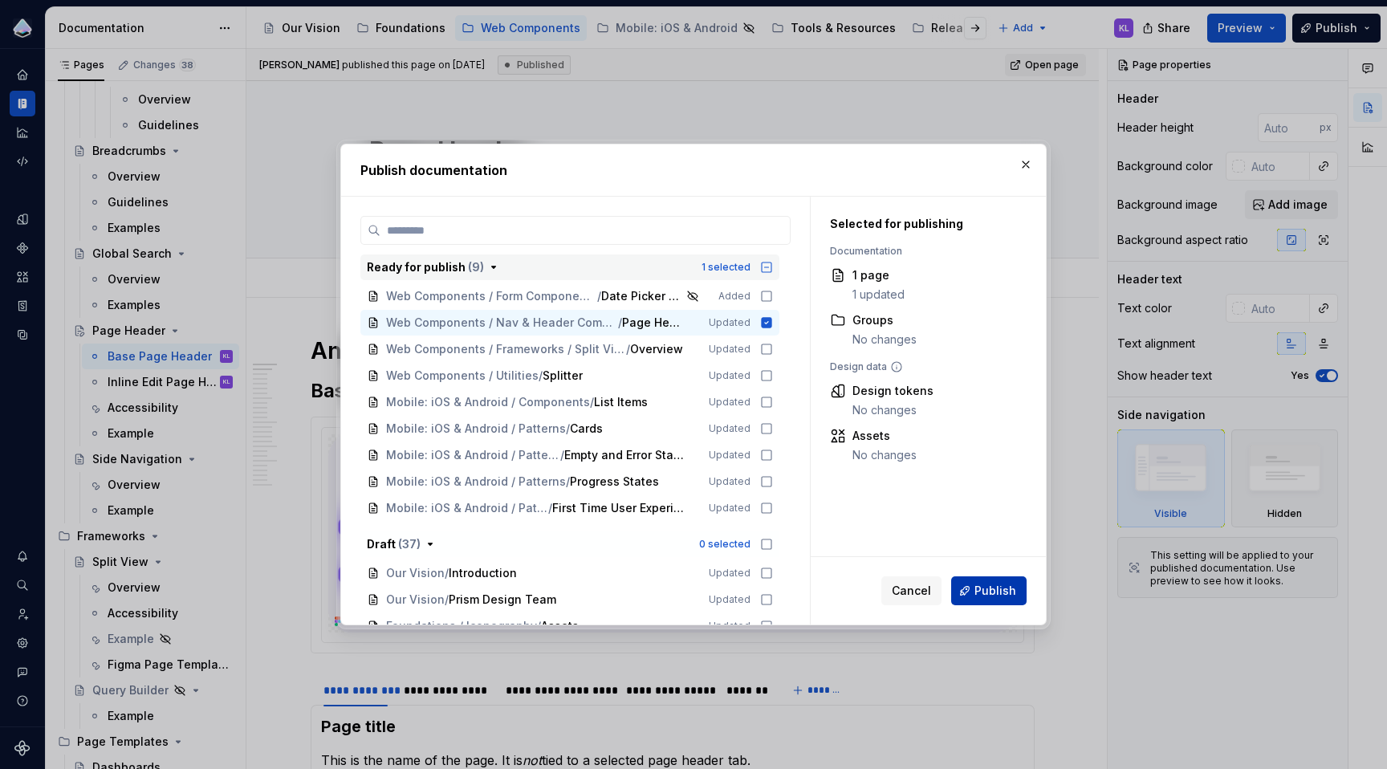
click at [982, 589] on span "Publish" at bounding box center [995, 591] width 42 height 16
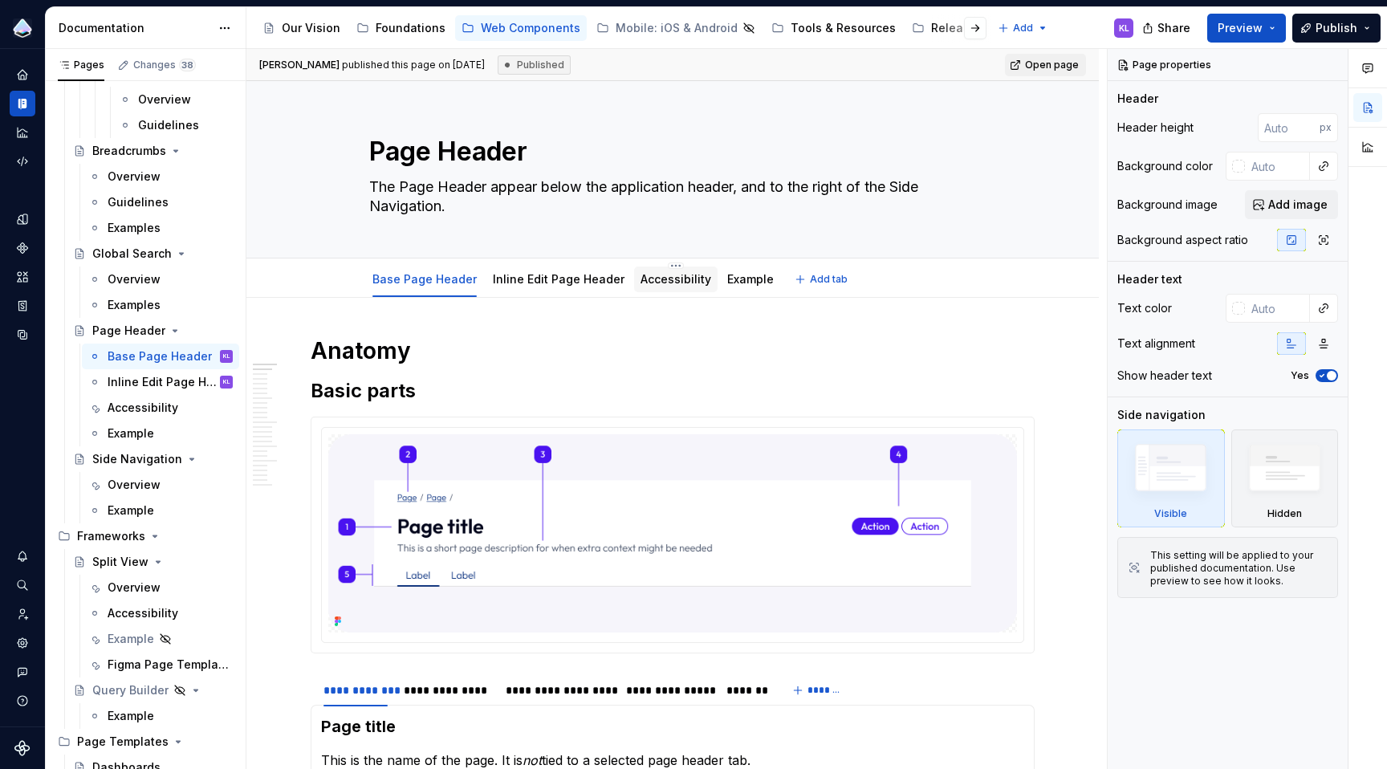
click at [673, 281] on link "Accessibility" at bounding box center [675, 279] width 71 height 14
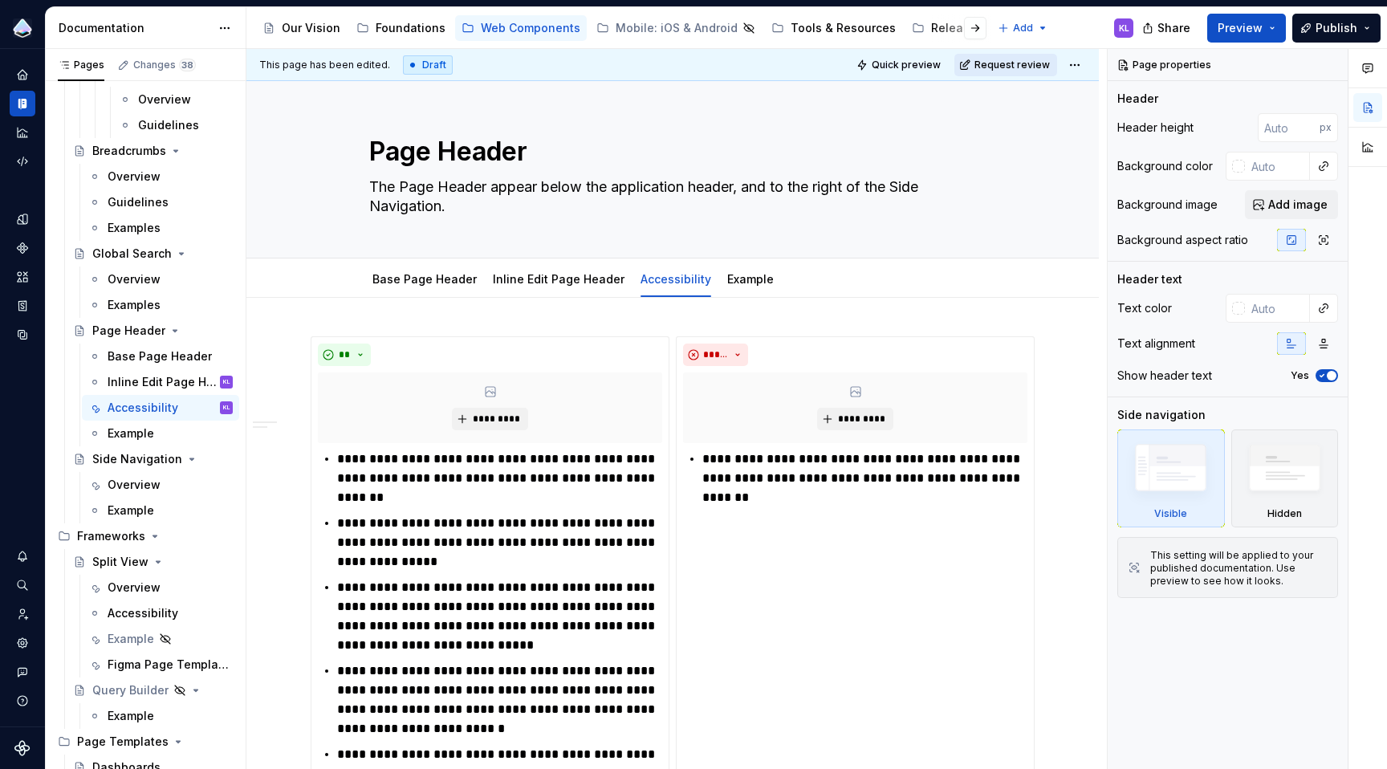
click at [992, 61] on span "Request review" at bounding box center [1011, 65] width 75 height 13
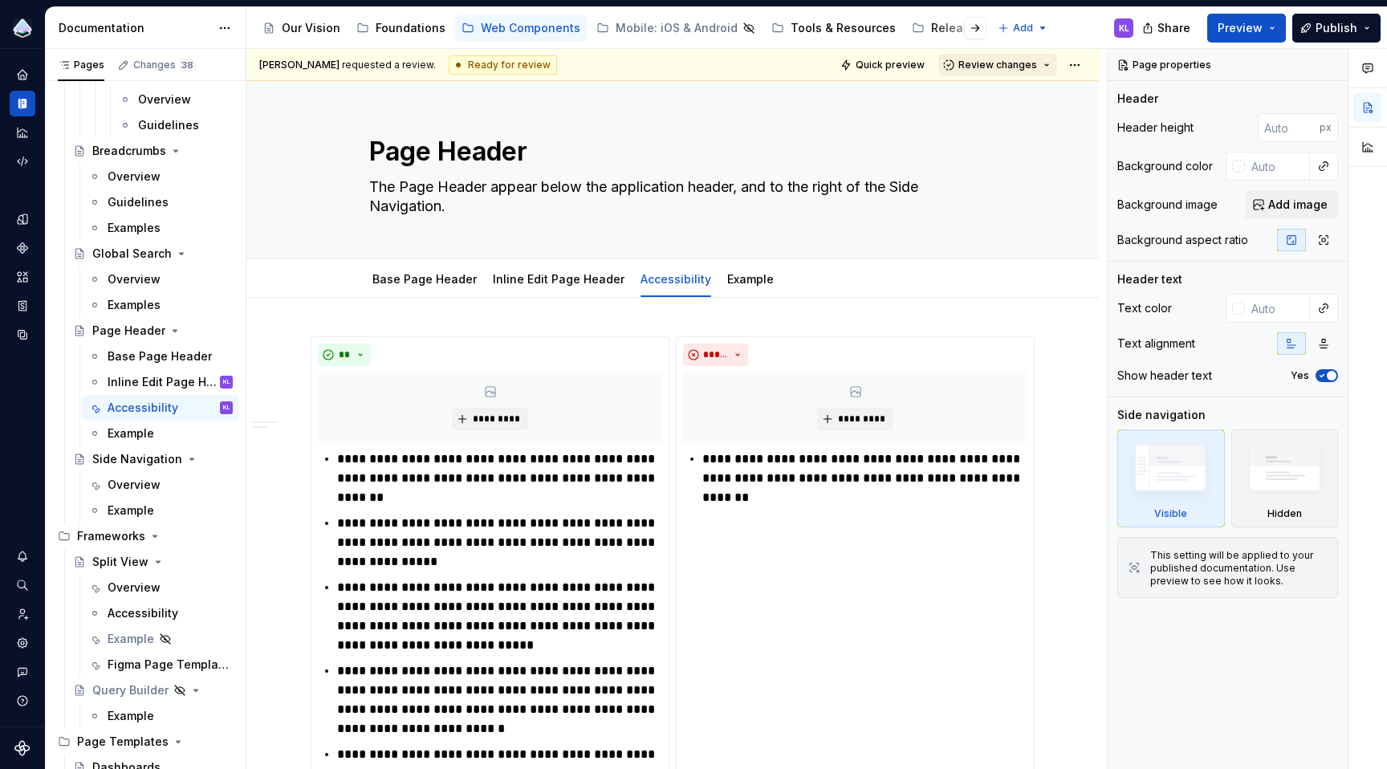
click at [991, 63] on span "Review changes" at bounding box center [997, 65] width 79 height 13
click at [996, 101] on div "Approve" at bounding box center [1041, 96] width 140 height 16
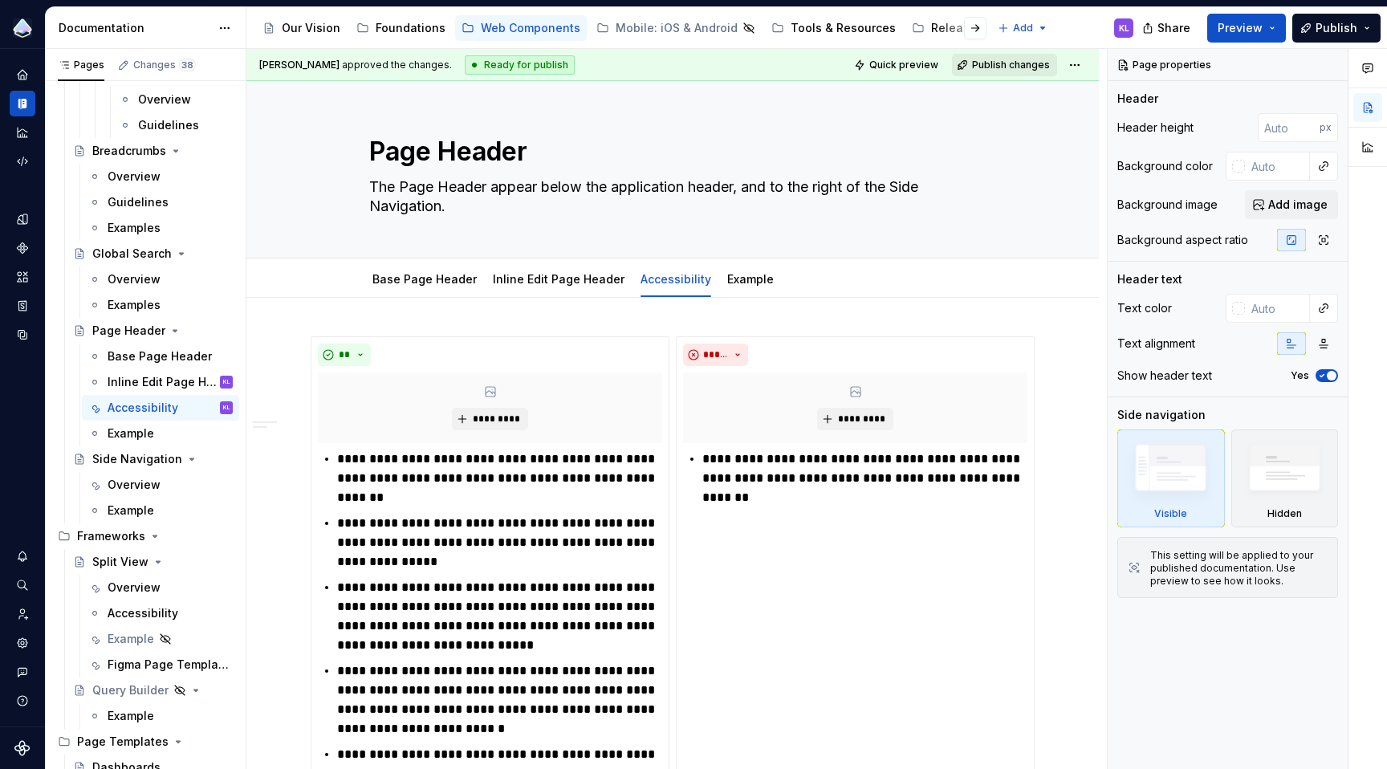
click at [1012, 59] on span "Publish changes" at bounding box center [1011, 65] width 78 height 13
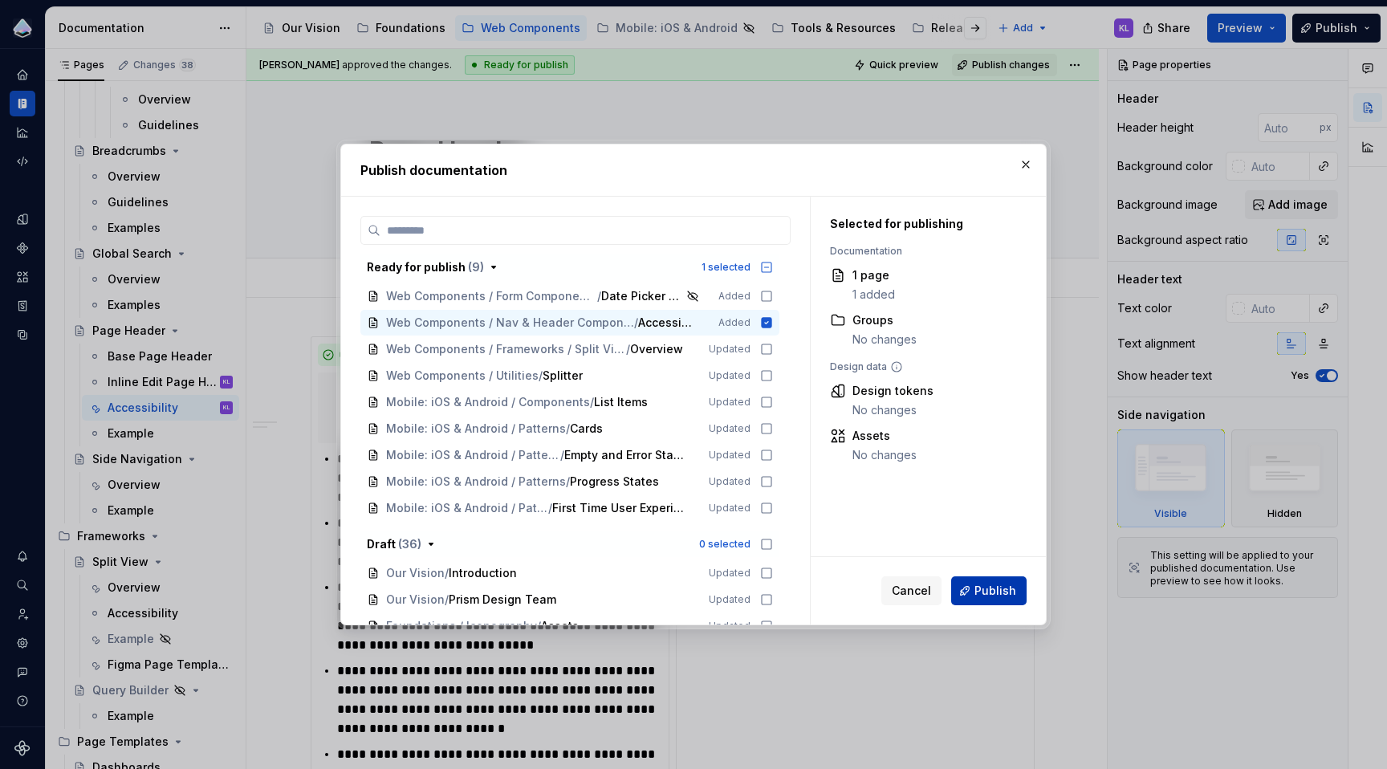
click at [999, 591] on span "Publish" at bounding box center [995, 591] width 42 height 16
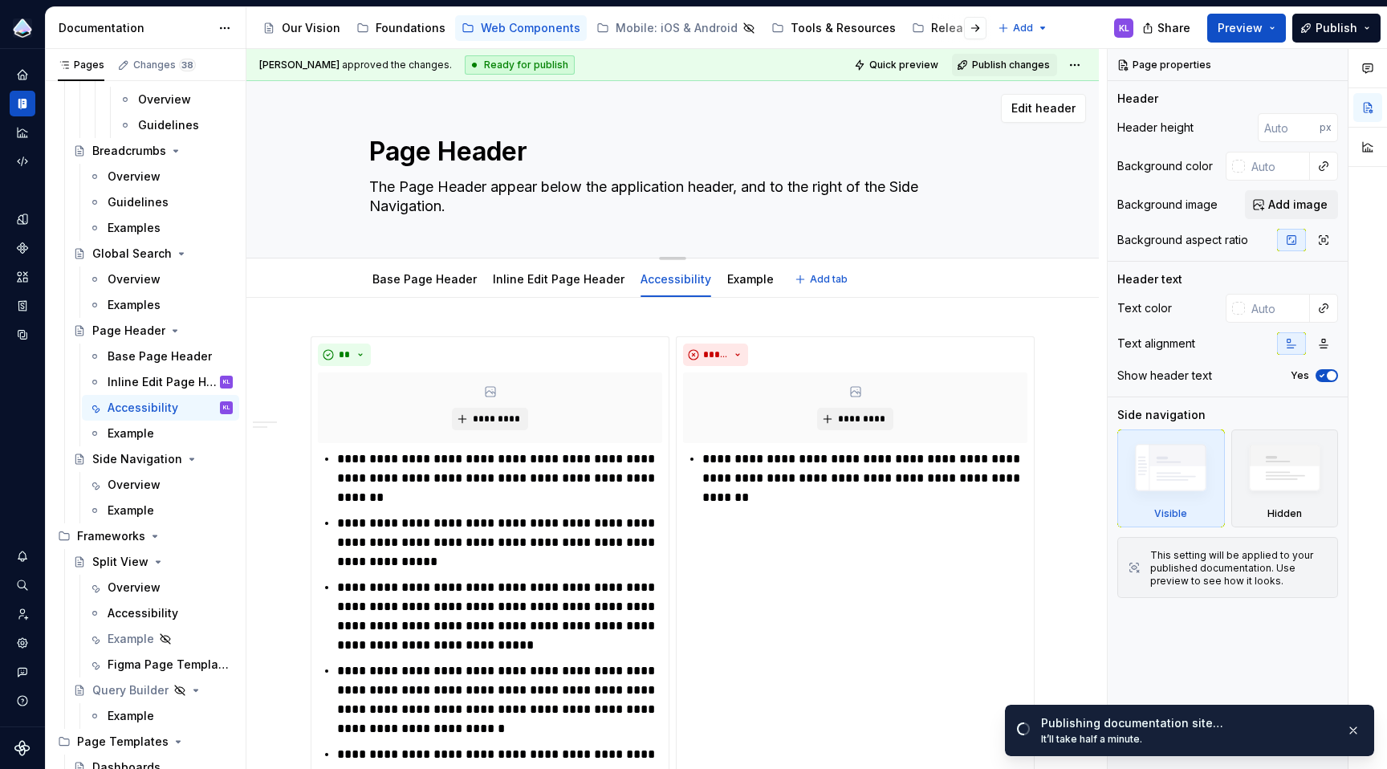
click at [539, 188] on textarea "The Page Header appear below the application header, and to the right of the Si…" at bounding box center [669, 196] width 607 height 45
click at [542, 189] on textarea "The Page Header appear below the application header, and to the right of the Si…" at bounding box center [669, 196] width 607 height 45
click at [885, 266] on div "Base Page Header Inline Edit Page Header Accessibility Example Add tab" at bounding box center [673, 279] width 626 height 35
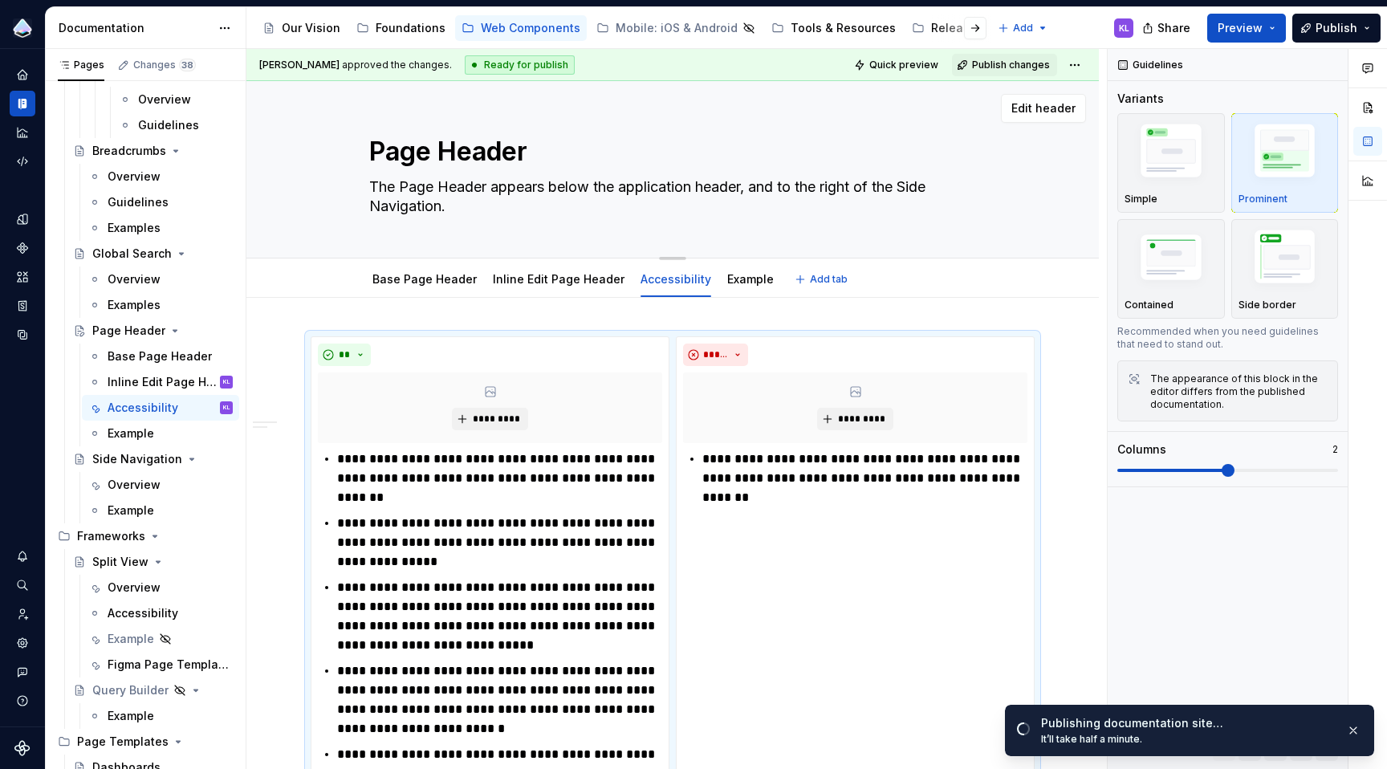
click at [626, 189] on textarea "The Page Header appears below the application header, and to the right of the S…" at bounding box center [669, 196] width 607 height 45
click at [628, 189] on textarea "The Page Header appears below the application header, and to the right of the S…" at bounding box center [669, 196] width 607 height 45
drag, startPoint x: 713, startPoint y: 187, endPoint x: 705, endPoint y: 186, distance: 8.1
click at [705, 186] on textarea "The Page Header appears below the Application header, and to the right of the S…" at bounding box center [669, 196] width 607 height 45
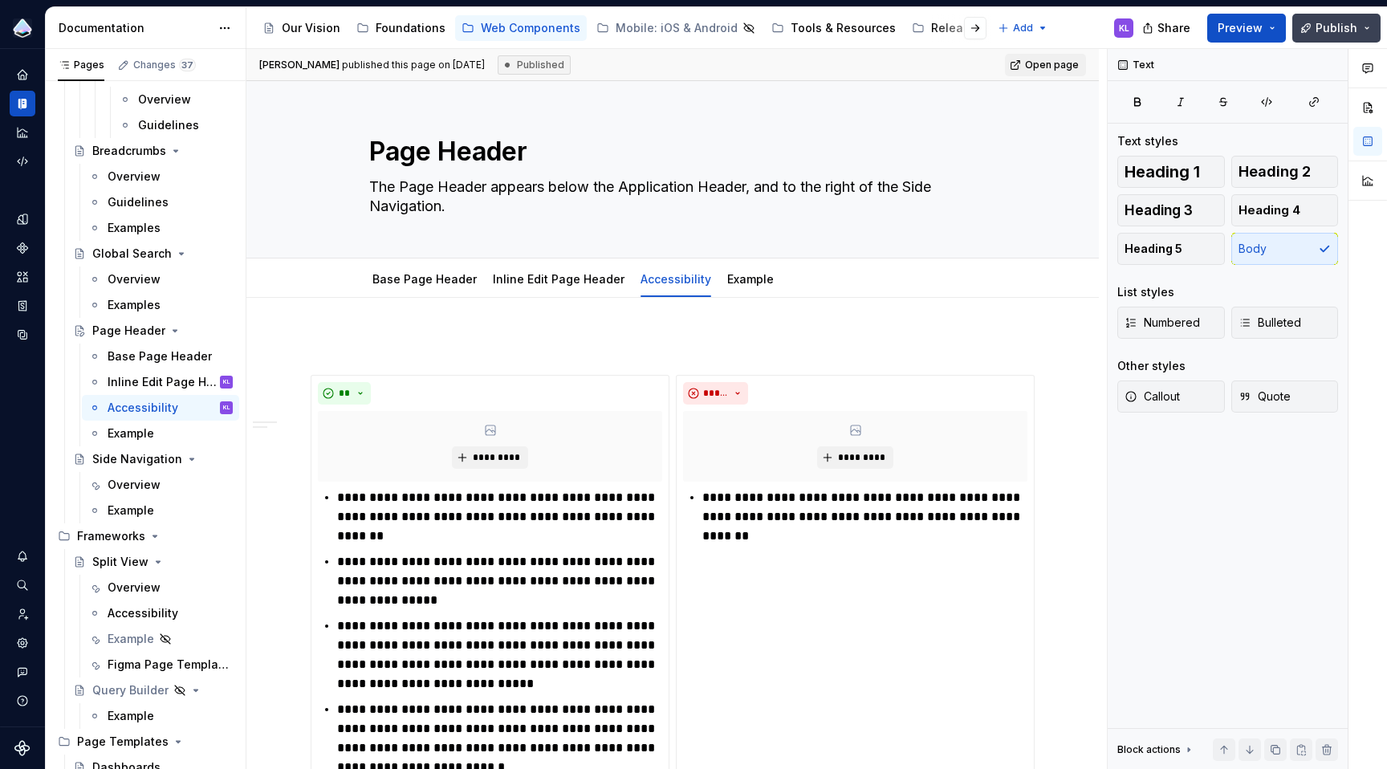
click at [1339, 28] on span "Publish" at bounding box center [1336, 28] width 42 height 16
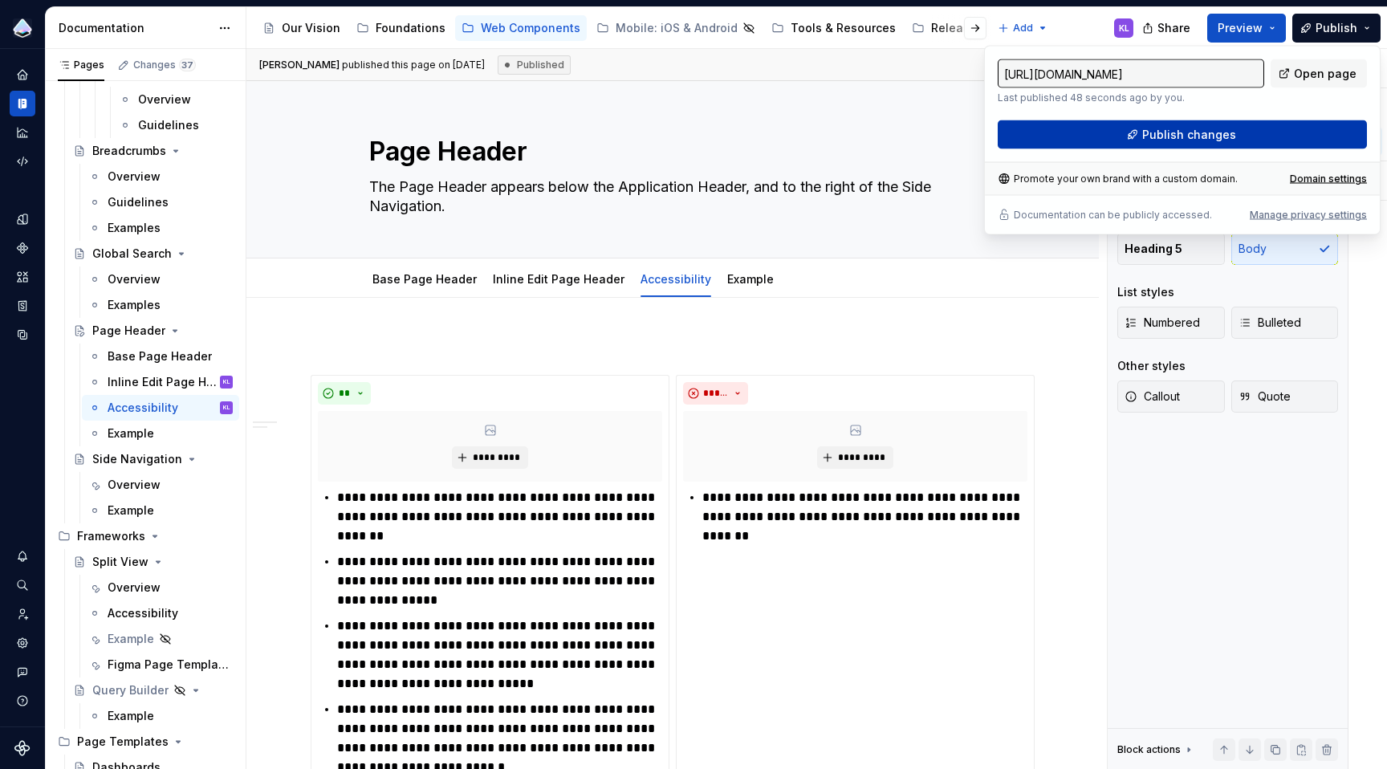
click at [1297, 128] on button "Publish changes" at bounding box center [1182, 134] width 369 height 29
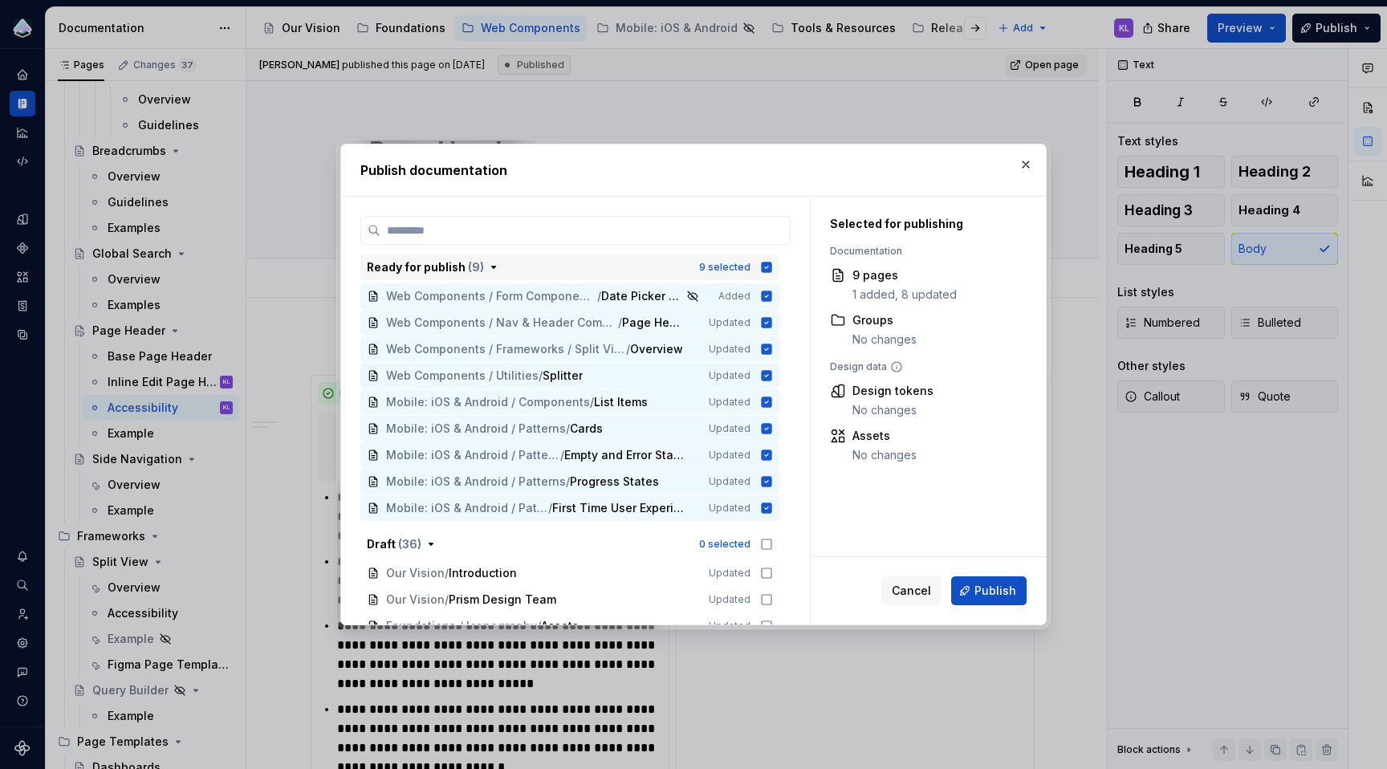
click at [768, 270] on icon "button" at bounding box center [767, 267] width 10 height 10
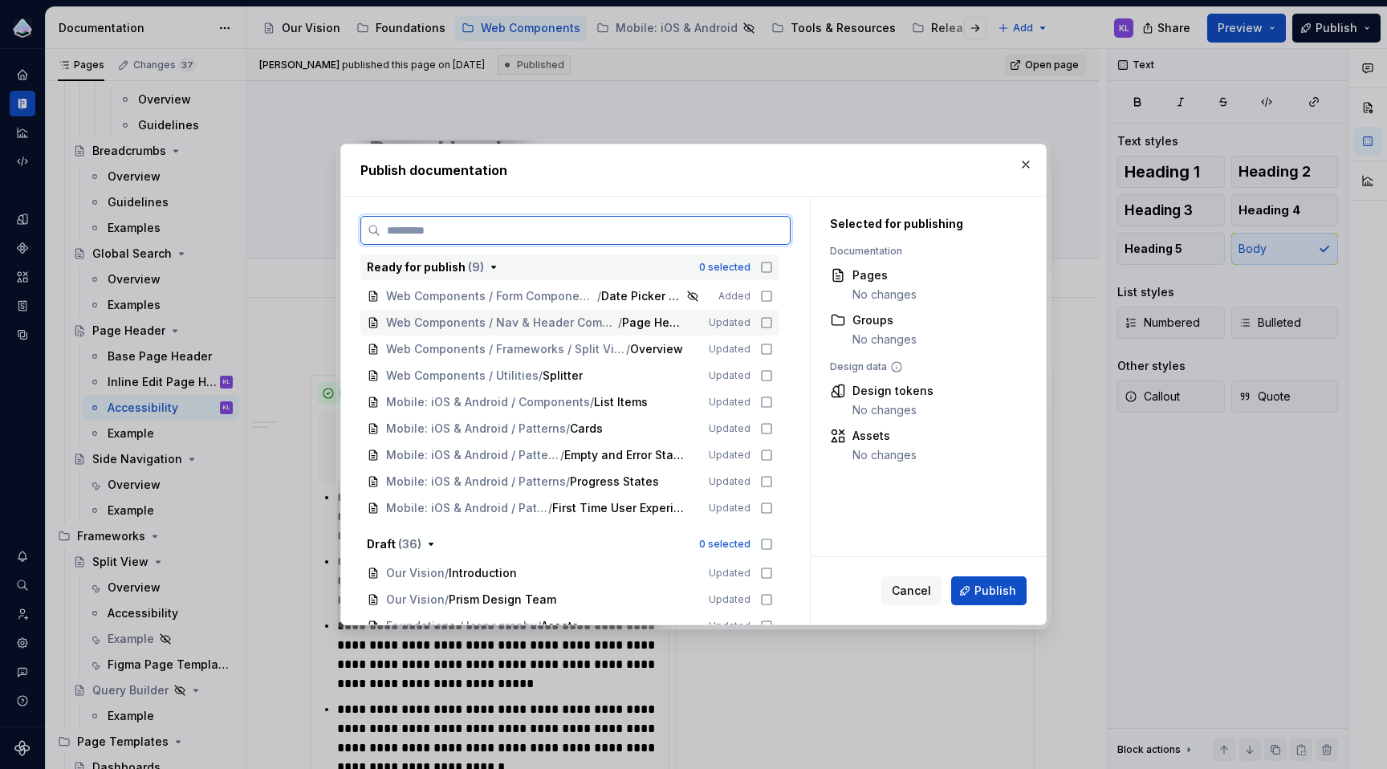
click at [763, 323] on icon at bounding box center [766, 322] width 13 height 13
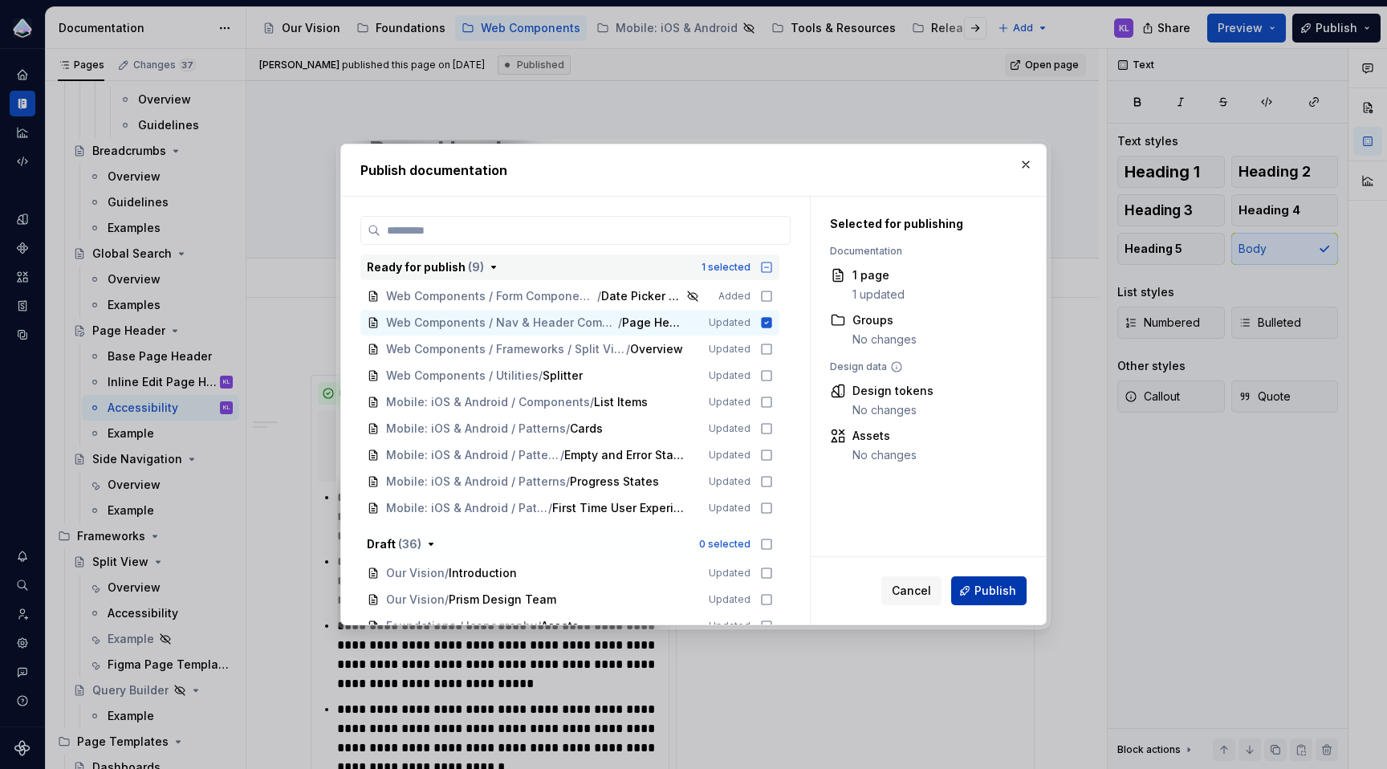
click at [973, 589] on button "Publish" at bounding box center [988, 590] width 75 height 29
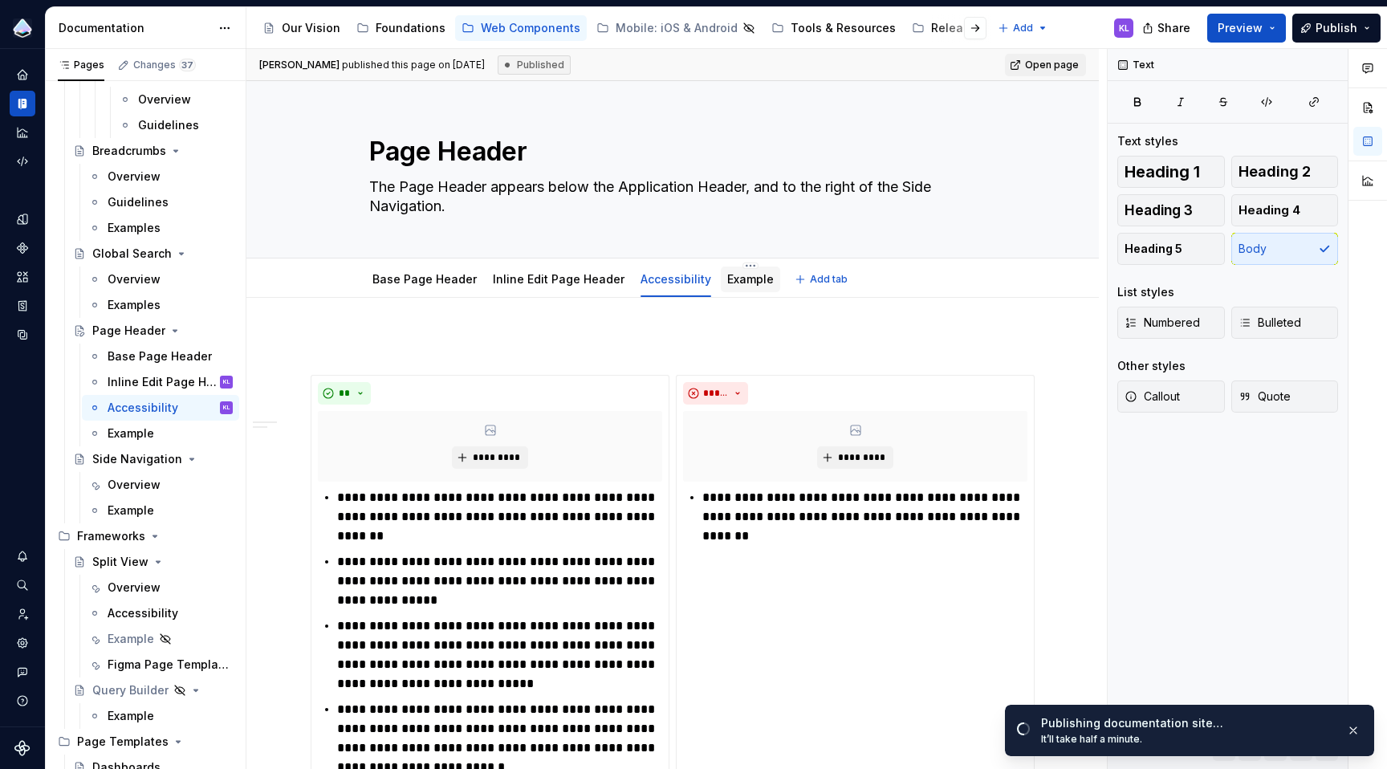
click at [734, 274] on link "Example" at bounding box center [750, 279] width 47 height 14
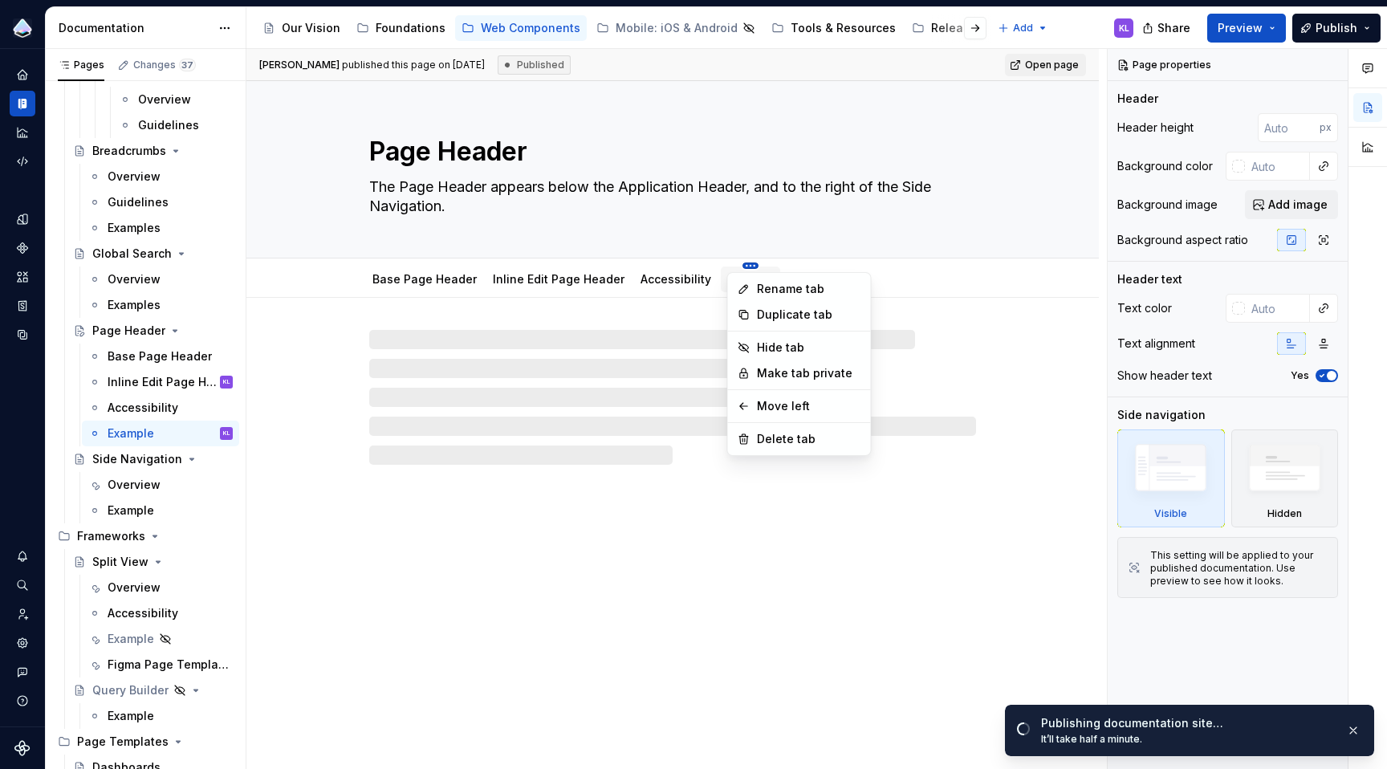
click at [736, 262] on html "Prism Design System KL Design system data Documentation Accessibility guide for…" at bounding box center [693, 384] width 1387 height 769
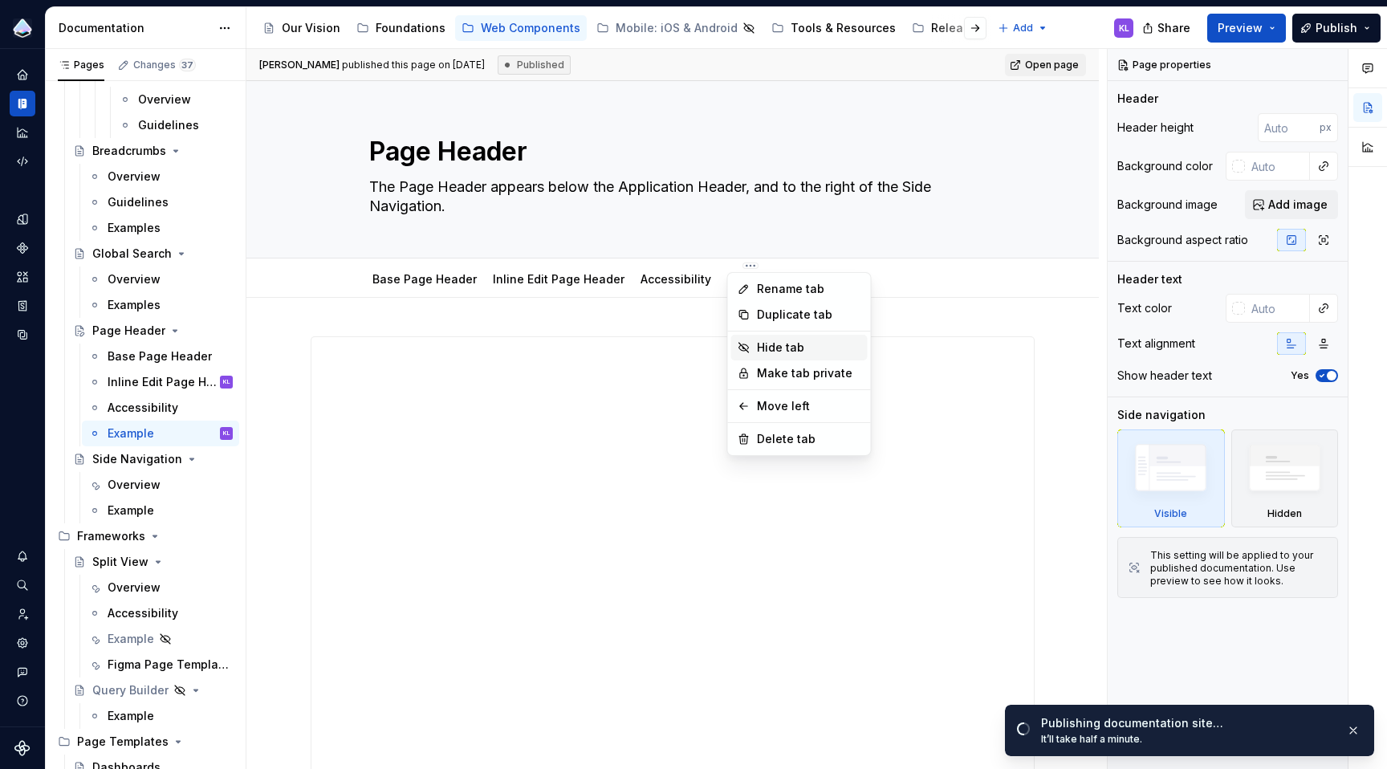
click at [790, 344] on div "Hide tab" at bounding box center [809, 347] width 104 height 16
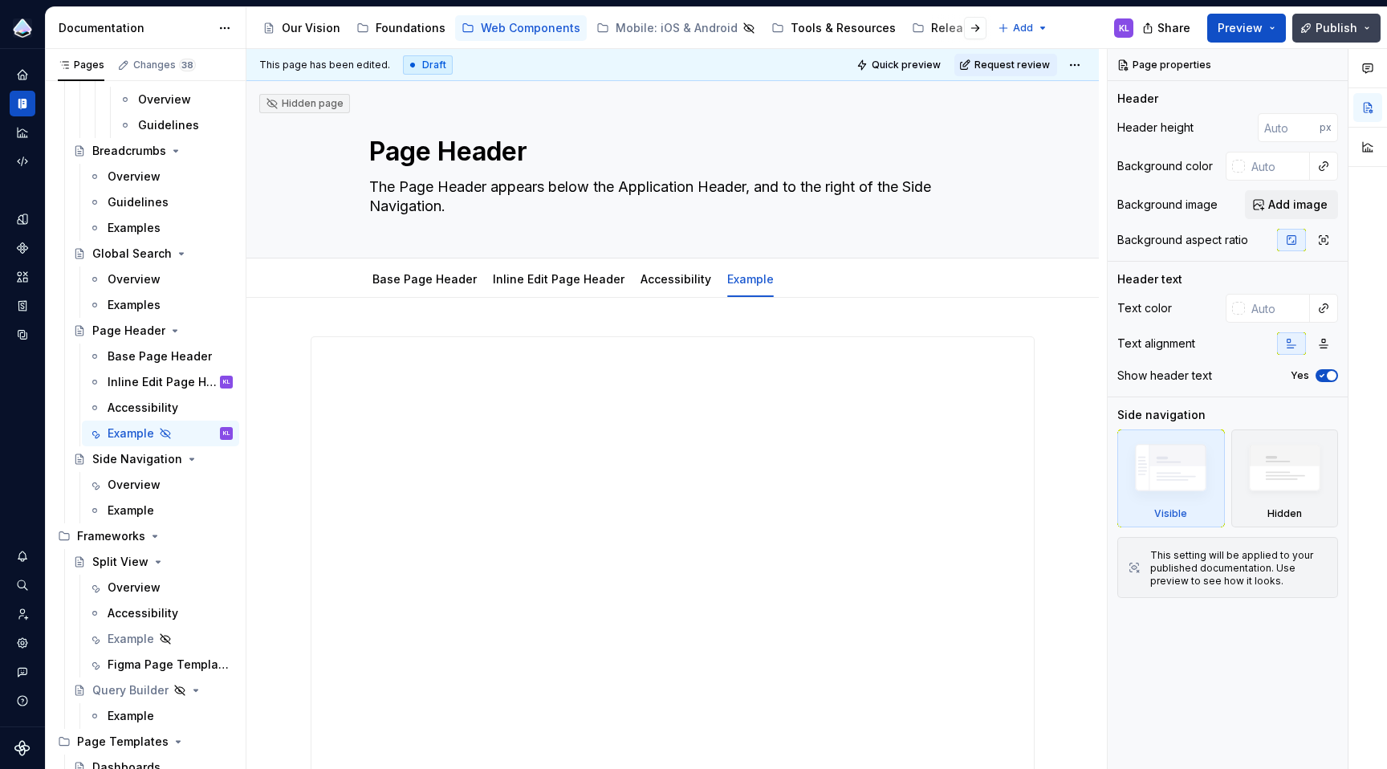
click at [1352, 26] on span "Publish" at bounding box center [1336, 28] width 42 height 16
click at [1337, 33] on button "Publish" at bounding box center [1336, 28] width 88 height 29
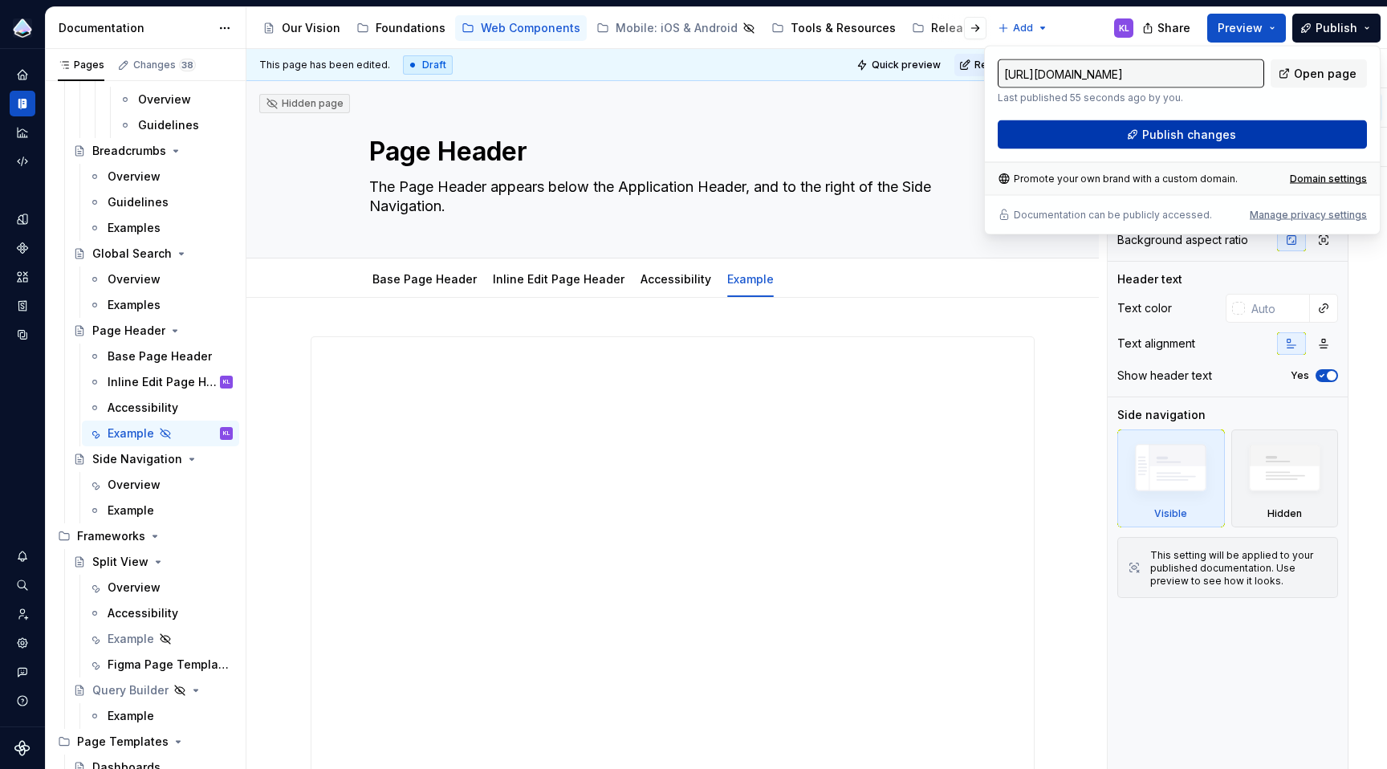
click at [1301, 128] on button "Publish changes" at bounding box center [1182, 134] width 369 height 29
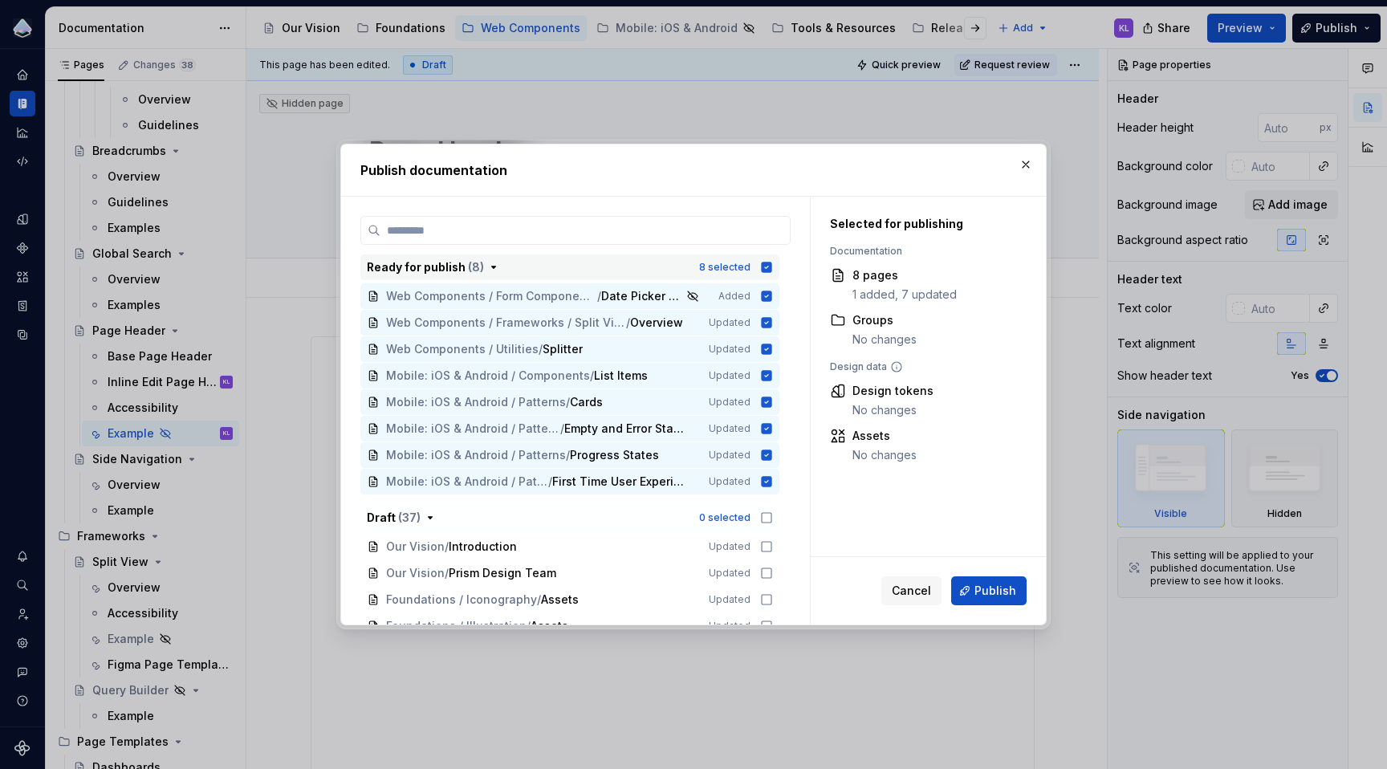
click at [767, 265] on icon "button" at bounding box center [767, 267] width 10 height 10
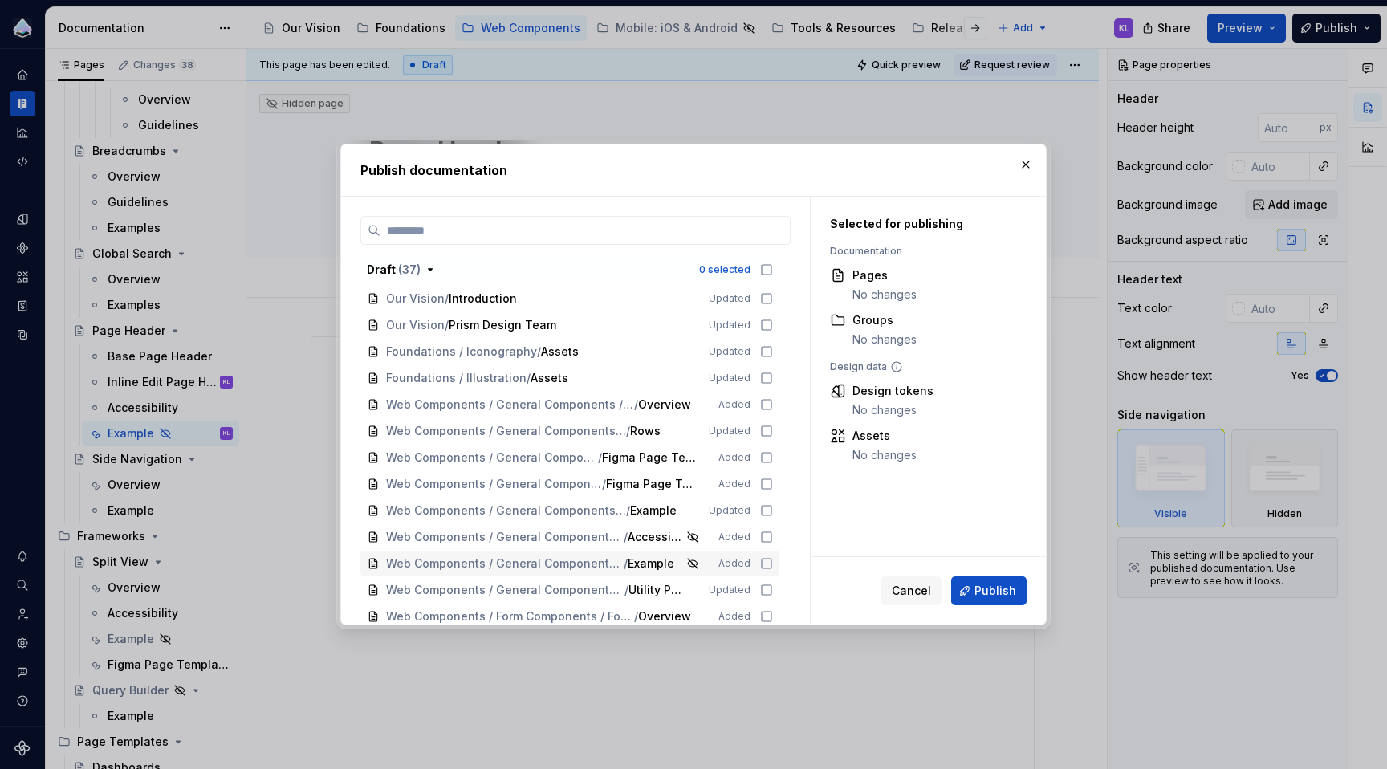
scroll to position [247, 0]
click at [1029, 164] on button "button" at bounding box center [1025, 164] width 22 height 22
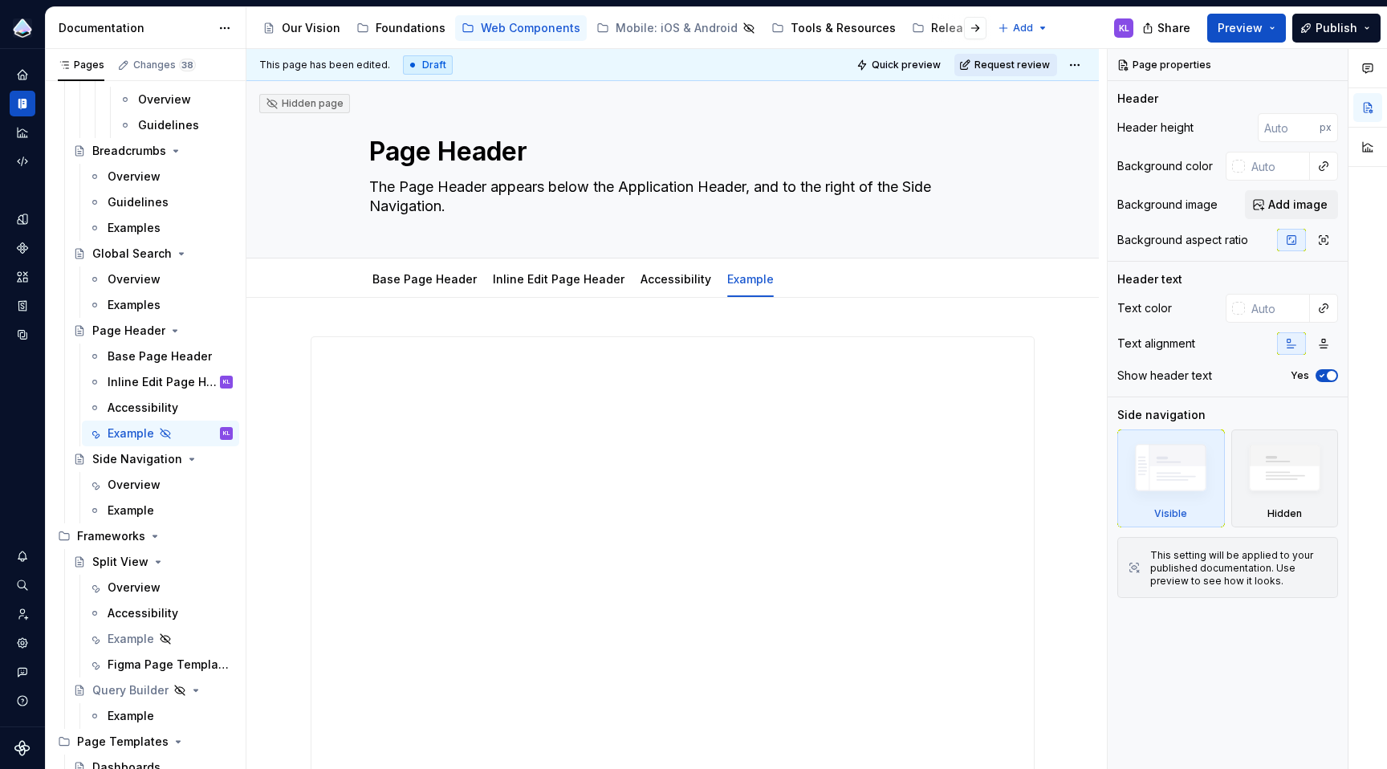
click at [1028, 64] on span "Request review" at bounding box center [1011, 65] width 75 height 13
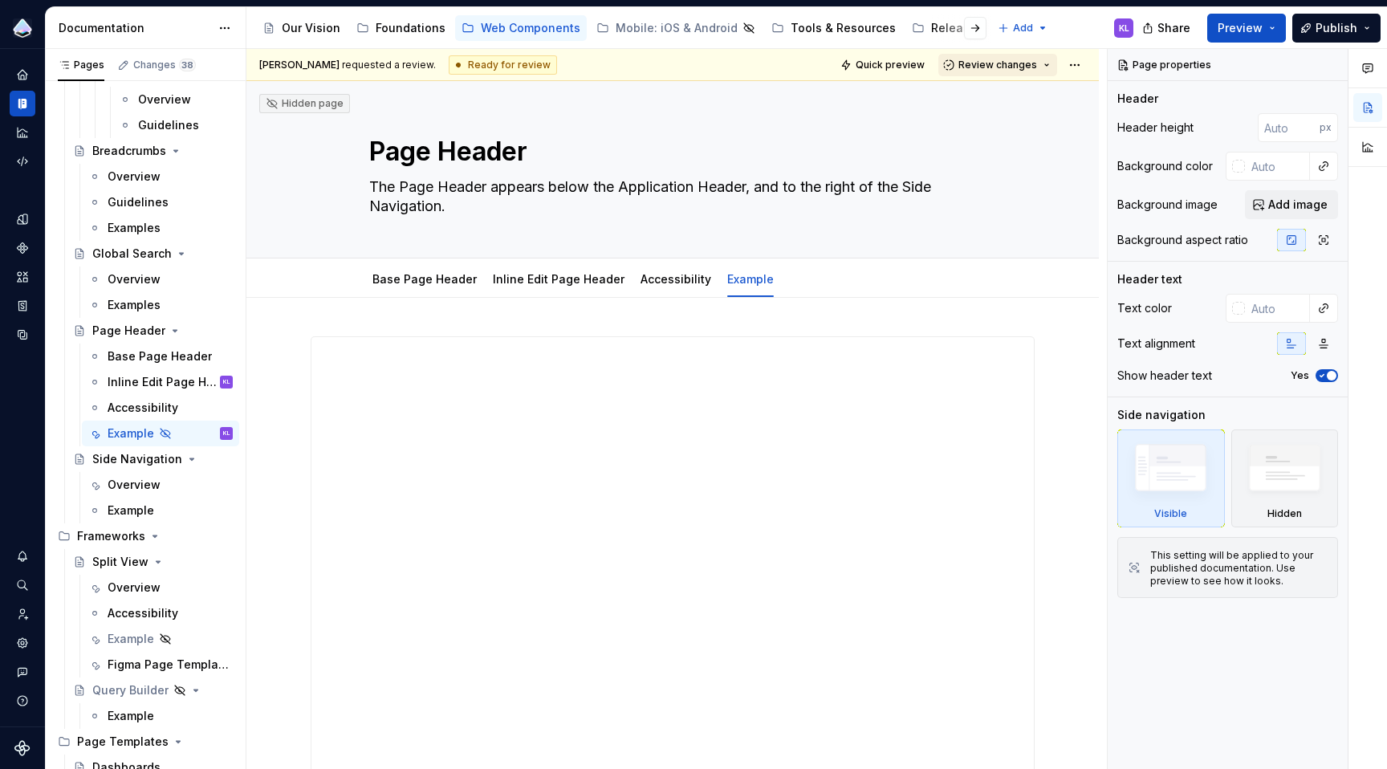
click at [1014, 64] on span "Review changes" at bounding box center [997, 65] width 79 height 13
click at [1013, 95] on div "Approve" at bounding box center [1041, 96] width 140 height 16
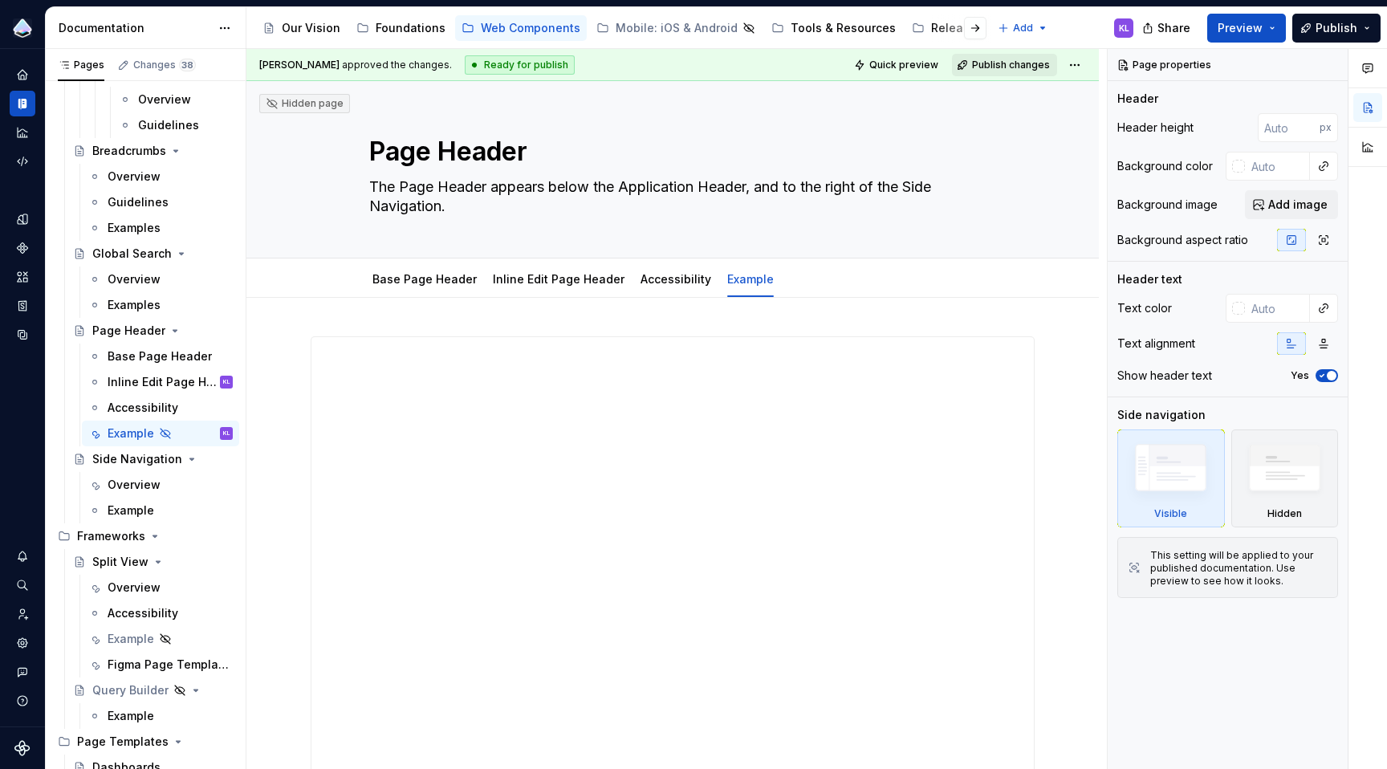
click at [1021, 59] on span "Publish changes" at bounding box center [1011, 65] width 78 height 13
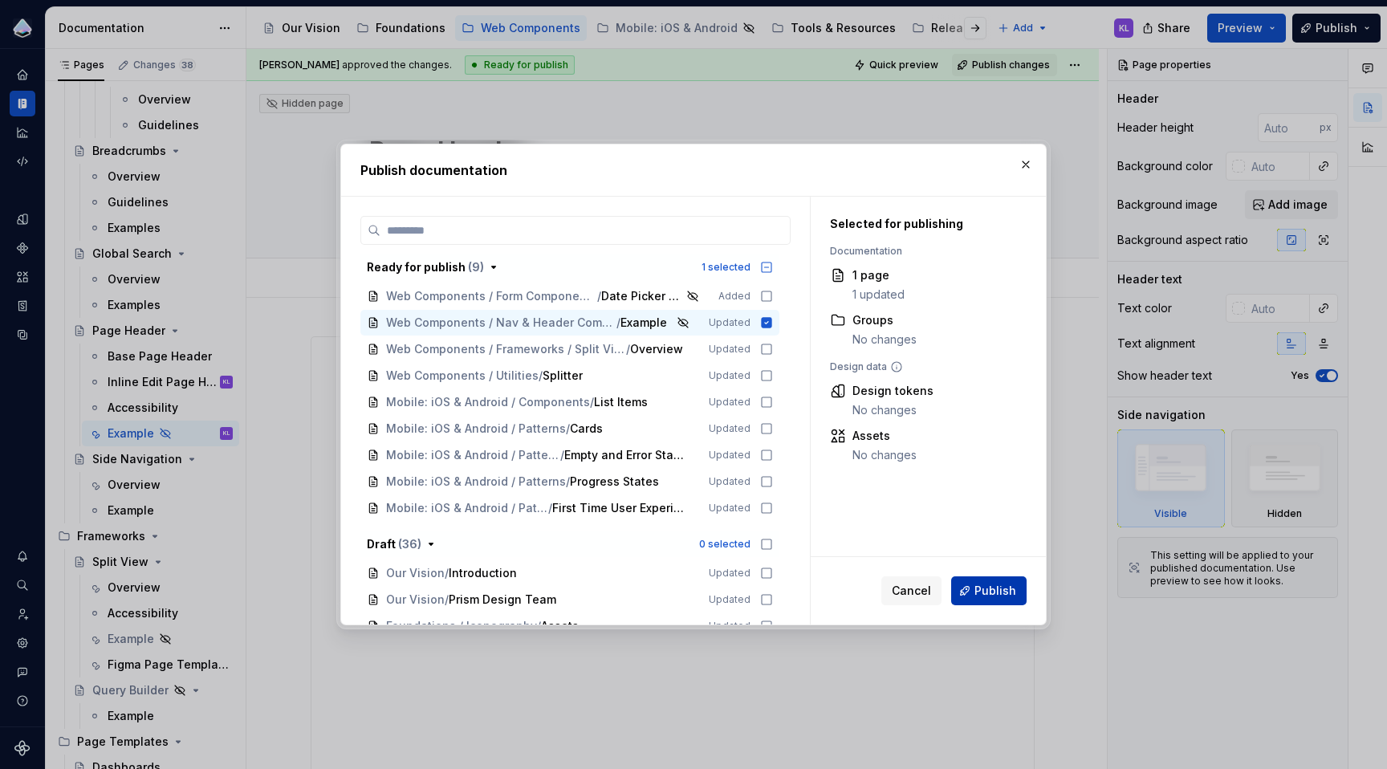
click at [1007, 587] on span "Publish" at bounding box center [995, 591] width 42 height 16
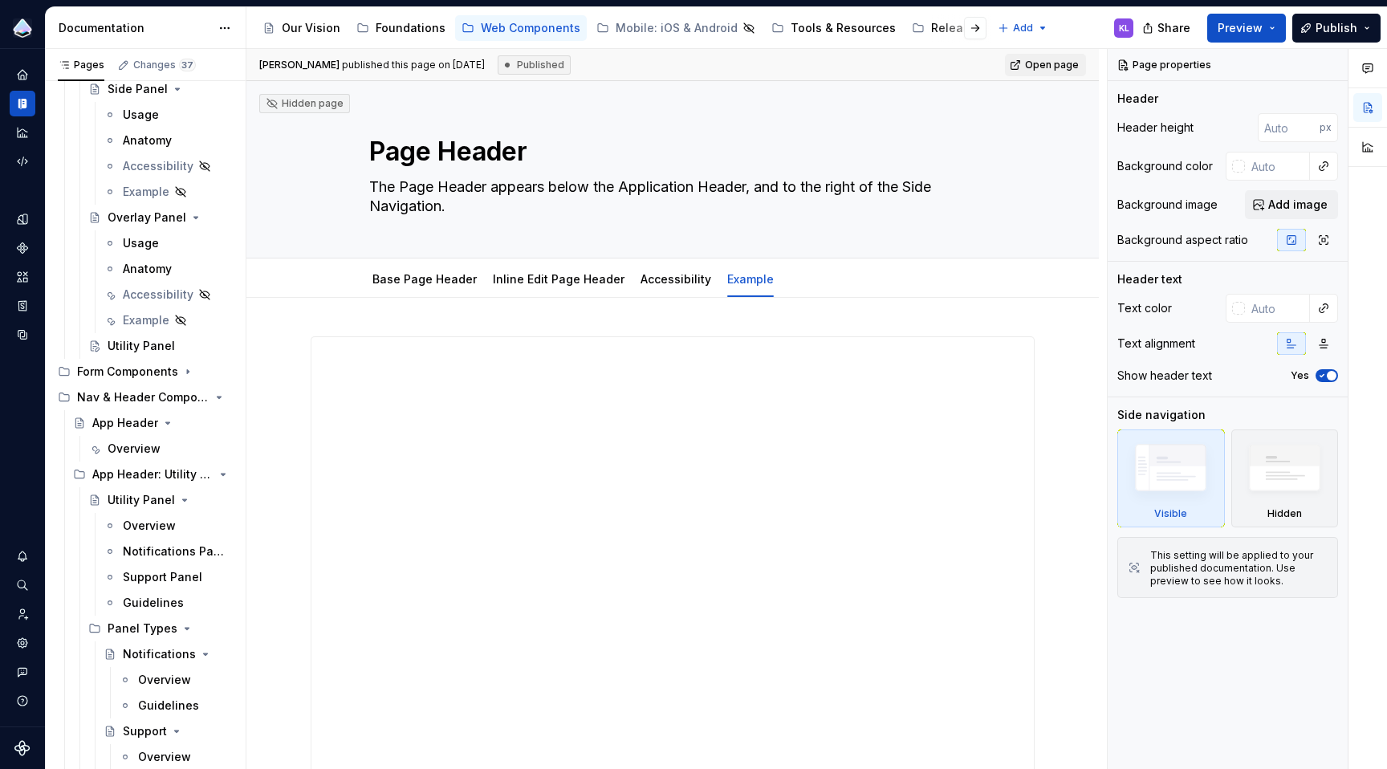
scroll to position [929, 0]
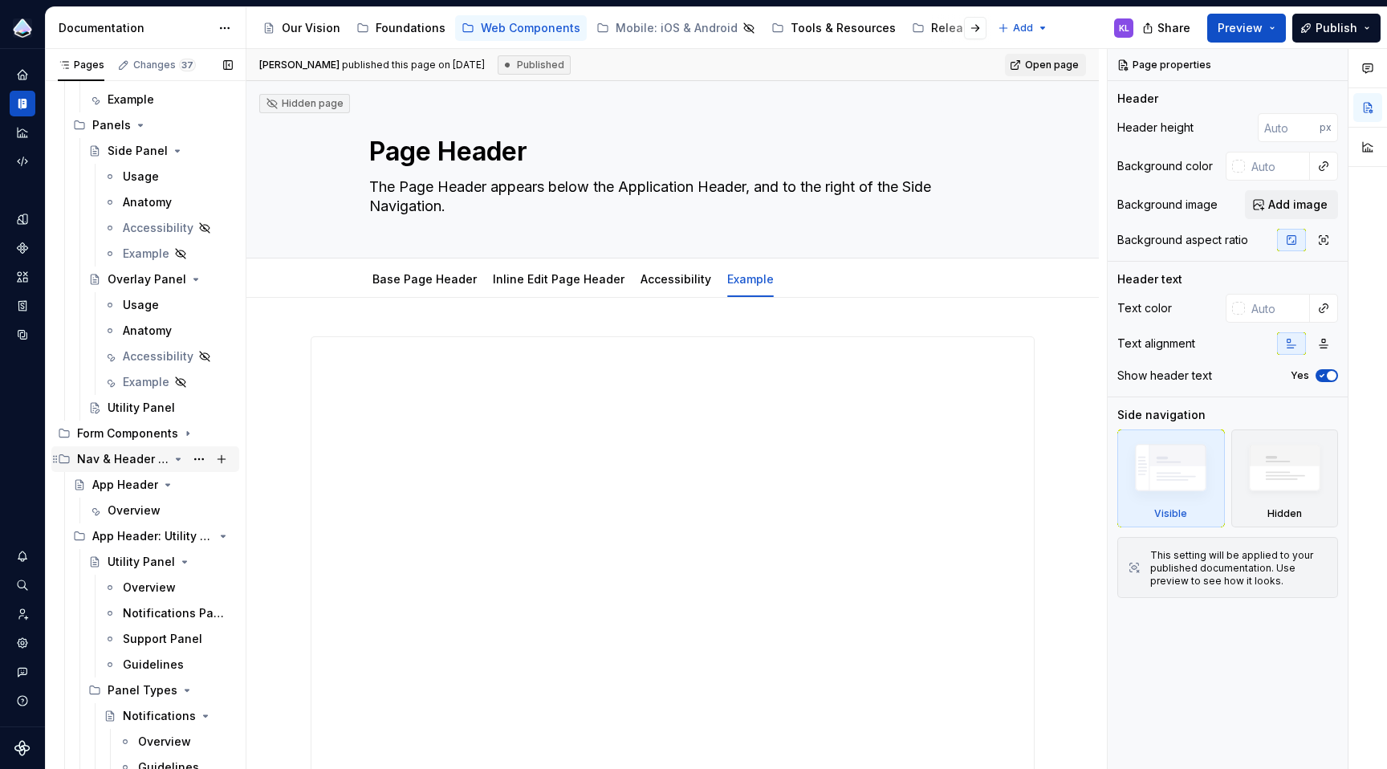
click at [172, 457] on icon "Page tree" at bounding box center [178, 459] width 13 height 13
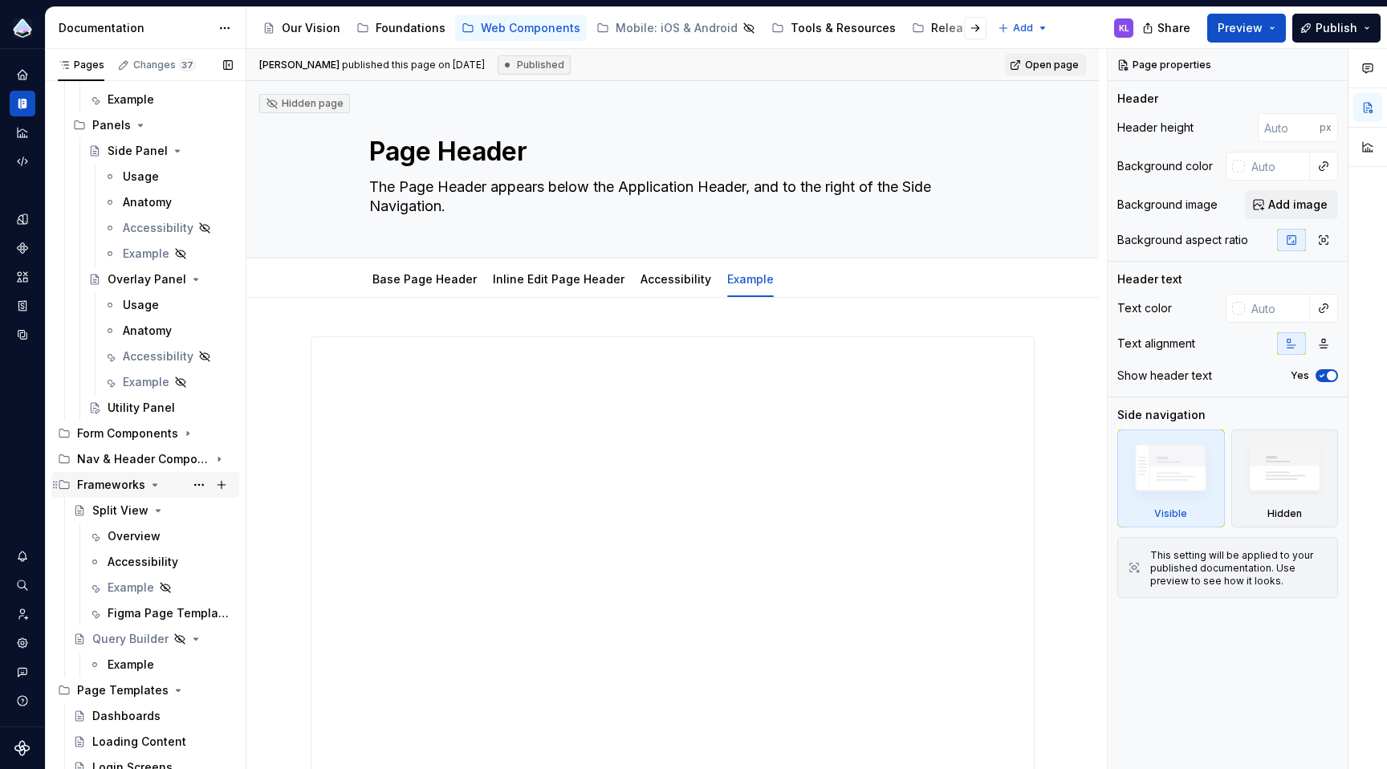
click at [153, 486] on icon "Page tree" at bounding box center [154, 484] width 13 height 13
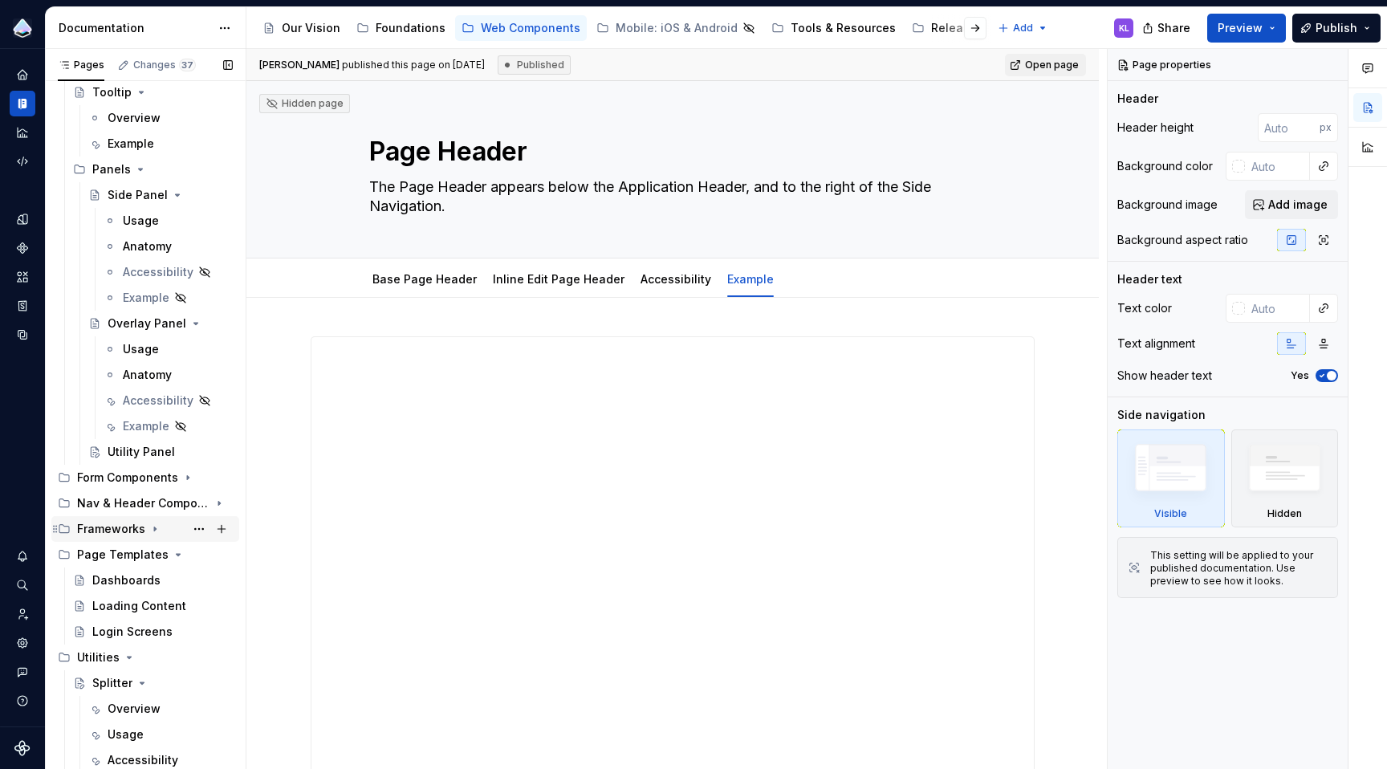
scroll to position [884, 0]
click at [177, 555] on icon "Page tree" at bounding box center [179, 555] width 4 height 2
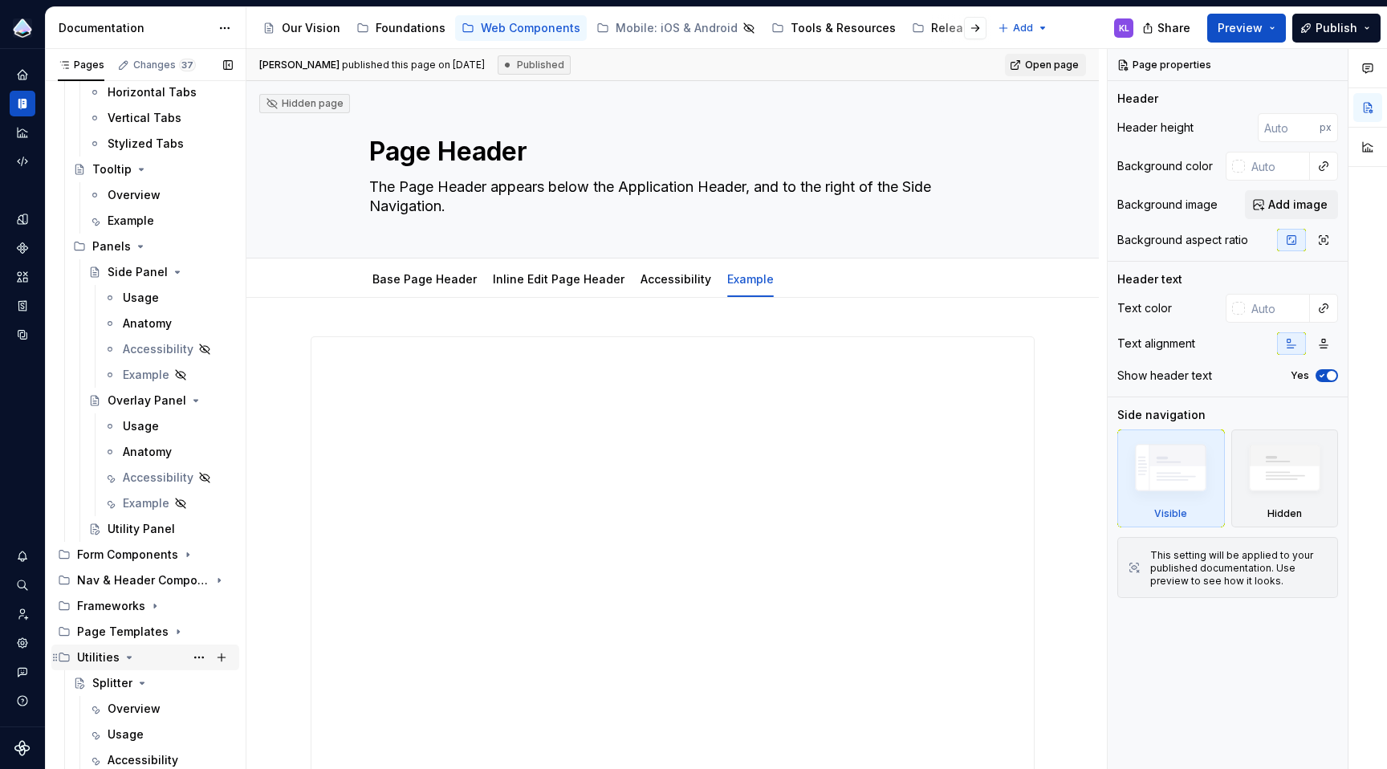
click at [128, 657] on icon "Page tree" at bounding box center [130, 657] width 4 height 2
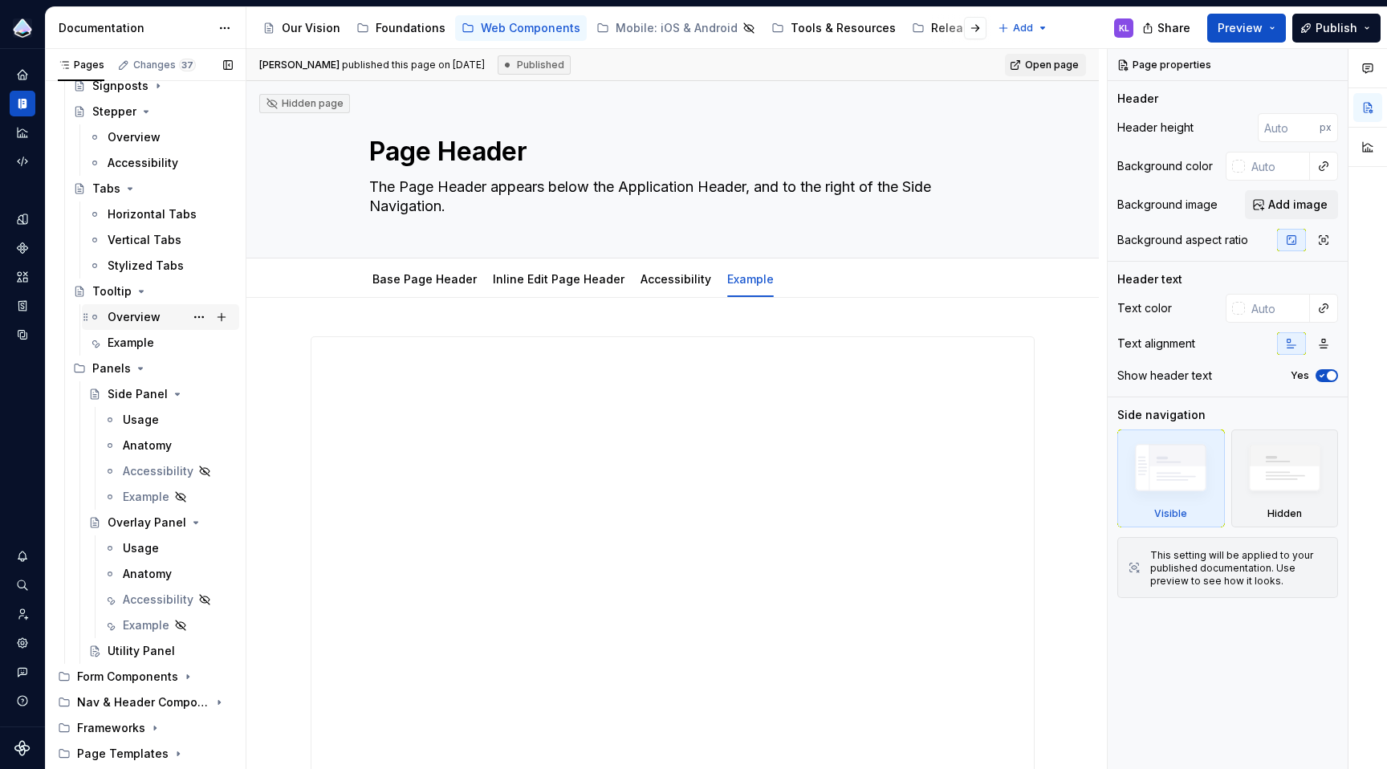
scroll to position [691, 0]
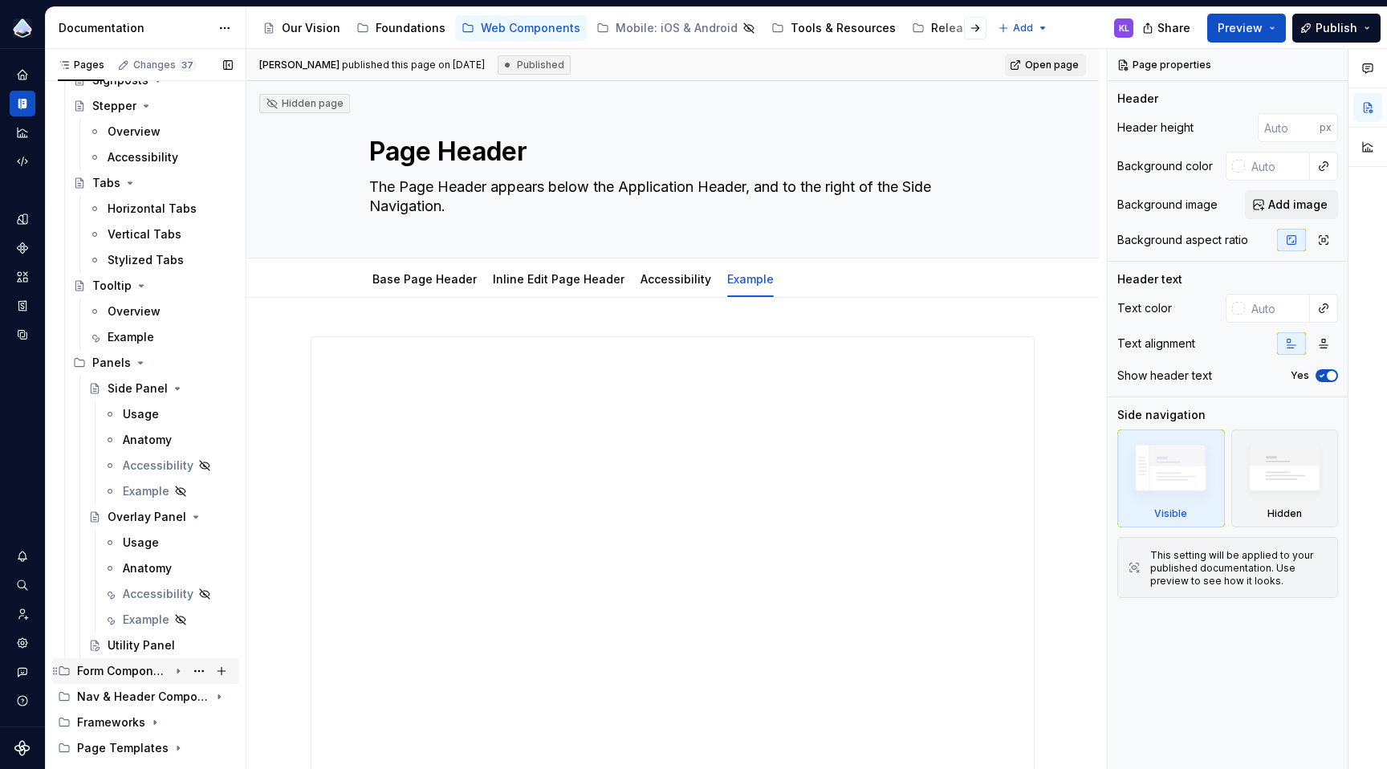
click at [172, 673] on icon "Page tree" at bounding box center [178, 670] width 13 height 13
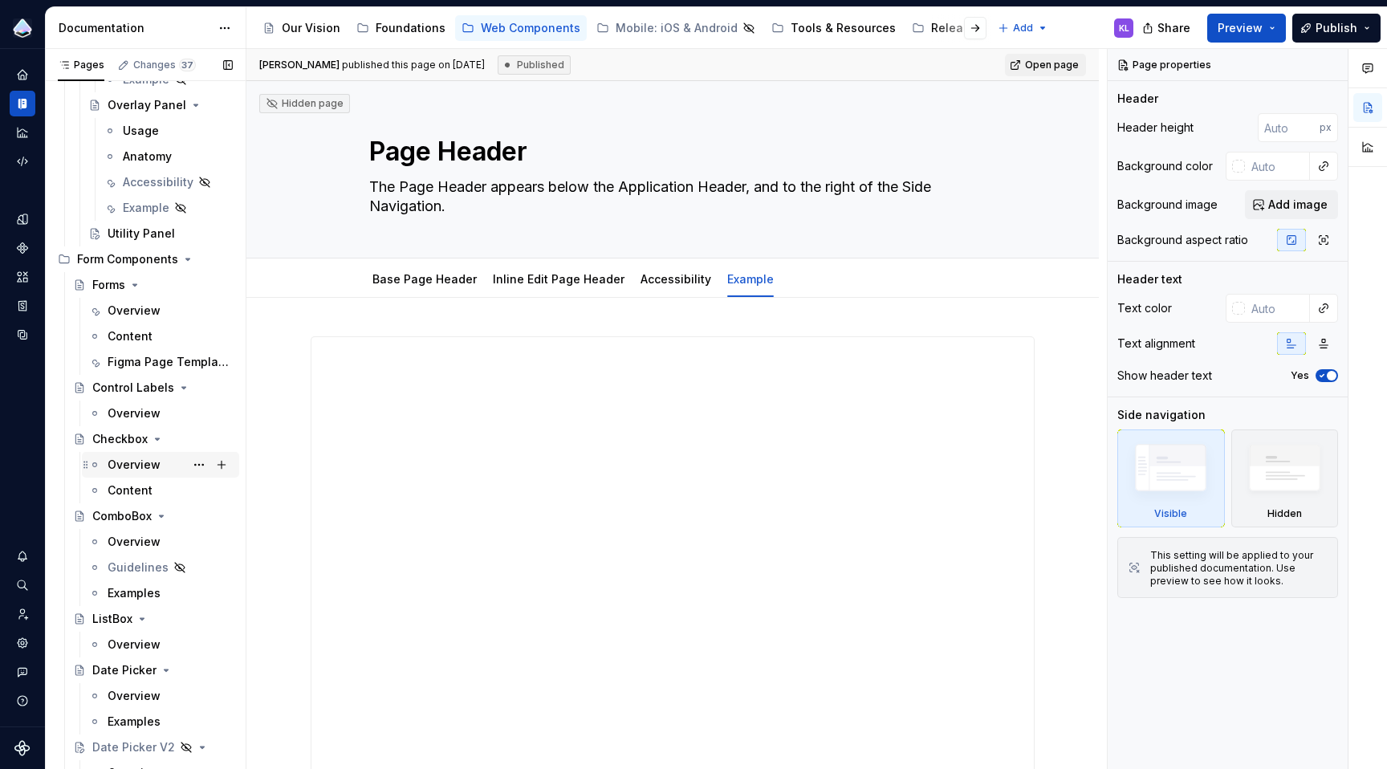
scroll to position [1105, 0]
click at [136, 283] on icon "Page tree" at bounding box center [134, 282] width 13 height 13
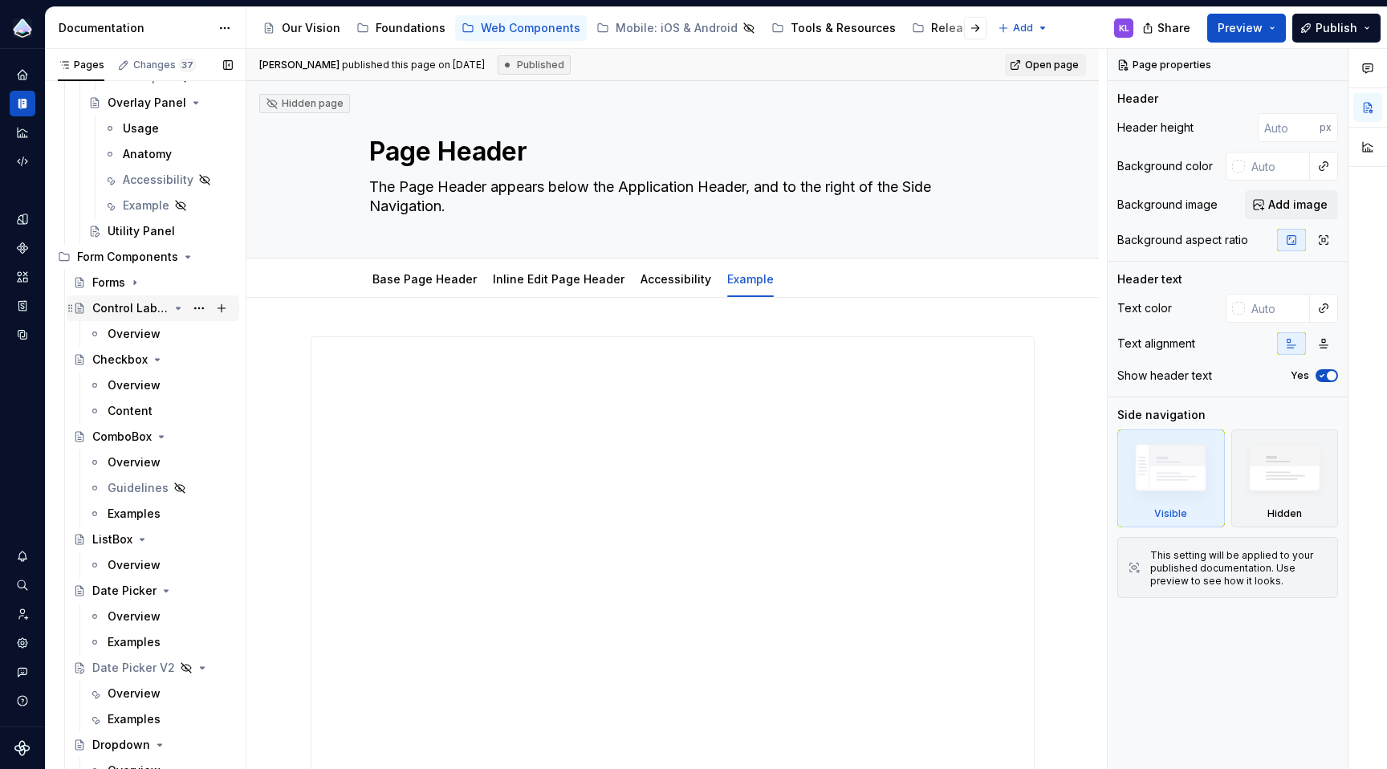
click at [177, 308] on icon "Page tree" at bounding box center [179, 308] width 4 height 2
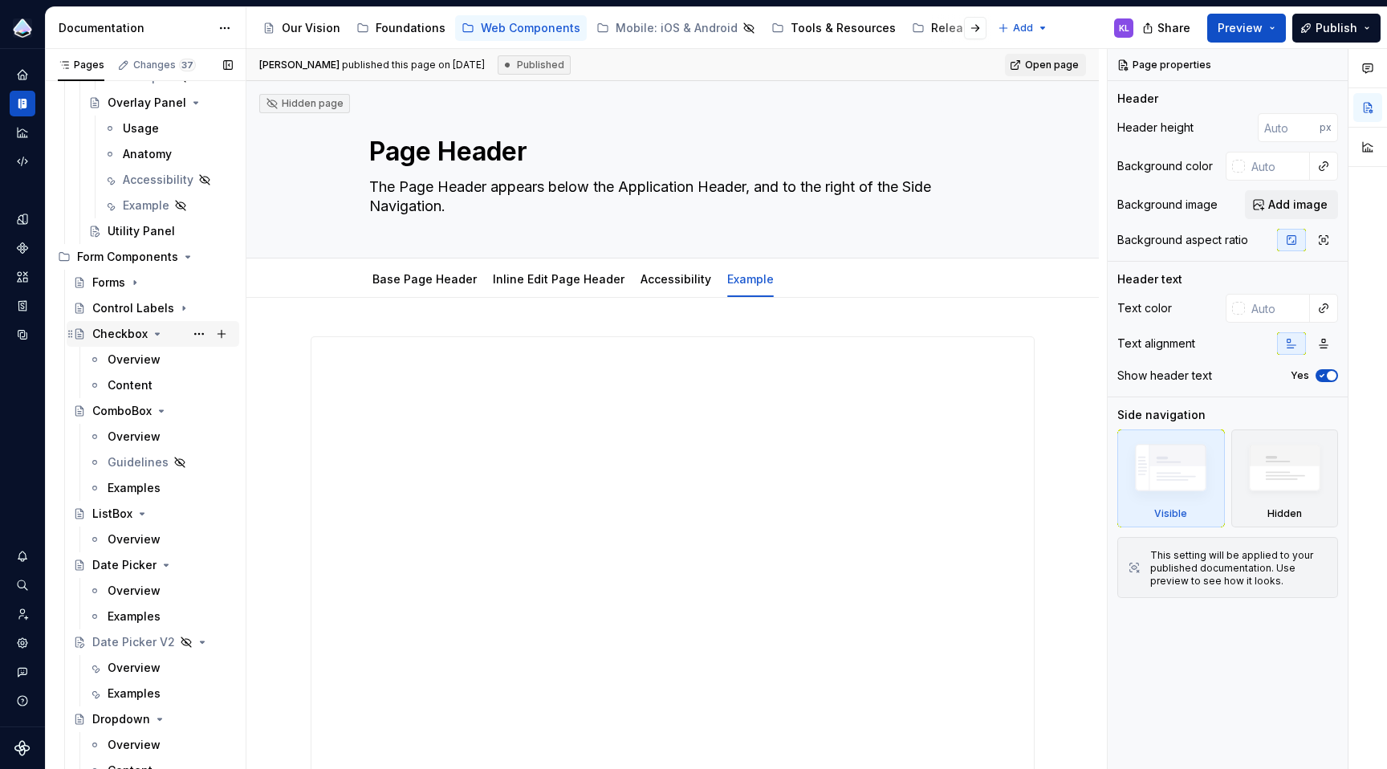
click at [156, 333] on icon "Page tree" at bounding box center [158, 334] width 4 height 2
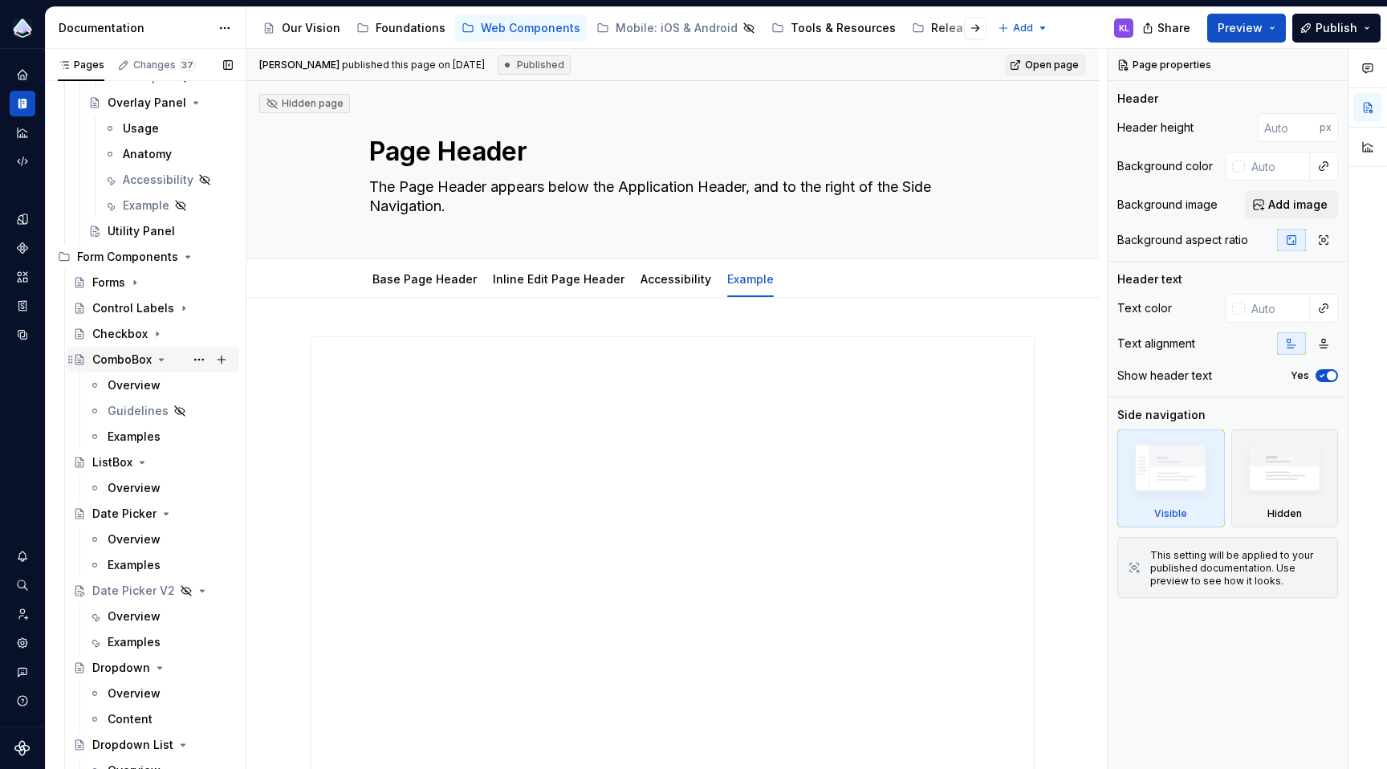
click at [161, 360] on icon "Page tree" at bounding box center [162, 360] width 4 height 2
click at [142, 386] on icon "Page tree" at bounding box center [142, 385] width 13 height 13
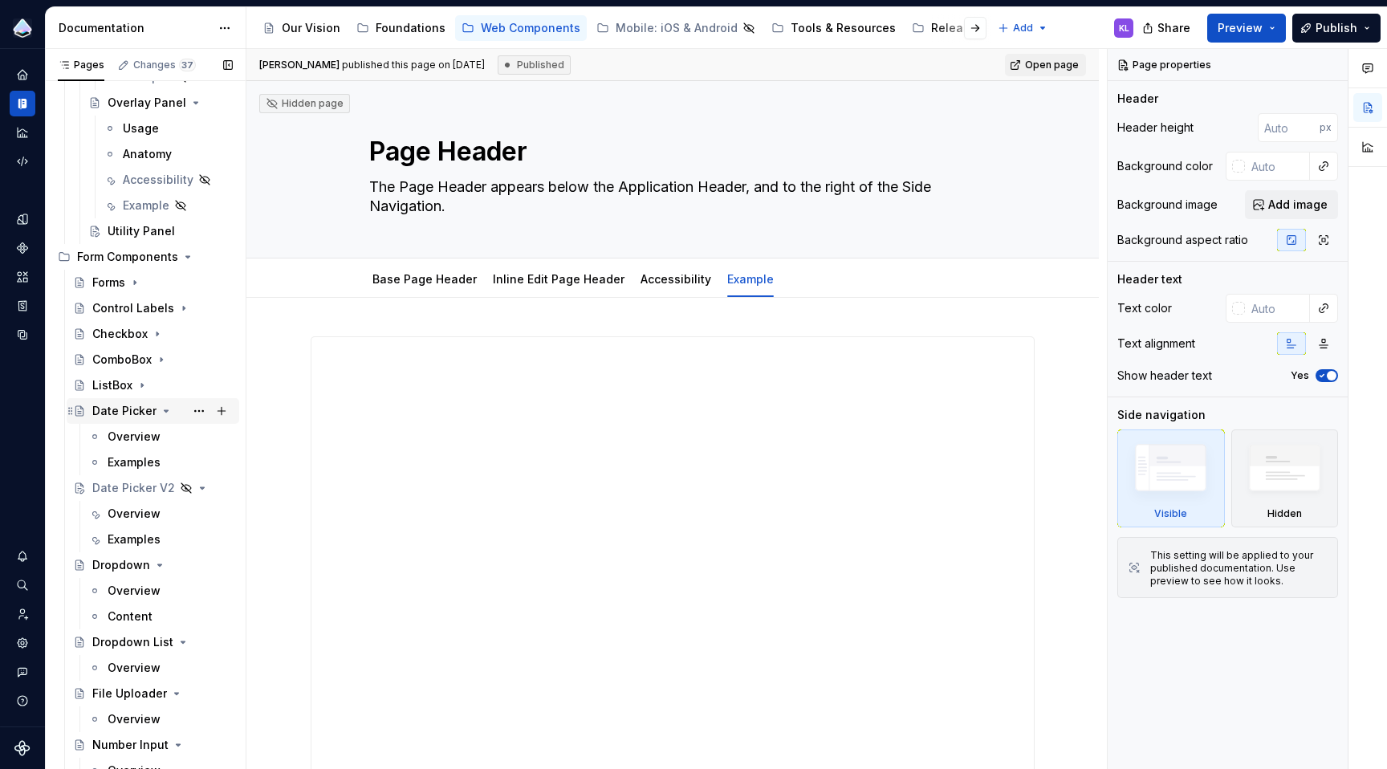
click at [165, 411] on icon "Page tree" at bounding box center [166, 410] width 13 height 13
click at [148, 464] on div "Overview" at bounding box center [134, 462] width 53 height 16
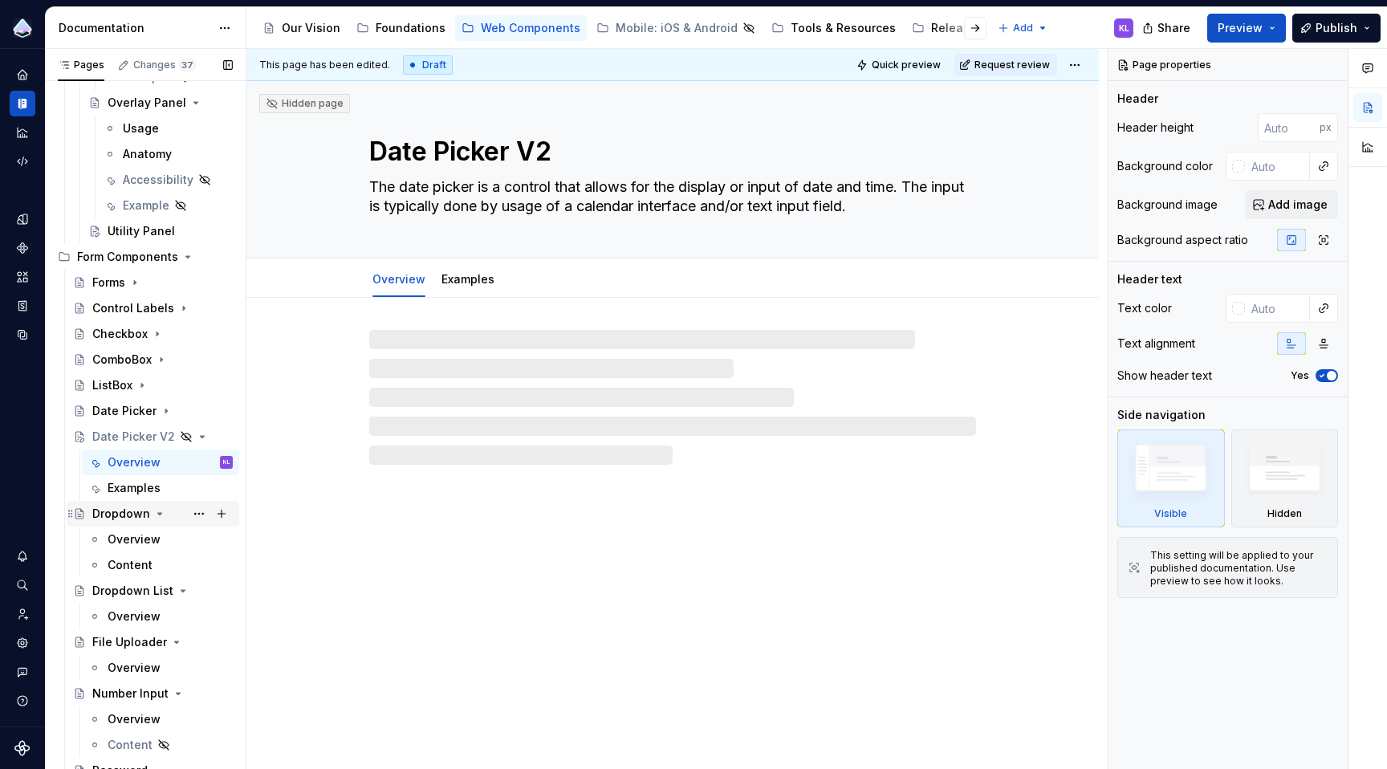
click at [157, 517] on icon "Page tree" at bounding box center [159, 513] width 13 height 13
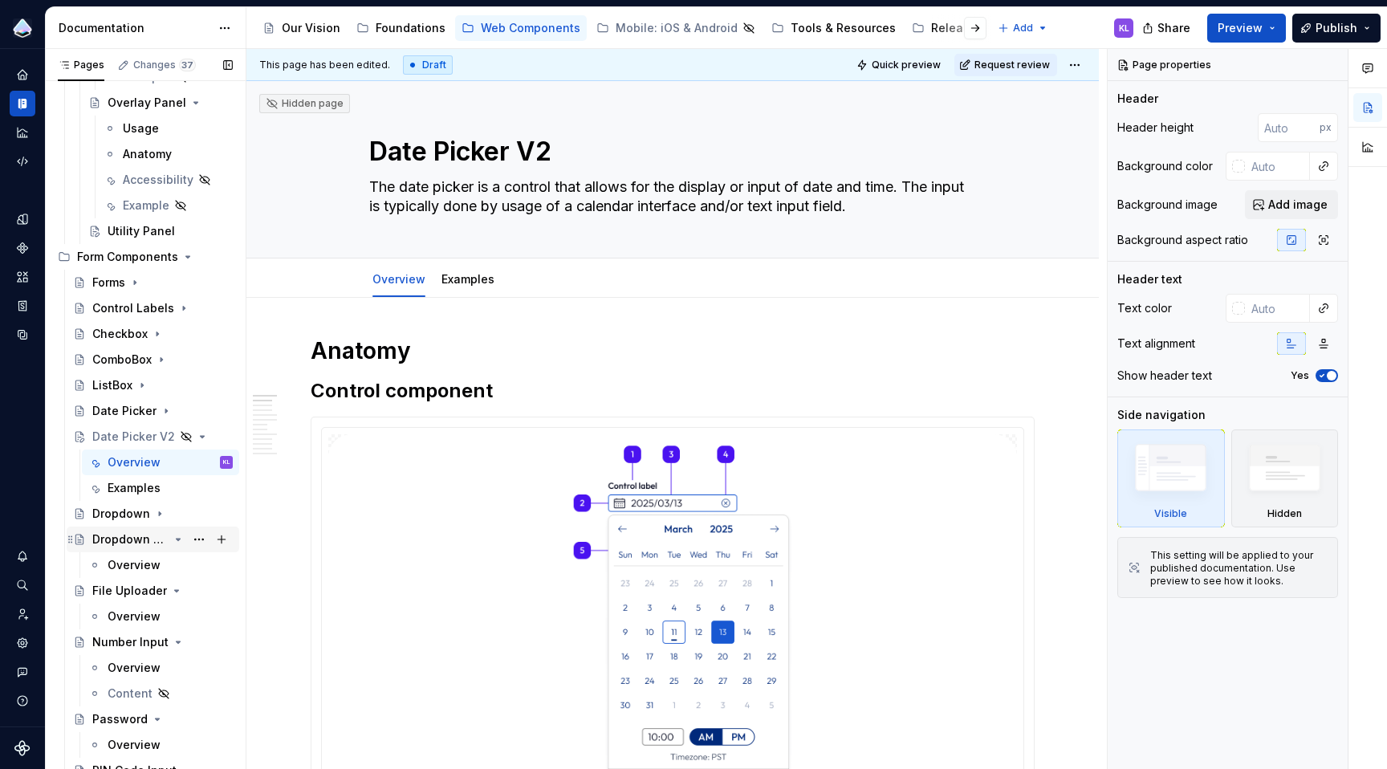
click at [172, 540] on icon "Page tree" at bounding box center [178, 539] width 13 height 13
click at [172, 563] on icon "Page tree" at bounding box center [176, 565] width 13 height 13
click at [177, 590] on icon "Page tree" at bounding box center [179, 591] width 4 height 2
click at [155, 613] on icon "Page tree" at bounding box center [157, 616] width 13 height 13
click at [172, 642] on icon "Page tree" at bounding box center [178, 642] width 13 height 13
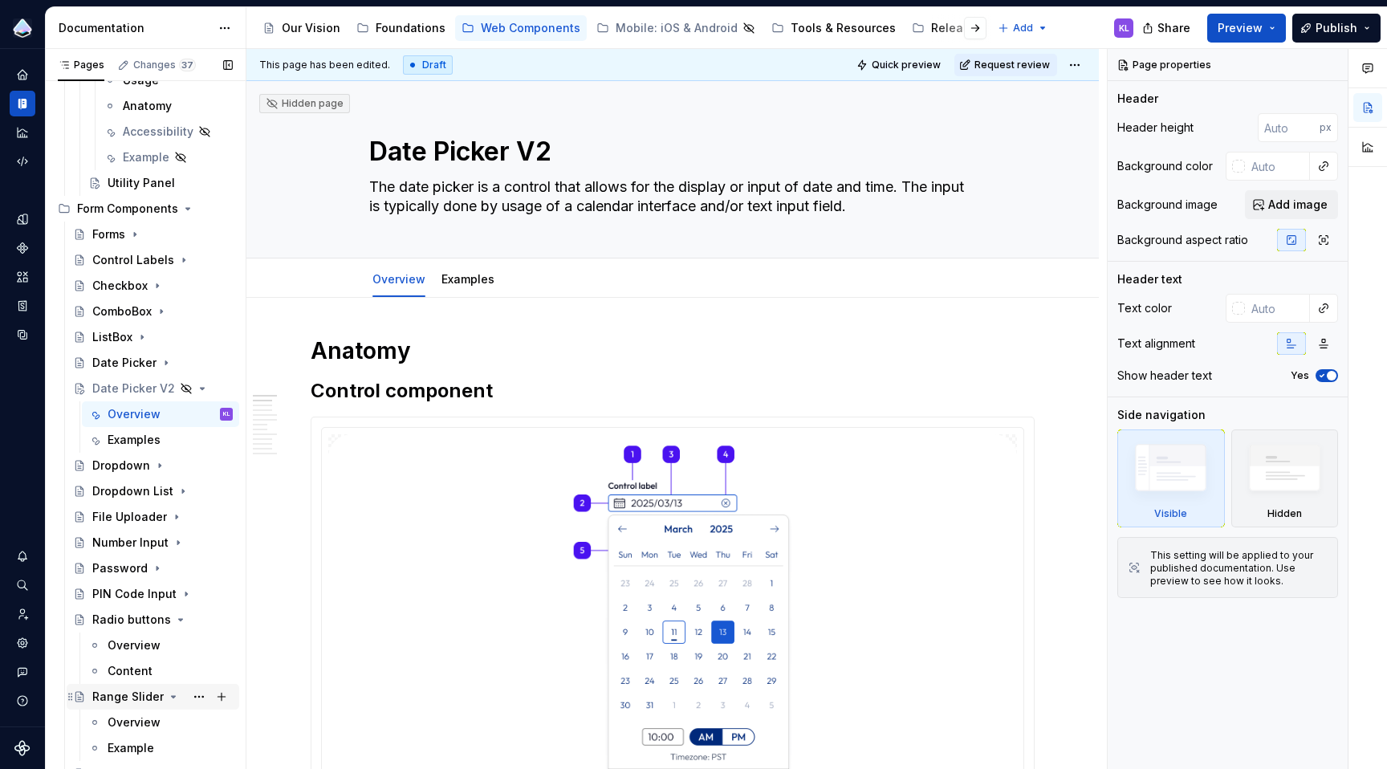
scroll to position [1351, 0]
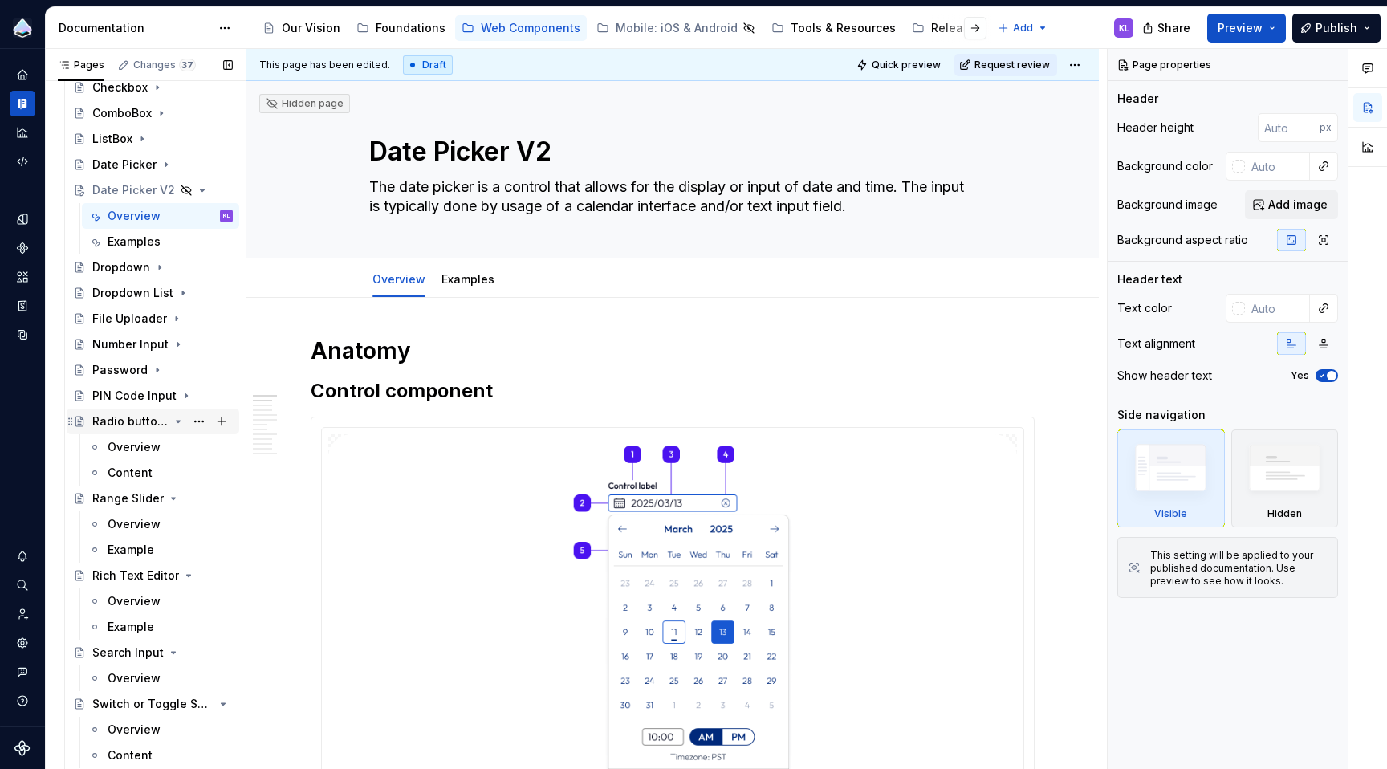
click at [177, 421] on icon "Page tree" at bounding box center [179, 422] width 4 height 2
click at [172, 447] on icon "Page tree" at bounding box center [174, 447] width 4 height 2
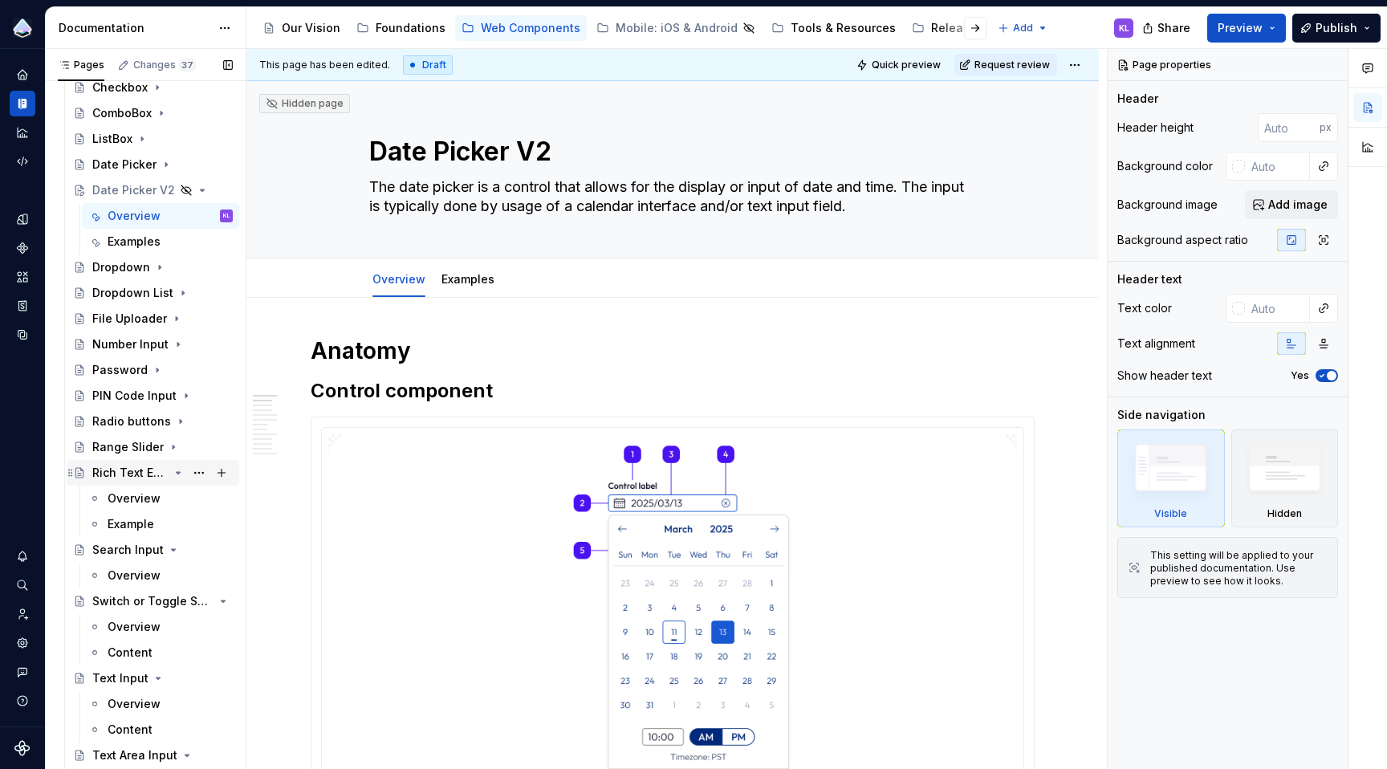
click at [172, 473] on icon "Page tree" at bounding box center [178, 472] width 13 height 13
click at [172, 498] on icon "Page tree" at bounding box center [174, 499] width 4 height 2
click at [173, 523] on icon "Page tree" at bounding box center [178, 524] width 13 height 13
click at [157, 550] on icon "Page tree" at bounding box center [158, 549] width 13 height 13
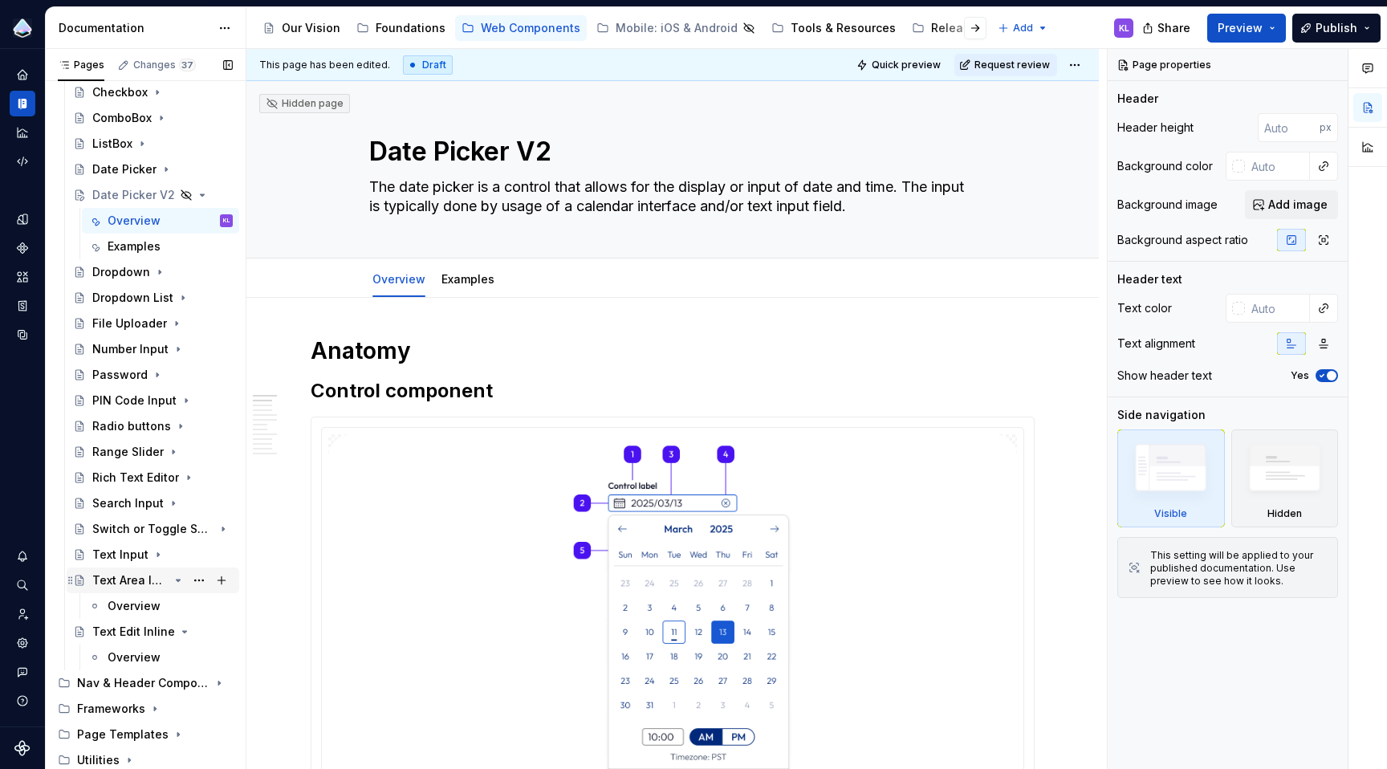
click at [172, 579] on icon "Page tree" at bounding box center [178, 580] width 13 height 13
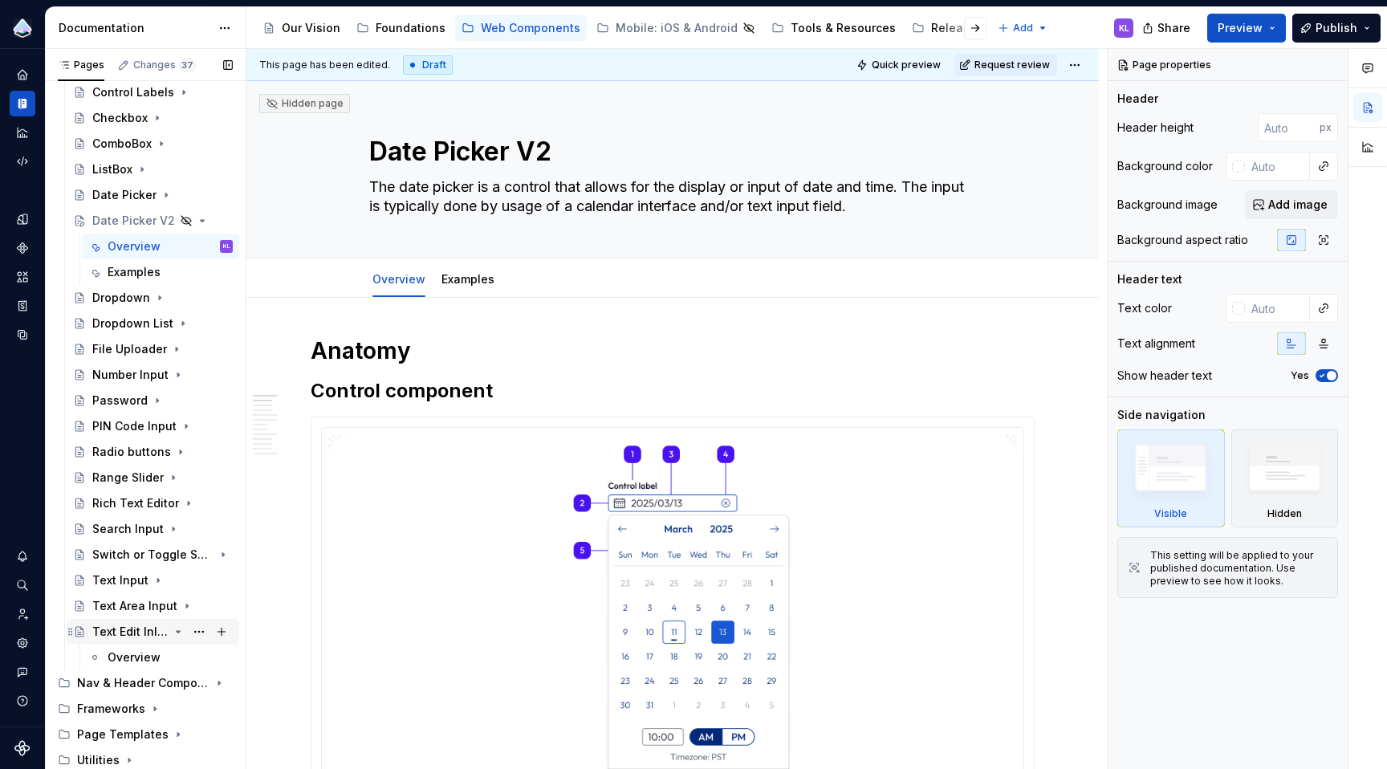
click at [172, 629] on icon "Page tree" at bounding box center [178, 631] width 13 height 13
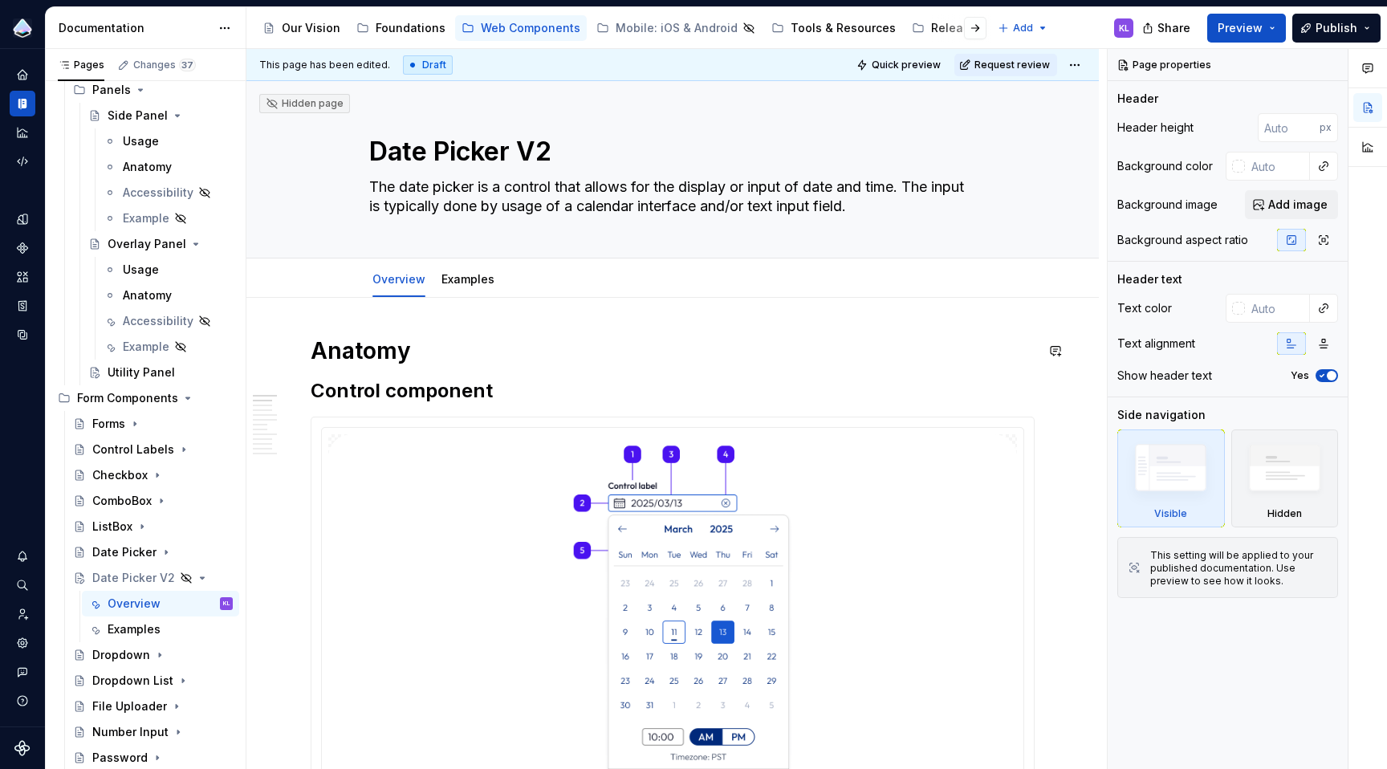
scroll to position [0, 0]
click at [900, 62] on span "Quick preview" at bounding box center [906, 65] width 69 height 13
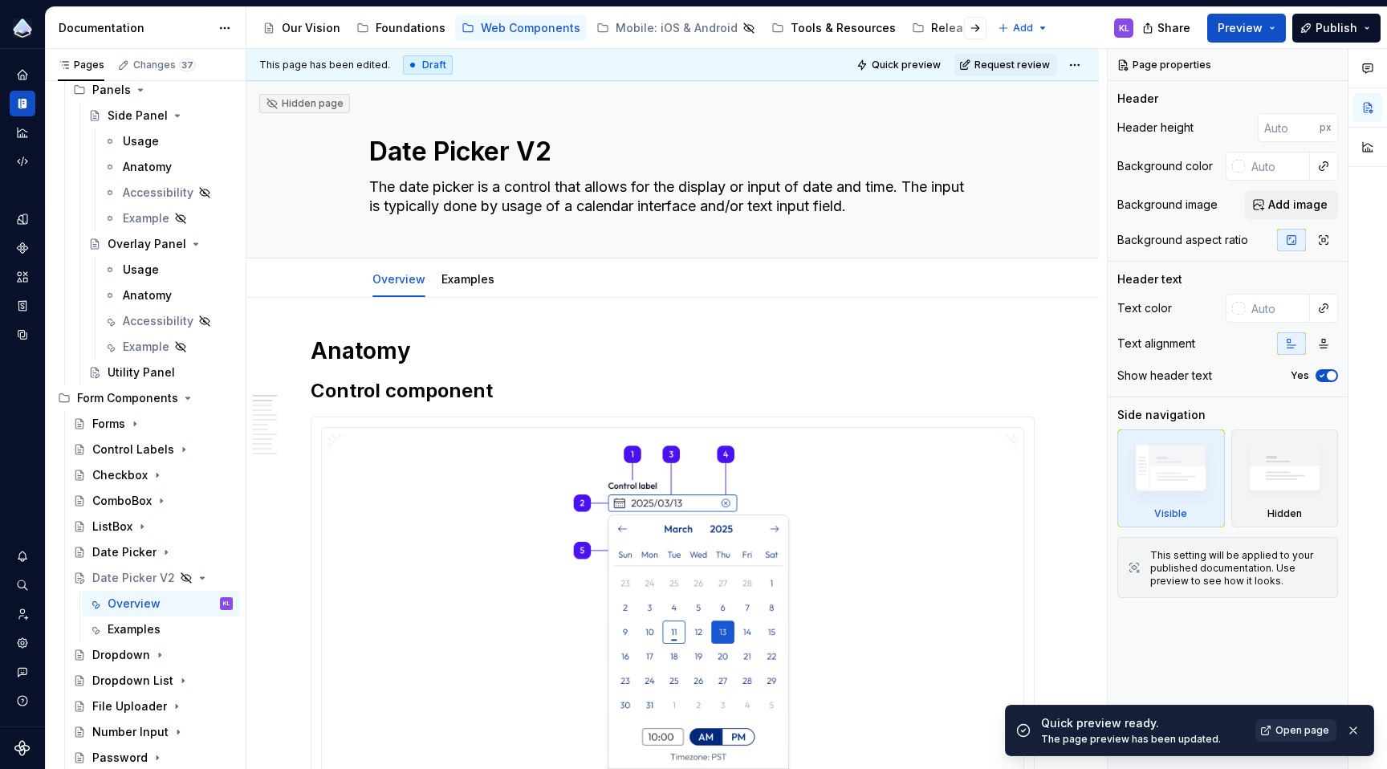
click at [1306, 734] on span "Open page" at bounding box center [1302, 730] width 54 height 13
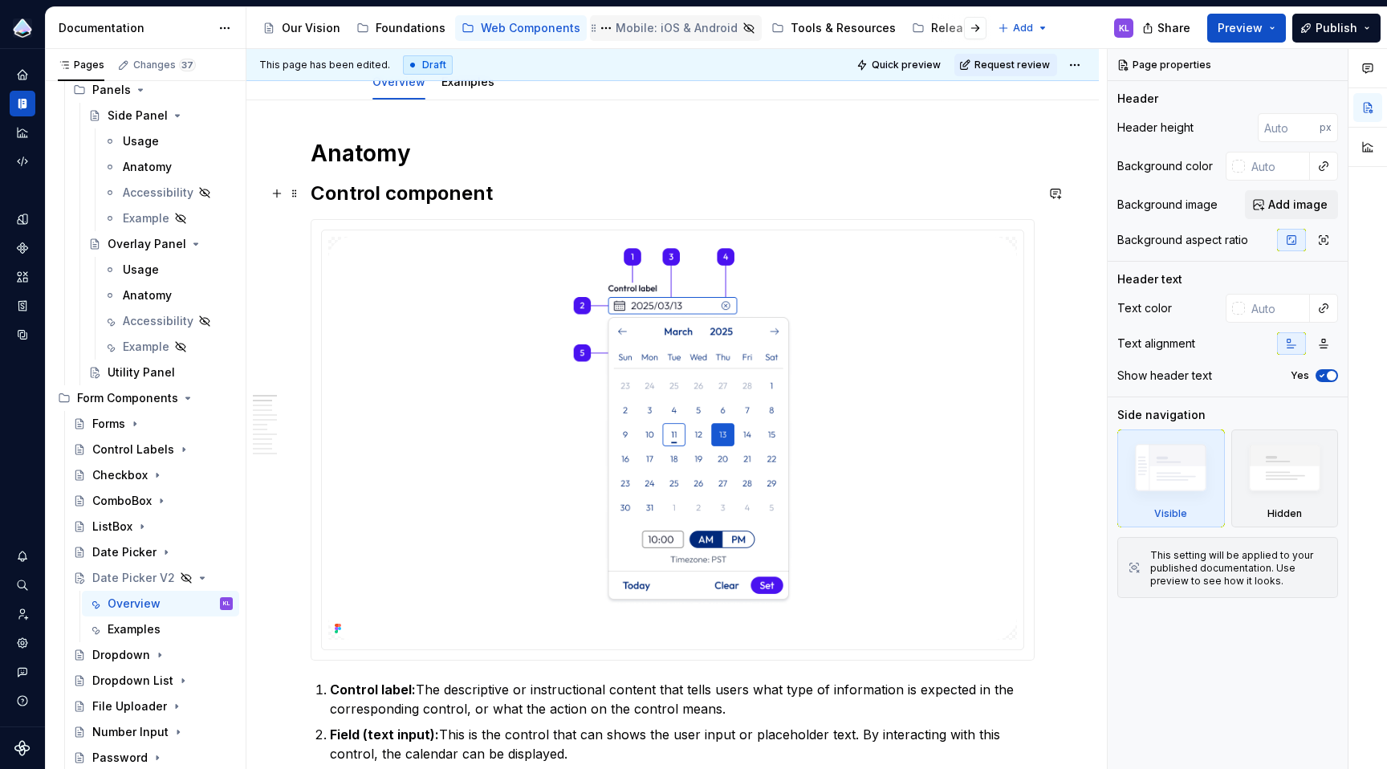
scroll to position [214, 0]
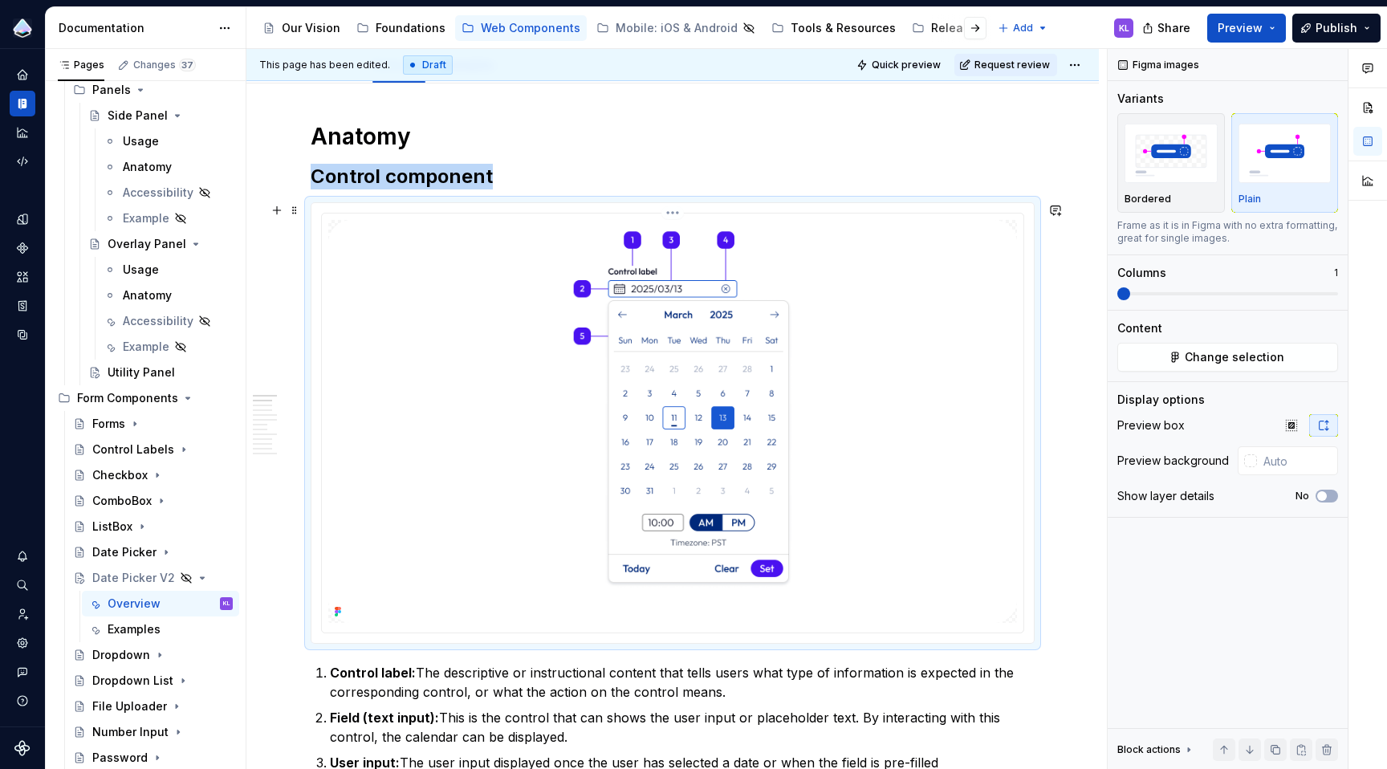
click at [689, 356] on img at bounding box center [672, 421] width 689 height 403
click at [1254, 356] on span "Change selection" at bounding box center [1235, 357] width 100 height 16
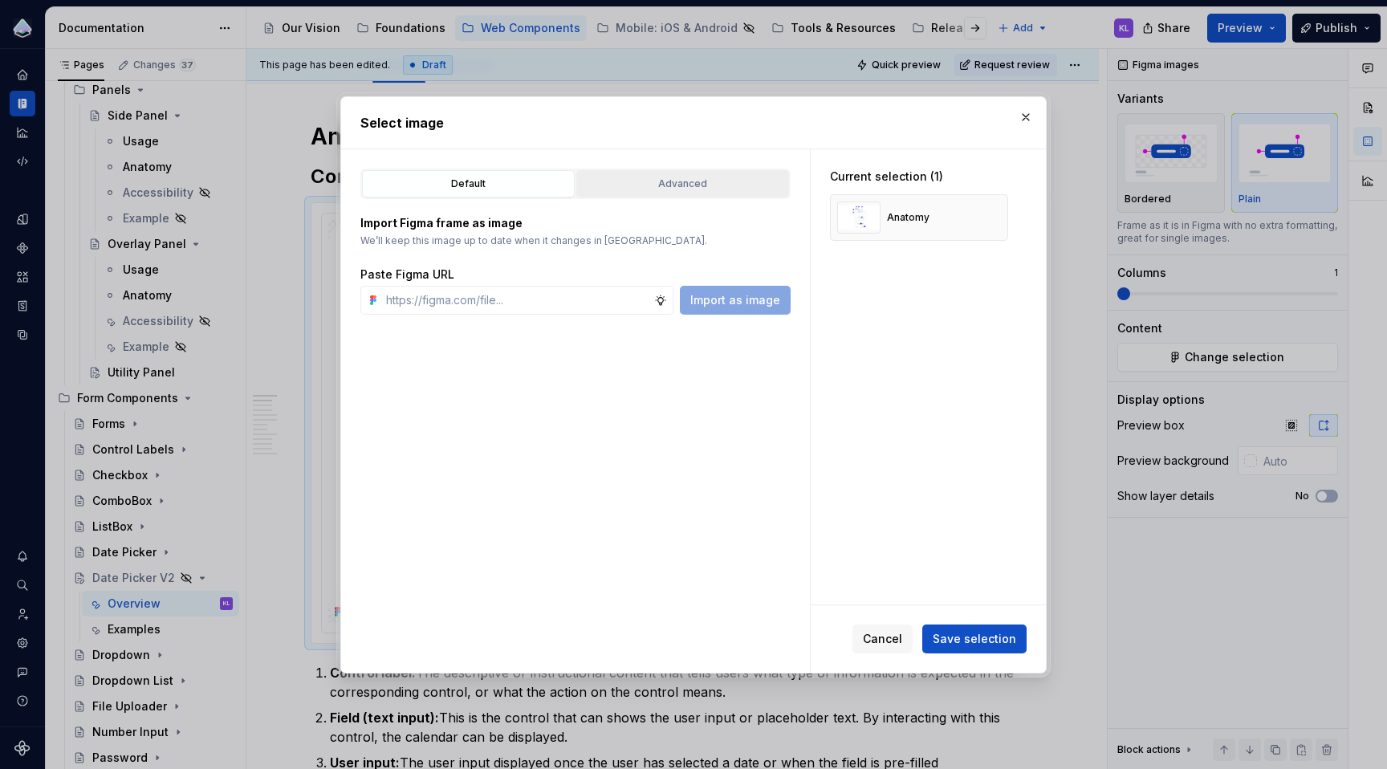
click at [746, 188] on div "Advanced" at bounding box center [682, 184] width 201 height 16
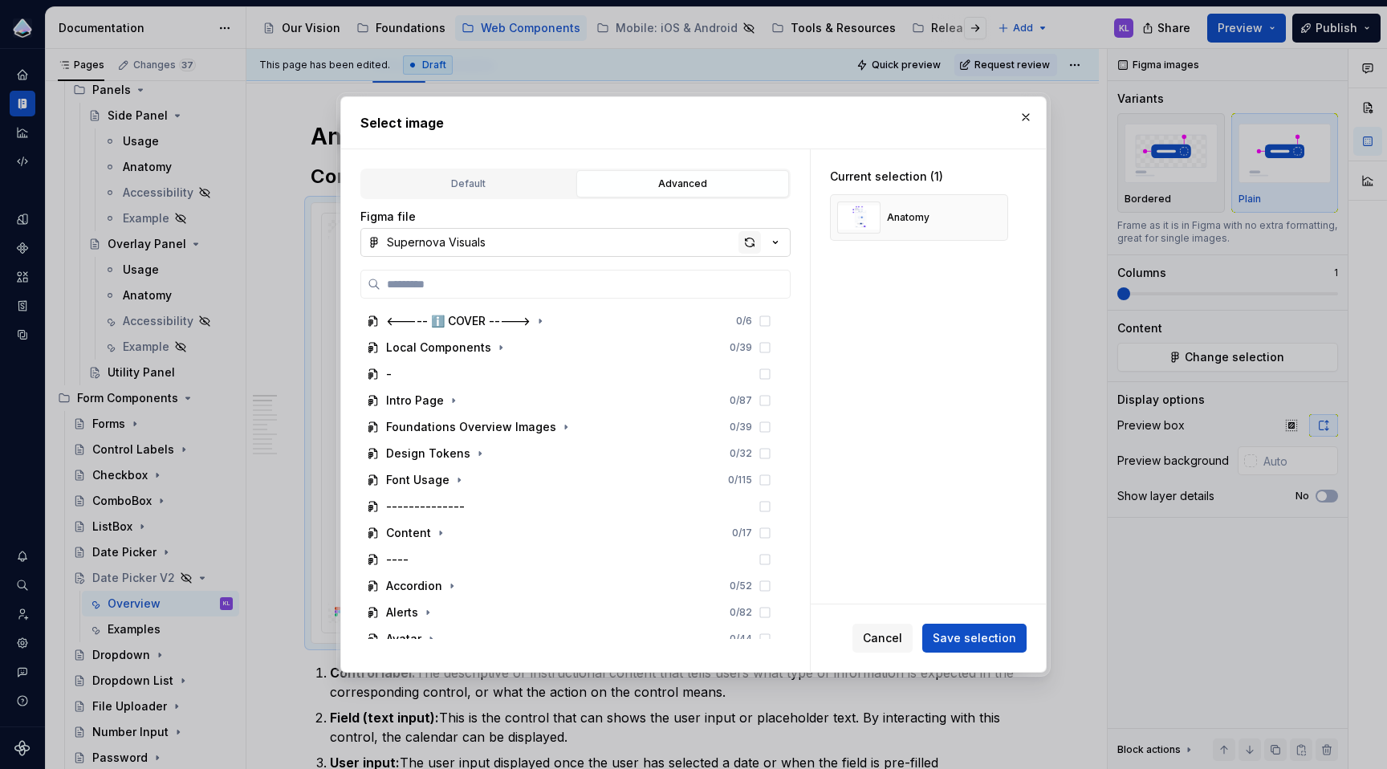
click at [751, 242] on div "button" at bounding box center [749, 242] width 22 height 22
click at [994, 638] on span "Save selection" at bounding box center [974, 638] width 83 height 16
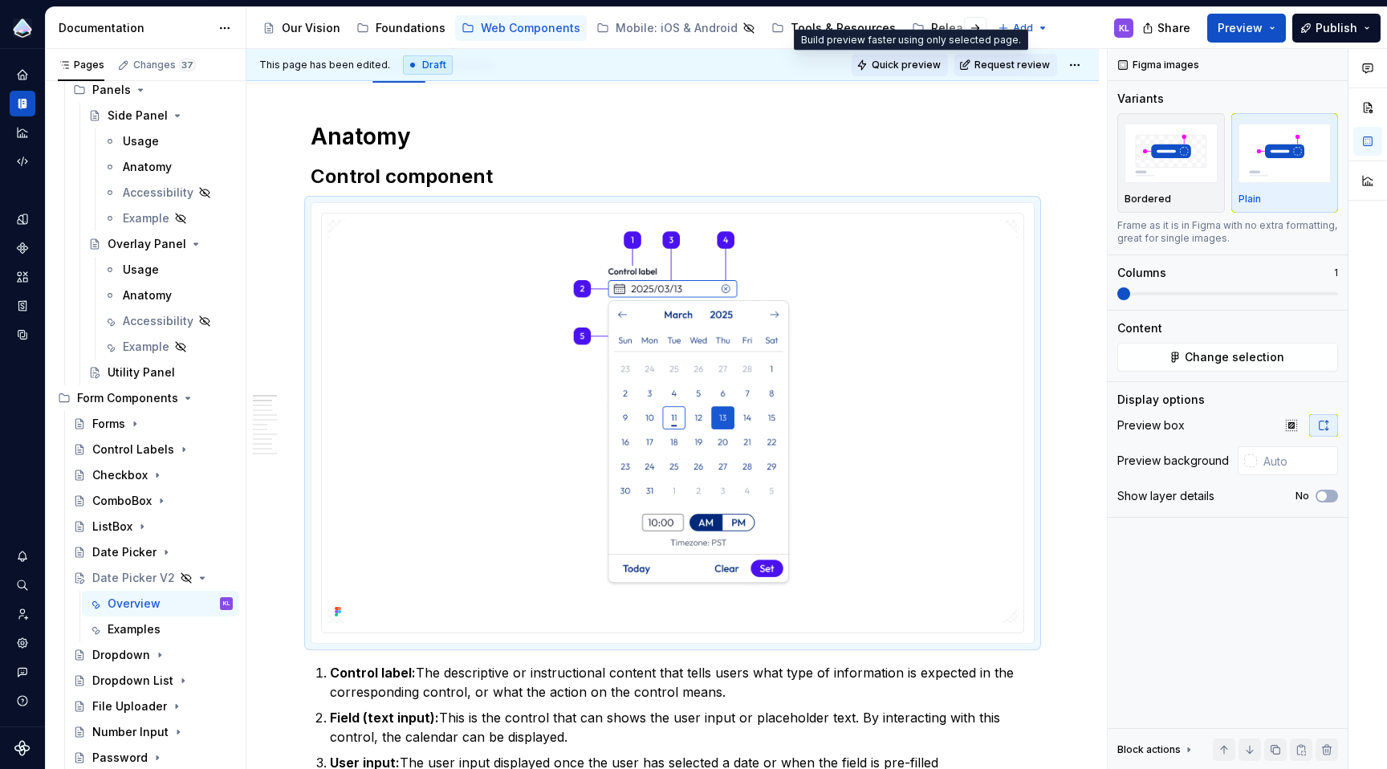
click at [909, 60] on span "Quick preview" at bounding box center [906, 65] width 69 height 13
click at [1197, 352] on span "Change selection" at bounding box center [1235, 357] width 100 height 16
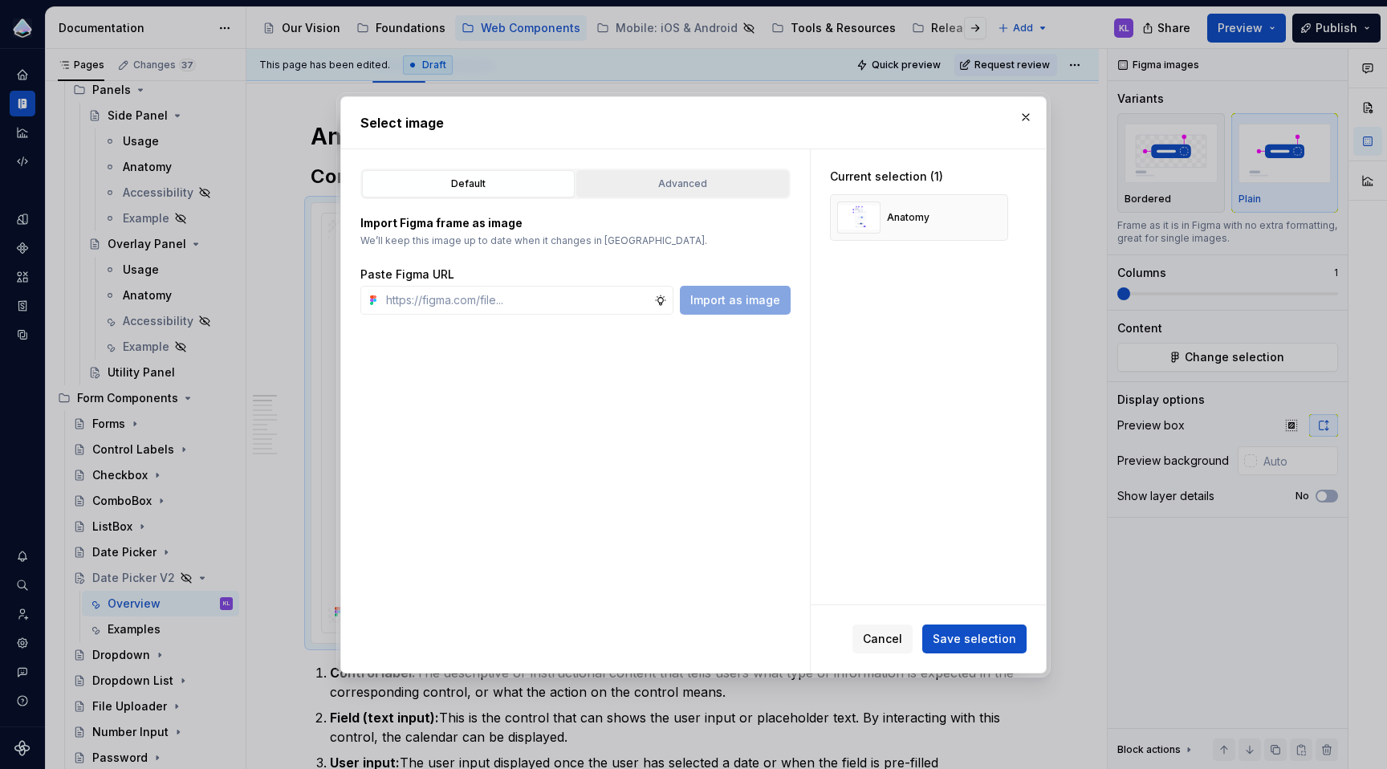
click at [727, 186] on div "Advanced" at bounding box center [682, 184] width 201 height 16
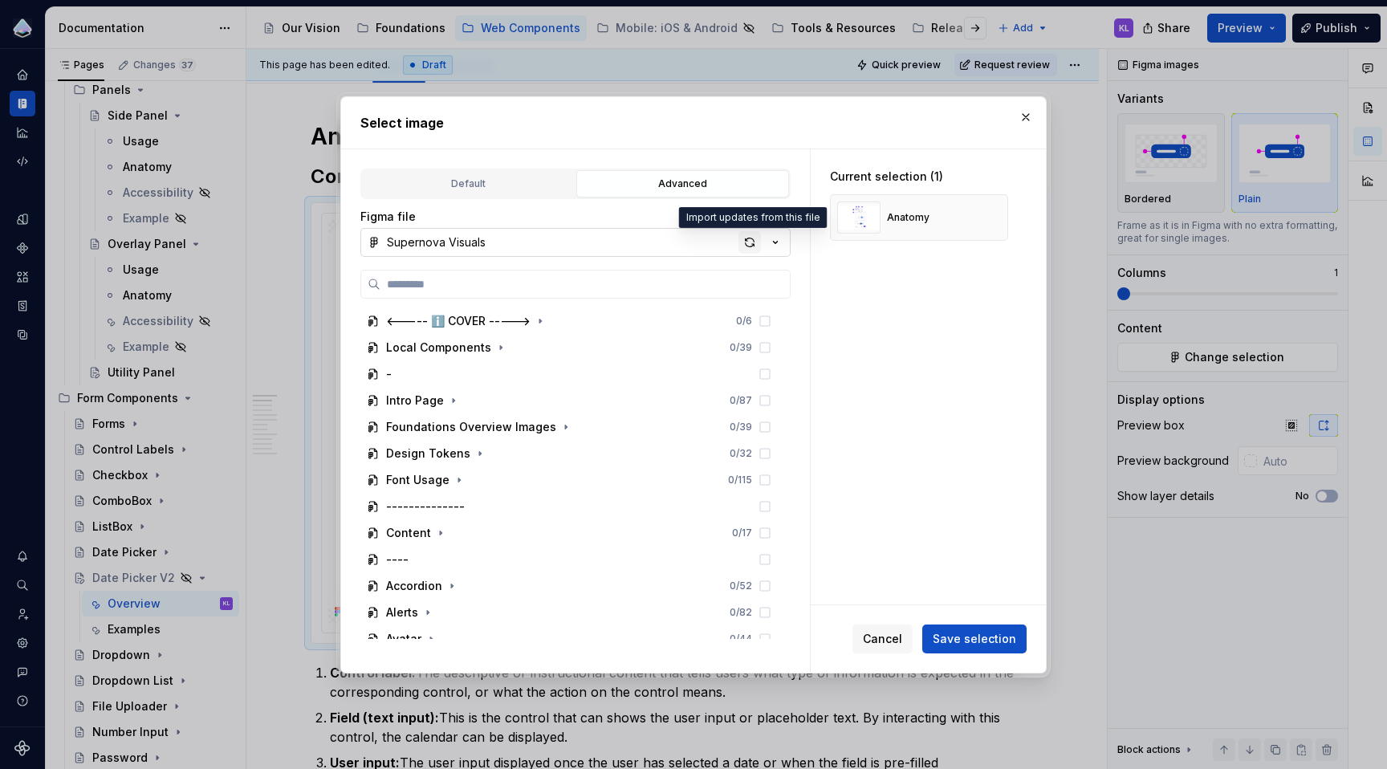
click at [747, 244] on div "button" at bounding box center [749, 242] width 22 height 22
click at [991, 638] on span "Save selection" at bounding box center [974, 638] width 83 height 16
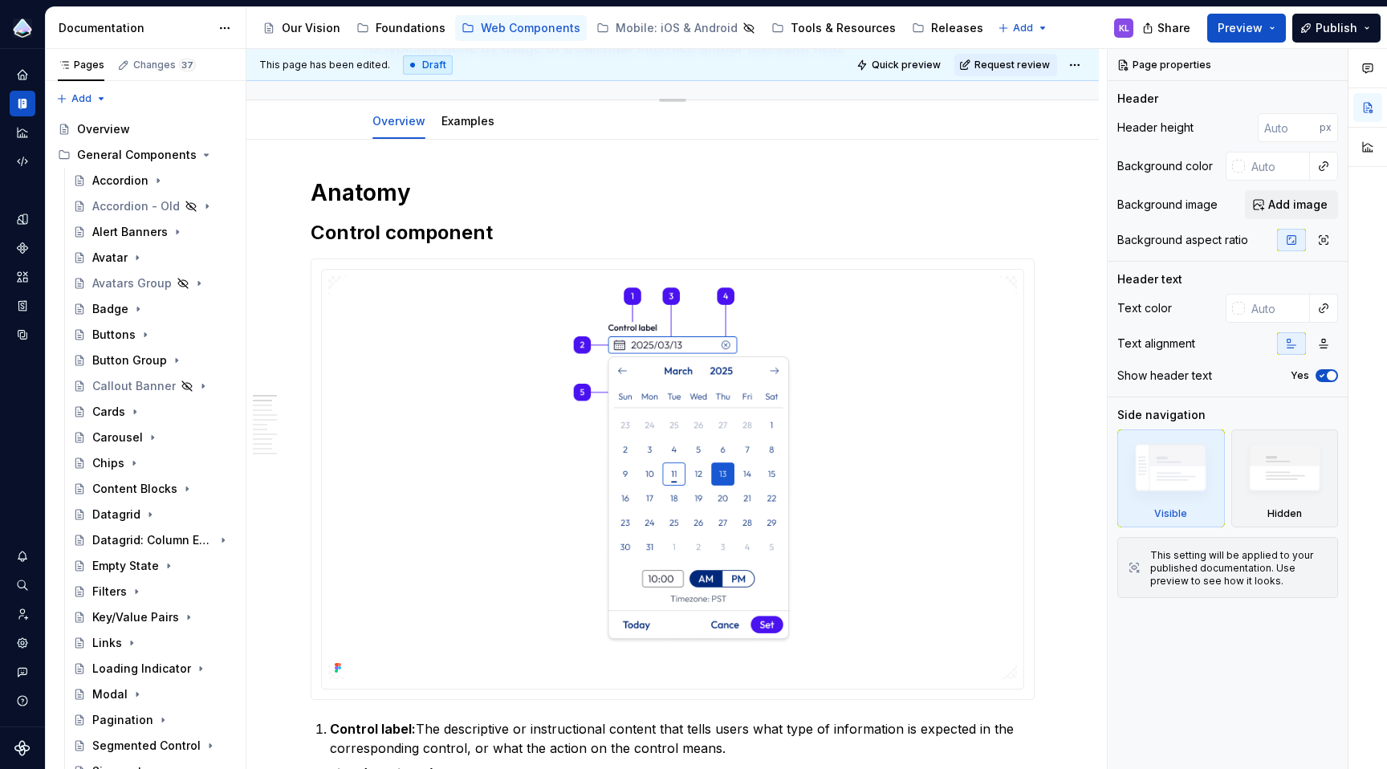
scroll to position [150, 0]
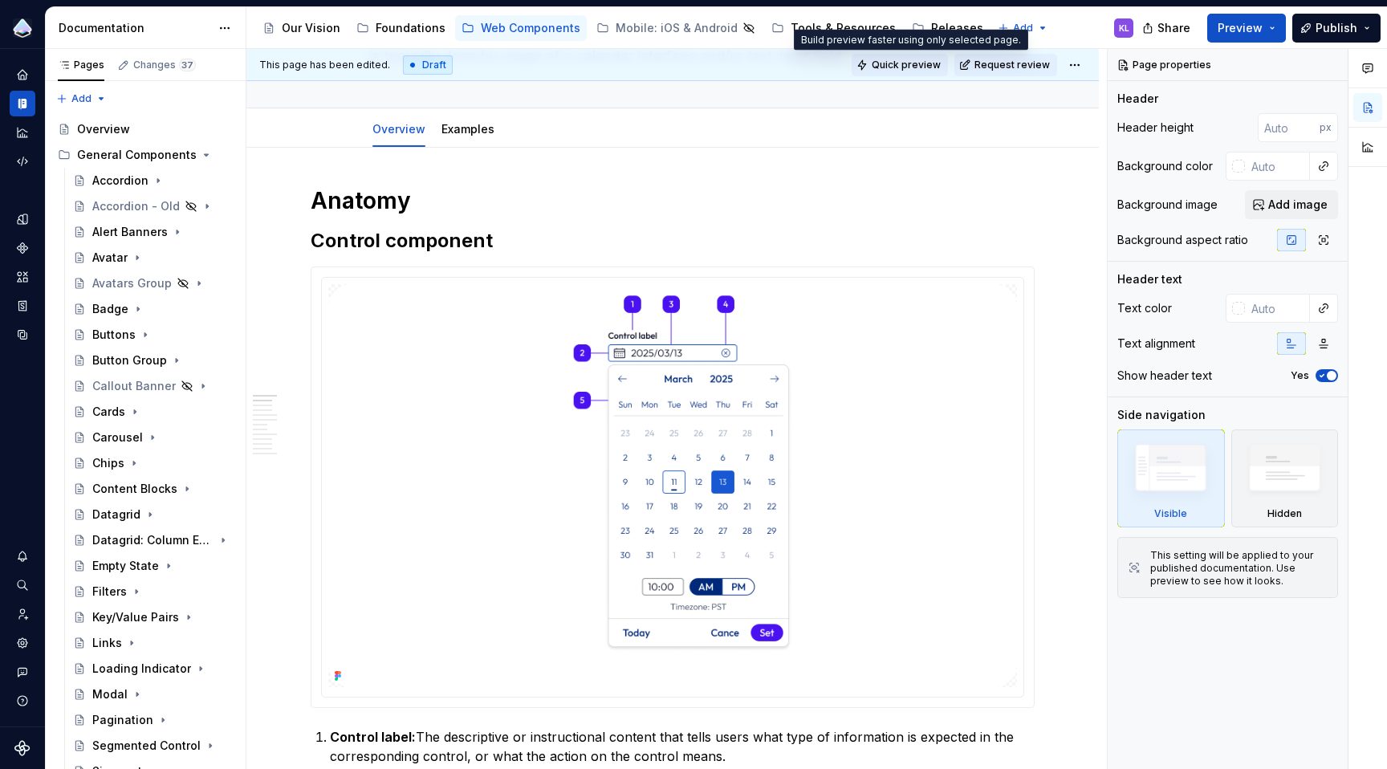
click at [904, 71] on button "Quick preview" at bounding box center [899, 65] width 96 height 22
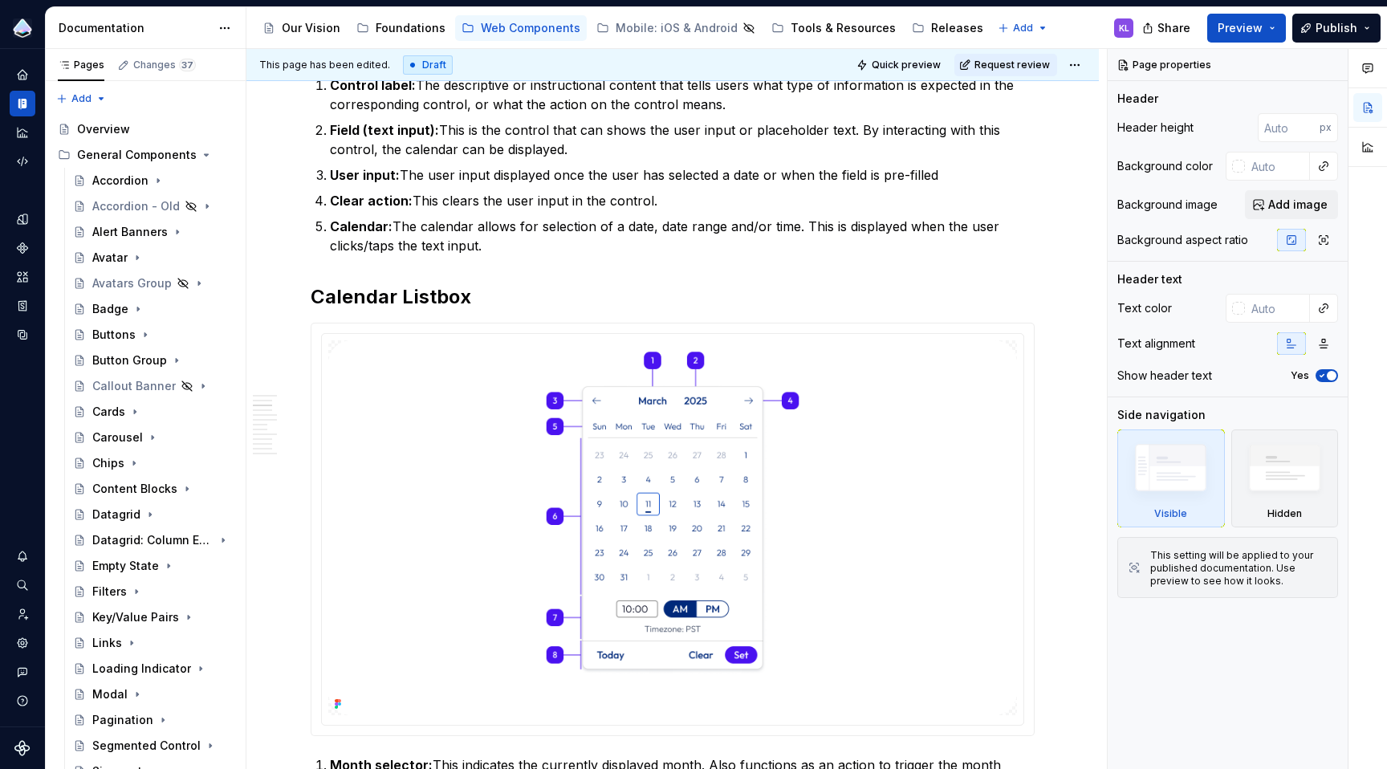
scroll to position [1215, 0]
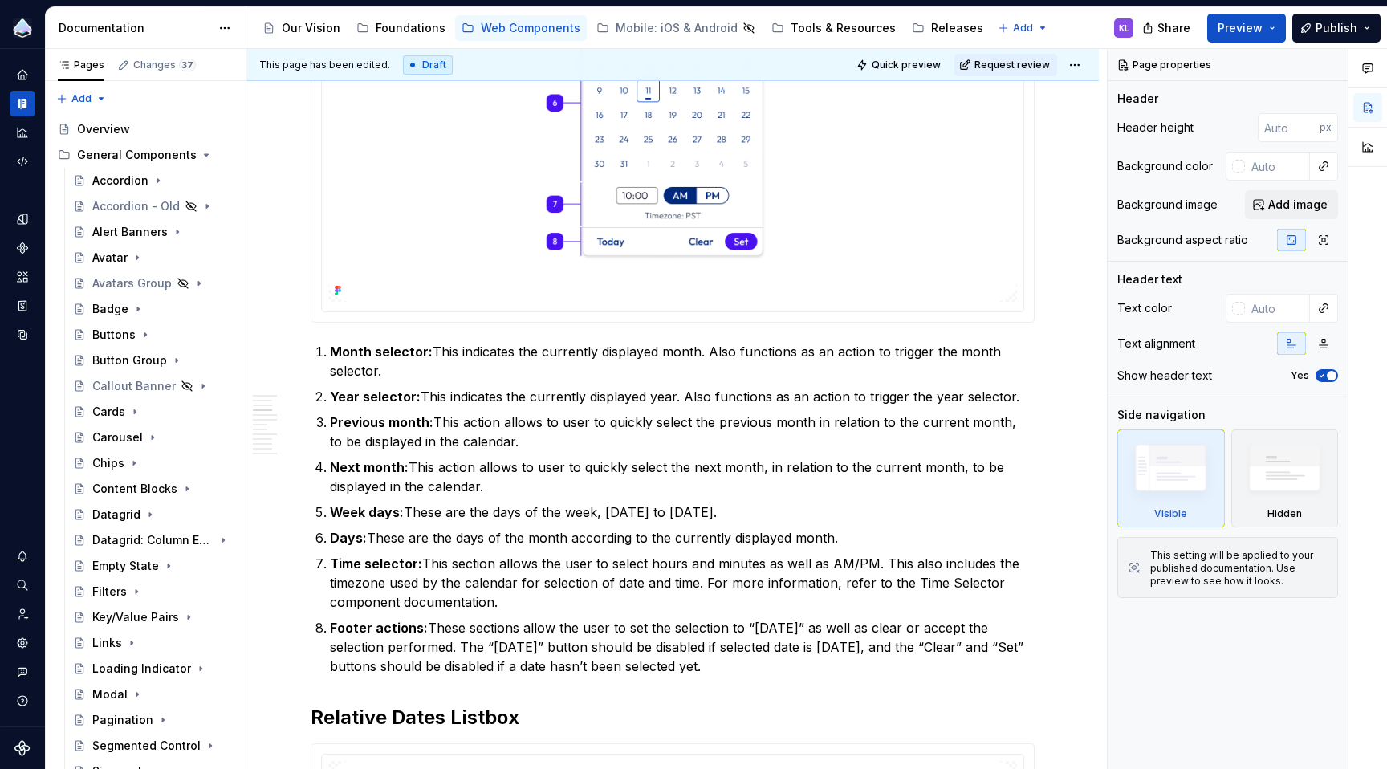
click at [864, 255] on img at bounding box center [672, 114] width 689 height 375
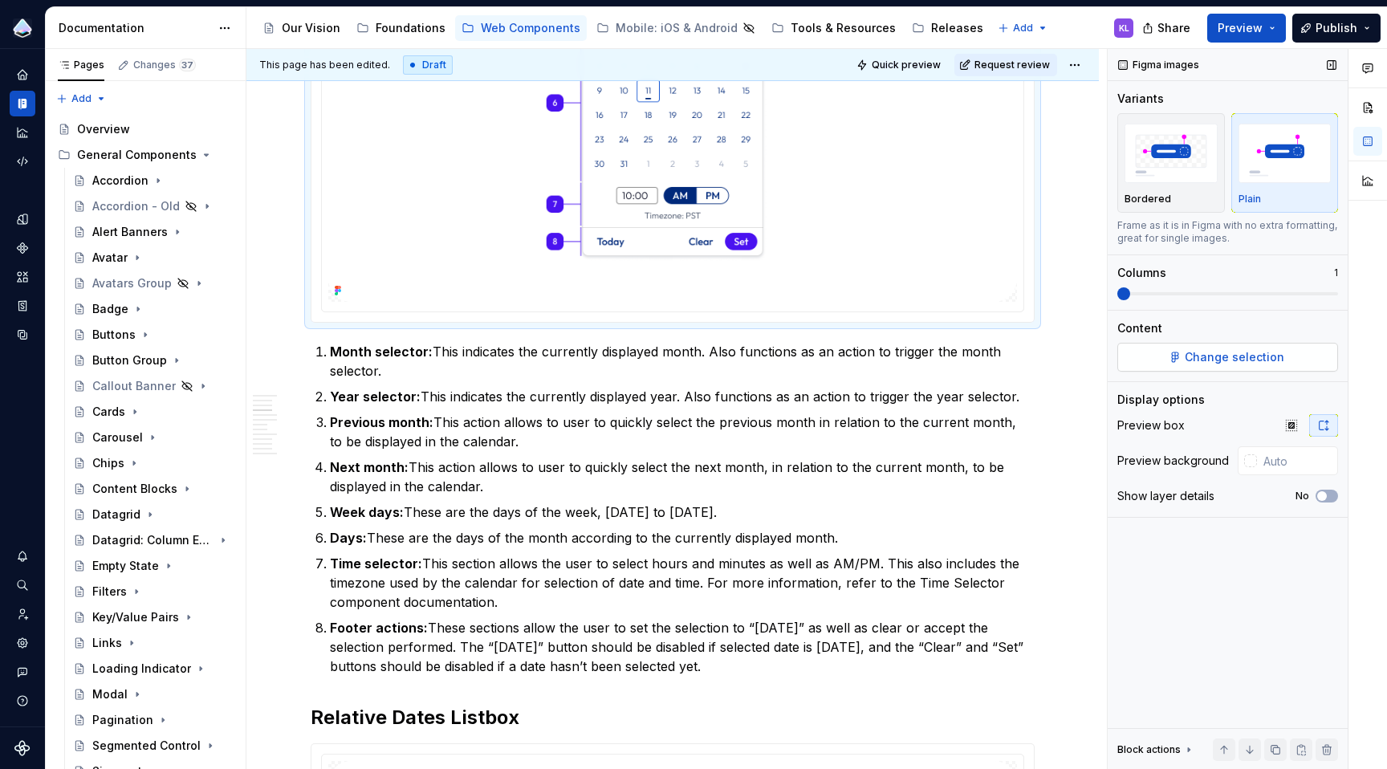
click at [1222, 359] on span "Change selection" at bounding box center [1235, 357] width 100 height 16
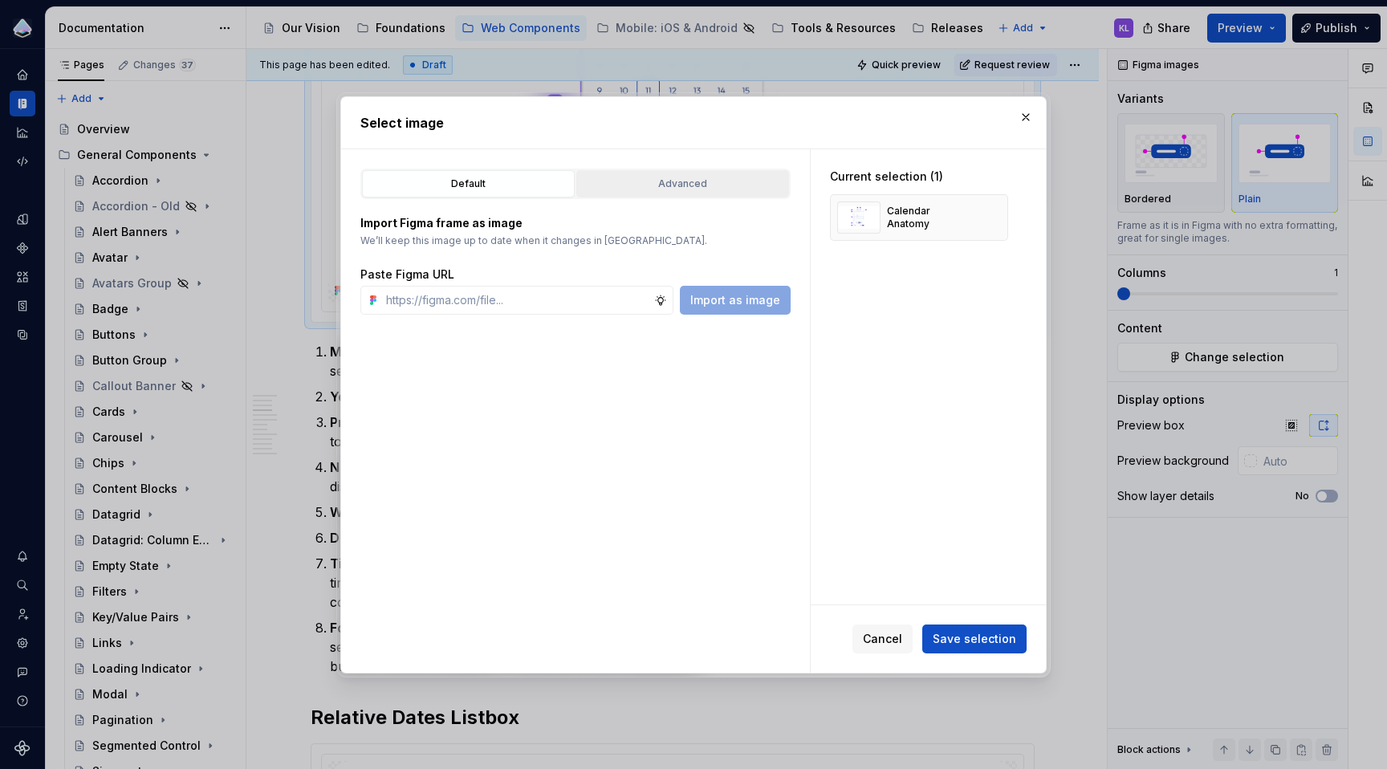
click at [703, 177] on div "Advanced" at bounding box center [682, 184] width 201 height 16
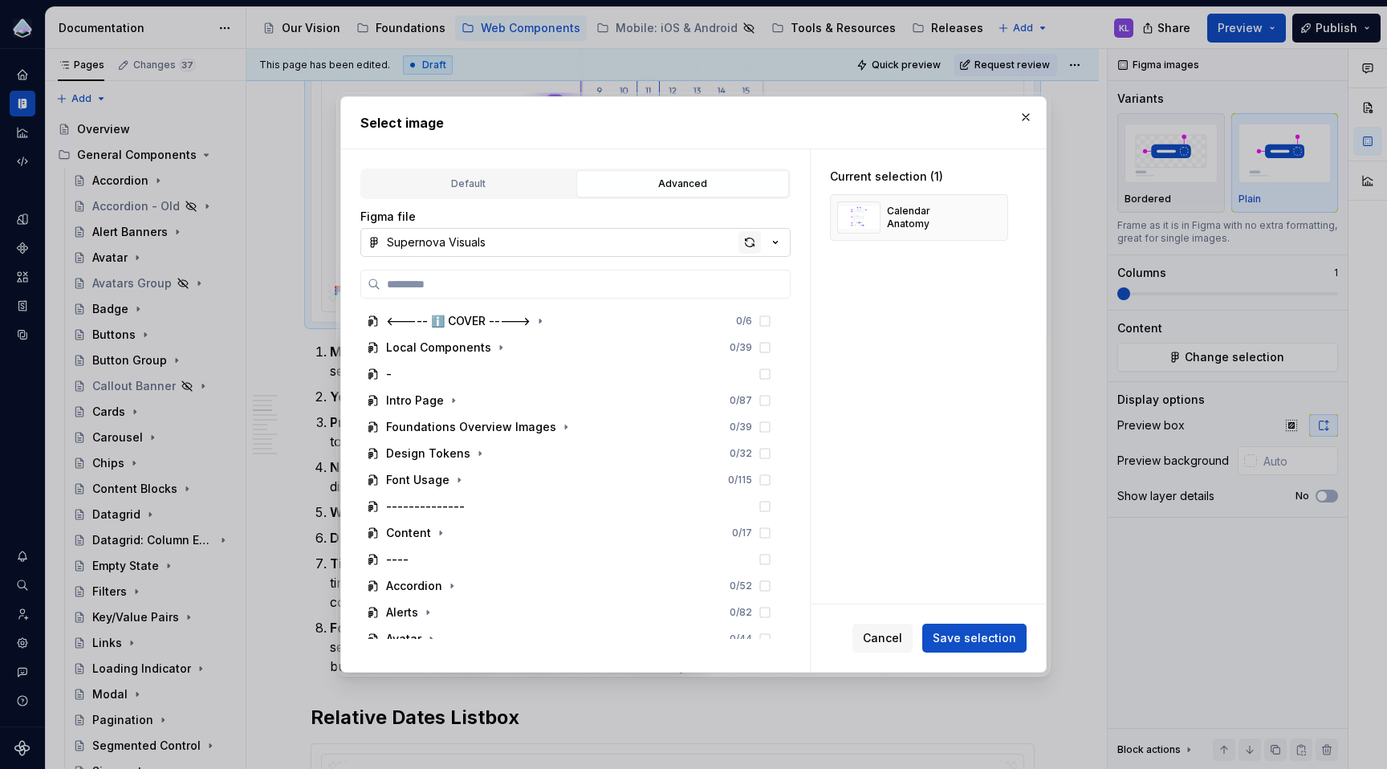
click at [753, 242] on div "button" at bounding box center [749, 242] width 22 height 22
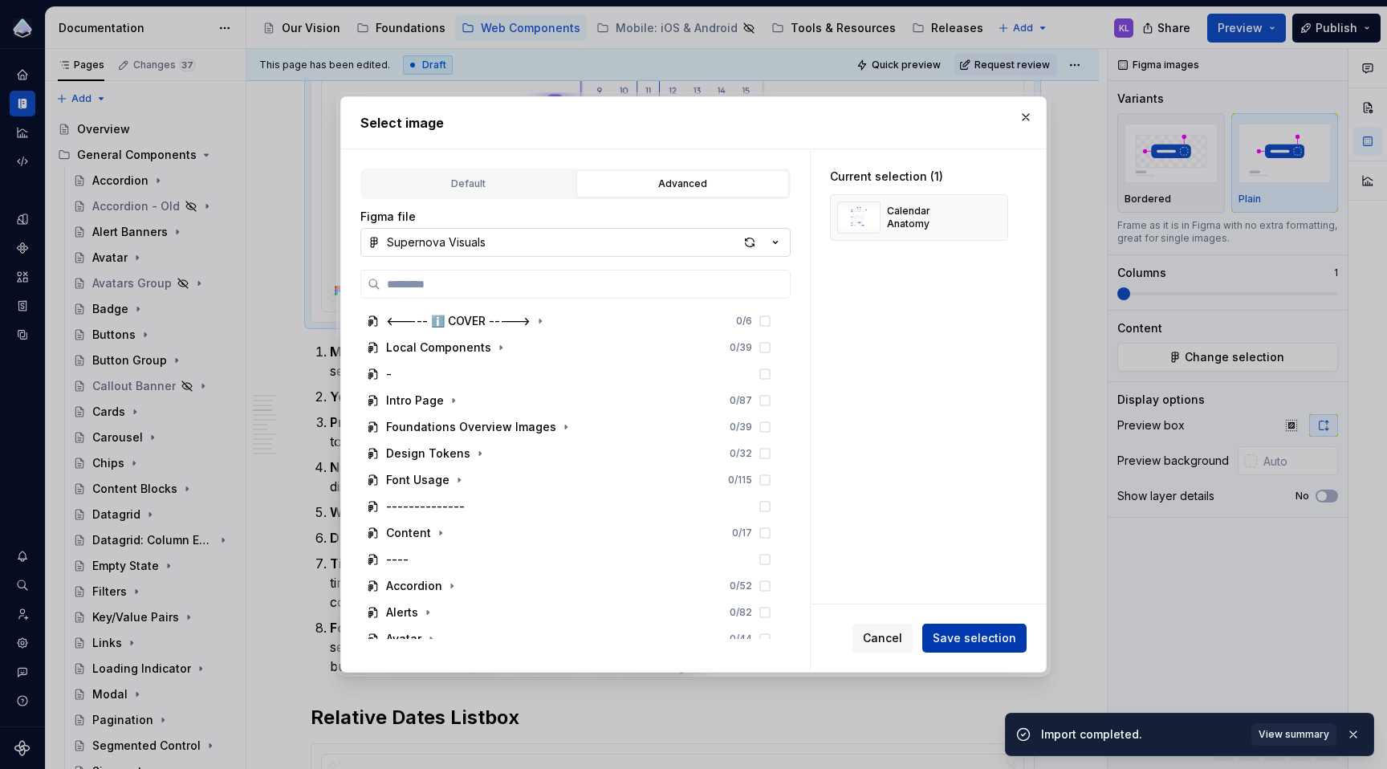
click at [977, 636] on span "Save selection" at bounding box center [974, 638] width 83 height 16
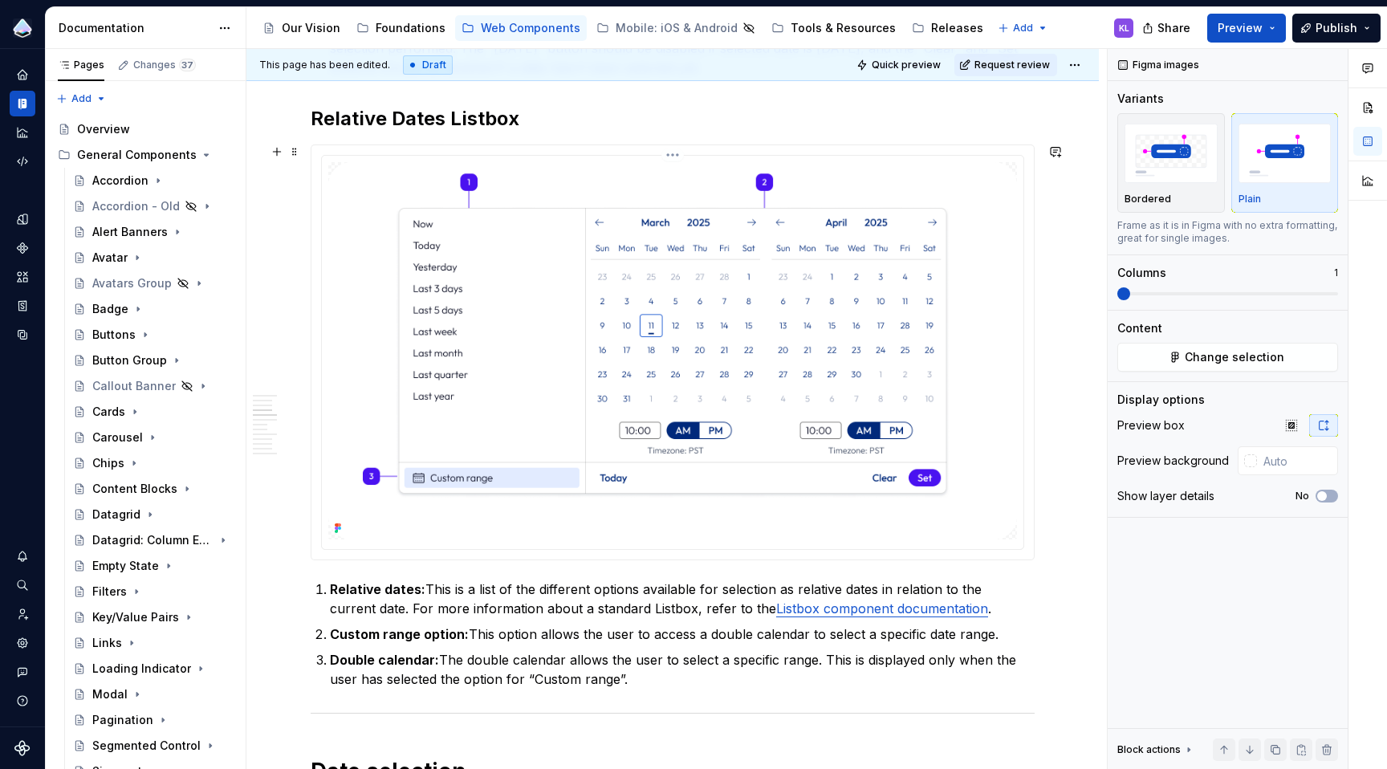
scroll to position [1827, 0]
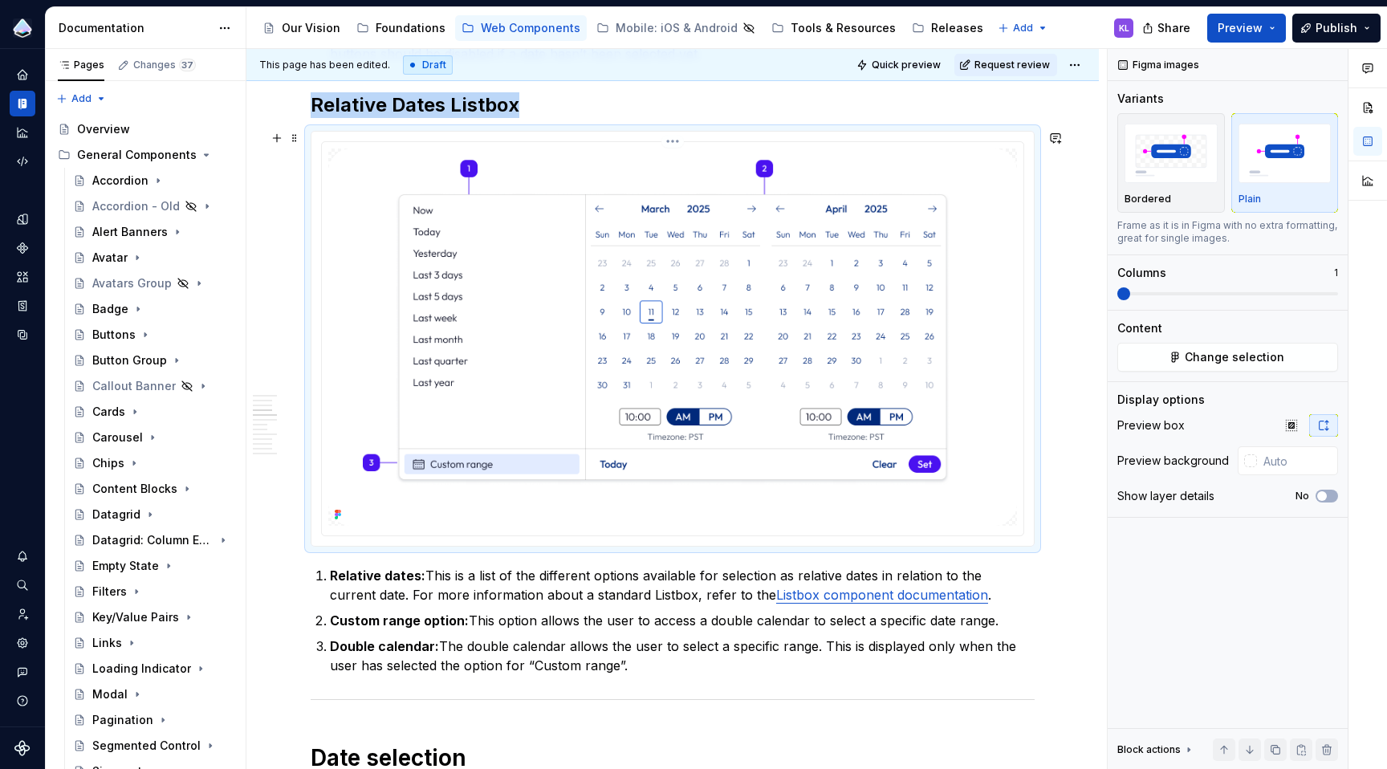
click at [803, 453] on img at bounding box center [672, 336] width 689 height 377
click at [1208, 356] on span "Change selection" at bounding box center [1235, 357] width 100 height 16
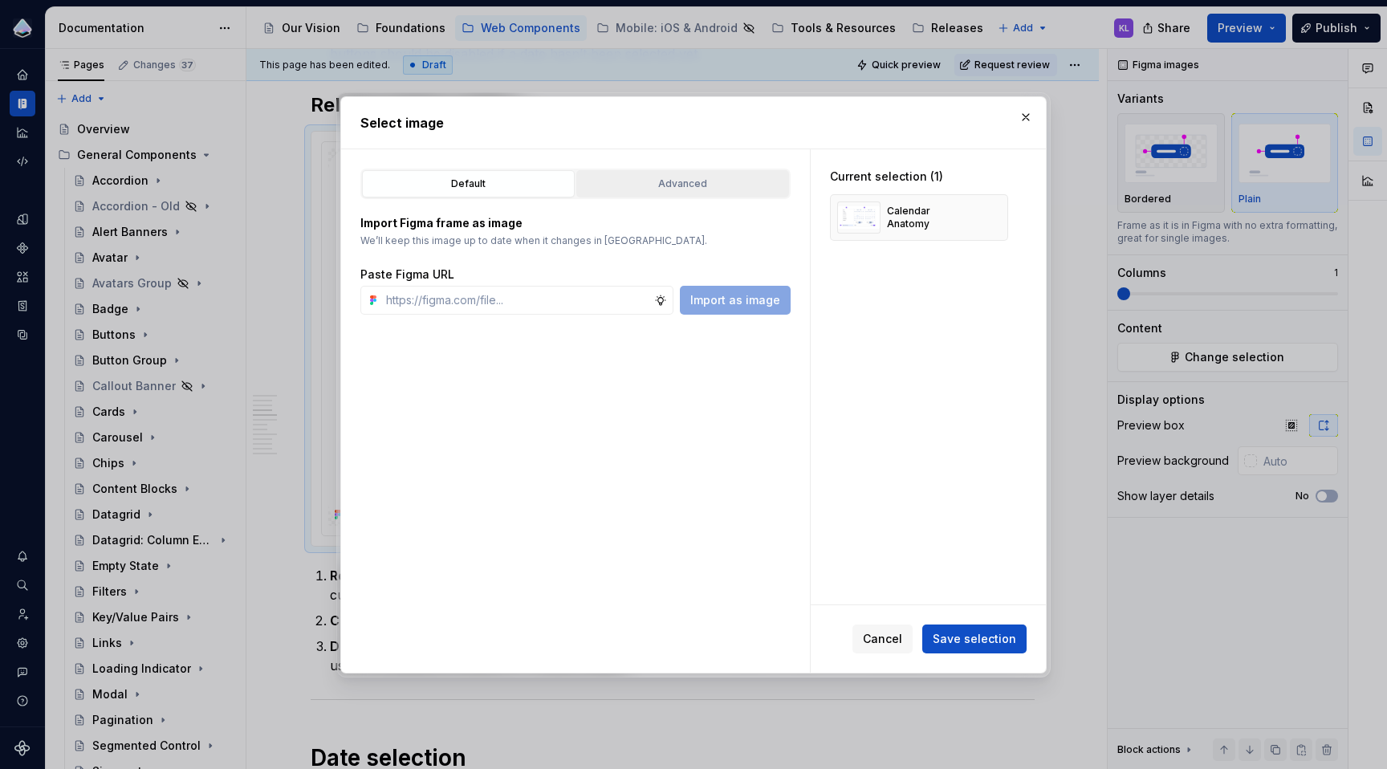
click at [709, 179] on div "Advanced" at bounding box center [682, 184] width 201 height 16
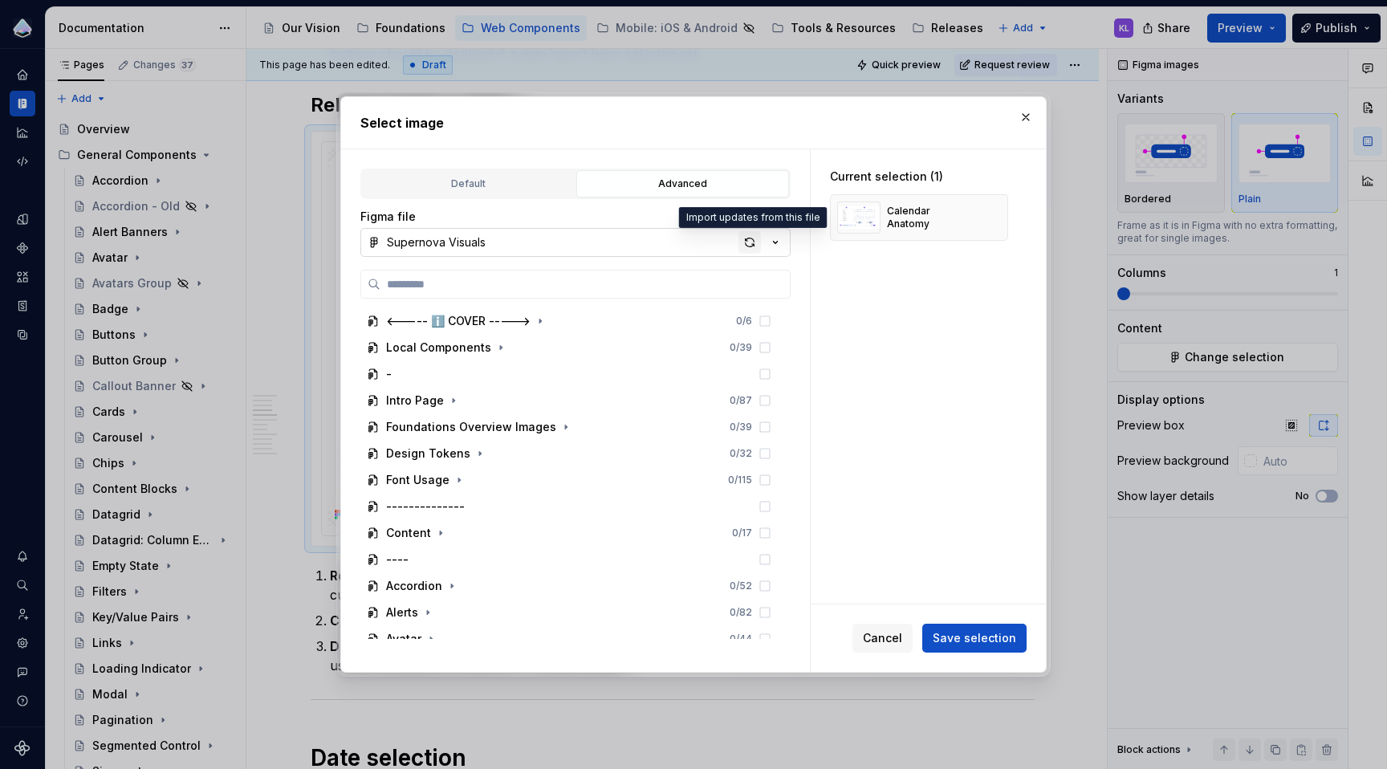
click at [753, 235] on div "button" at bounding box center [749, 242] width 22 height 22
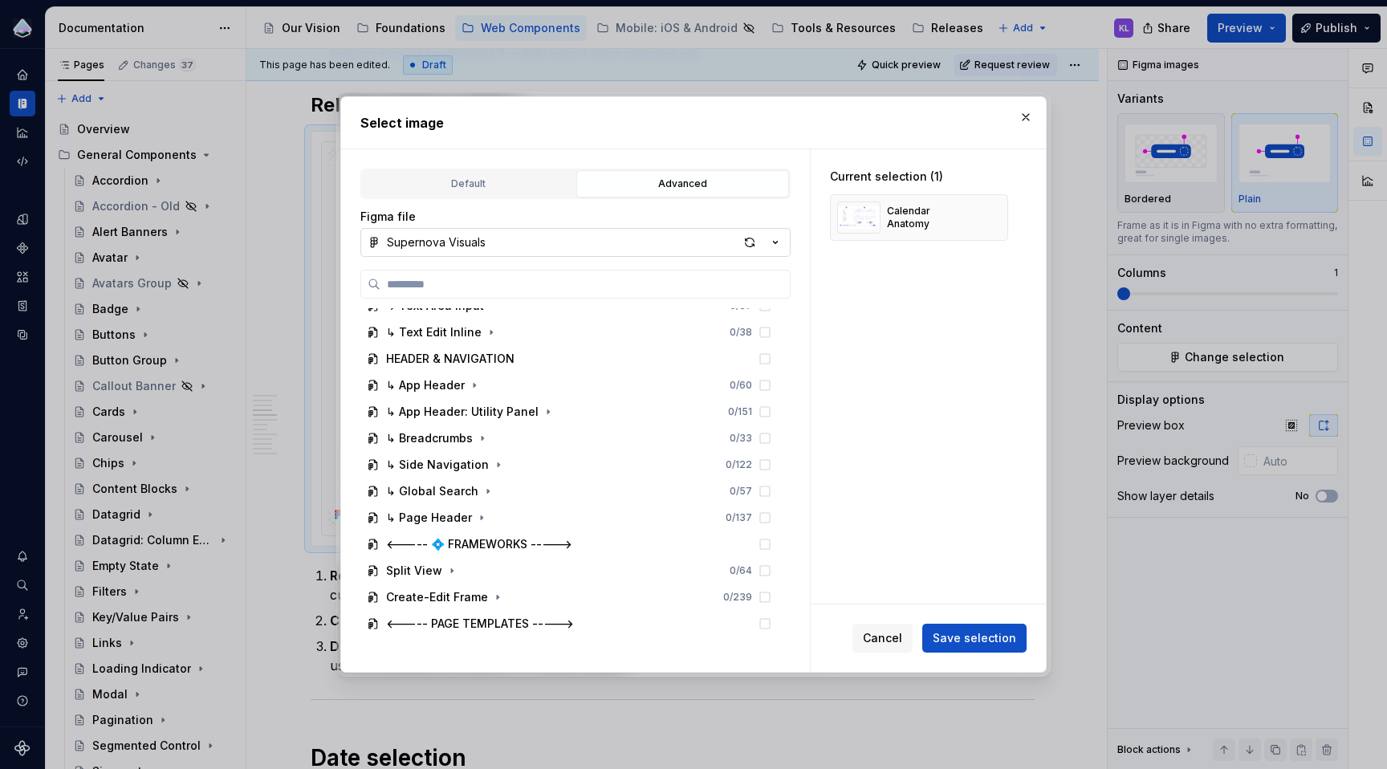
scroll to position [1500, 0]
click at [992, 629] on button "Save selection" at bounding box center [974, 638] width 104 height 29
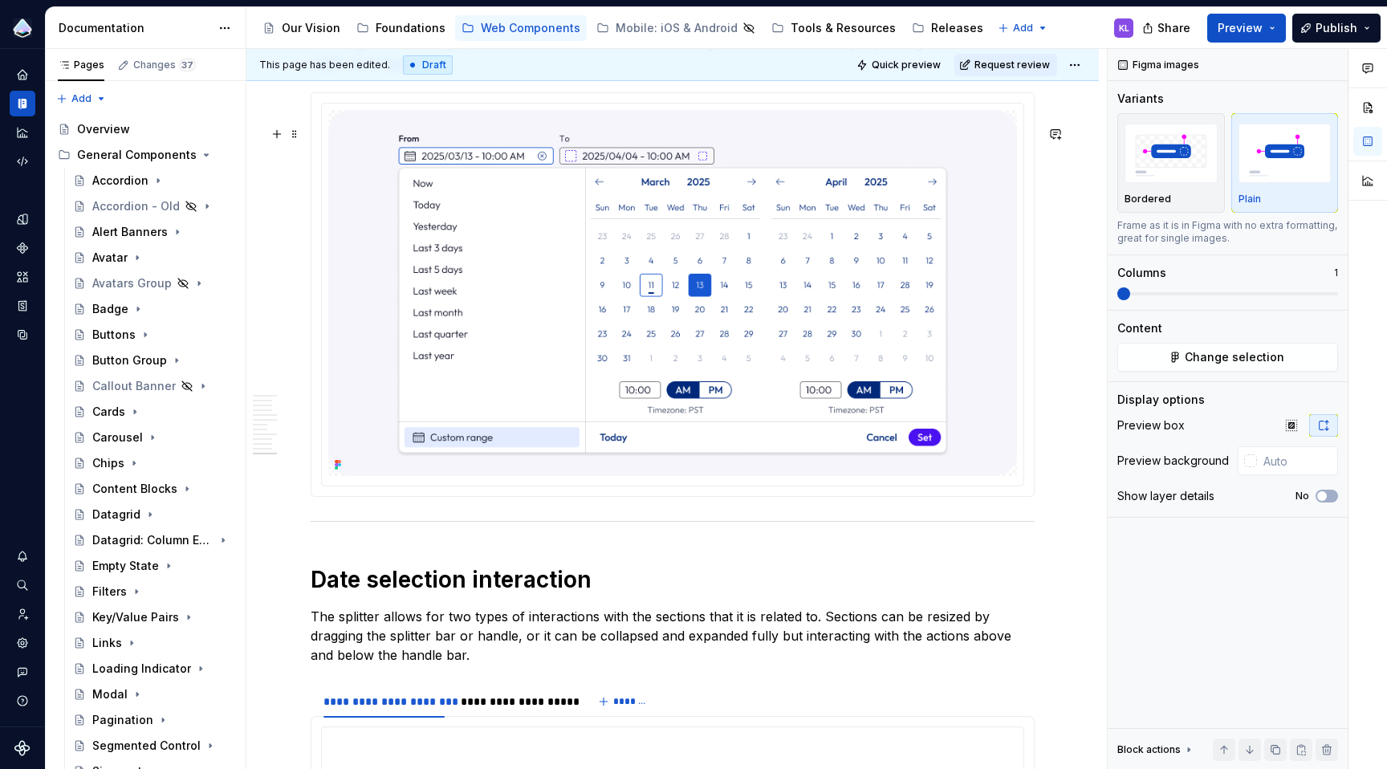
scroll to position [5102, 0]
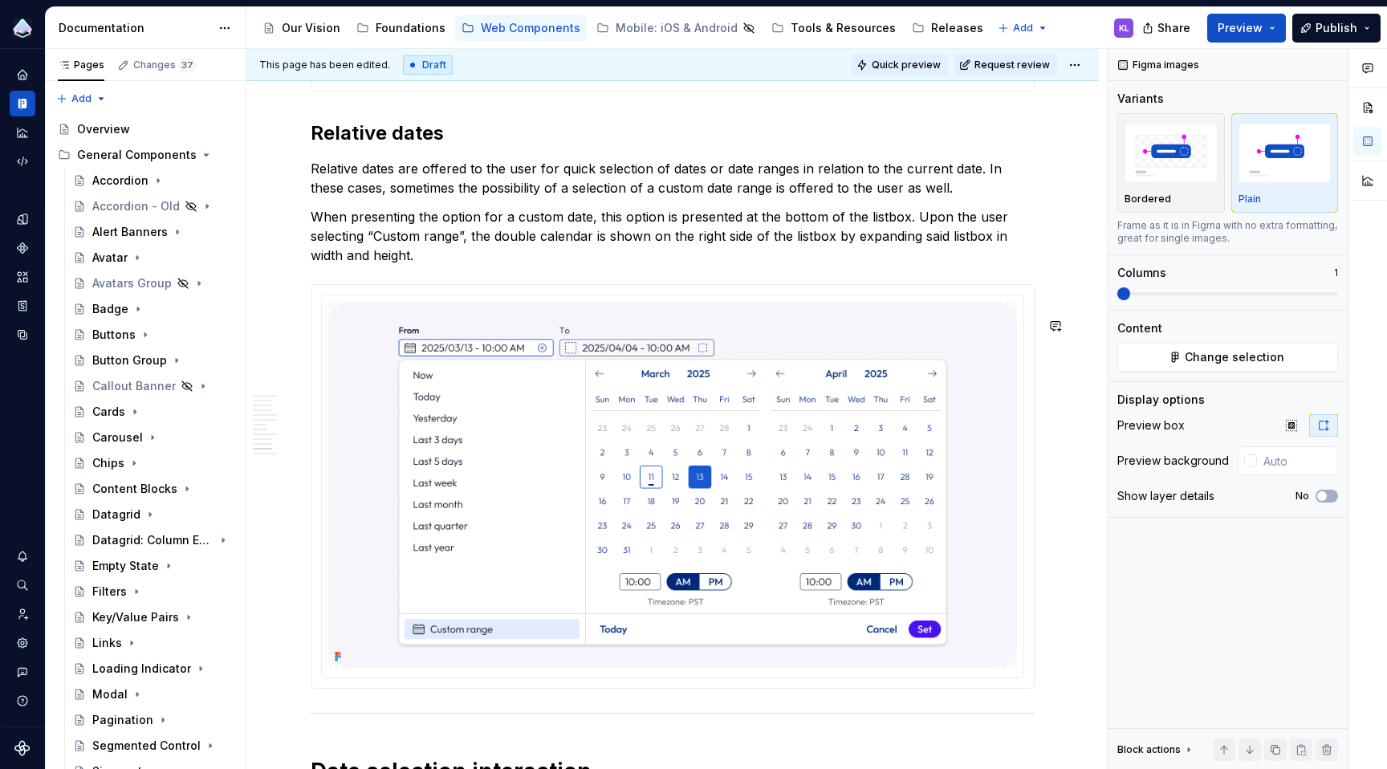
click at [908, 62] on span "Quick preview" at bounding box center [906, 65] width 69 height 13
click at [1071, 64] on html "Prism Design System KL Design system data Documentation Accessibility guide for…" at bounding box center [693, 384] width 1387 height 769
click at [1103, 116] on div "Open preview" at bounding box center [1144, 122] width 104 height 16
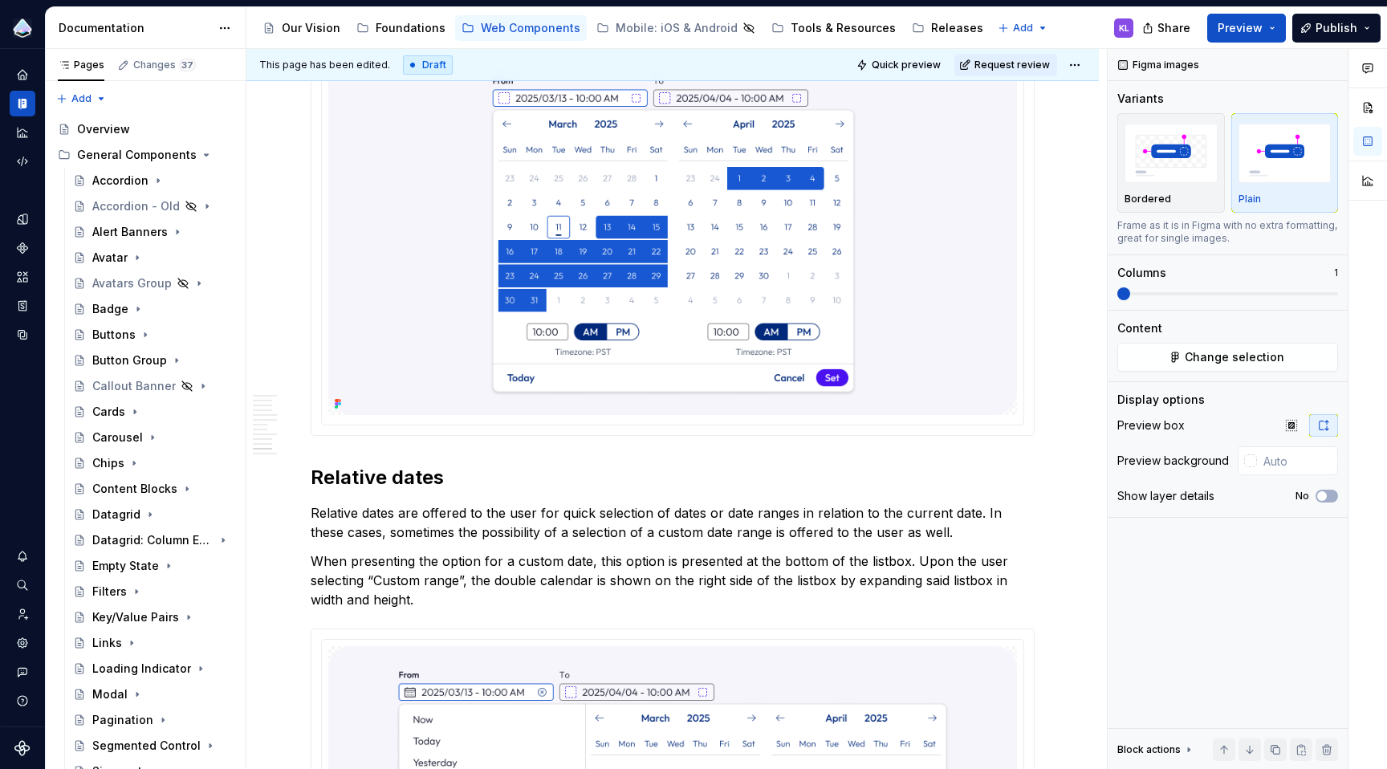
type textarea "*"
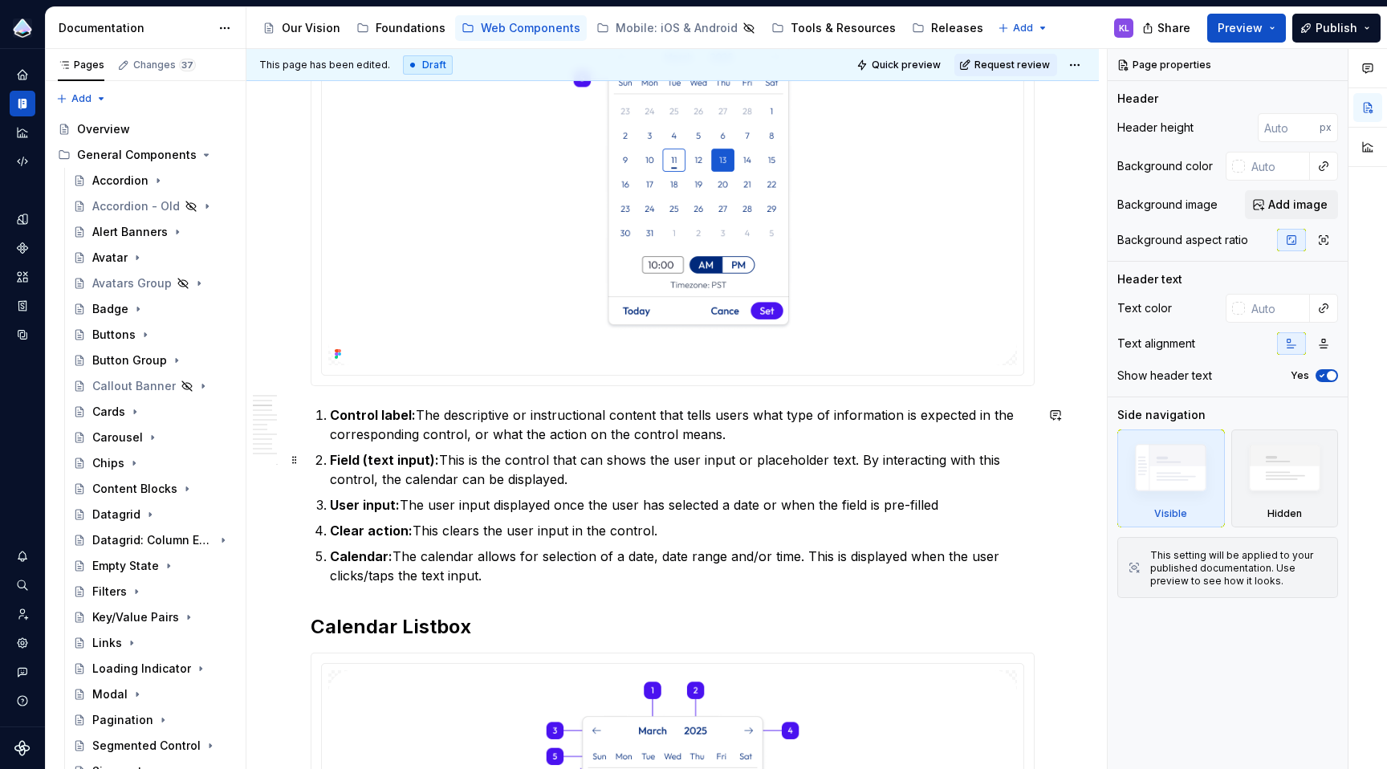
scroll to position [249, 0]
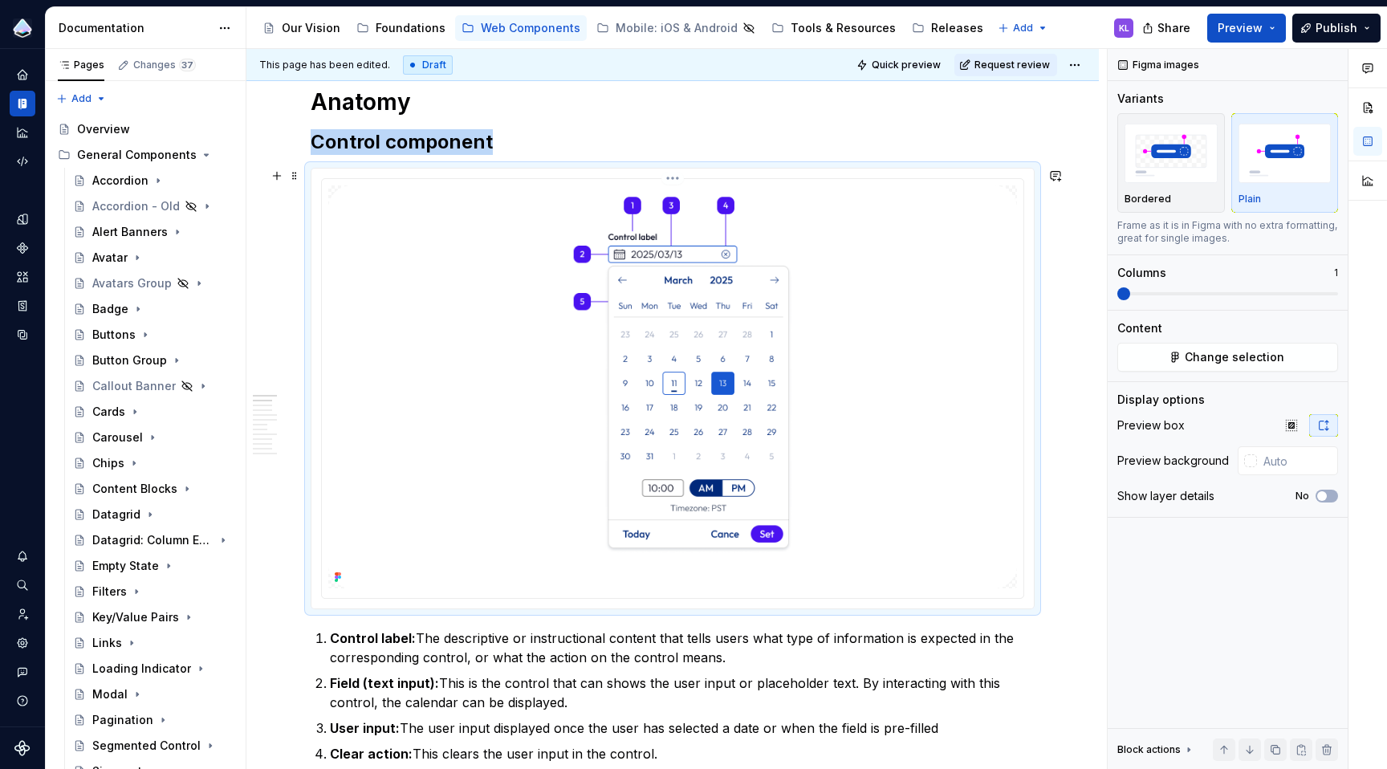
click at [697, 452] on img at bounding box center [672, 386] width 689 height 403
click at [829, 338] on img at bounding box center [672, 386] width 689 height 403
click at [279, 176] on button "button" at bounding box center [277, 176] width 22 height 22
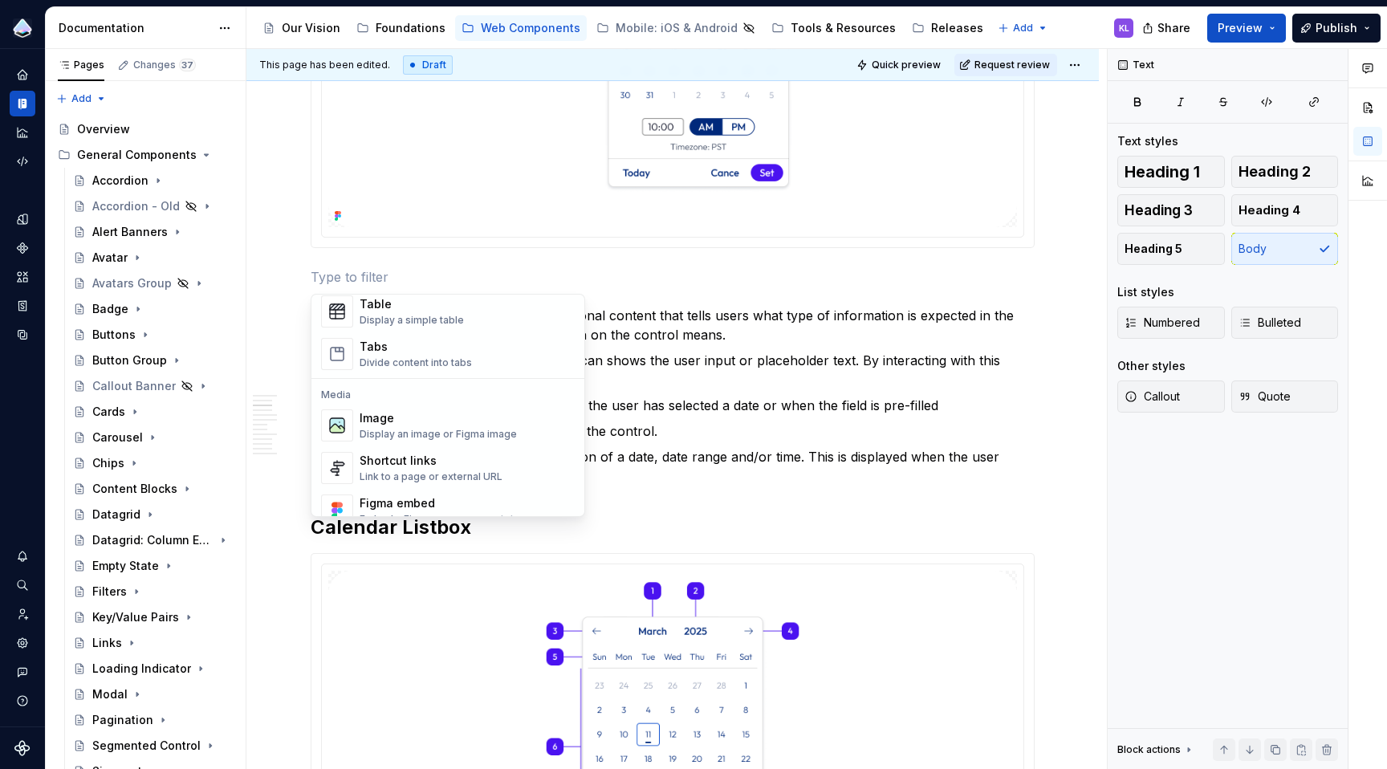
scroll to position [596, 0]
click at [407, 422] on div "Image" at bounding box center [438, 420] width 157 height 16
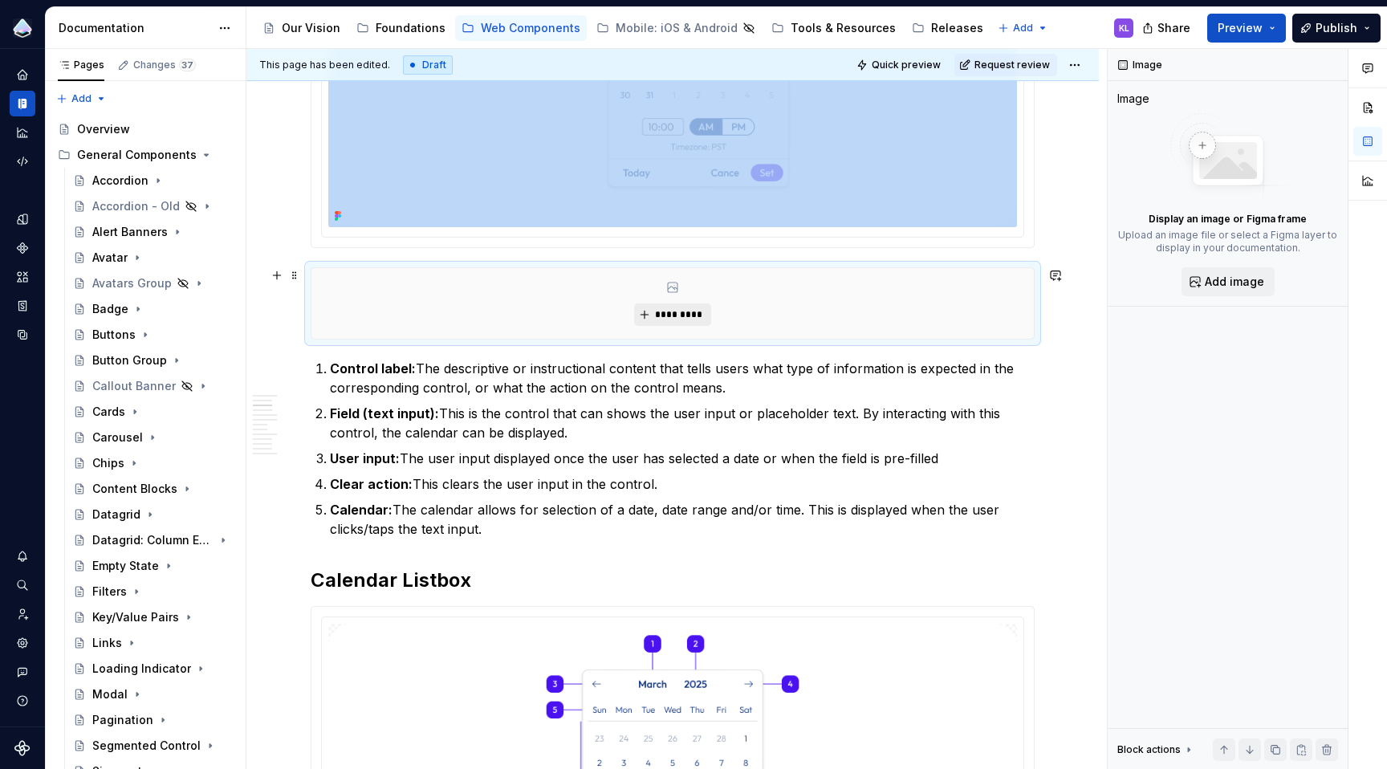
click at [669, 319] on span "*********" at bounding box center [678, 314] width 49 height 13
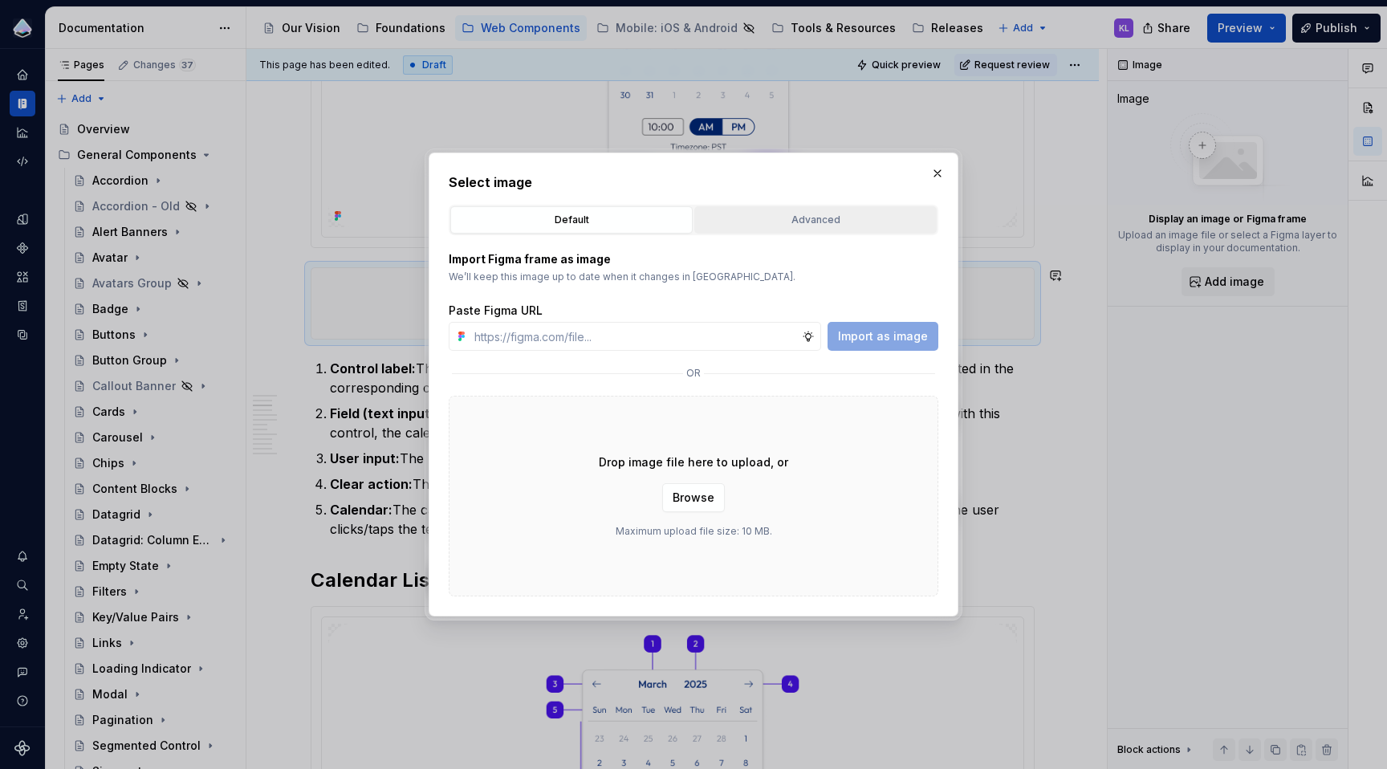
click at [860, 221] on div "Advanced" at bounding box center [815, 220] width 231 height 16
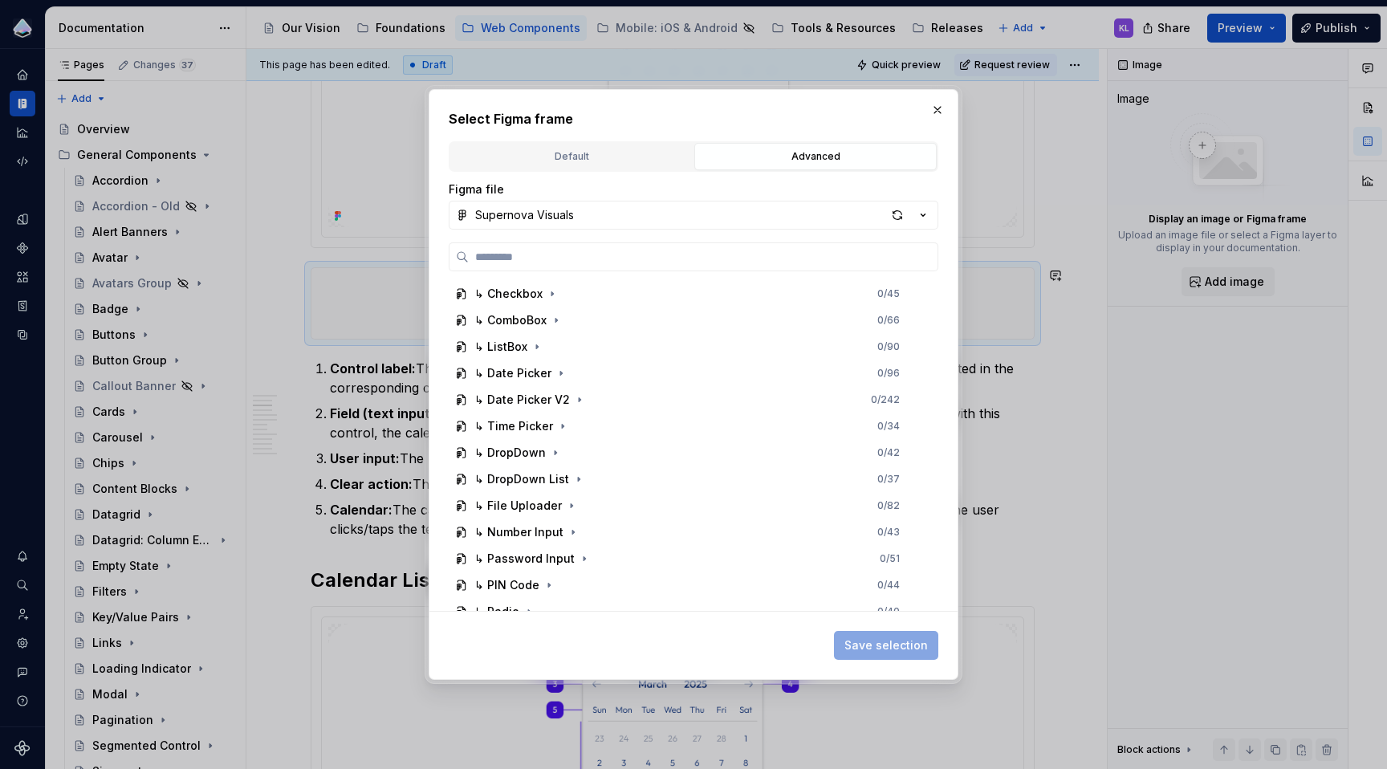
scroll to position [1019, 0]
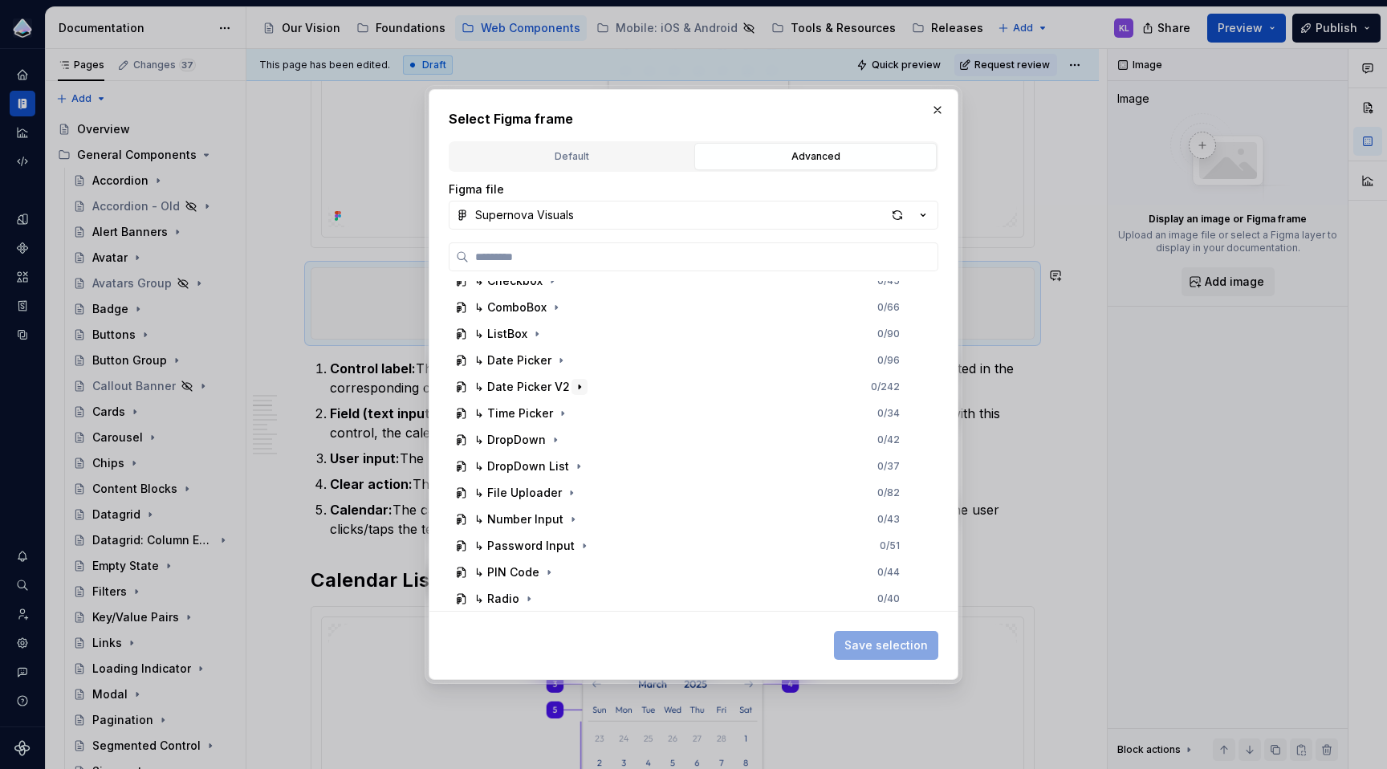
click at [579, 385] on icon "button" at bounding box center [580, 386] width 2 height 4
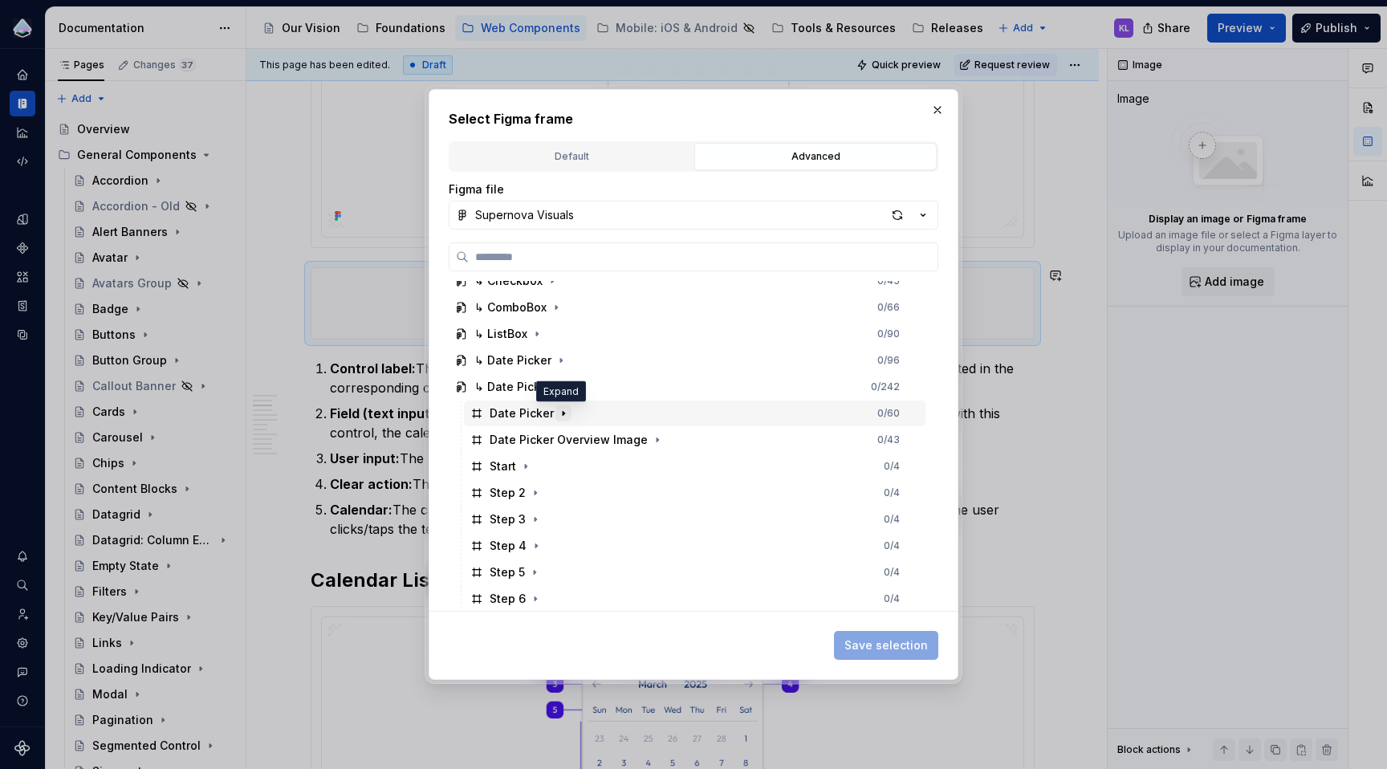
click at [560, 408] on icon "button" at bounding box center [563, 413] width 13 height 13
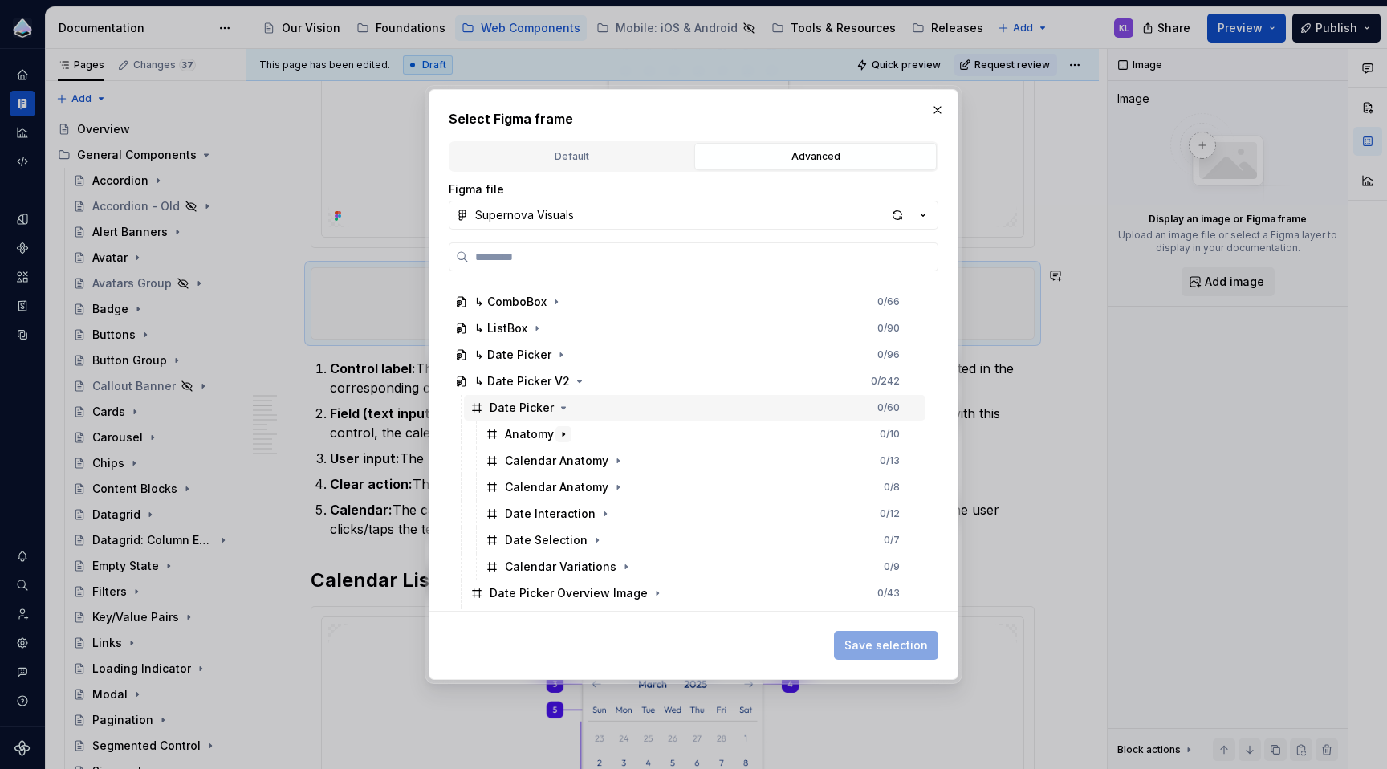
scroll to position [1026, 0]
click at [543, 429] on div "Anatomy" at bounding box center [529, 433] width 49 height 16
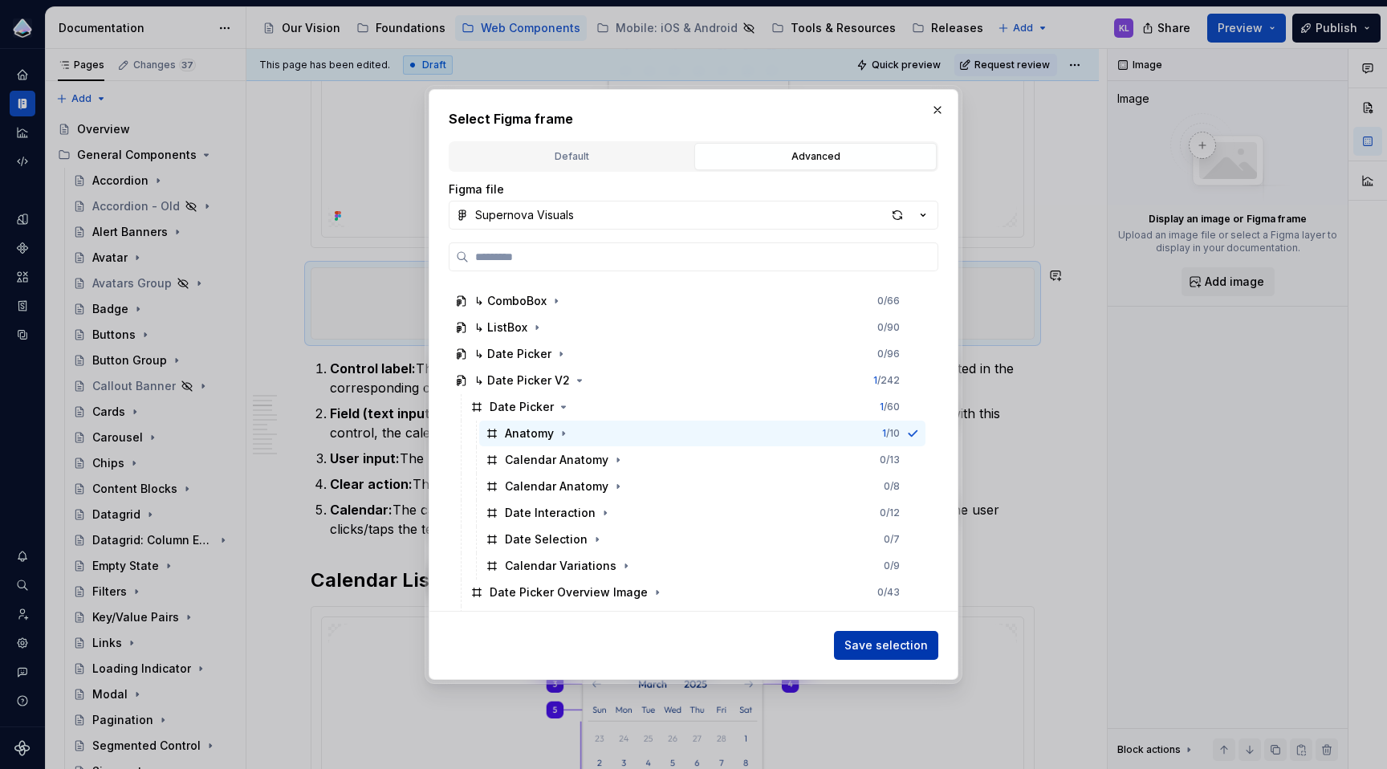
click at [897, 640] on span "Save selection" at bounding box center [885, 645] width 83 height 16
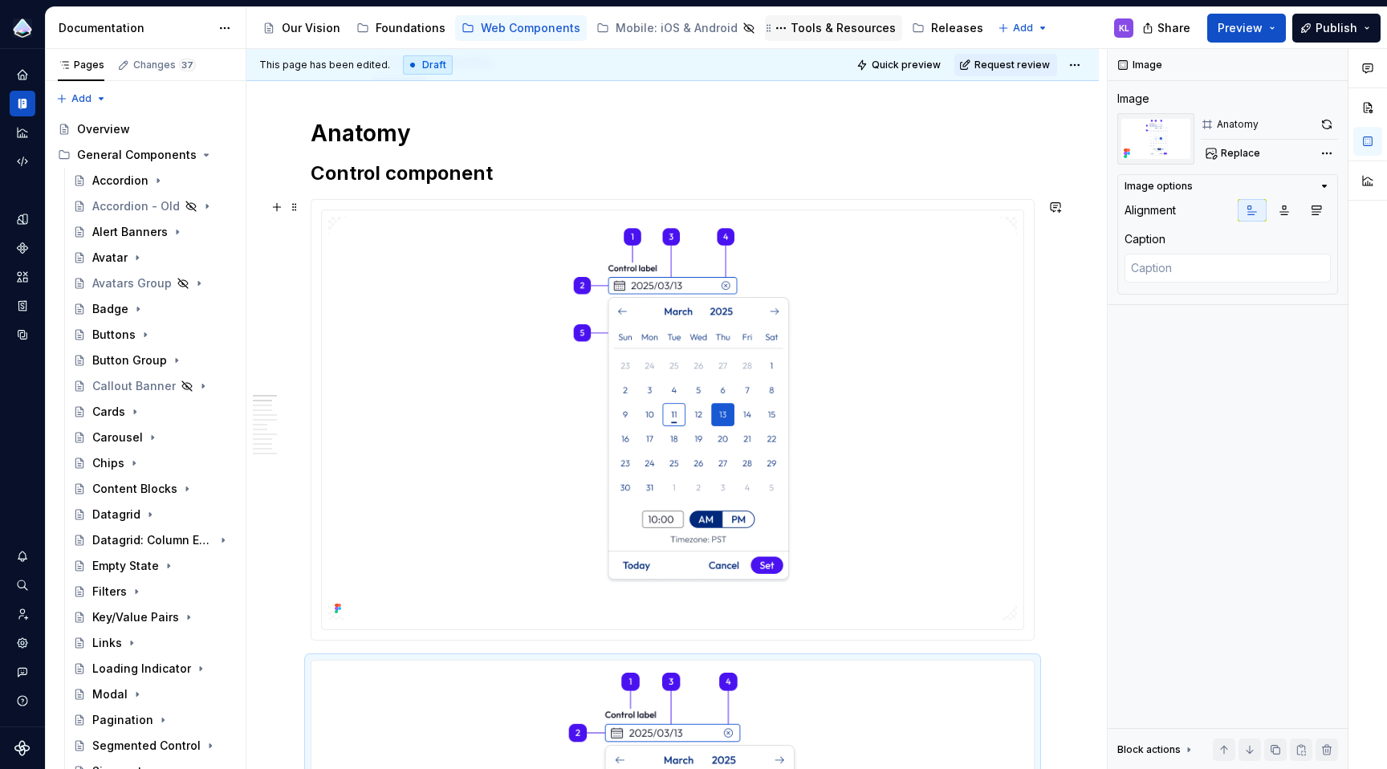
scroll to position [640, 0]
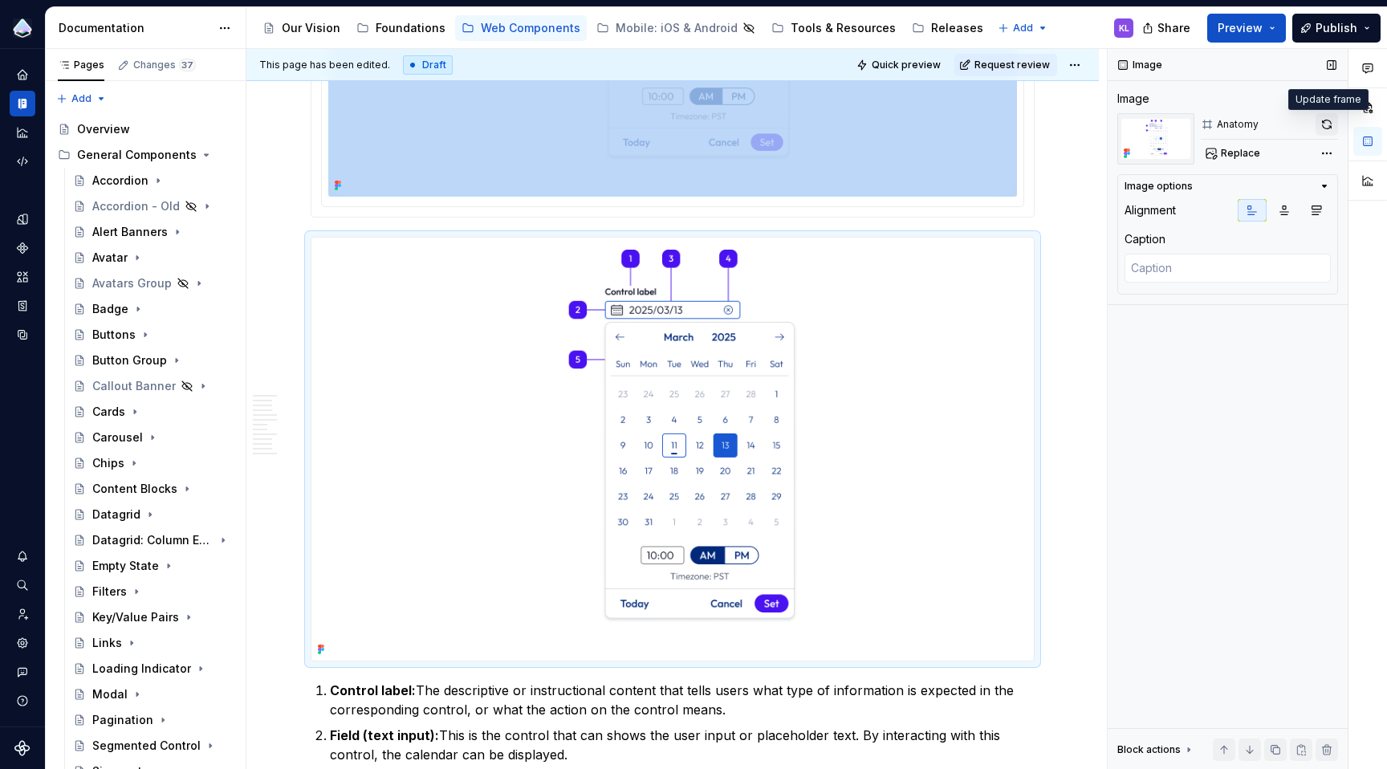
click at [1326, 120] on button "button" at bounding box center [1326, 124] width 22 height 22
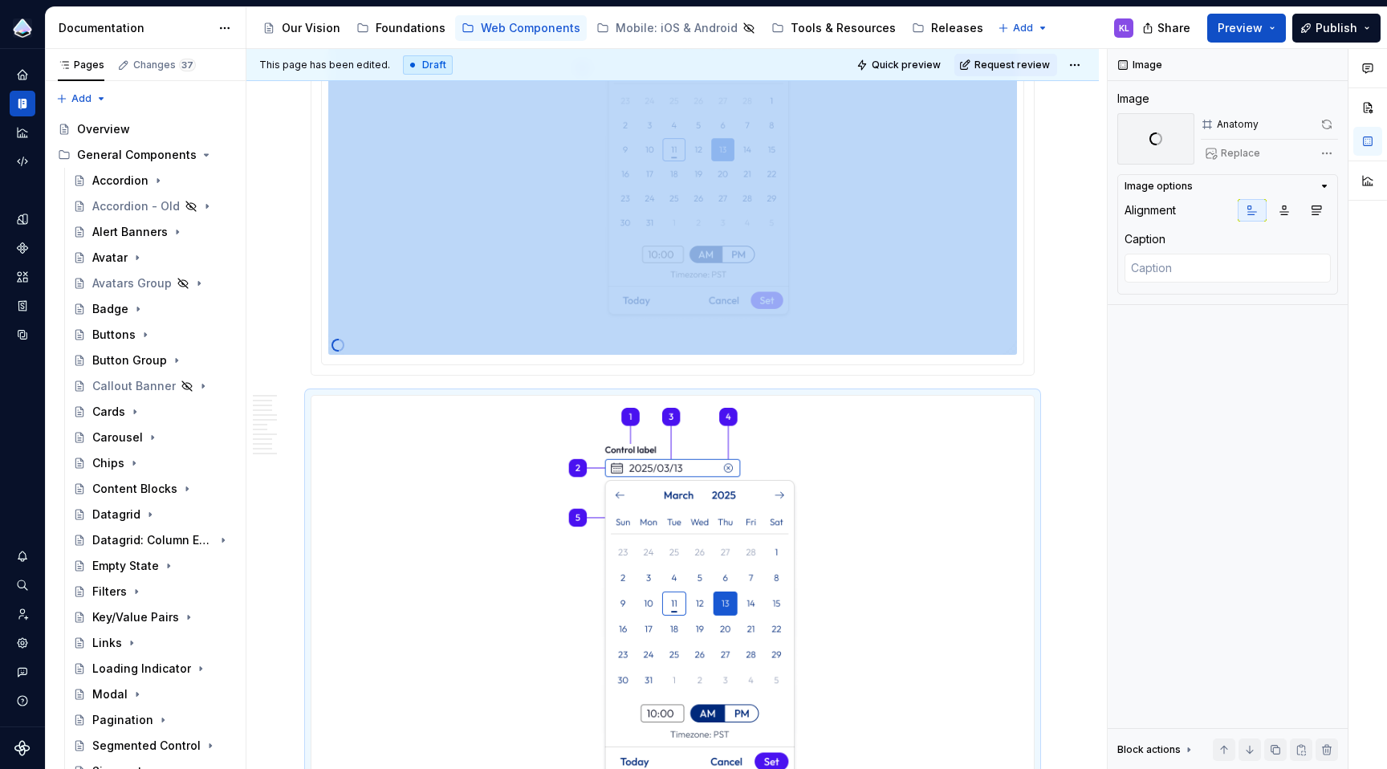
scroll to position [326, 0]
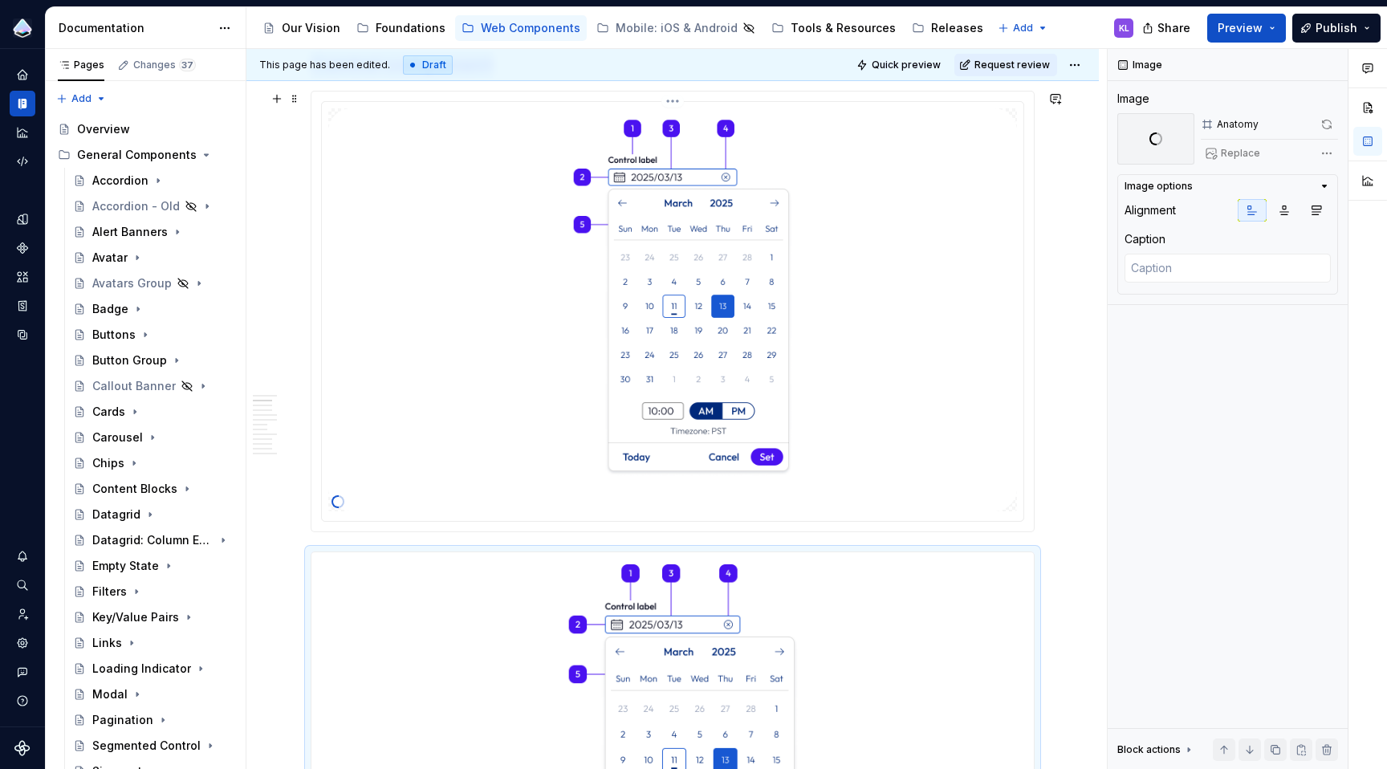
click at [889, 292] on img at bounding box center [672, 309] width 689 height 403
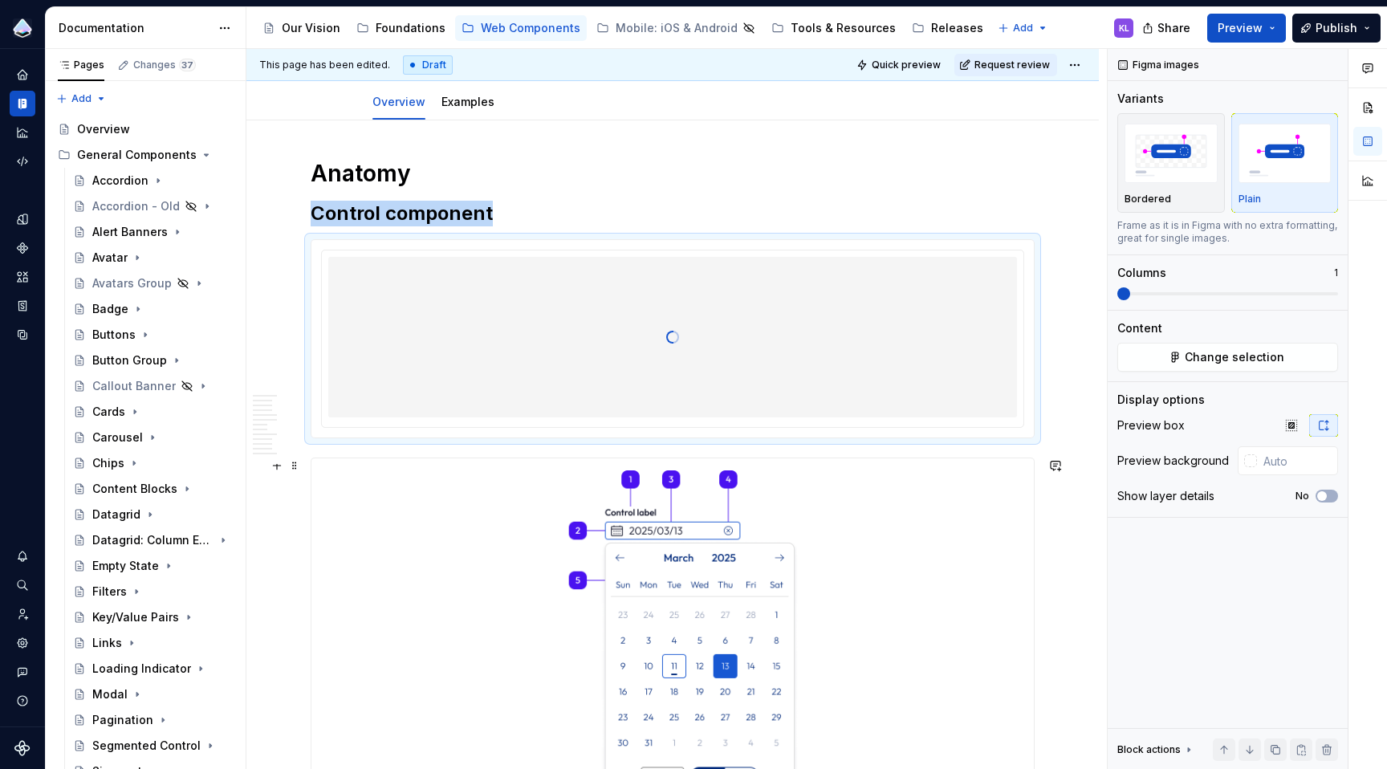
scroll to position [167, 0]
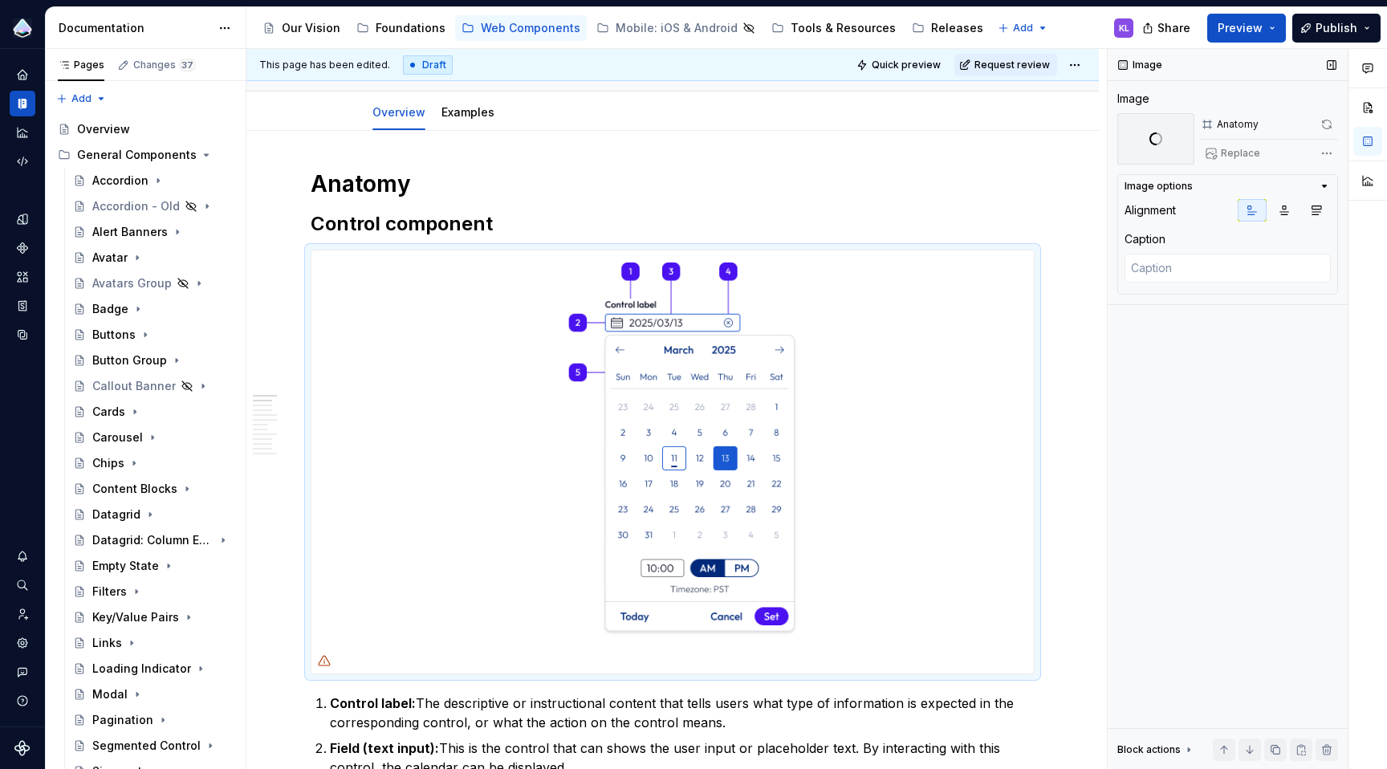
click at [1233, 463] on div "Image Image Anatomy Replace Image options Alignment Caption Block actions Move …" at bounding box center [1227, 409] width 240 height 721
click at [886, 61] on span "Quick preview" at bounding box center [906, 65] width 69 height 13
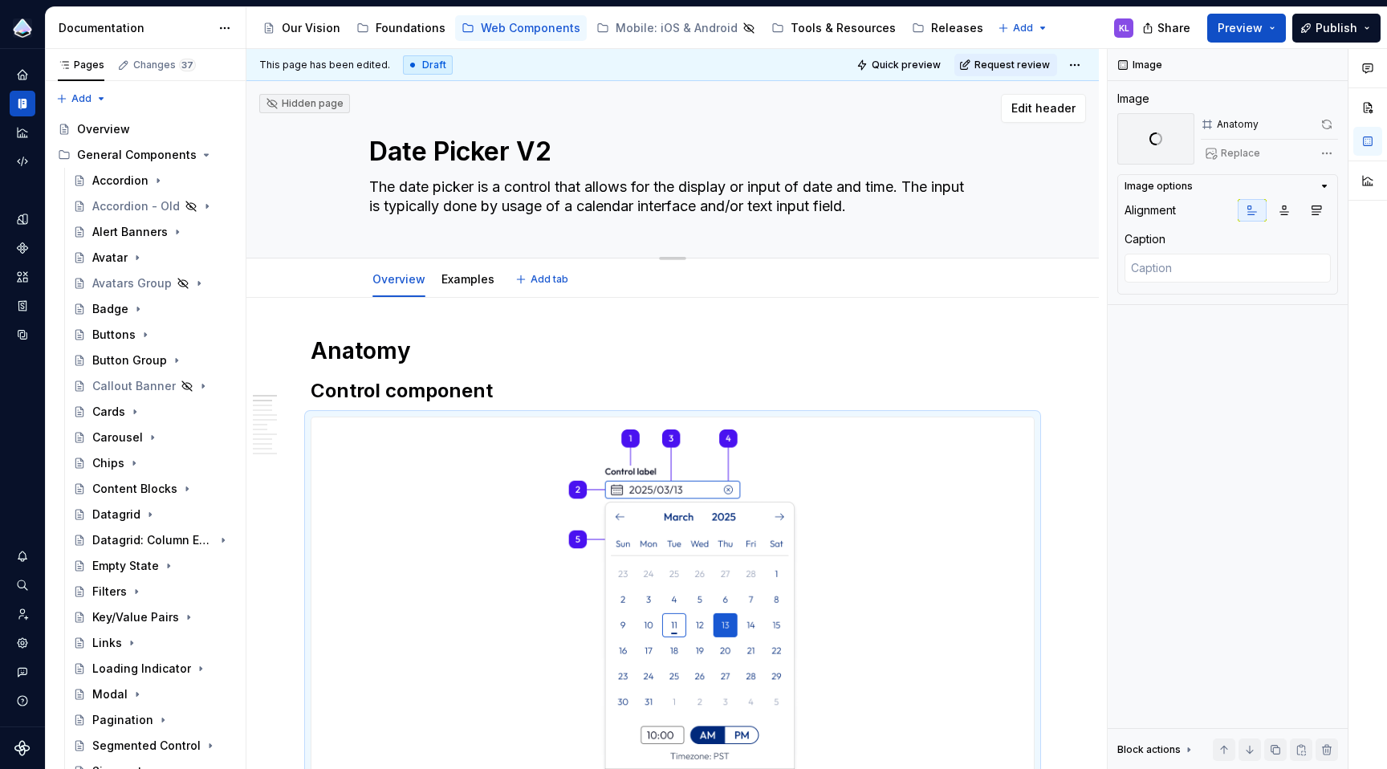
click at [526, 154] on textarea "Date Picker V2" at bounding box center [669, 151] width 607 height 39
click at [549, 152] on textarea "Date Picker V2" at bounding box center [669, 151] width 607 height 39
type textarea "*"
type textarea "Date Picker V"
type textarea "*"
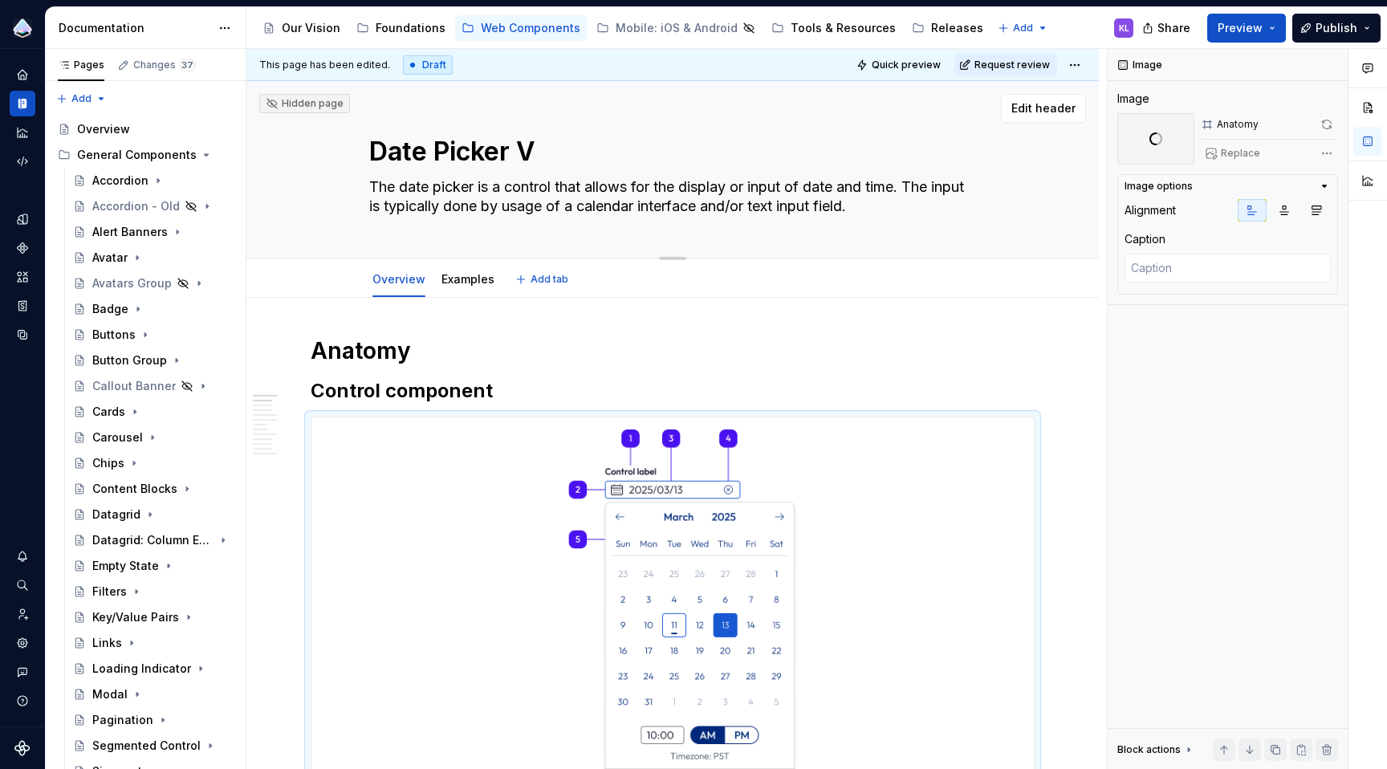
type textarea "Date Picker"
type textarea "*"
type textarea "Date Picker"
drag, startPoint x: 370, startPoint y: 153, endPoint x: 360, endPoint y: 152, distance: 10.6
click at [360, 152] on div "Date Picker The date picker is a control that allows for the display or input o…" at bounding box center [673, 169] width 724 height 177
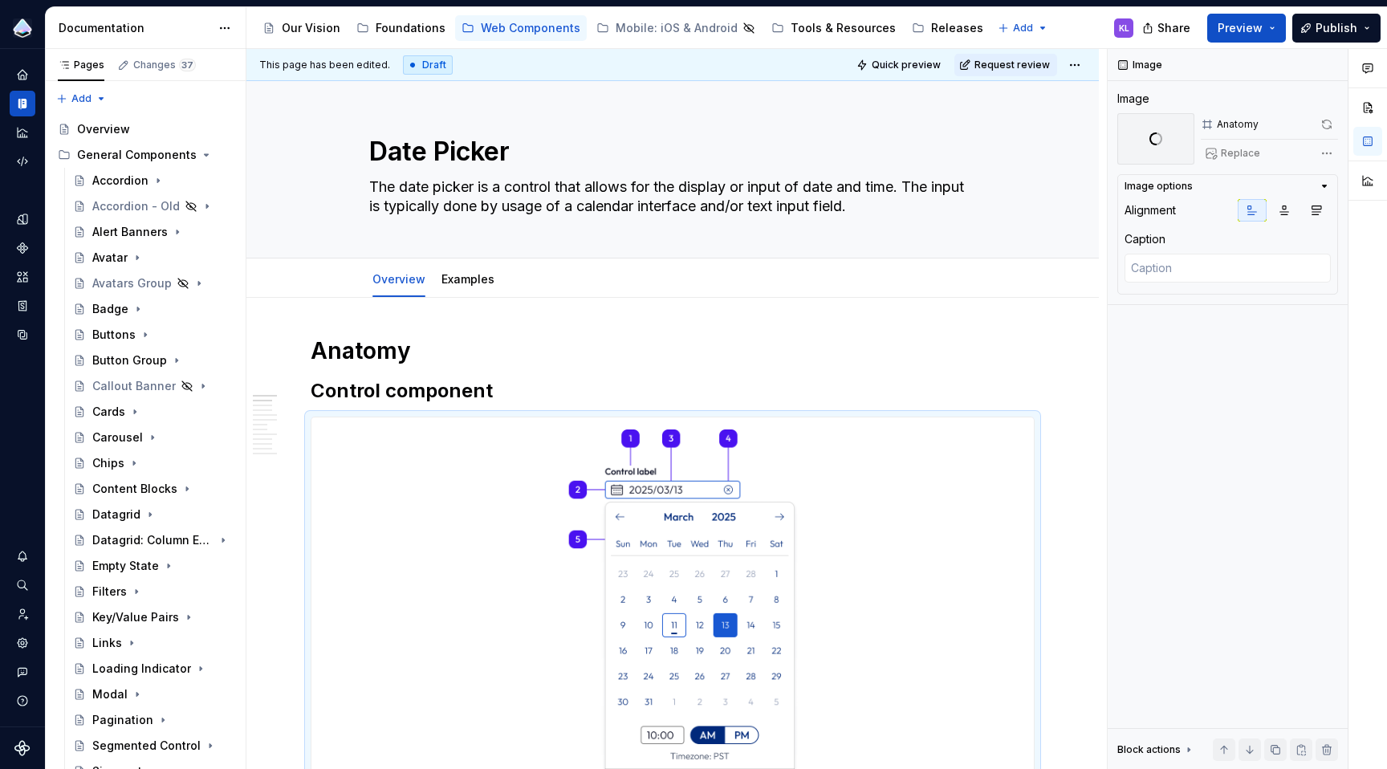
type textarea "*"
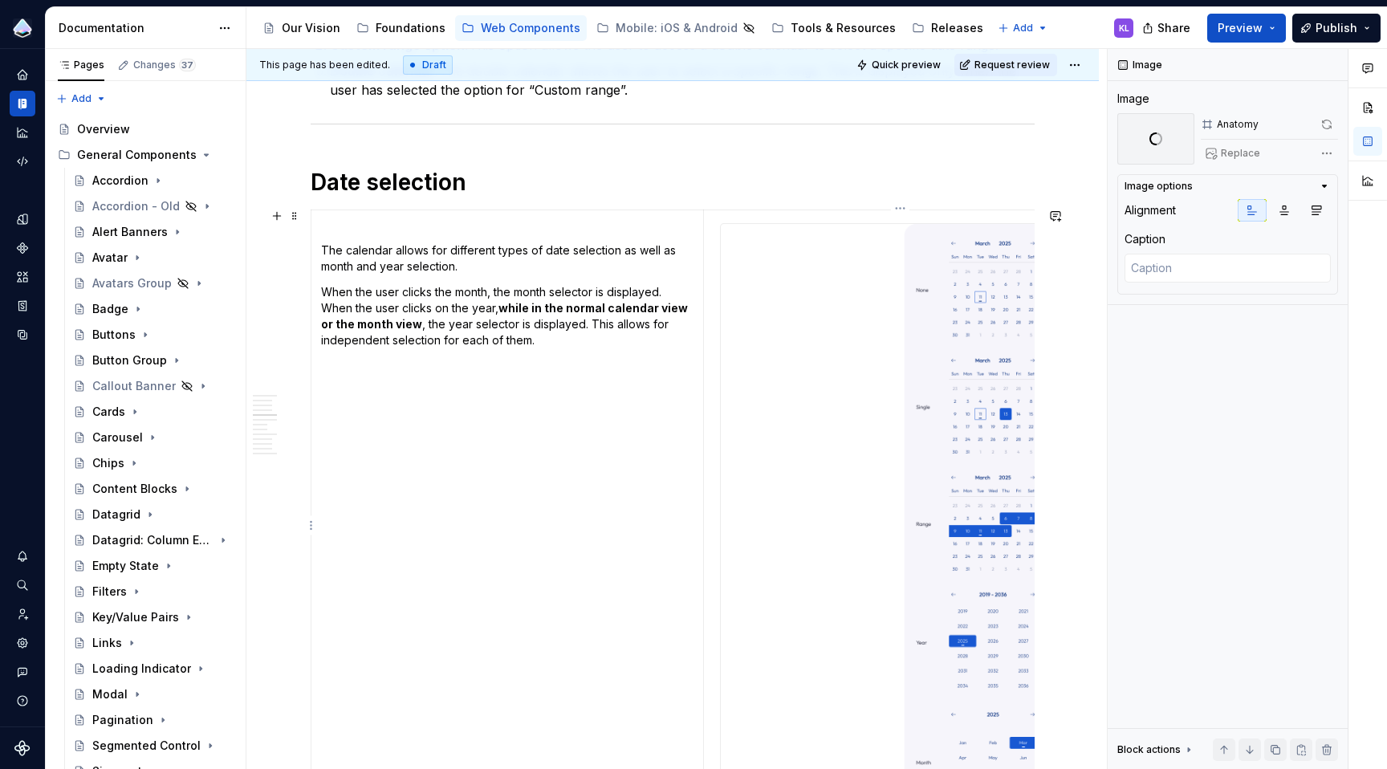
scroll to position [2347, 0]
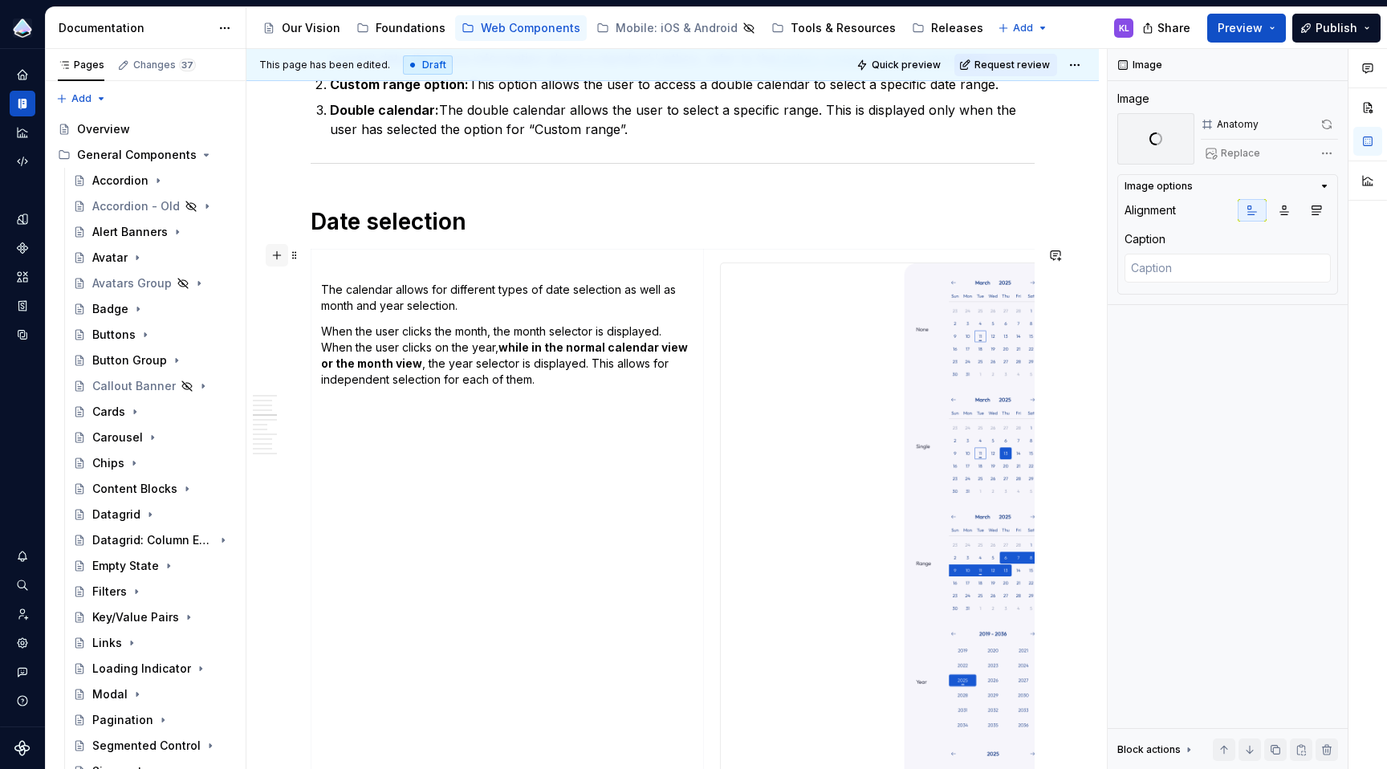
type textarea "Date Picker"
click at [280, 254] on button "button" at bounding box center [277, 255] width 22 height 22
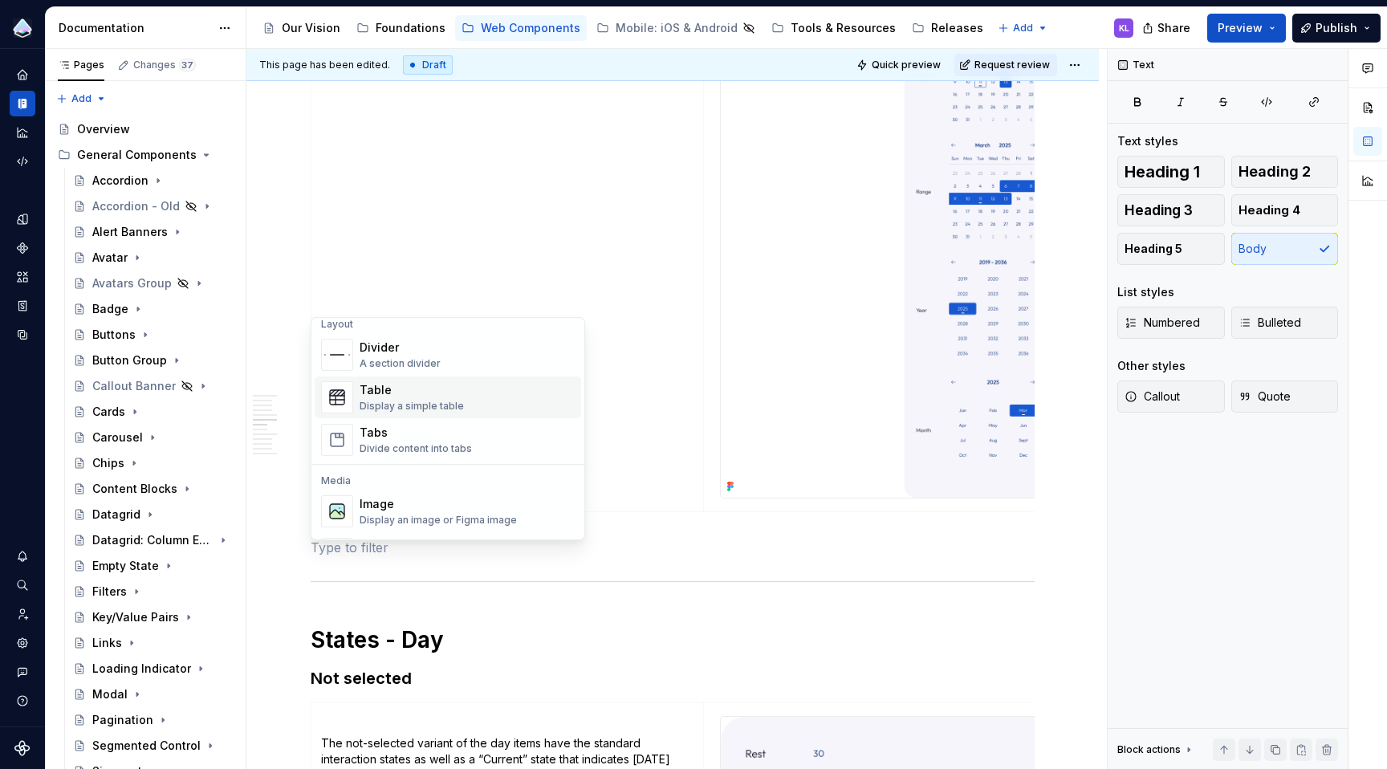
scroll to position [535, 0]
click at [422, 438] on div "Tabs" at bounding box center [416, 433] width 112 height 16
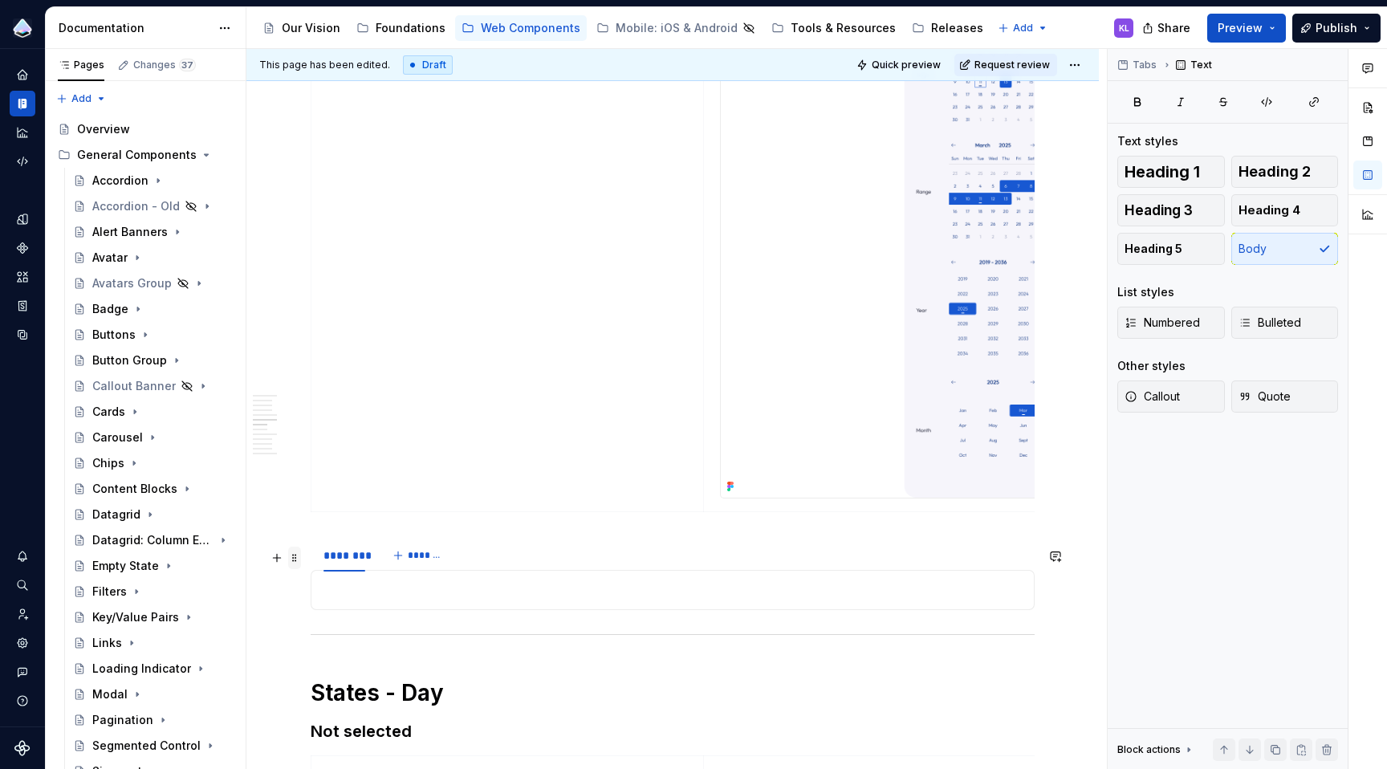
click at [291, 556] on span at bounding box center [294, 558] width 13 height 22
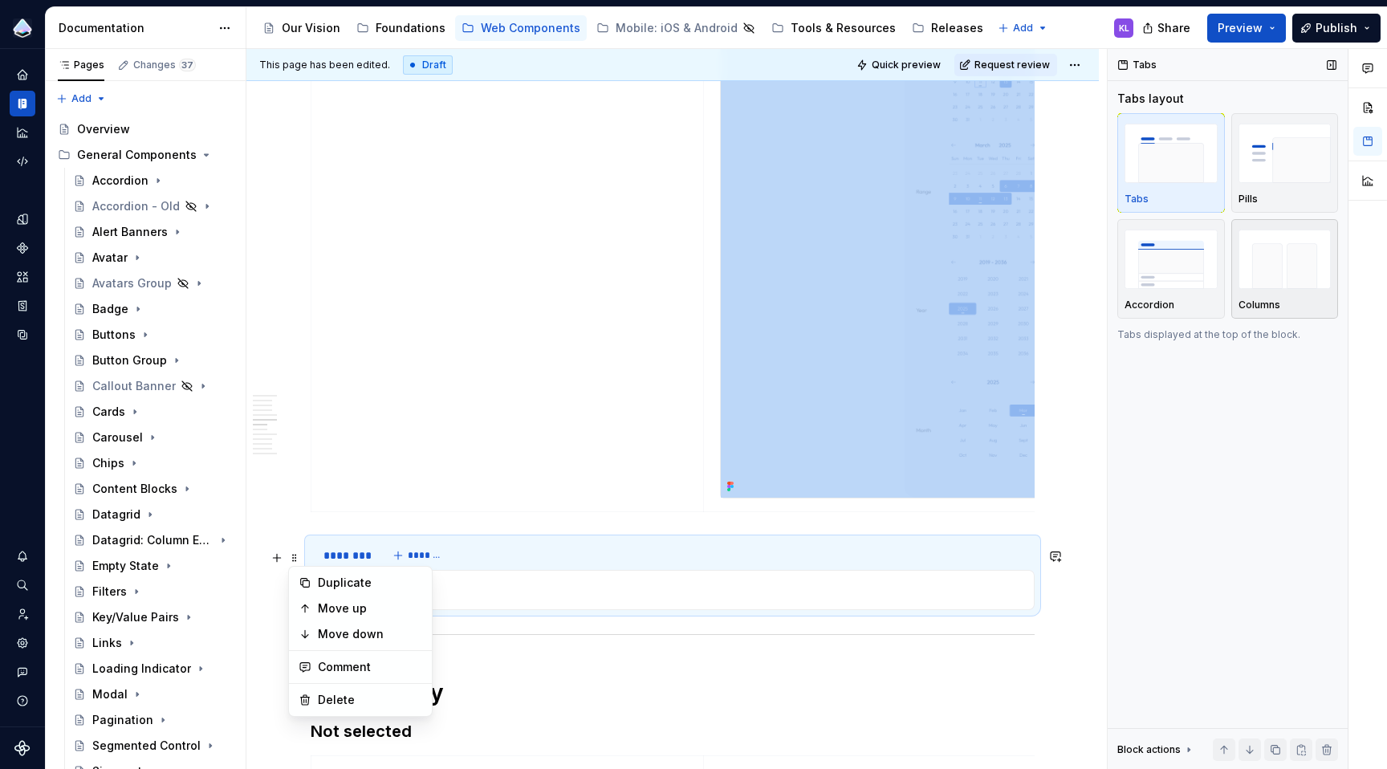
click at [1260, 275] on img "button" at bounding box center [1284, 259] width 93 height 59
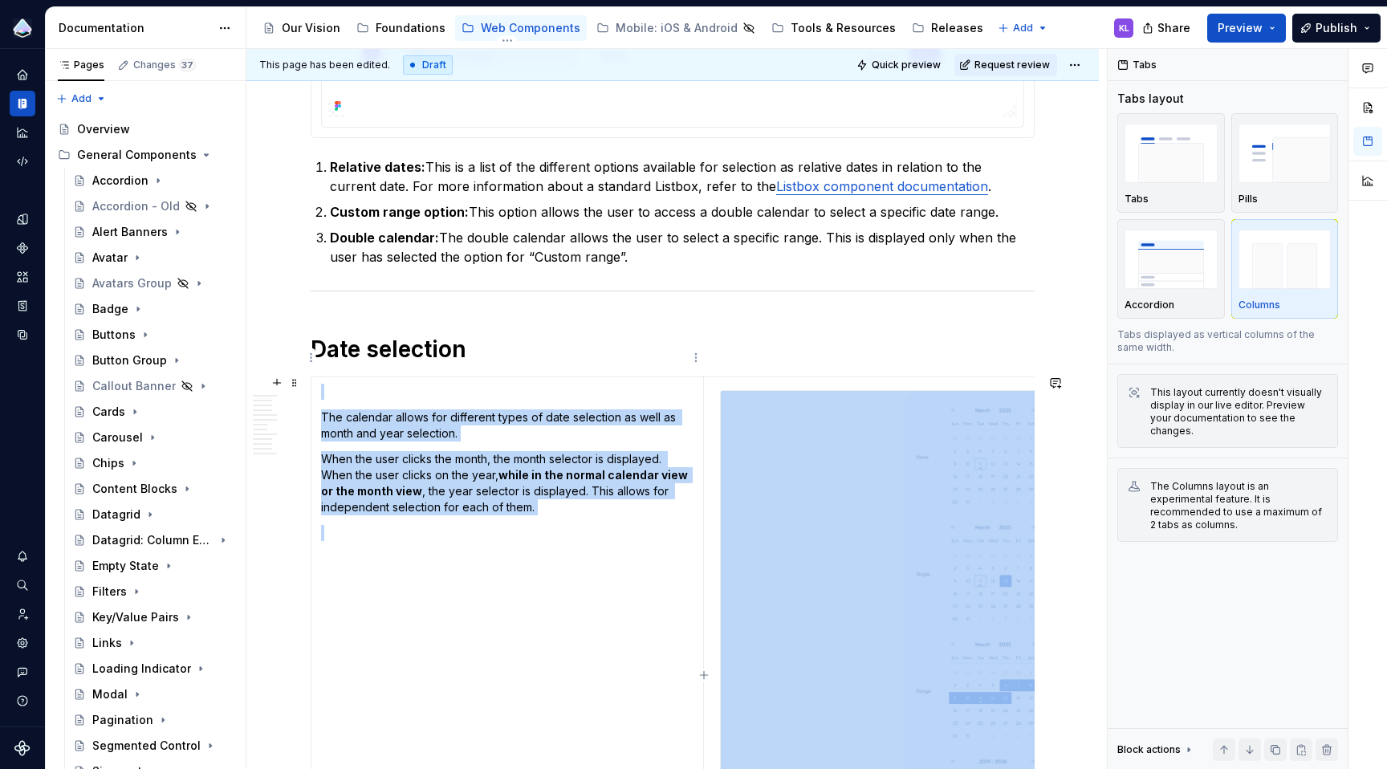
scroll to position [2158, 0]
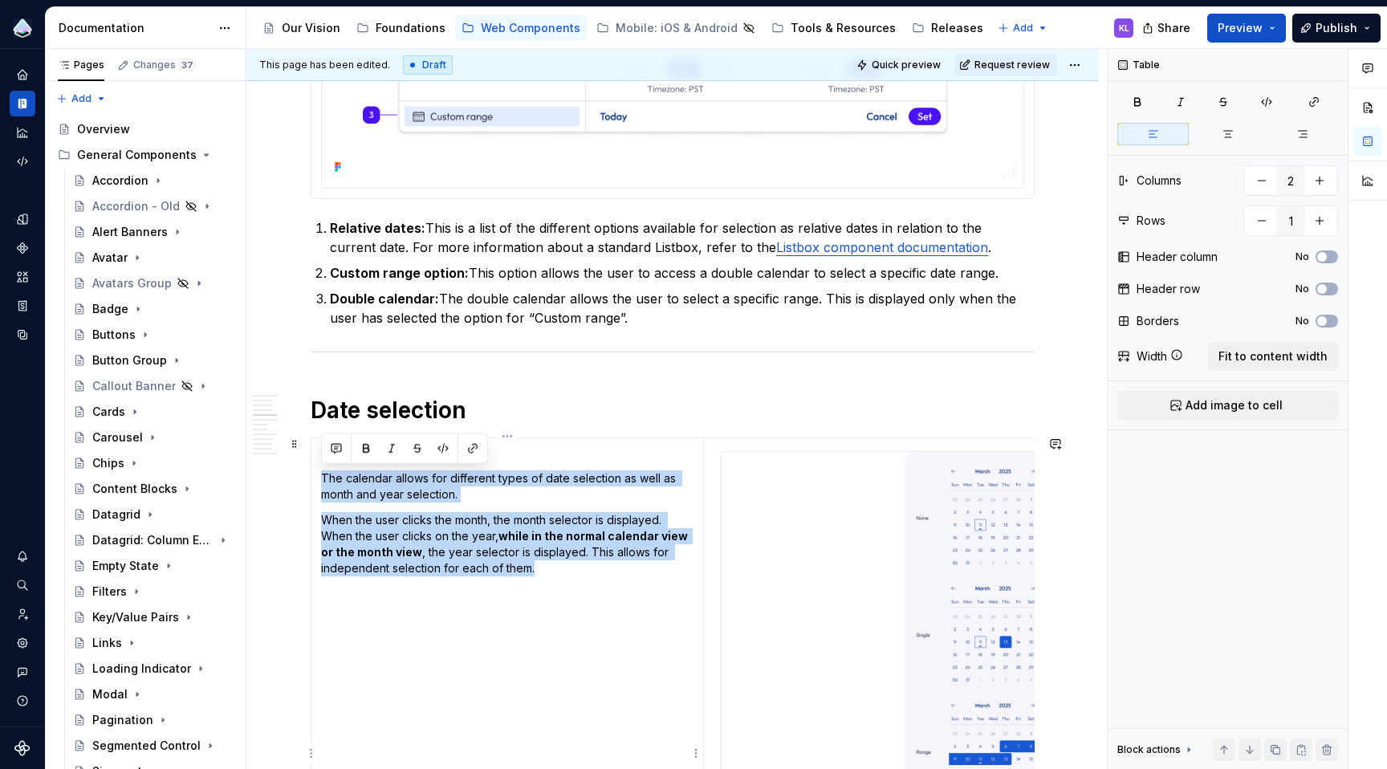
drag, startPoint x: 544, startPoint y: 567, endPoint x: 323, endPoint y: 478, distance: 239.0
click at [323, 478] on td "The calendar allows for different types of date selection as well as month and …" at bounding box center [507, 754] width 392 height 634
copy td "The calendar allows for different types of date selection as well as month and …"
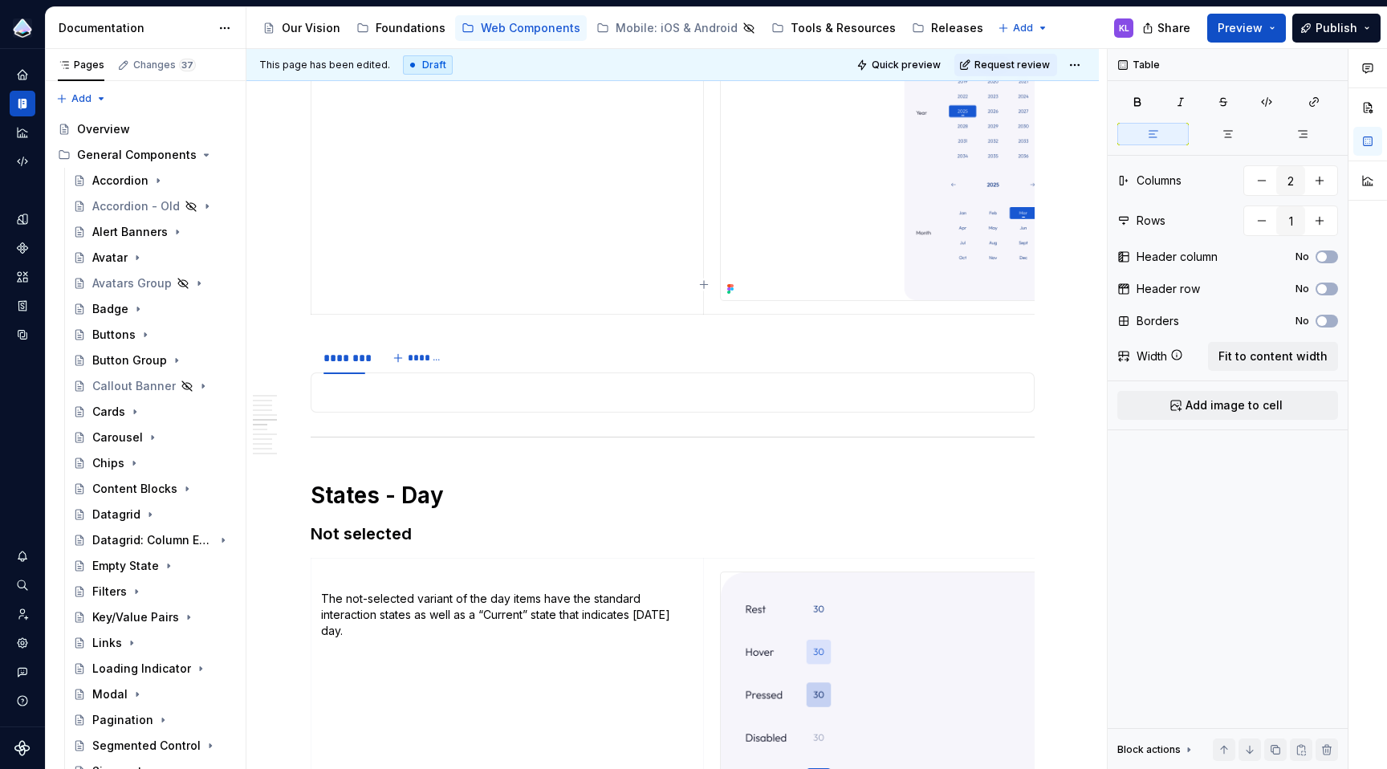
scroll to position [2914, 0]
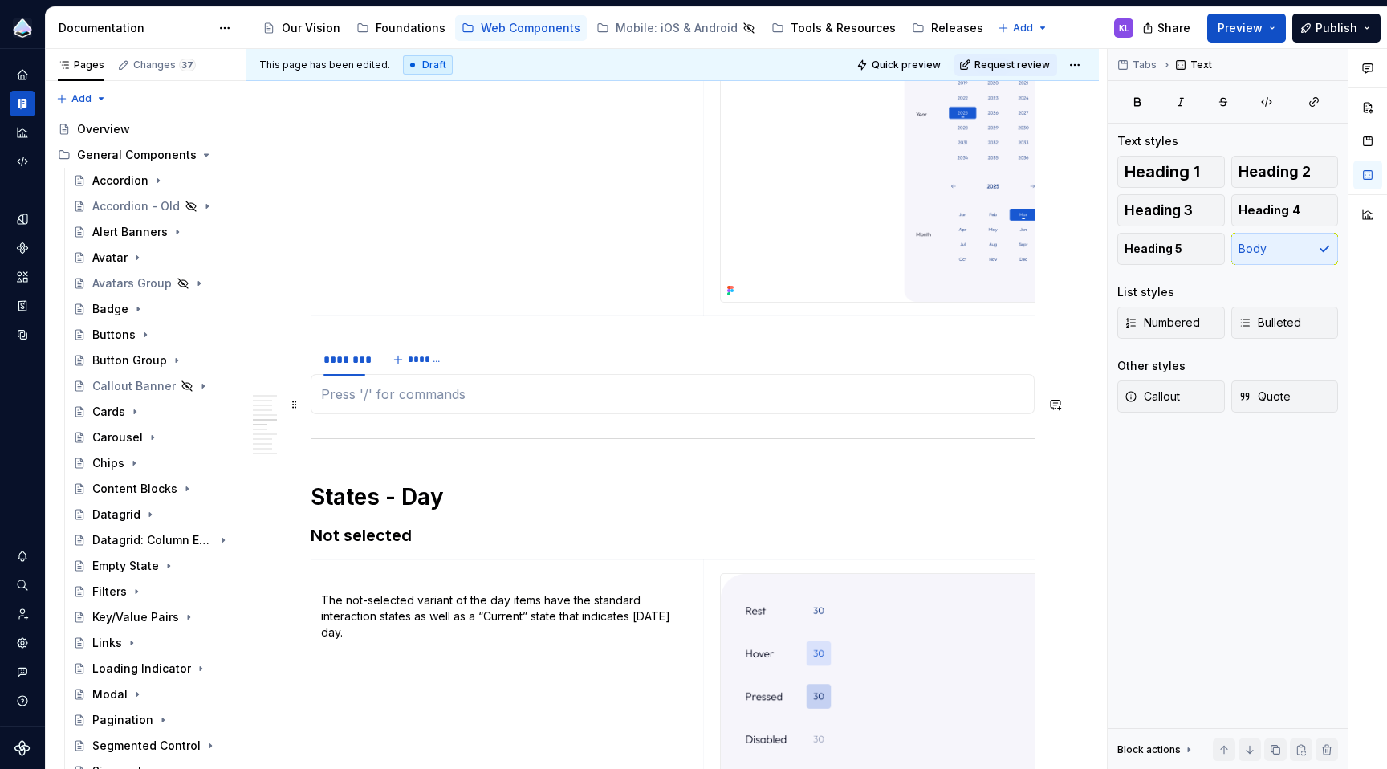
click at [422, 404] on p at bounding box center [672, 393] width 703 height 19
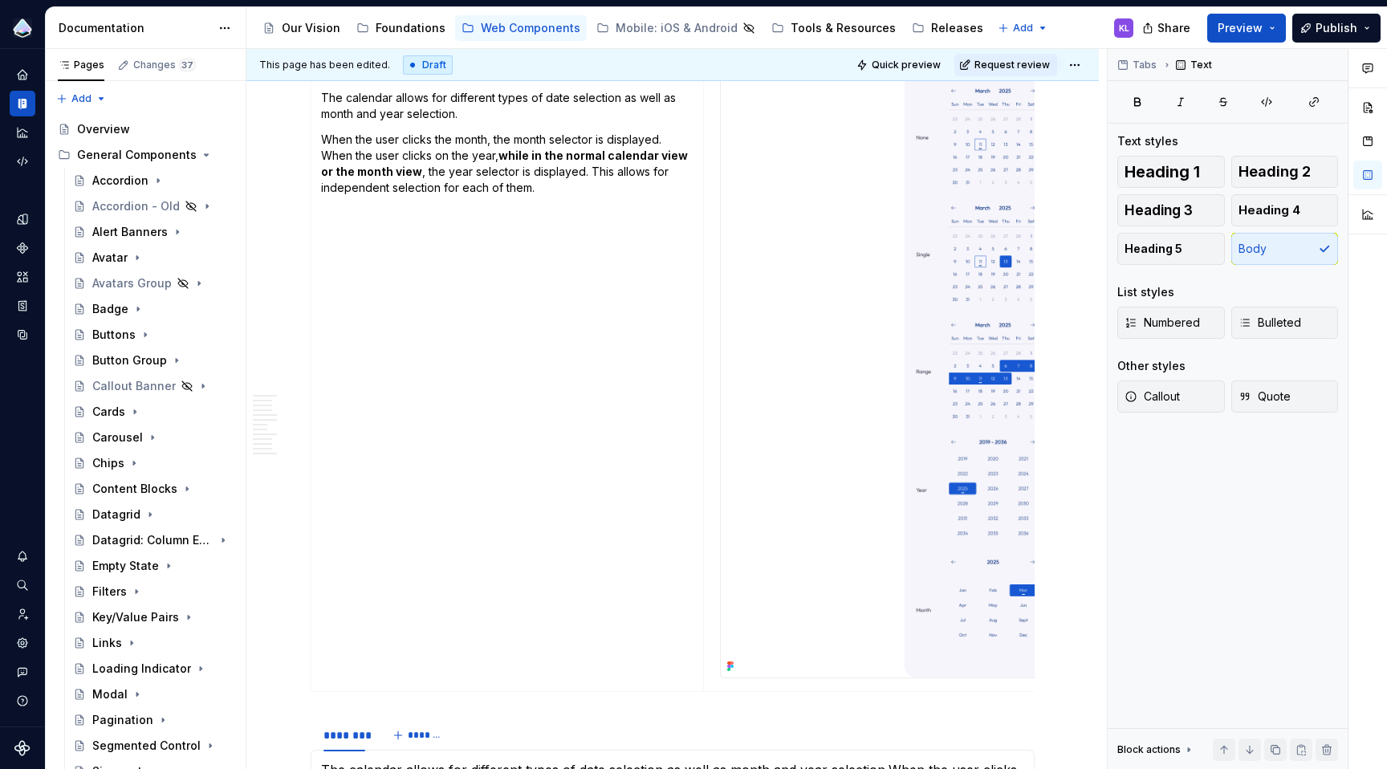
scroll to position [2944, 0]
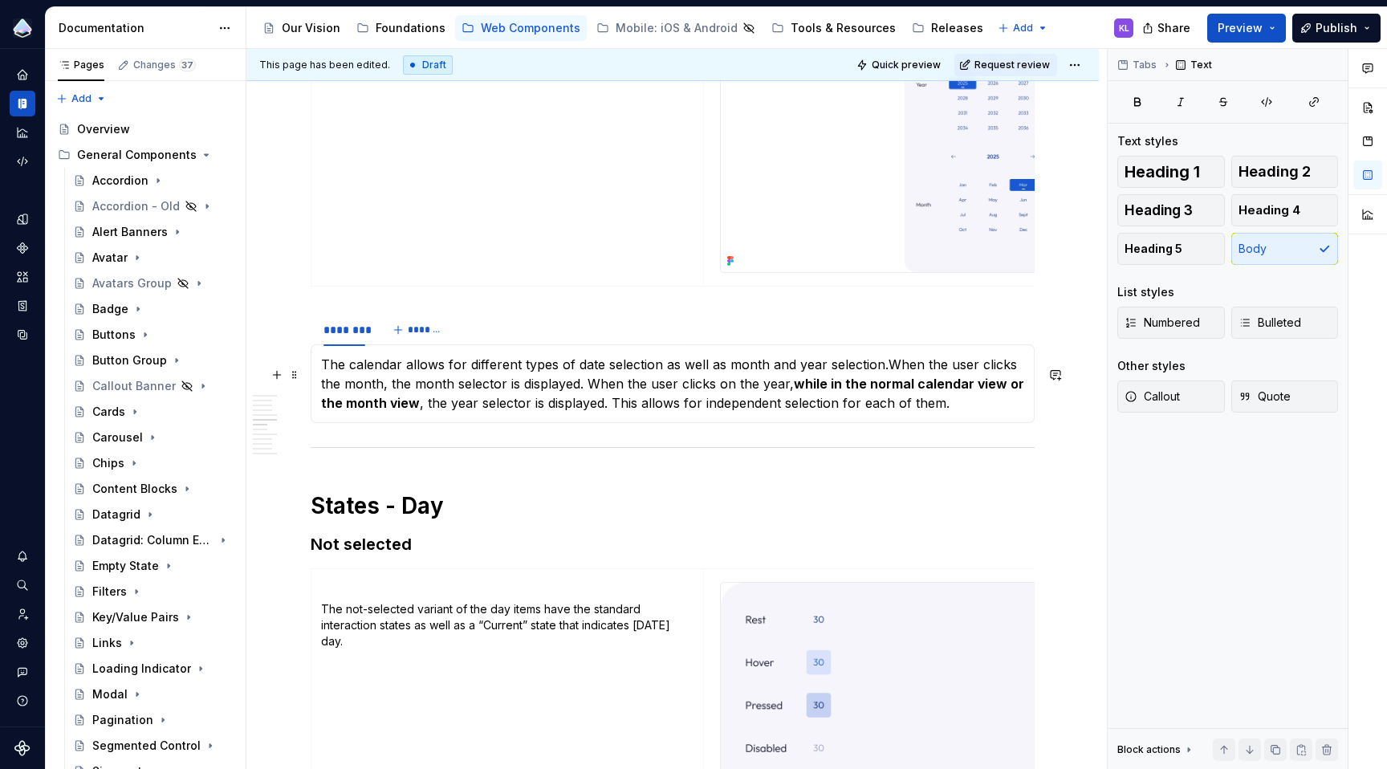
click at [587, 395] on p "The calendar allows for different types of date selection as well as month and …" at bounding box center [672, 384] width 703 height 58
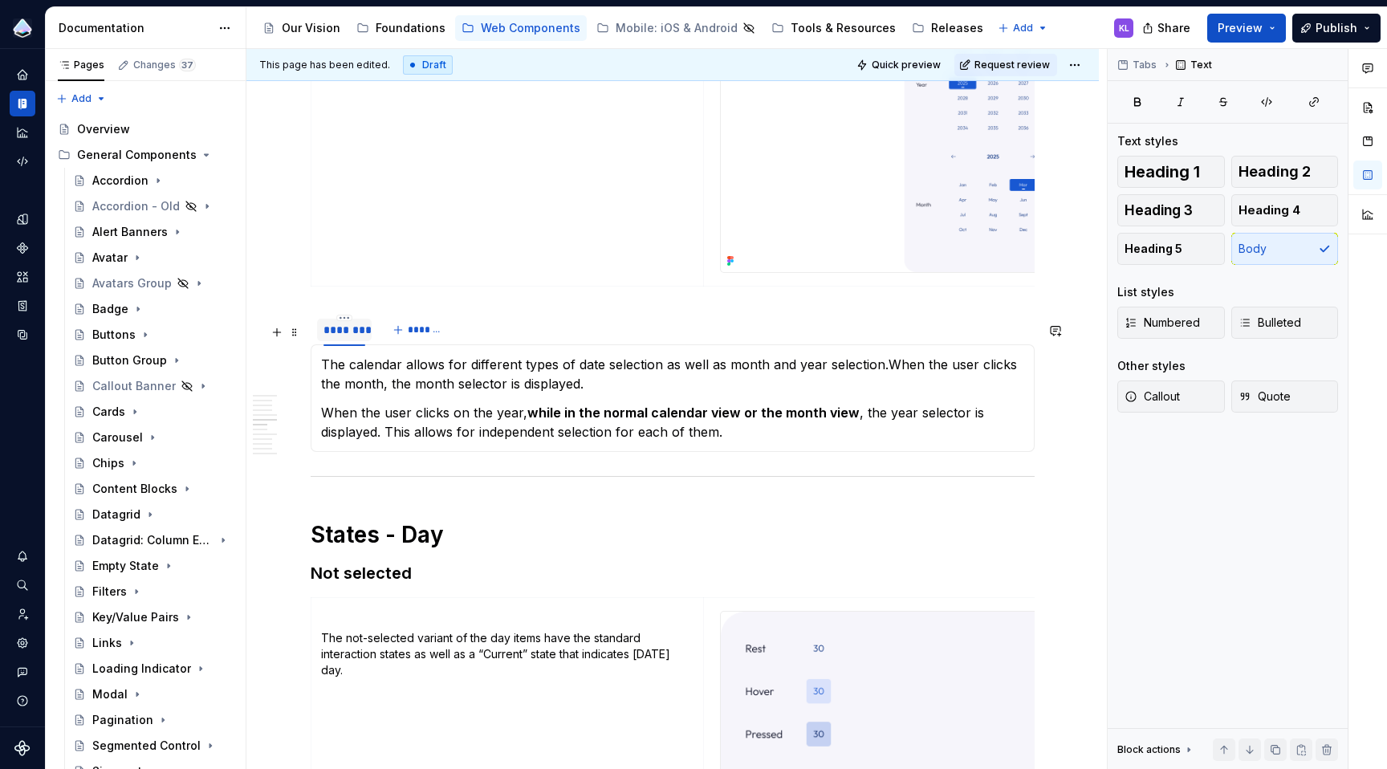
click at [337, 338] on div "********" at bounding box center [344, 330] width 42 height 16
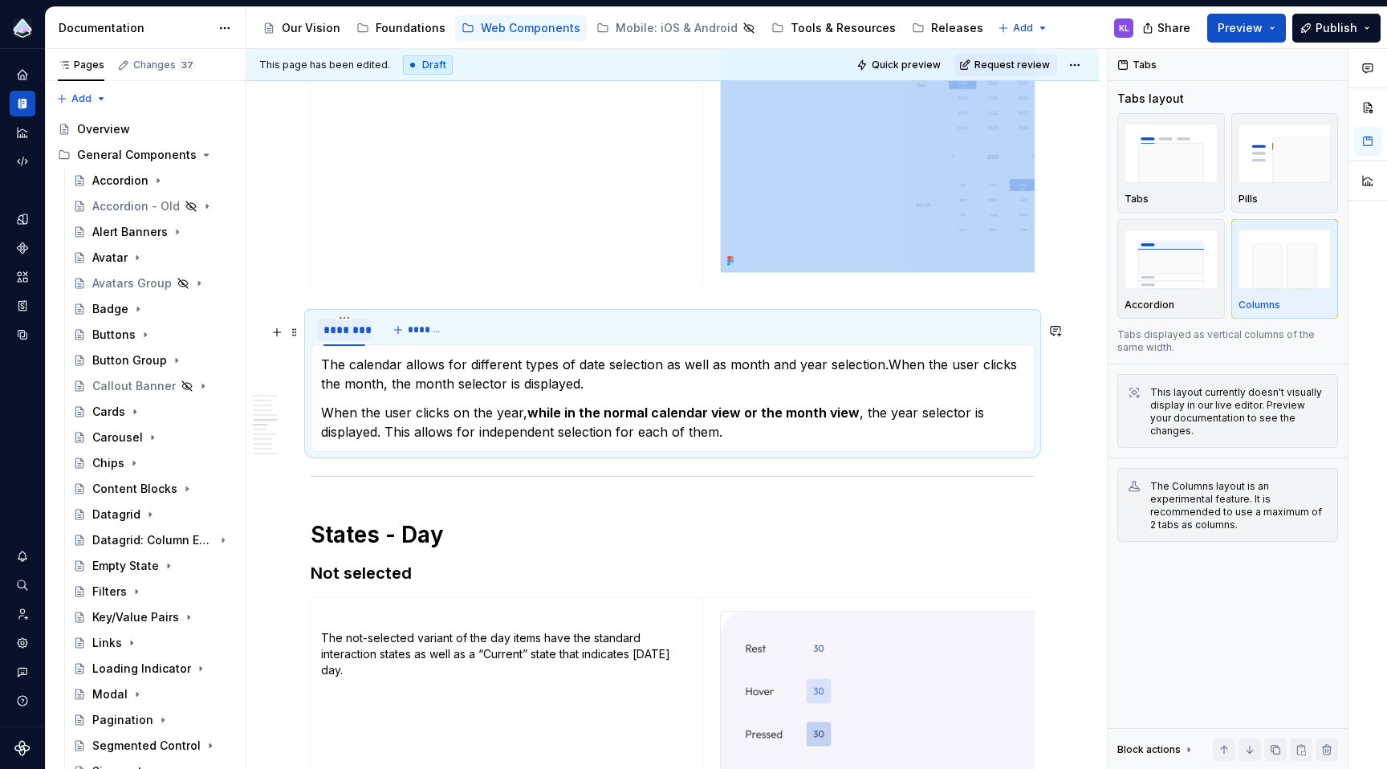
click at [337, 338] on div "********" at bounding box center [344, 330] width 42 height 16
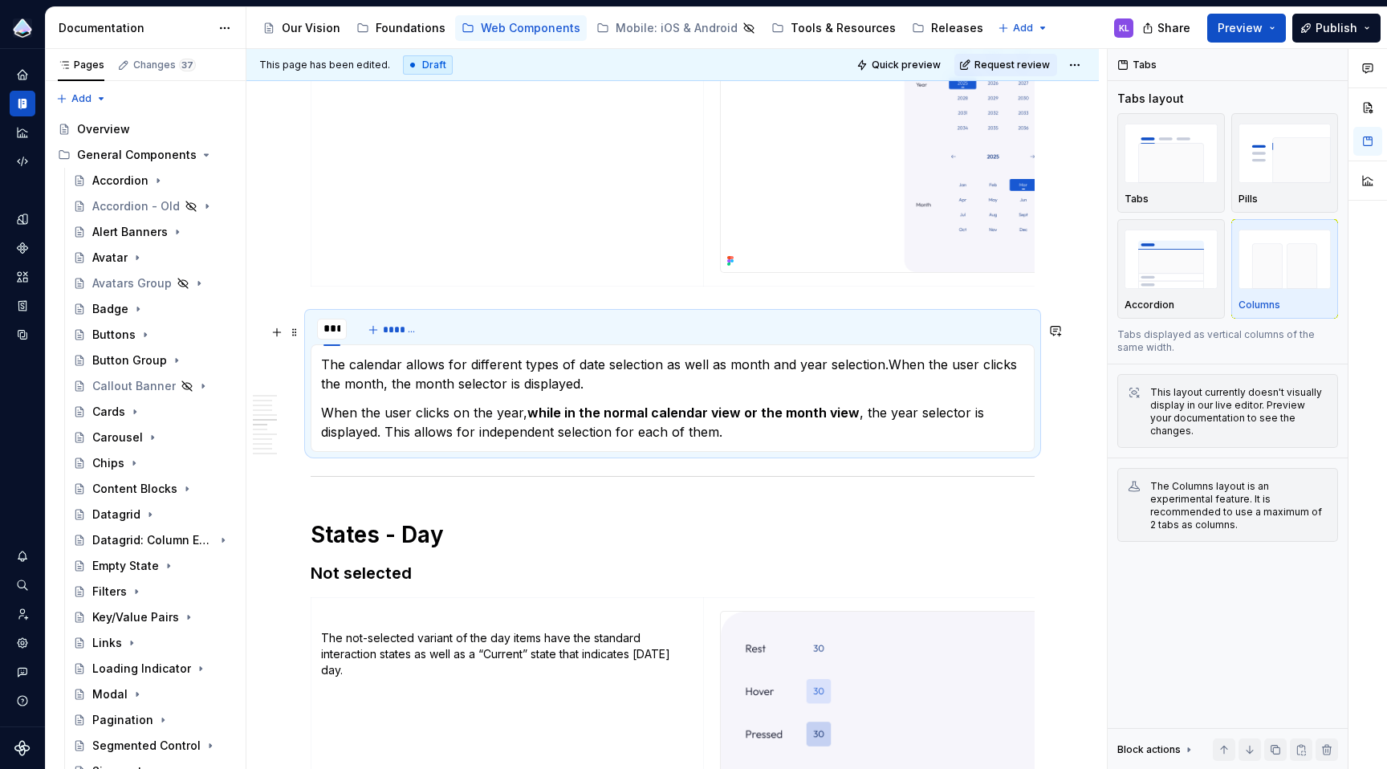
type input "****"
click at [383, 341] on button "*******" at bounding box center [403, 330] width 63 height 22
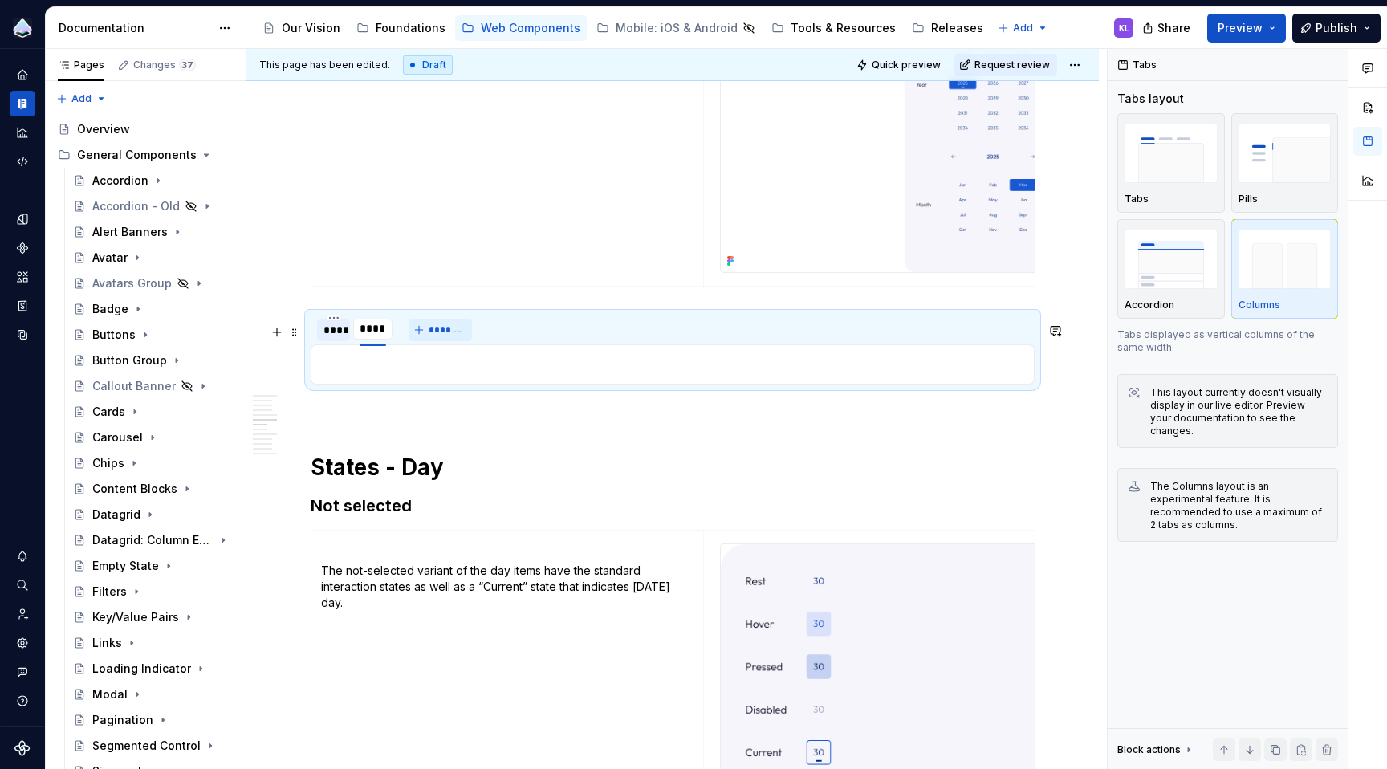
type input "*****"
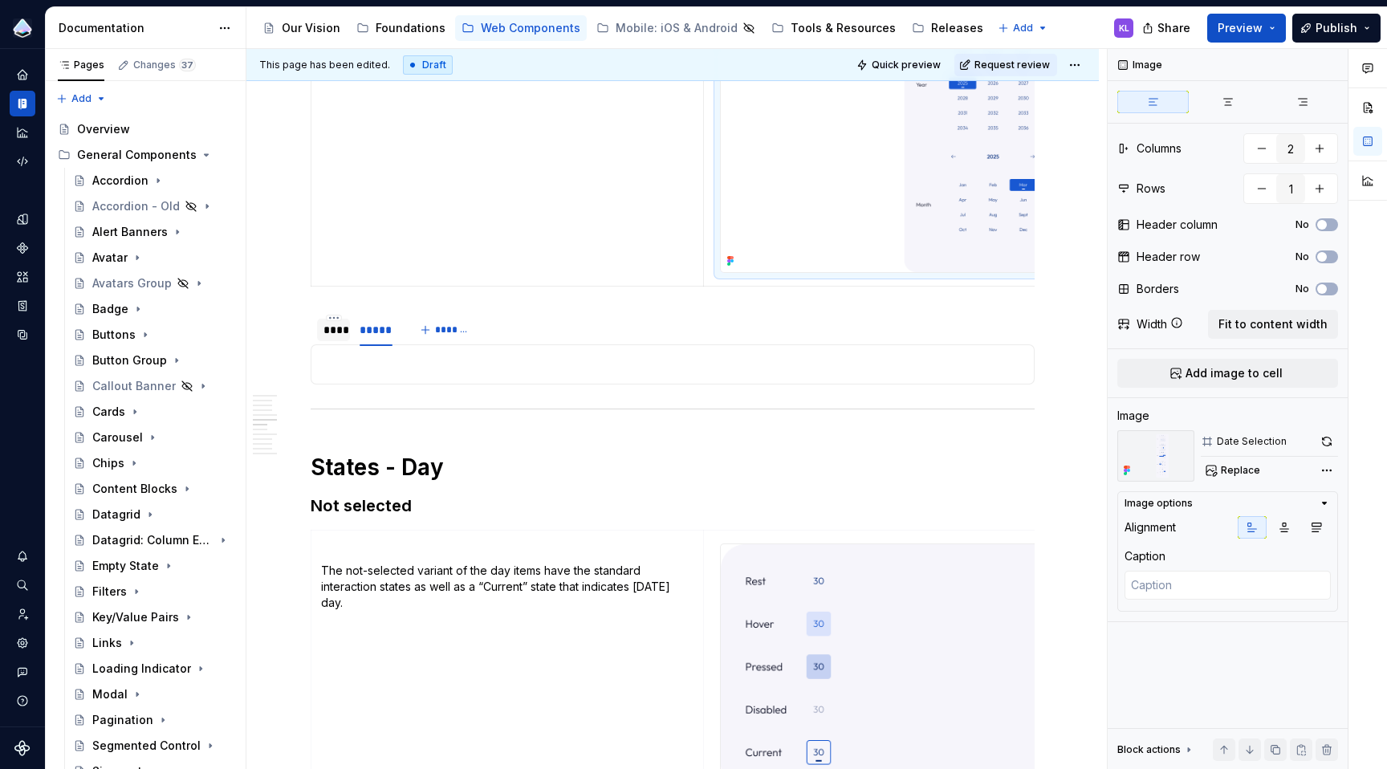
click at [509, 374] on p at bounding box center [672, 364] width 703 height 19
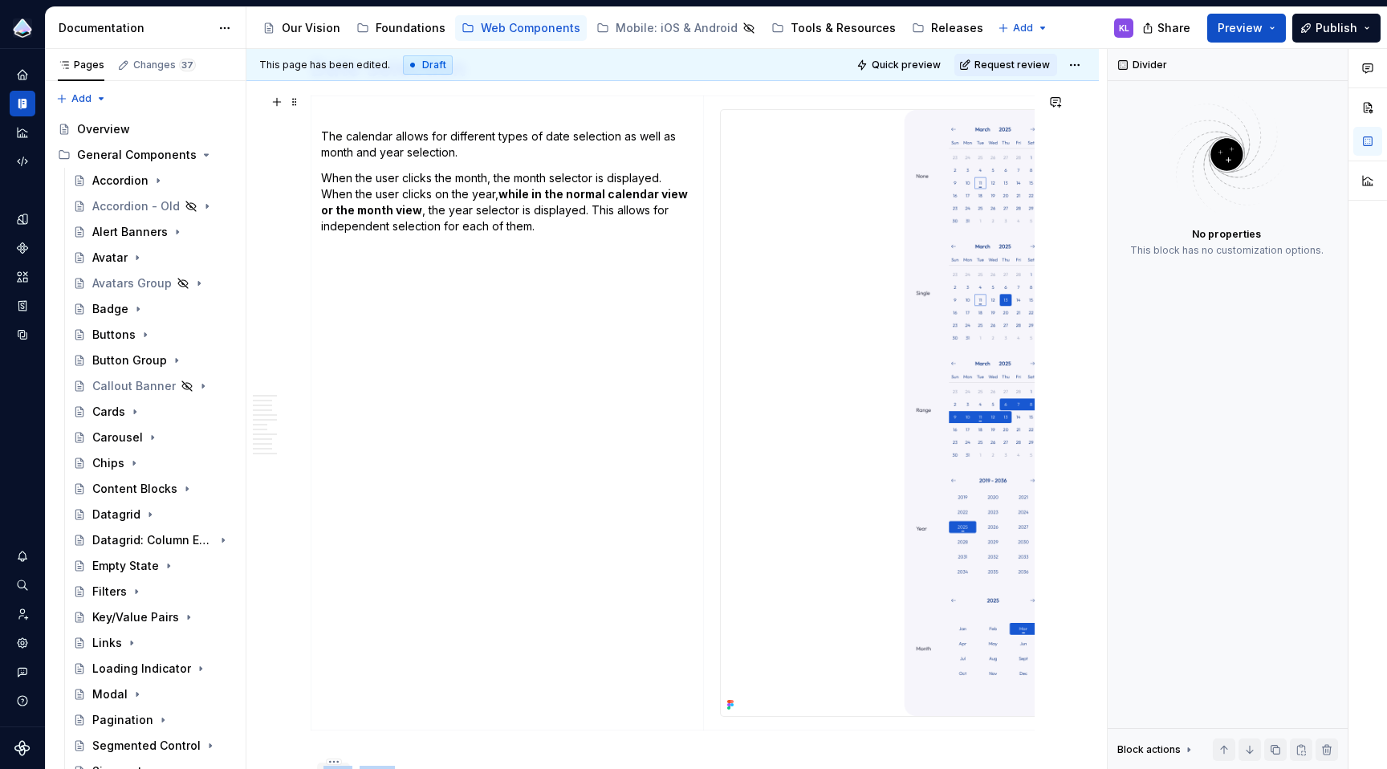
scroll to position [2417, 0]
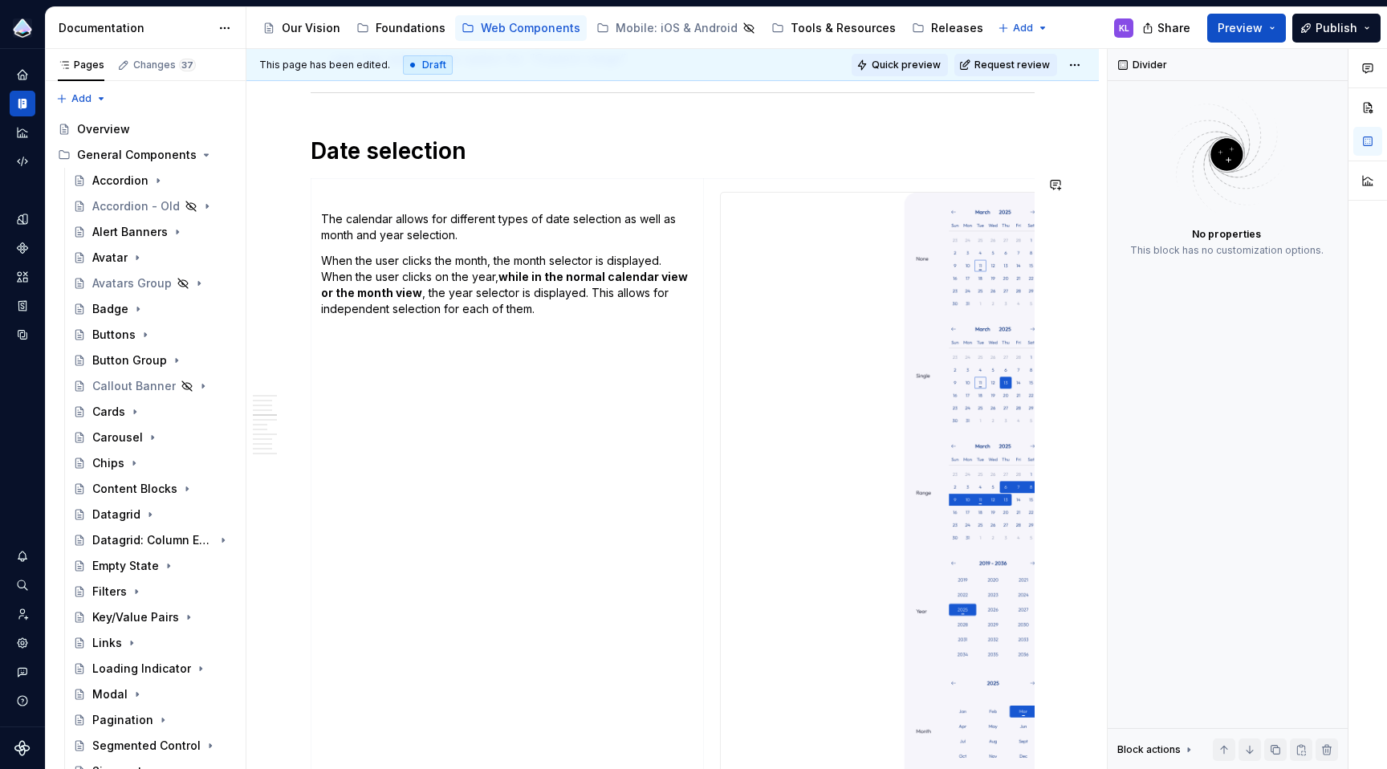
click at [929, 67] on span "Quick preview" at bounding box center [906, 65] width 69 height 13
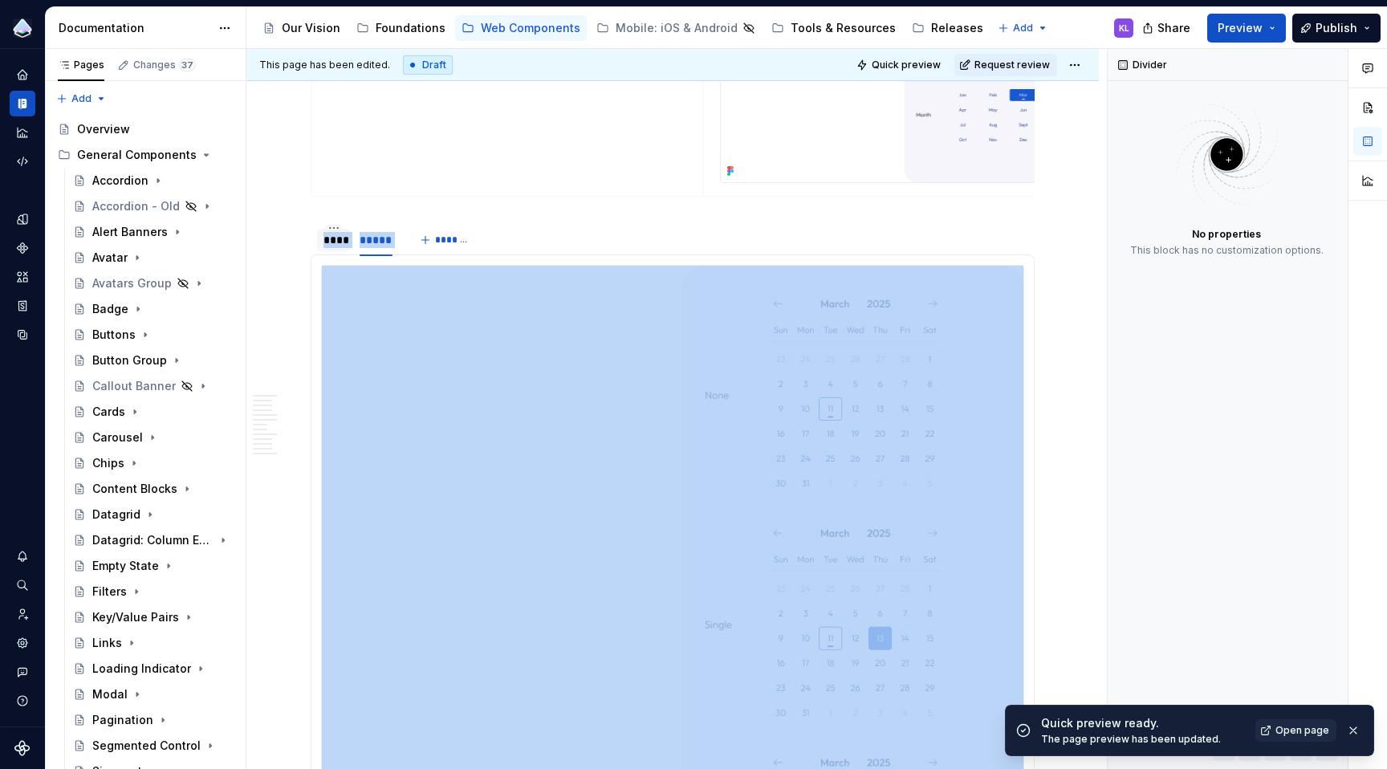
scroll to position [3045, 0]
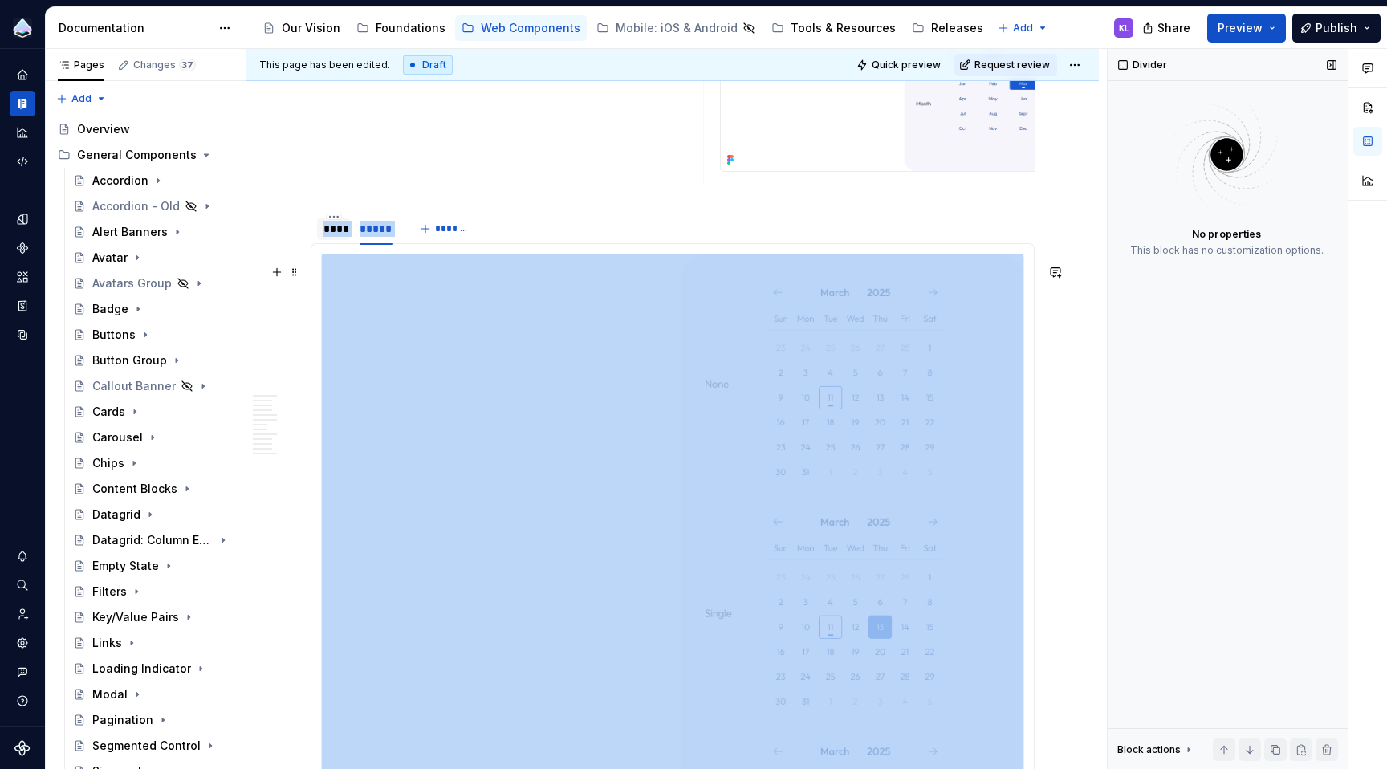
type textarea "*"
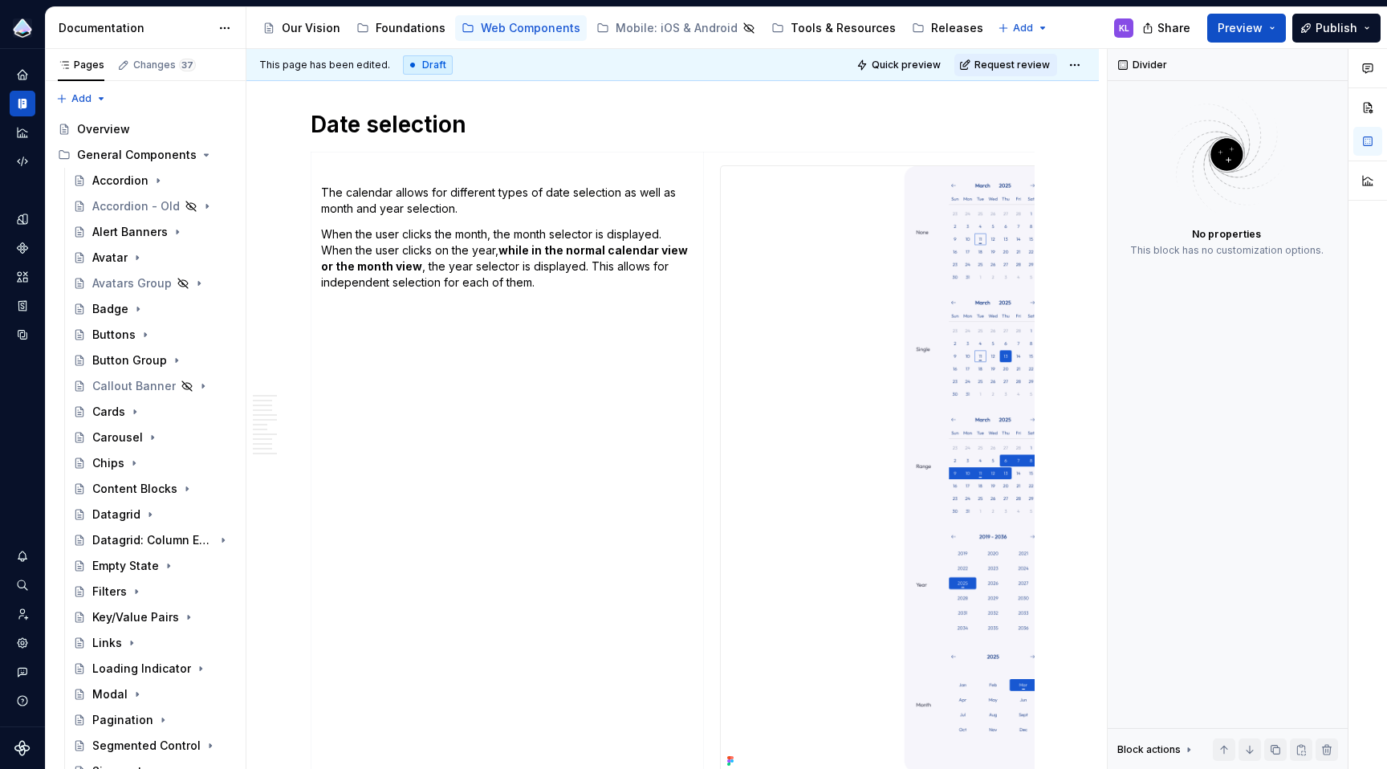
scroll to position [2385, 0]
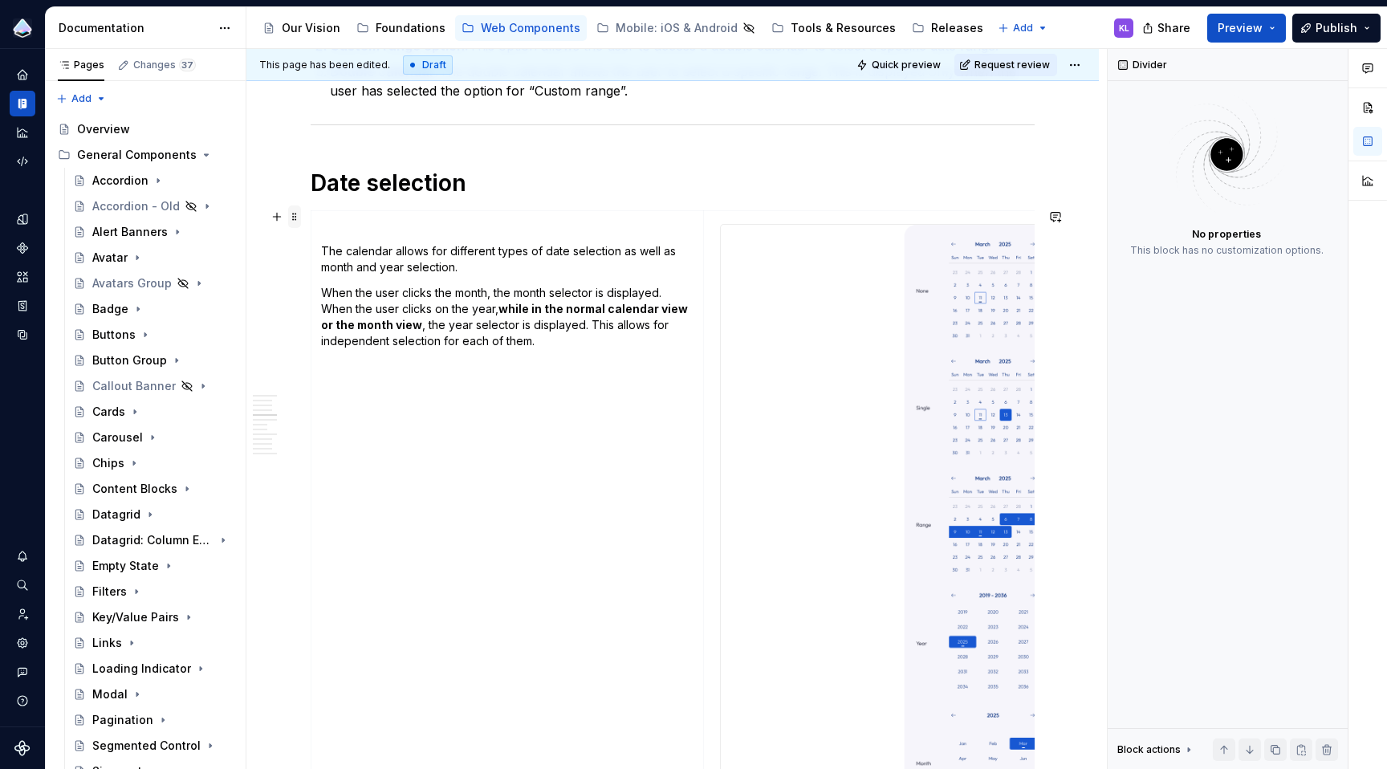
click at [295, 214] on span at bounding box center [294, 216] width 13 height 22
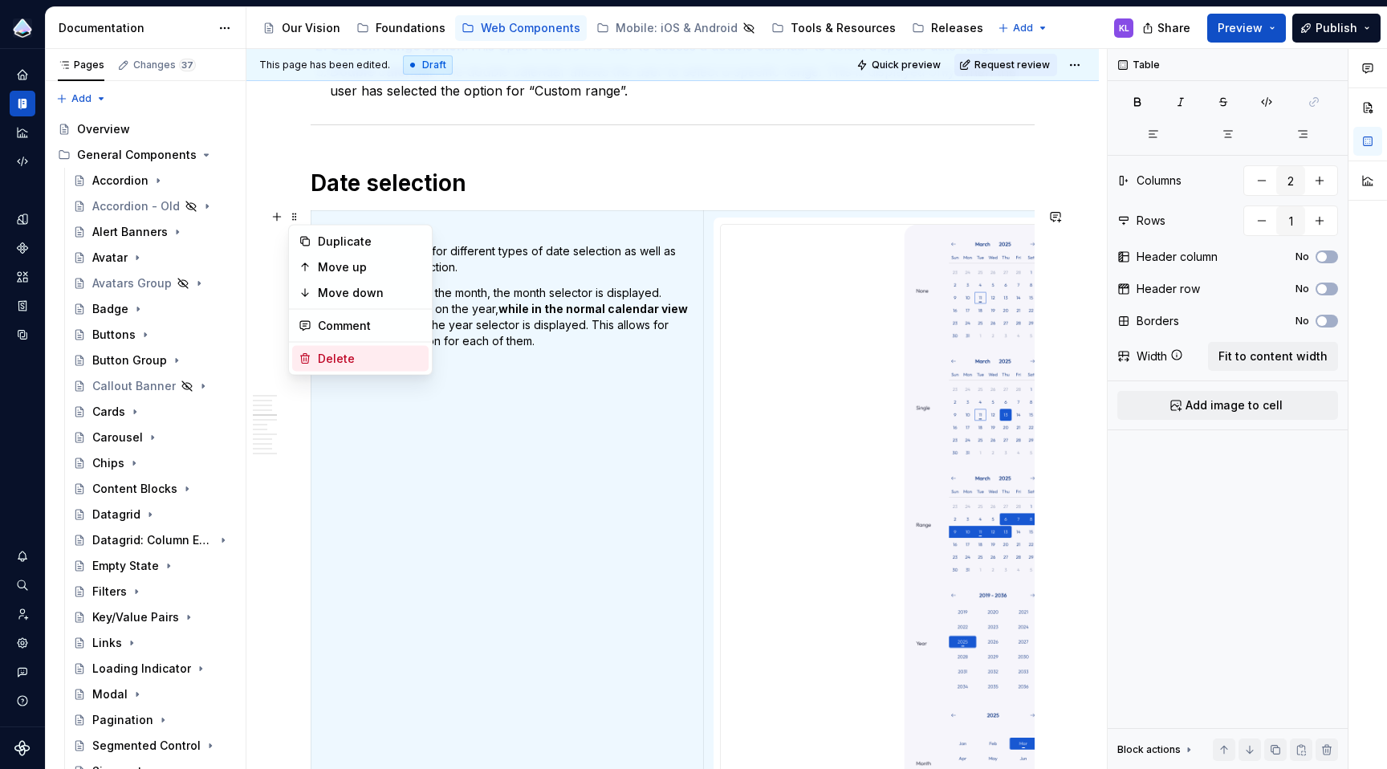
click at [381, 364] on div "Delete" at bounding box center [370, 359] width 104 height 16
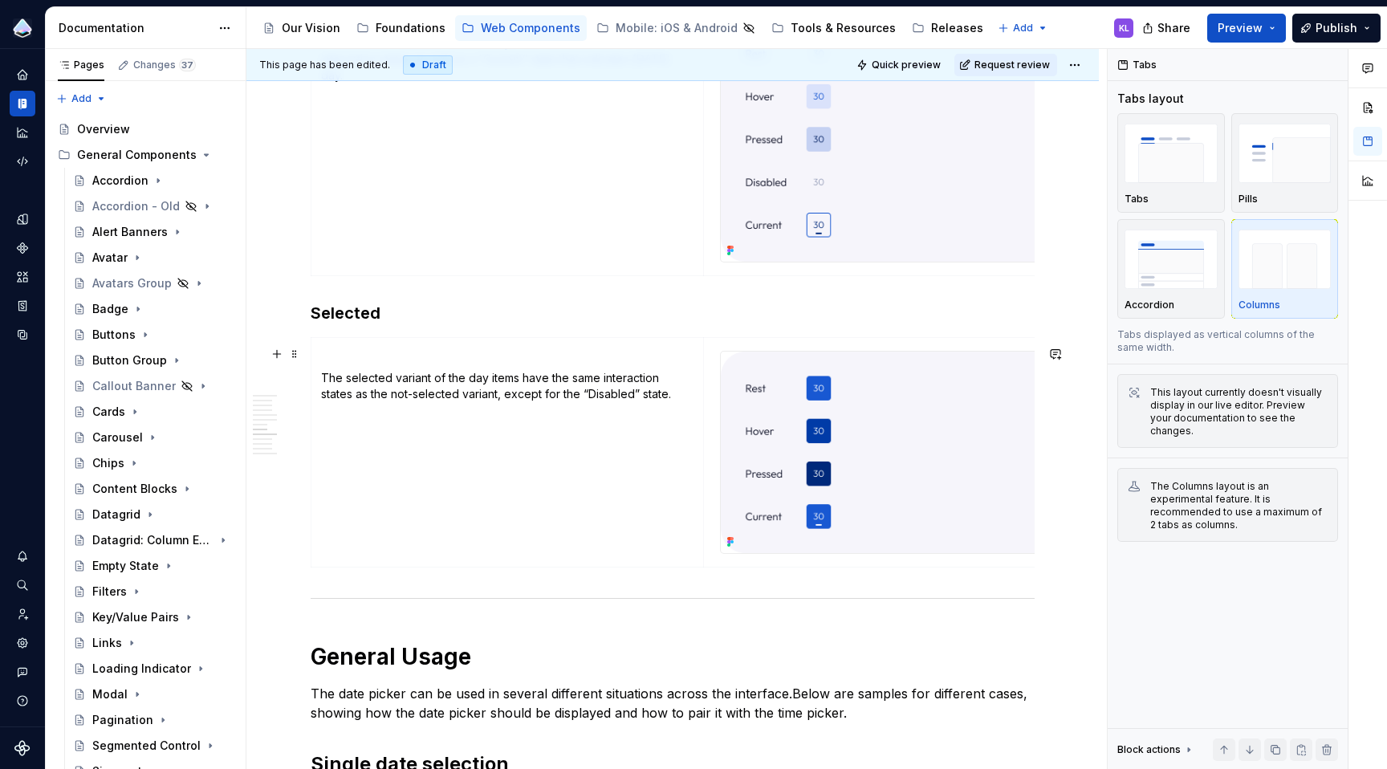
scroll to position [3806, 0]
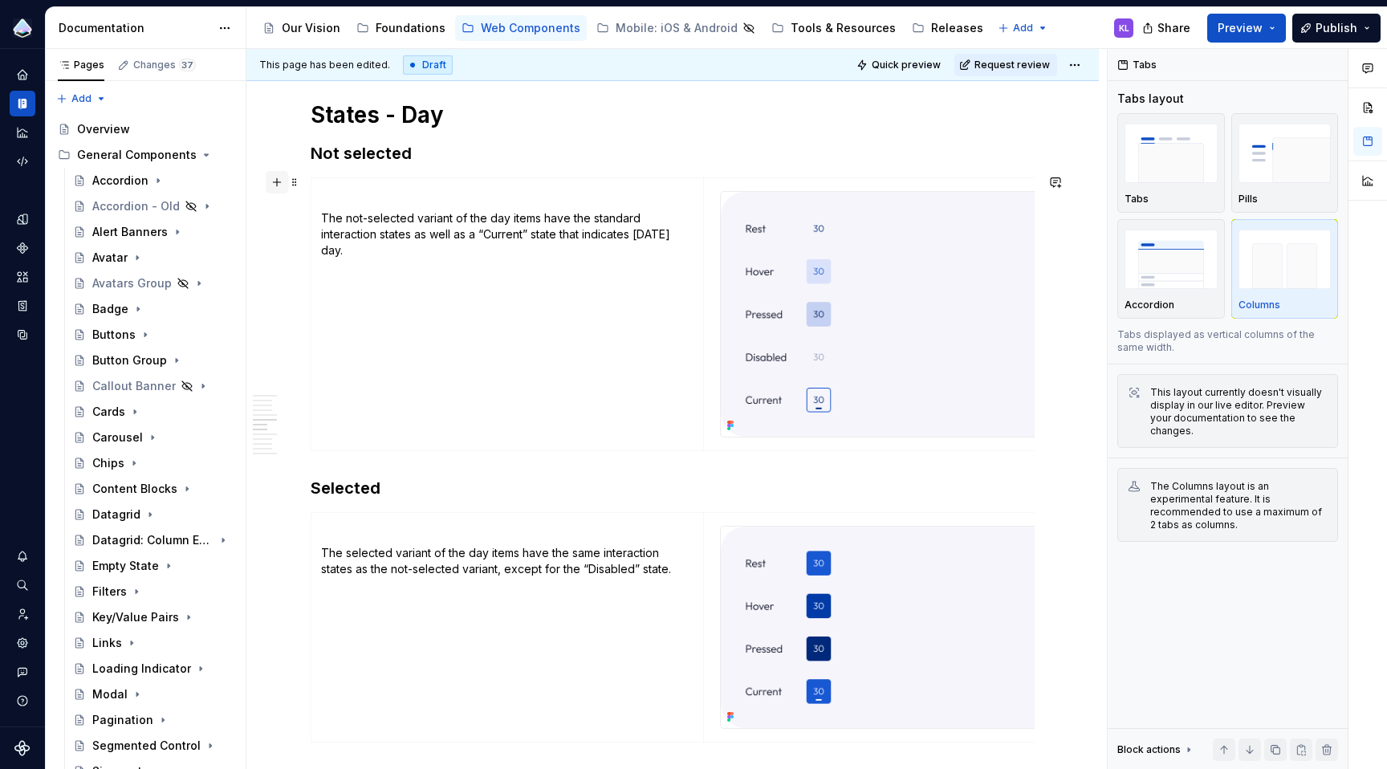
click at [277, 180] on button "button" at bounding box center [277, 182] width 22 height 22
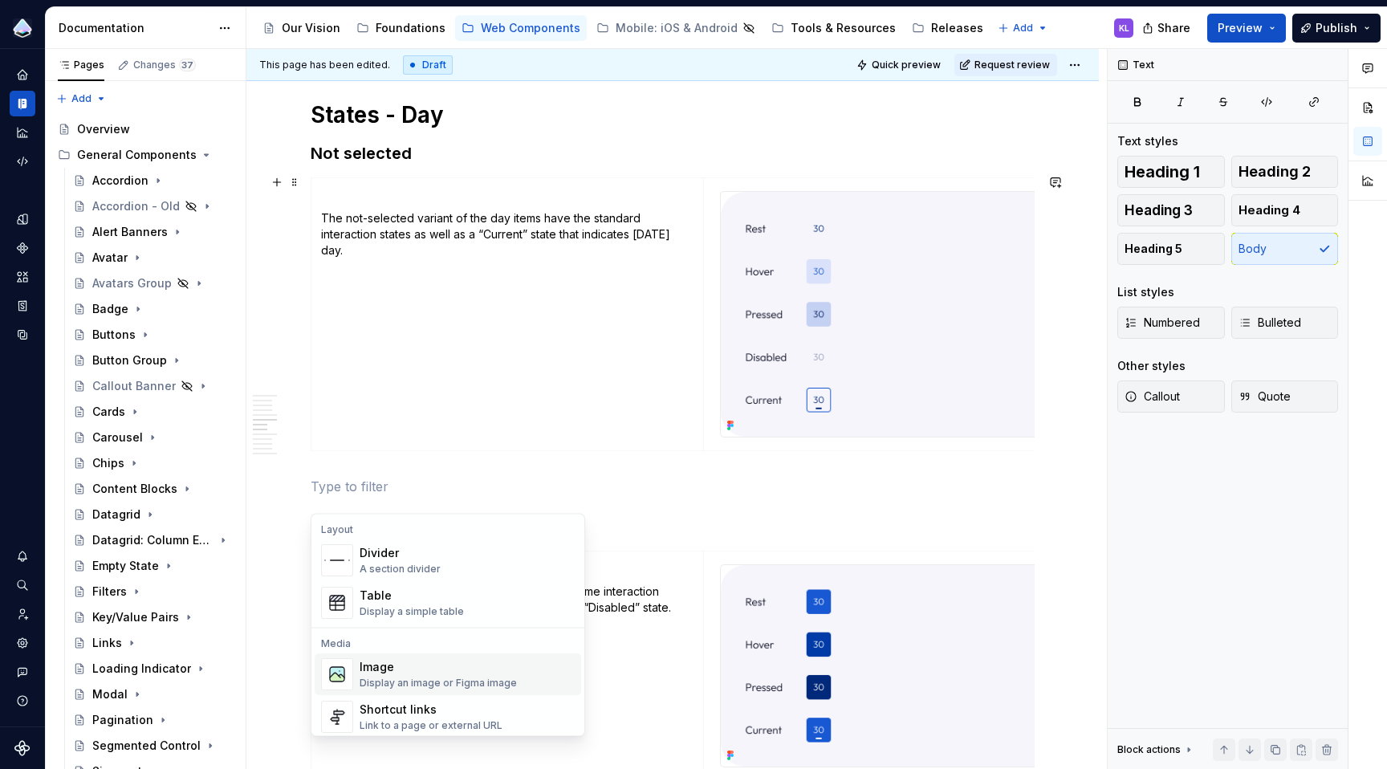
scroll to position [520, 0]
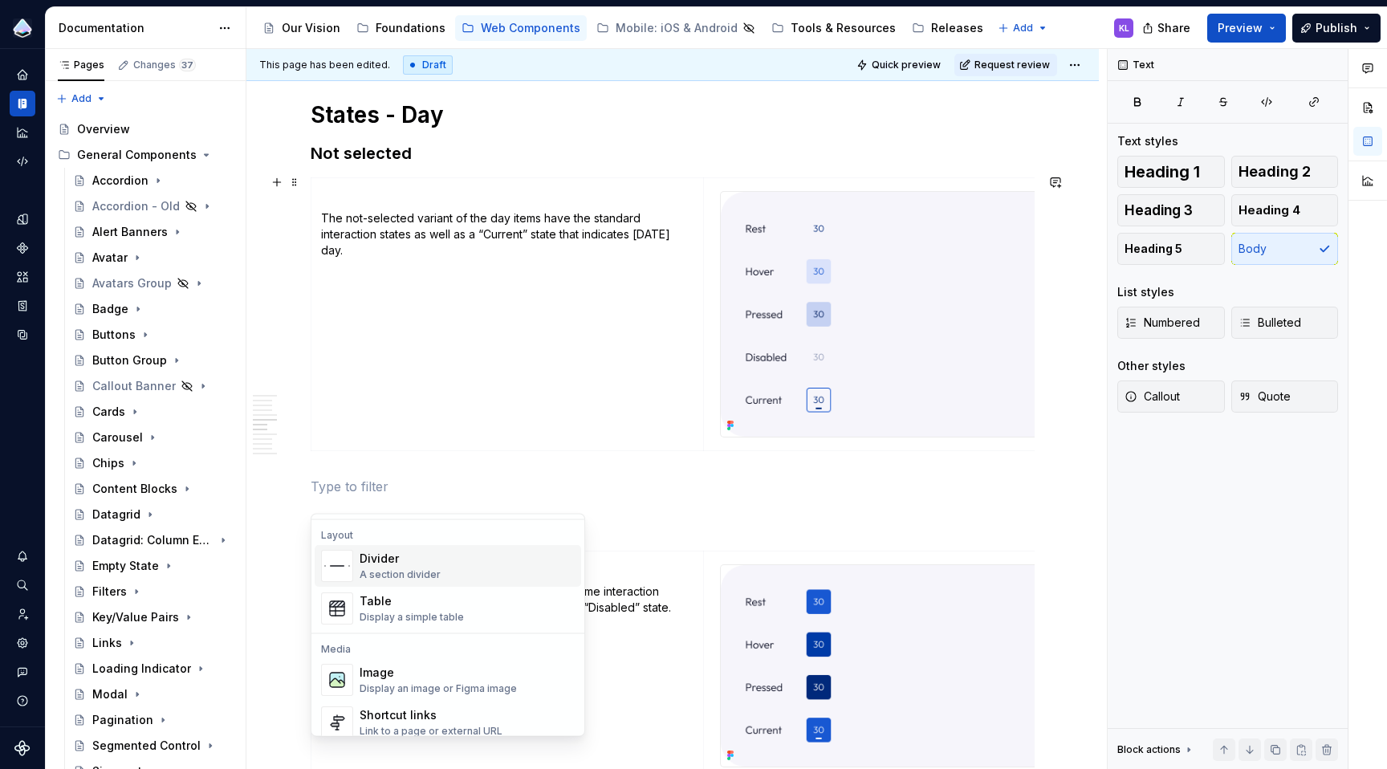
click at [514, 491] on p at bounding box center [673, 486] width 724 height 19
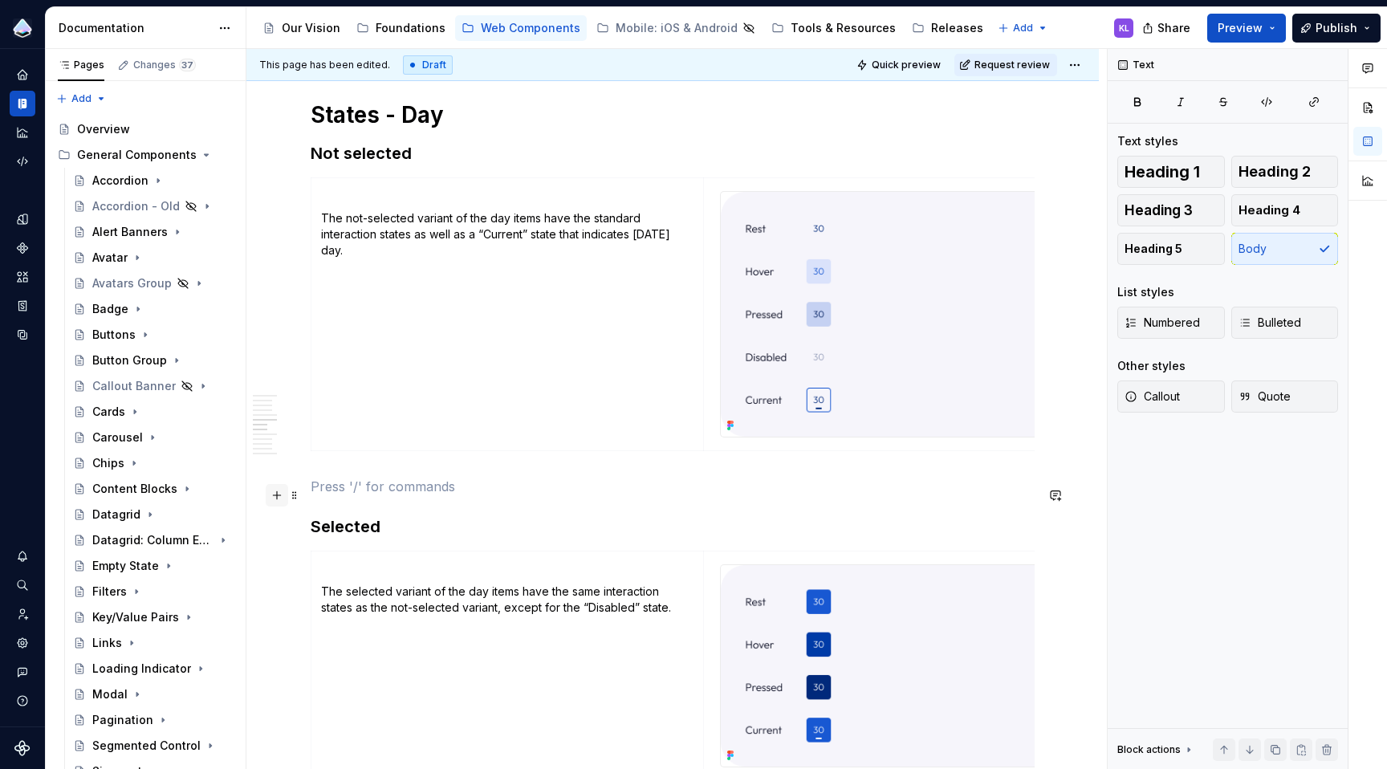
click at [280, 496] on button "button" at bounding box center [277, 495] width 22 height 22
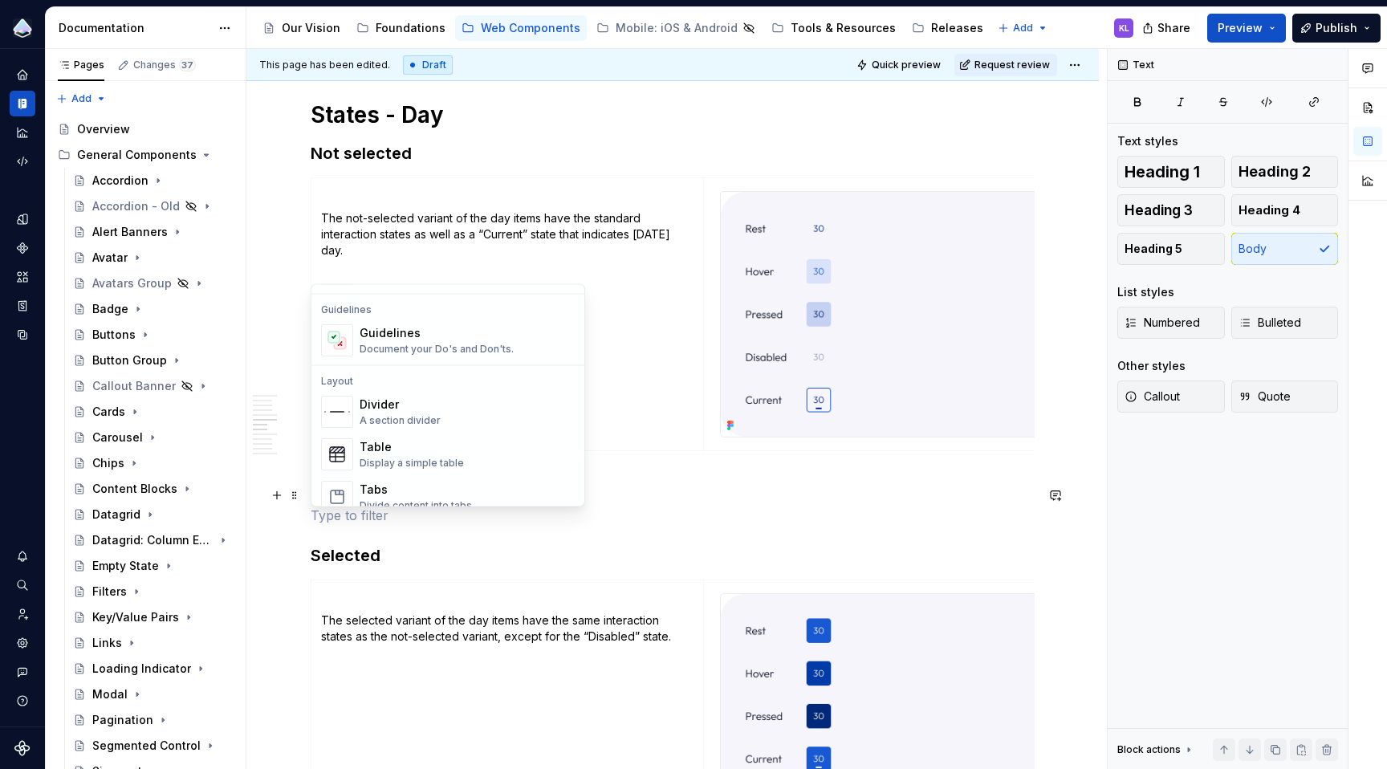
scroll to position [475, 0]
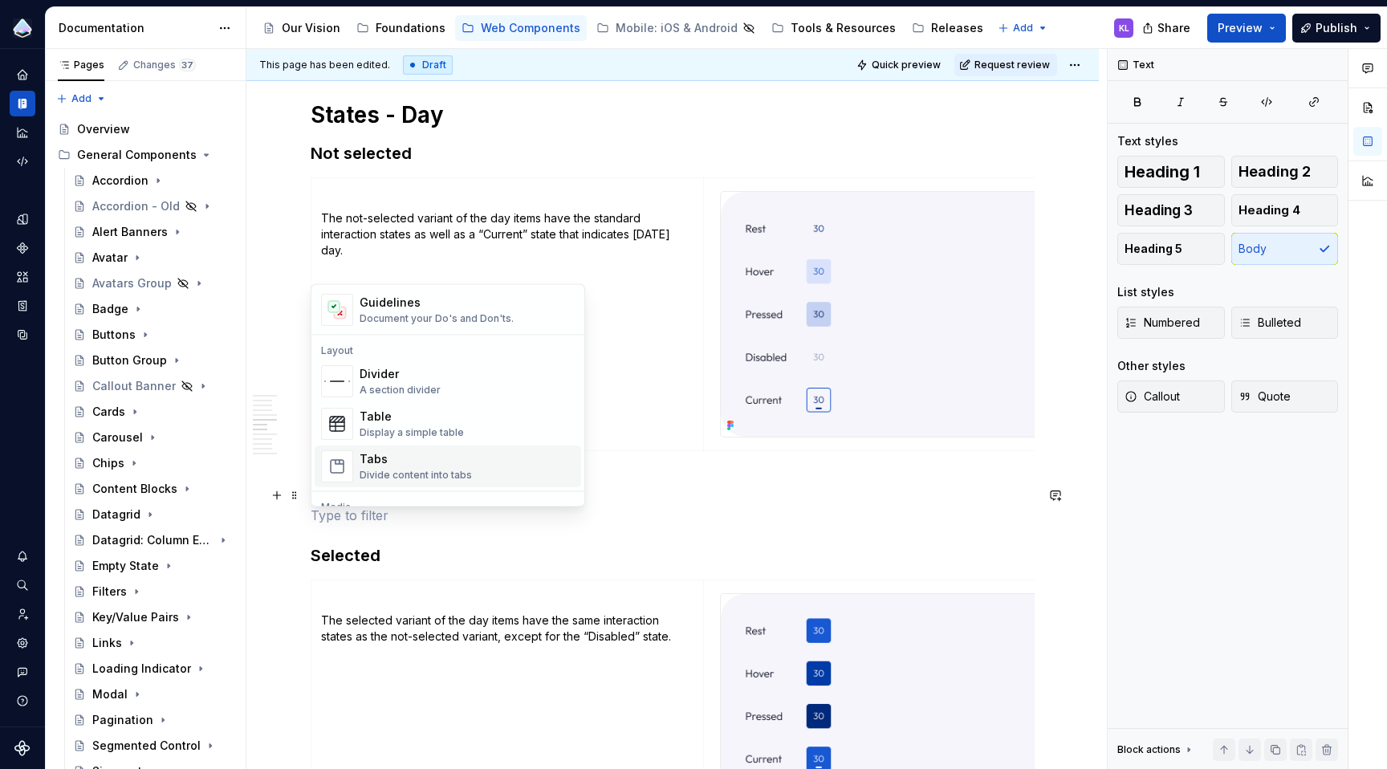
click at [413, 461] on div "Tabs" at bounding box center [416, 460] width 112 height 16
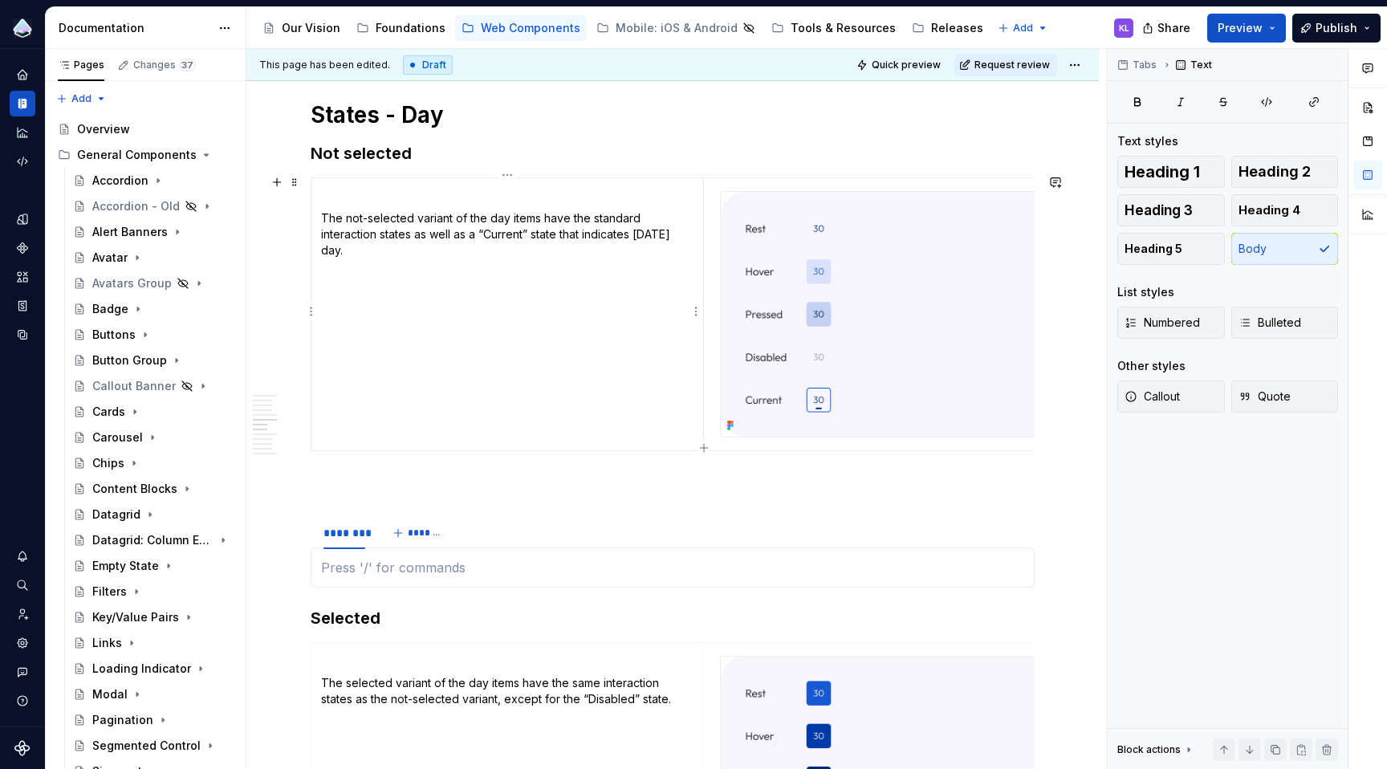
click at [384, 234] on p "The not-selected variant of the day items have the standard interaction states …" at bounding box center [507, 234] width 372 height 48
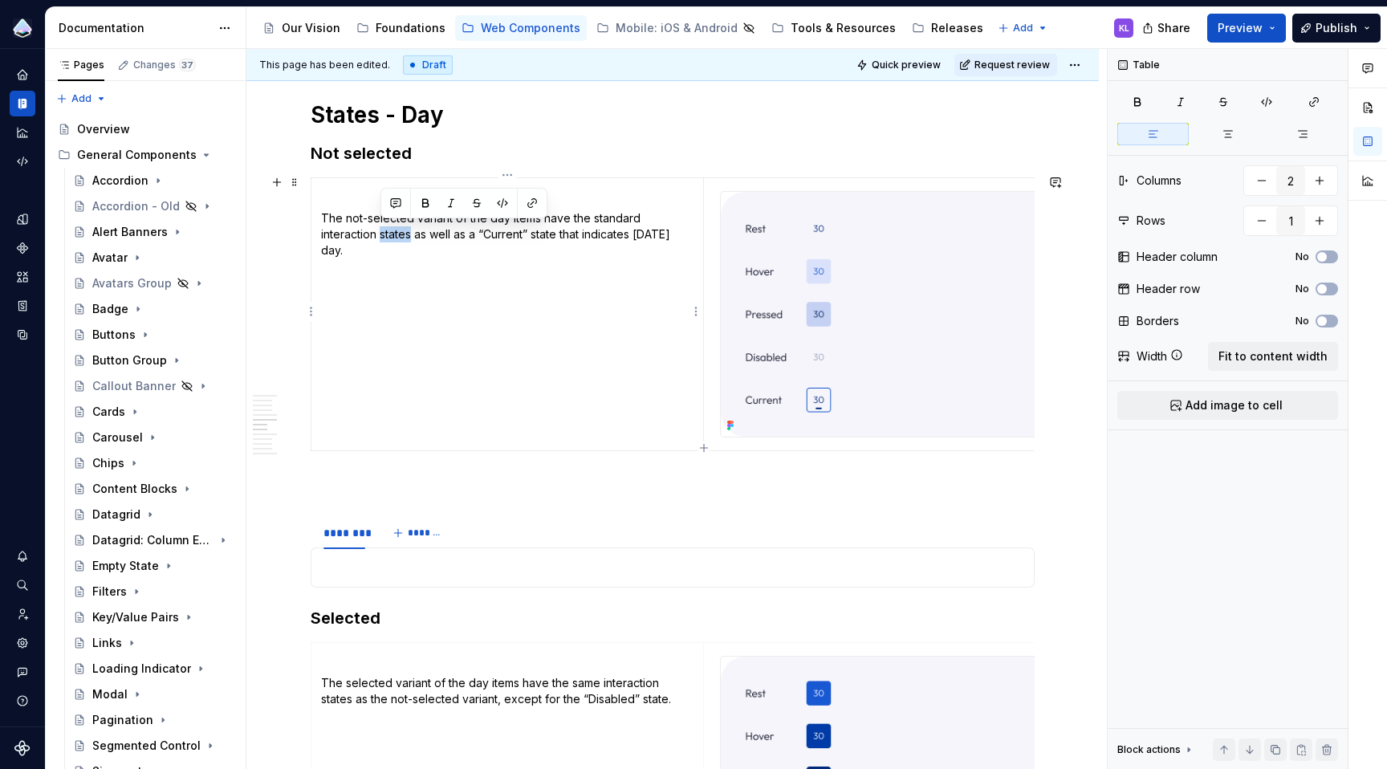
click at [384, 234] on p "The not-selected variant of the day items have the standard interaction states …" at bounding box center [507, 234] width 372 height 48
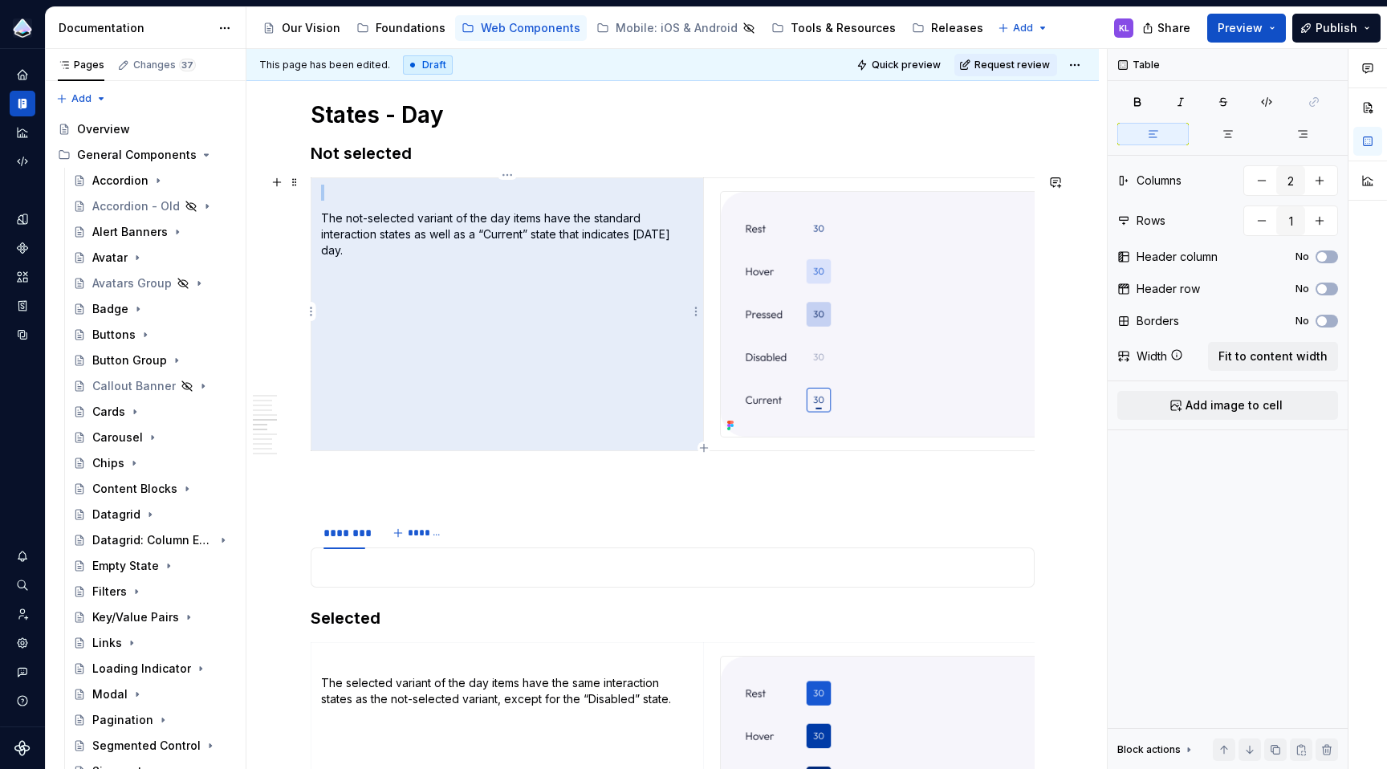
click at [384, 234] on p "The not-selected variant of the day items have the standard interaction states …" at bounding box center [507, 234] width 372 height 48
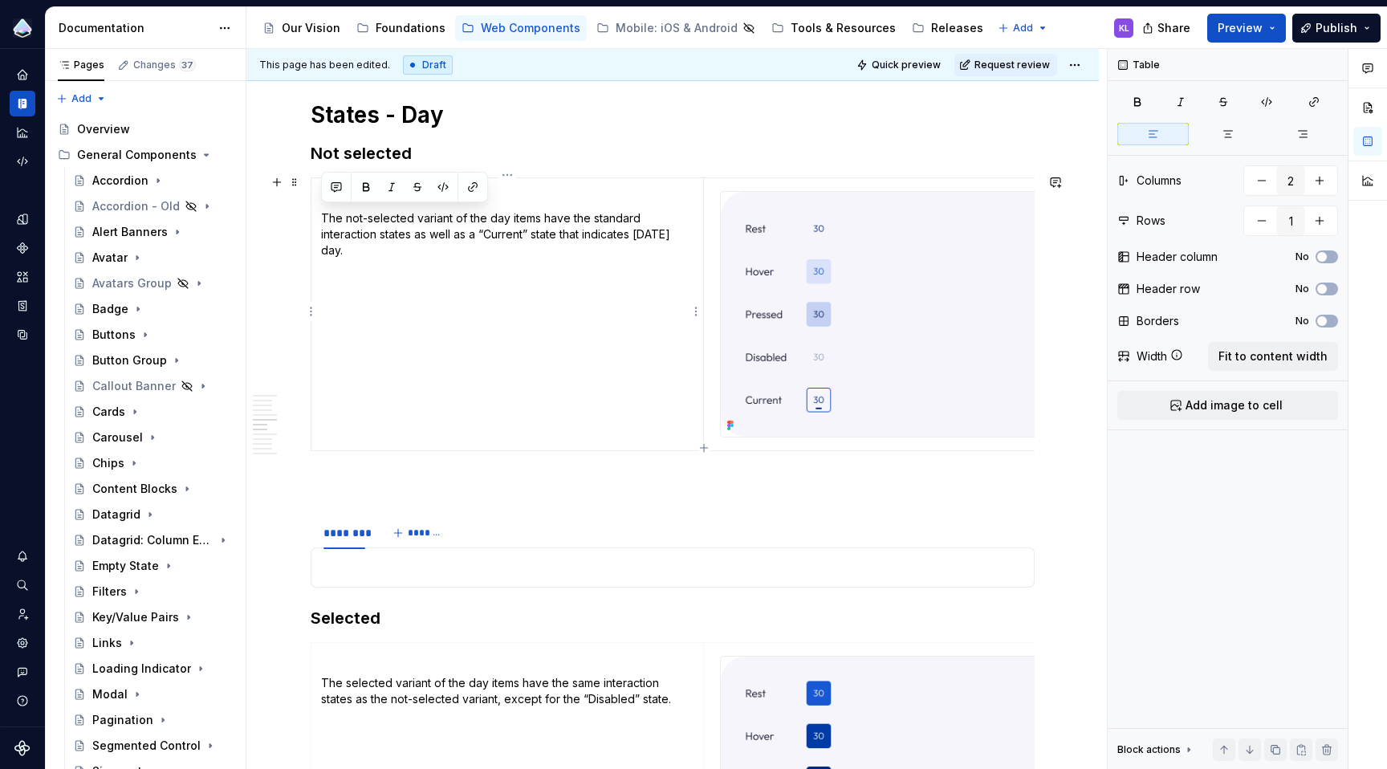
drag, startPoint x: 347, startPoint y: 248, endPoint x: 323, endPoint y: 217, distance: 39.5
click at [323, 217] on p "The not-selected variant of the day items have the standard interaction states …" at bounding box center [507, 234] width 372 height 48
copy p "The not-selected variant of the day items have the standard interaction states …"
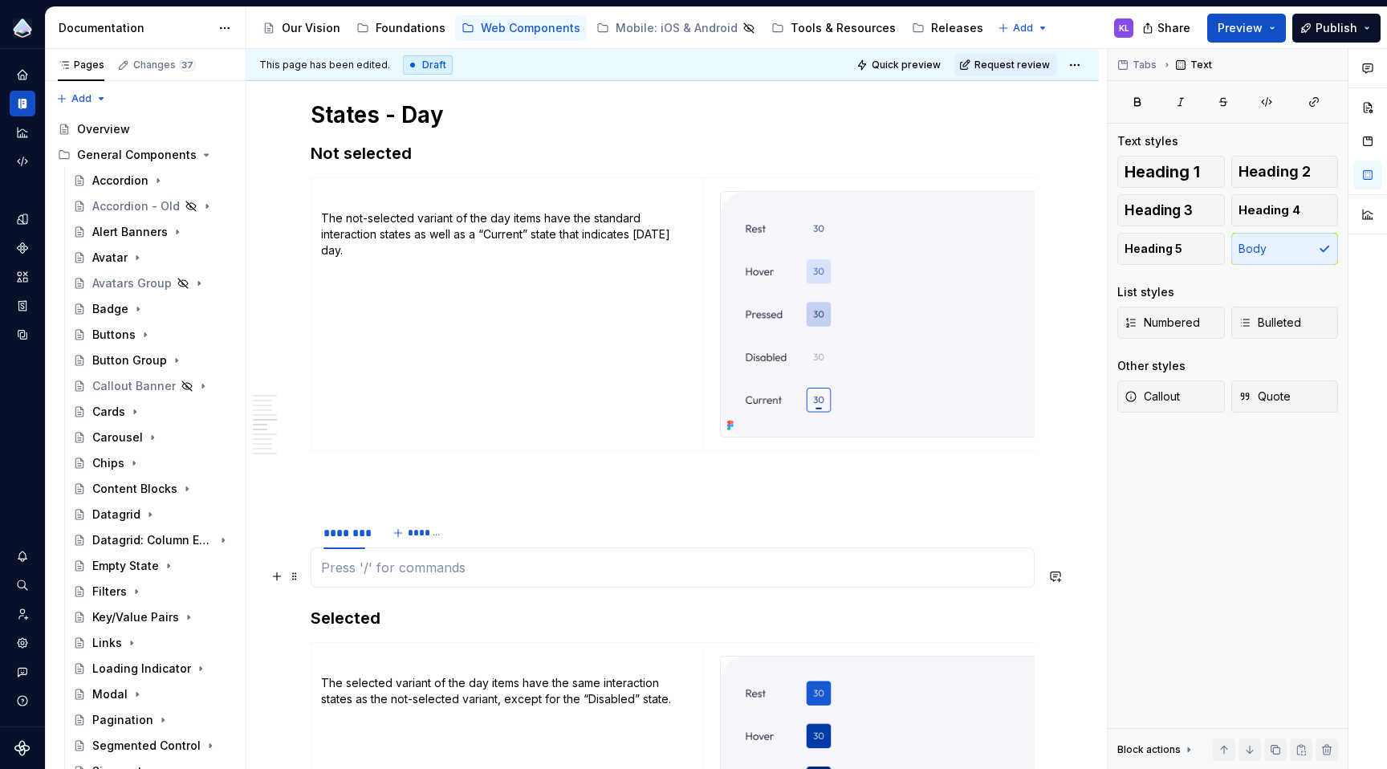
click at [385, 577] on p at bounding box center [672, 567] width 703 height 19
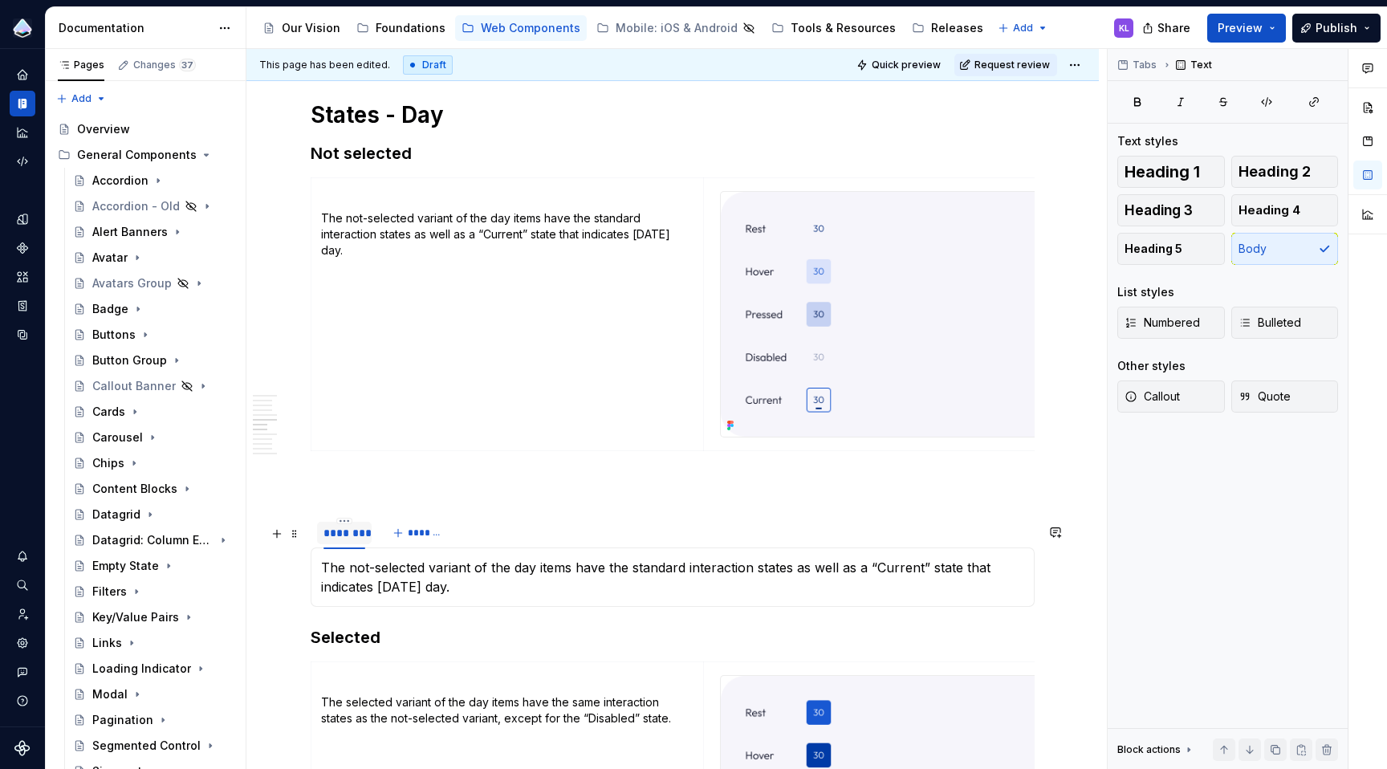
click at [343, 541] on div "********" at bounding box center [344, 533] width 42 height 16
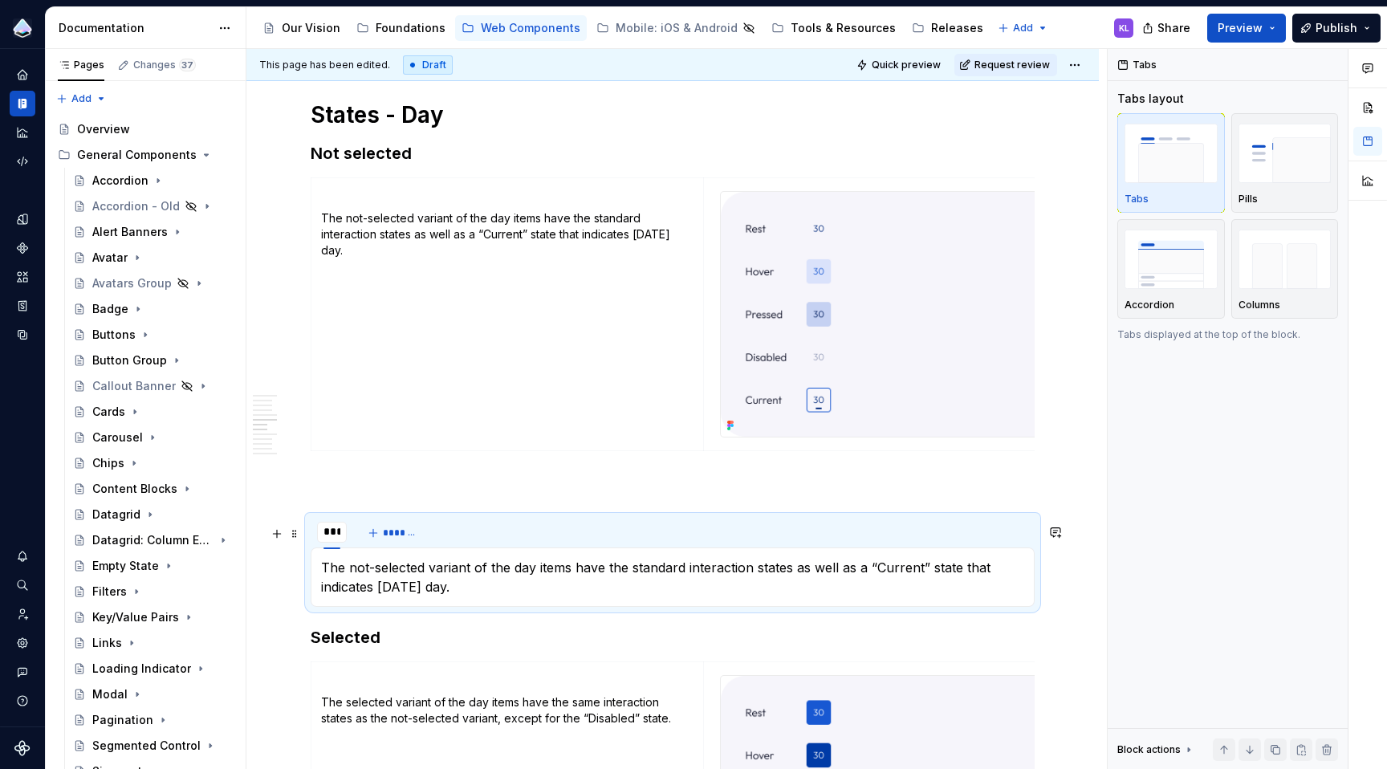
type input "****"
click at [394, 539] on span "*******" at bounding box center [405, 532] width 36 height 13
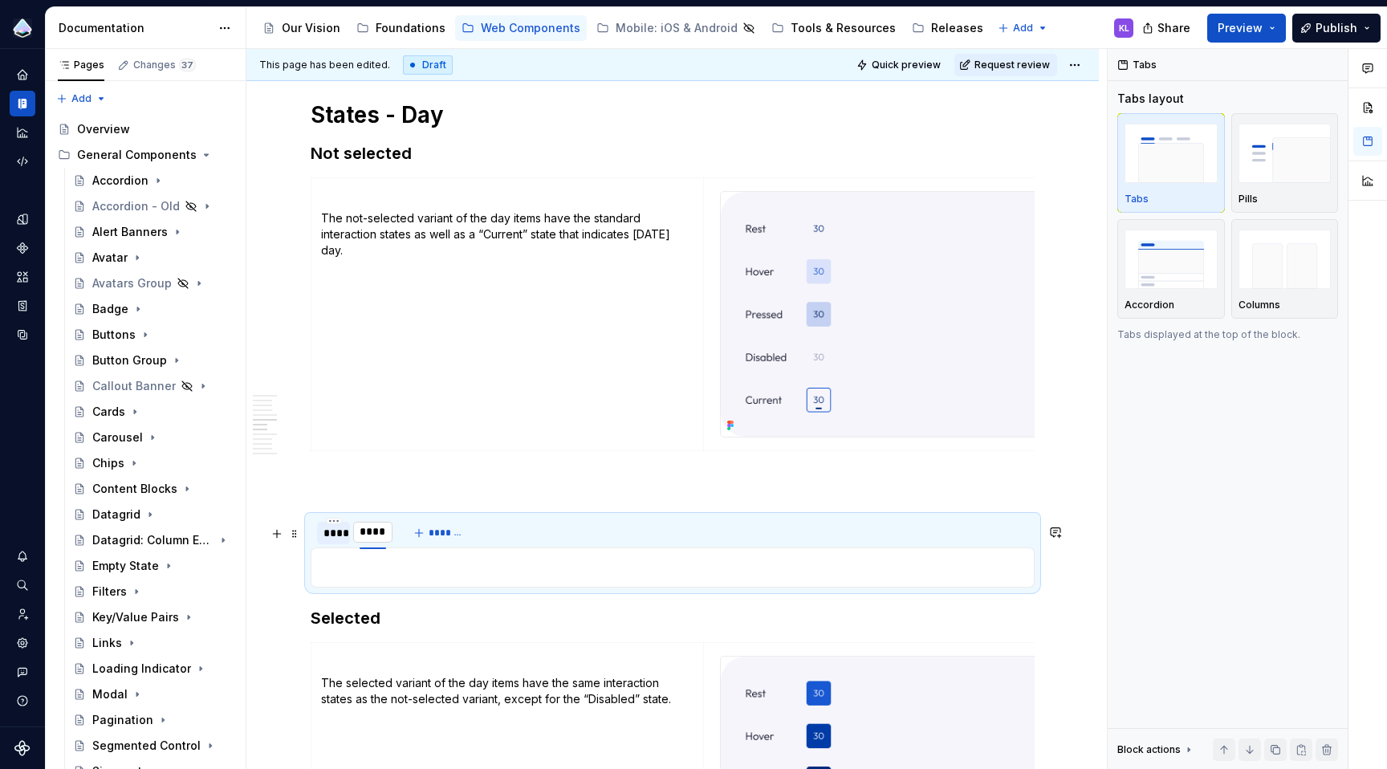
type input "*****"
type textarea "*"
click at [831, 307] on img at bounding box center [900, 314] width 358 height 245
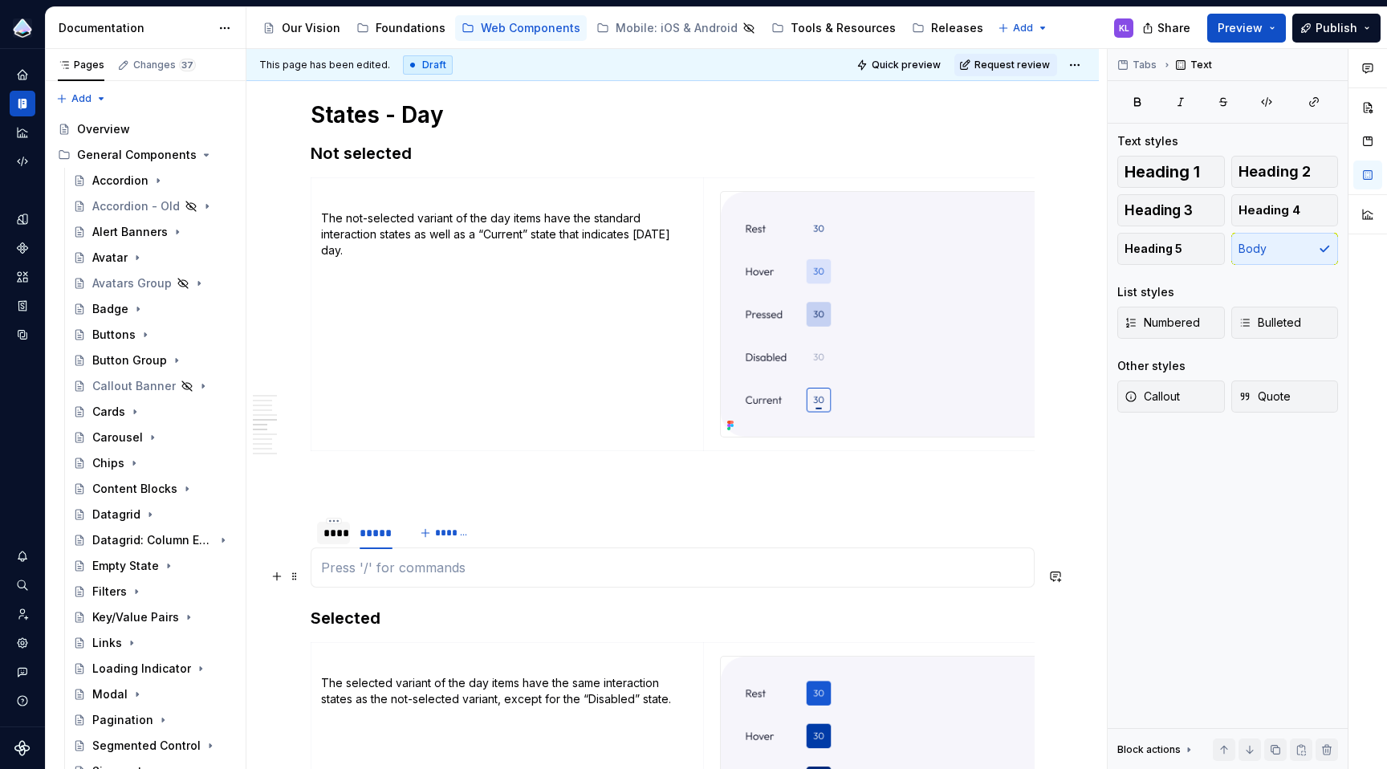
click at [708, 577] on p at bounding box center [672, 567] width 703 height 19
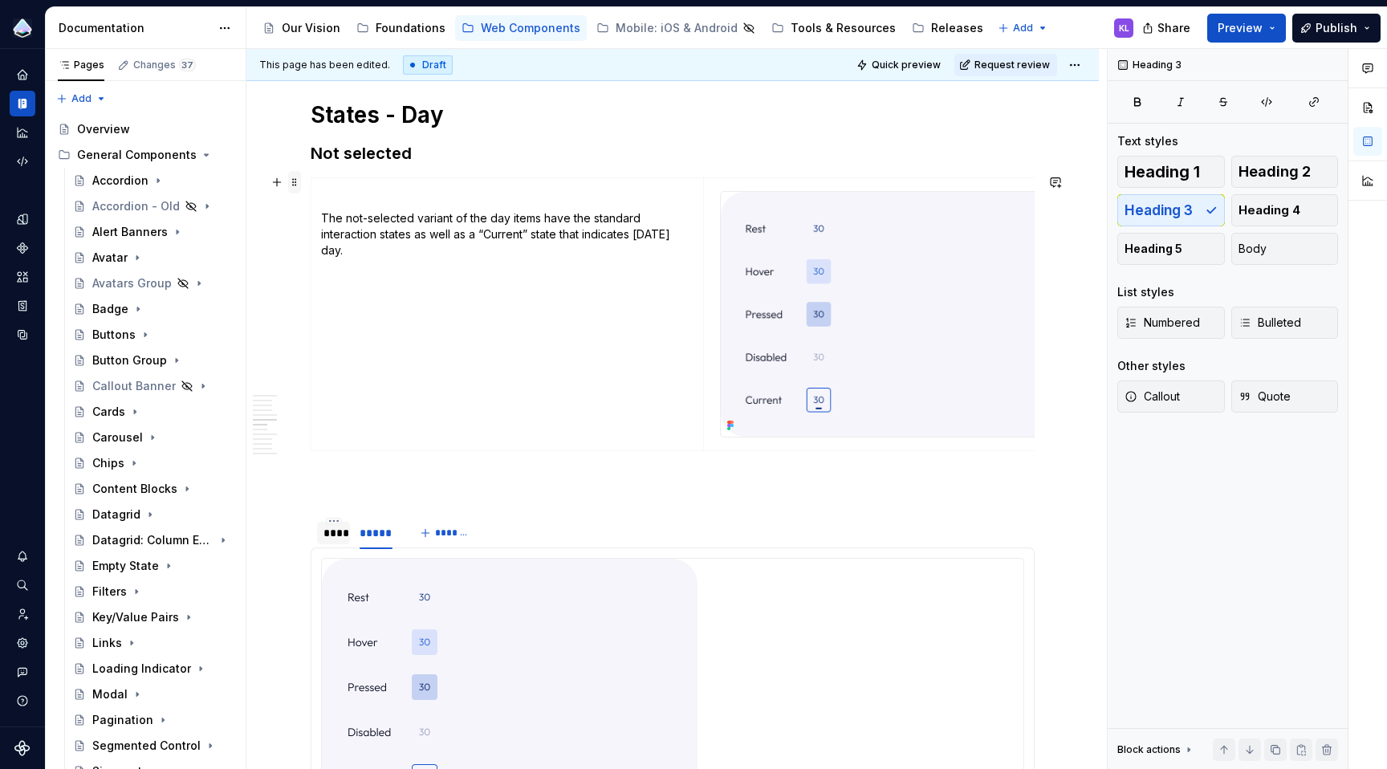
click at [294, 181] on span at bounding box center [294, 182] width 13 height 22
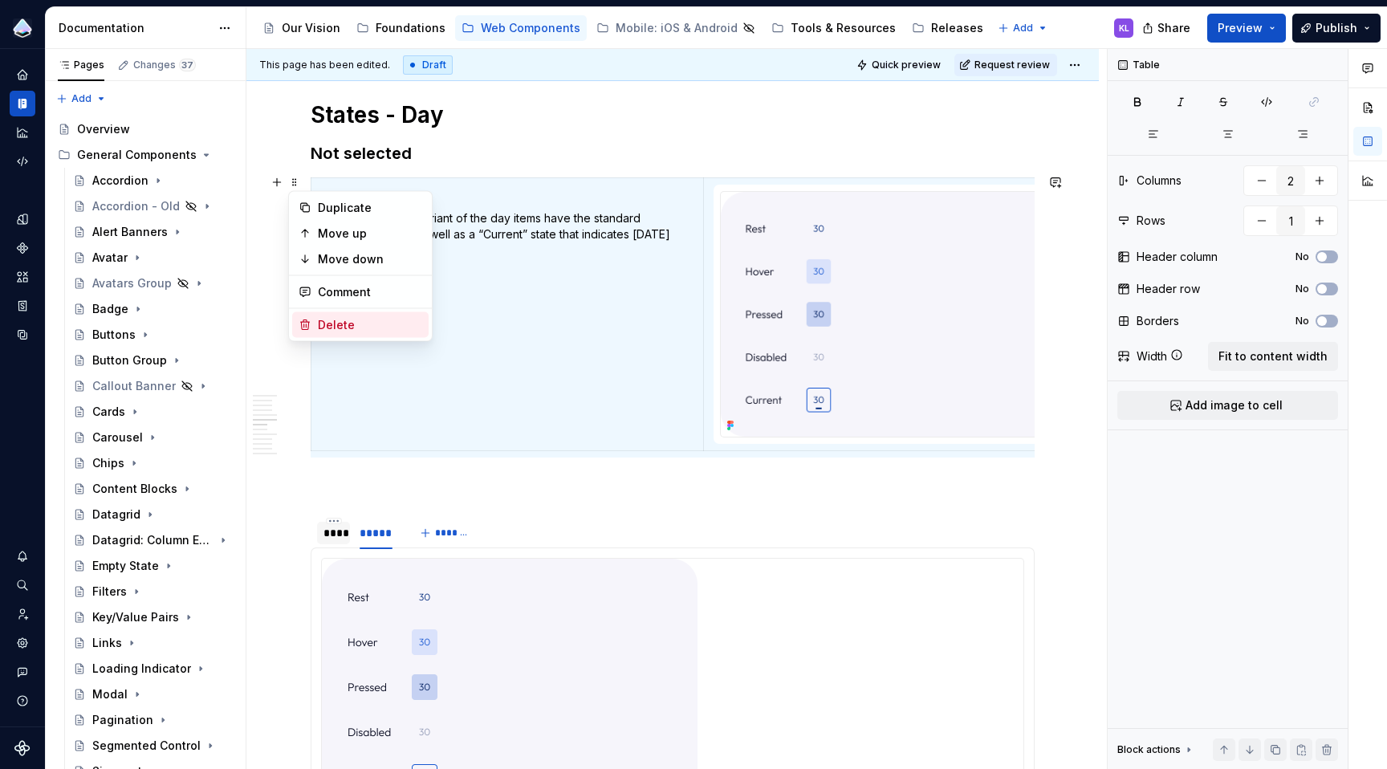
click at [402, 317] on div "Delete" at bounding box center [370, 325] width 104 height 16
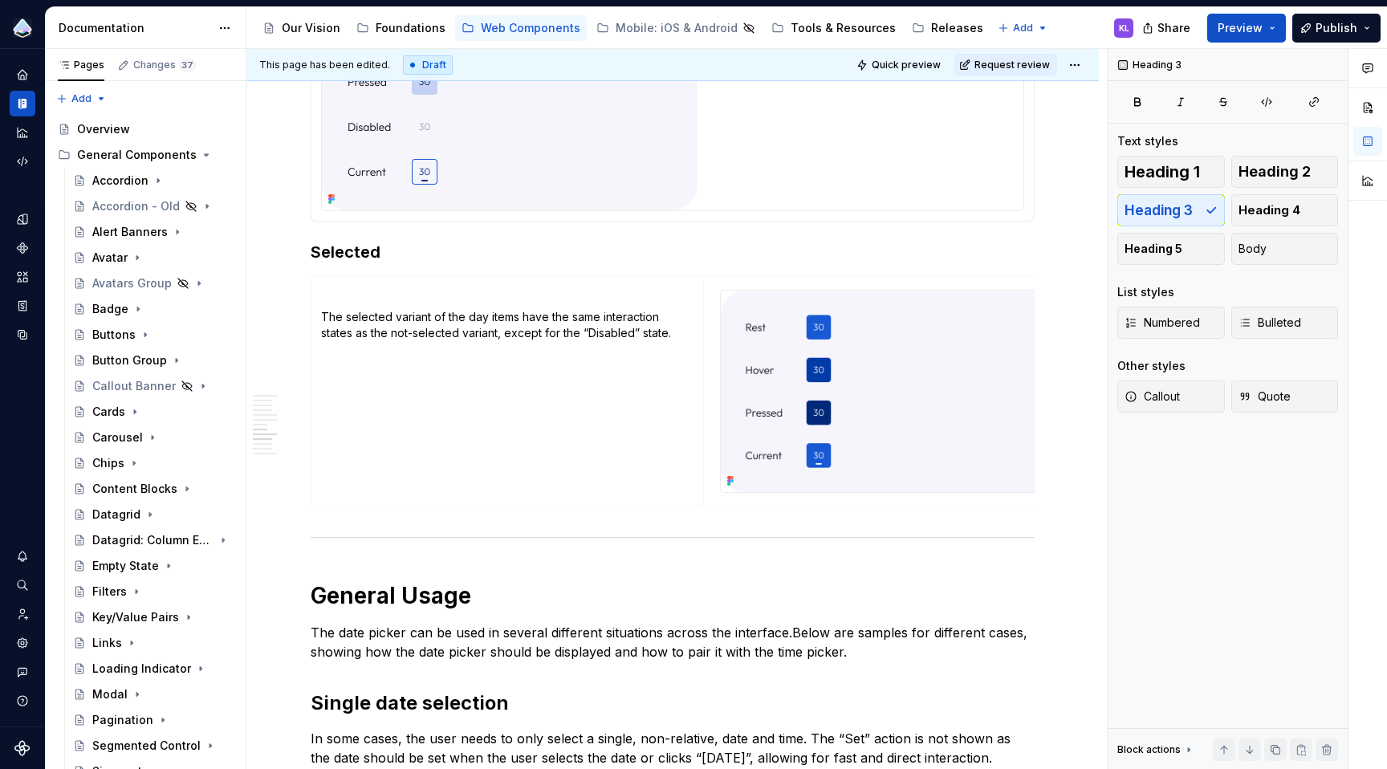
scroll to position [4123, 0]
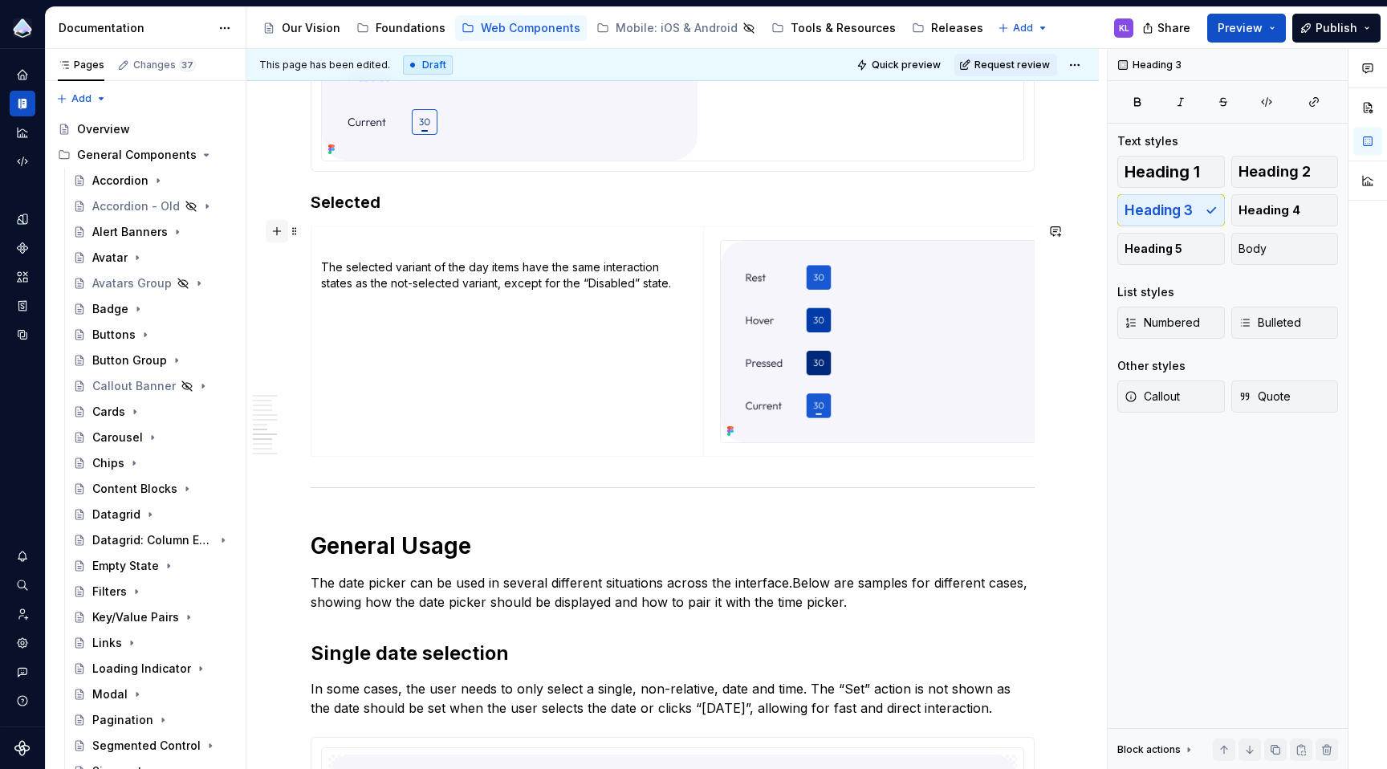
click at [275, 230] on button "button" at bounding box center [277, 231] width 22 height 22
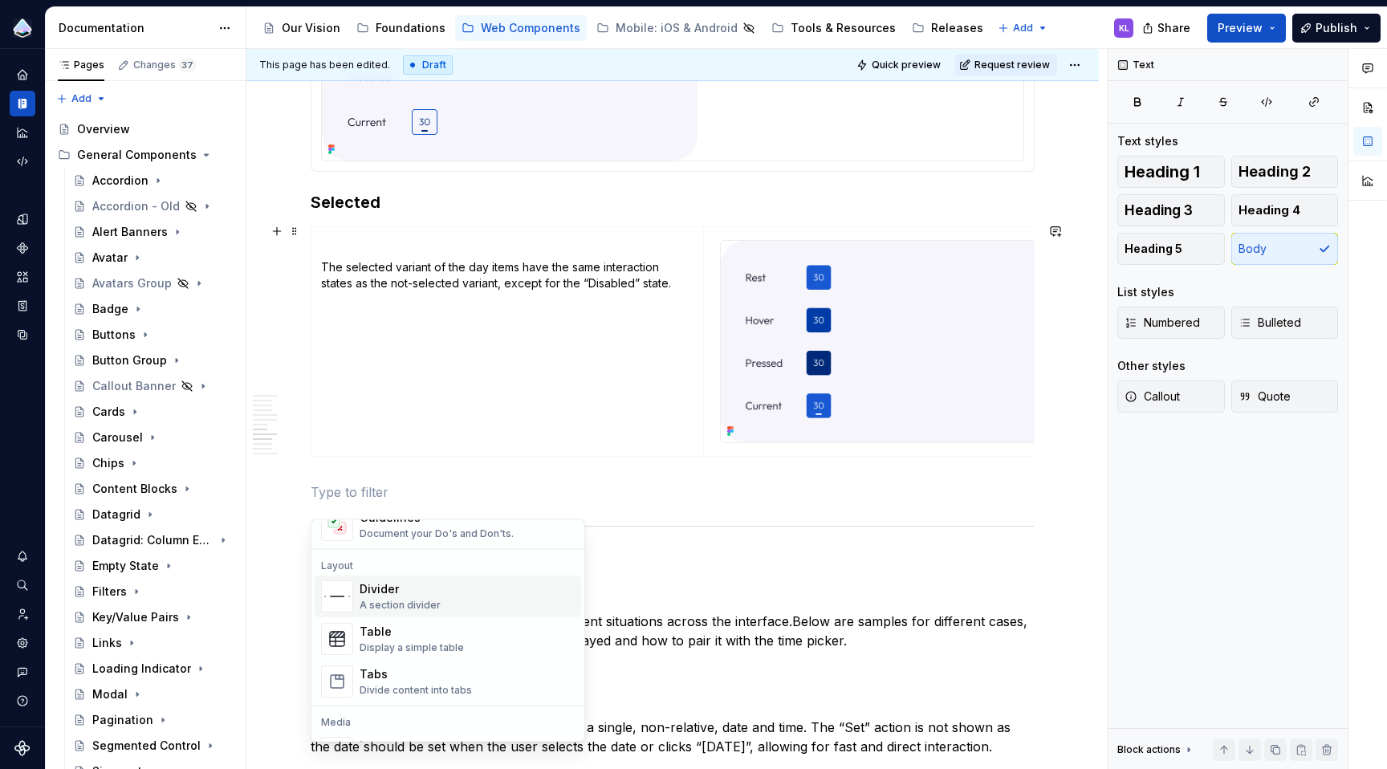
scroll to position [500, 0]
click at [454, 667] on div "Tabs" at bounding box center [416, 670] width 112 height 16
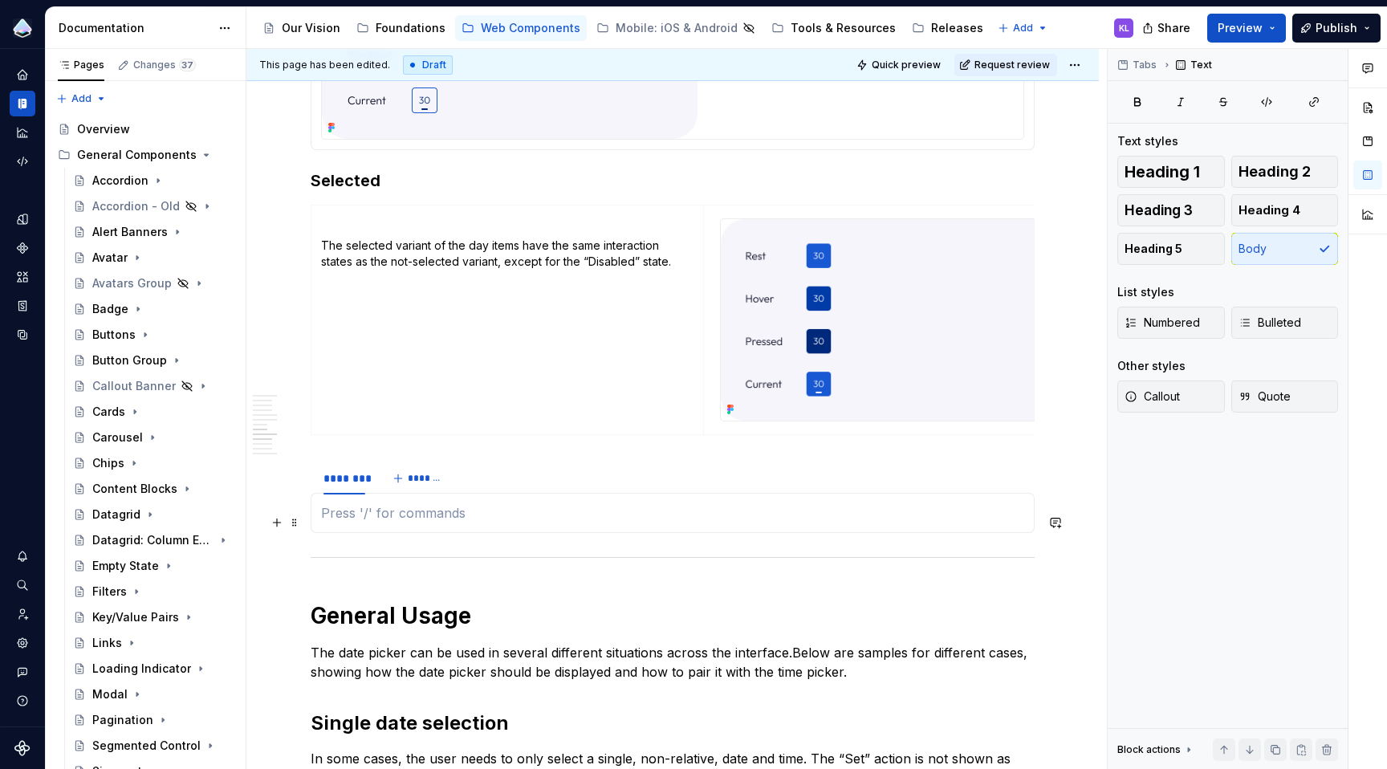
scroll to position [4147, 0]
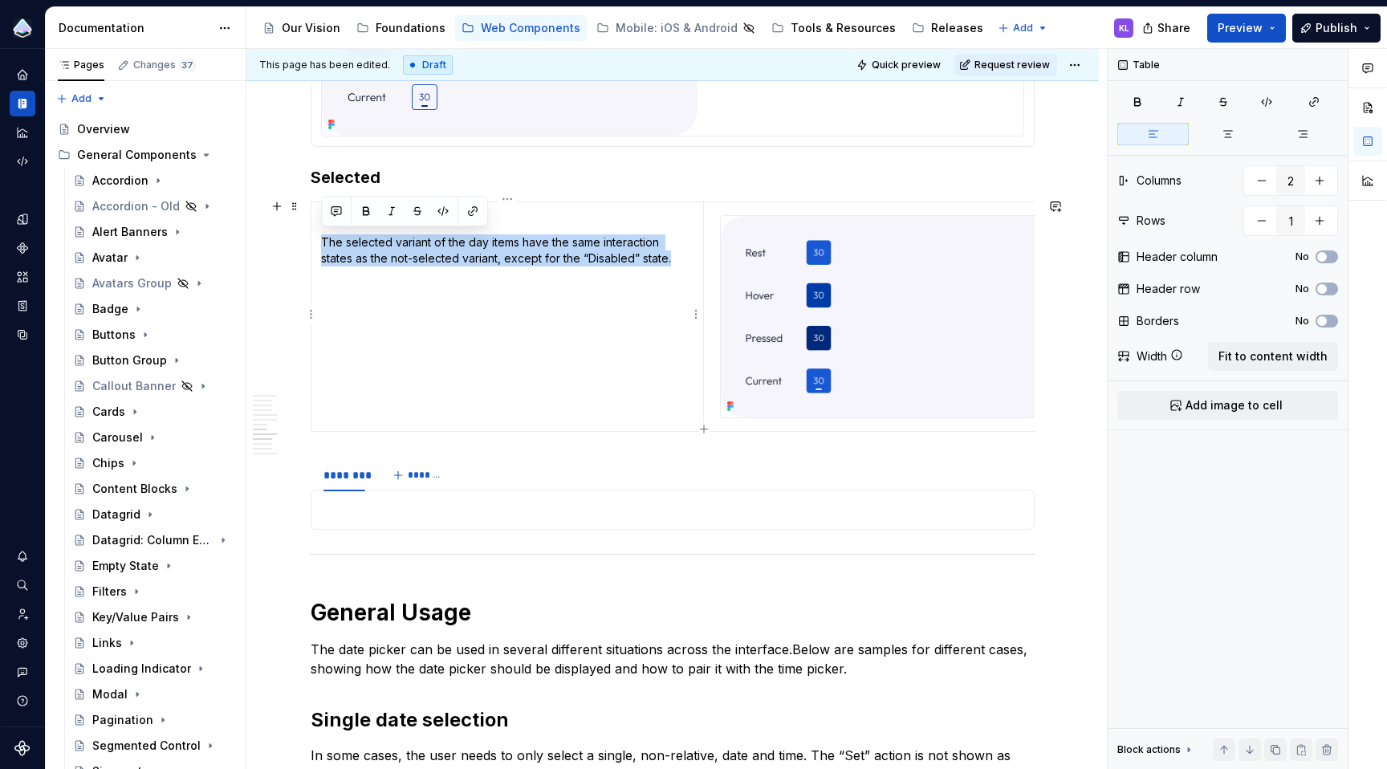
drag, startPoint x: 321, startPoint y: 241, endPoint x: 669, endPoint y: 258, distance: 348.7
click at [669, 258] on p "The selected variant of the day items have the same interaction states as the n…" at bounding box center [507, 250] width 372 height 32
copy p "The selected variant of the day items have the same interaction states as the n…"
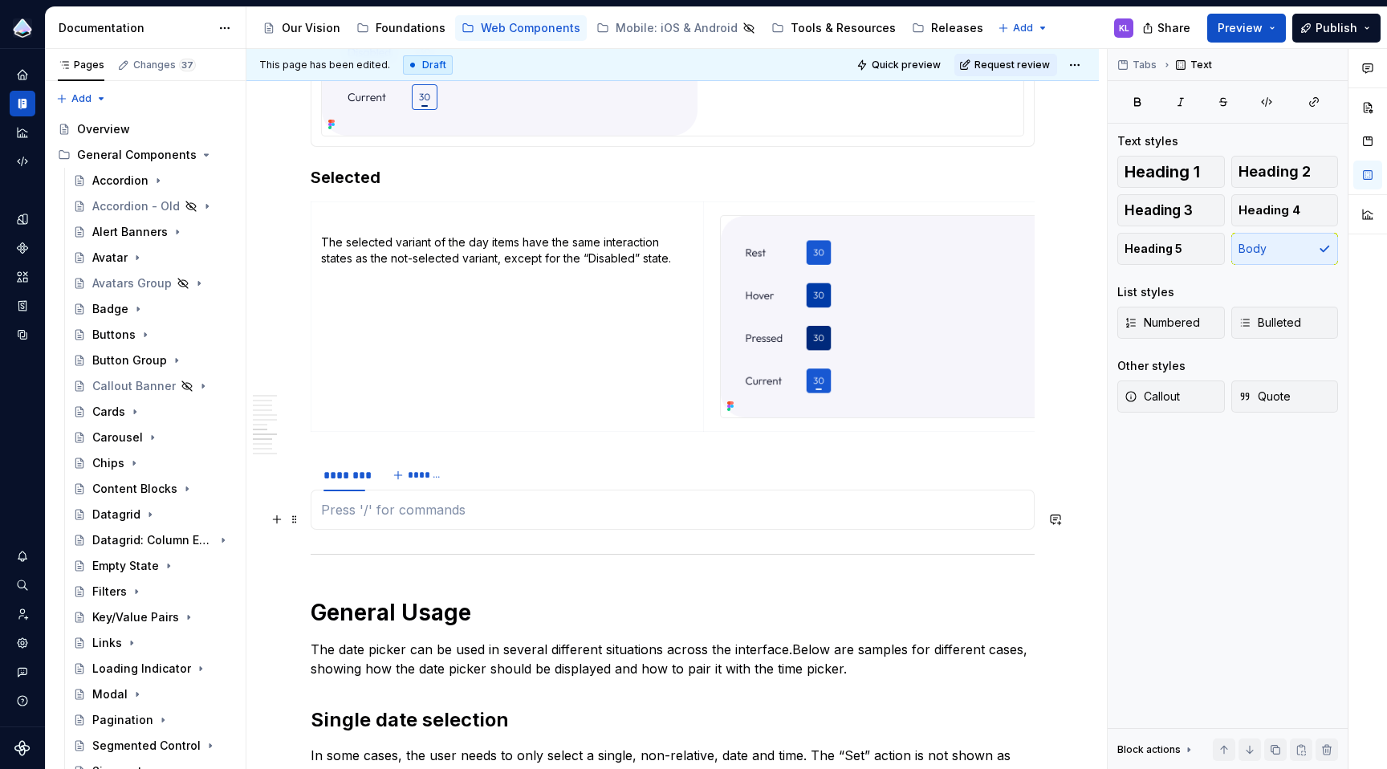
click at [454, 514] on p at bounding box center [672, 509] width 703 height 19
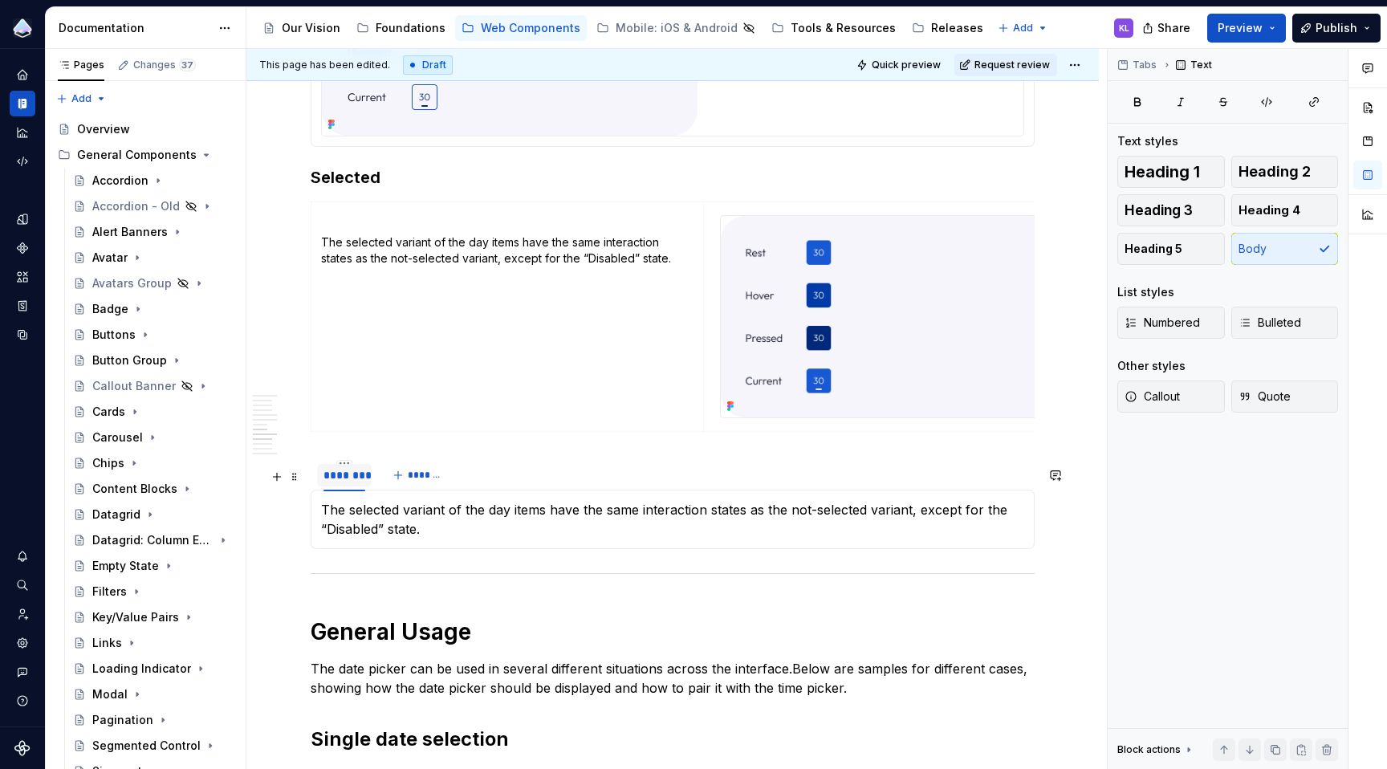
click at [345, 483] on div "********" at bounding box center [344, 475] width 42 height 16
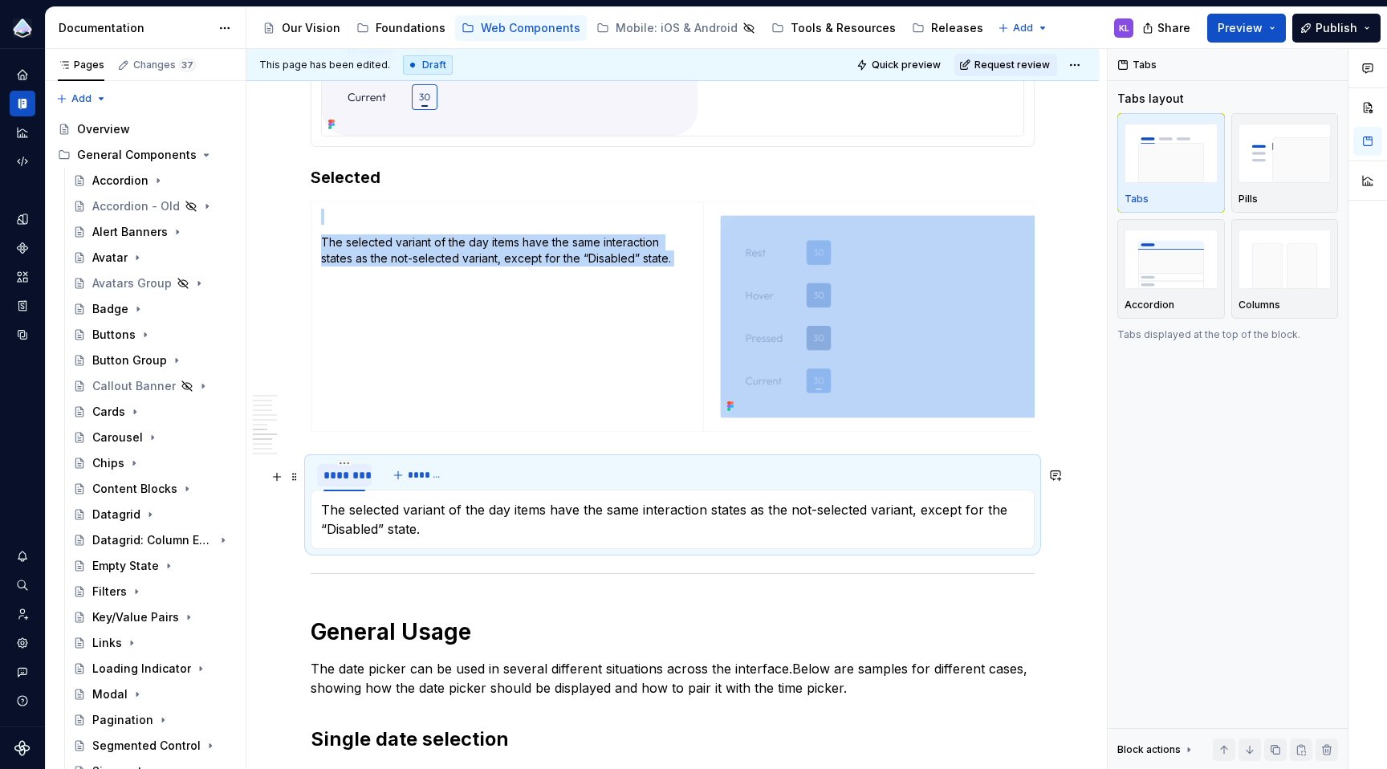
click at [345, 483] on div "********" at bounding box center [344, 475] width 42 height 16
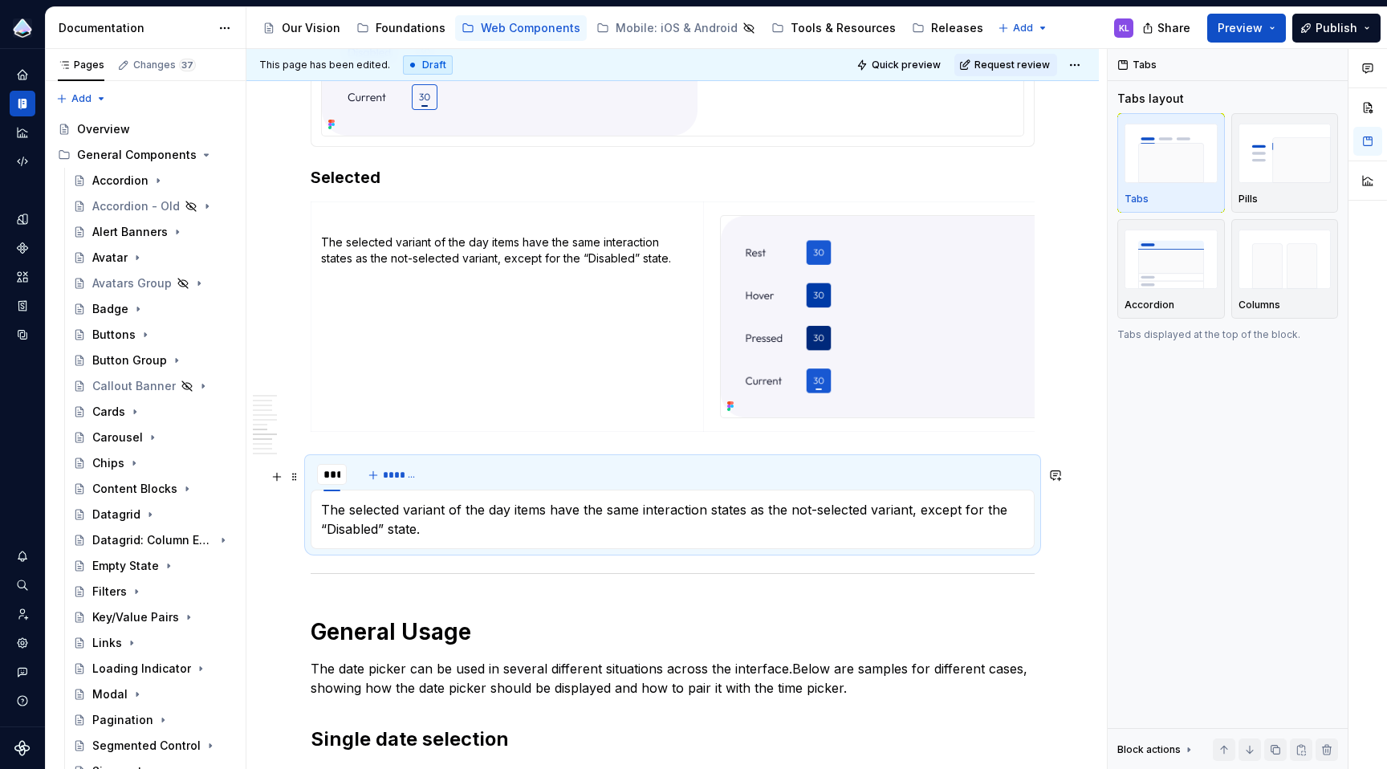
type input "****"
click at [411, 478] on span "*******" at bounding box center [405, 475] width 36 height 13
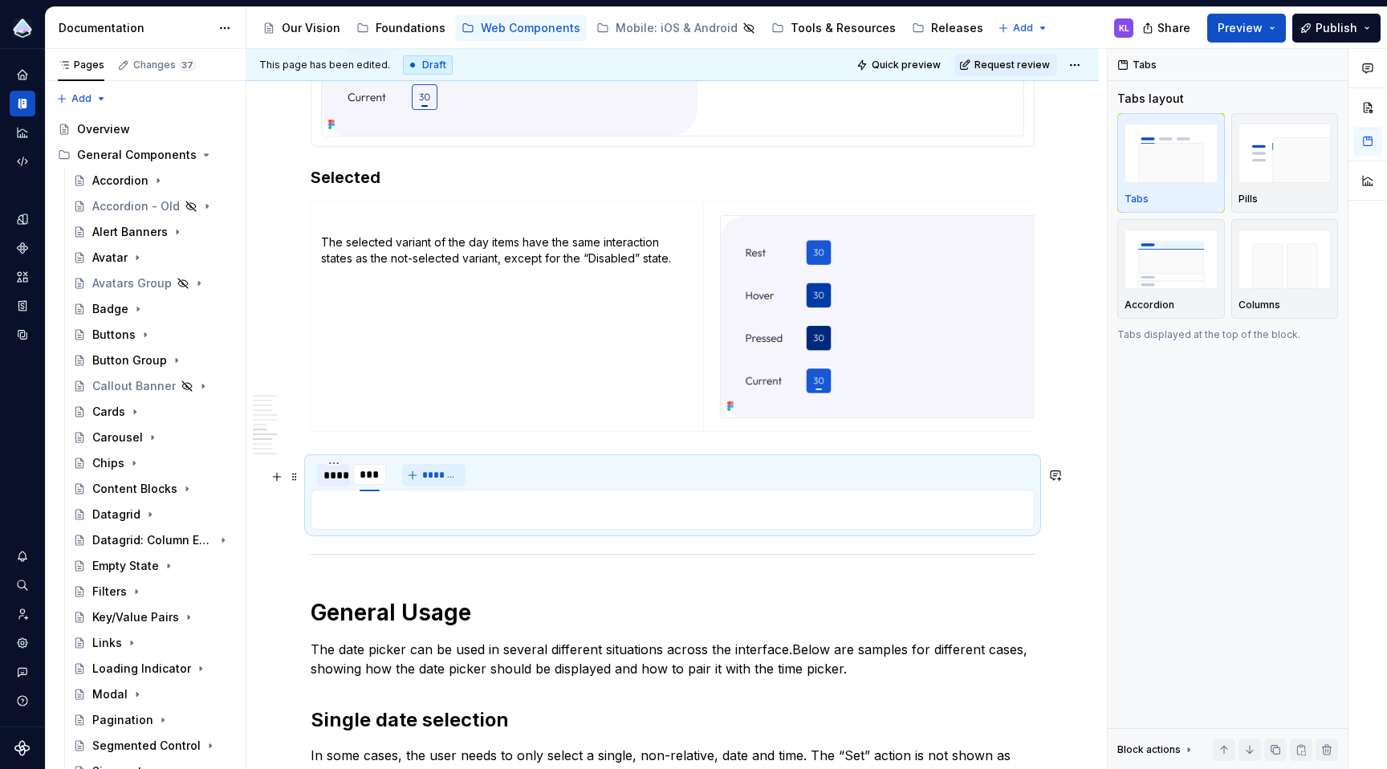
type input "*****"
click at [812, 328] on img at bounding box center [900, 317] width 358 height 202
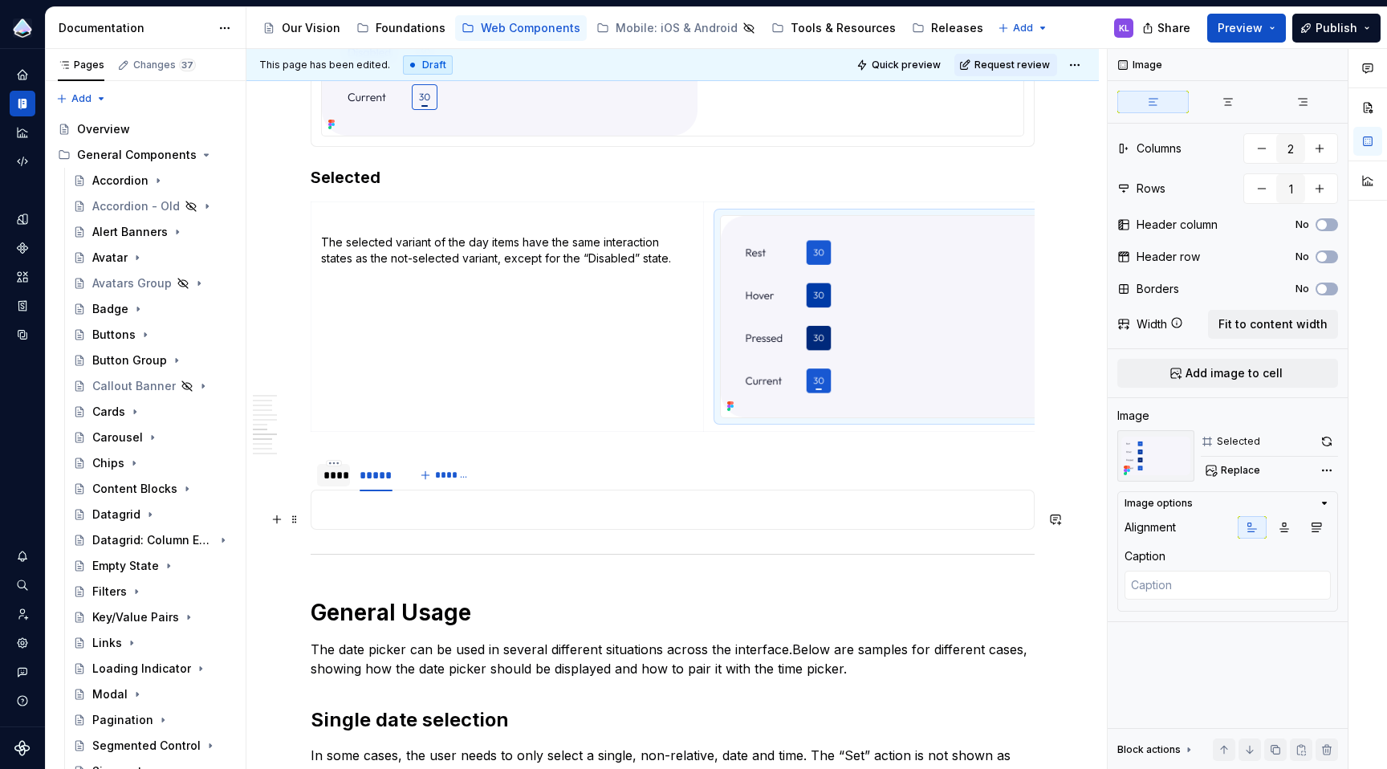
click at [696, 519] on p at bounding box center [672, 509] width 703 height 19
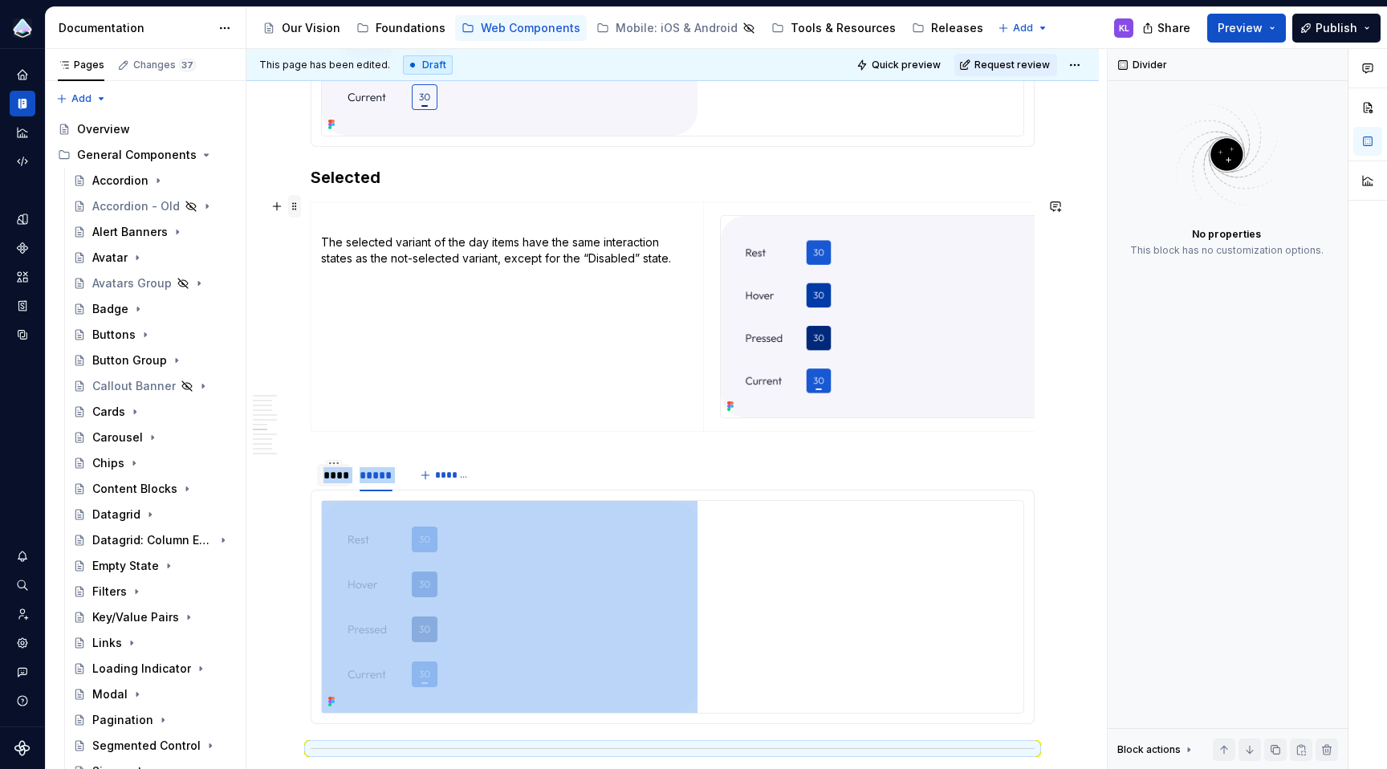
click at [296, 207] on span at bounding box center [294, 206] width 13 height 22
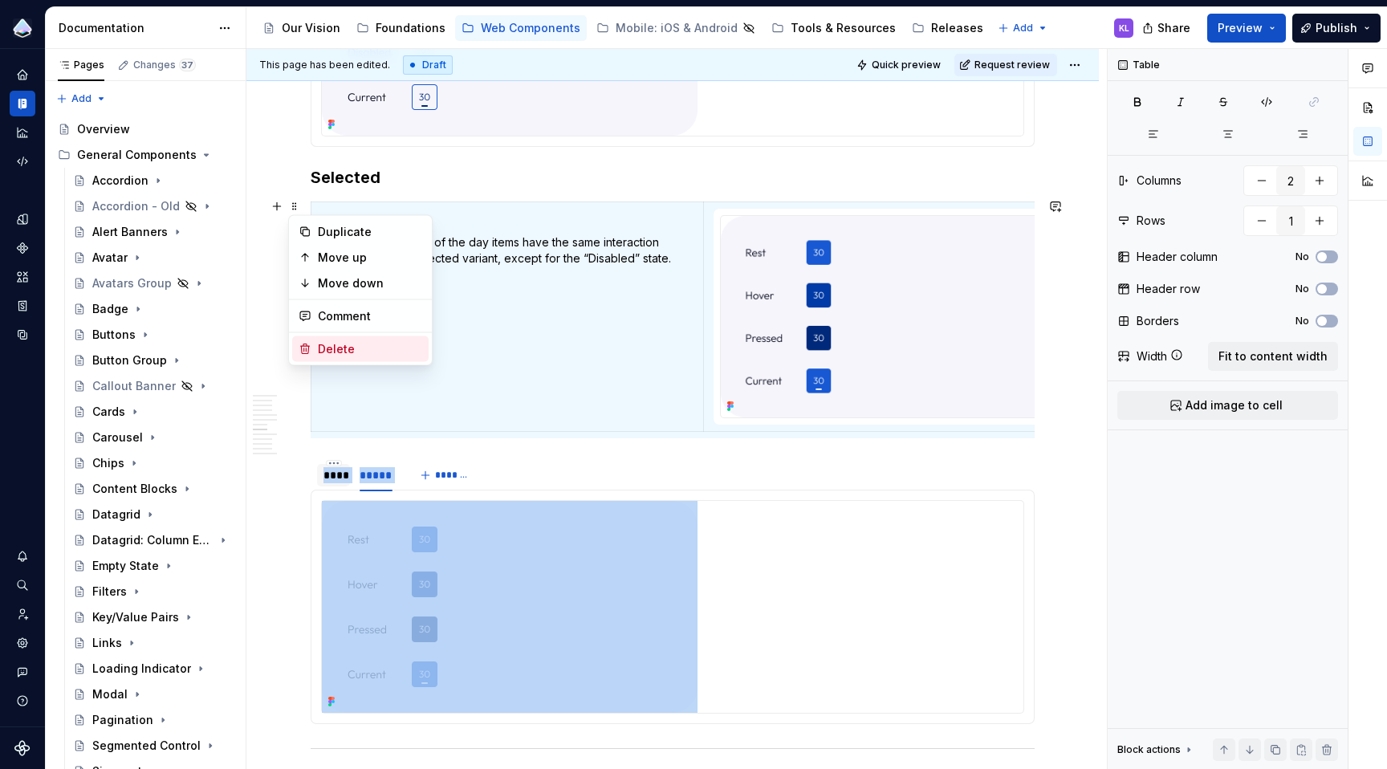
click at [345, 352] on div "Delete" at bounding box center [370, 349] width 104 height 16
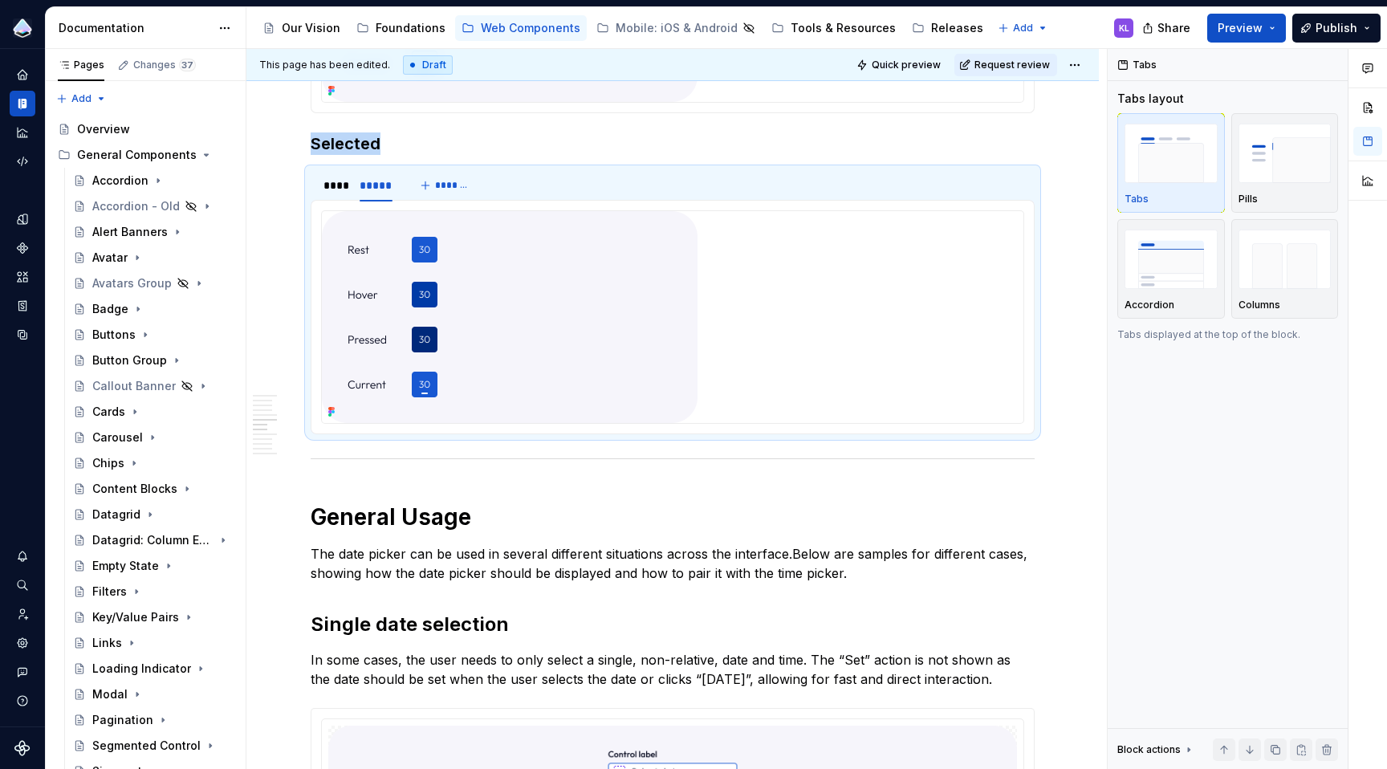
scroll to position [3845, 0]
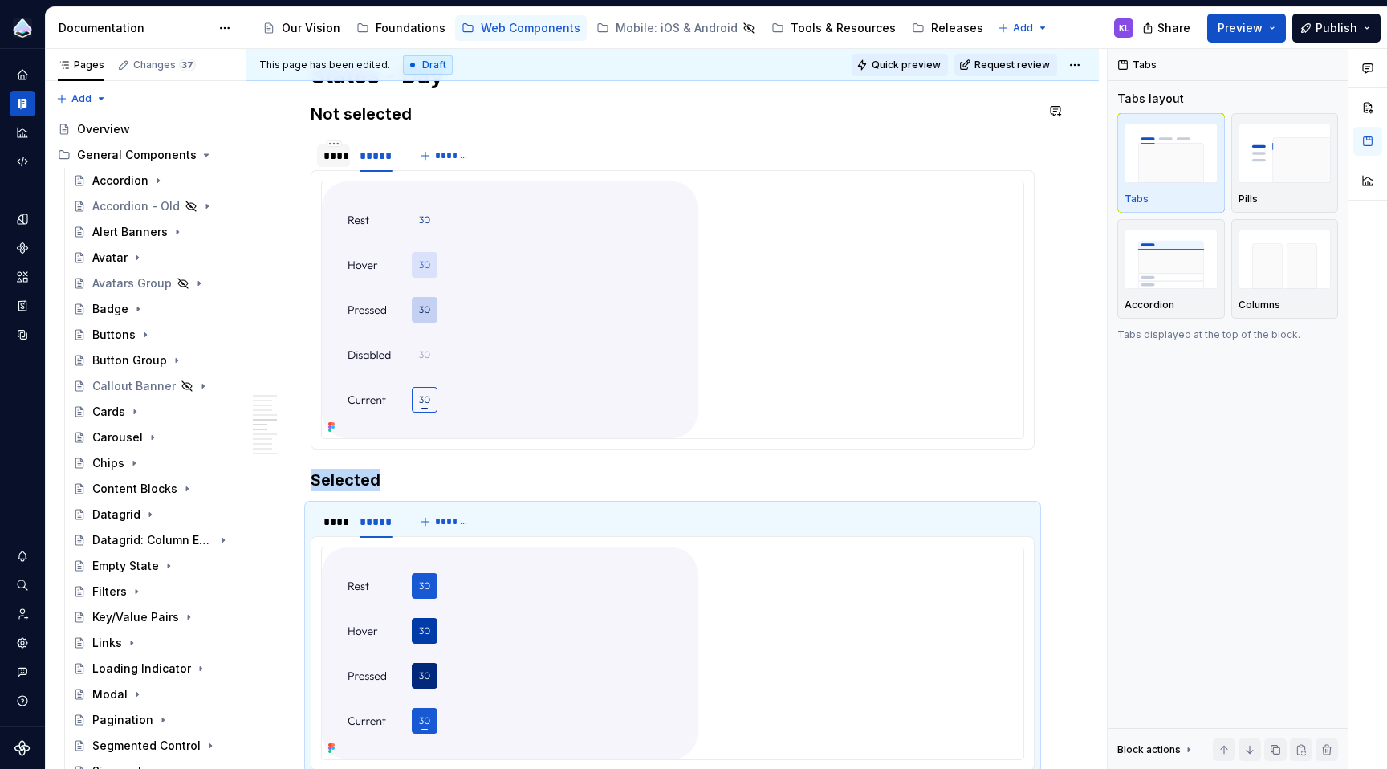
click at [919, 63] on span "Quick preview" at bounding box center [906, 65] width 69 height 13
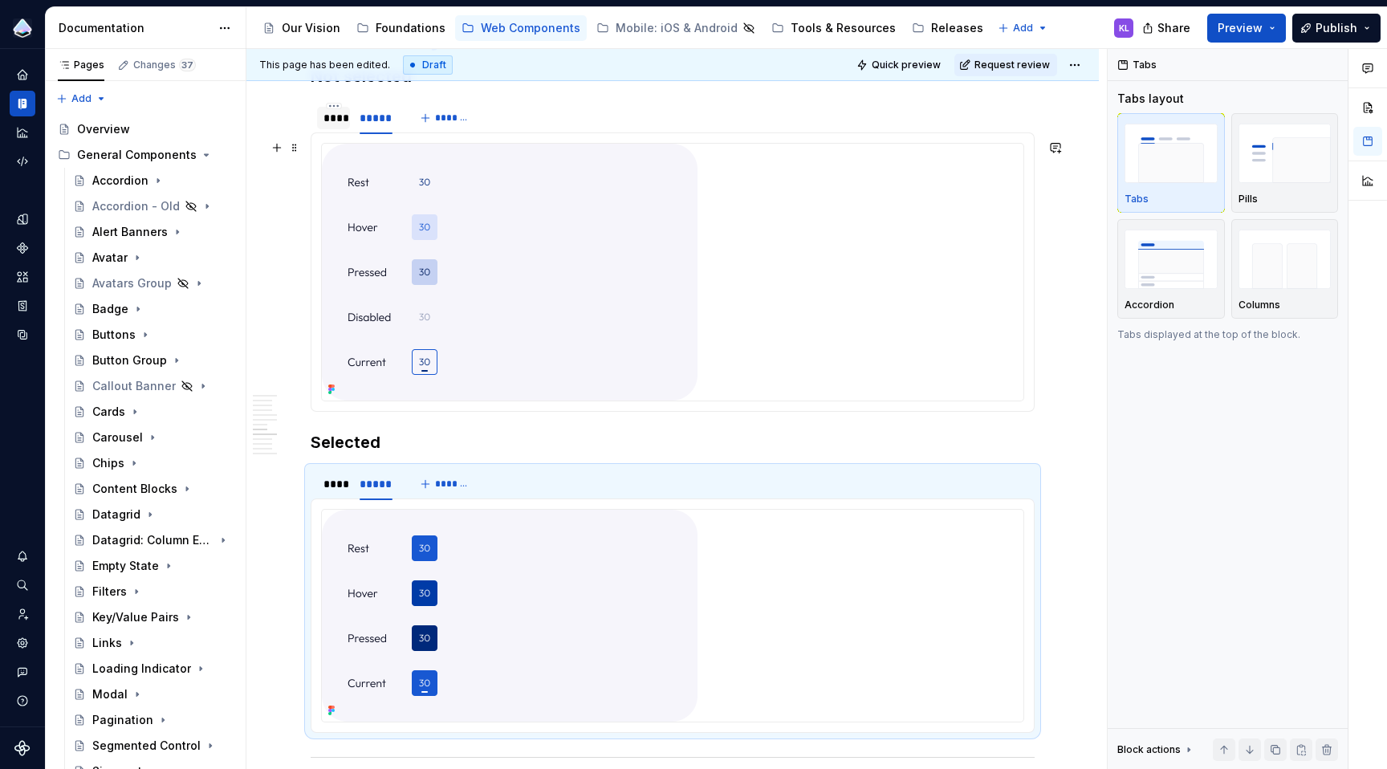
scroll to position [3950, 0]
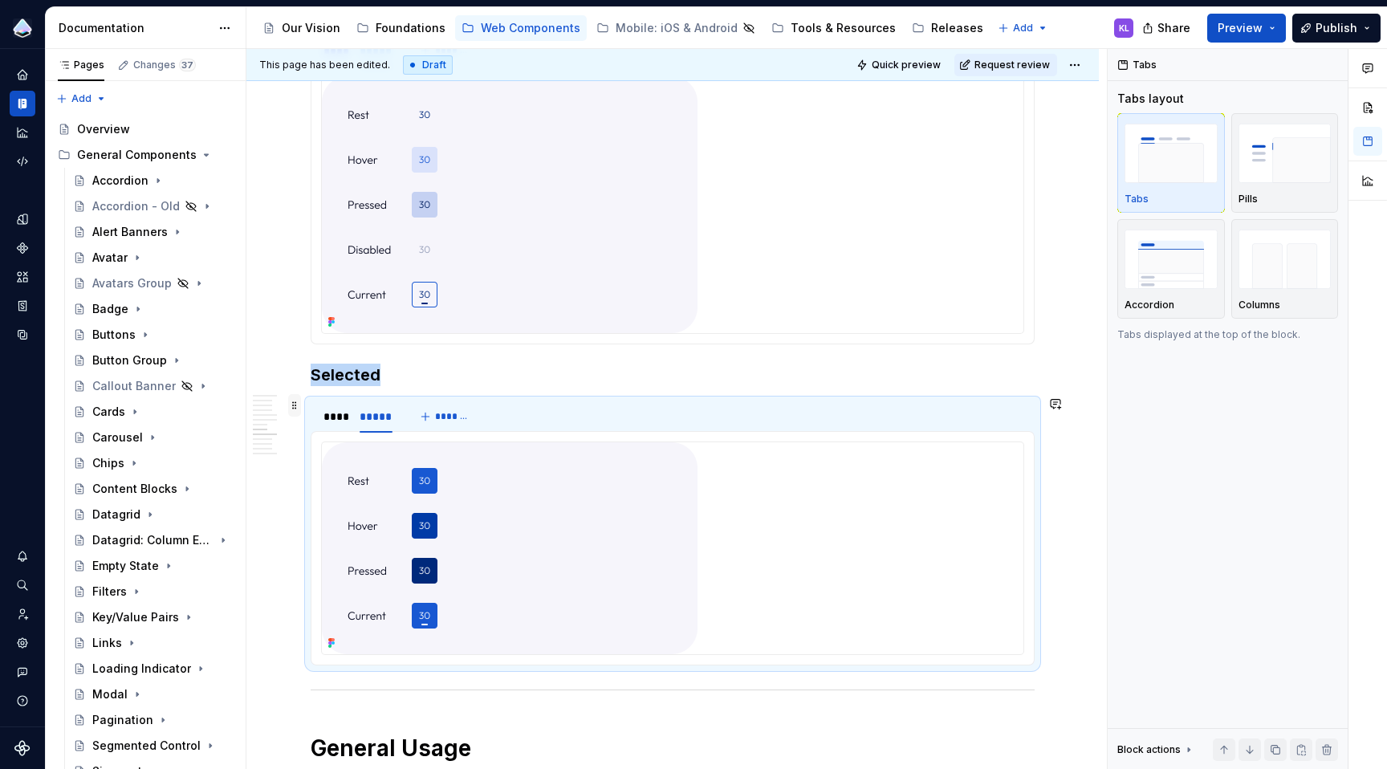
click at [294, 404] on span at bounding box center [294, 405] width 13 height 22
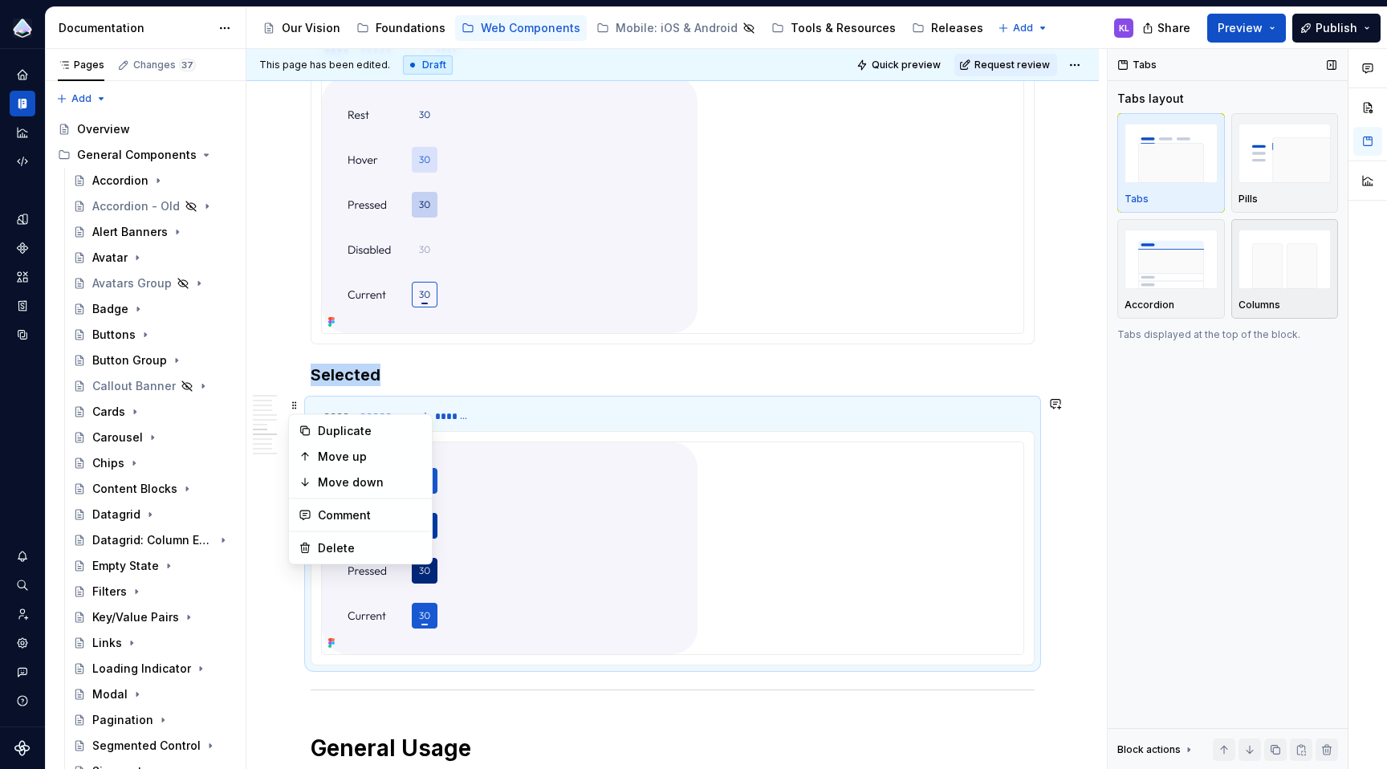
click at [1302, 244] on img "button" at bounding box center [1284, 259] width 93 height 59
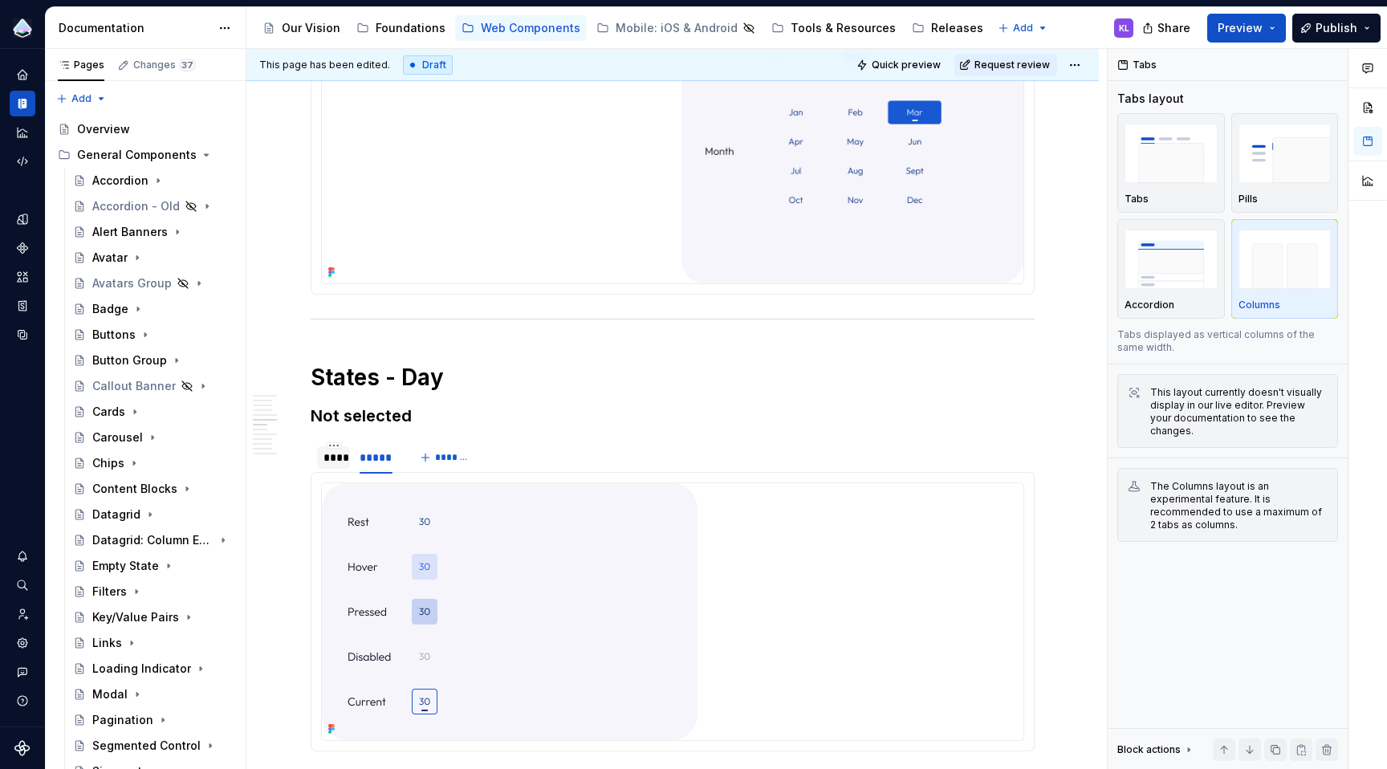
scroll to position [3542, 0]
click at [296, 485] on span at bounding box center [294, 489] width 13 height 22
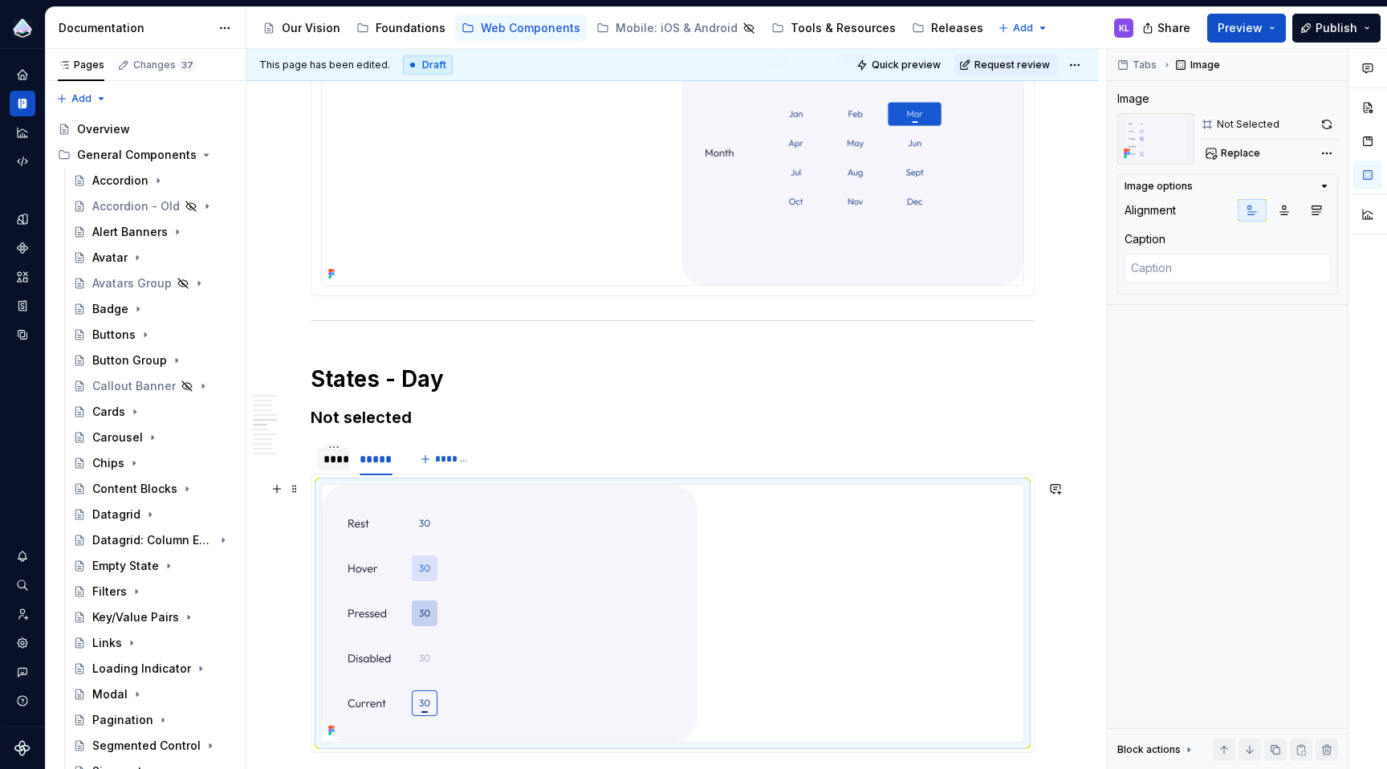
click at [299, 452] on div "Anatomy Control component Control label: The descriptive or instructional conte…" at bounding box center [672, 226] width 852 height 6941
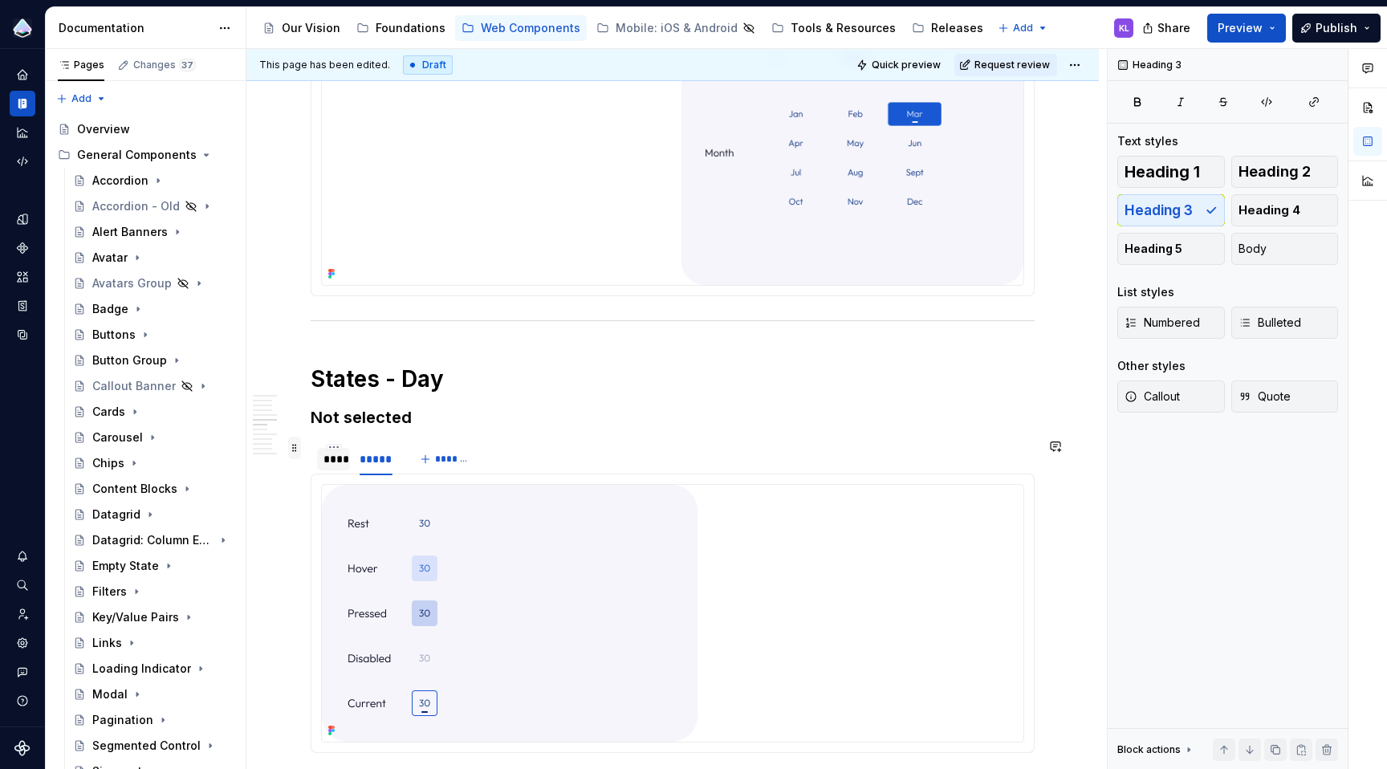
click at [291, 450] on span at bounding box center [294, 448] width 13 height 22
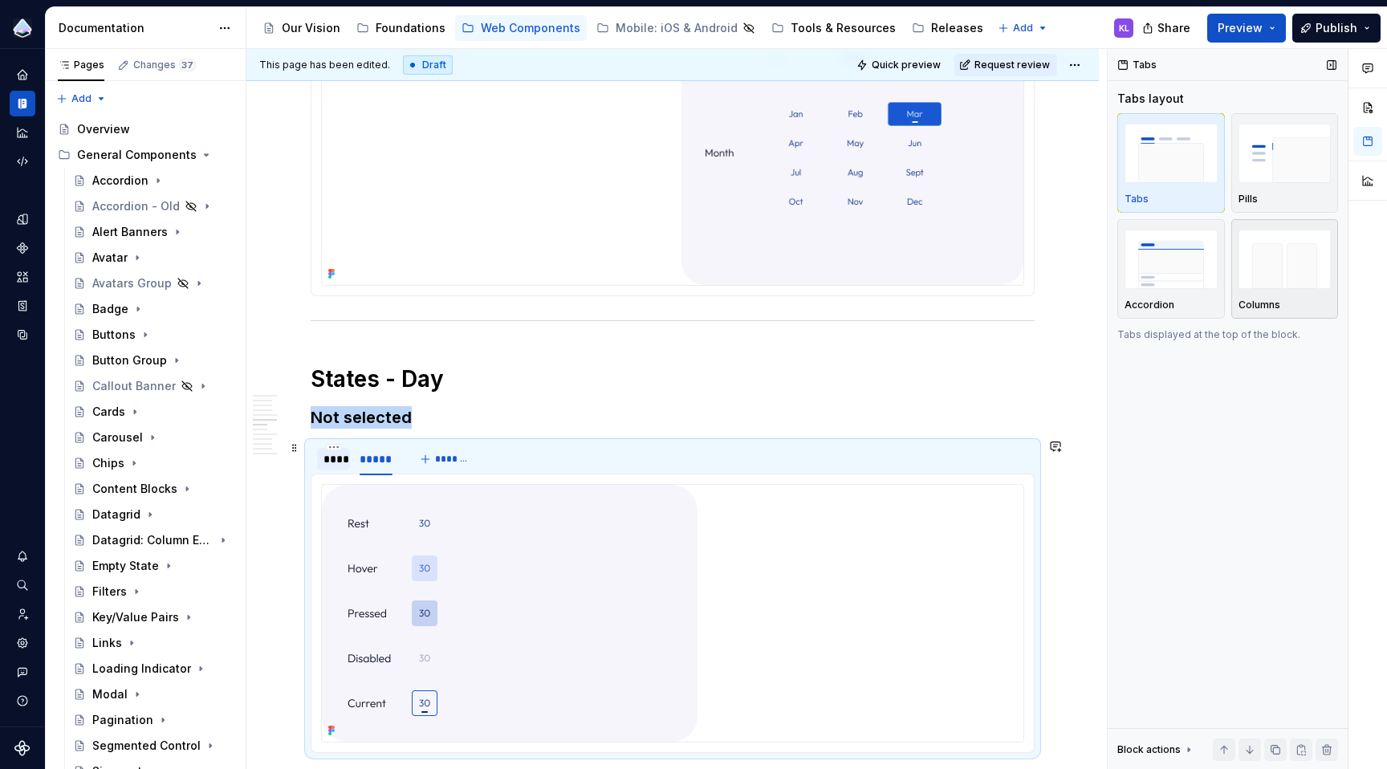
click at [1300, 277] on img "button" at bounding box center [1284, 259] width 93 height 59
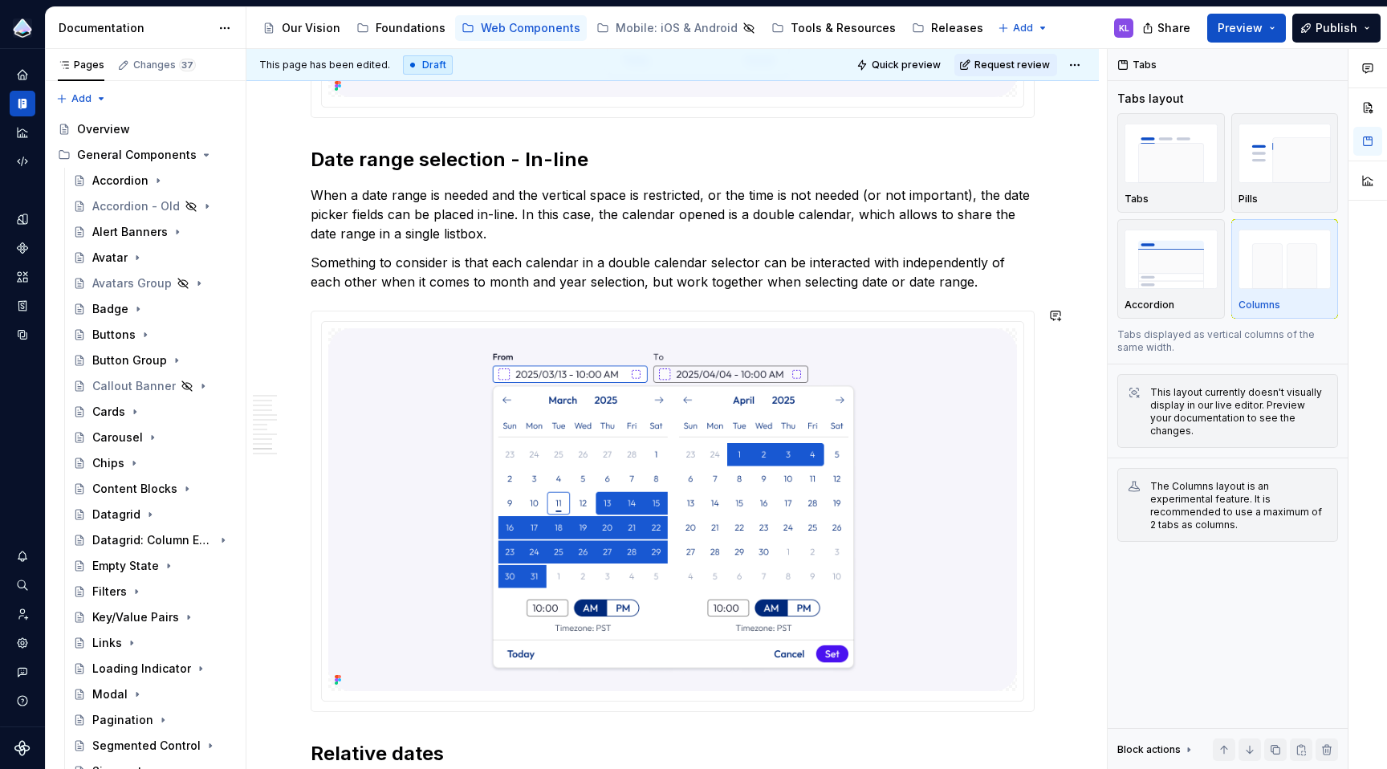
scroll to position [5426, 0]
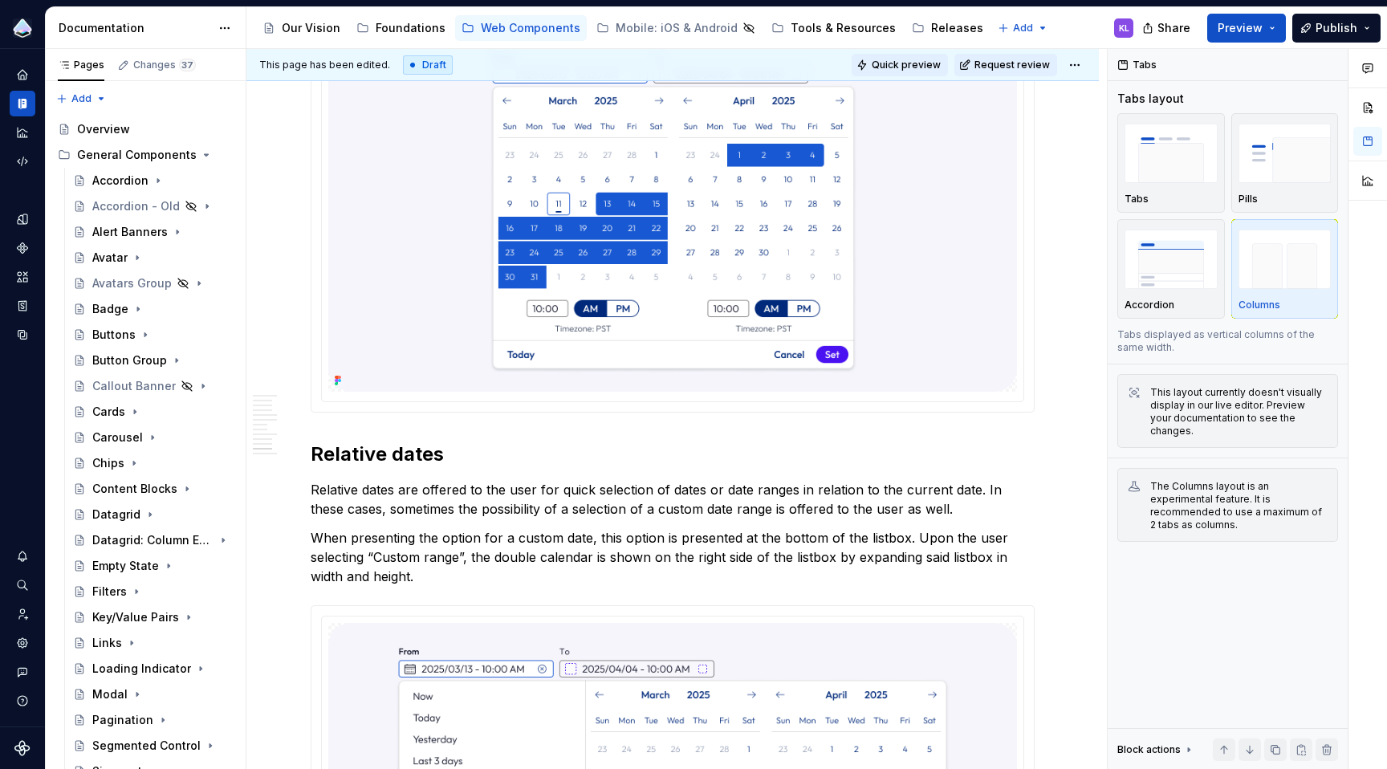
click at [919, 66] on span "Quick preview" at bounding box center [906, 65] width 69 height 13
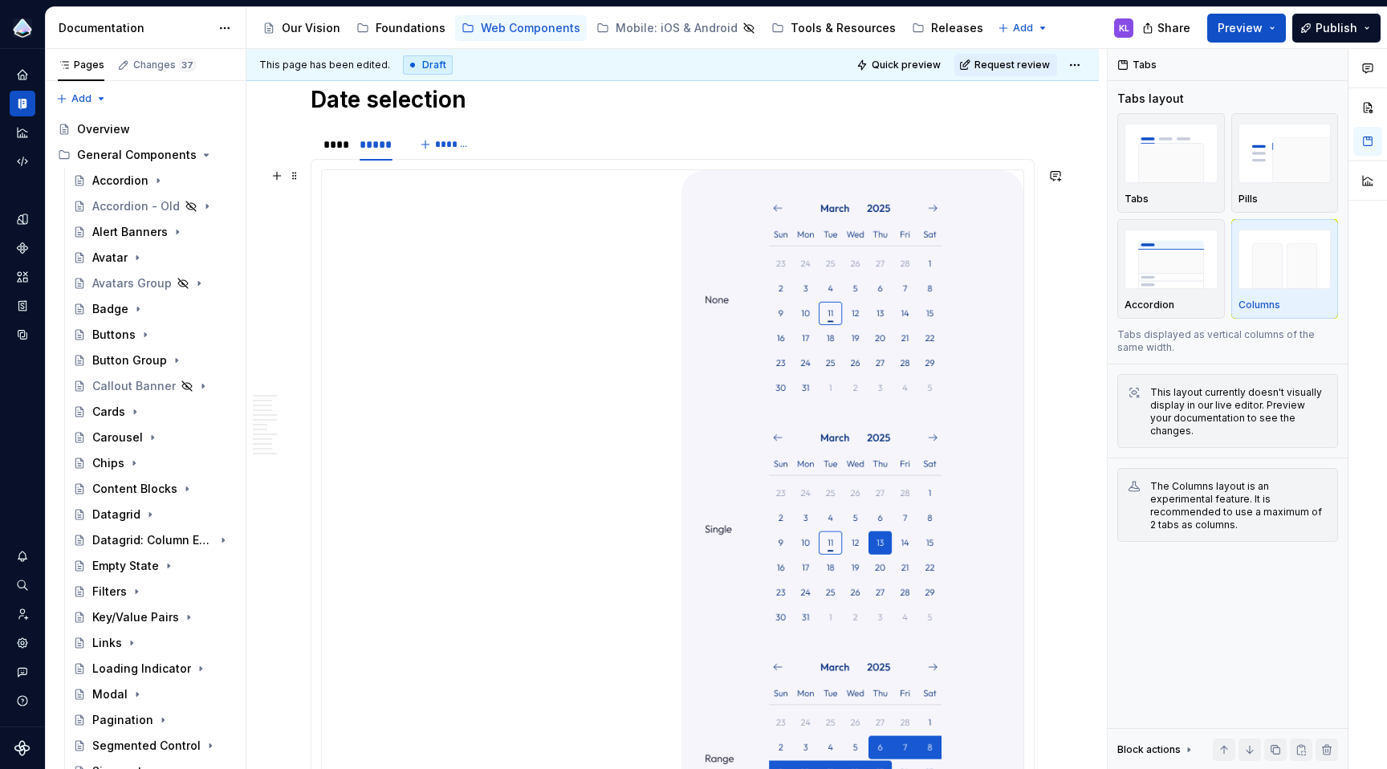
scroll to position [2456, 0]
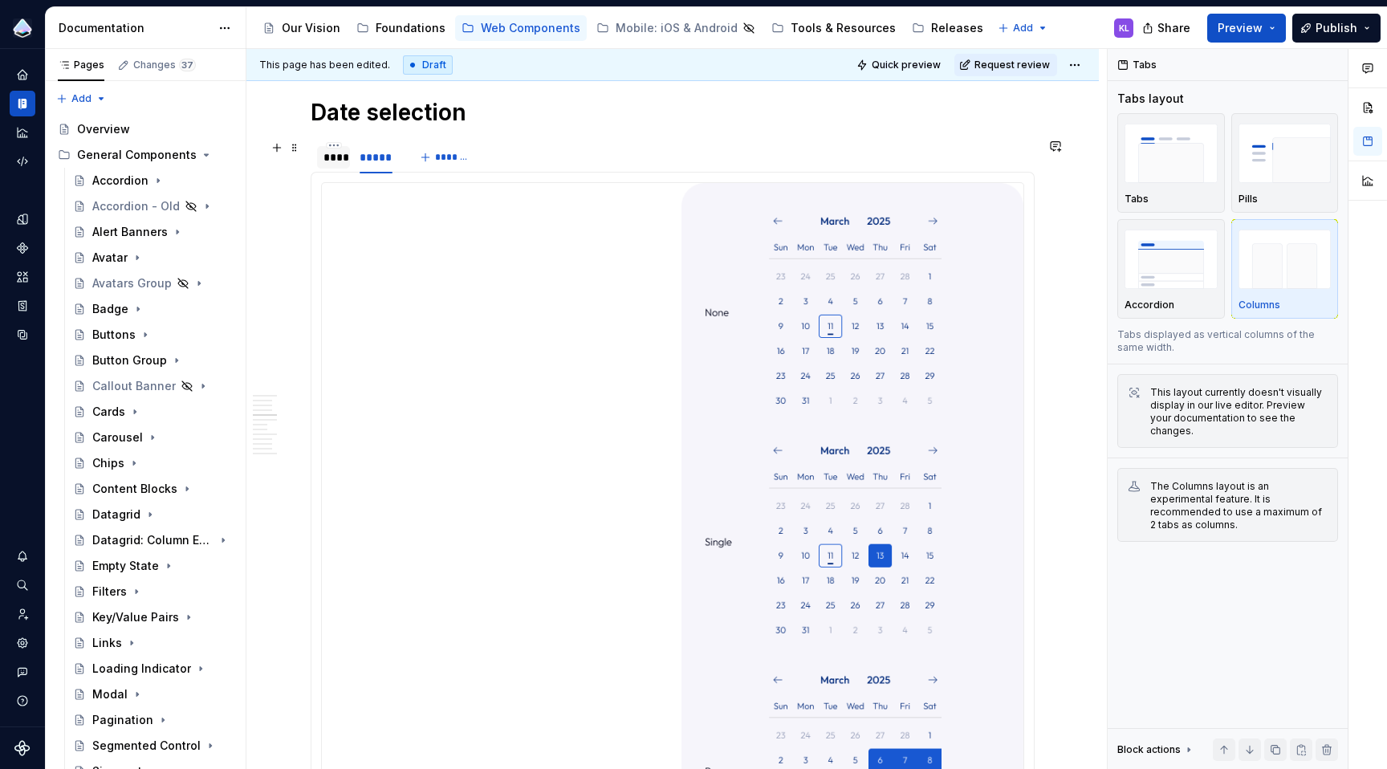
click at [335, 156] on div "****" at bounding box center [333, 157] width 20 height 16
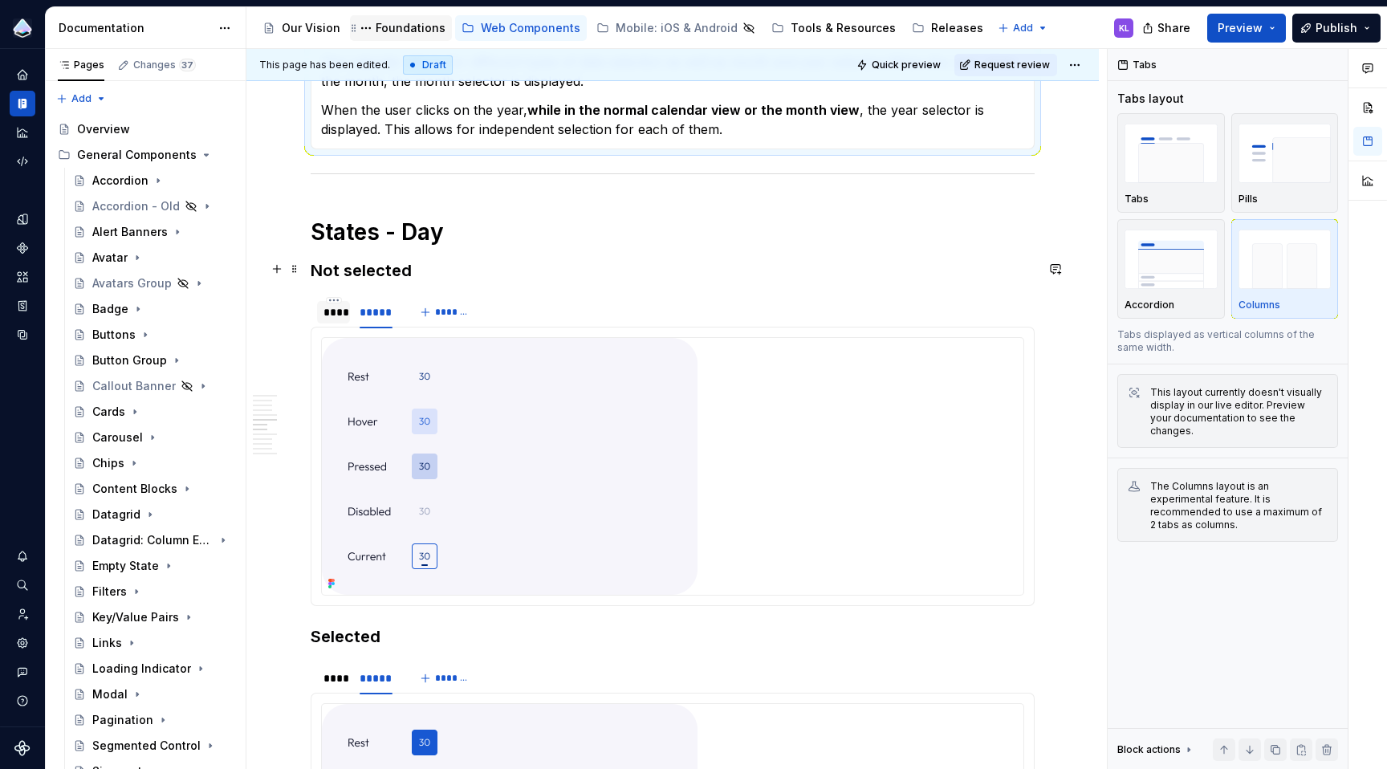
scroll to position [2395, 0]
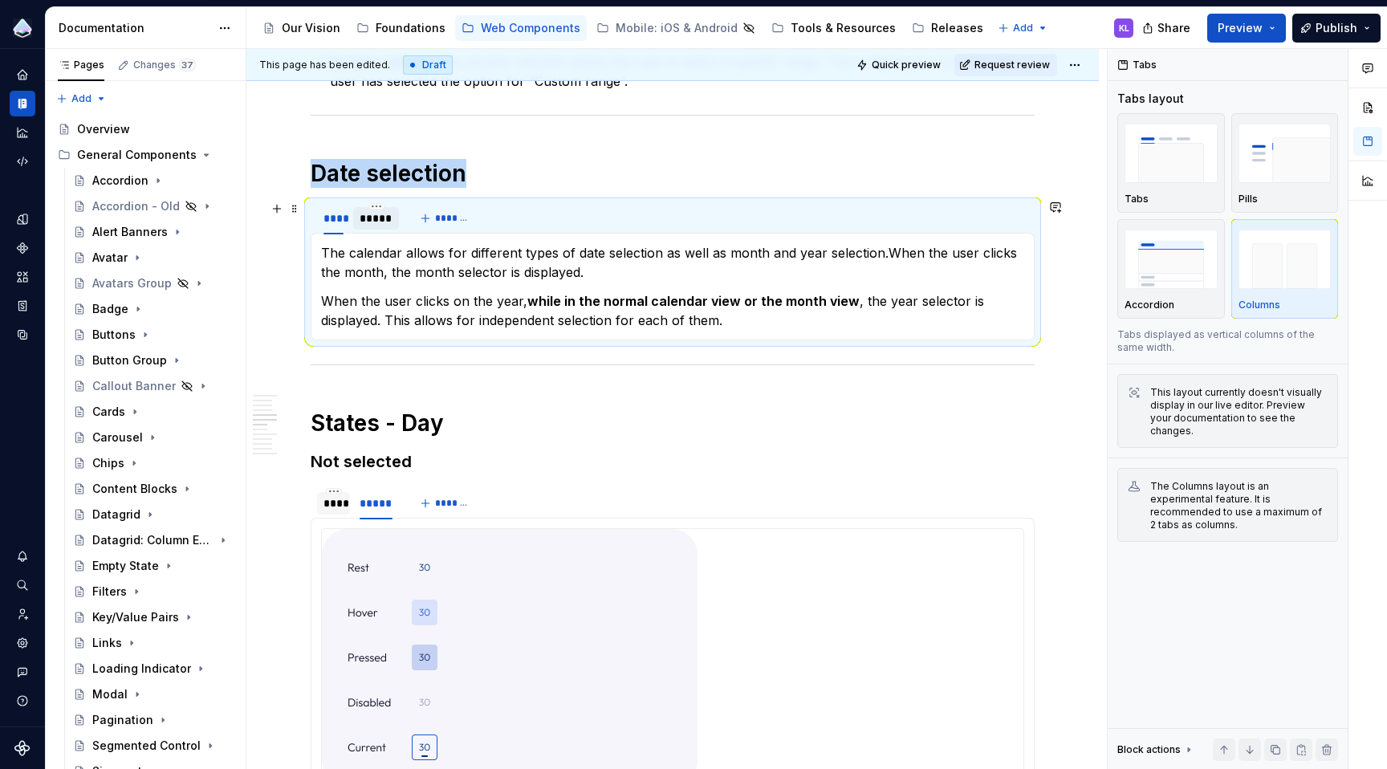
click at [374, 217] on div "*****" at bounding box center [376, 218] width 33 height 16
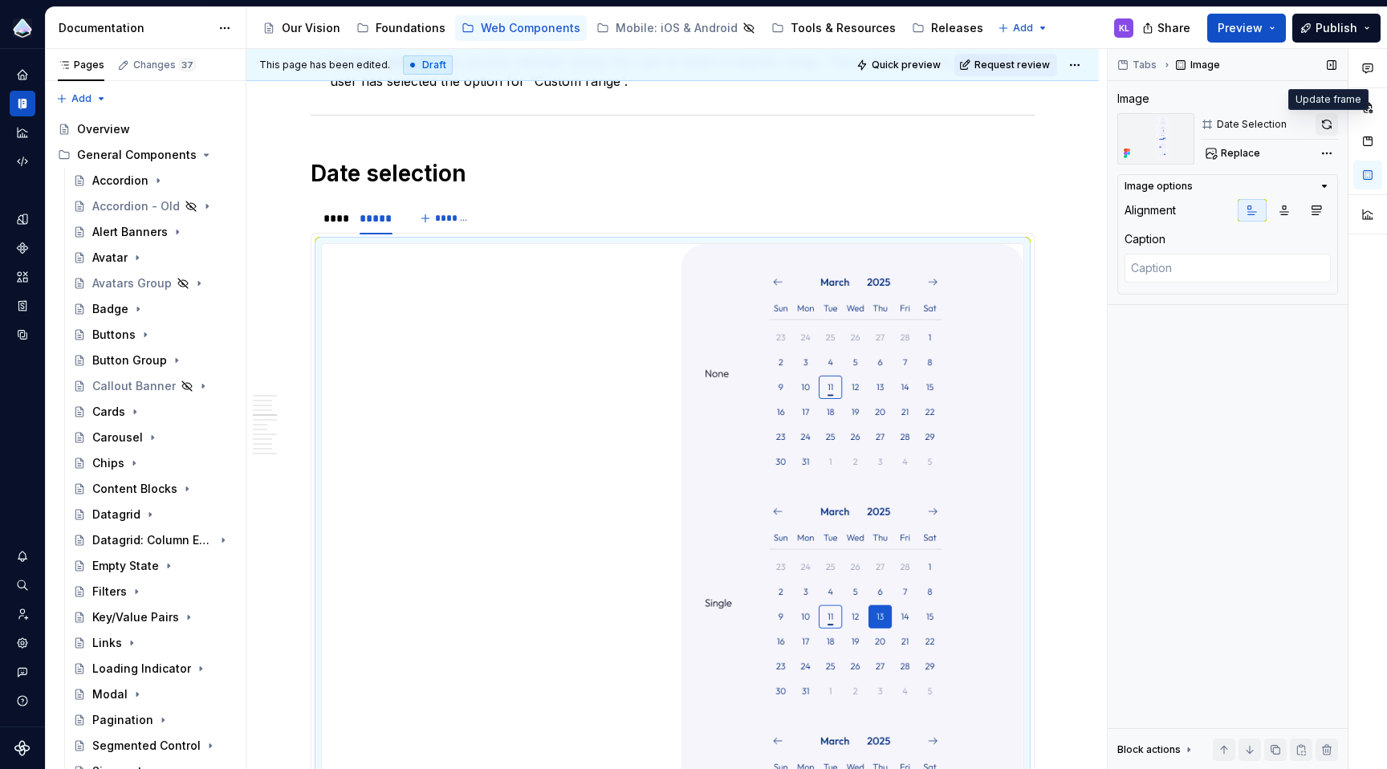
click at [1330, 120] on button "button" at bounding box center [1326, 124] width 22 height 22
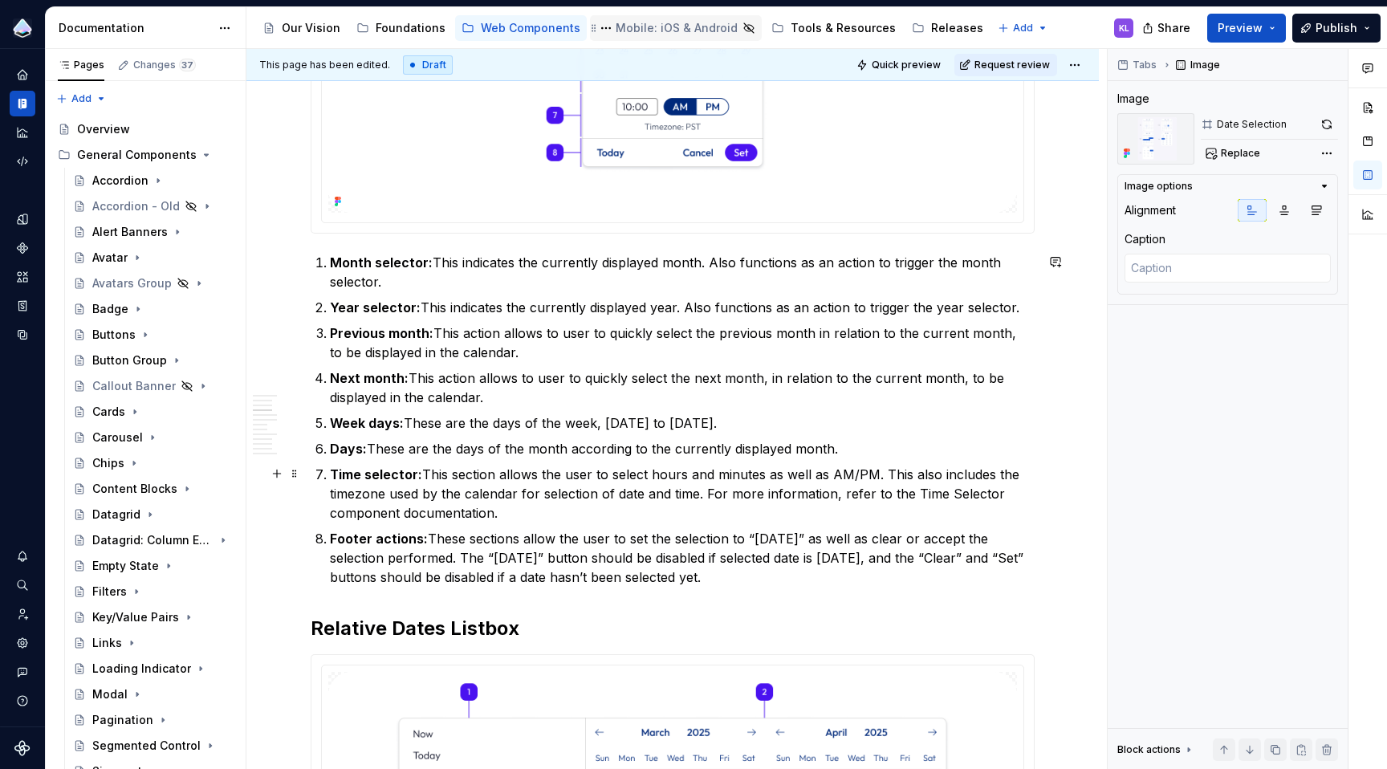
scroll to position [504, 0]
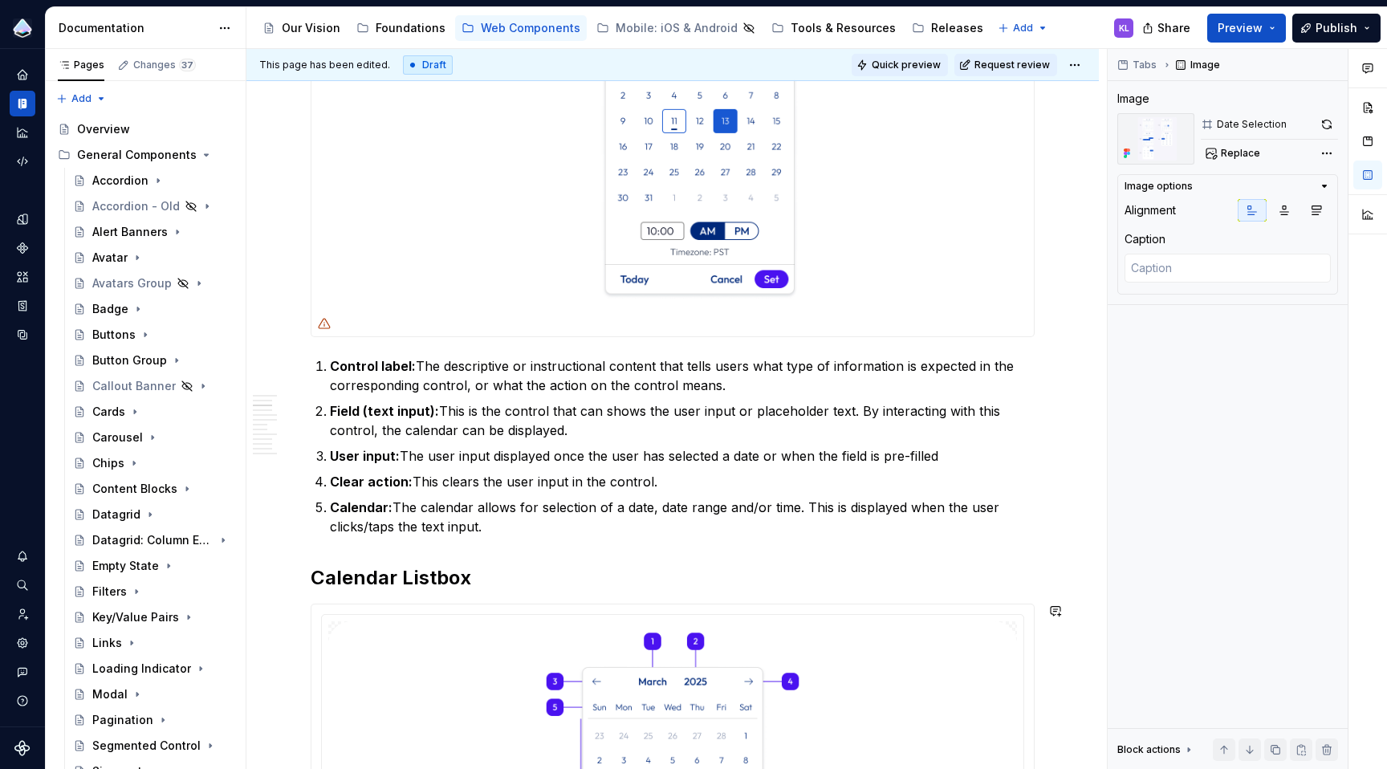
click at [908, 64] on span "Quick preview" at bounding box center [906, 65] width 69 height 13
click at [1071, 63] on html "Prism Design System KL Design system data Documentation Accessibility guide for…" at bounding box center [693, 384] width 1387 height 769
click at [1010, 63] on html "Prism Design System KL Design system data Documentation Accessibility guide for…" at bounding box center [693, 384] width 1387 height 769
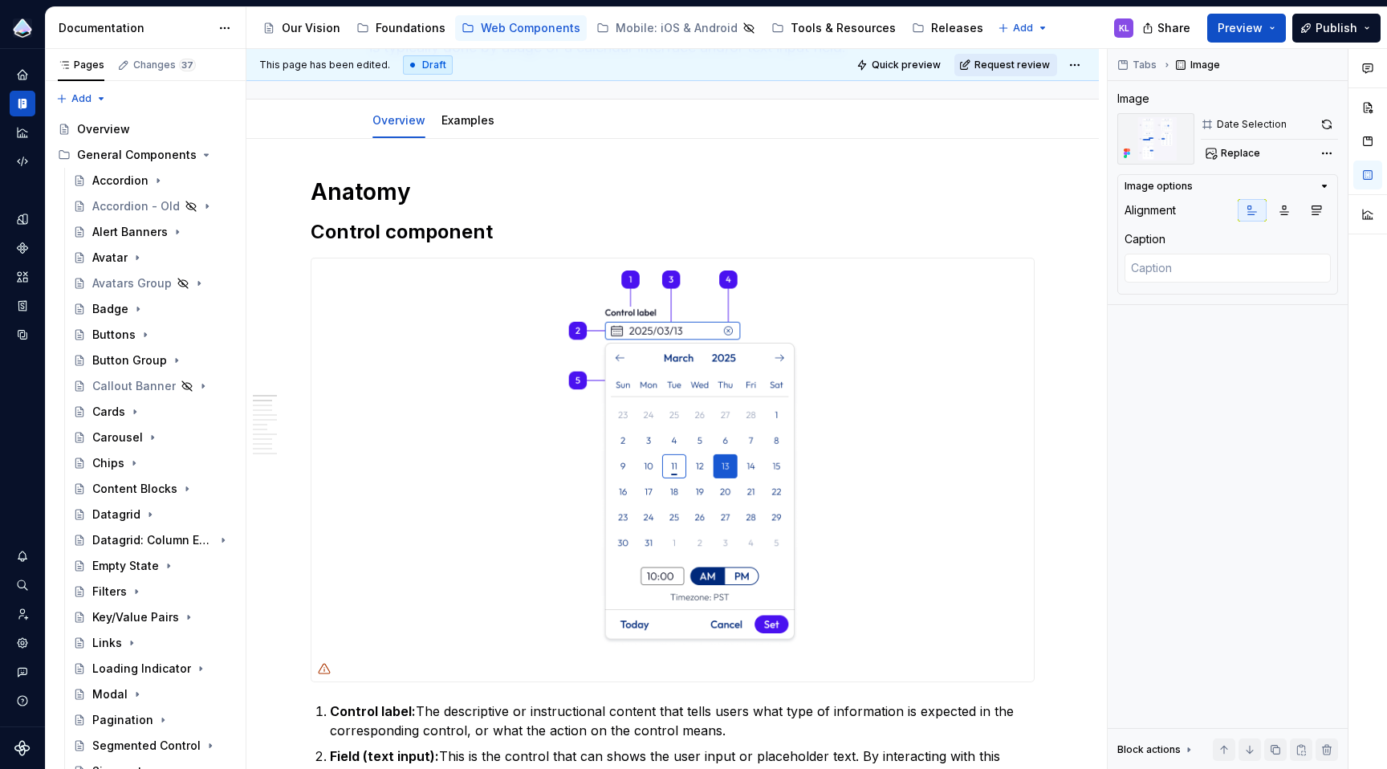
click at [1006, 63] on span "Request review" at bounding box center [1011, 65] width 75 height 13
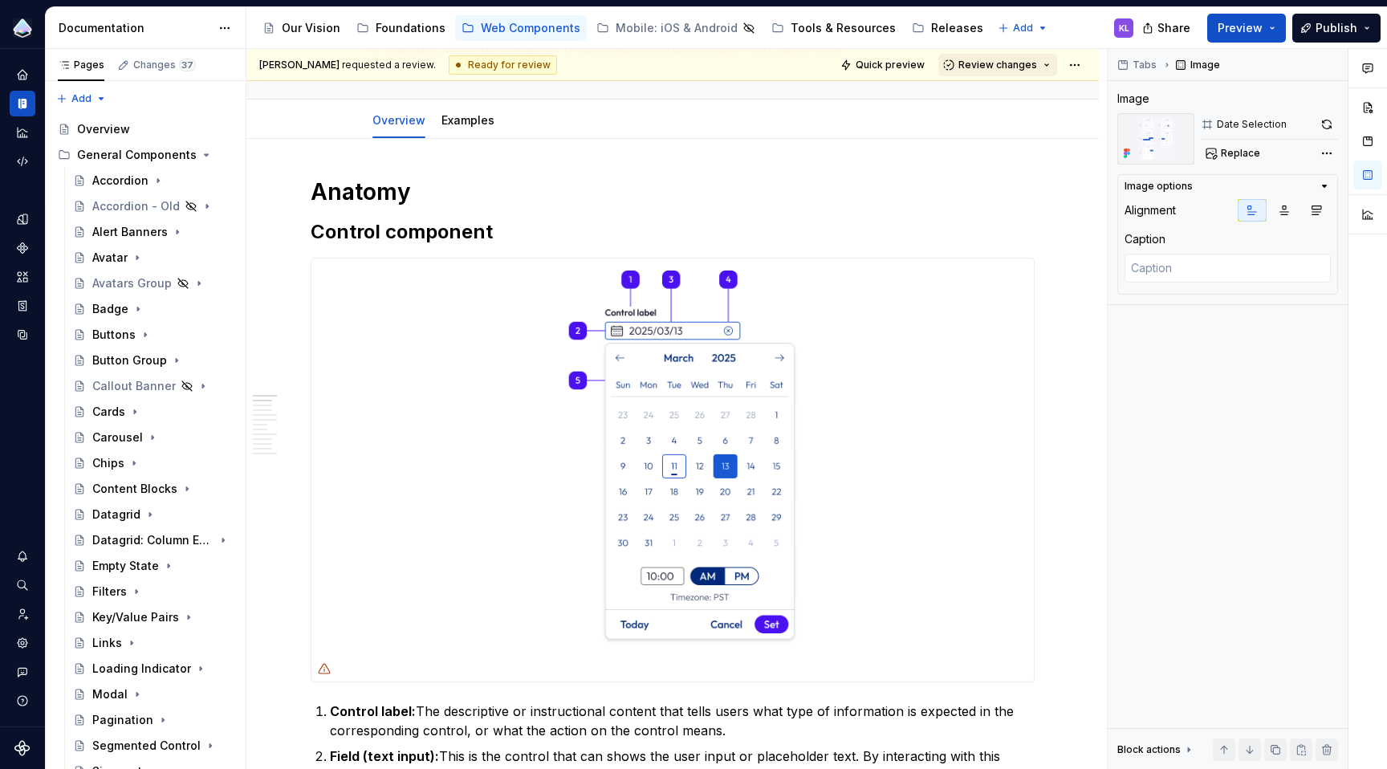
click at [1002, 65] on span "Review changes" at bounding box center [997, 65] width 79 height 13
click at [1003, 95] on div "Approve" at bounding box center [1041, 96] width 140 height 16
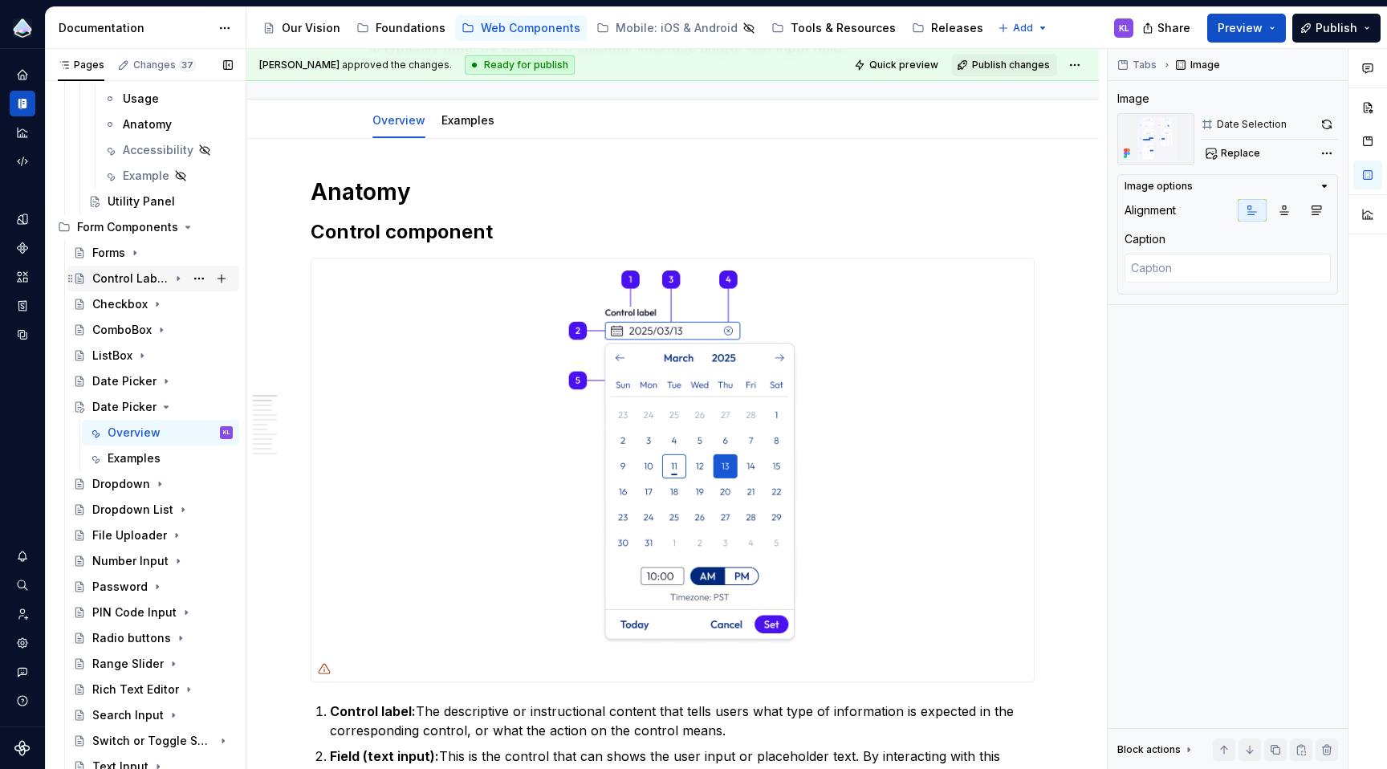
scroll to position [1042, 0]
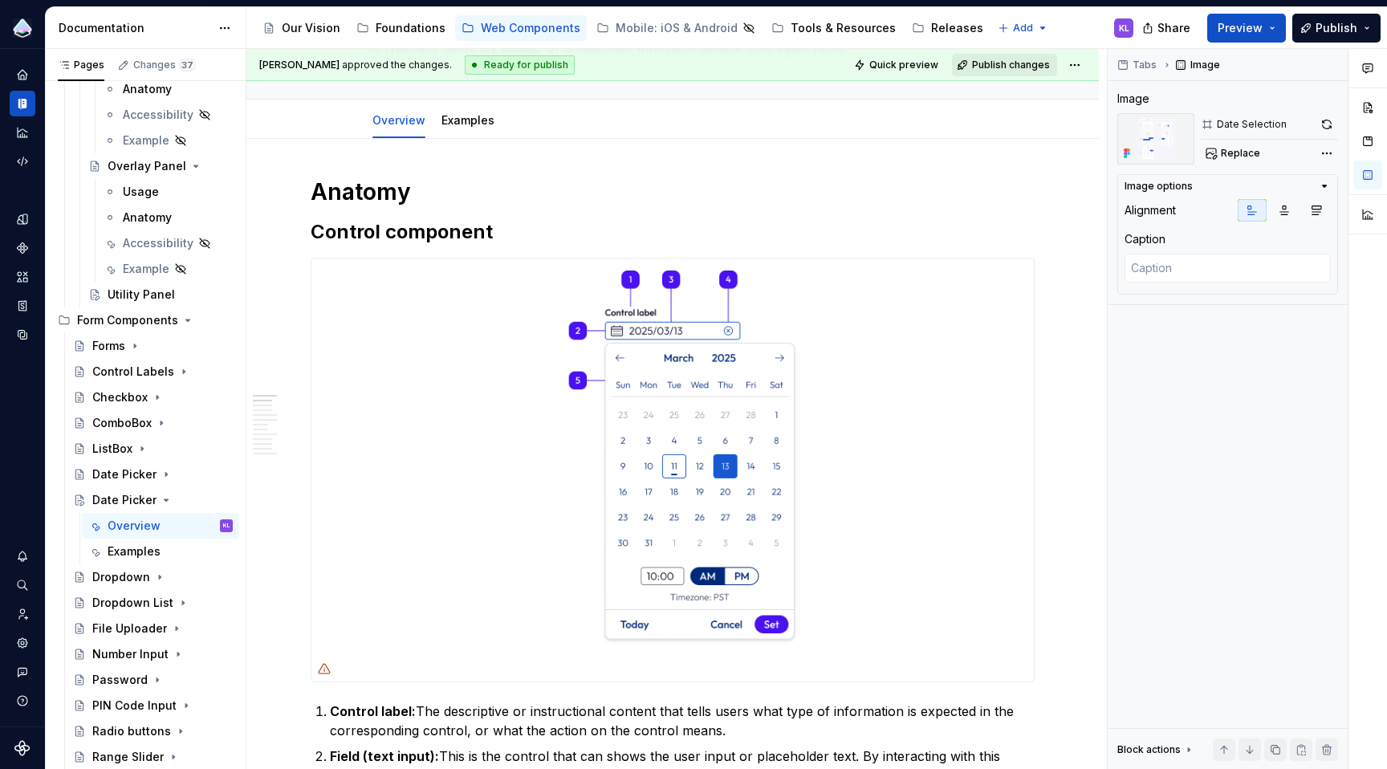
click at [1017, 61] on span "Publish changes" at bounding box center [1011, 65] width 78 height 13
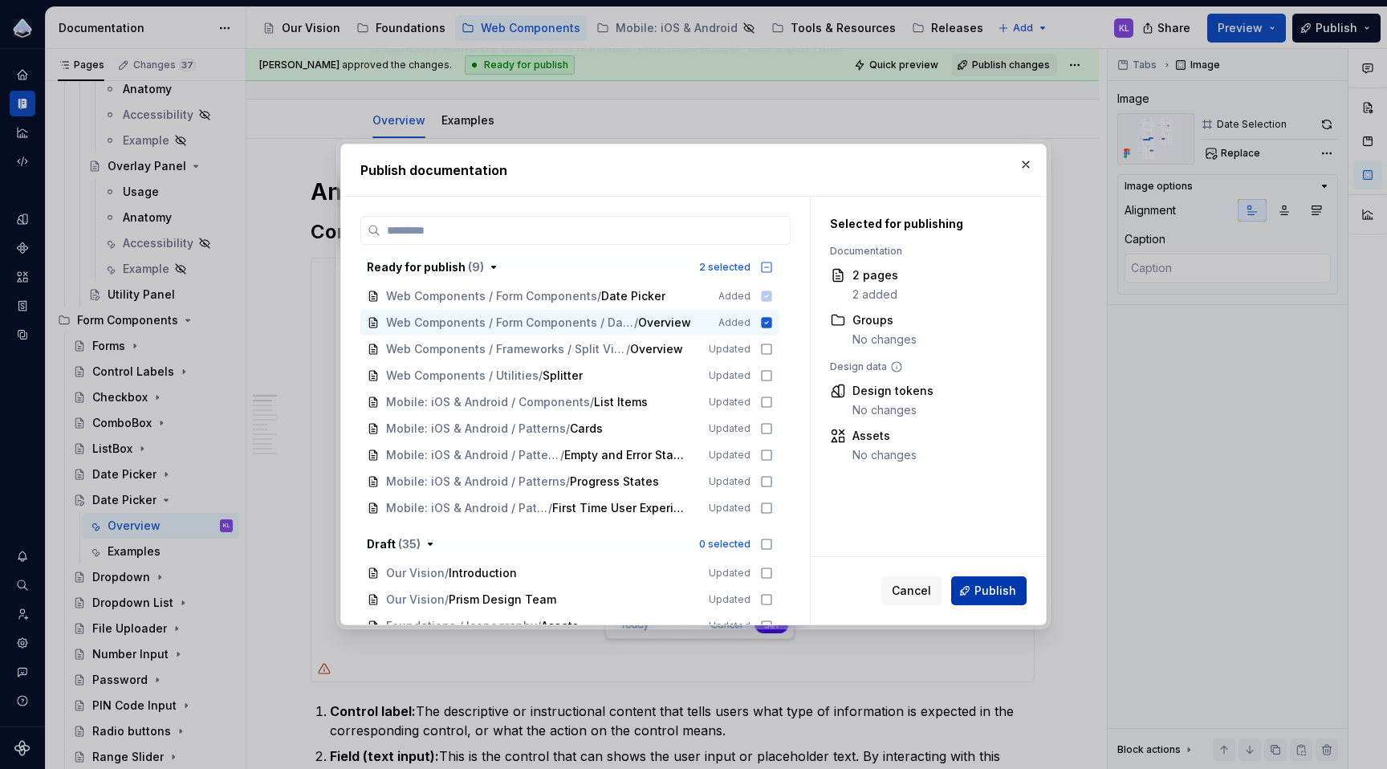
click at [993, 587] on span "Publish" at bounding box center [995, 591] width 42 height 16
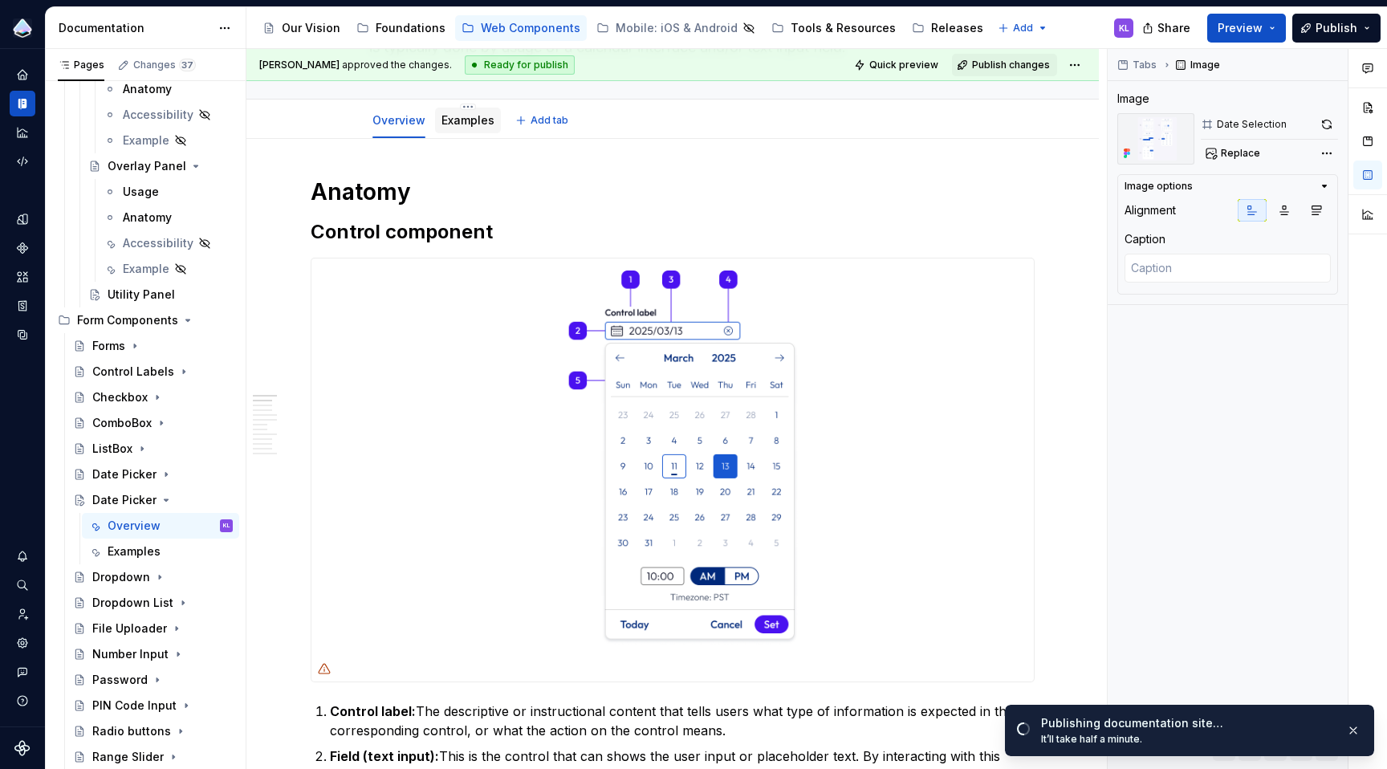
click at [462, 127] on div "Examples" at bounding box center [467, 120] width 53 height 16
click at [462, 119] on link "Examples" at bounding box center [467, 120] width 53 height 14
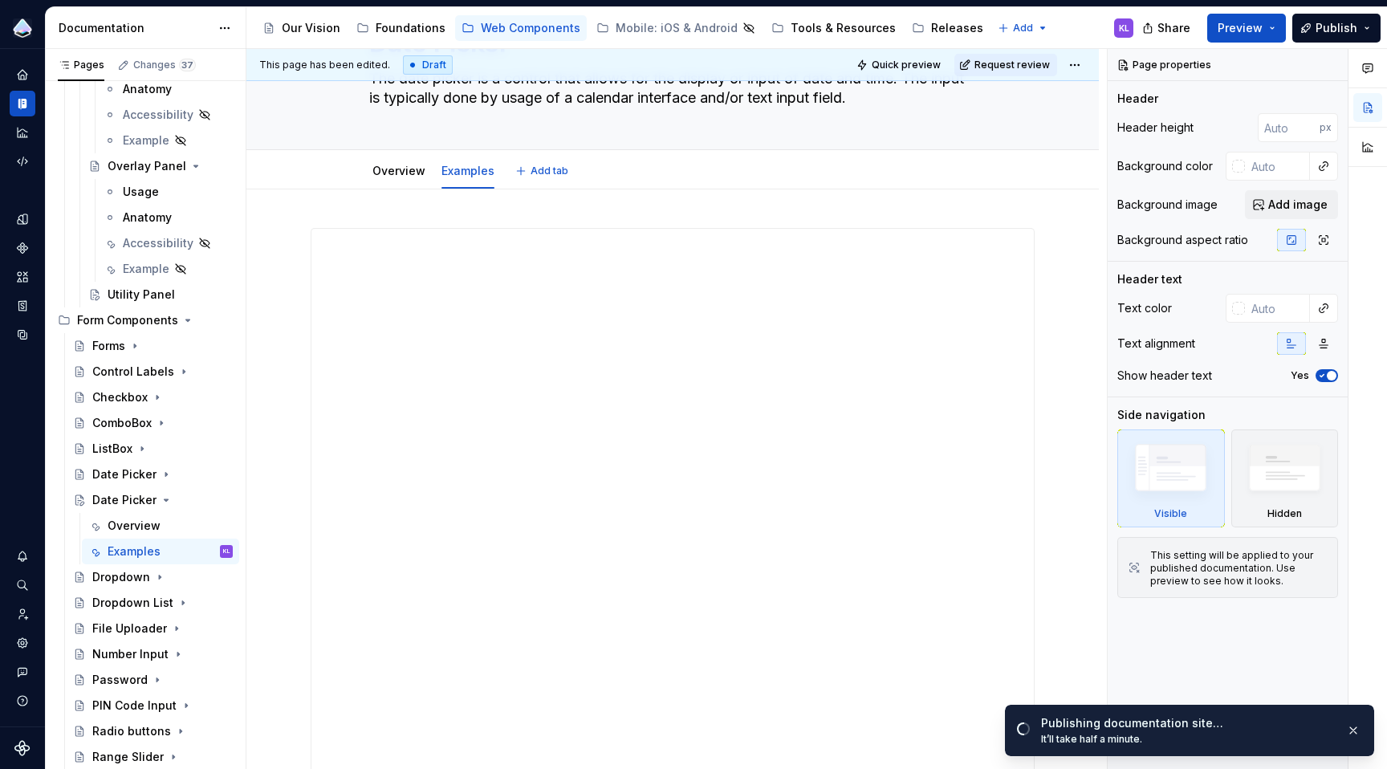
scroll to position [266, 0]
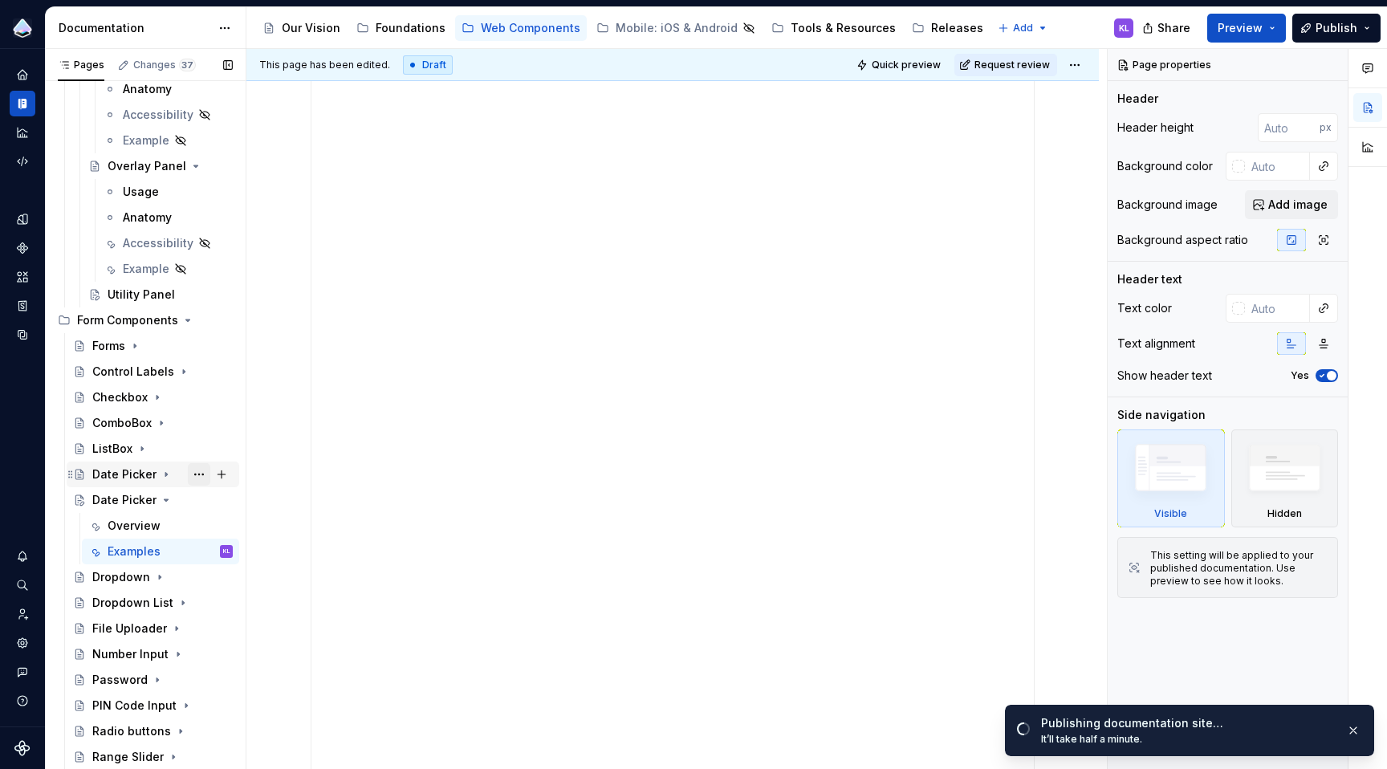
click at [188, 473] on button "Page tree" at bounding box center [199, 474] width 22 height 22
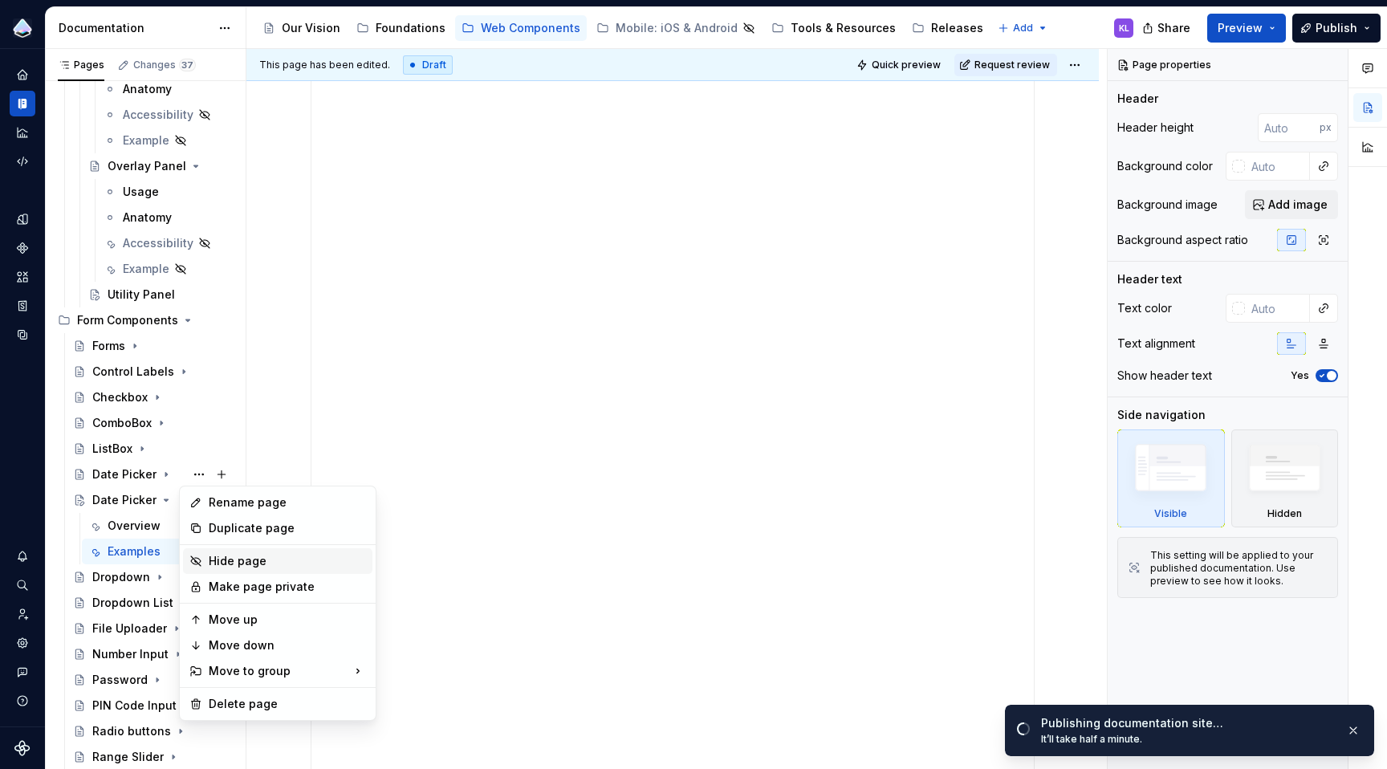
click at [236, 555] on div "Hide page" at bounding box center [287, 561] width 157 height 16
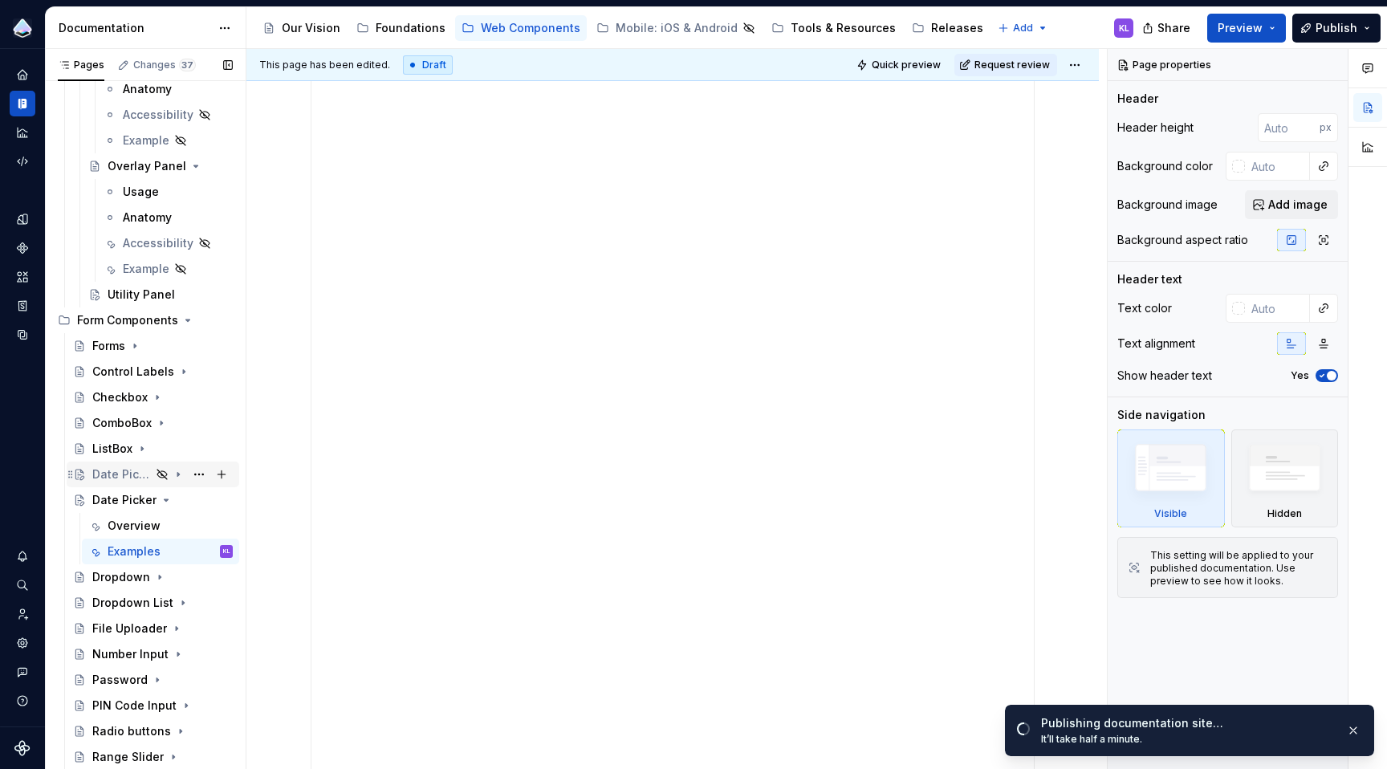
click at [124, 473] on div "Date Picker" at bounding box center [121, 474] width 59 height 16
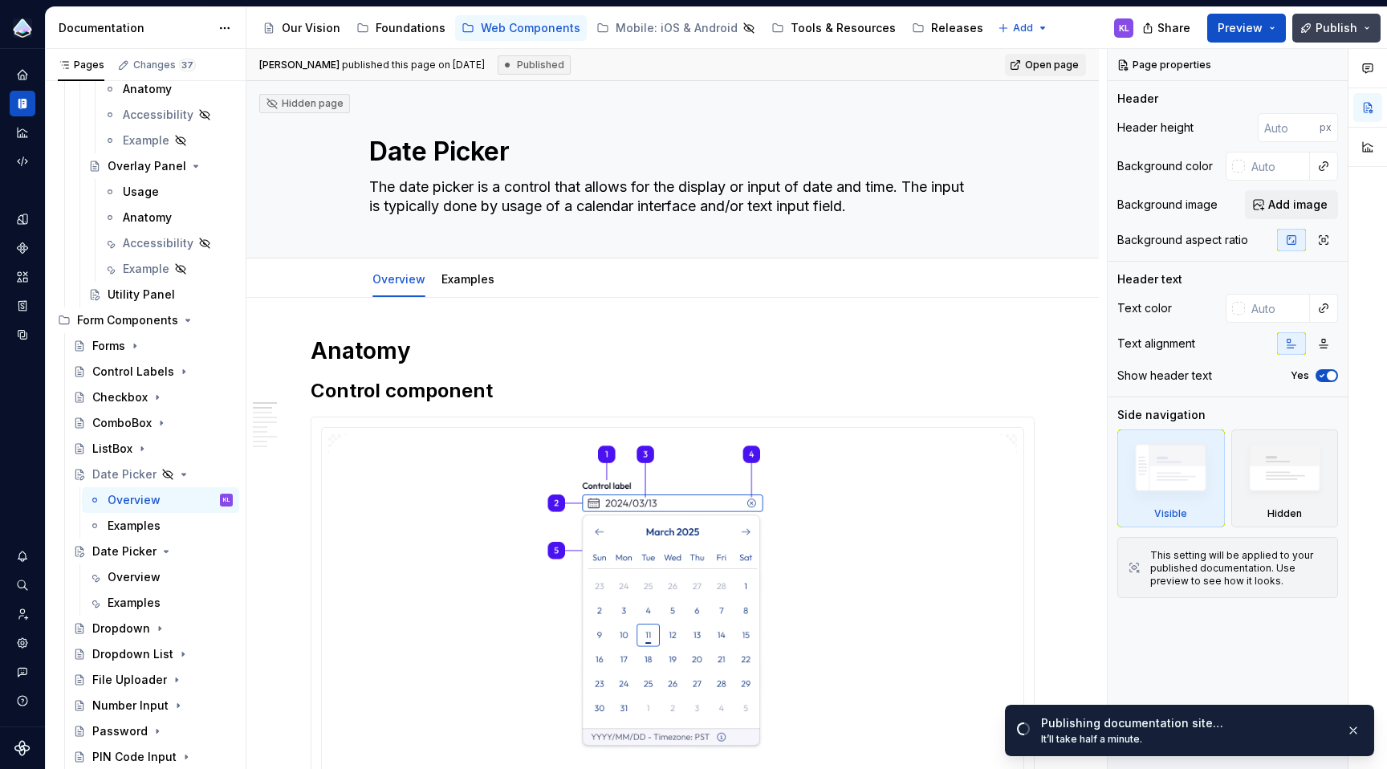
click at [1343, 29] on span "Publish" at bounding box center [1336, 28] width 42 height 16
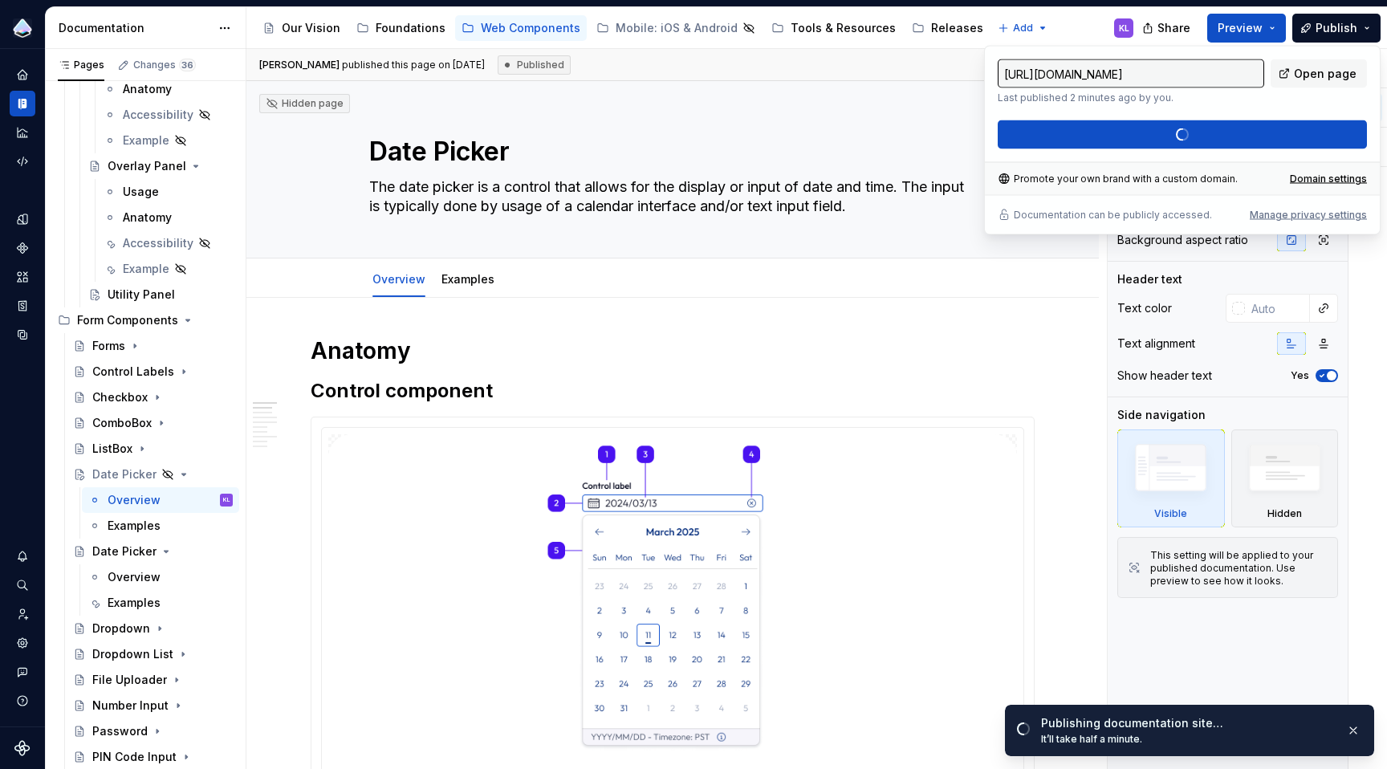
type textarea "*"
type input "https://vision-design.supernova-docs.io/latest/web/form-elements/date-picker/ov…"
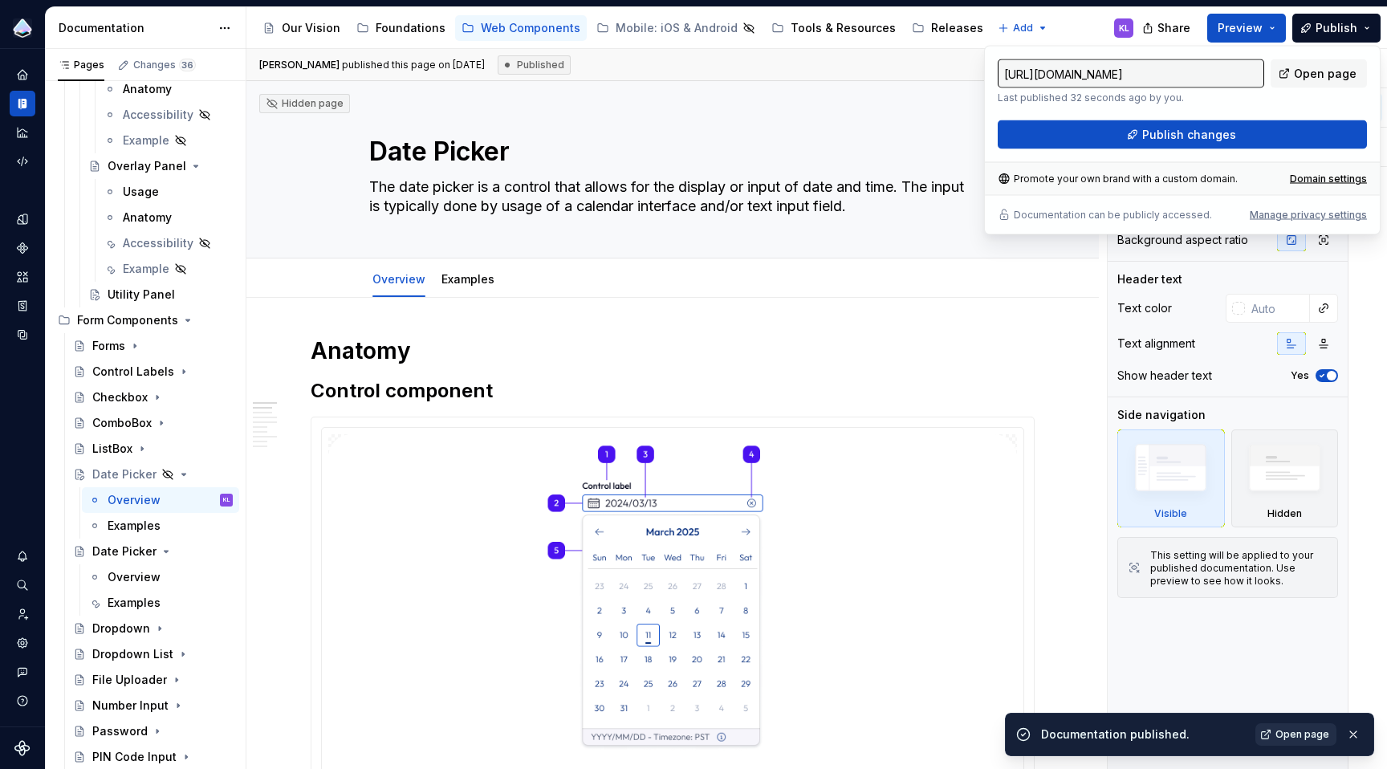
click at [1301, 736] on span "Open page" at bounding box center [1302, 734] width 54 height 13
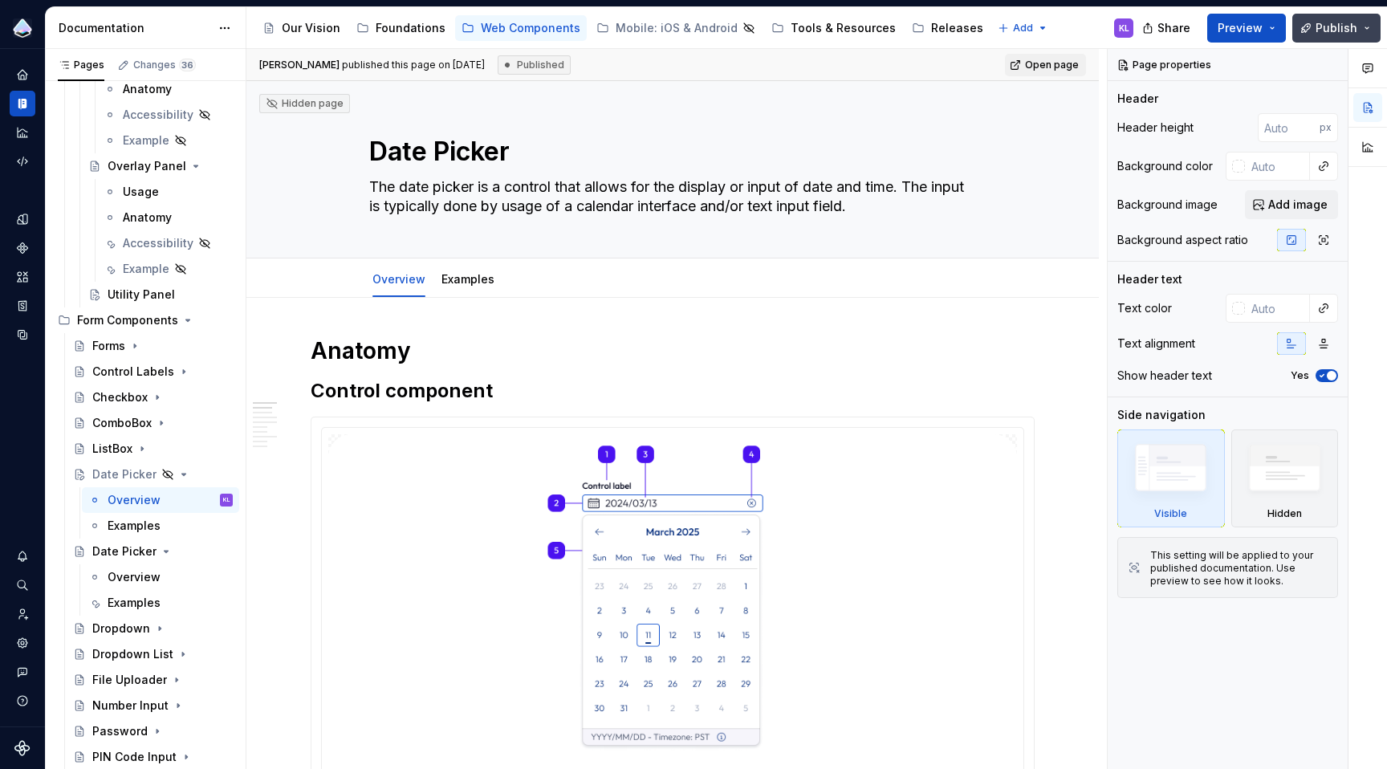
click at [1335, 28] on span "Publish" at bounding box center [1336, 28] width 42 height 16
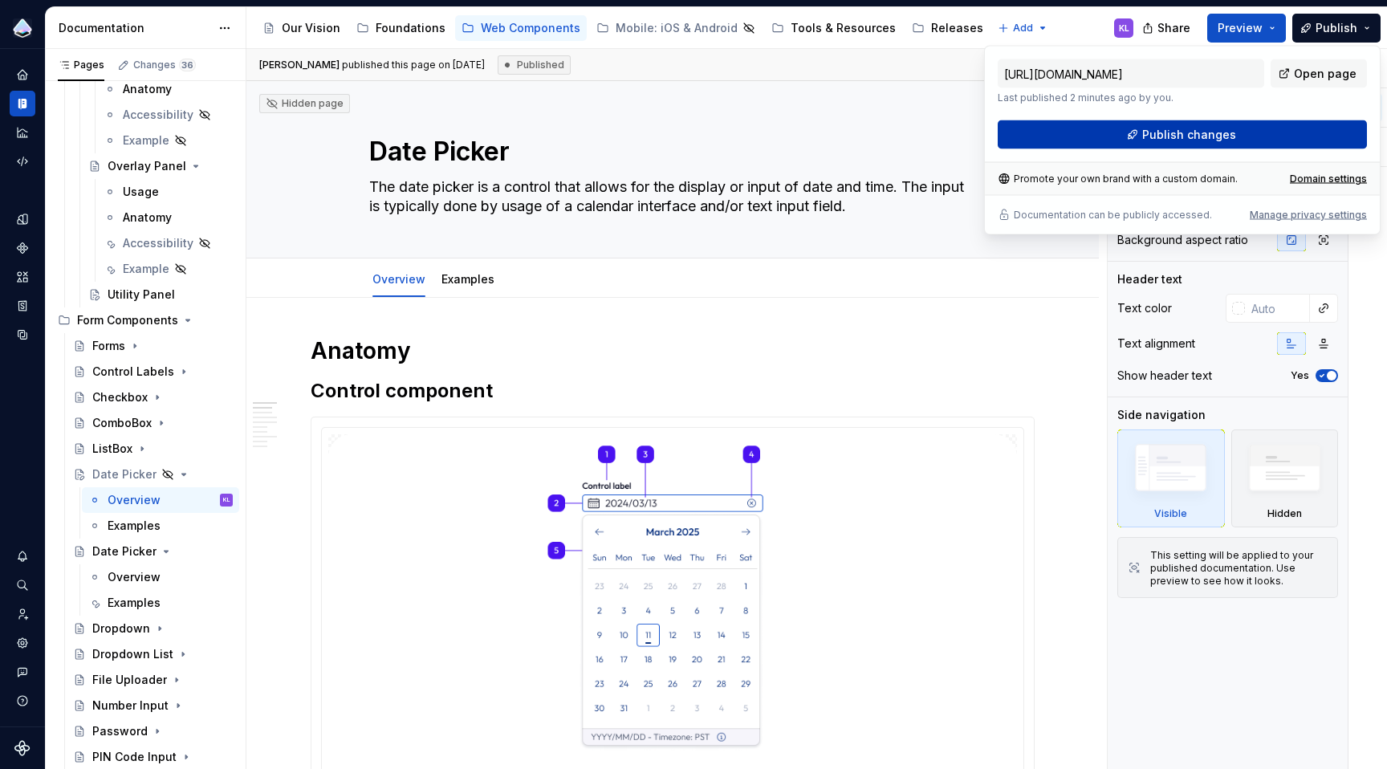
click at [1282, 126] on button "Publish changes" at bounding box center [1182, 134] width 369 height 29
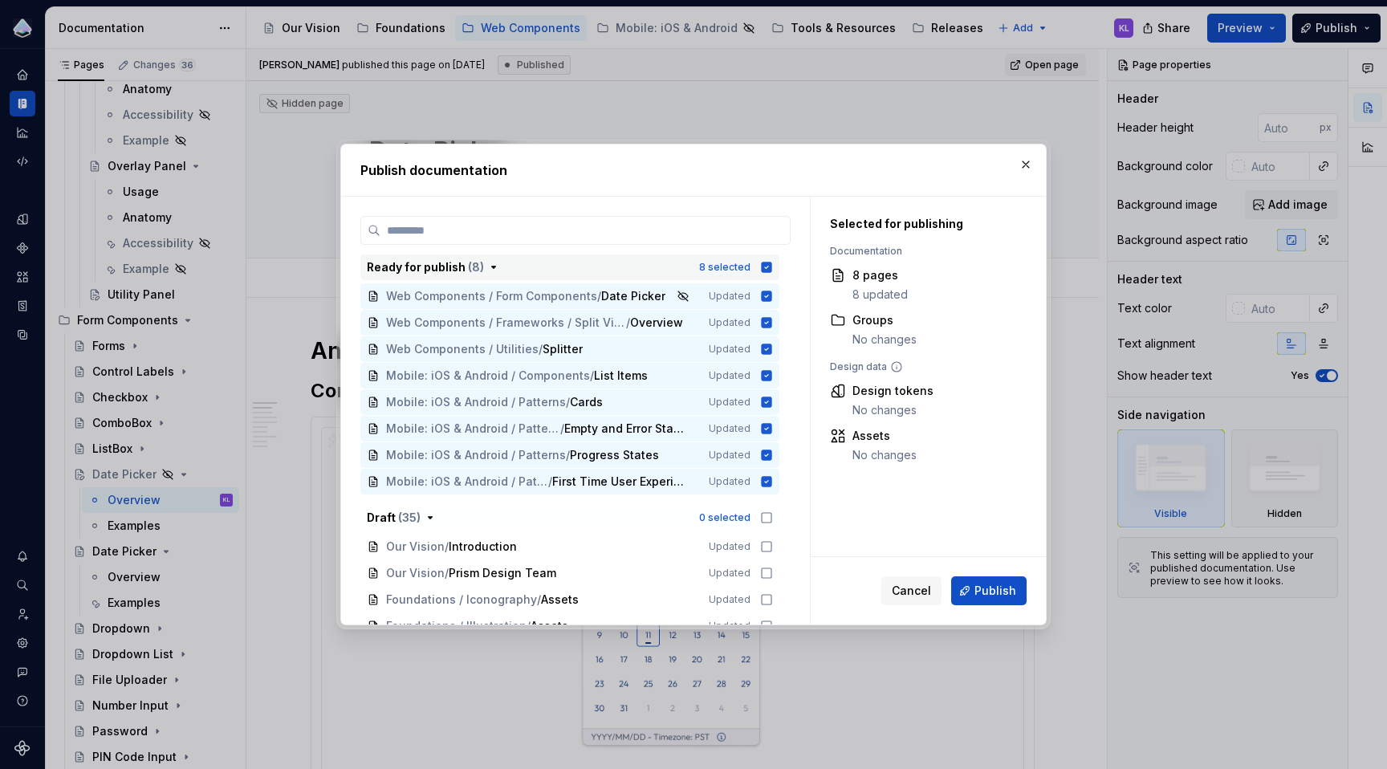
click at [765, 263] on icon "button" at bounding box center [767, 267] width 10 height 10
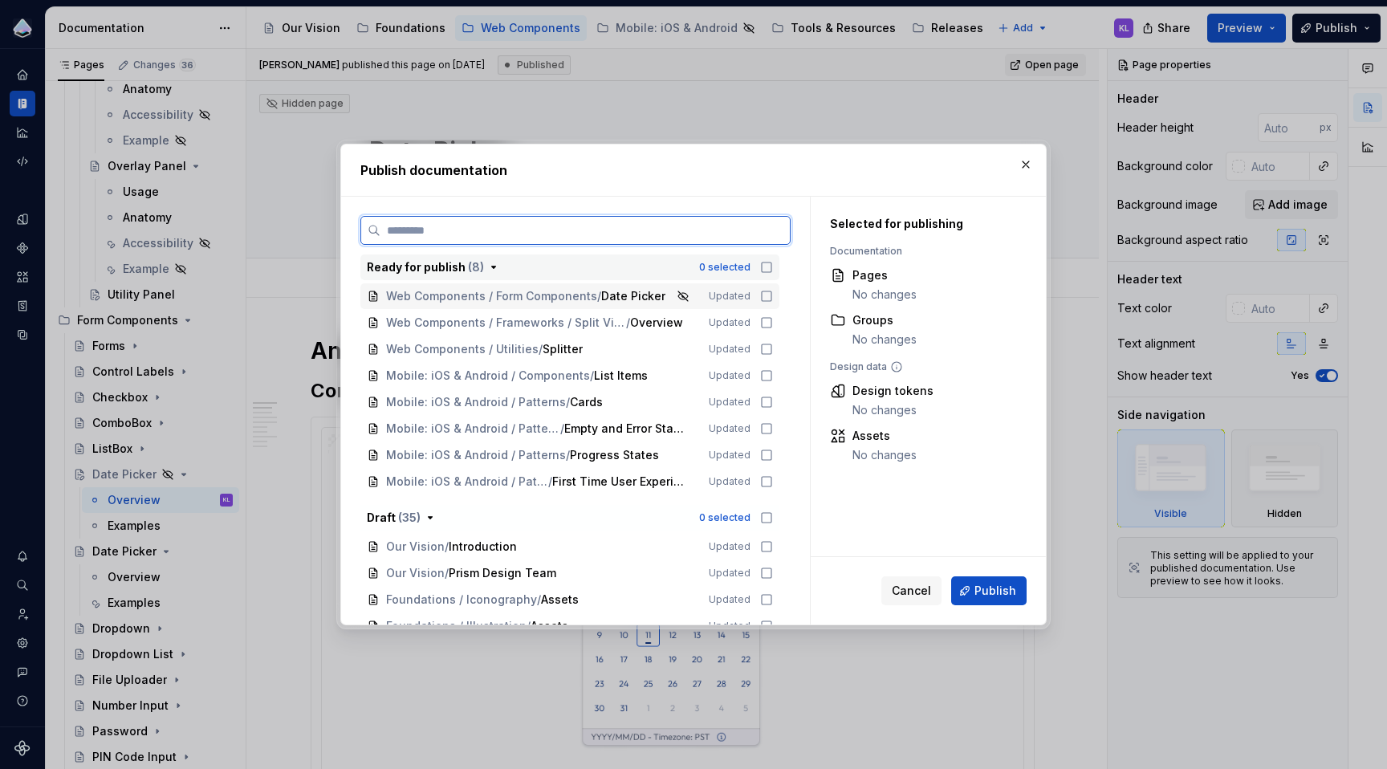
click at [766, 294] on icon at bounding box center [766, 296] width 13 height 13
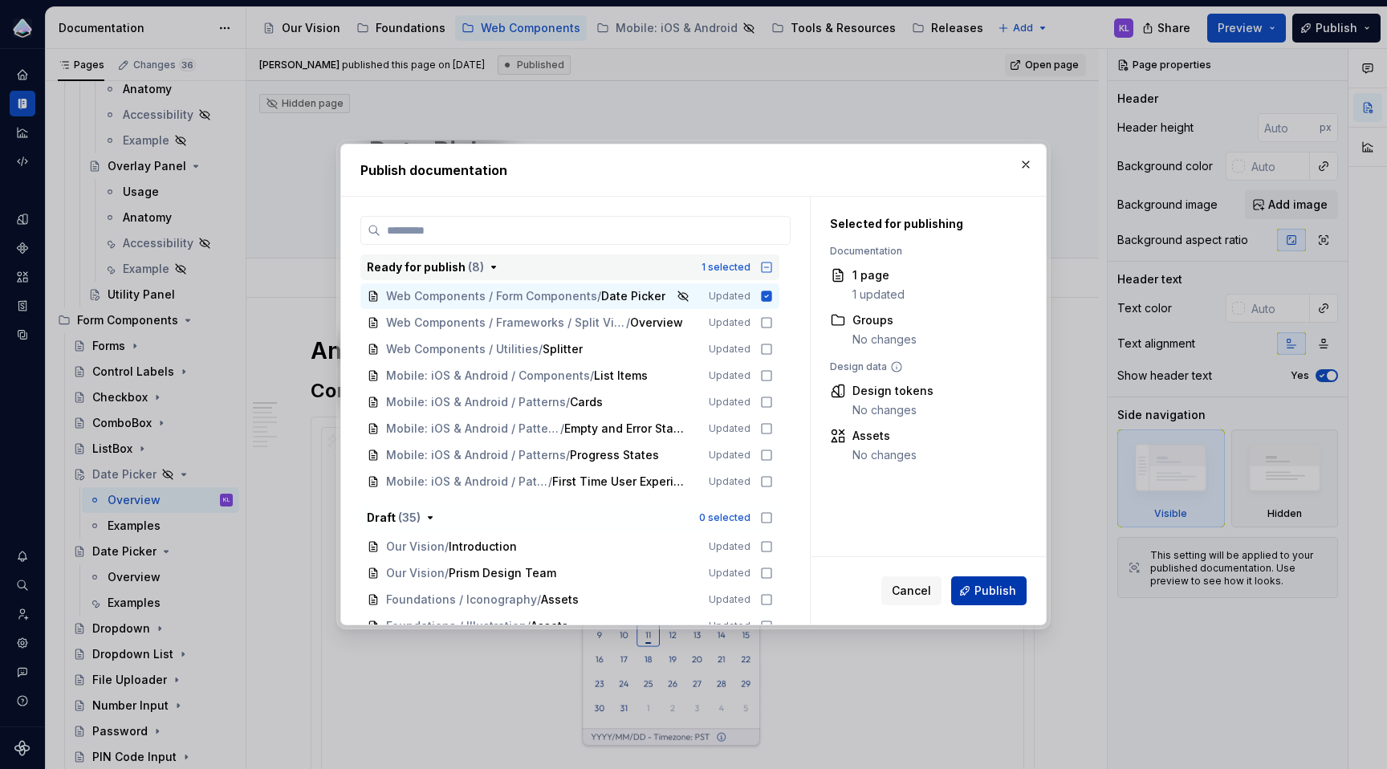
click at [977, 591] on span "Publish" at bounding box center [995, 591] width 42 height 16
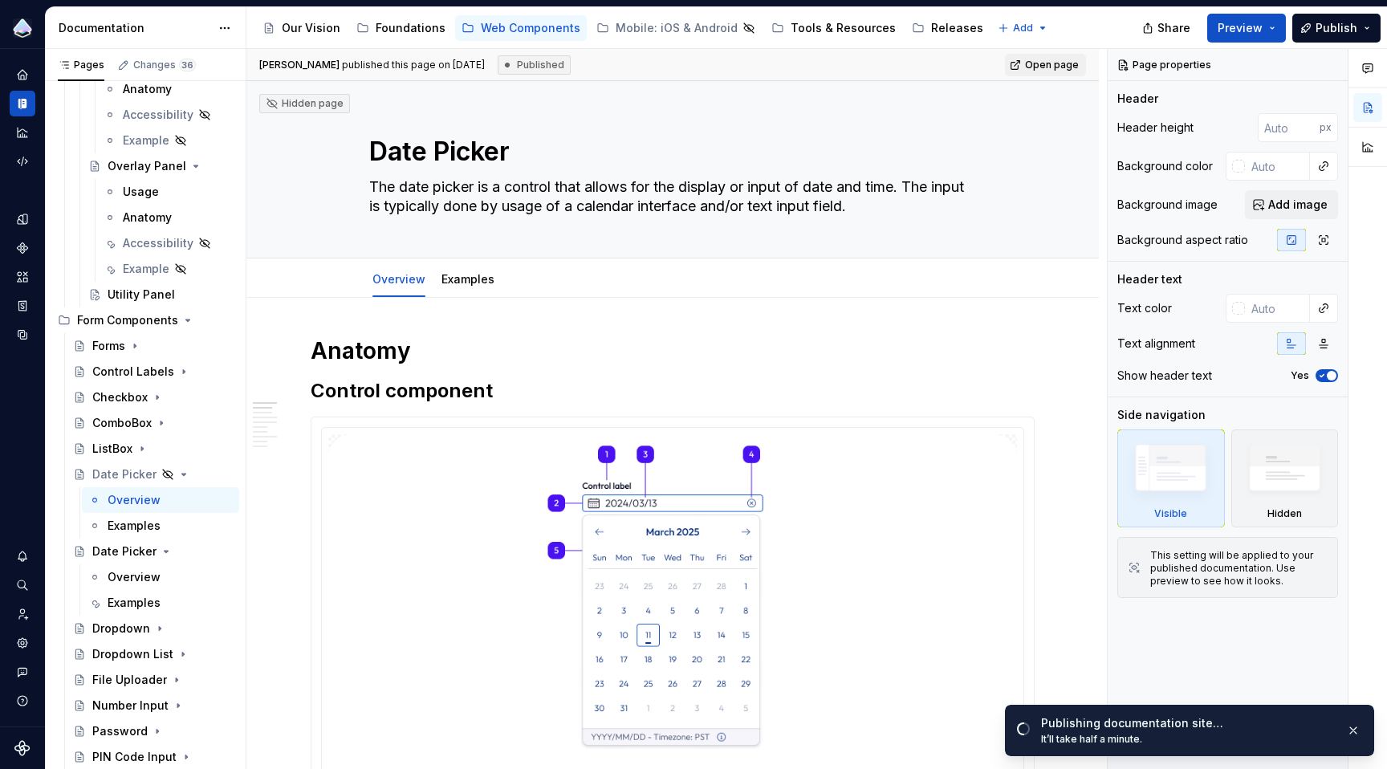
type textarea "*"
